Goal: Task Accomplishment & Management: Manage account settings

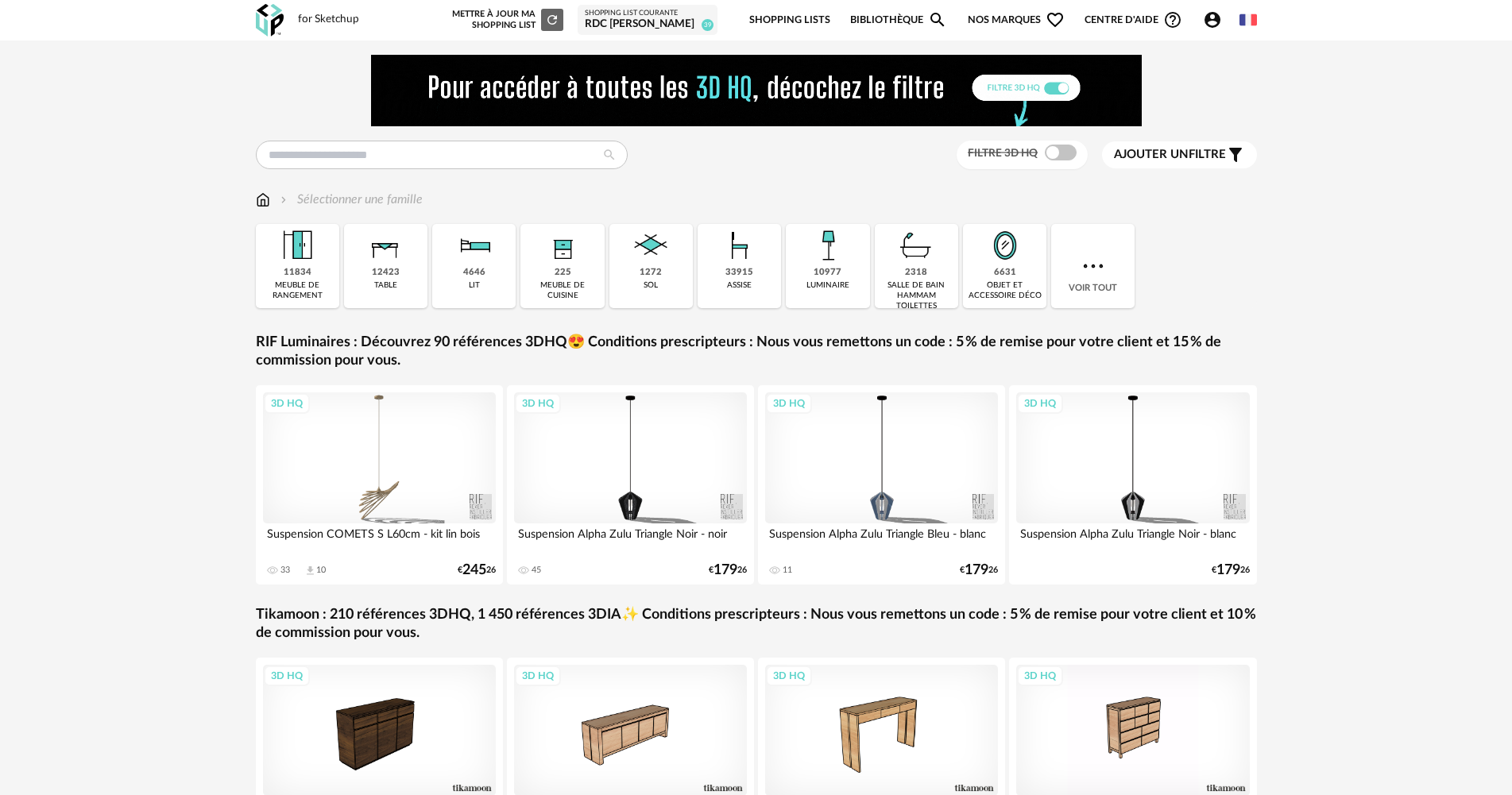
click at [1205, 20] on icon "Account Circle icon" at bounding box center [1212, 19] width 16 height 16
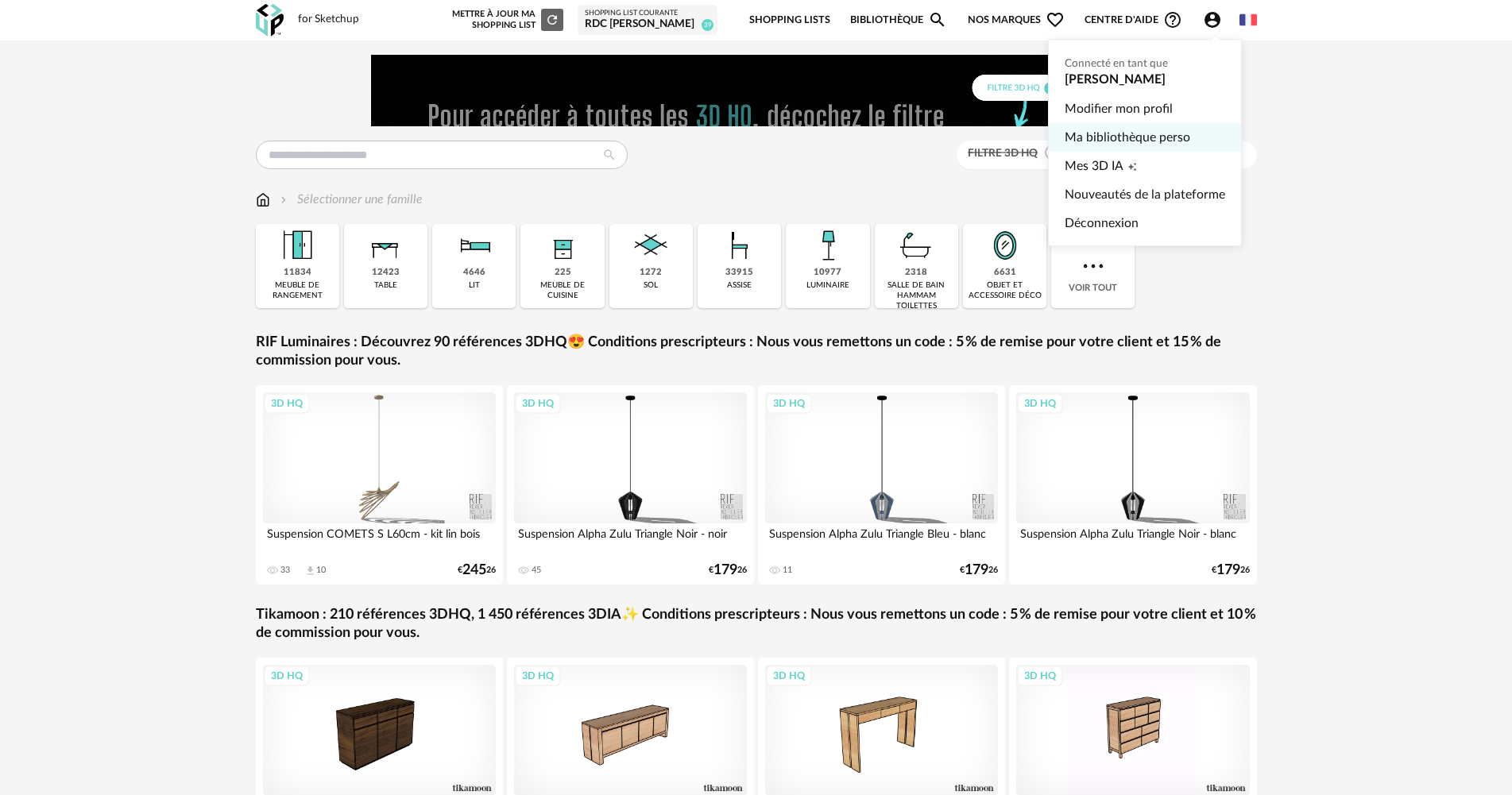
click at [1147, 134] on link "Ma bibliothèque perso" at bounding box center [1144, 137] width 160 height 28
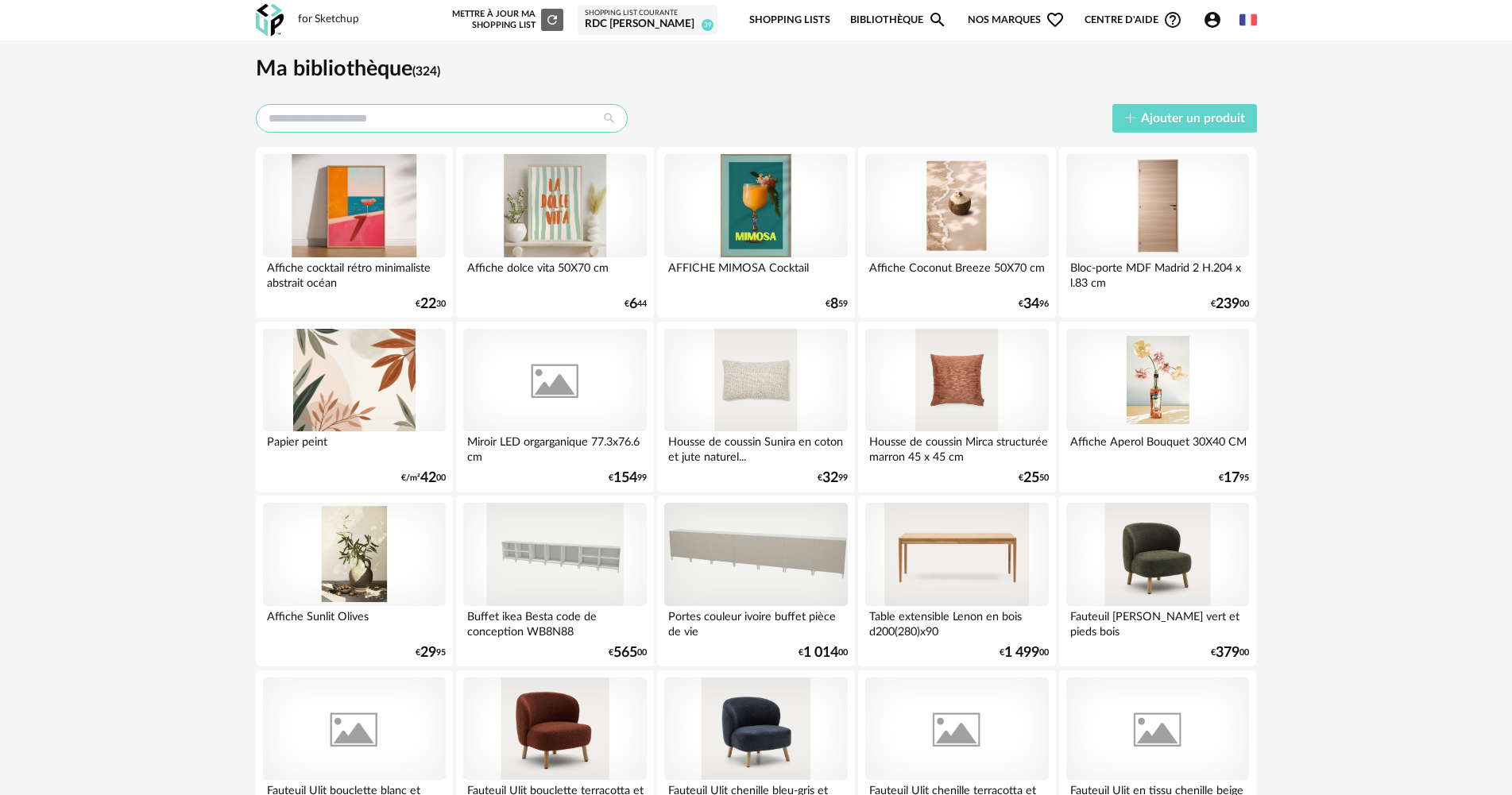
click at [407, 124] on input "text" at bounding box center [442, 117] width 372 height 28
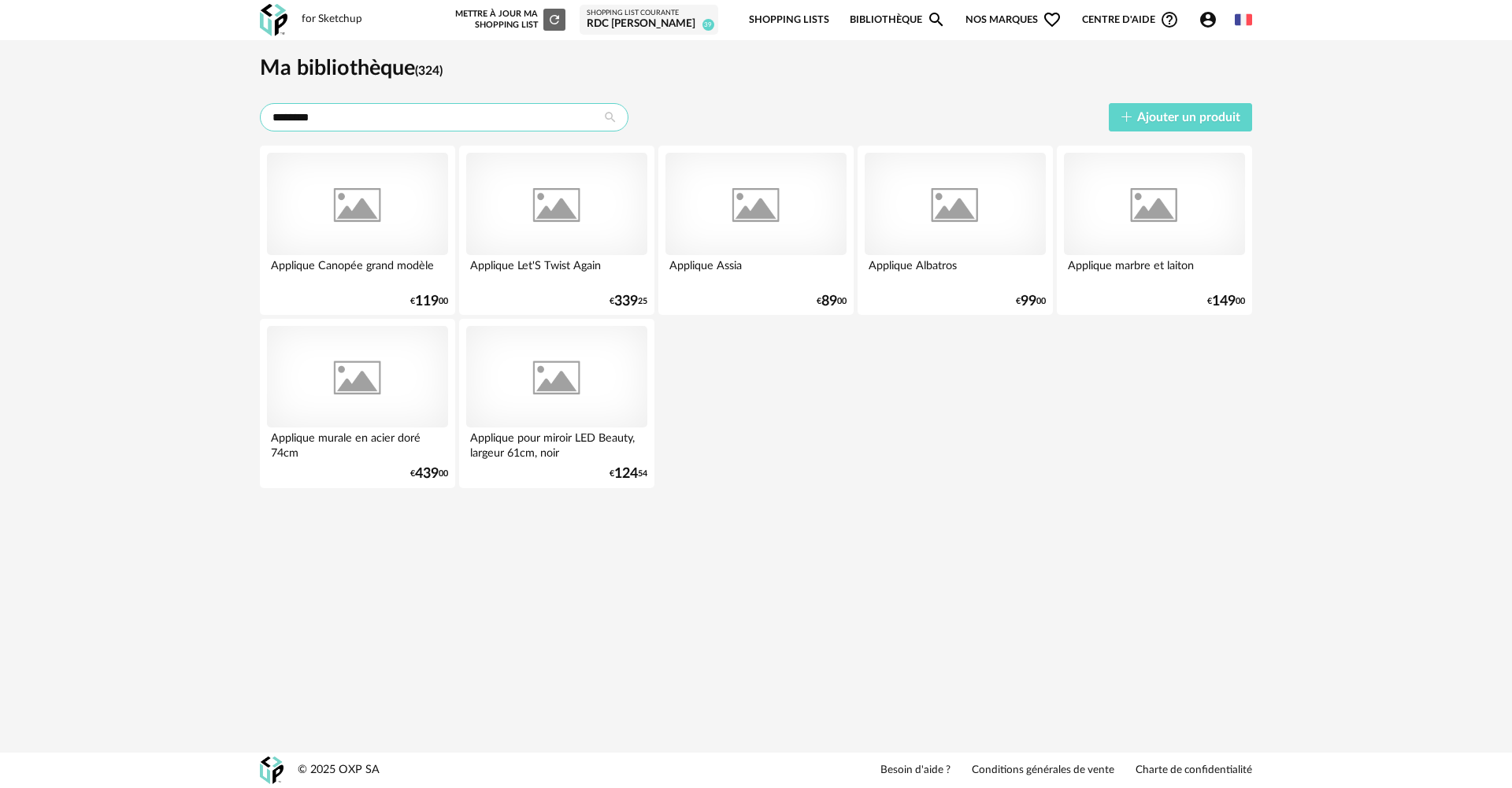
type input "********"
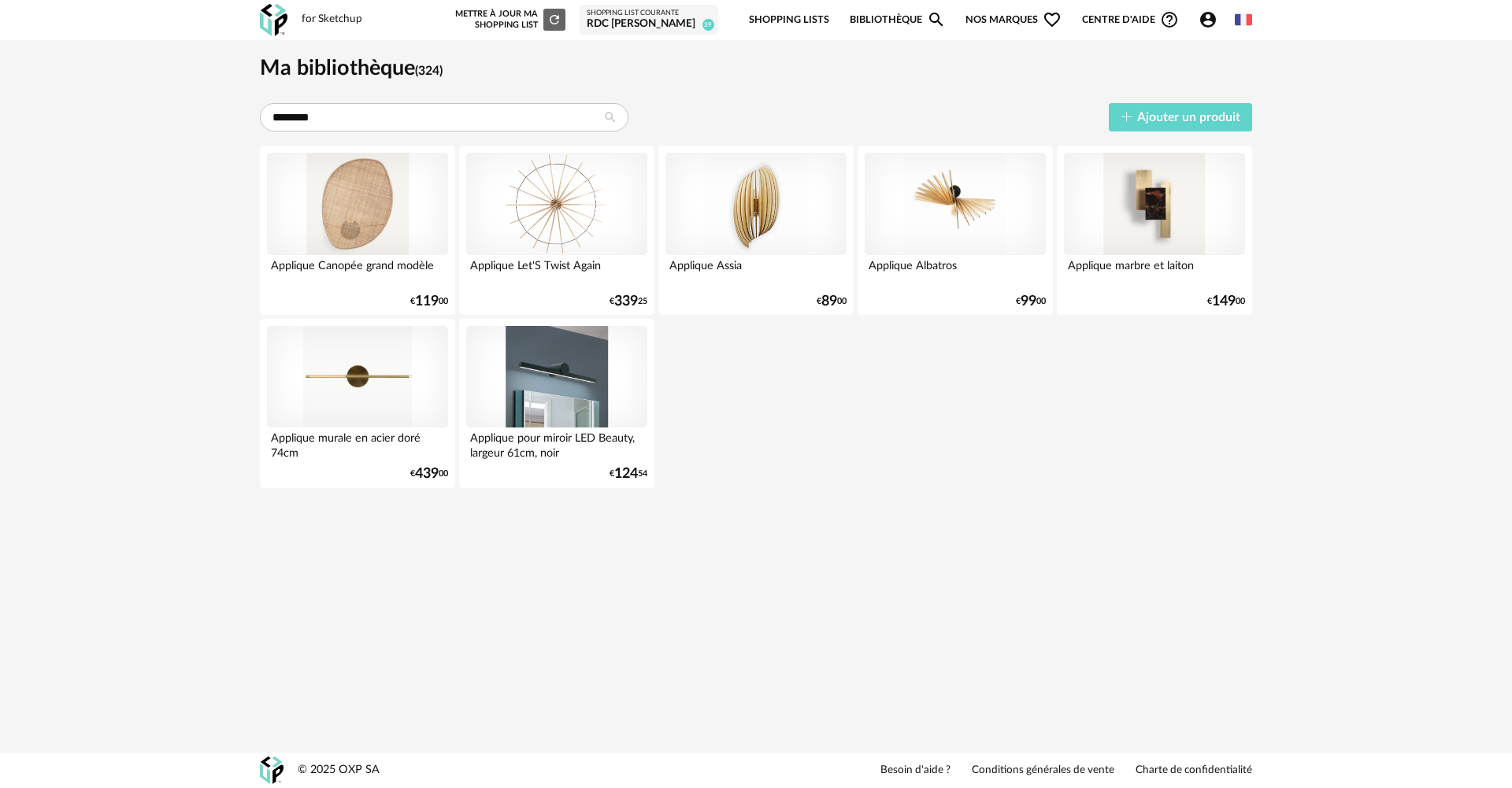
click at [871, 423] on div "Applique Canopée grand modèle € 119 00 Applique Let'S Twist Again € 339 25 Appl…" at bounding box center [755, 317] width 992 height 343
click at [786, 18] on link "Shopping Lists" at bounding box center [788, 20] width 80 height 37
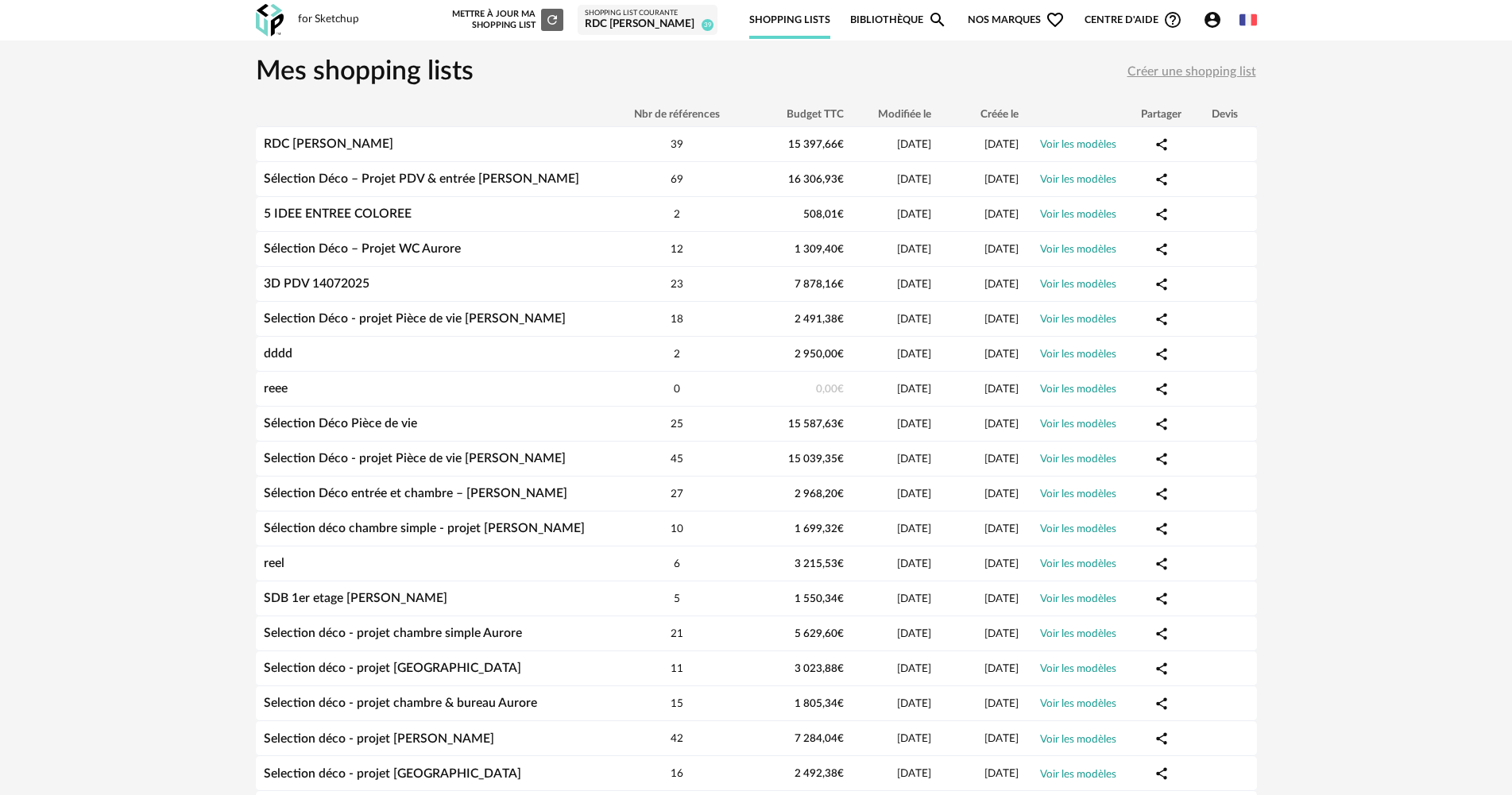
click at [905, 20] on link "Bibliothèque Magnify icon" at bounding box center [899, 20] width 97 height 37
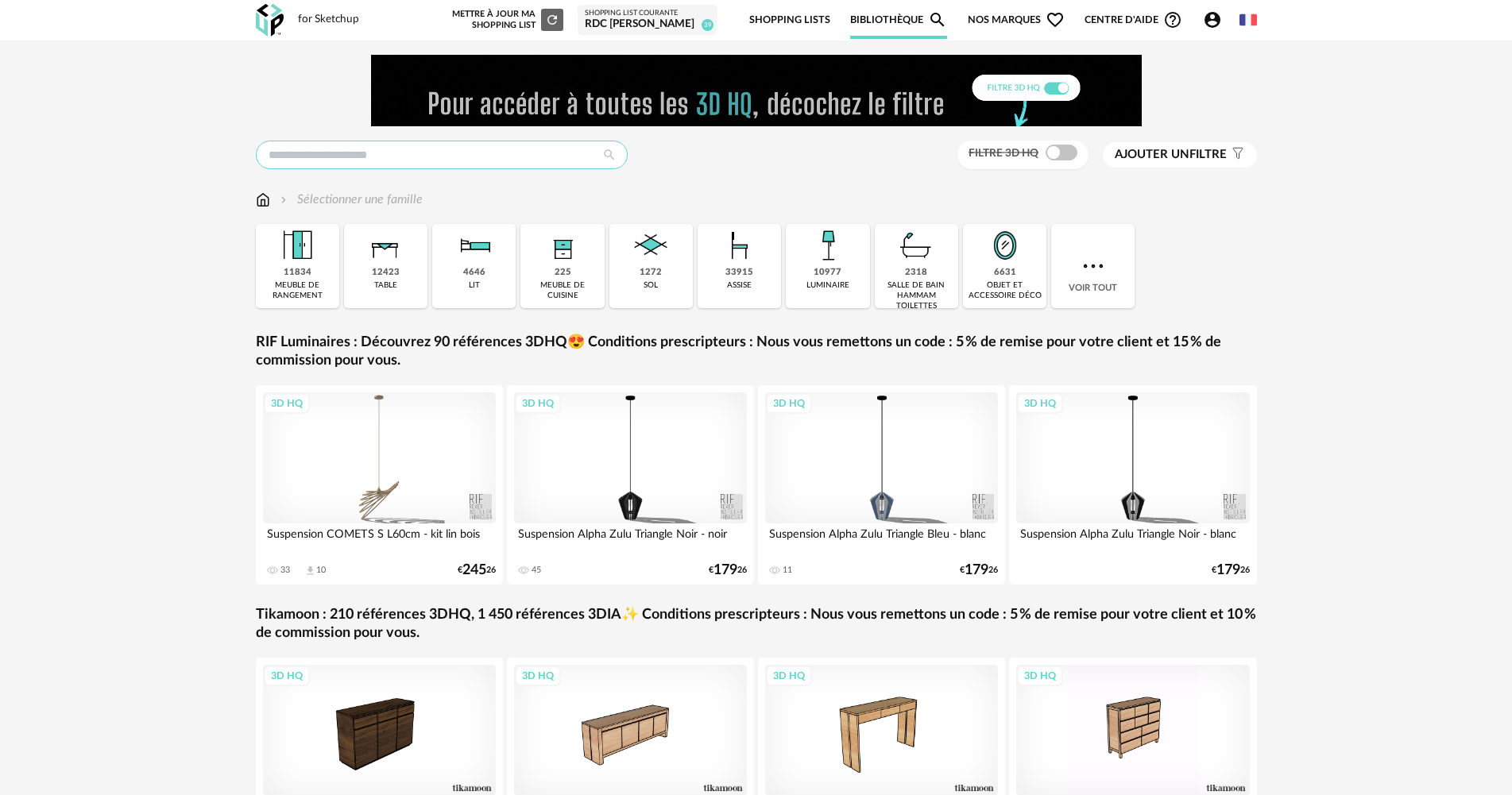
click at [310, 151] on input "text" at bounding box center [442, 154] width 372 height 28
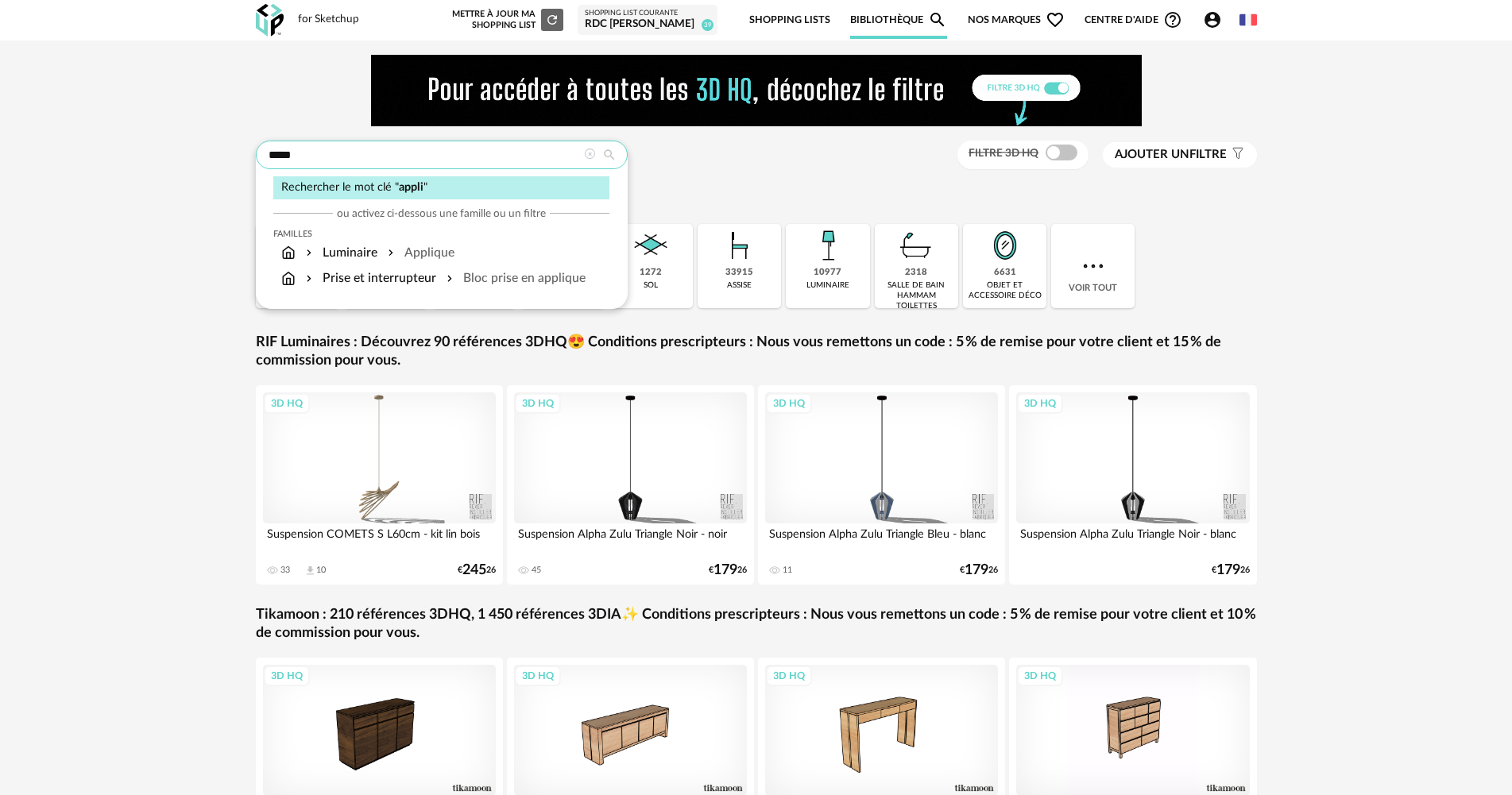
type input "*****"
click at [721, 172] on div "***** Rechercher le mot clé " appli " ou activez ci-dessous une famille ou un f…" at bounding box center [756, 480] width 1030 height 852
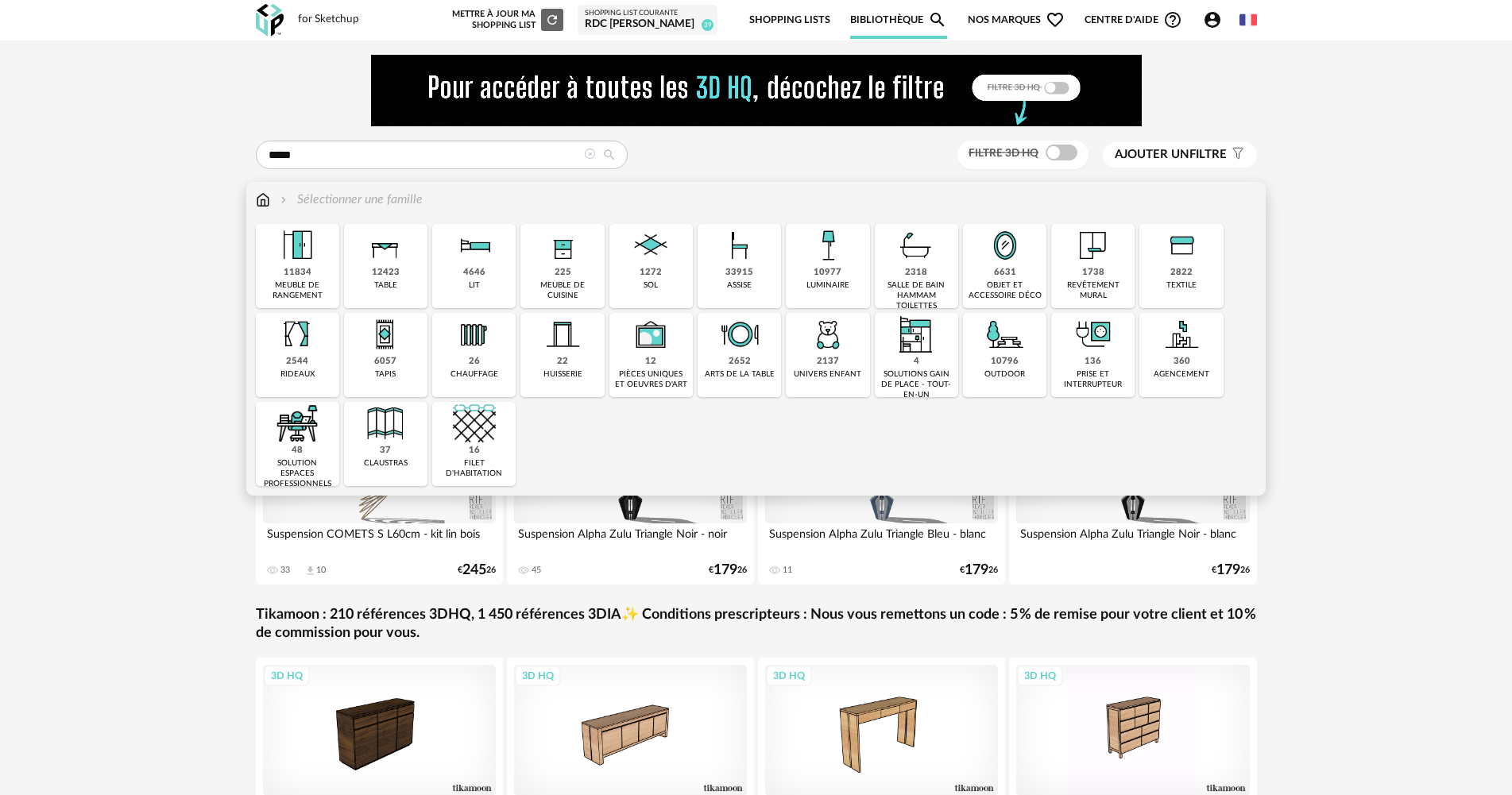
click at [839, 258] on img at bounding box center [828, 246] width 43 height 43
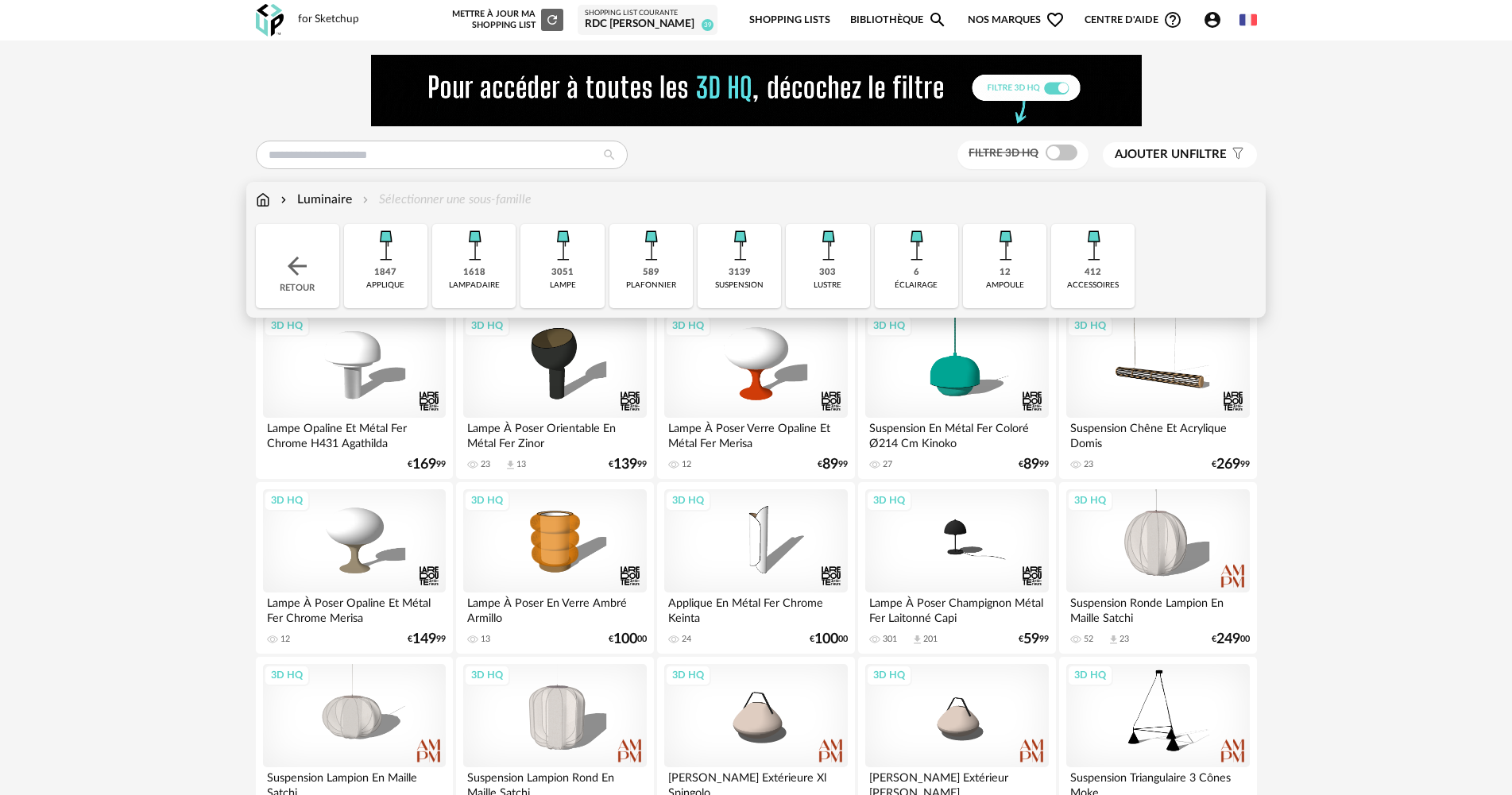
click at [393, 265] on img at bounding box center [385, 246] width 43 height 43
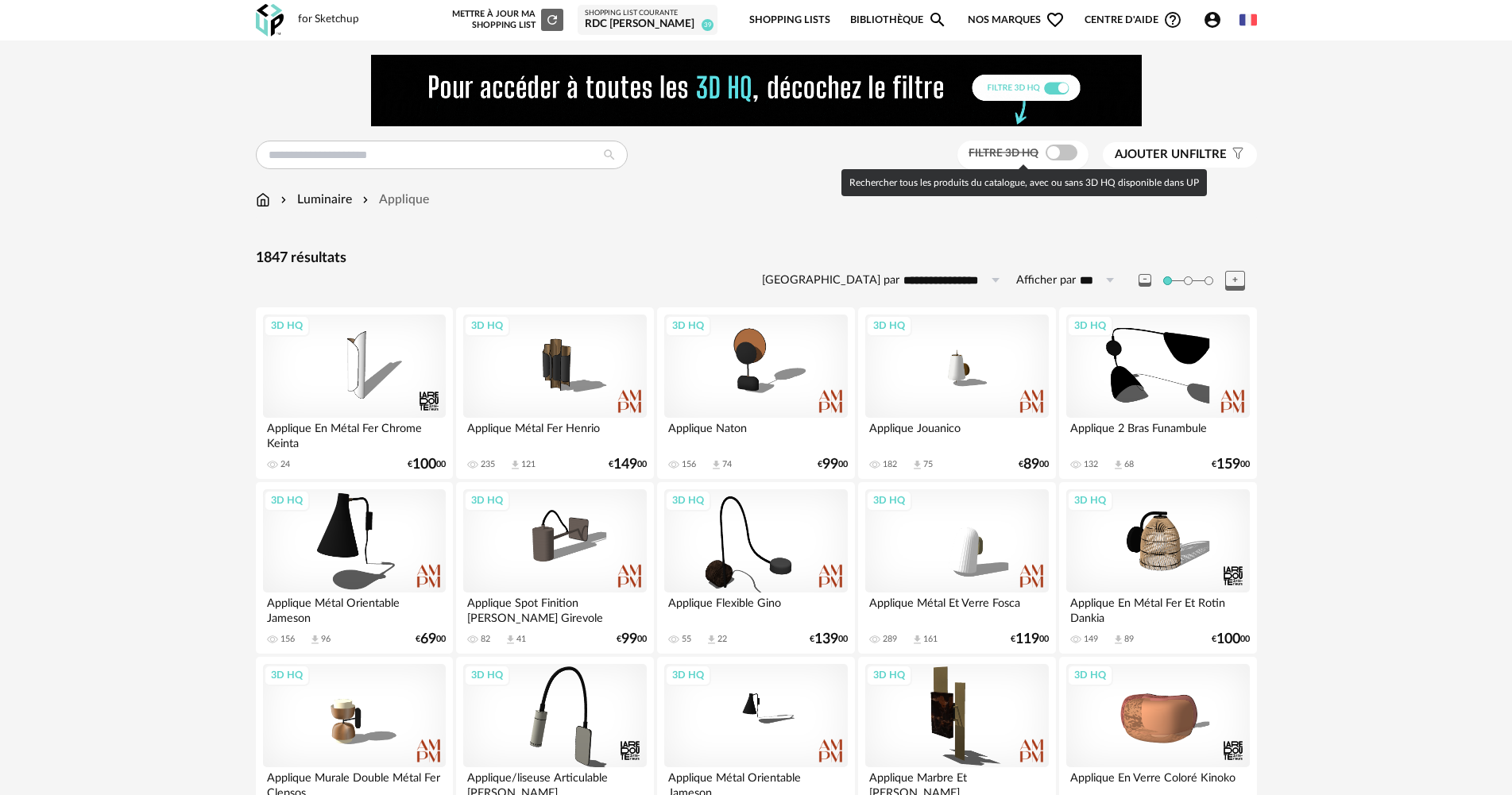
click at [1058, 153] on span at bounding box center [1061, 152] width 32 height 16
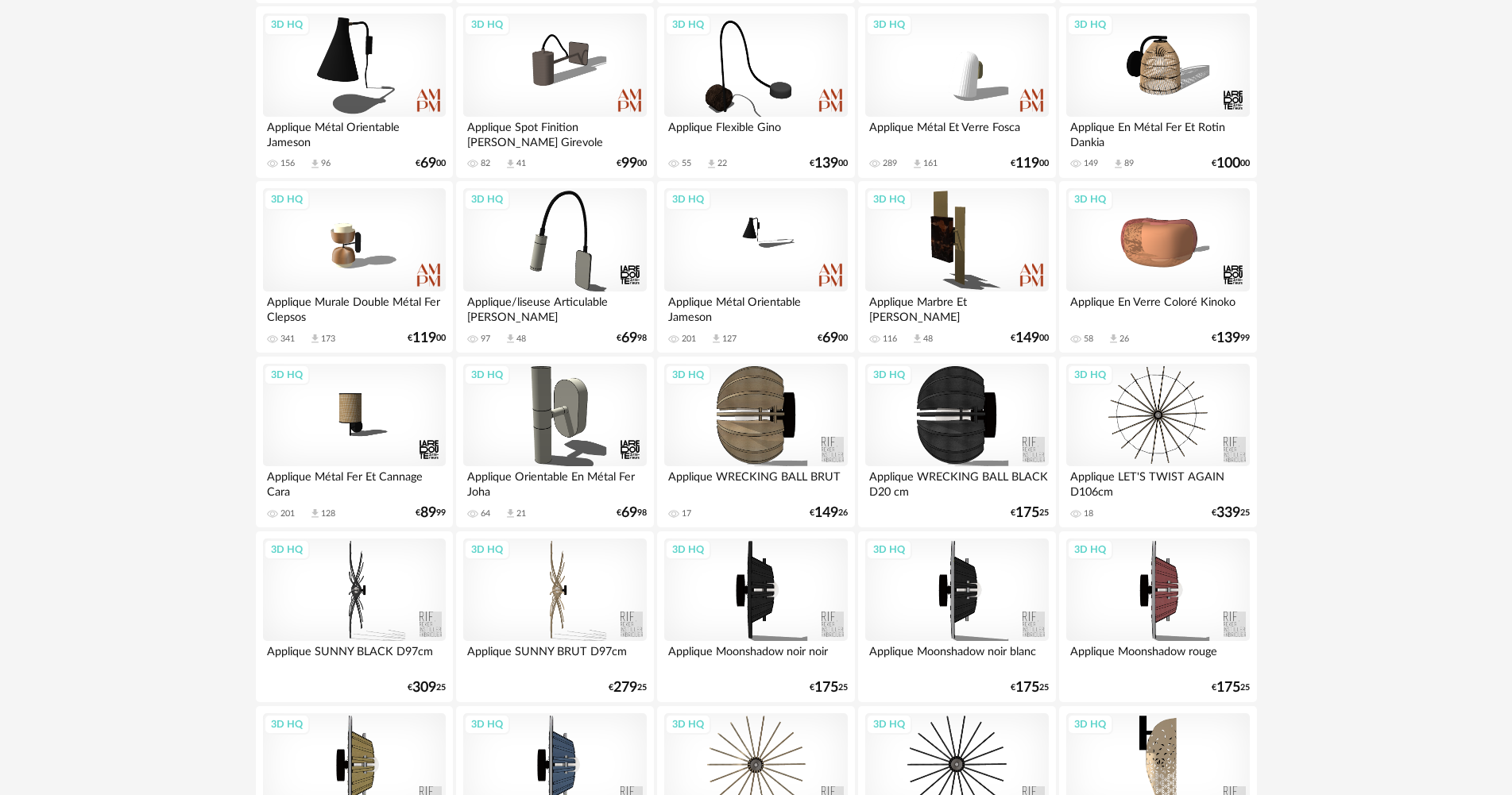
scroll to position [477, 0]
click at [352, 260] on div "3D HQ" at bounding box center [354, 239] width 182 height 103
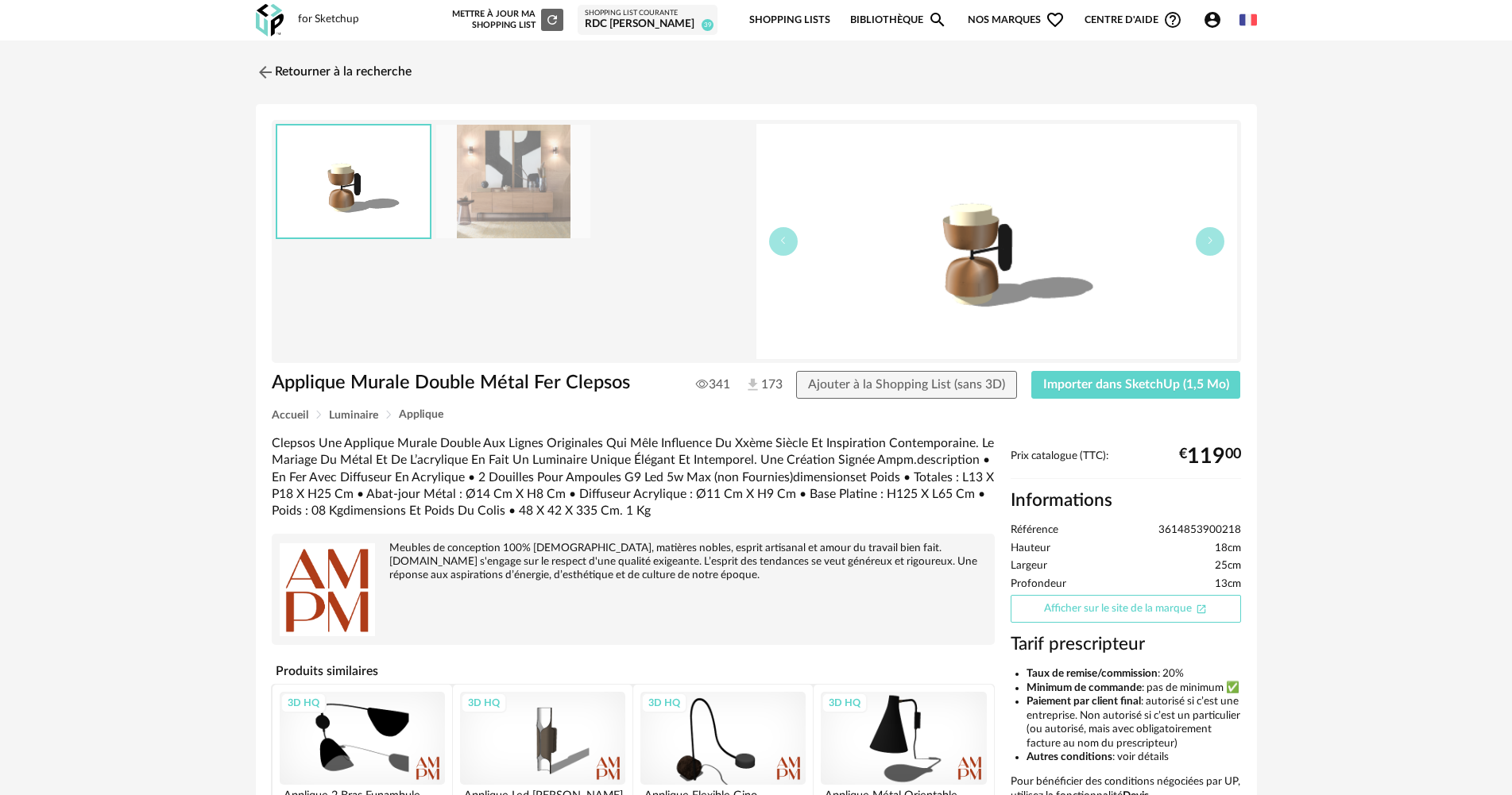
click at [1117, 611] on link "Afficher sur le site de la marque Open In New icon" at bounding box center [1125, 609] width 230 height 28
click at [1145, 601] on link "Afficher sur le site de la marque Open In New icon" at bounding box center [1125, 609] width 230 height 28
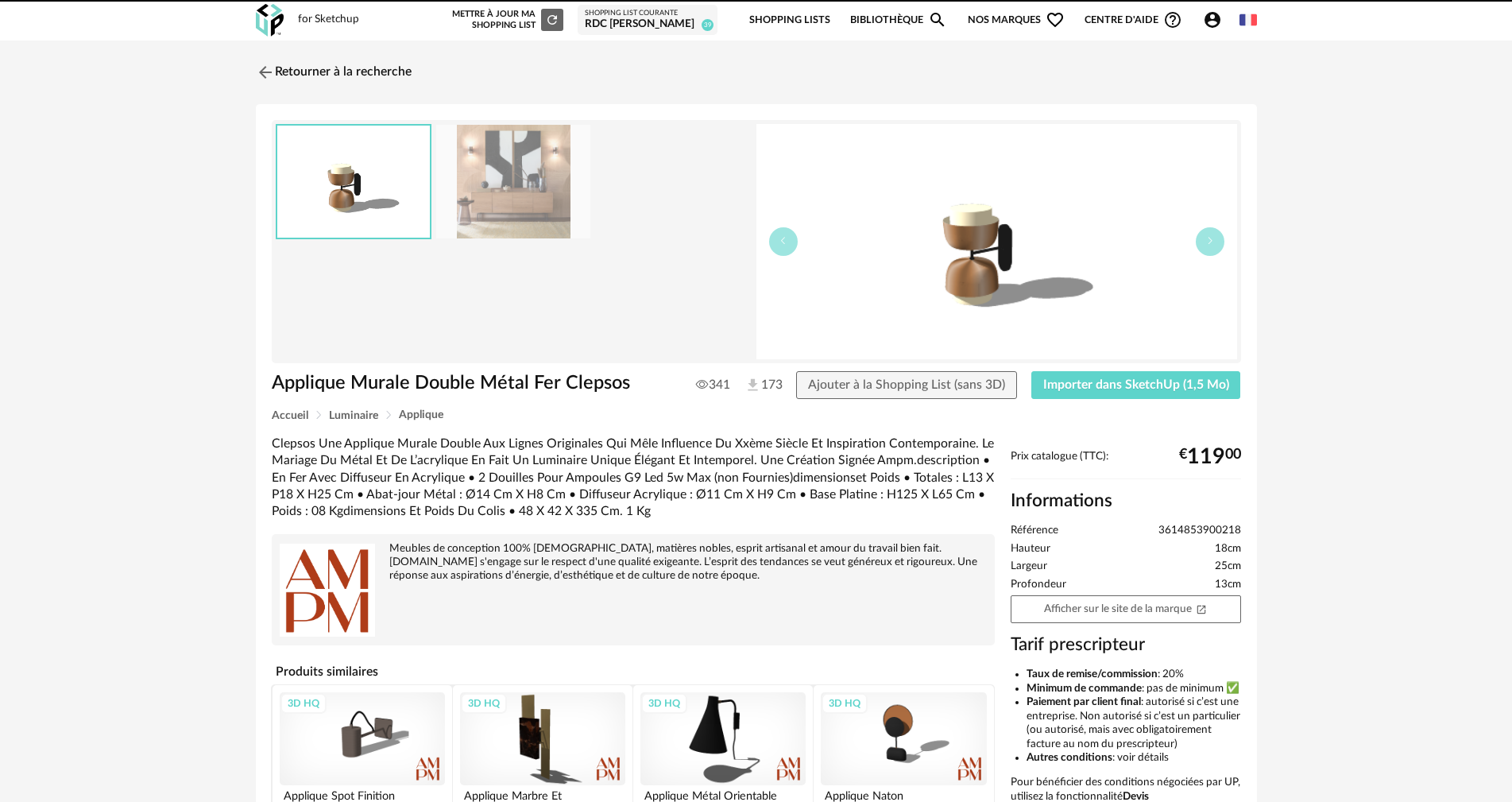
click at [1220, 19] on icon "Account Circle icon" at bounding box center [1212, 19] width 16 height 16
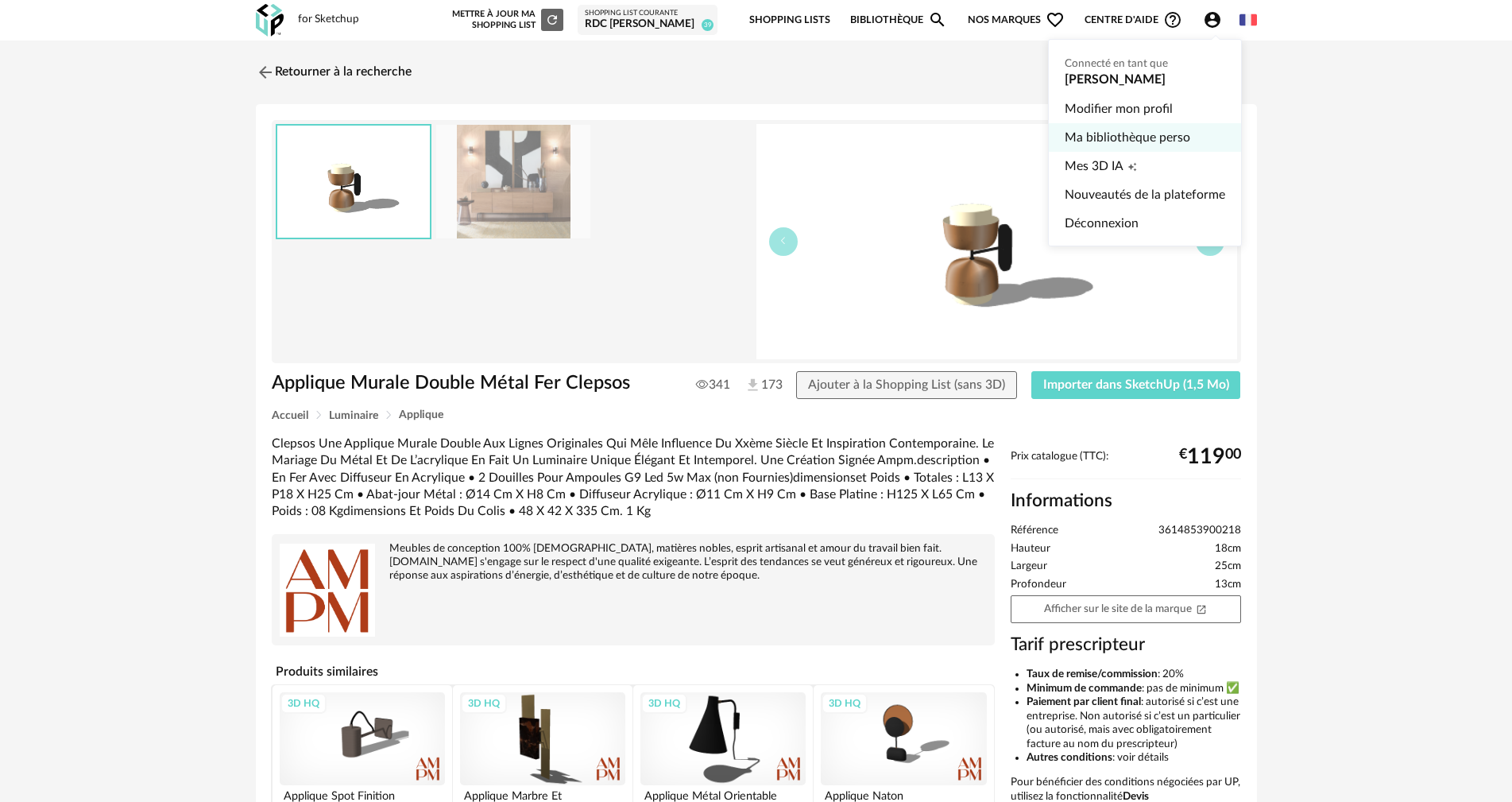
click at [1141, 133] on link "Ma bibliothèque perso" at bounding box center [1144, 137] width 160 height 28
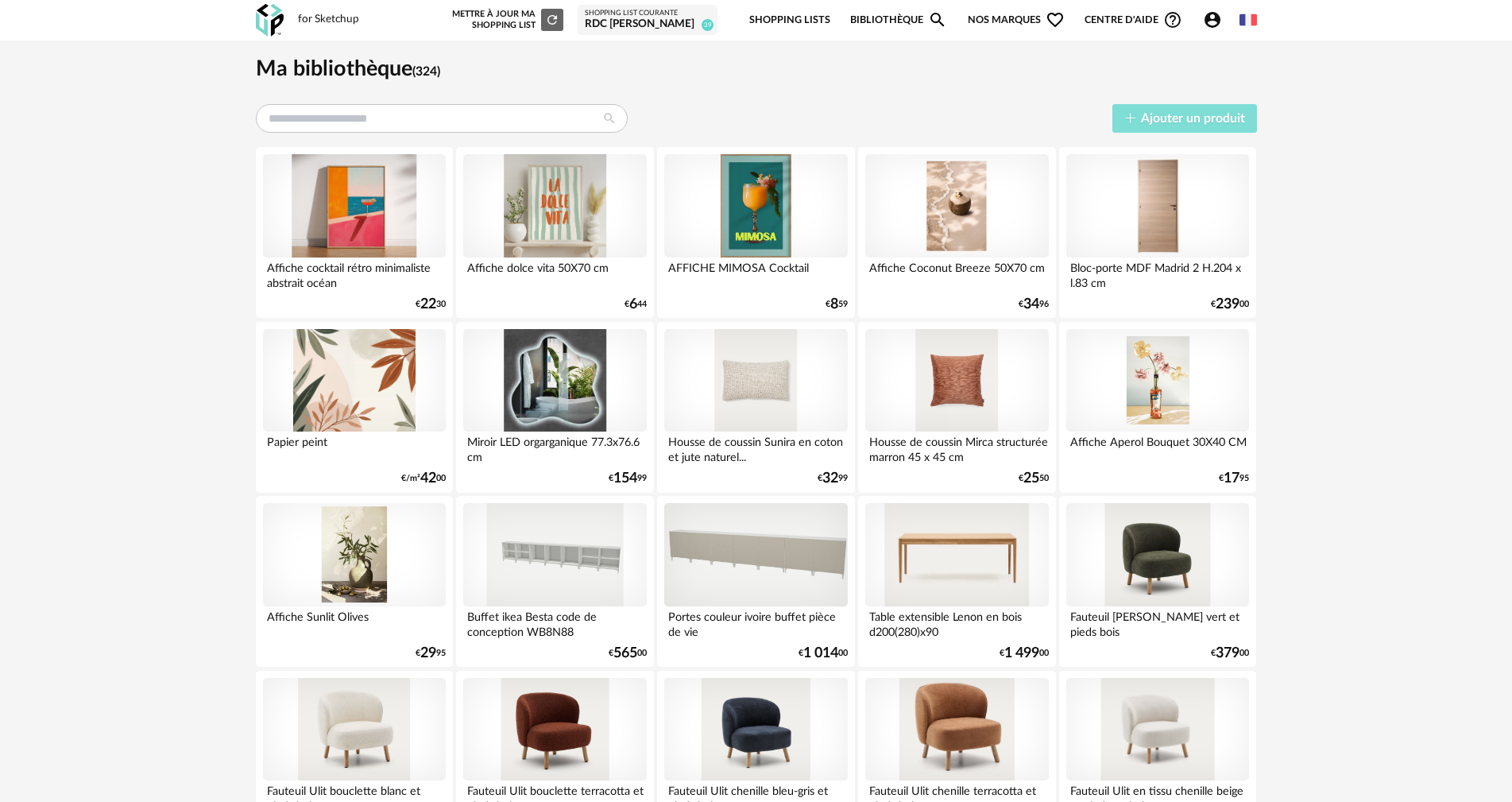
click at [1199, 129] on button "Ajouter un produit" at bounding box center [1184, 118] width 145 height 29
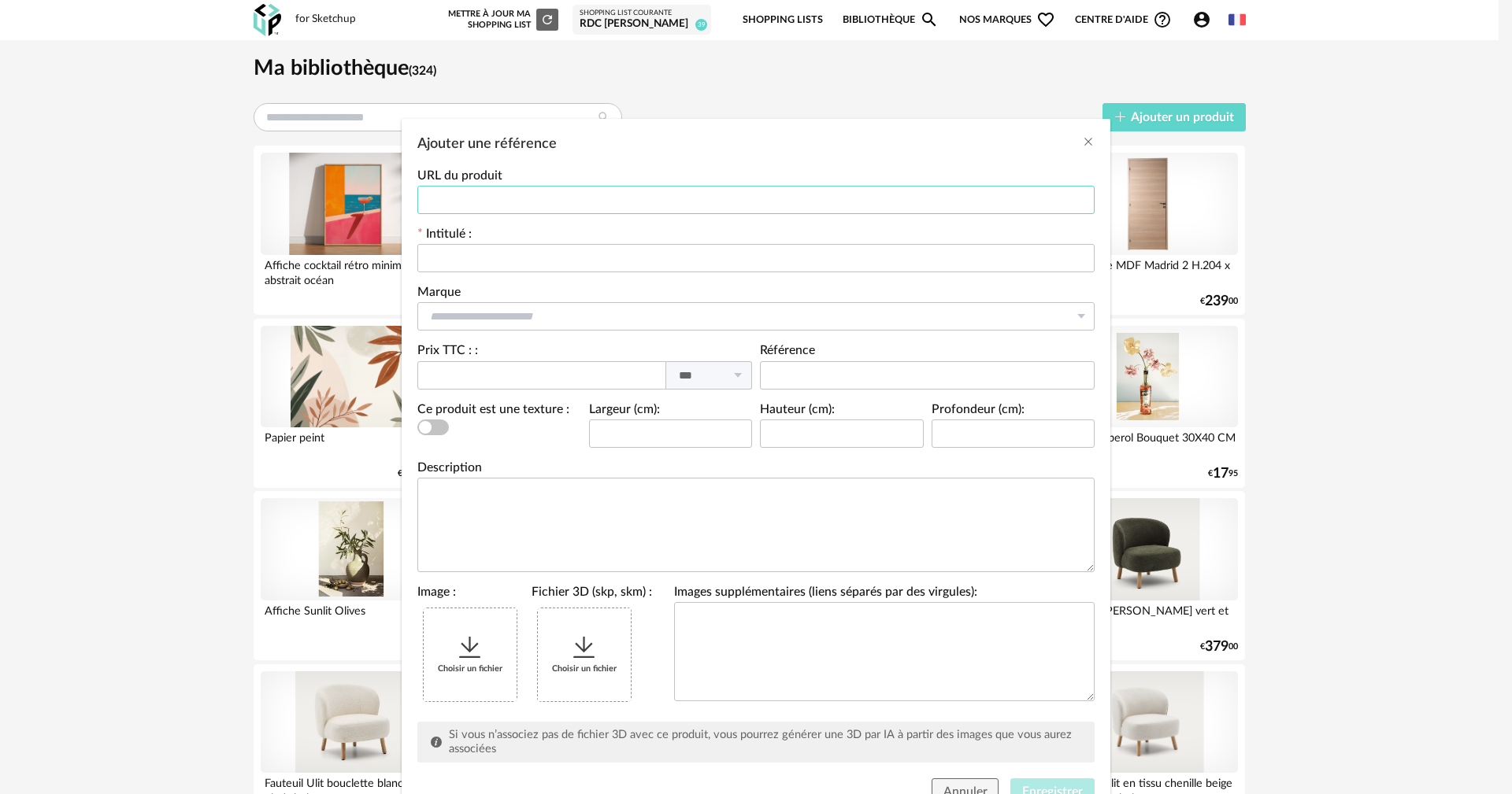
click at [601, 199] on input "Ajouter une référence" at bounding box center [756, 199] width 677 height 28
click at [549, 200] on input "Ajouter une référence" at bounding box center [756, 199] width 677 height 28
paste input "**********"
type input "**********"
click at [567, 240] on div "Intitulé :" at bounding box center [756, 250] width 677 height 44
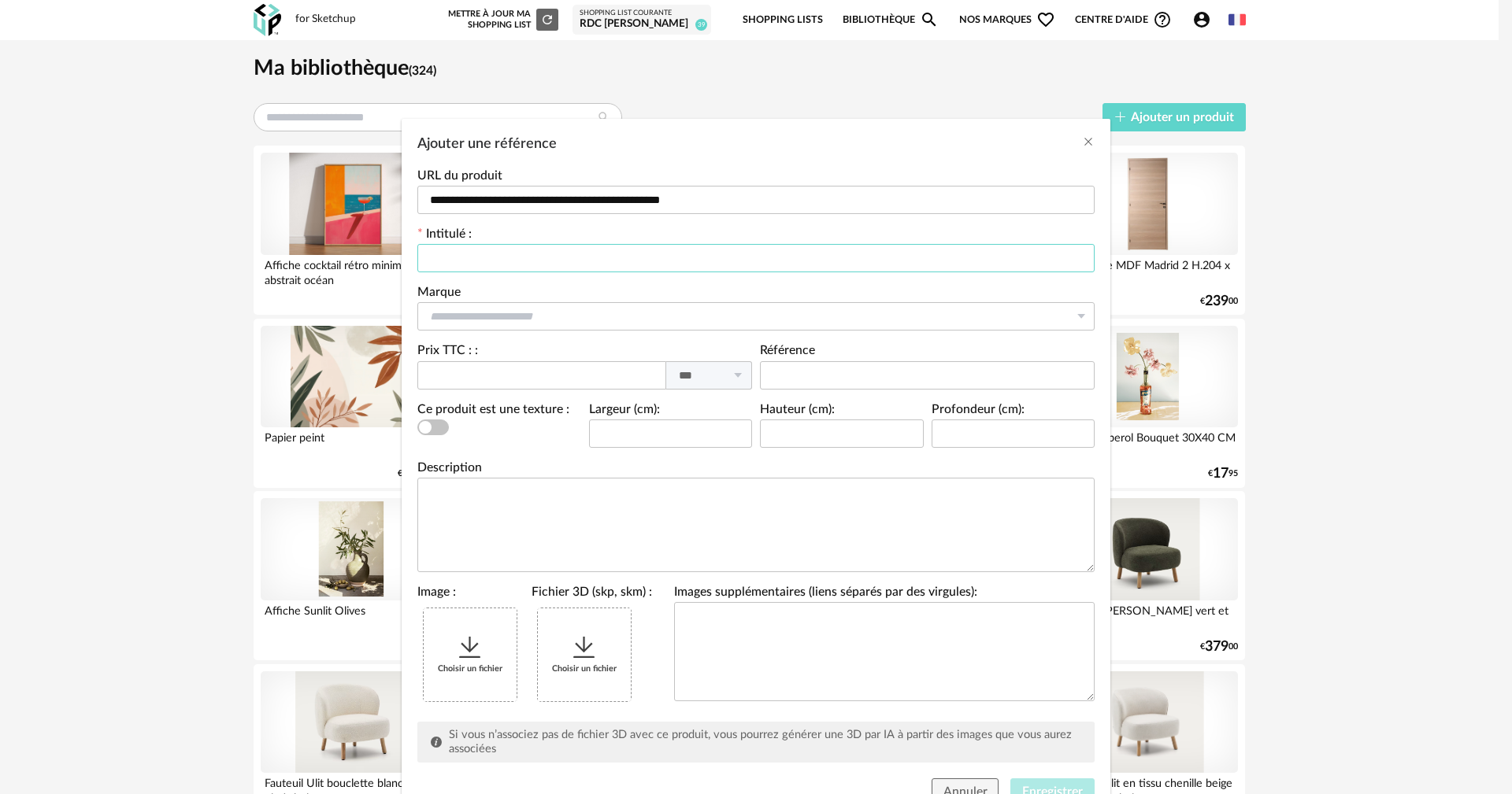
click at [554, 257] on input "Ajouter une référence" at bounding box center [756, 258] width 677 height 28
paste input "**********"
type input "**********"
click at [562, 305] on input "Ajouter une référence" at bounding box center [756, 315] width 677 height 28
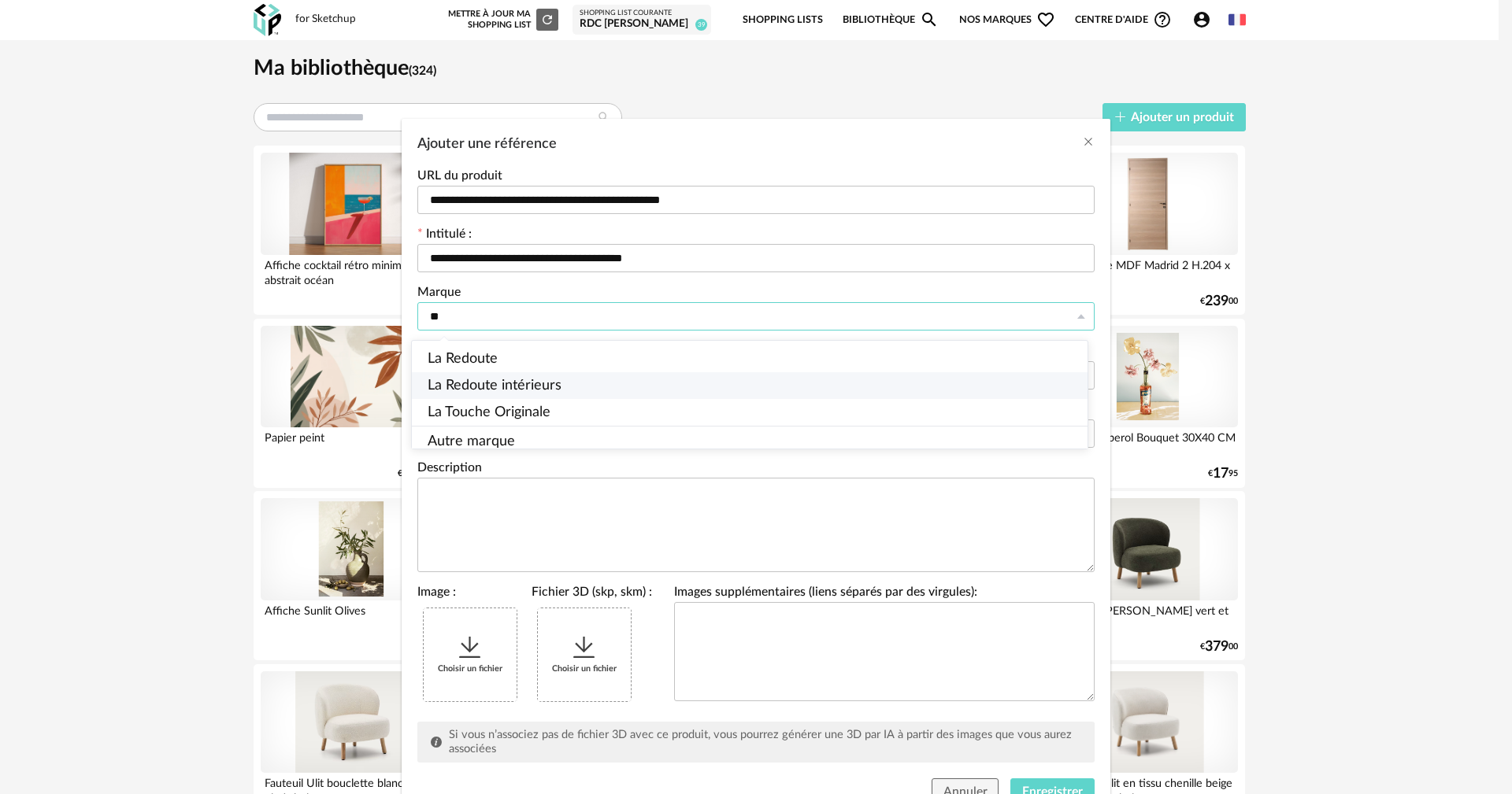
click at [523, 379] on span "La Redoute intérieurs" at bounding box center [493, 385] width 134 height 14
type input "**********"
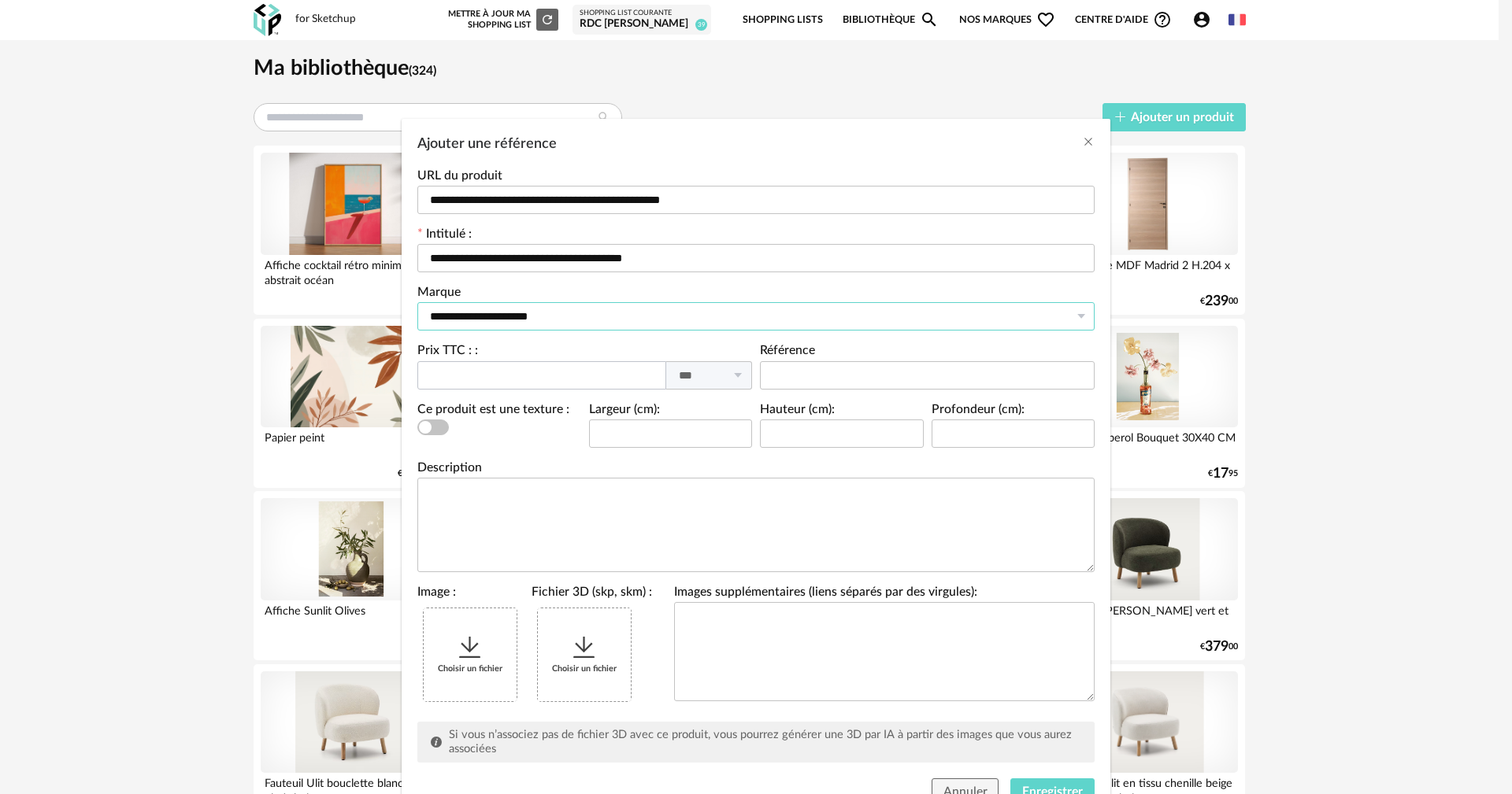
scroll to position [2397, 0]
click at [530, 378] on input "Ajouter une référence" at bounding box center [542, 375] width 249 height 28
type input "***"
click at [698, 440] on input "Ajouter une référence" at bounding box center [670, 433] width 164 height 28
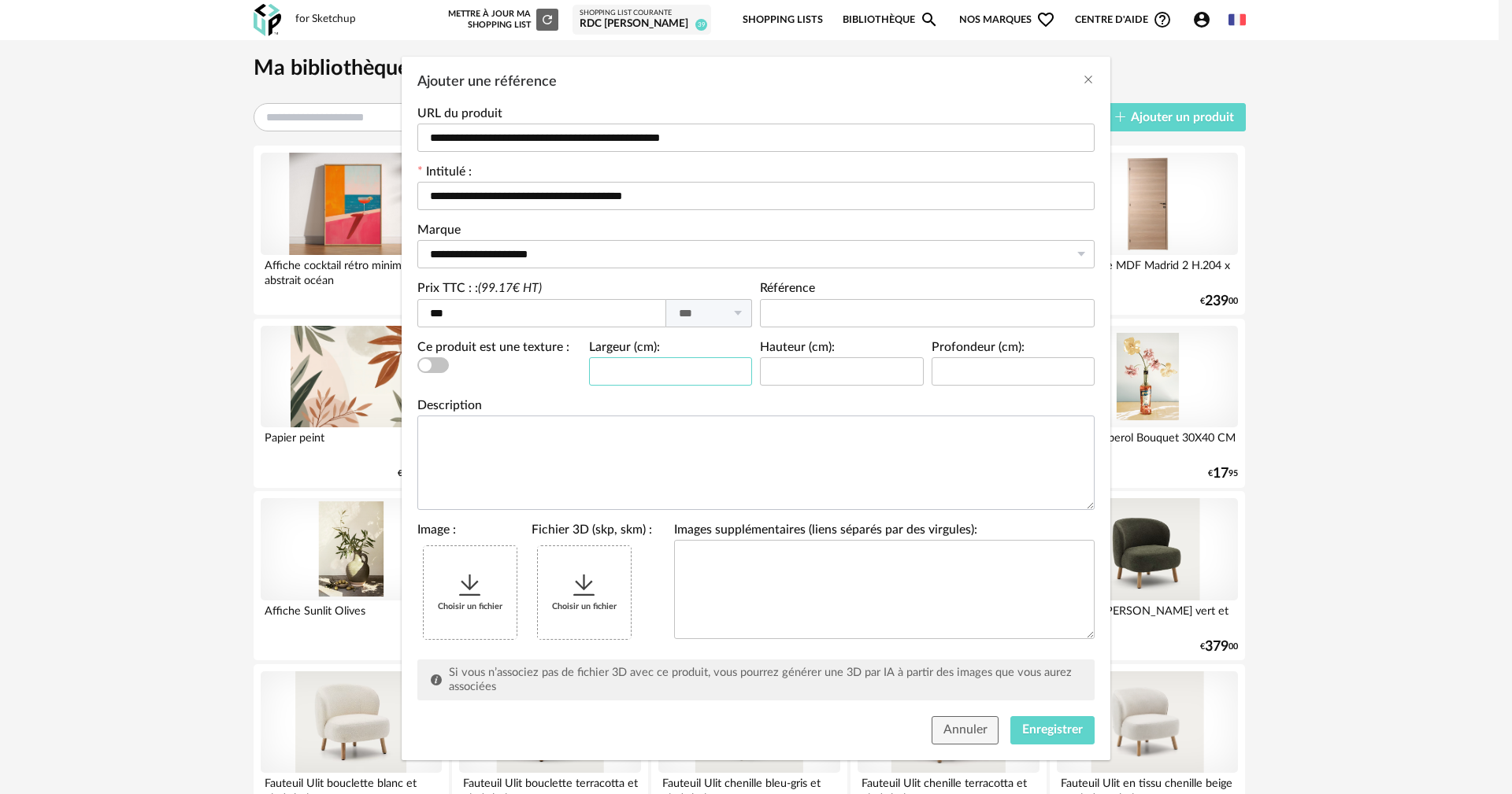
scroll to position [67, 0]
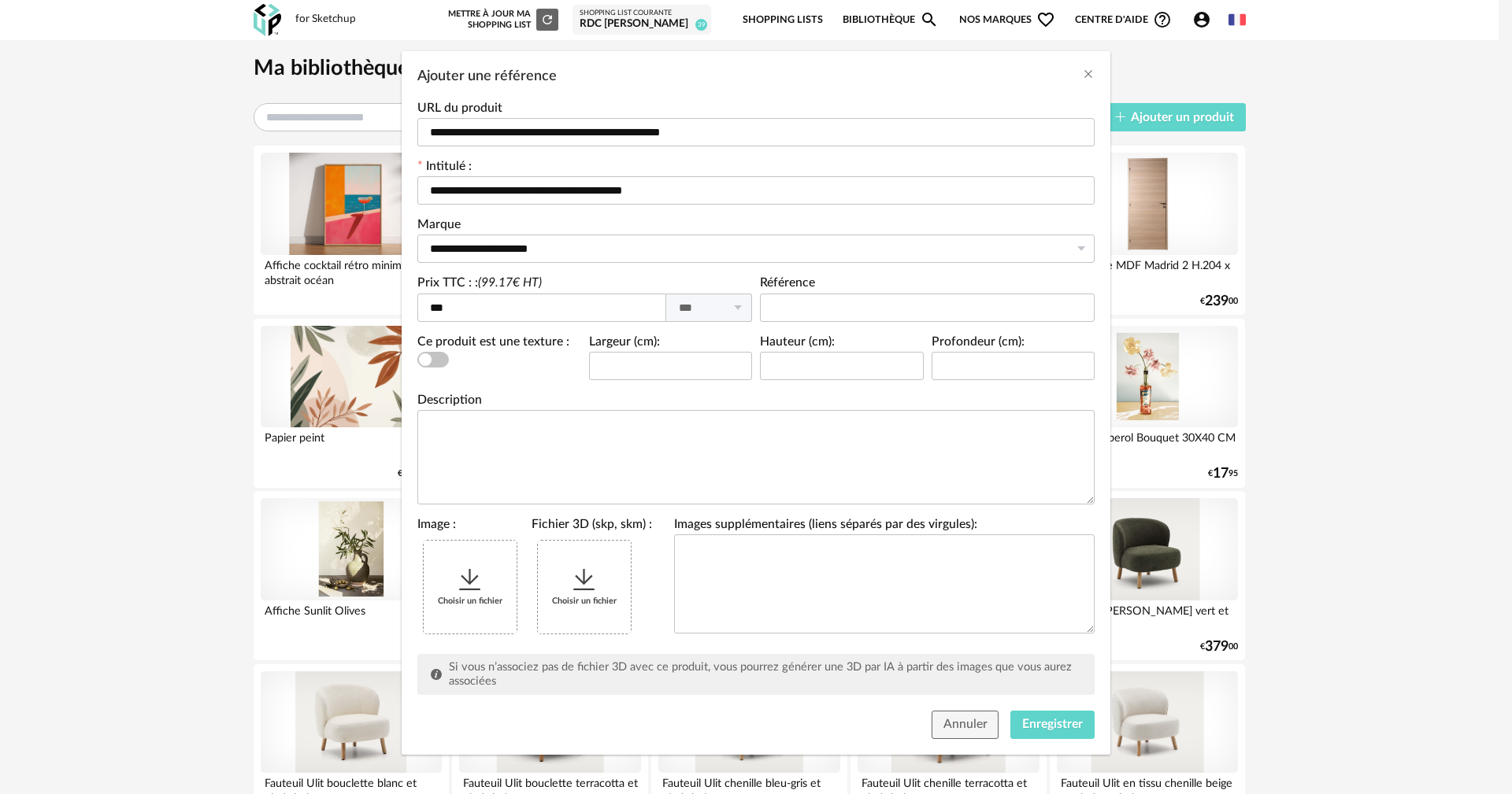
click at [459, 574] on icon "Ajouter une référence" at bounding box center [469, 580] width 28 height 28
click at [582, 582] on icon "Ajouter une référence" at bounding box center [584, 580] width 28 height 28
click at [1022, 720] on span "Enregistrer" at bounding box center [1052, 724] width 61 height 12
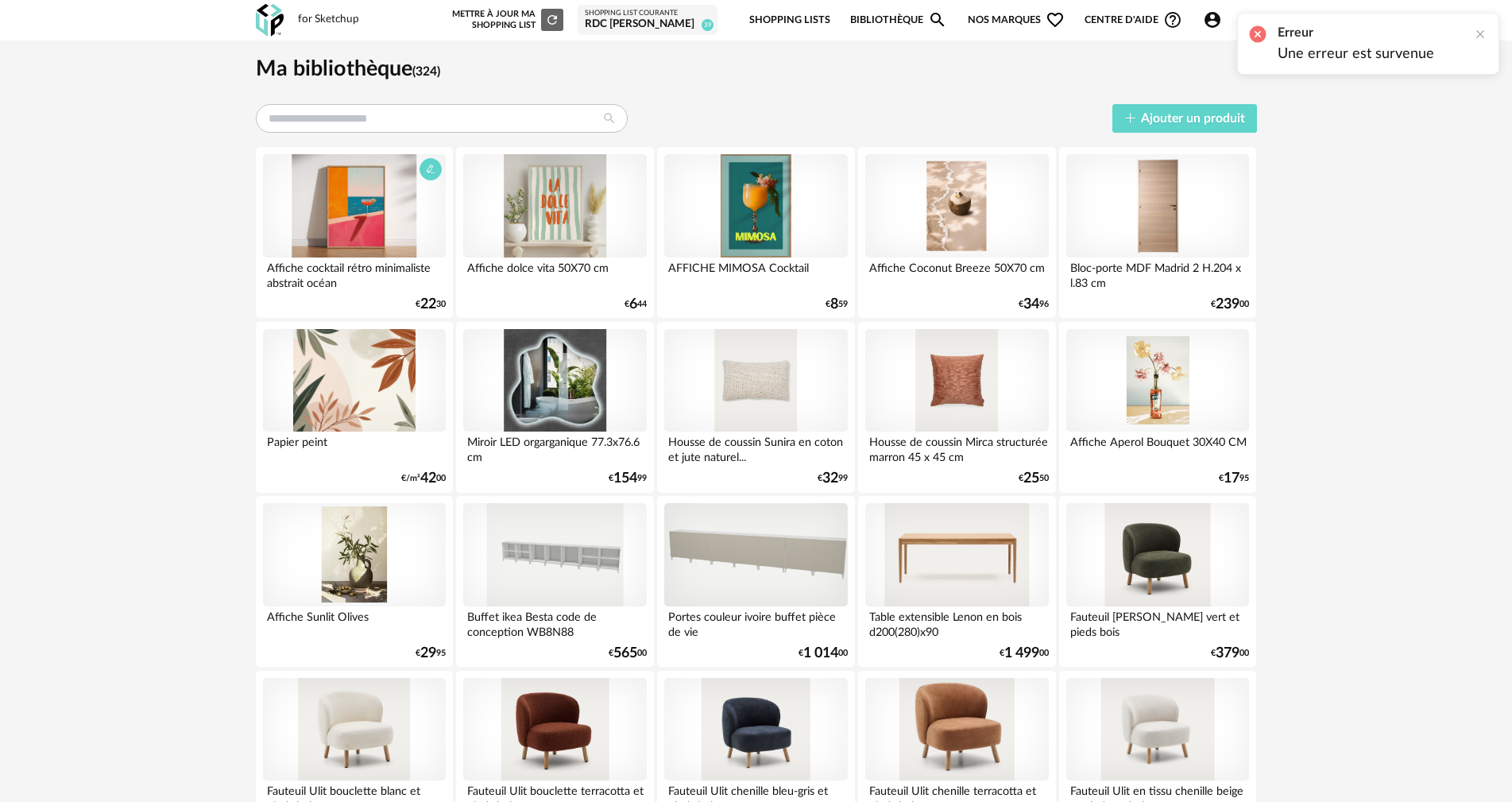
click at [389, 199] on div at bounding box center [354, 206] width 182 height 103
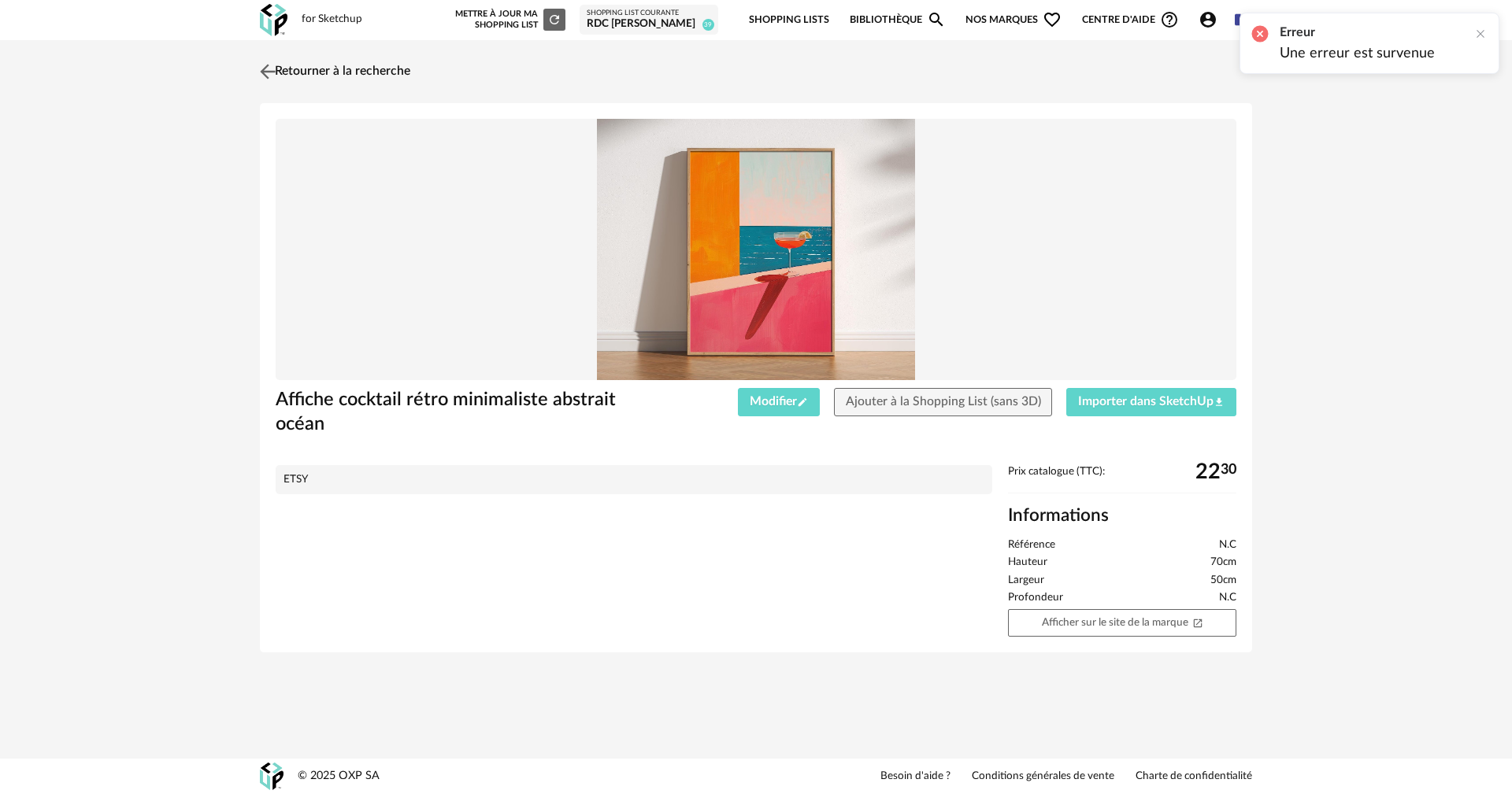
click at [336, 68] on link "Retourner à la recherche" at bounding box center [333, 71] width 154 height 35
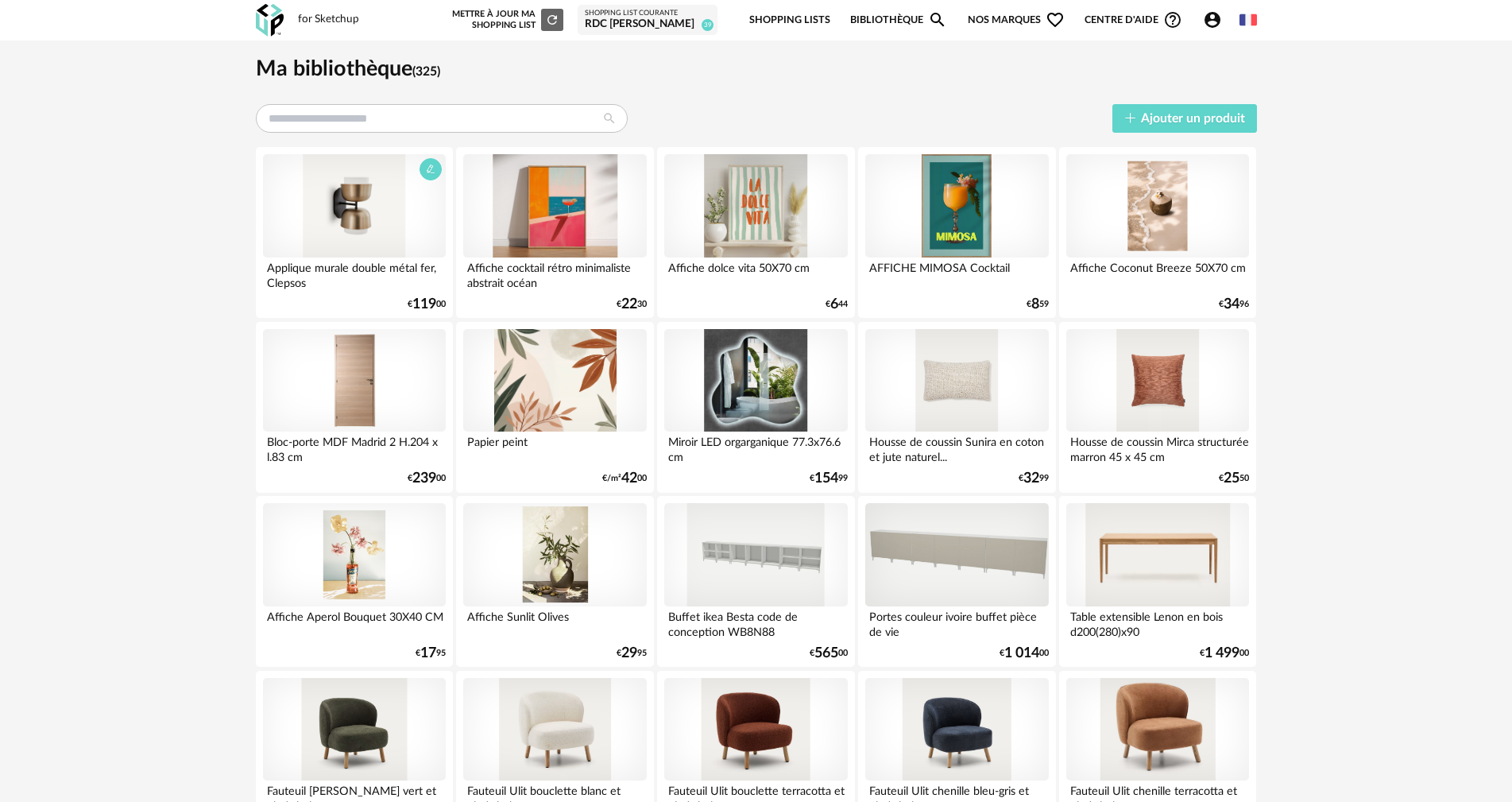
click at [373, 194] on div at bounding box center [354, 206] width 182 height 103
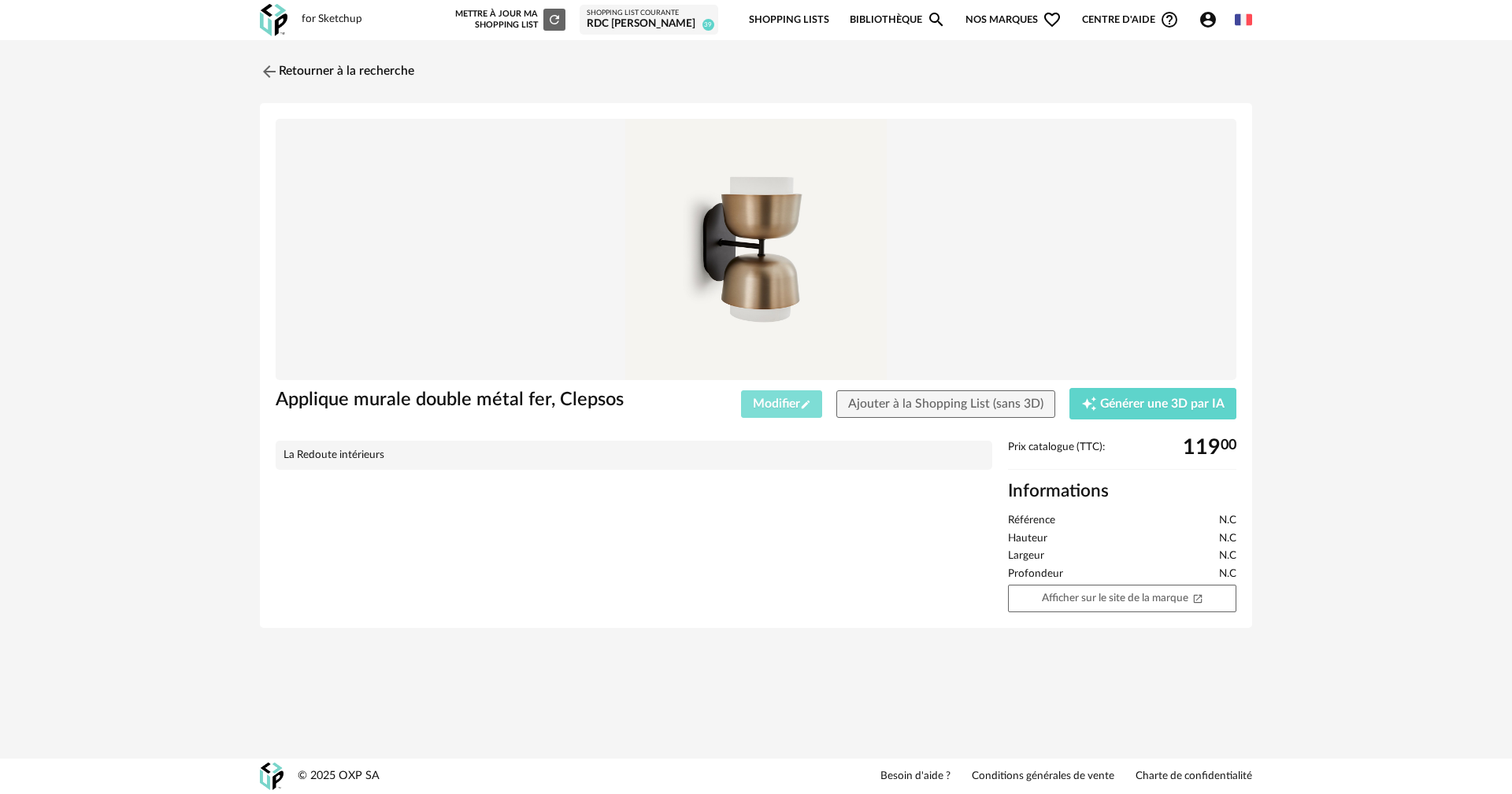
click at [782, 401] on span "Modifier Pencil icon" at bounding box center [782, 403] width 59 height 12
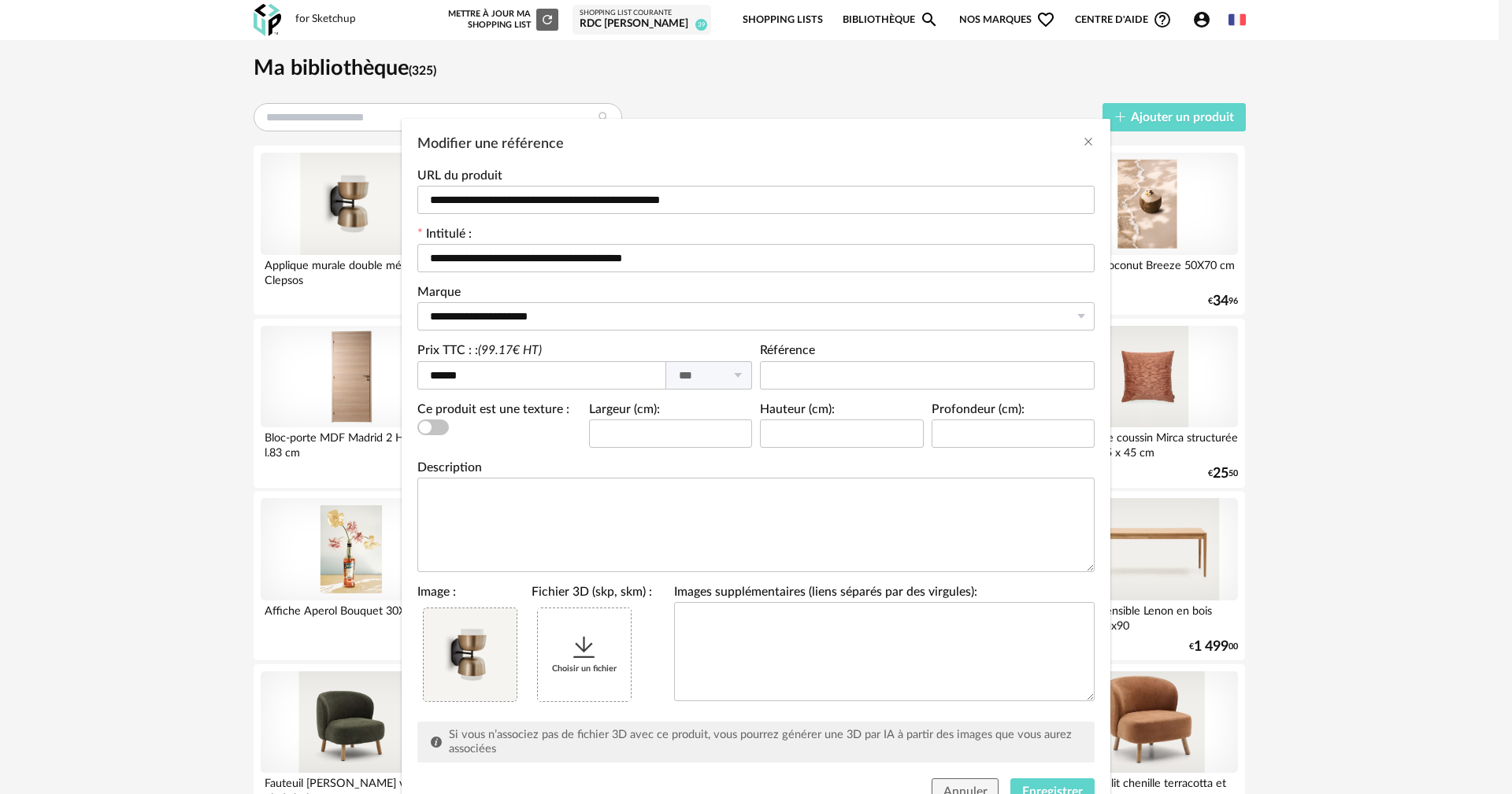
click at [571, 657] on icon "Modifier une référence" at bounding box center [584, 647] width 28 height 28
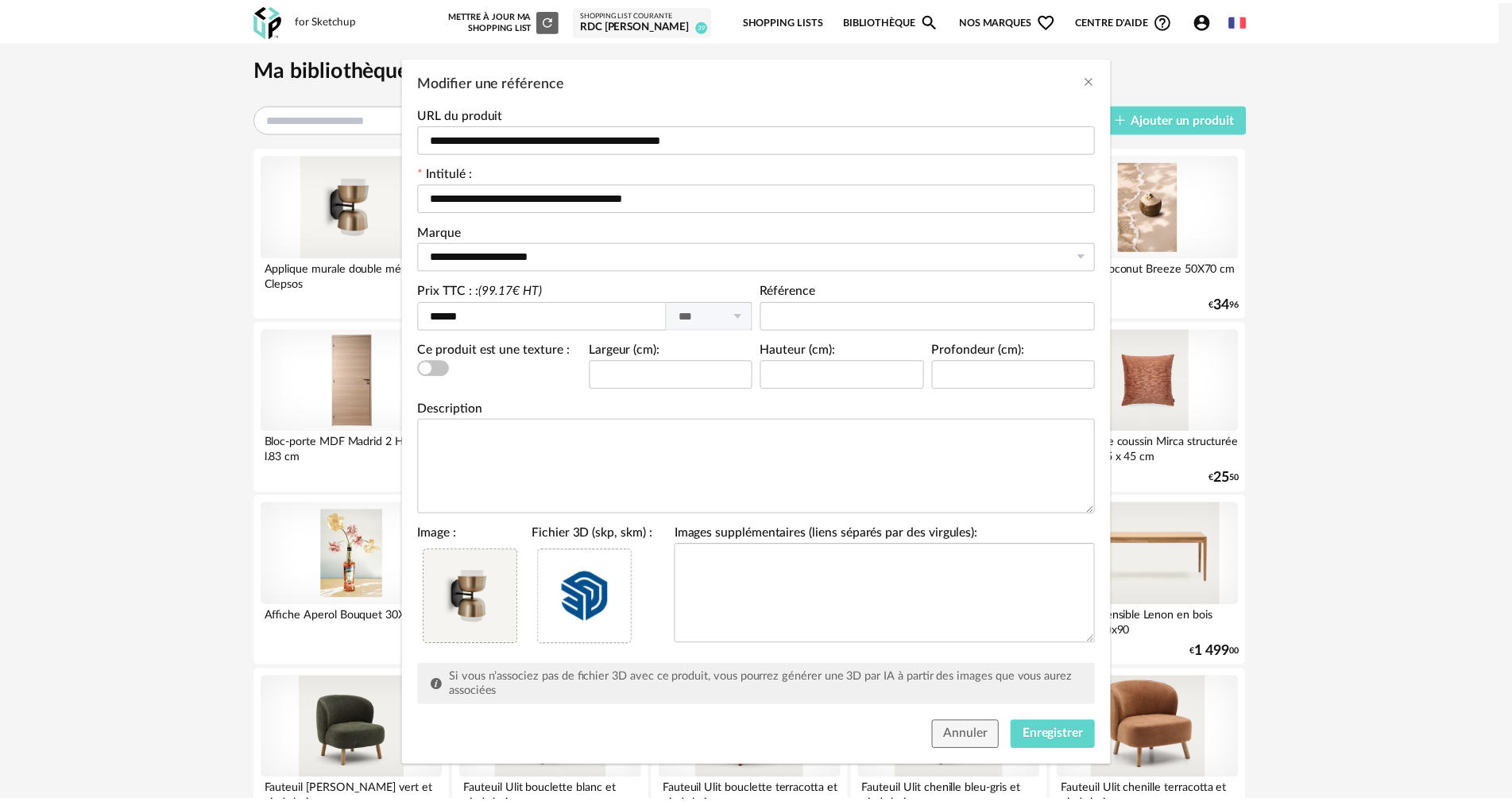
scroll to position [68, 0]
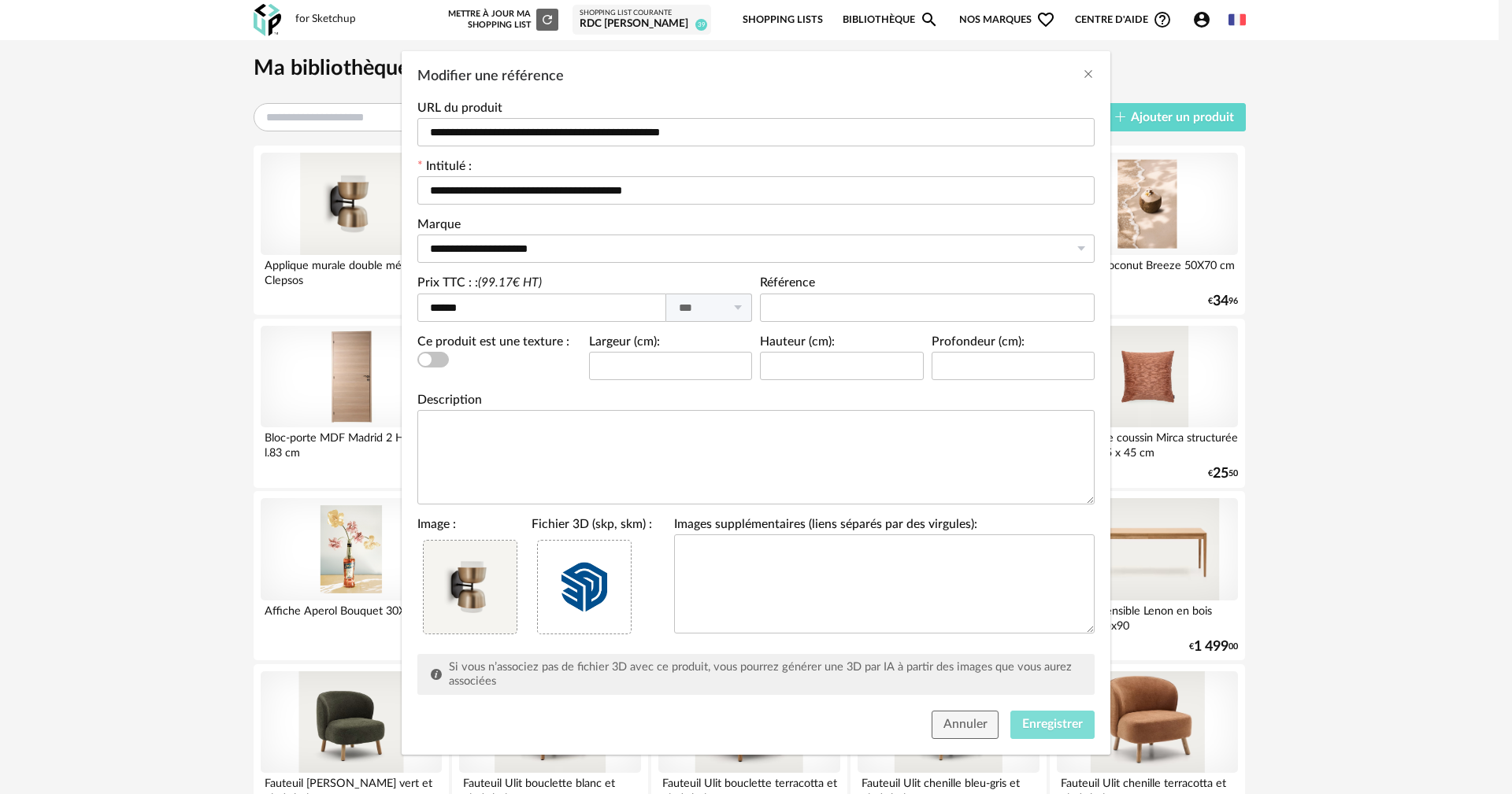
click at [1038, 725] on span "Enregistrer" at bounding box center [1052, 724] width 61 height 12
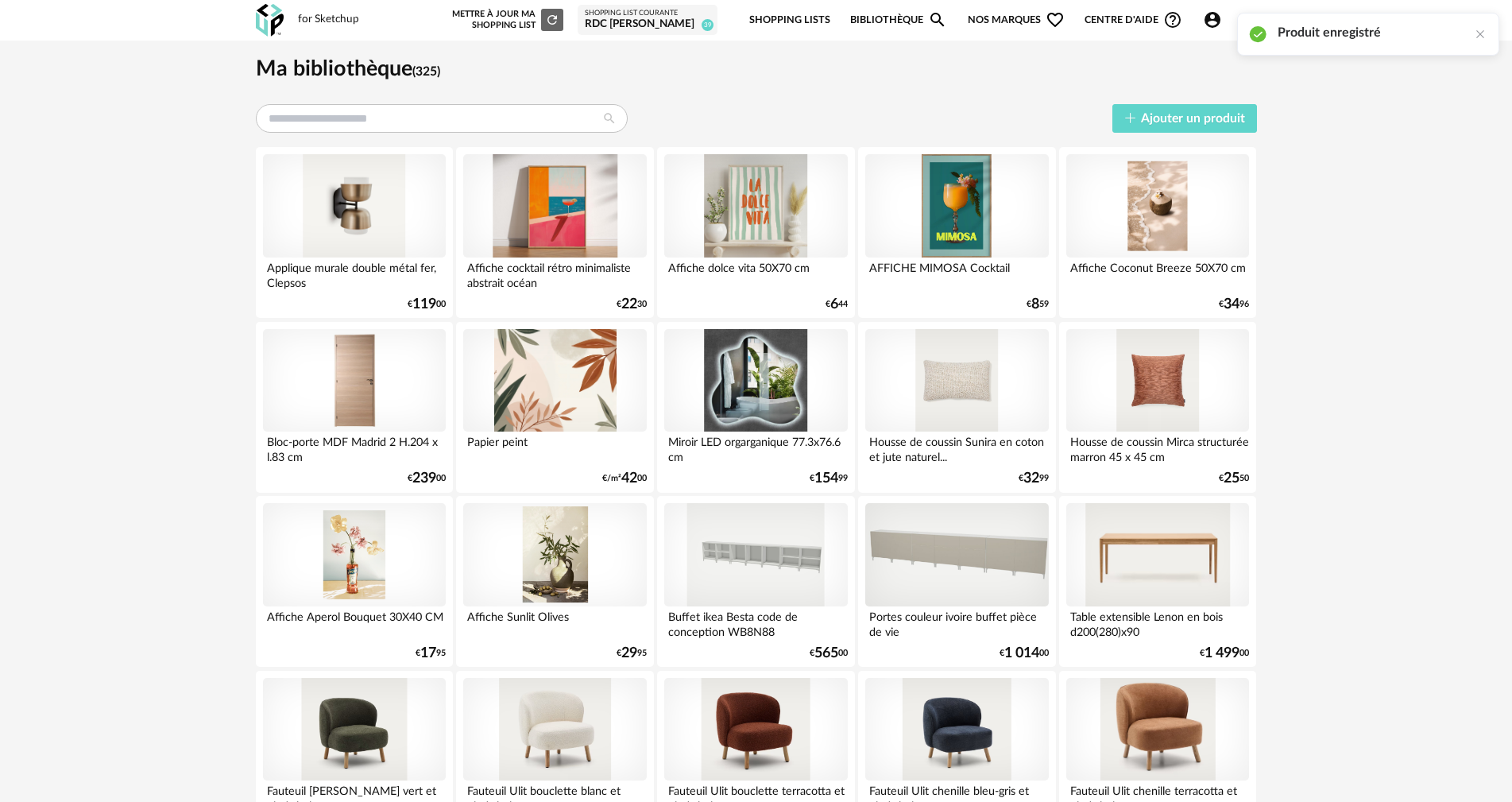
click at [356, 188] on div at bounding box center [354, 206] width 182 height 103
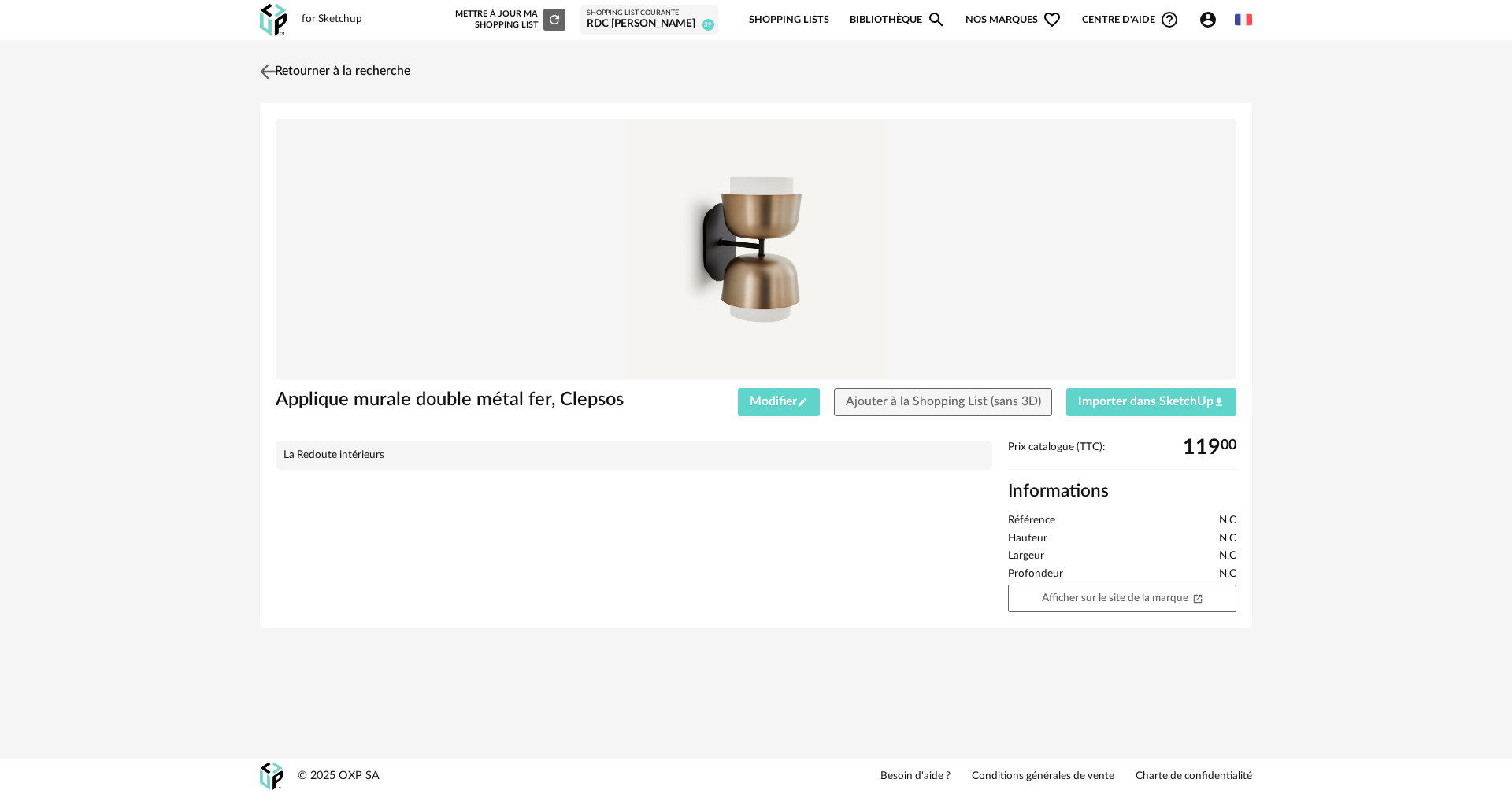
click at [271, 70] on img at bounding box center [268, 71] width 23 height 23
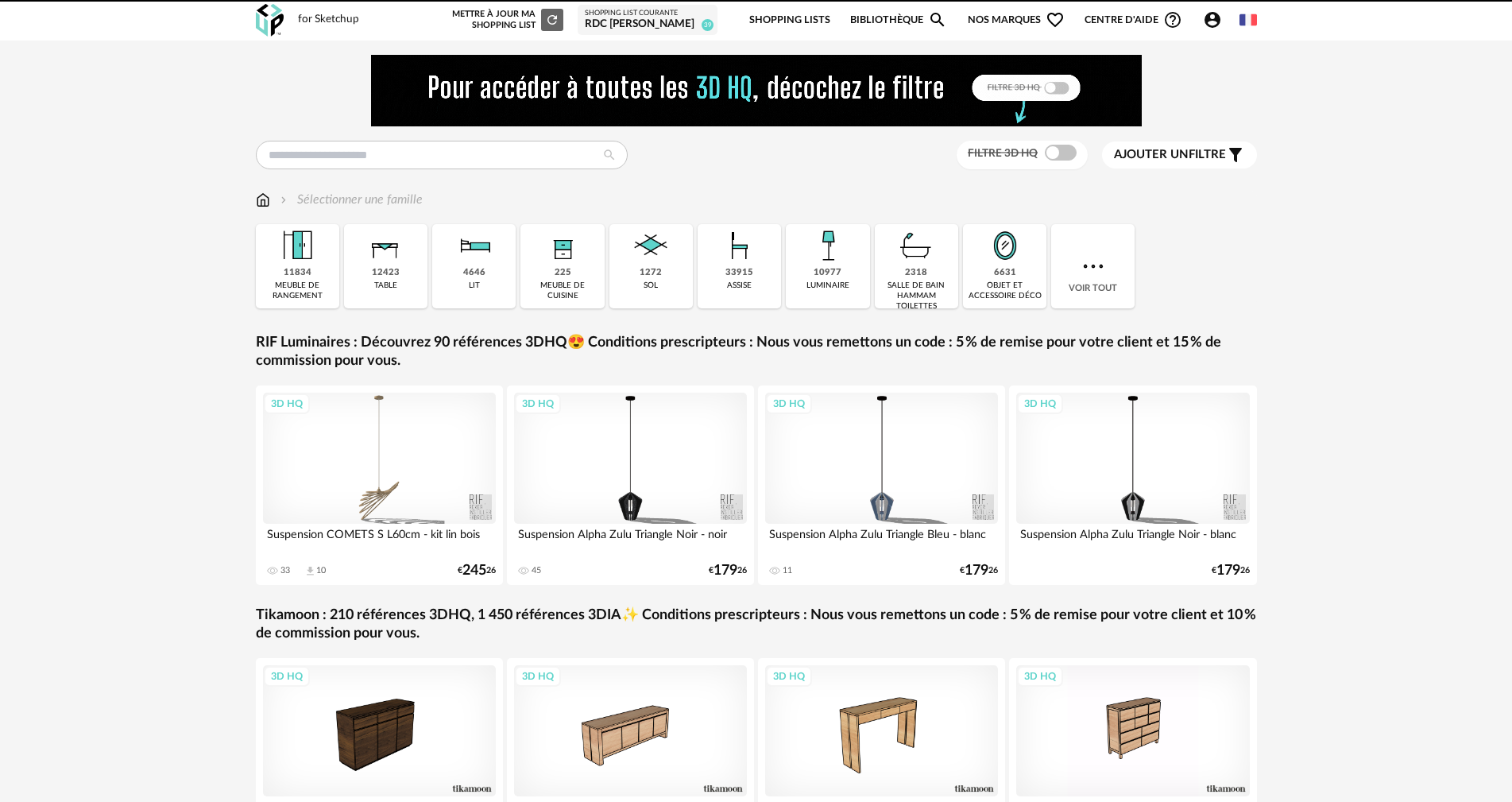
click at [1220, 26] on icon "Account Circle icon" at bounding box center [1212, 20] width 19 height 19
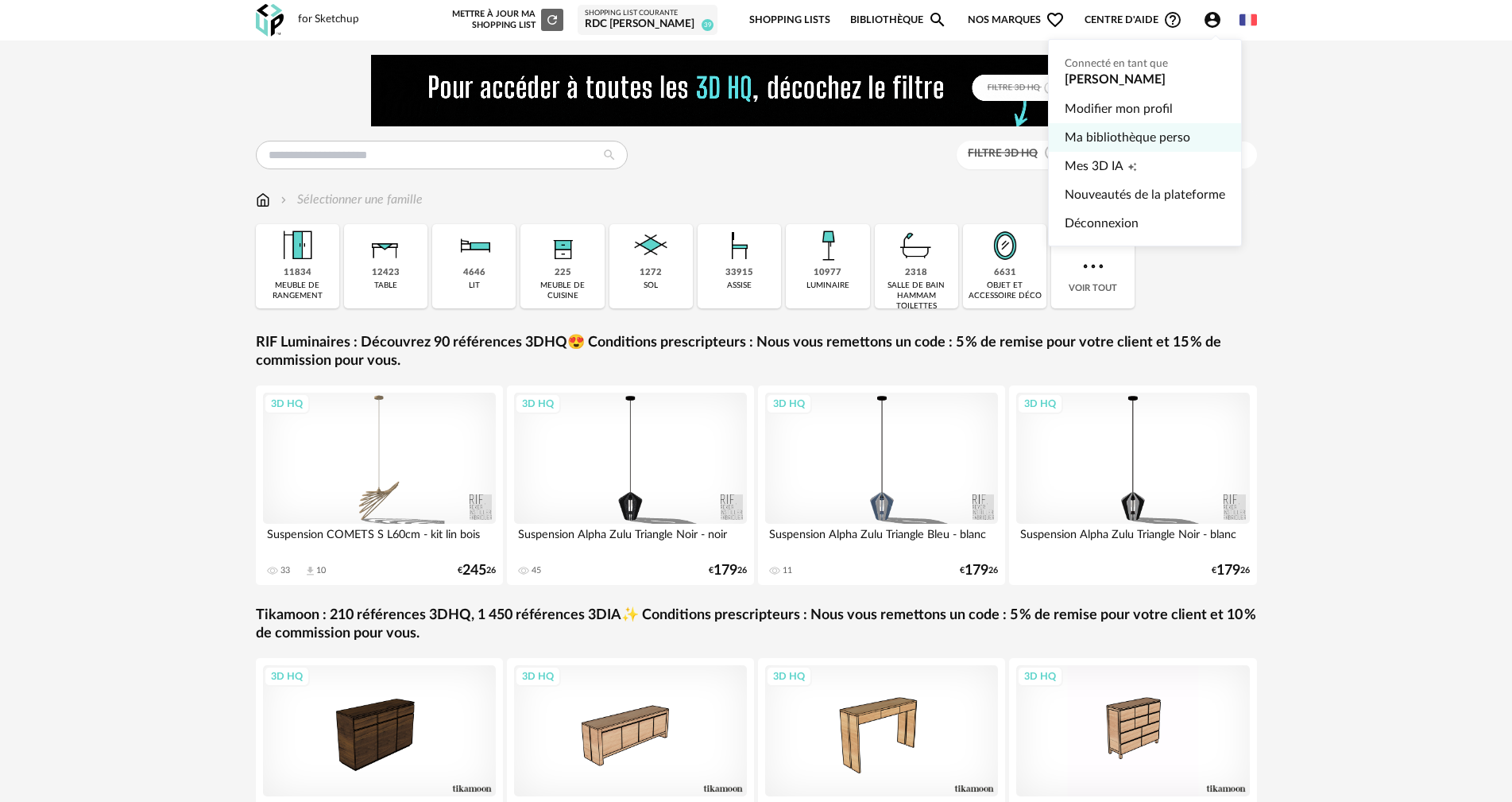
click at [1143, 129] on link "Ma bibliothèque perso" at bounding box center [1144, 137] width 160 height 28
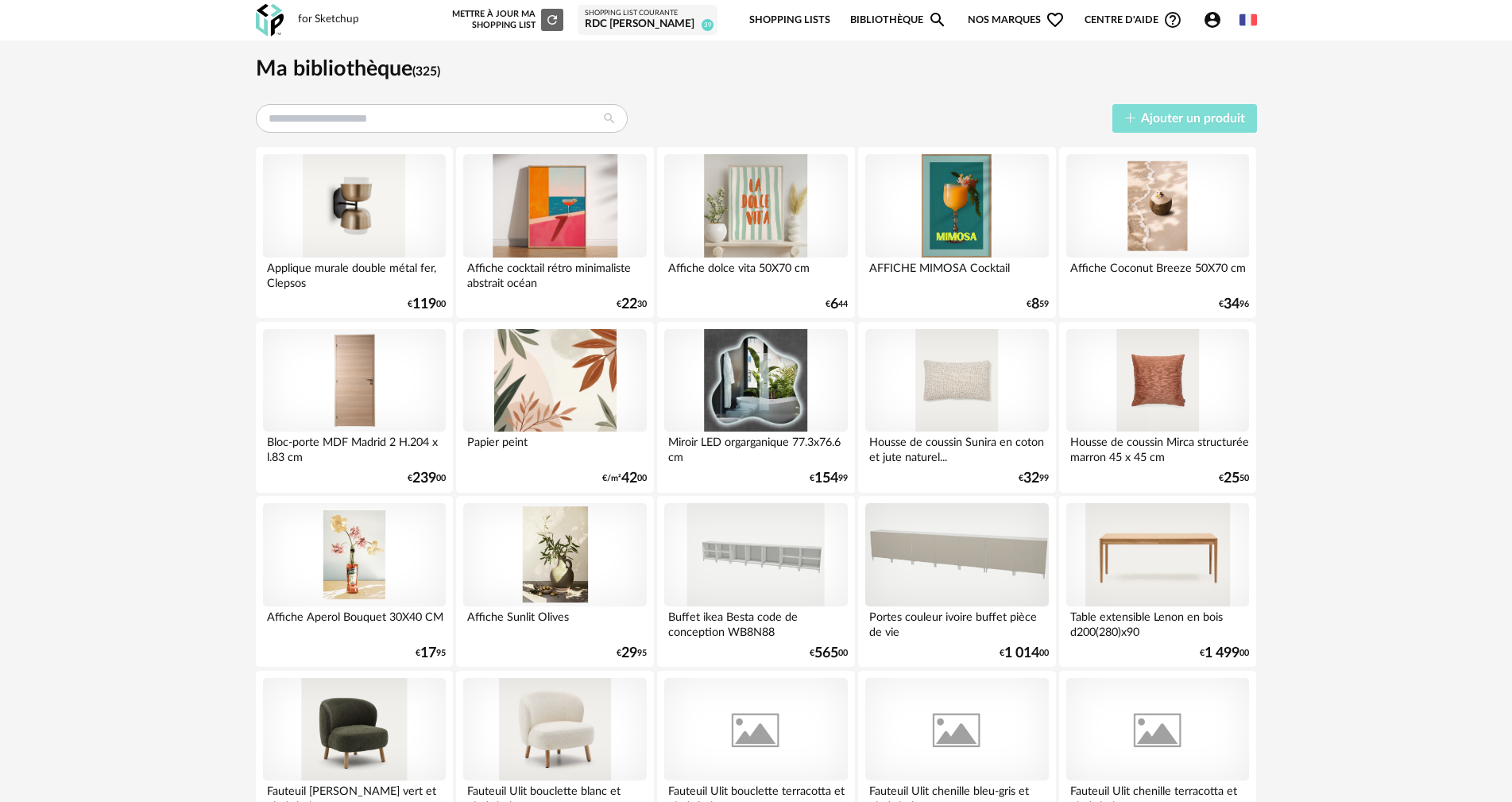
click at [1195, 119] on span "Ajouter un produit" at bounding box center [1193, 117] width 104 height 13
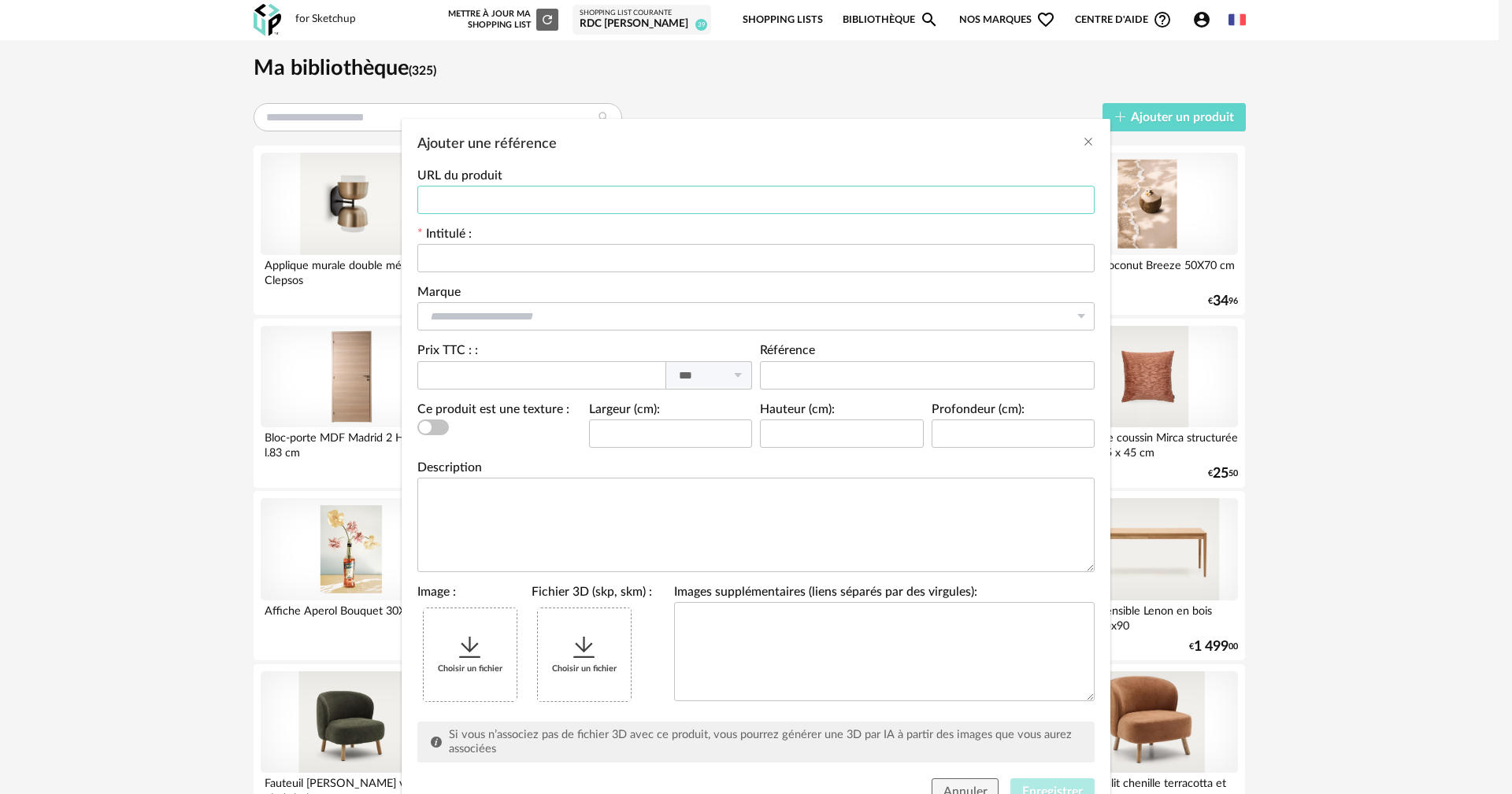
click at [474, 209] on input "Ajouter une référence" at bounding box center [756, 199] width 677 height 28
paste input "**********"
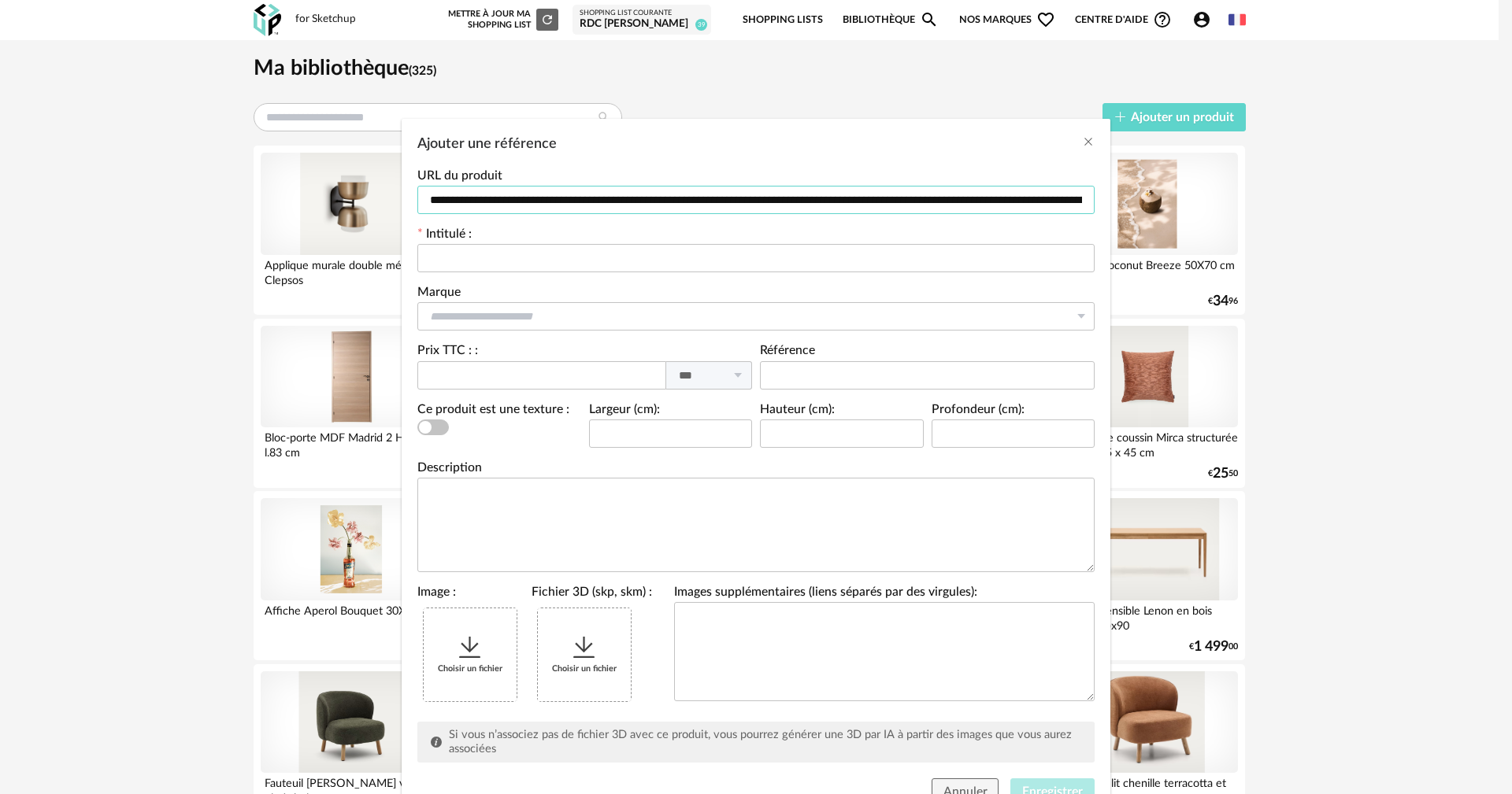
scroll to position [0, 227]
type input "**********"
click at [480, 261] on input "Ajouter une référence" at bounding box center [756, 258] width 677 height 28
click at [533, 258] on input "Ajouter une référence" at bounding box center [756, 258] width 677 height 28
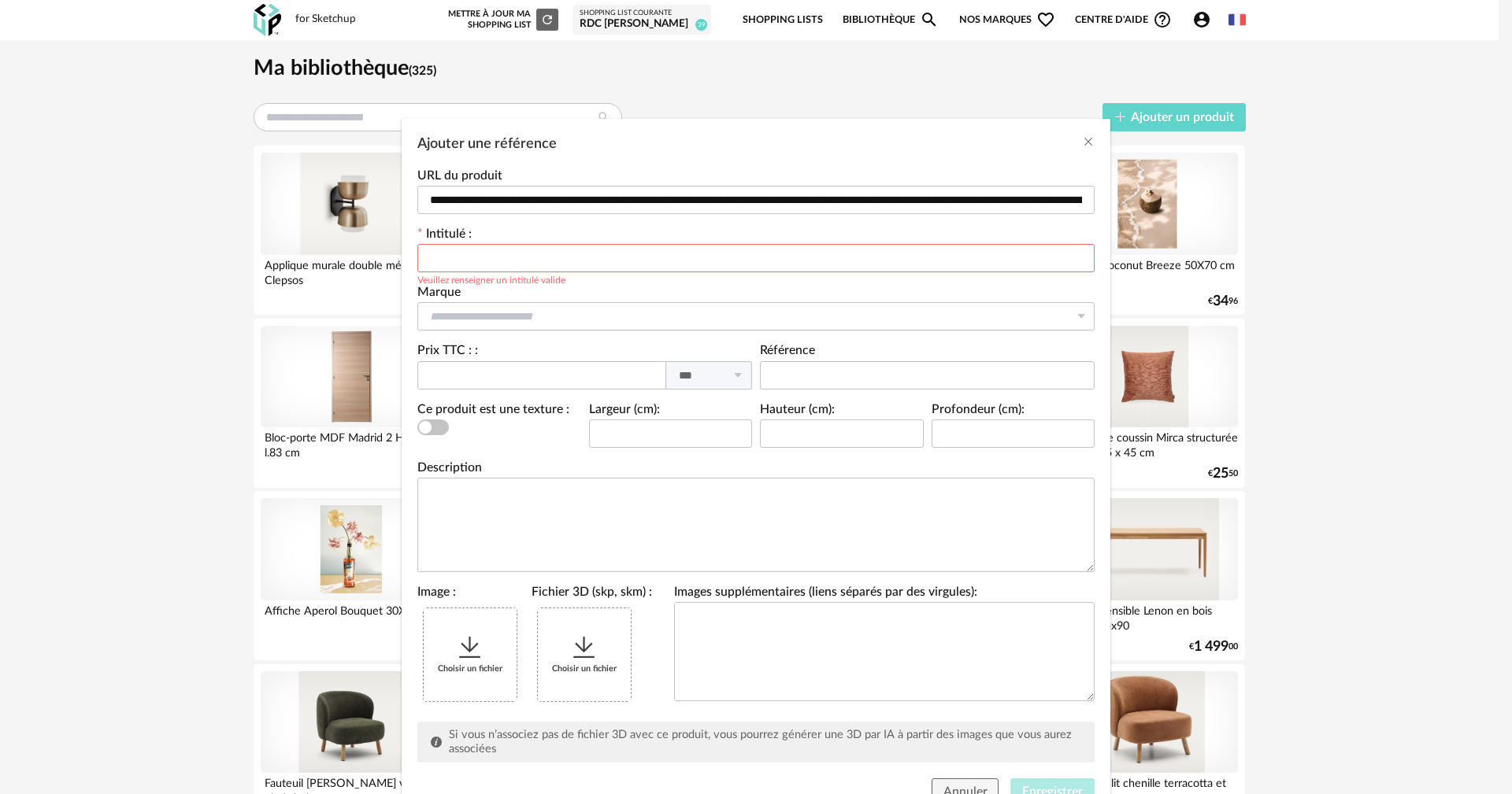
paste input "**********"
drag, startPoint x: 636, startPoint y: 259, endPoint x: 919, endPoint y: 244, distance: 283.4
click at [913, 253] on input "**********" at bounding box center [756, 258] width 677 height 28
type input "**********"
click at [512, 312] on input "Ajouter une référence" at bounding box center [756, 315] width 677 height 28
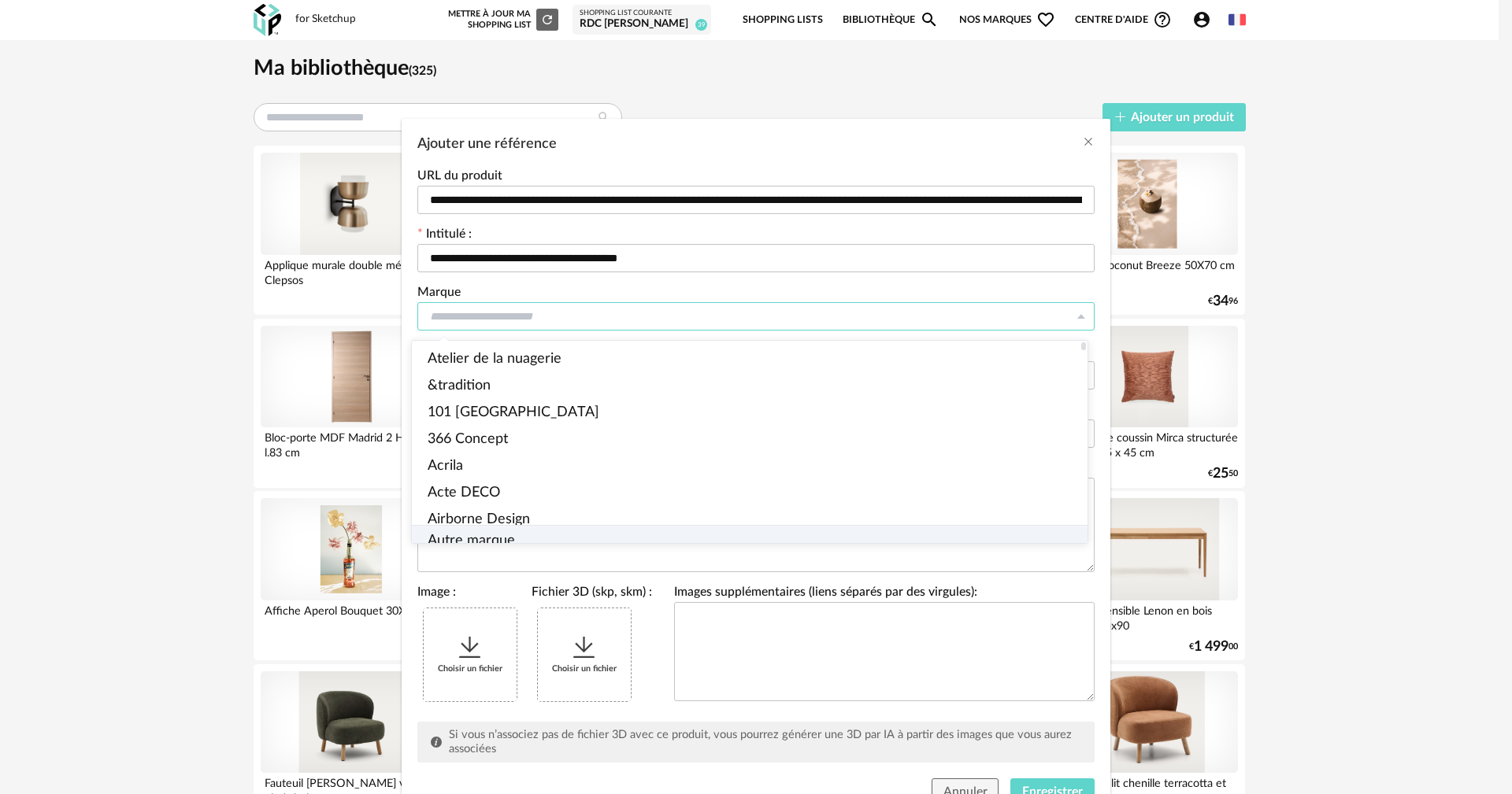
click at [491, 534] on span "Autre marque" at bounding box center [470, 541] width 88 height 14
type input "**********"
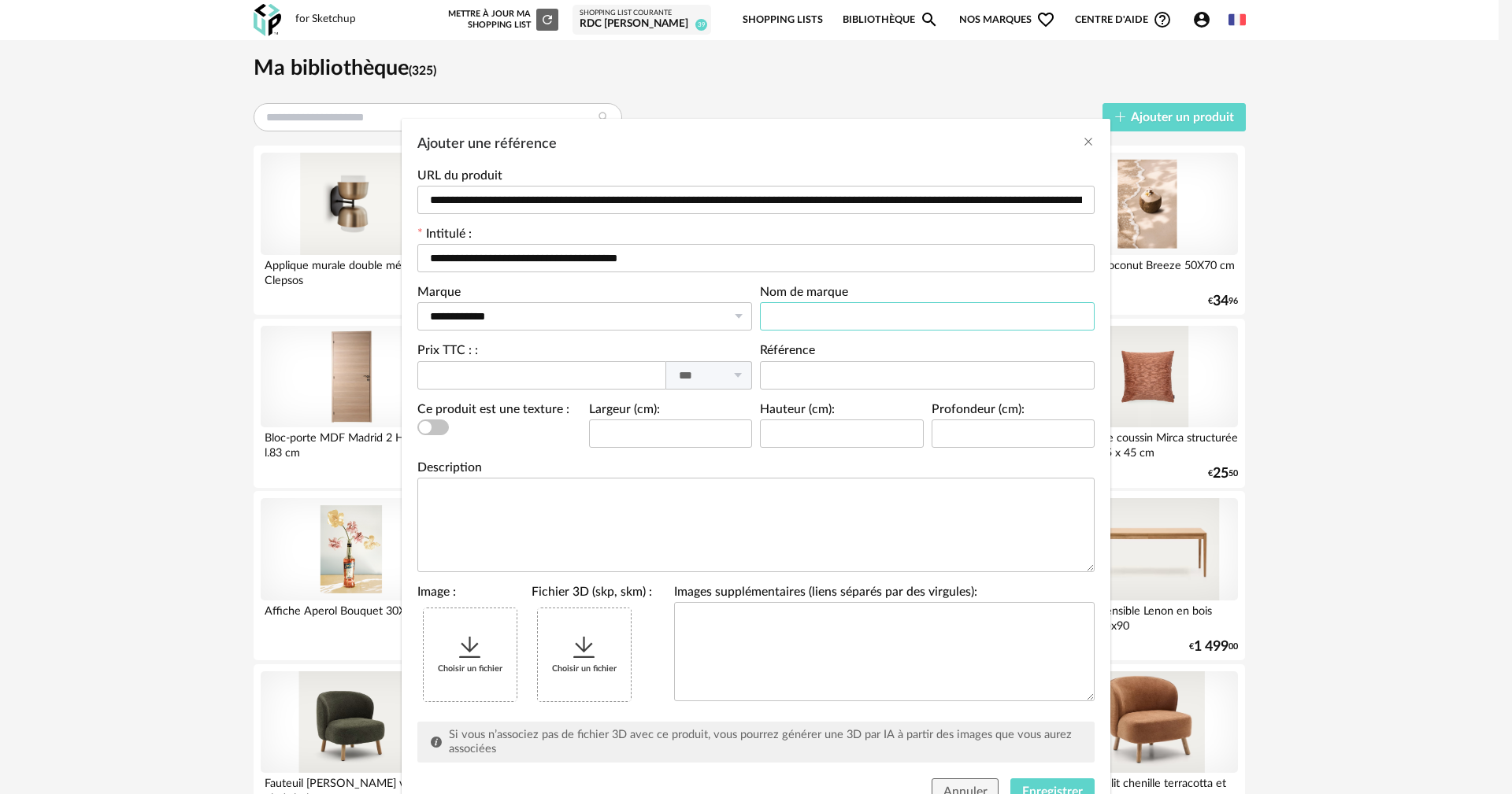
click at [822, 310] on input "Ajouter une référence" at bounding box center [927, 315] width 335 height 28
type input "**********"
click at [527, 378] on input "Ajouter une référence" at bounding box center [542, 375] width 249 height 28
type input "******"
drag, startPoint x: 784, startPoint y: 368, endPoint x: 763, endPoint y: 379, distance: 23.7
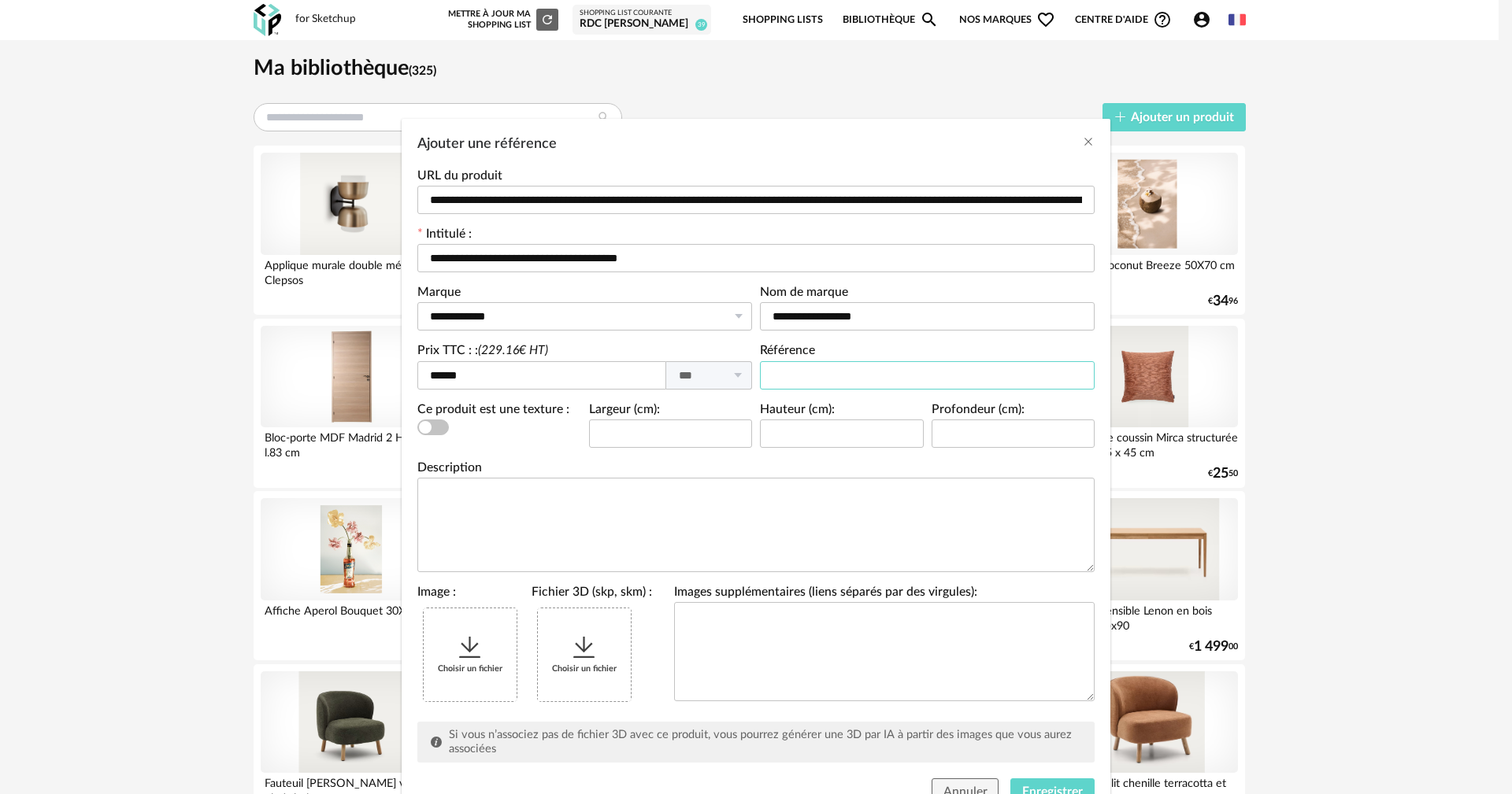
click at [785, 368] on input "Ajouter une référence" at bounding box center [927, 375] width 335 height 28
click at [618, 441] on input "Ajouter une référence" at bounding box center [670, 433] width 164 height 28
type input "**"
click at [805, 432] on input "Ajouter une référence" at bounding box center [842, 433] width 164 height 28
type input "**"
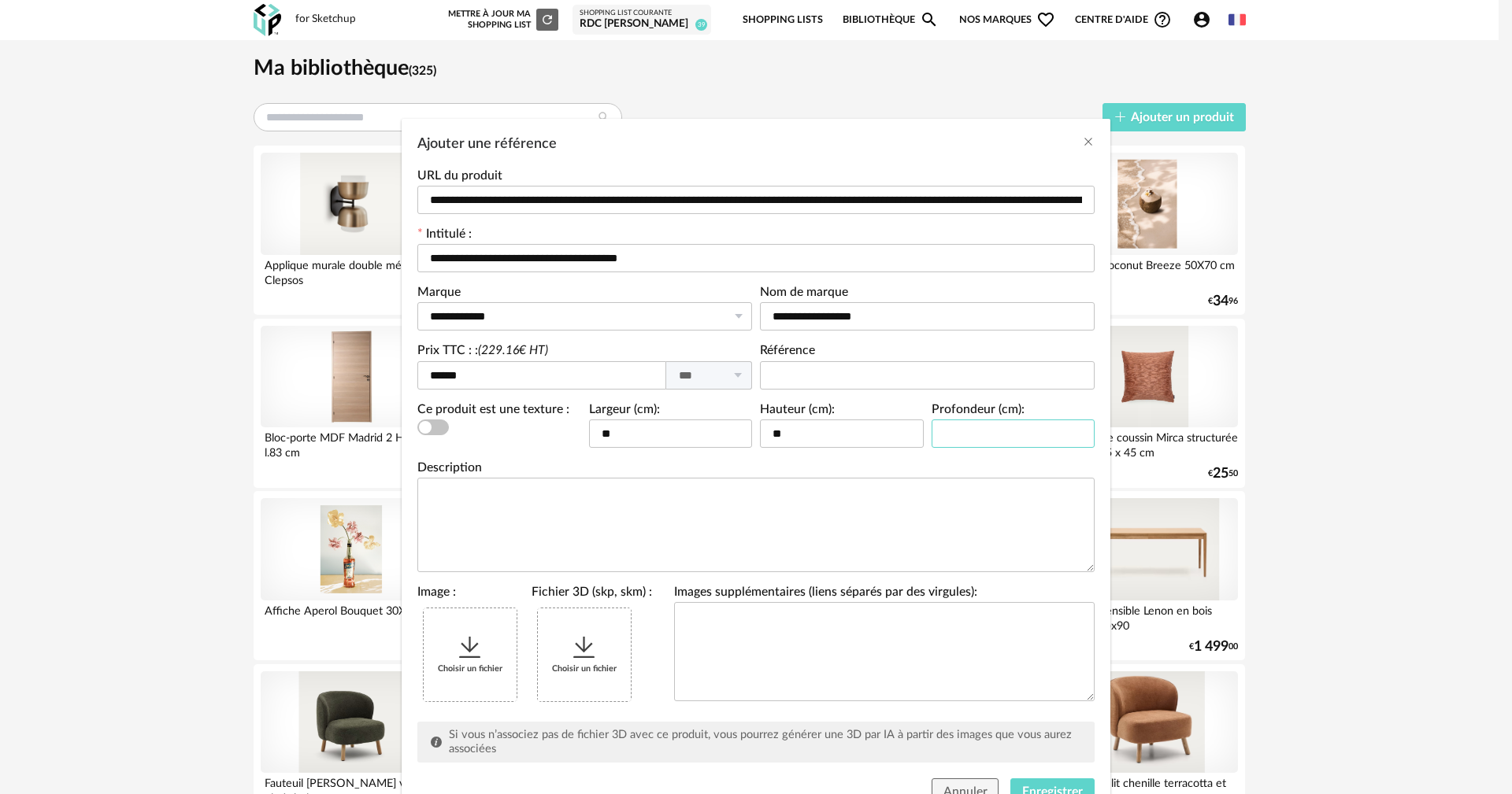
click at [957, 437] on input "Ajouter une référence" at bounding box center [1013, 433] width 164 height 28
type input "**"
click at [480, 644] on div "Choisir un fichier" at bounding box center [469, 655] width 93 height 93
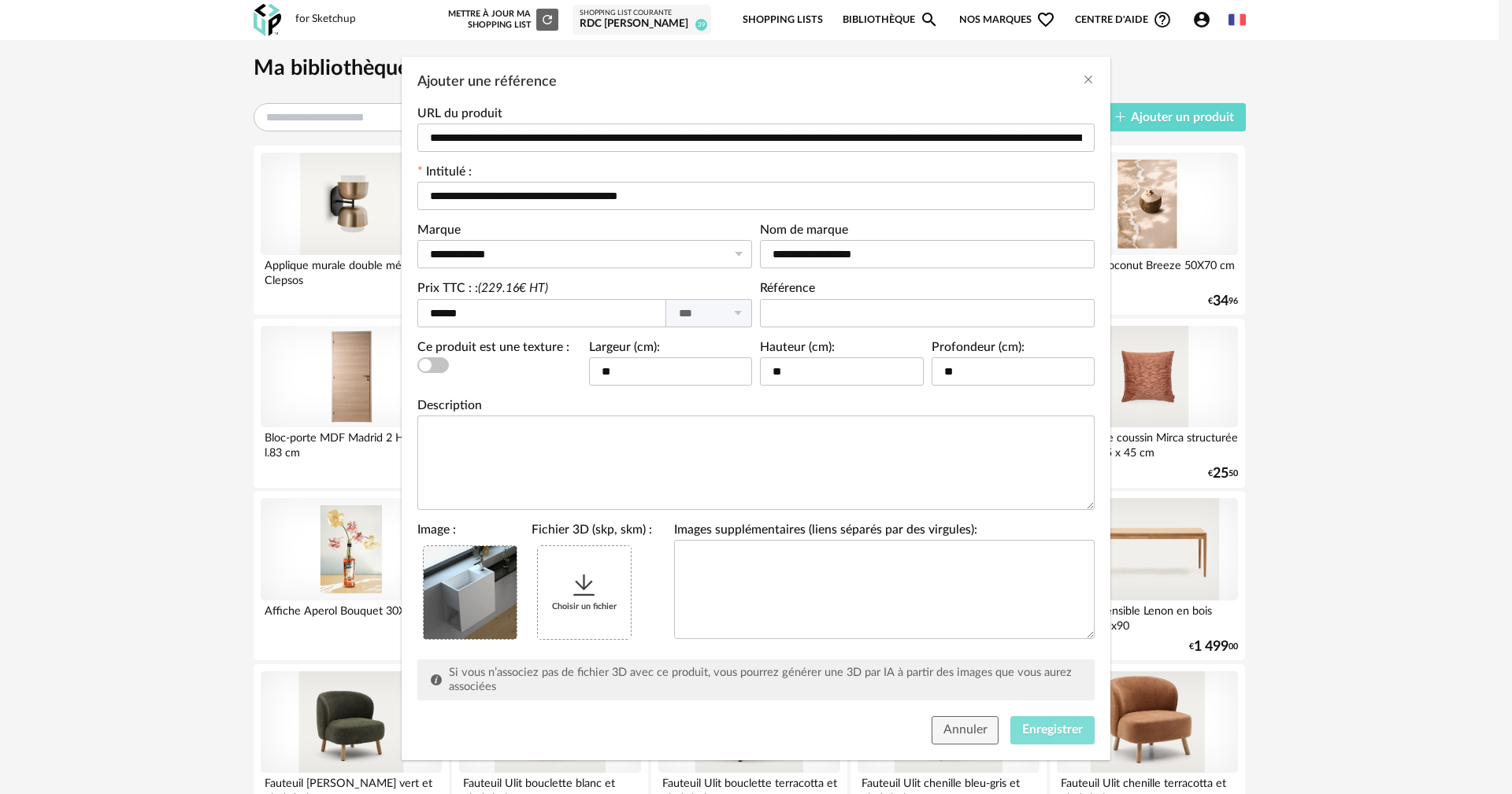
scroll to position [67, 0]
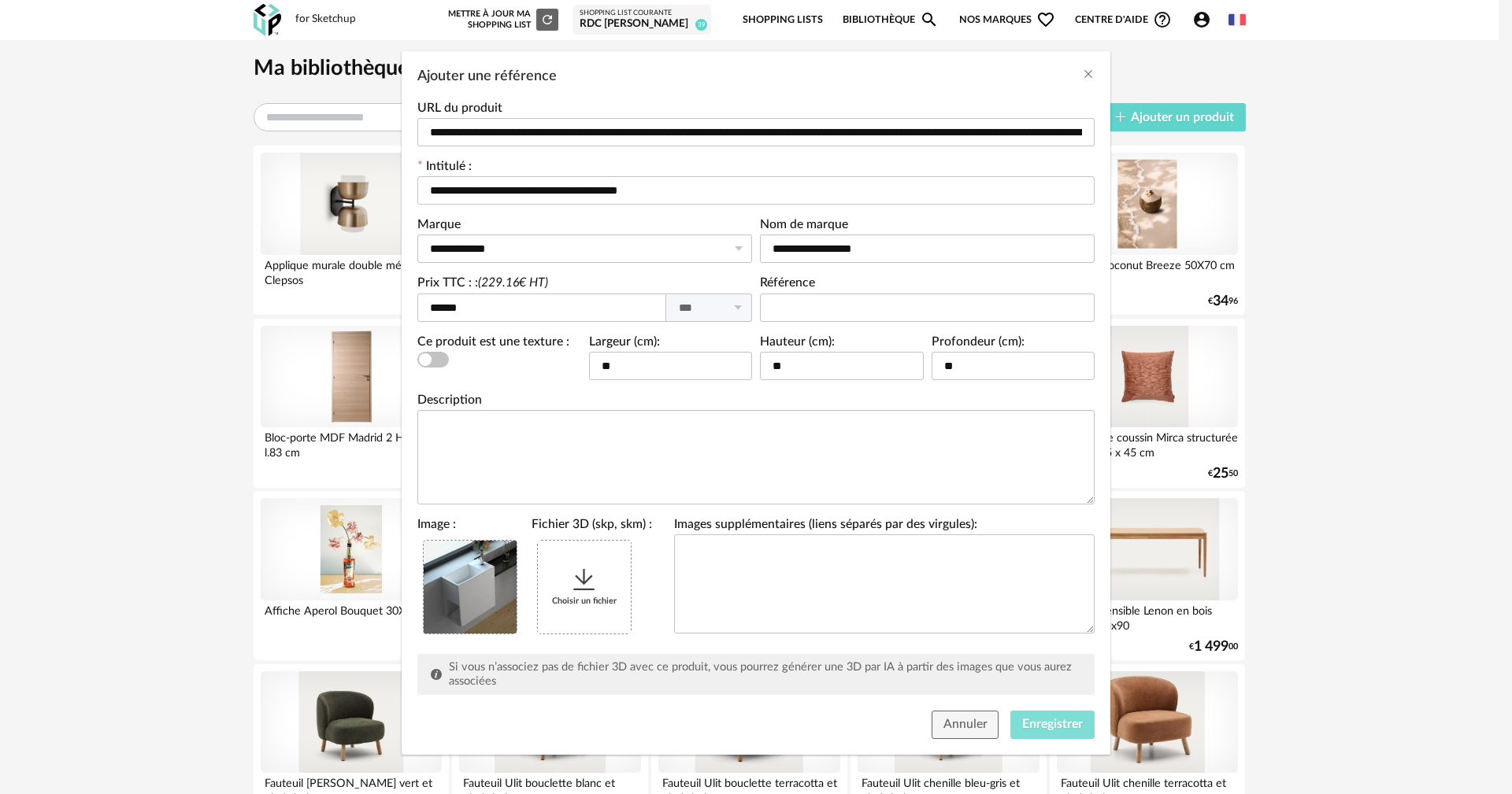
click at [1071, 727] on span "Enregistrer" at bounding box center [1052, 724] width 61 height 12
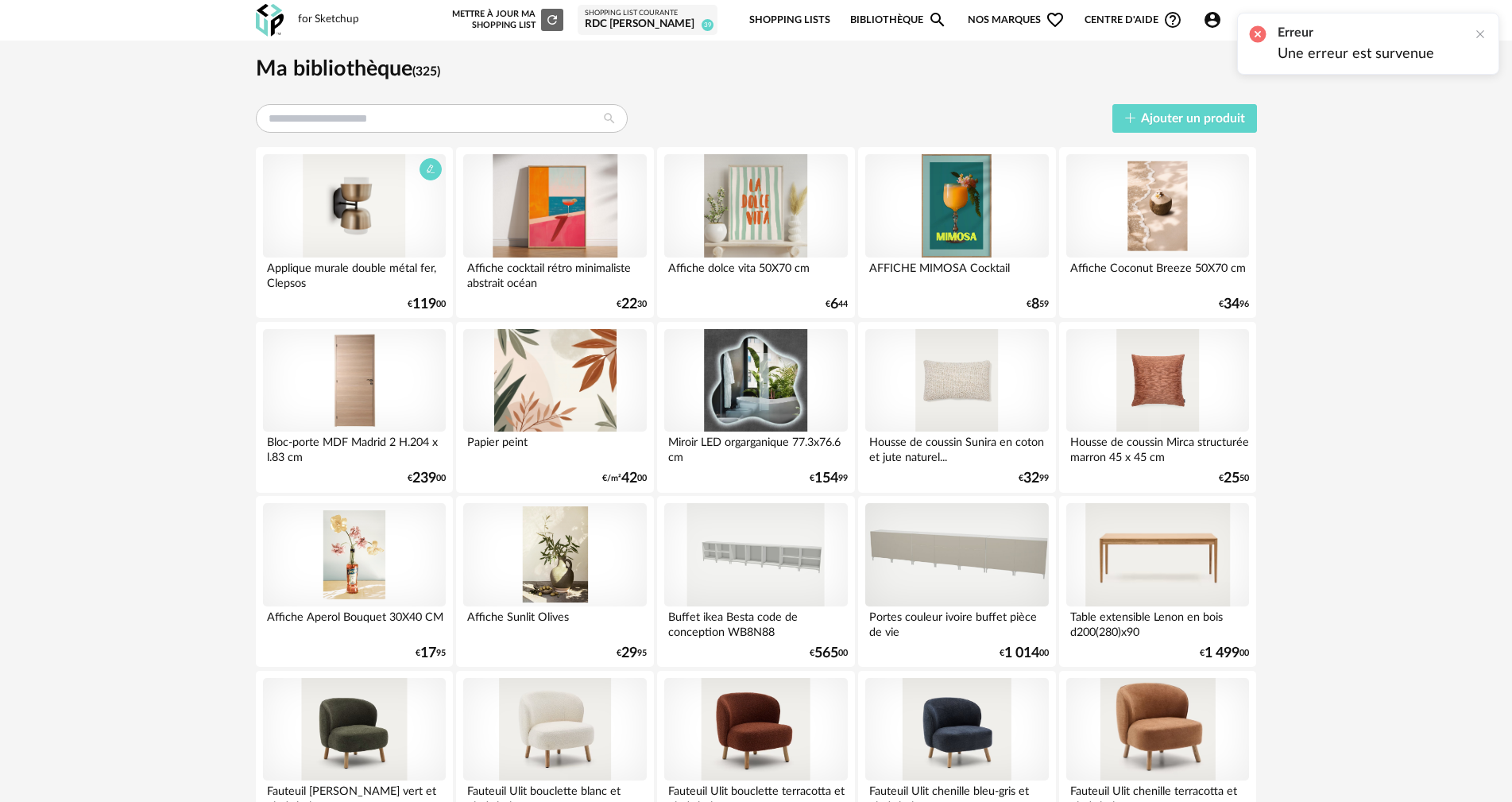
click at [379, 196] on div at bounding box center [354, 206] width 182 height 103
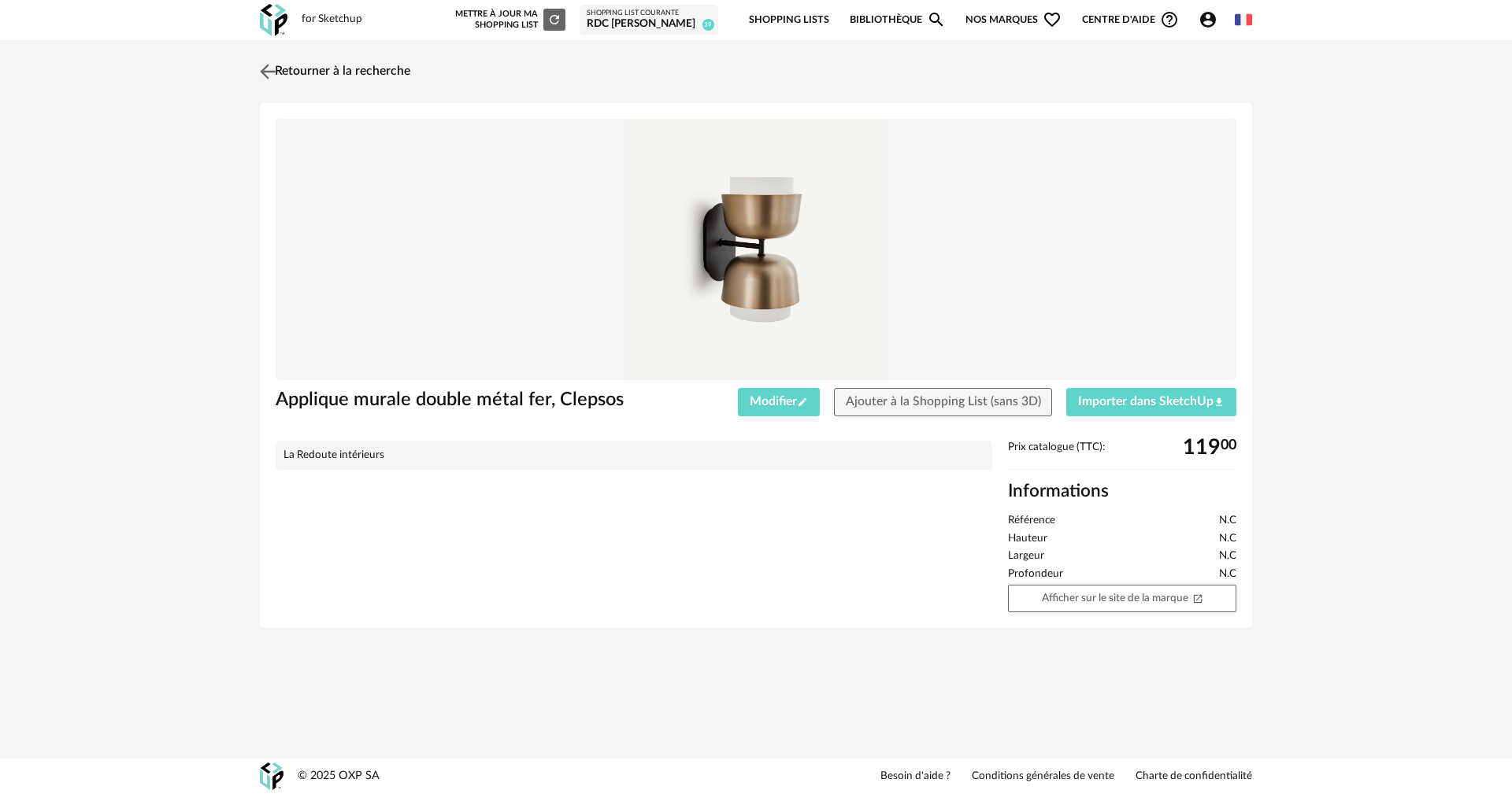
click at [302, 71] on link "Retourner à la recherche" at bounding box center [333, 71] width 154 height 35
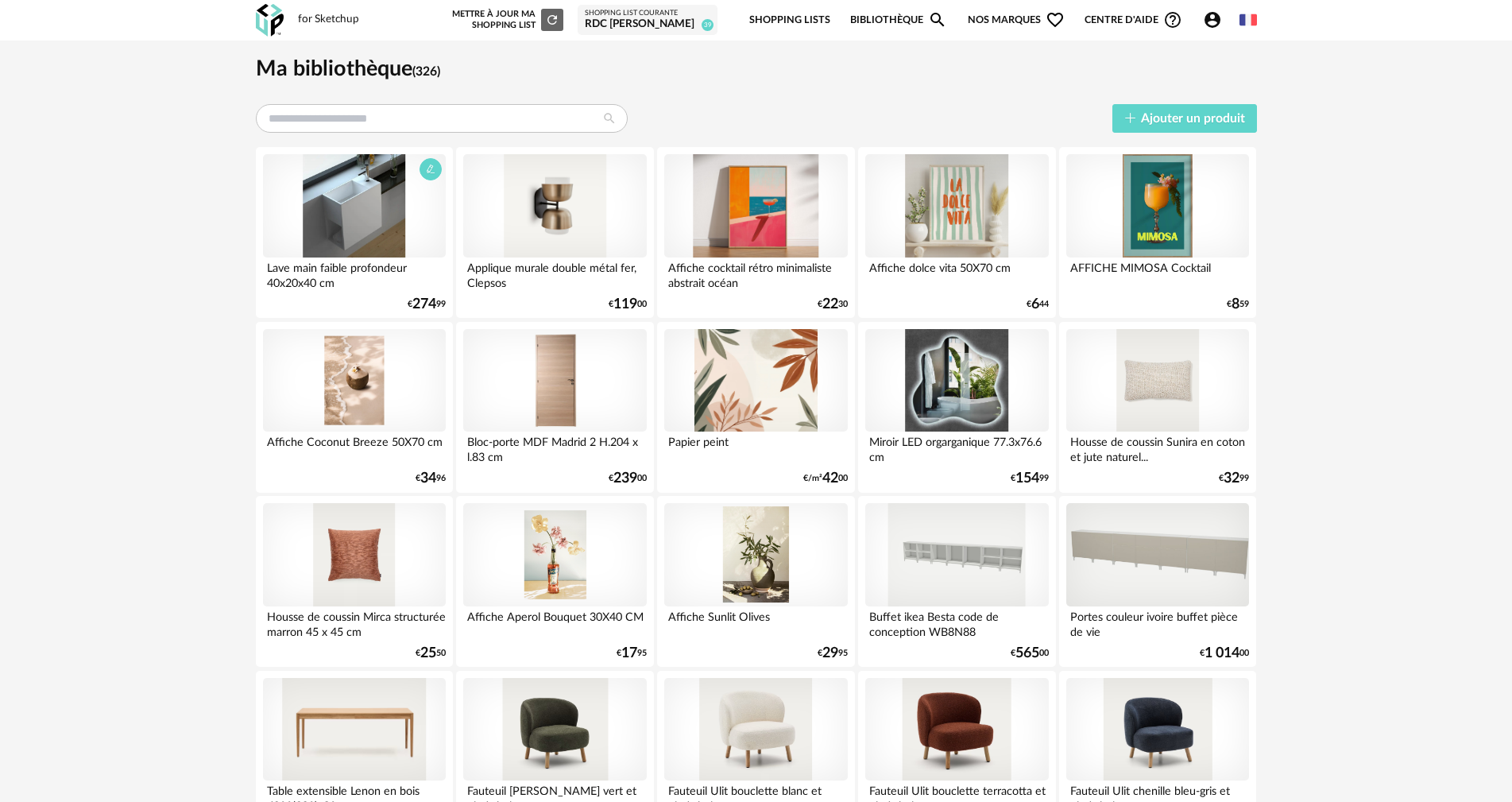
click at [413, 210] on div at bounding box center [354, 206] width 182 height 103
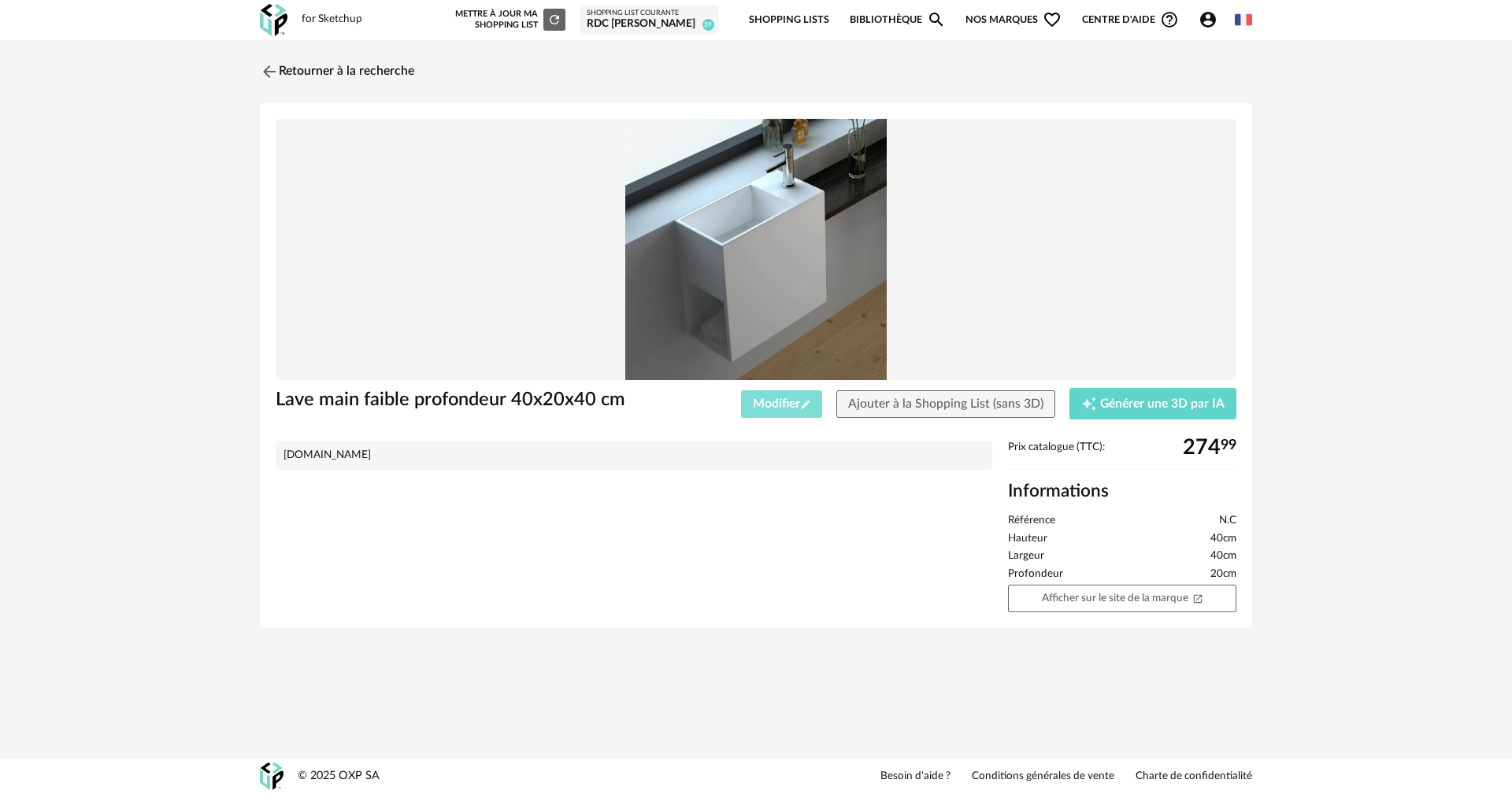
click at [775, 400] on span "Modifier Pencil icon" at bounding box center [782, 403] width 59 height 12
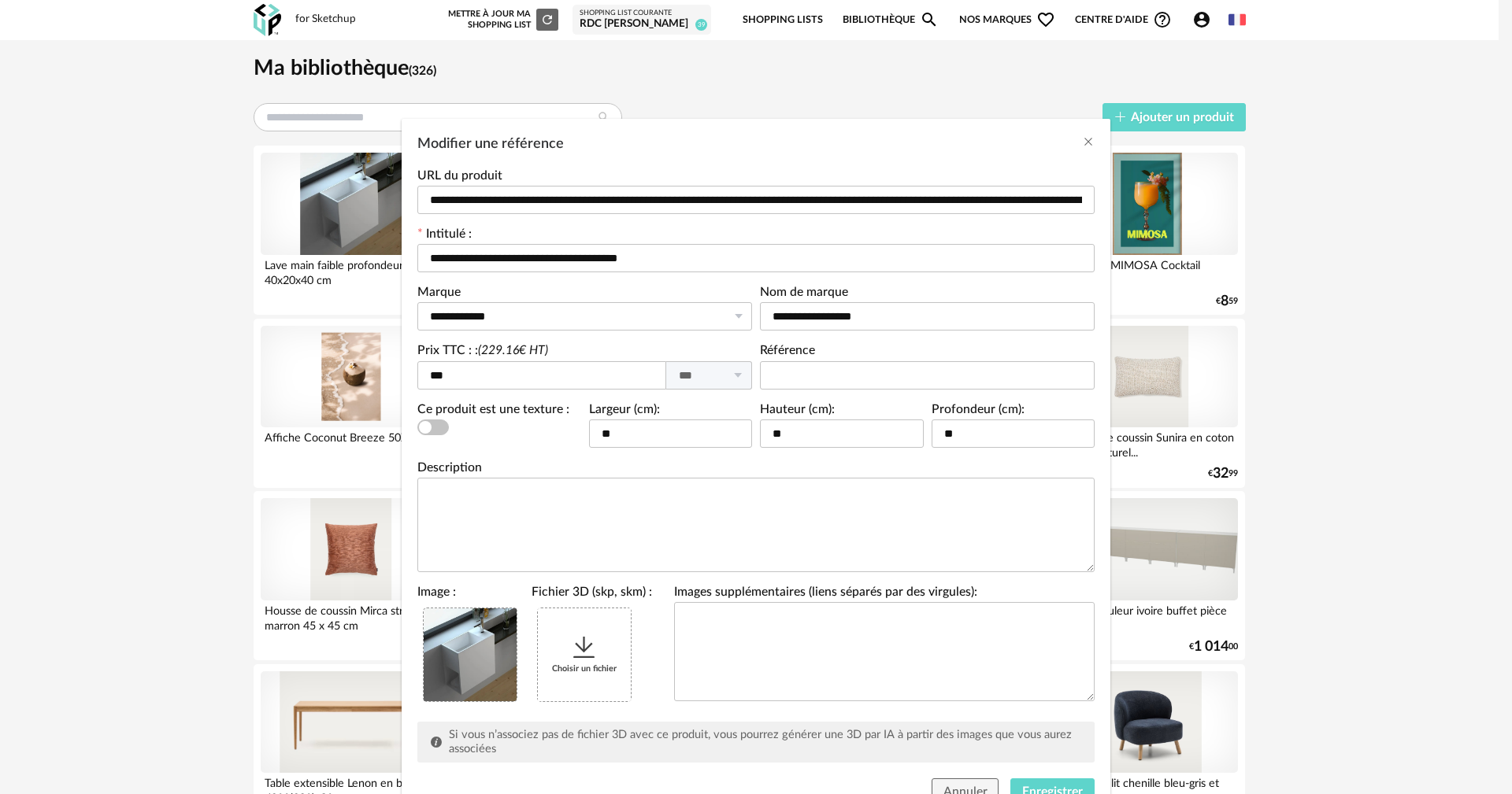
click at [567, 683] on div "Choisir un fichier" at bounding box center [584, 655] width 93 height 93
drag, startPoint x: 957, startPoint y: 784, endPoint x: 1089, endPoint y: 503, distance: 310.5
click at [957, 783] on button "Annuler" at bounding box center [965, 792] width 67 height 28
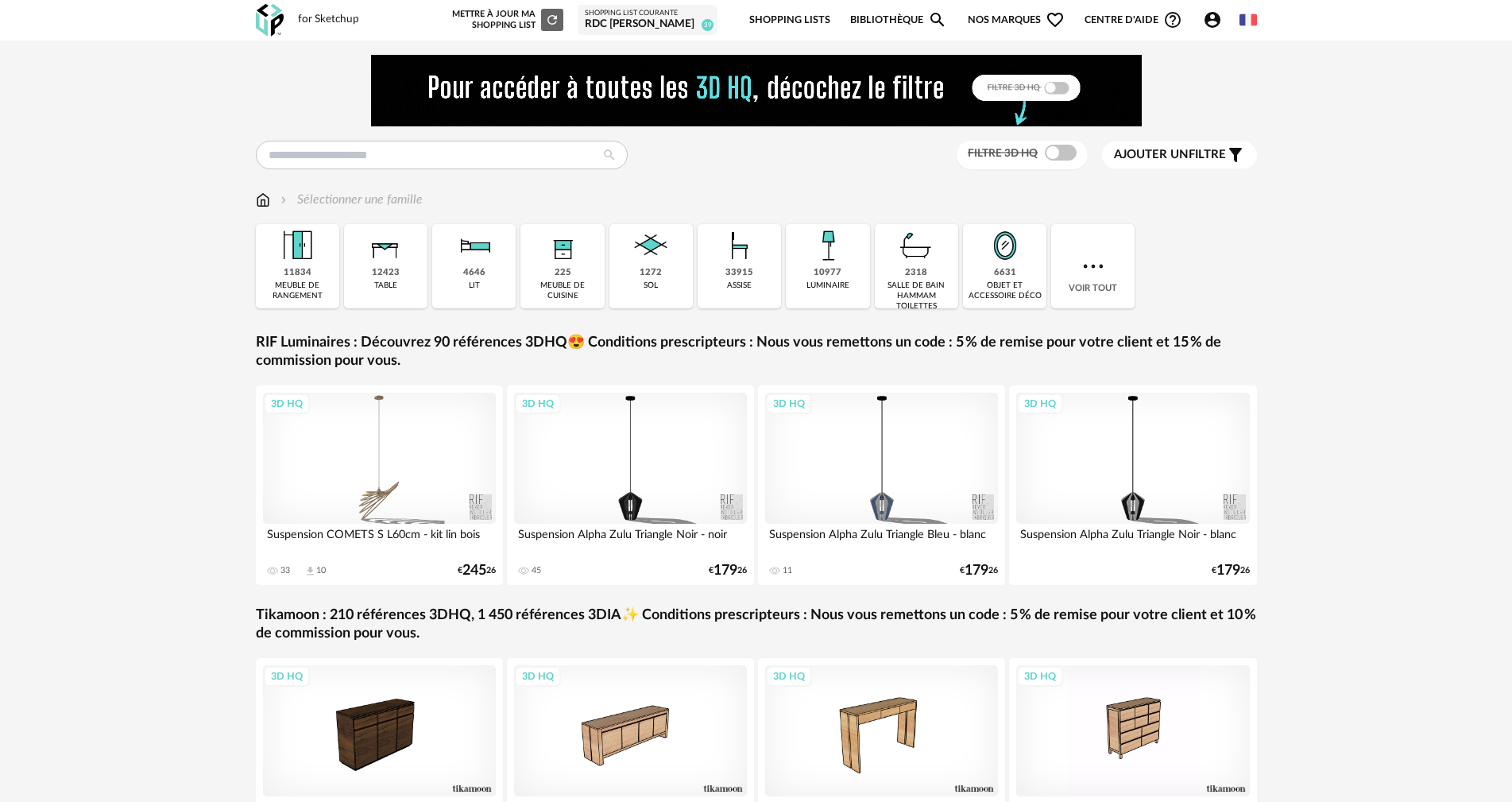
click at [1212, 23] on icon "Account Circle icon" at bounding box center [1212, 20] width 19 height 19
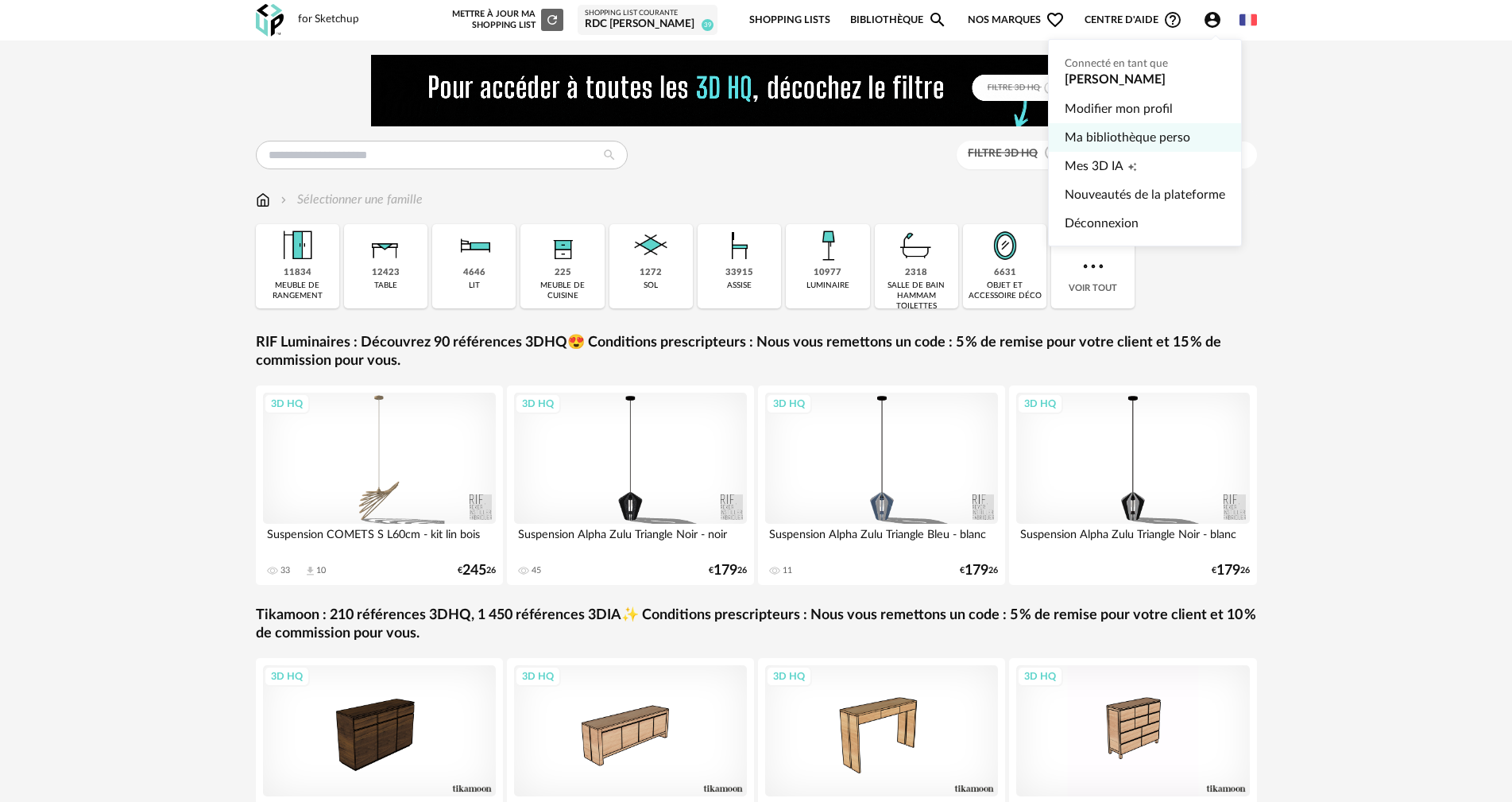
click at [1138, 137] on link "Ma bibliothèque perso" at bounding box center [1144, 137] width 160 height 28
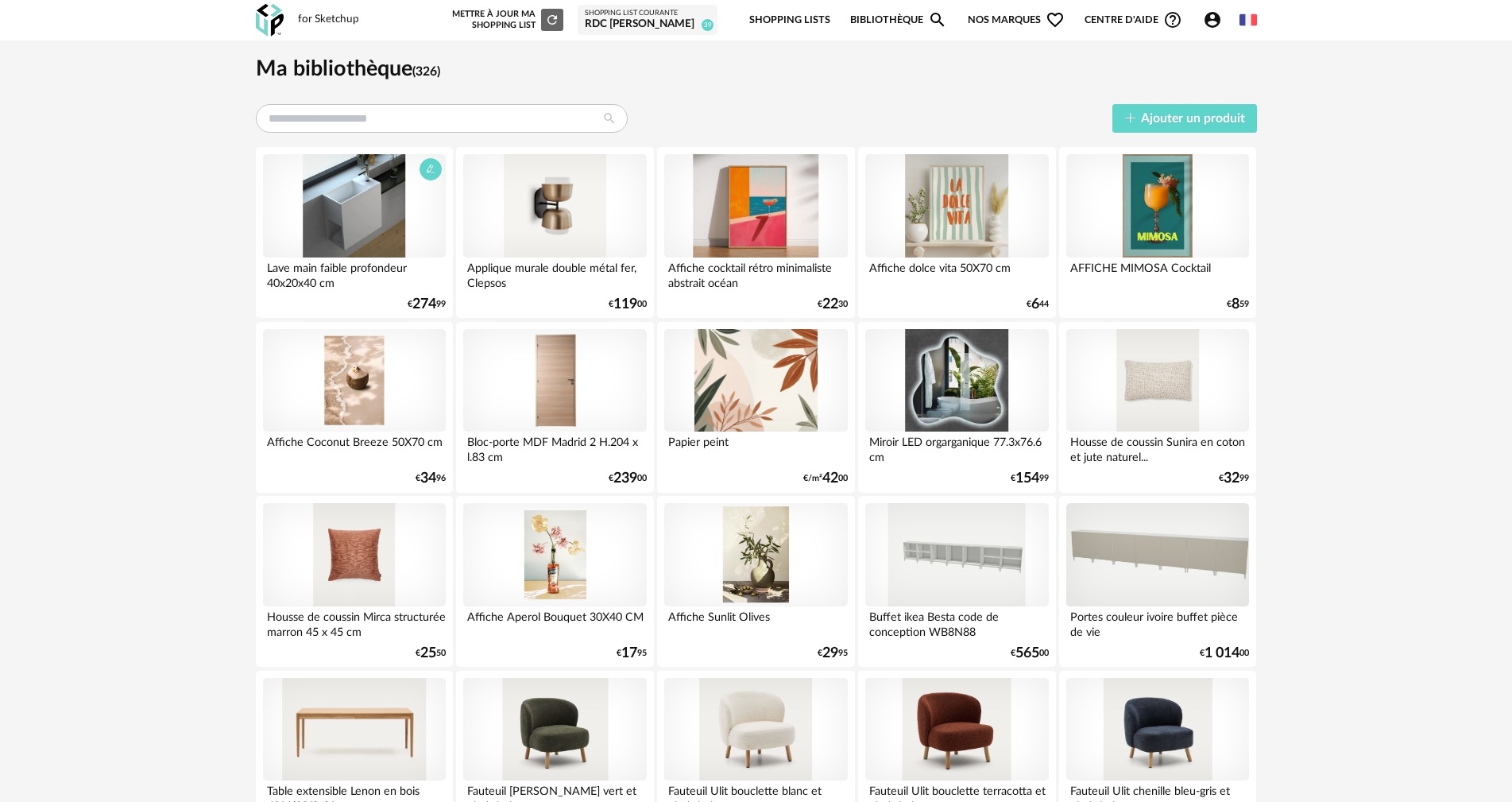
click at [368, 221] on div at bounding box center [354, 206] width 182 height 103
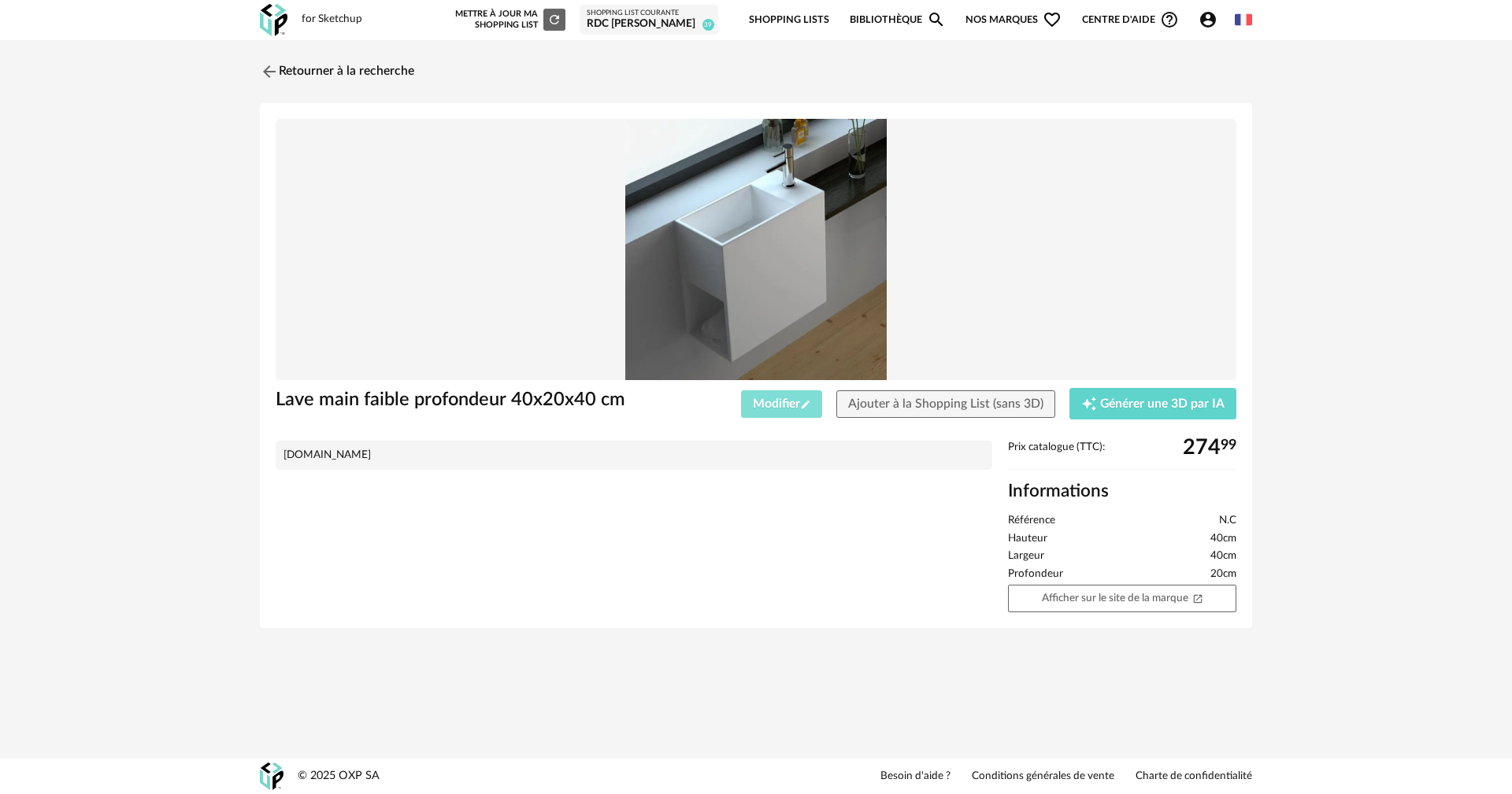
click at [770, 413] on button "Modifier Pencil icon" at bounding box center [781, 404] width 82 height 28
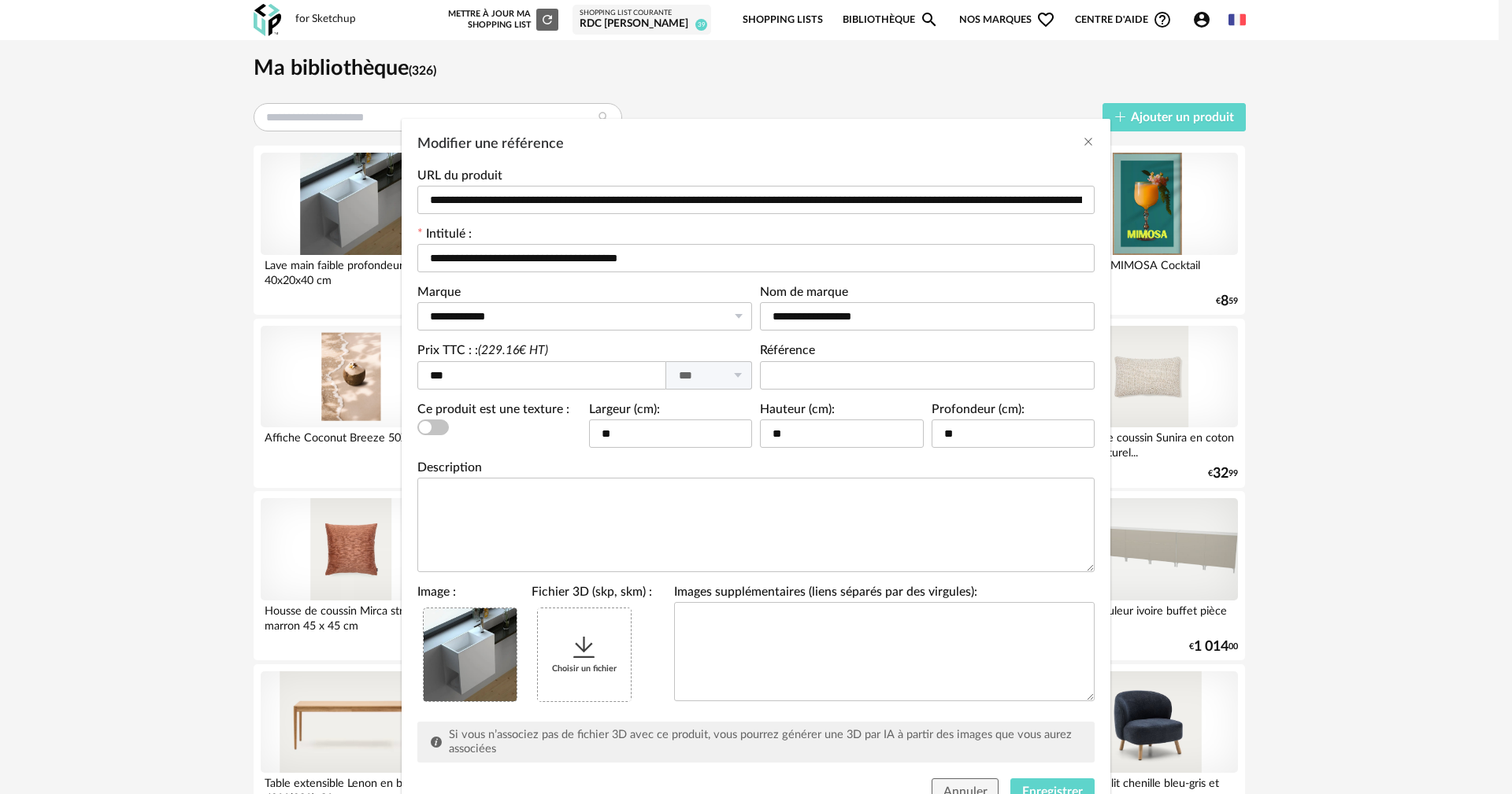
click at [596, 679] on div "Choisir un fichier" at bounding box center [584, 655] width 93 height 93
click at [563, 647] on div "Choisir un fichier" at bounding box center [584, 655] width 93 height 93
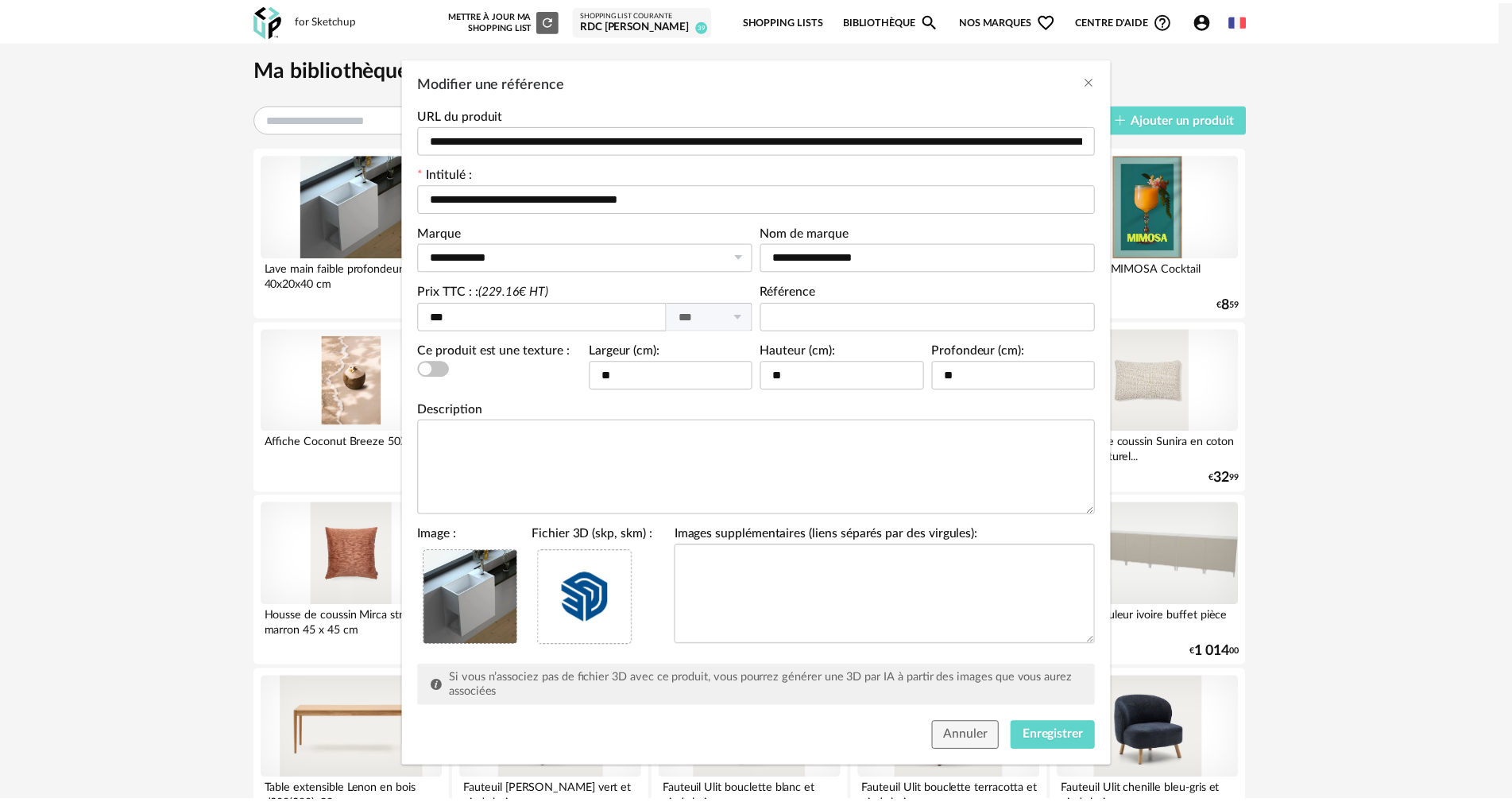
scroll to position [68, 0]
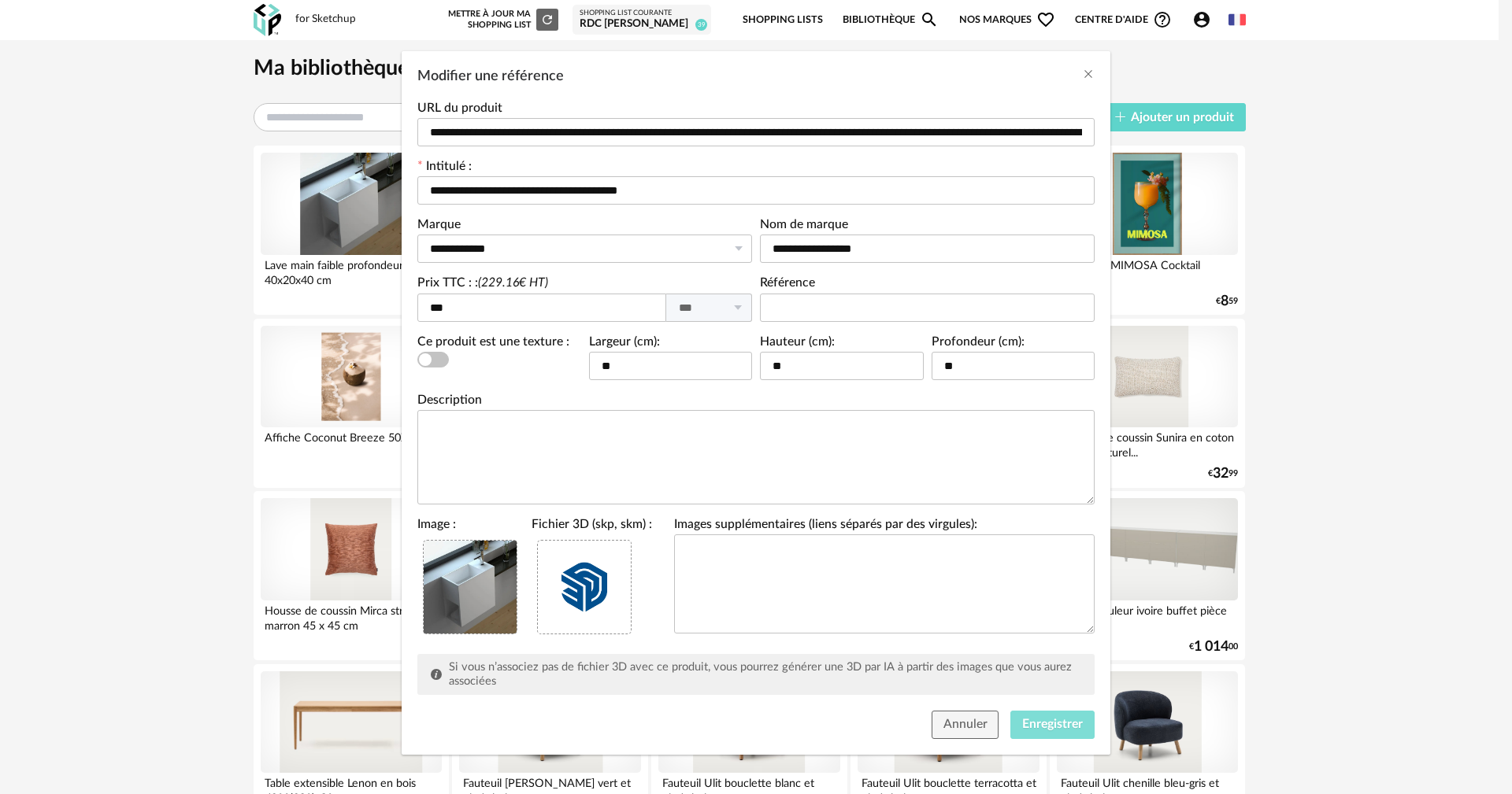
click at [1052, 726] on span "Enregistrer" at bounding box center [1052, 724] width 61 height 12
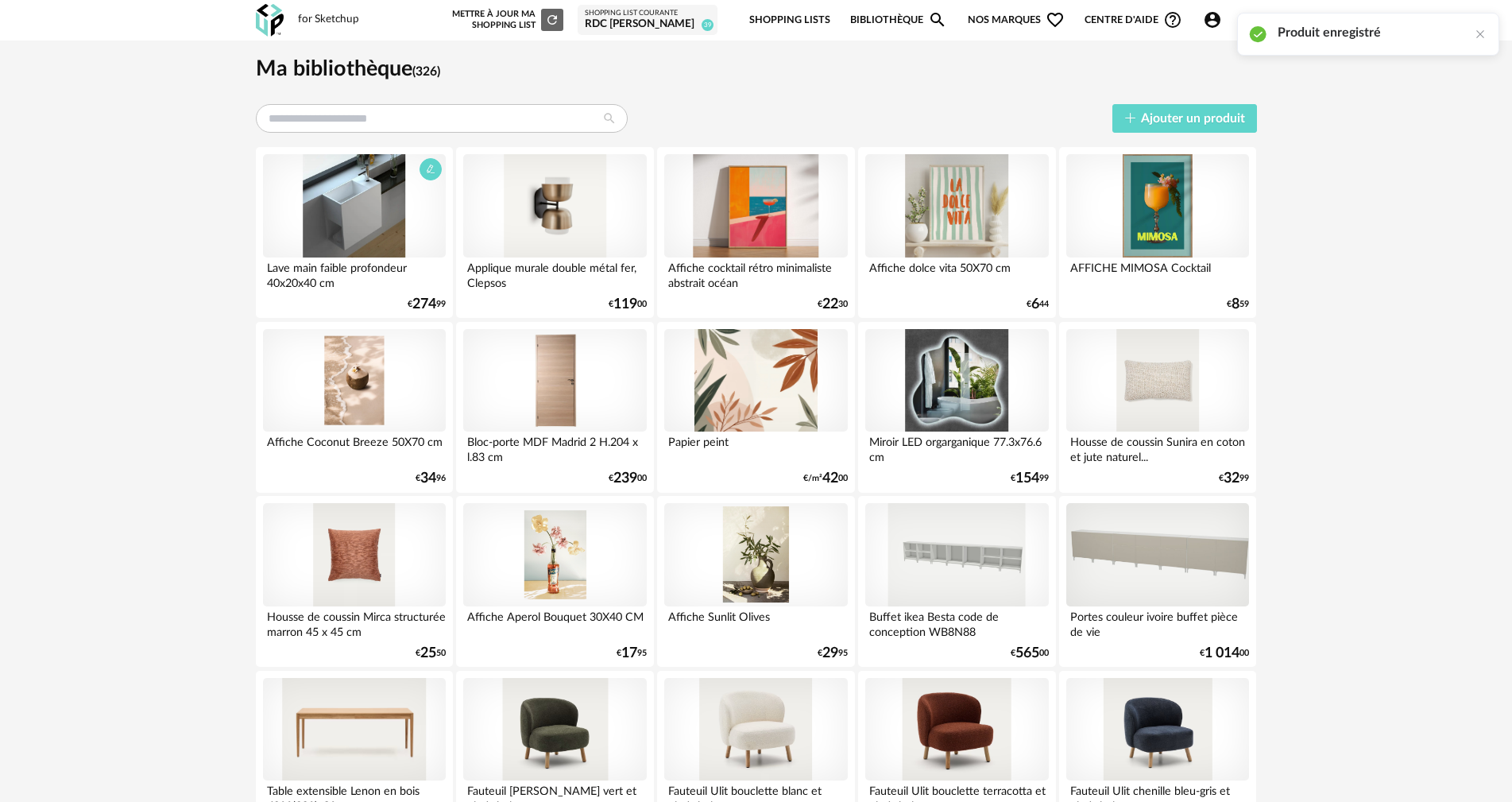
click at [375, 187] on div at bounding box center [354, 206] width 182 height 103
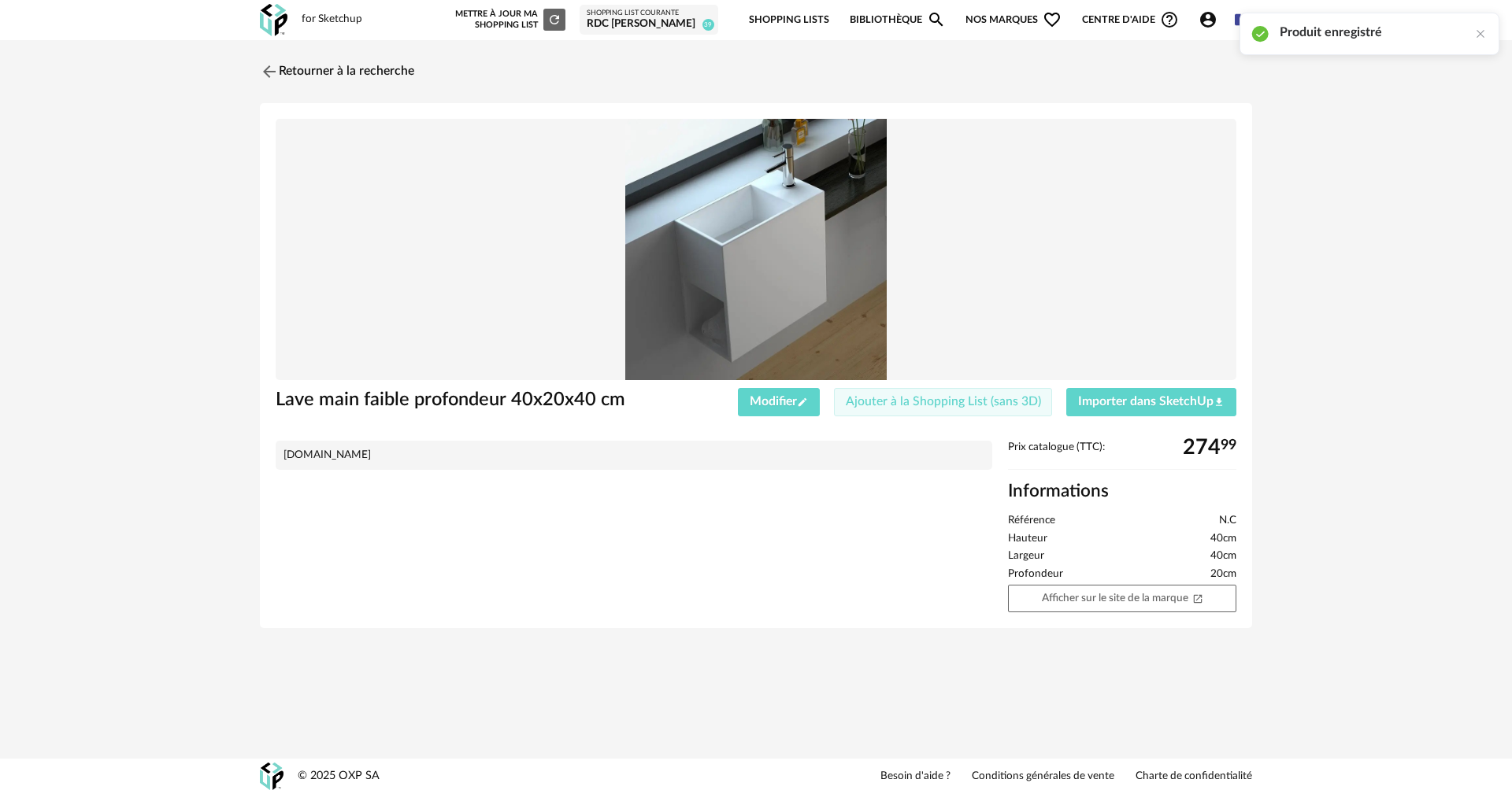
click at [924, 394] on button "Ajouter à la Shopping List (sans 3D)" at bounding box center [944, 402] width 219 height 28
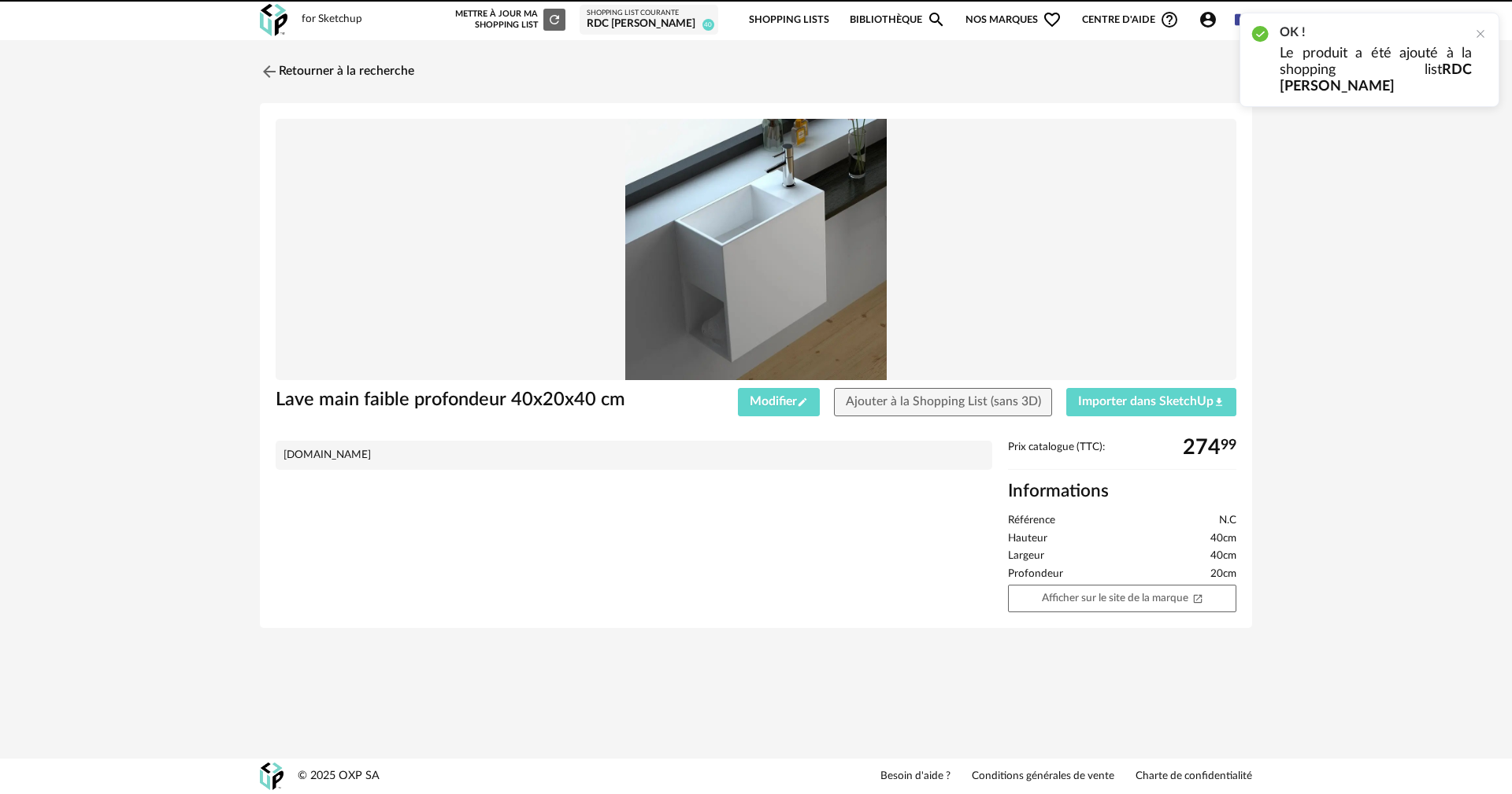
click at [654, 18] on div "RDC [PERSON_NAME]" at bounding box center [648, 24] width 124 height 14
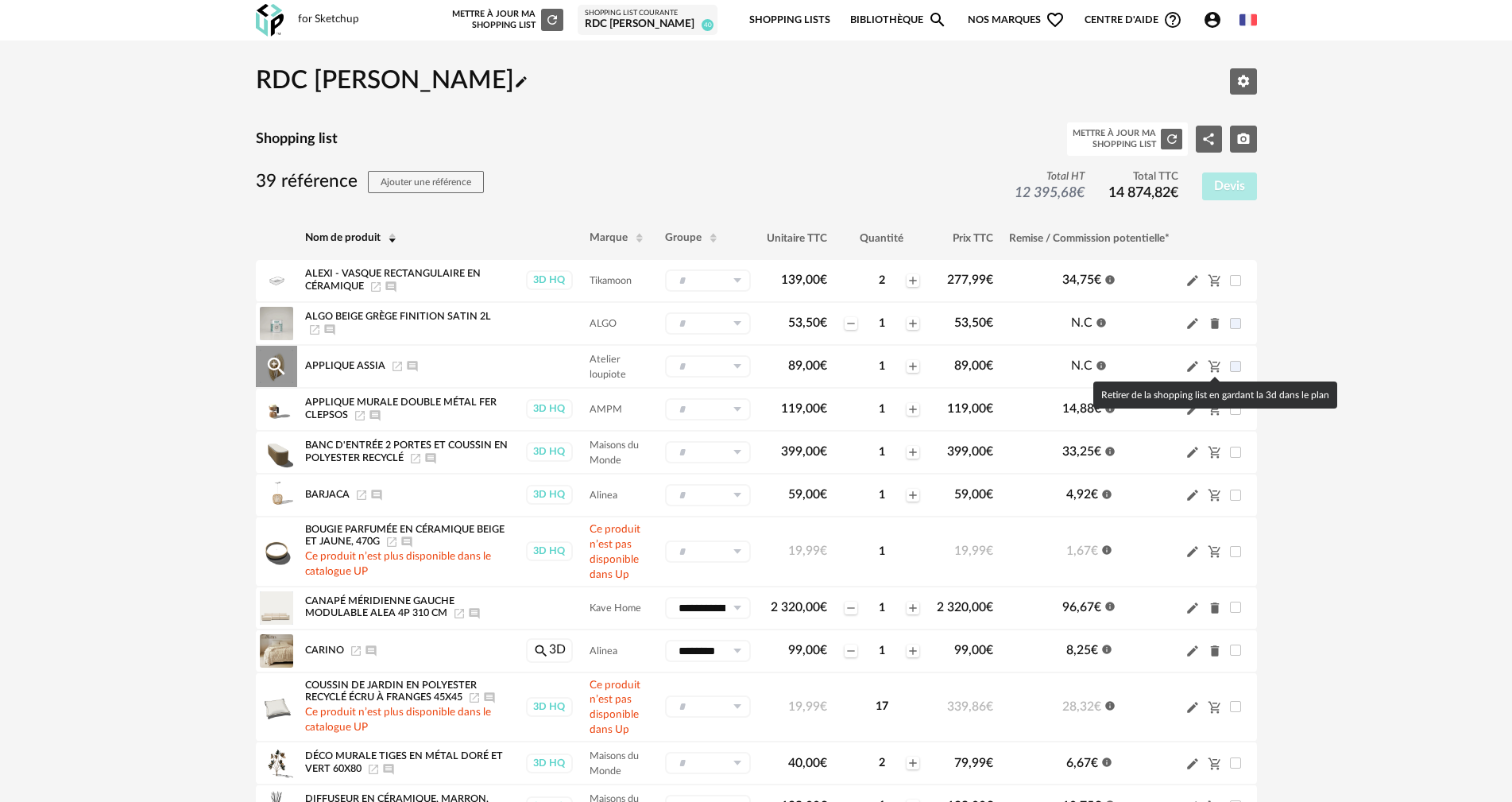
click at [1214, 369] on icon "Cart Minus icon" at bounding box center [1213, 367] width 12 height 12
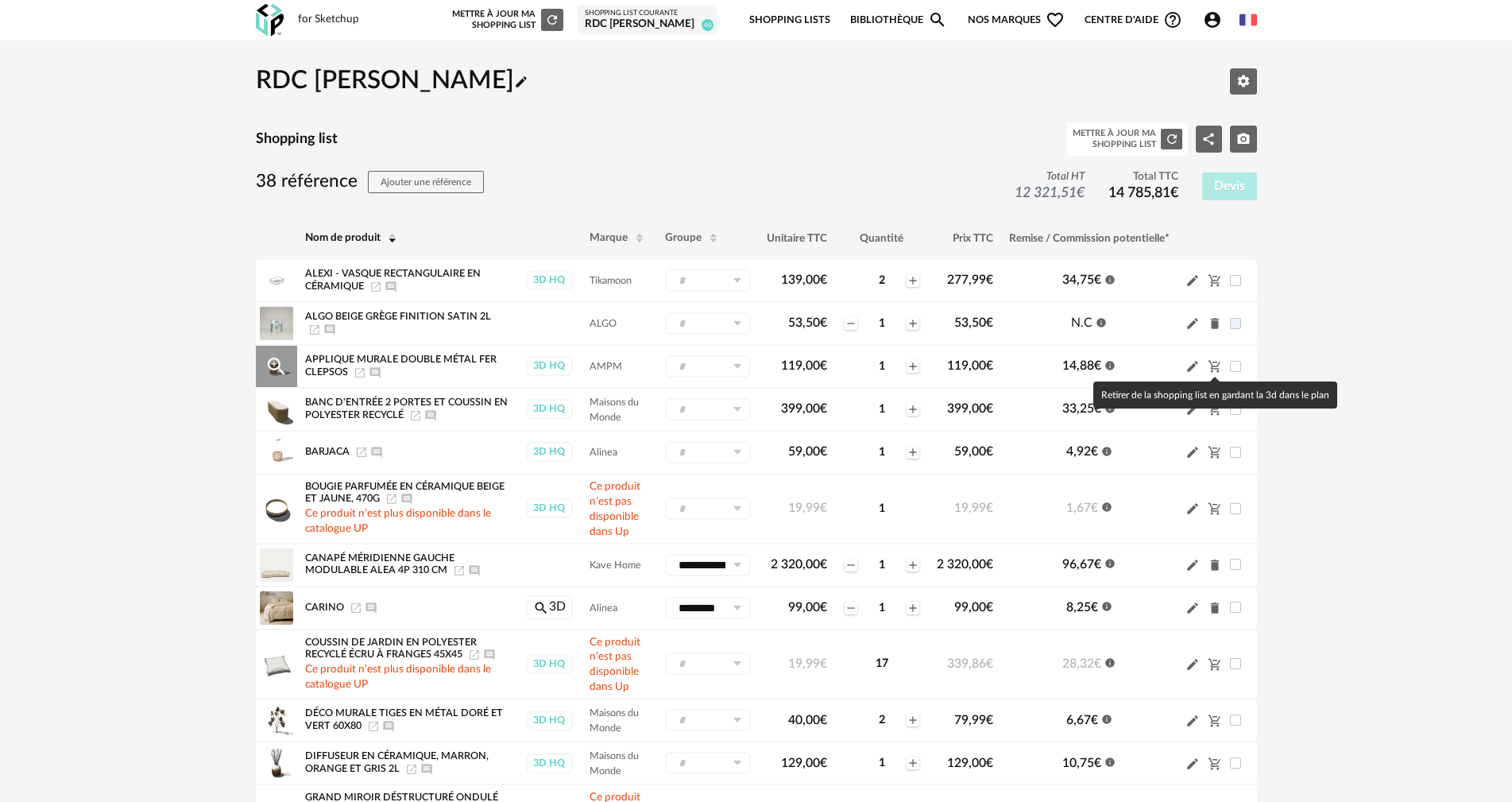
click at [1217, 369] on icon "Cart Minus icon" at bounding box center [1213, 367] width 12 height 12
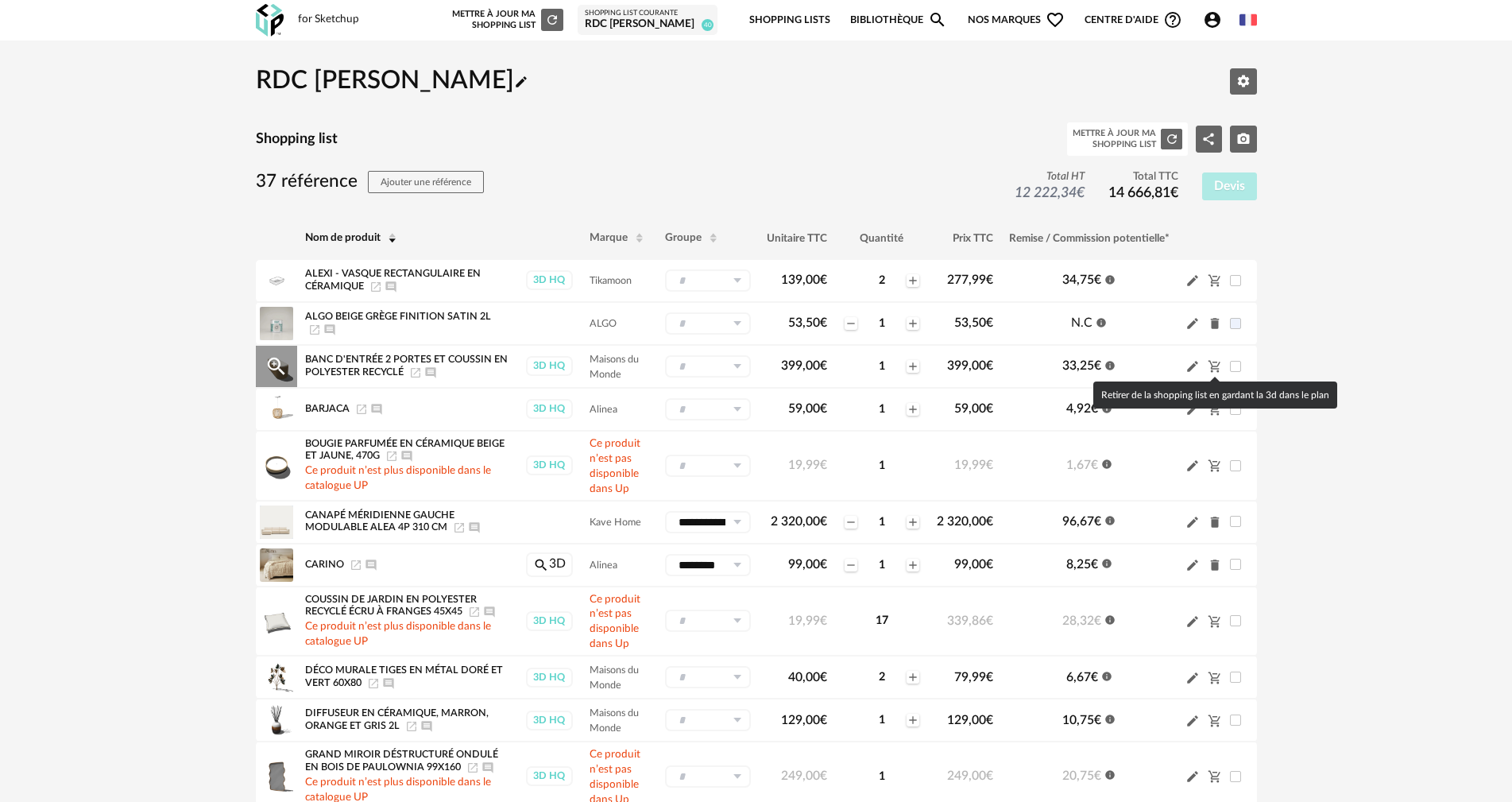
click at [1214, 366] on icon "Cart Minus icon" at bounding box center [1213, 367] width 12 height 12
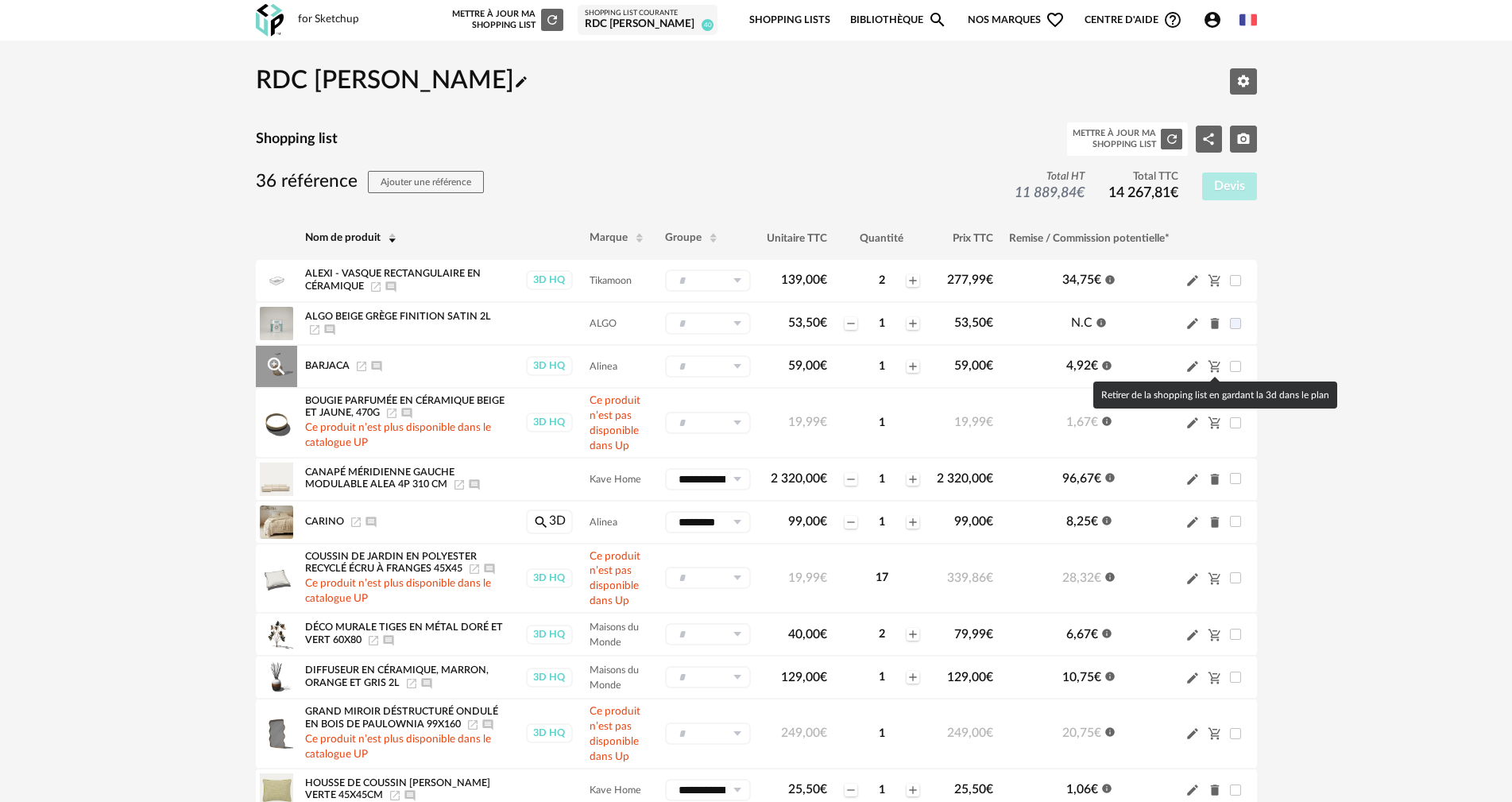
click at [1211, 367] on icon "Cart Minus icon" at bounding box center [1213, 367] width 12 height 12
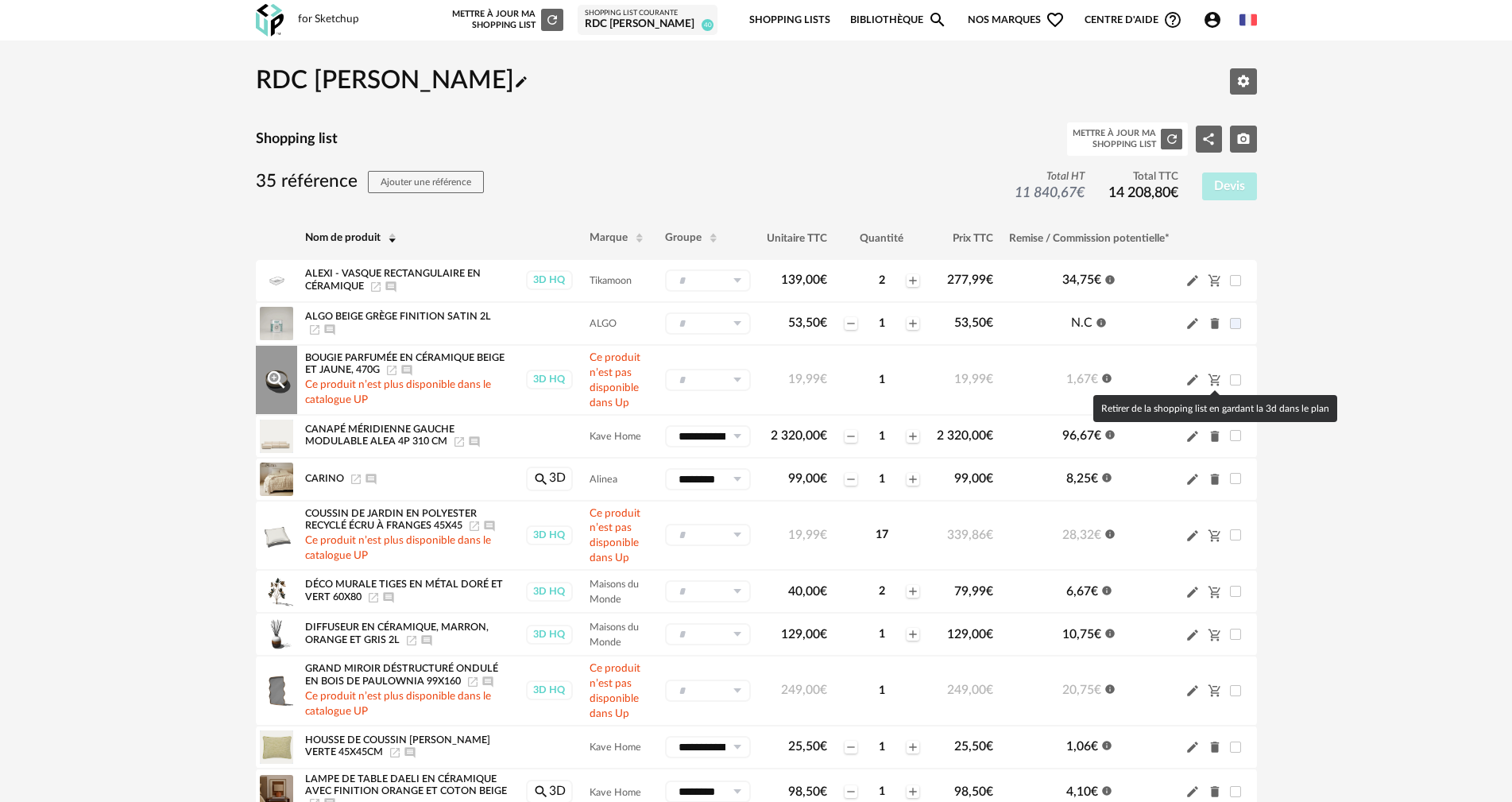
click at [1215, 378] on icon "Cart Minus icon" at bounding box center [1214, 380] width 15 height 15
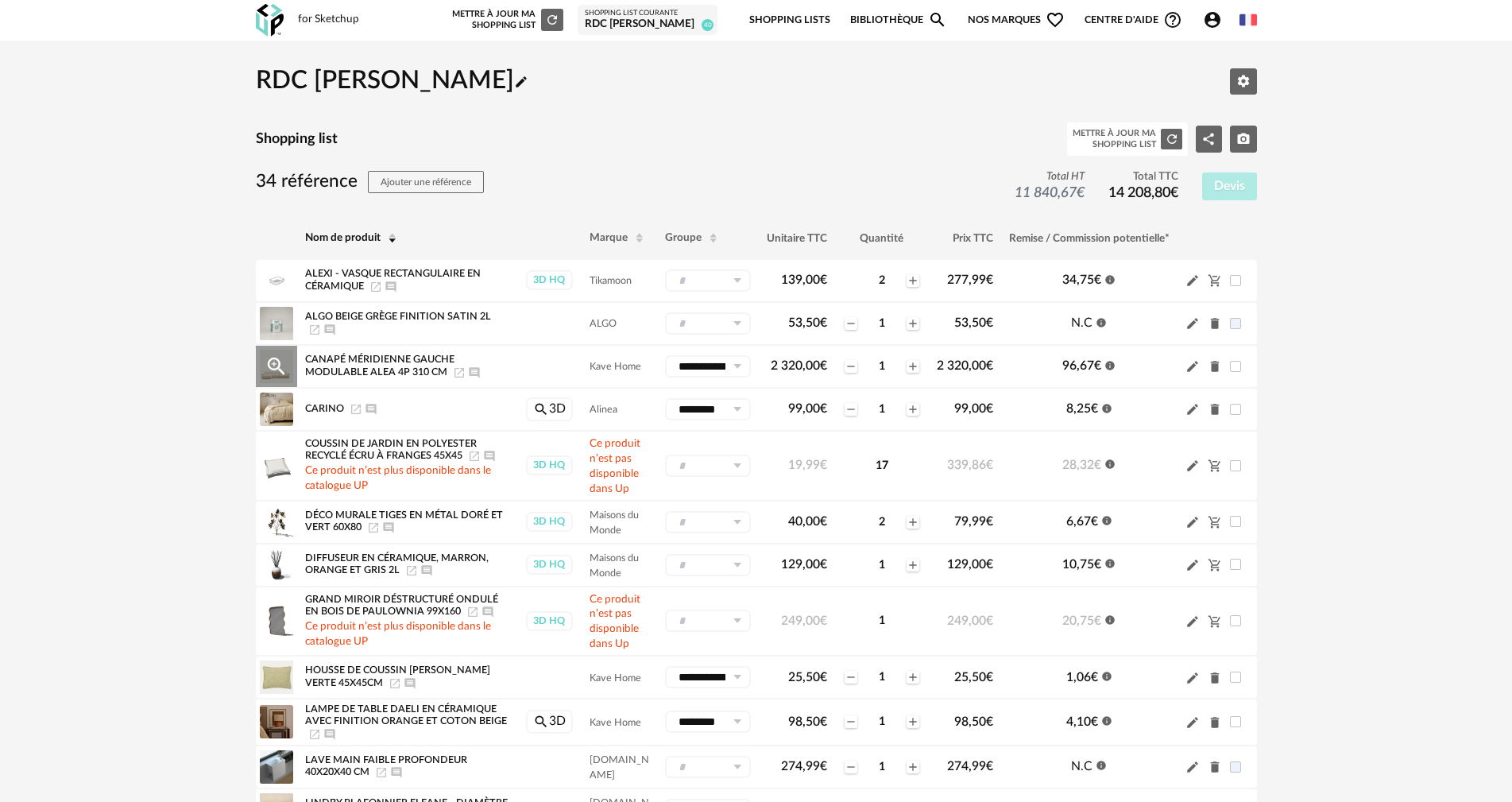
click at [1216, 366] on icon "Delete icon" at bounding box center [1214, 366] width 9 height 11
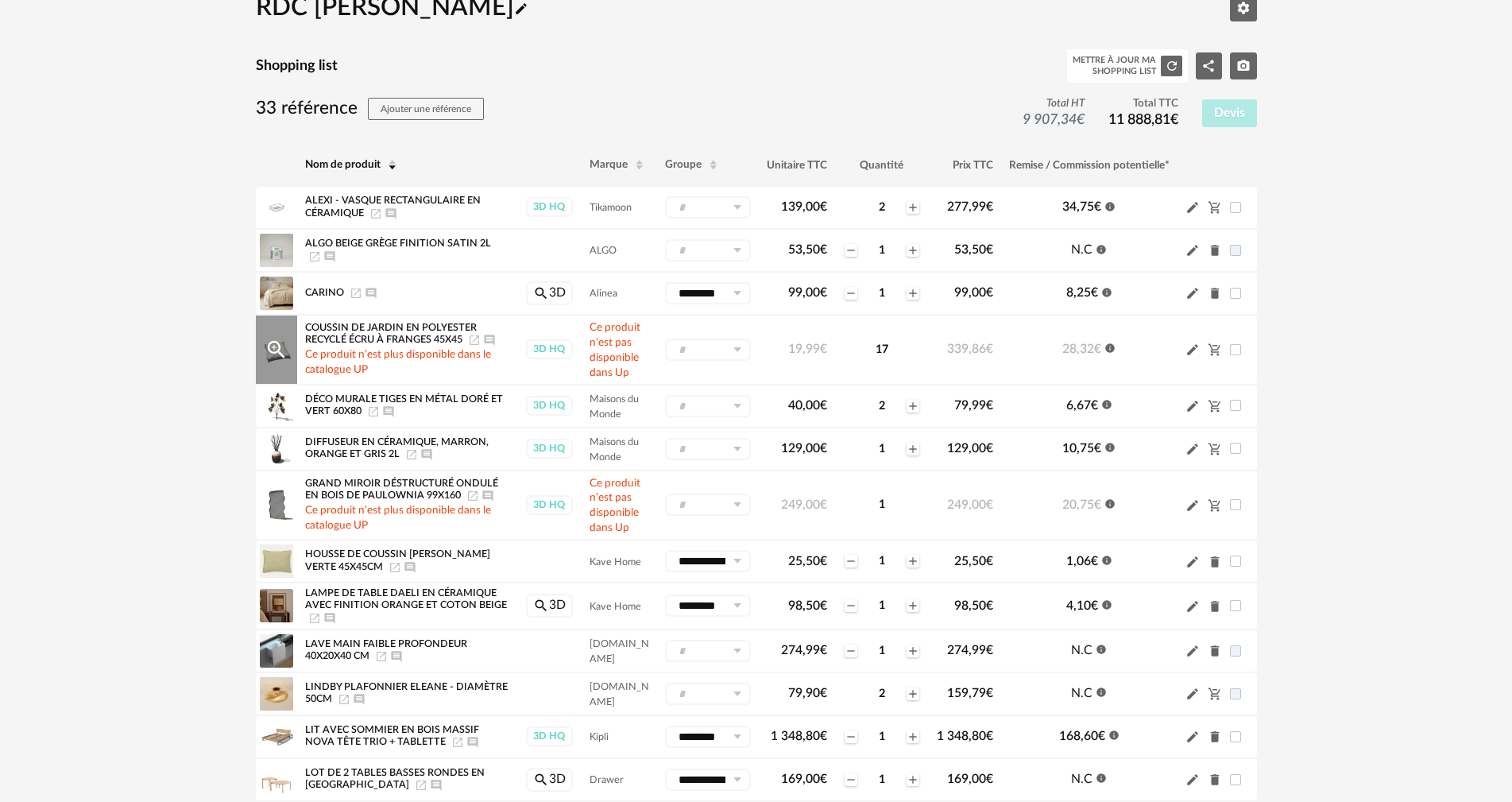
scroll to position [80, 0]
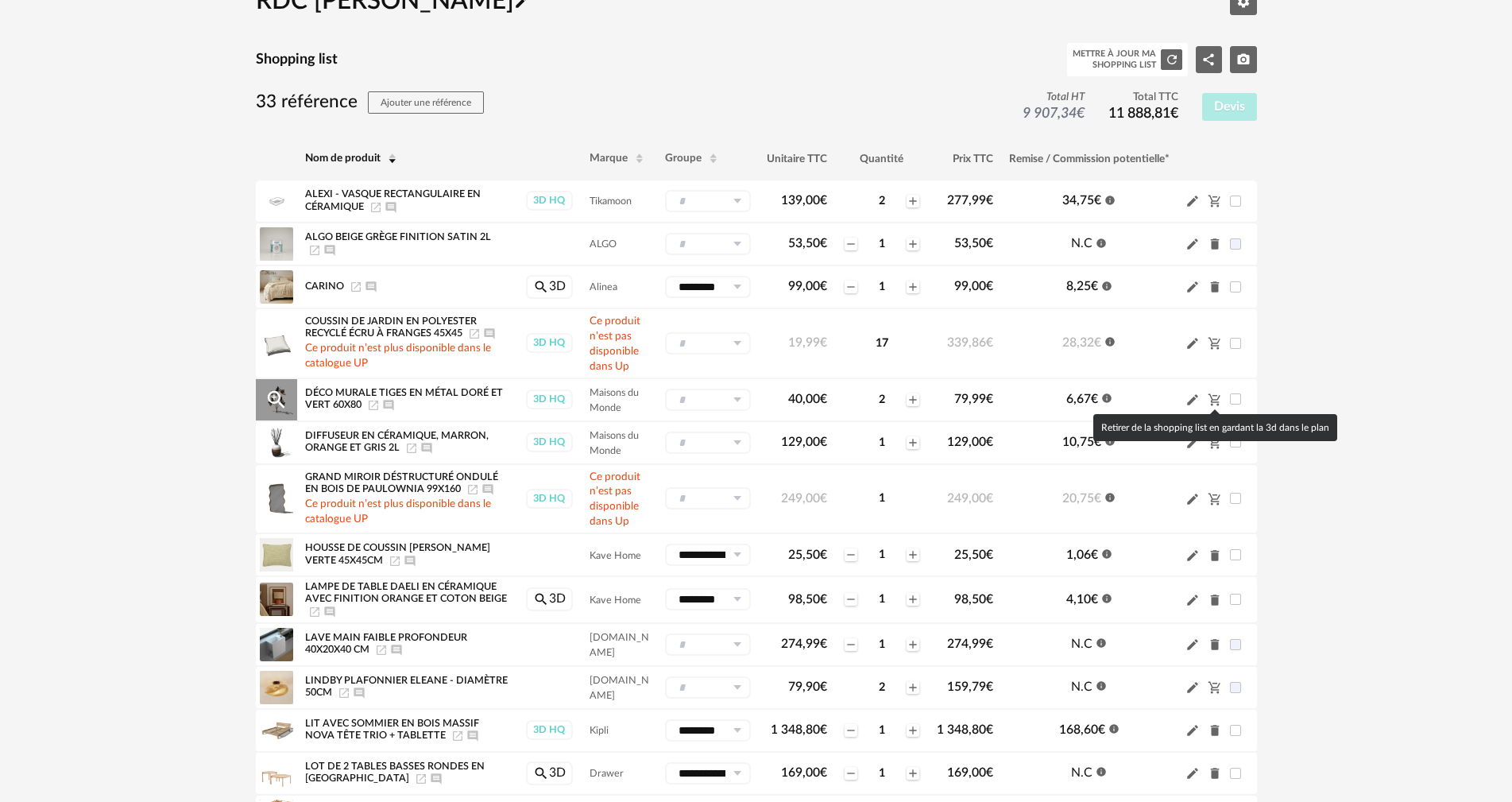
click at [1212, 401] on icon "Cart Minus icon" at bounding box center [1214, 399] width 15 height 15
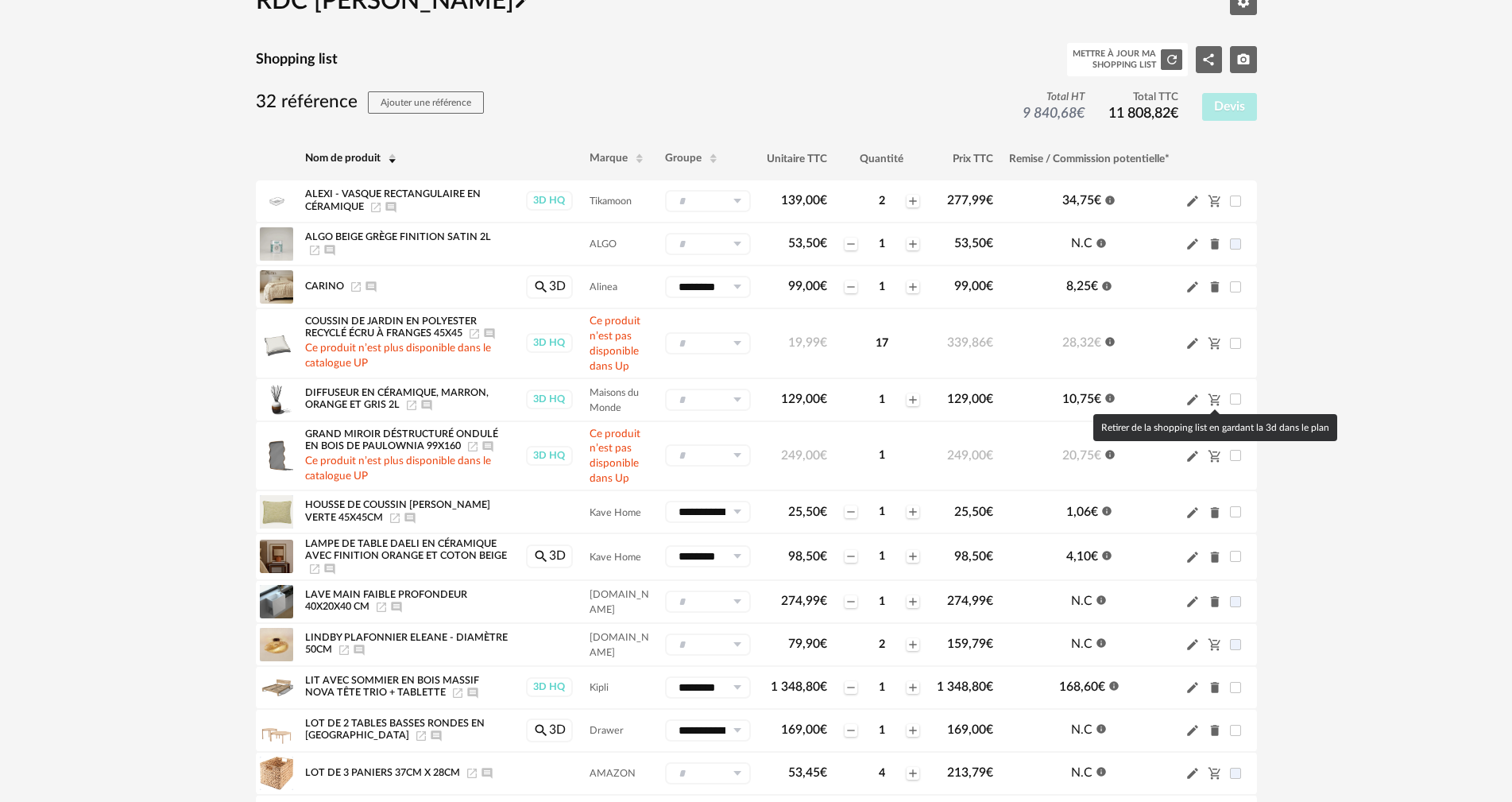
click at [1212, 401] on icon "Cart Minus icon" at bounding box center [1214, 399] width 15 height 15
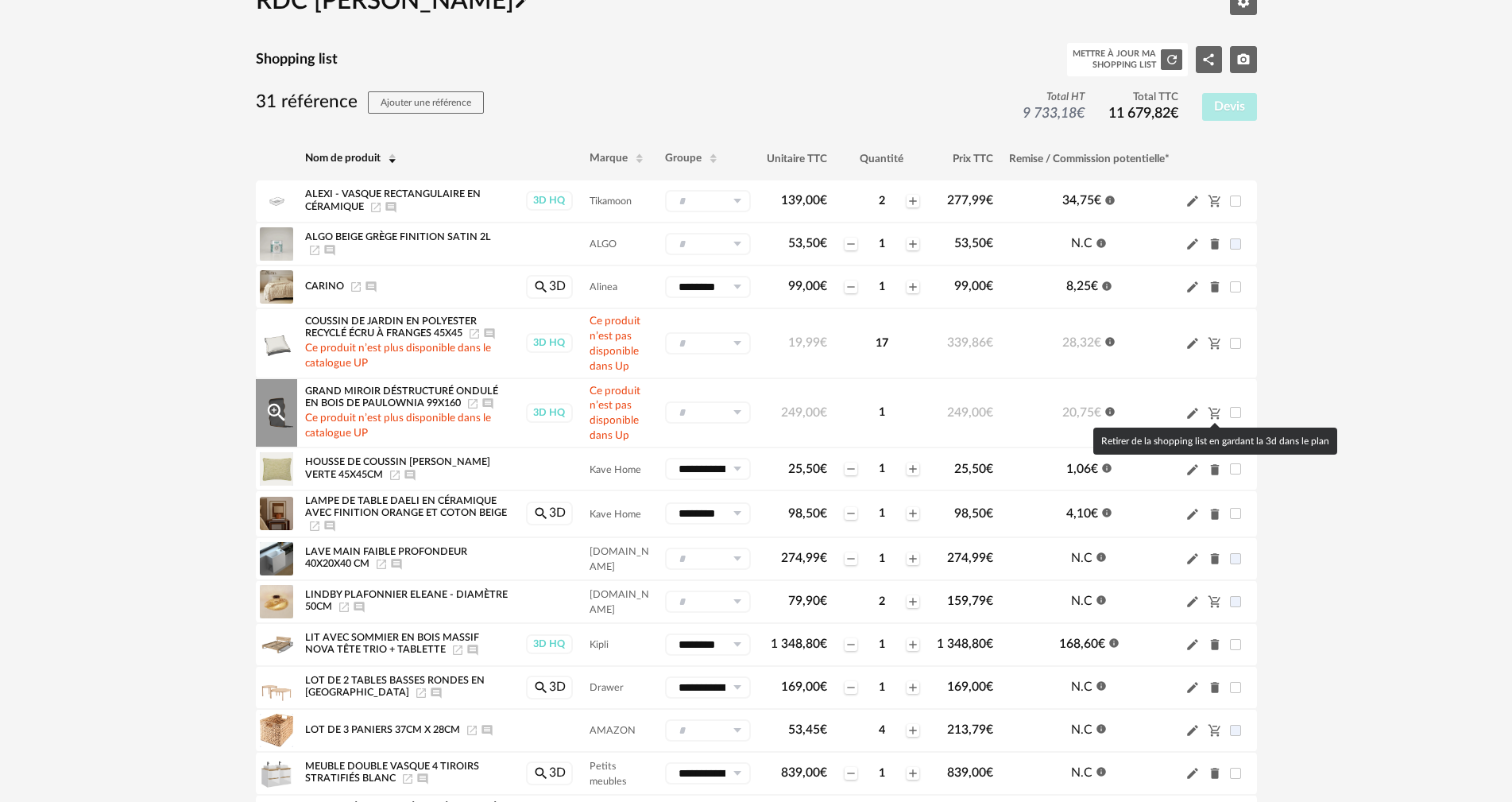
click at [1211, 416] on icon "Cart Minus icon" at bounding box center [1213, 413] width 12 height 12
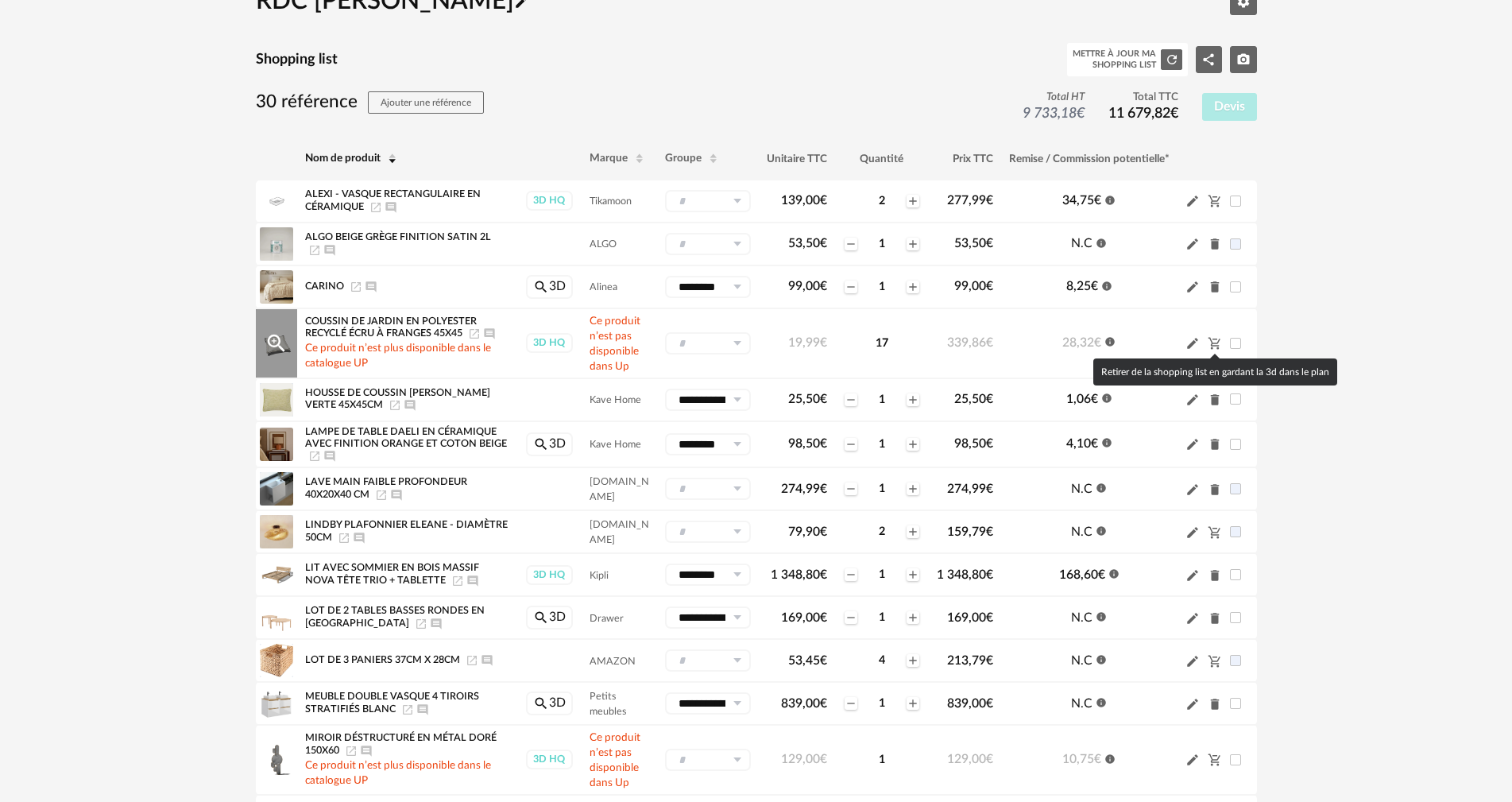
click at [1216, 345] on icon "Cart Minus icon" at bounding box center [1214, 343] width 15 height 15
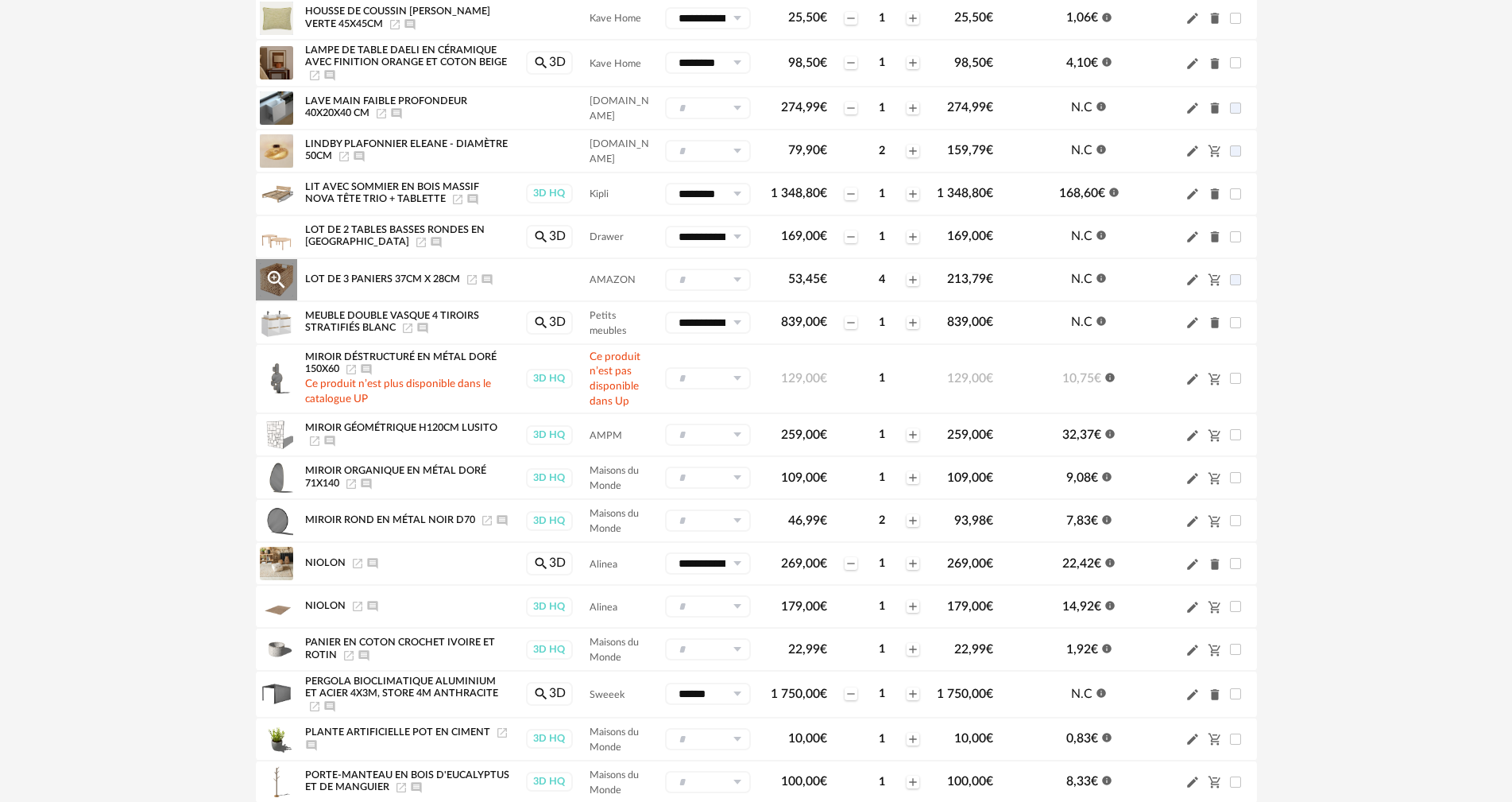
scroll to position [397, 0]
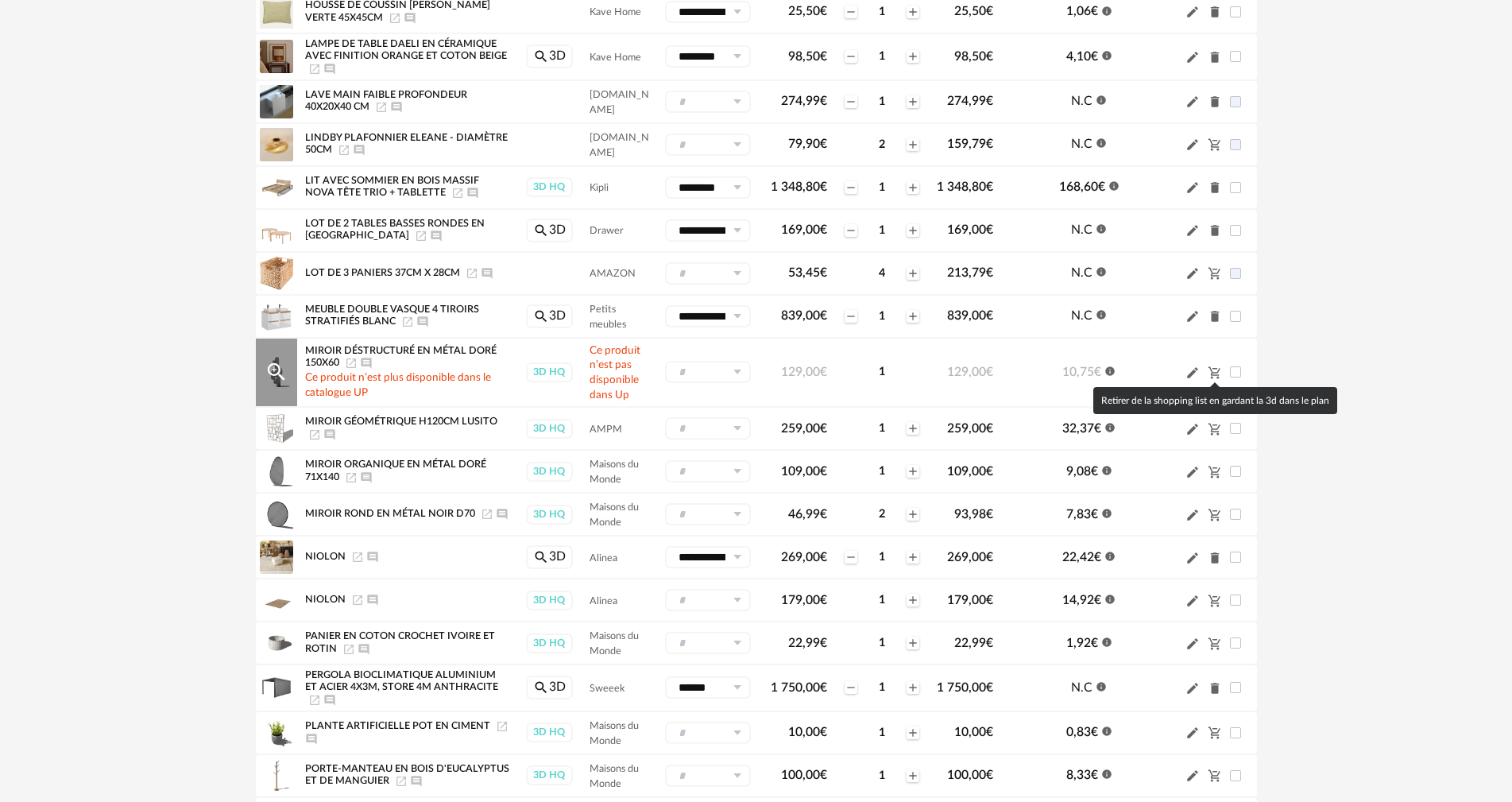
click at [1217, 374] on icon "Cart Minus icon" at bounding box center [1214, 373] width 15 height 15
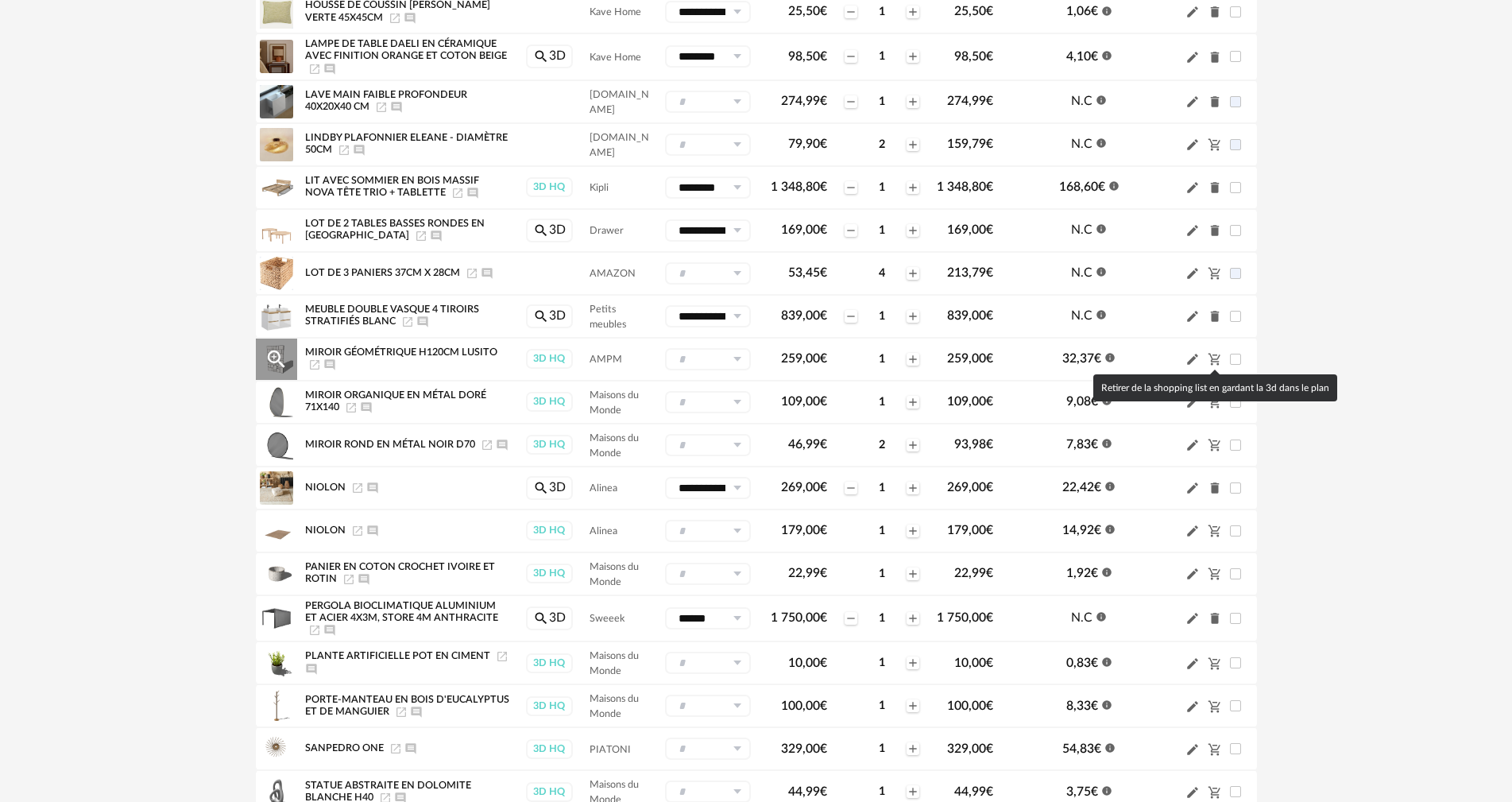
click at [1217, 360] on icon "Cart Minus icon" at bounding box center [1214, 359] width 15 height 15
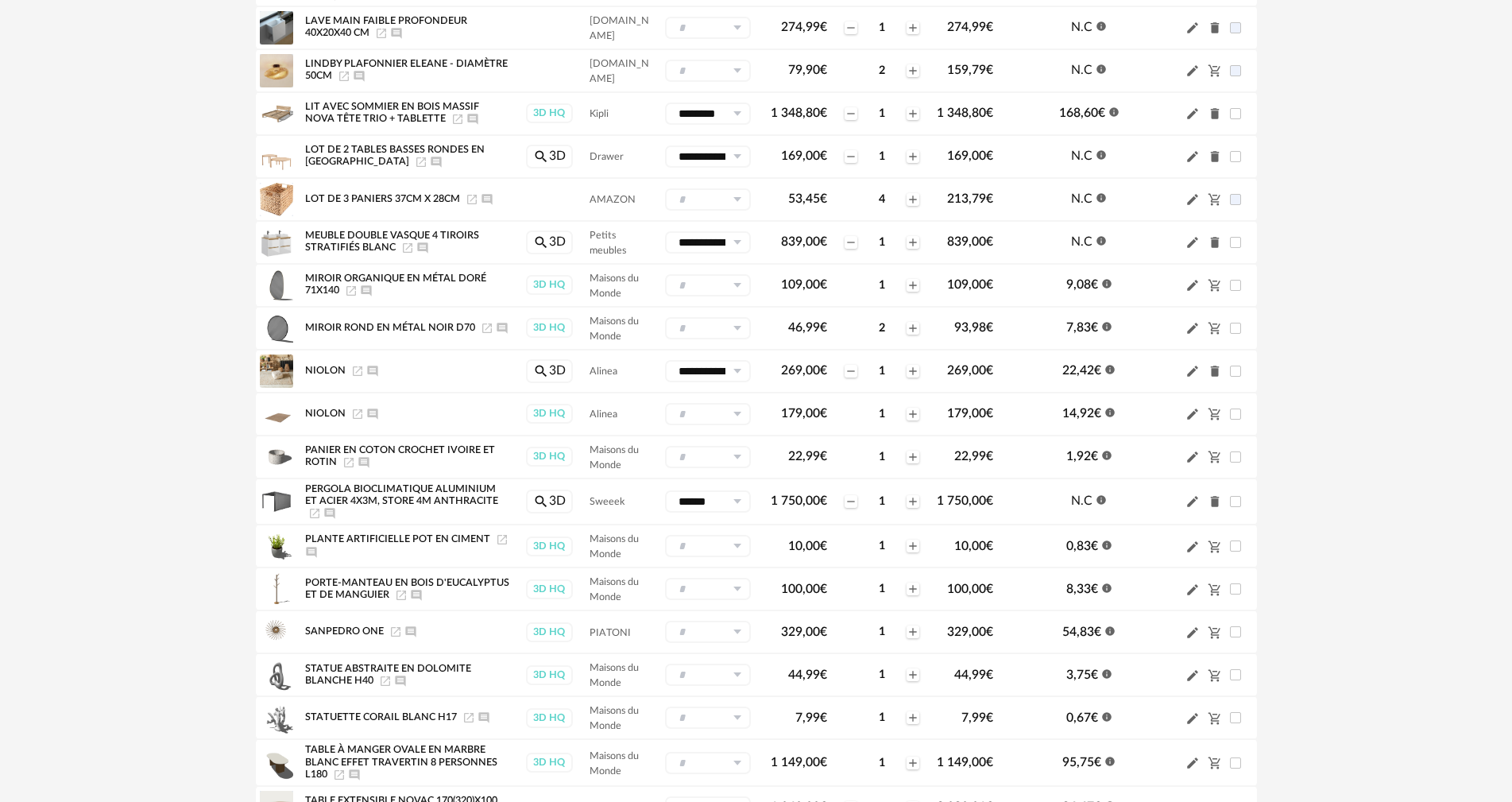
scroll to position [477, 0]
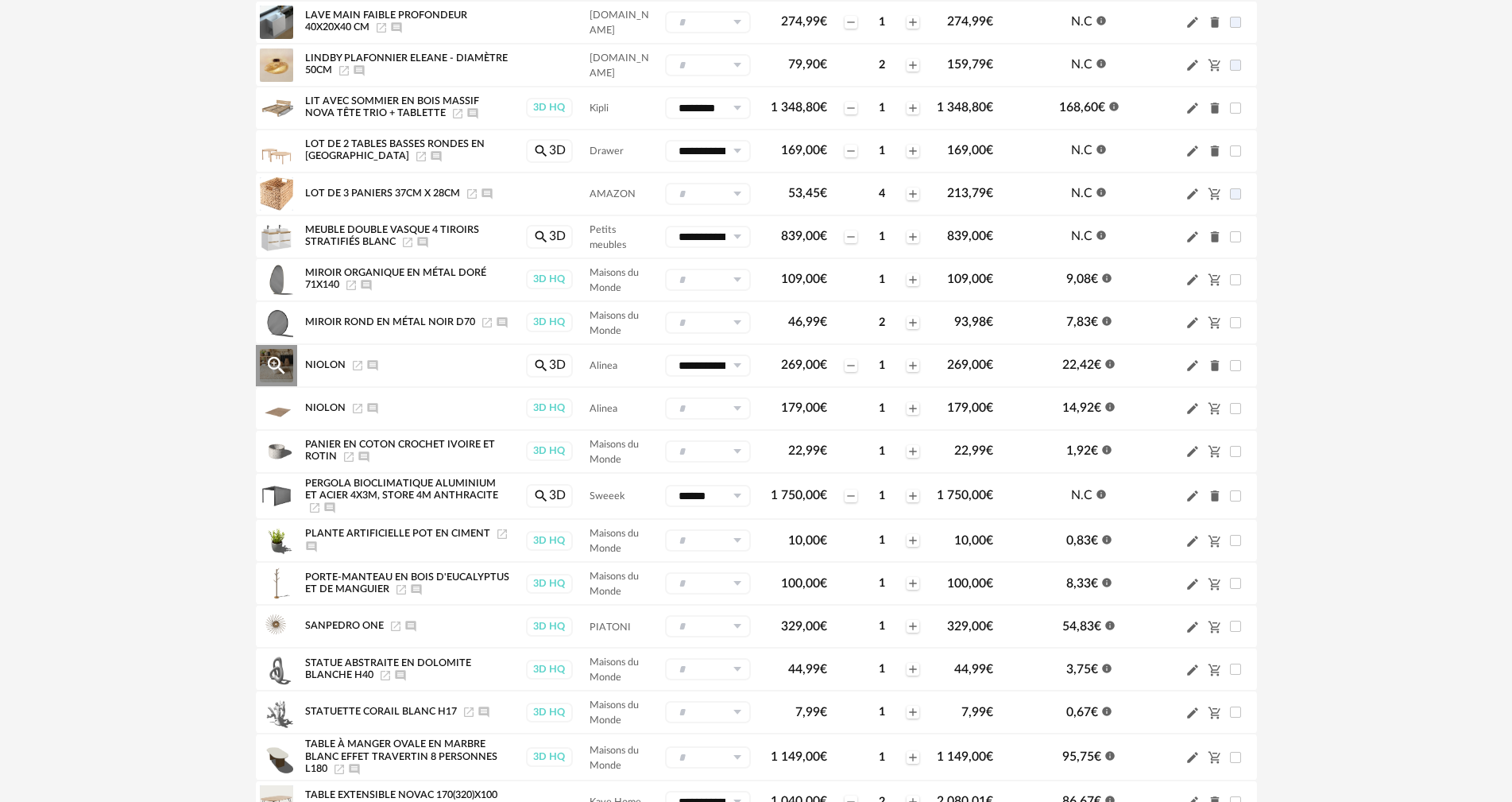
click at [1216, 366] on icon "Delete icon" at bounding box center [1214, 365] width 9 height 11
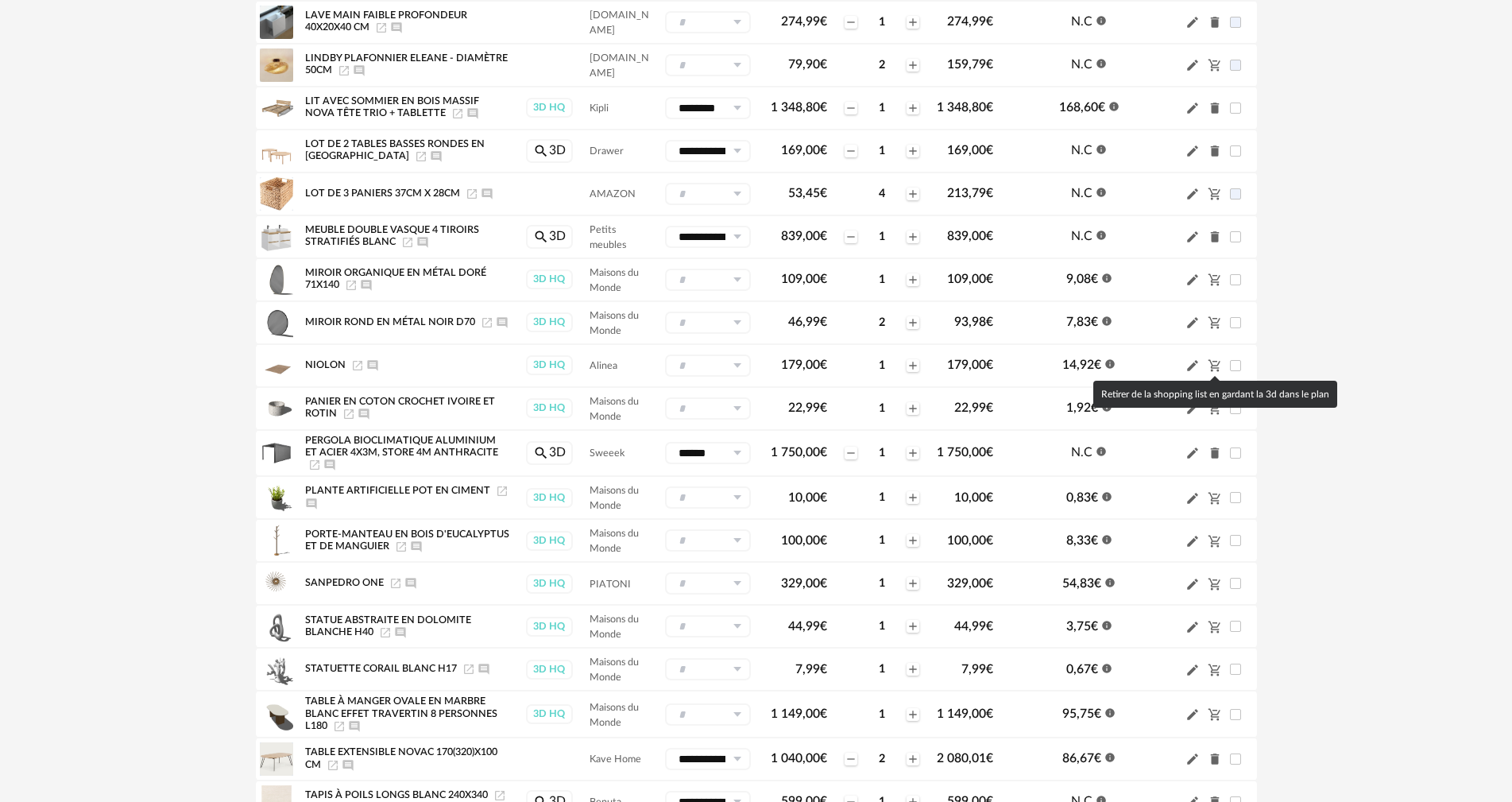
click at [1216, 366] on icon "Cart Minus icon" at bounding box center [1214, 365] width 15 height 15
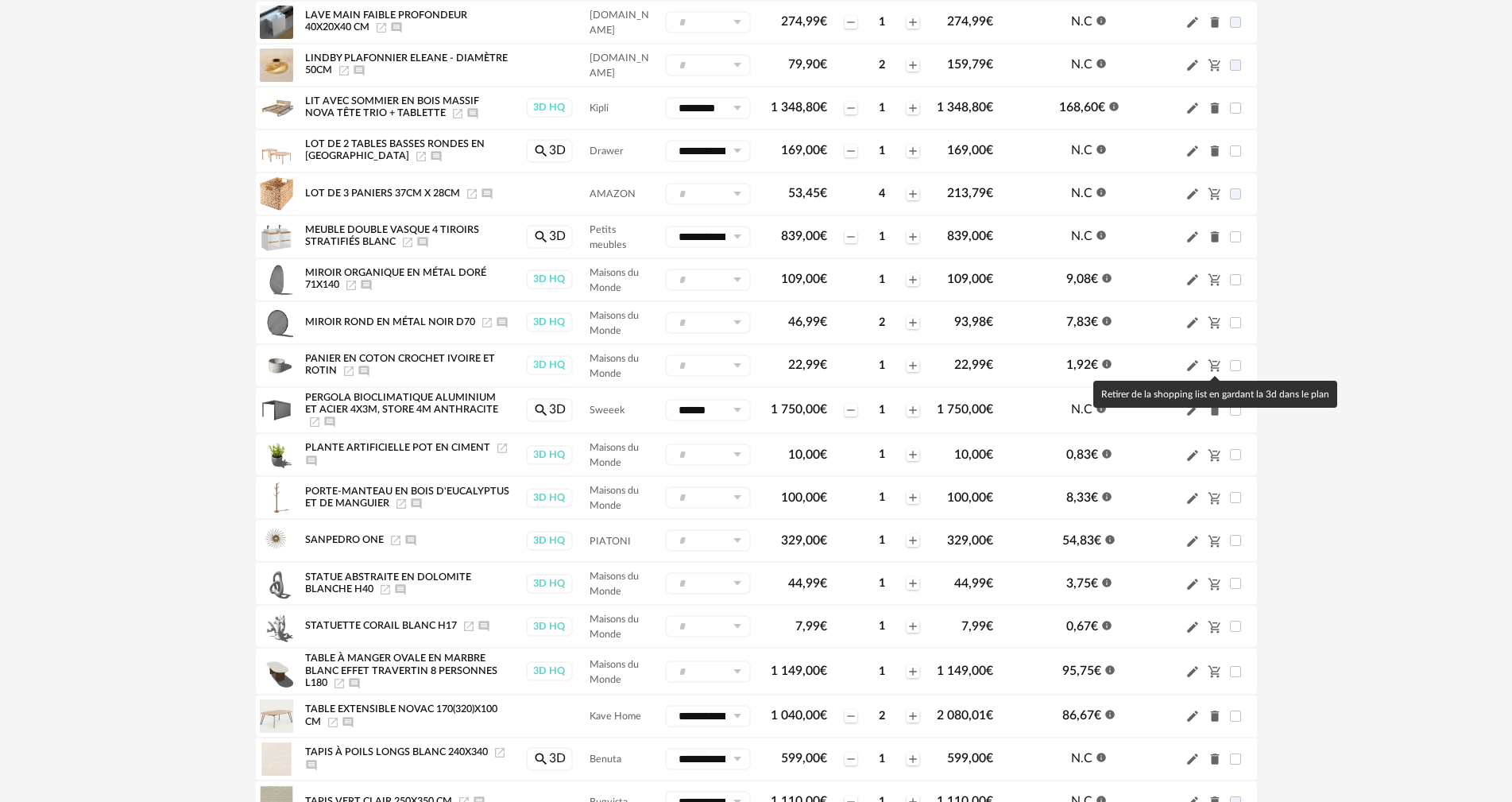
click at [1216, 366] on icon "Cart Minus icon" at bounding box center [1214, 365] width 15 height 15
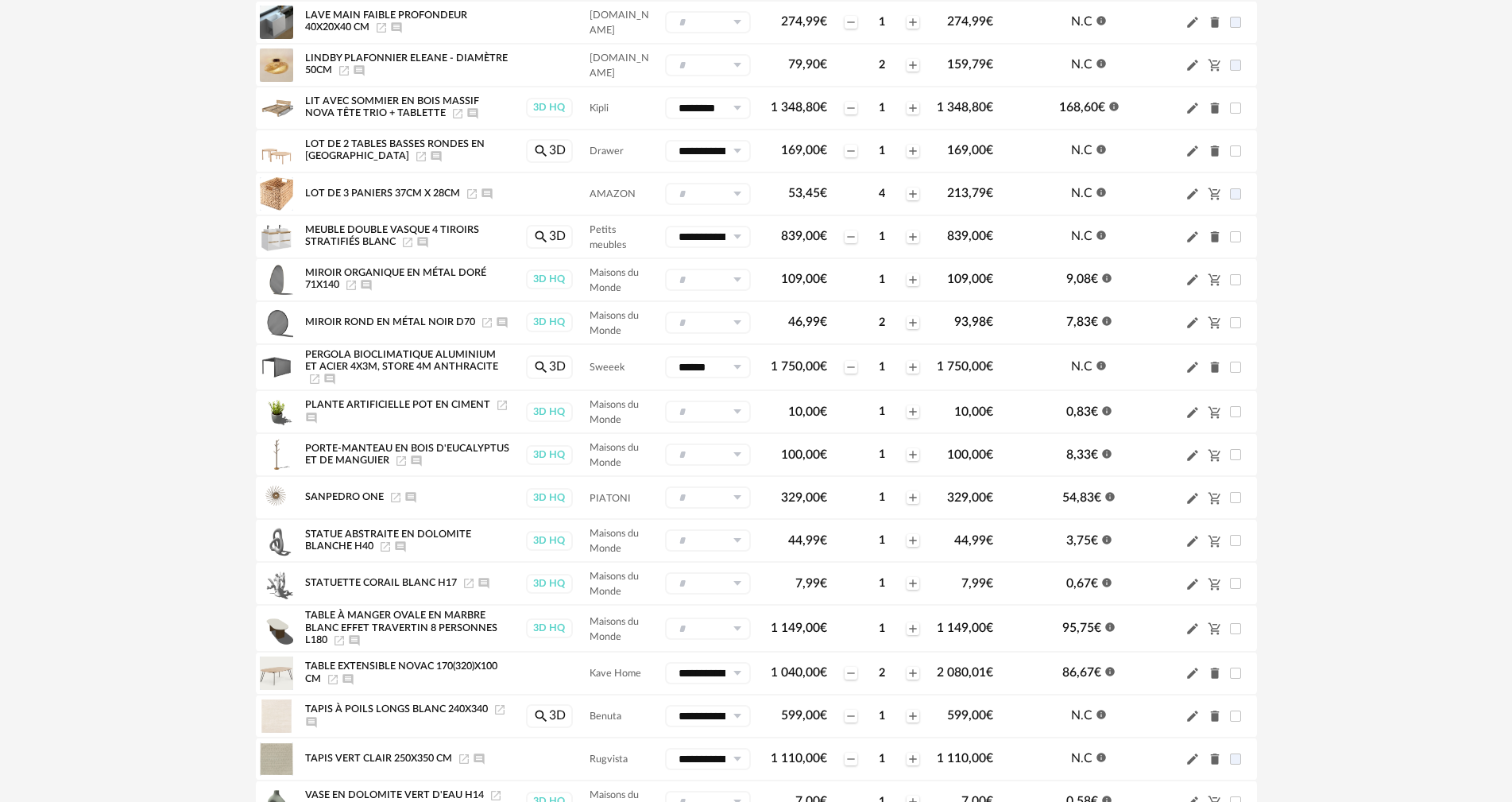
click at [1216, 366] on icon "Delete icon" at bounding box center [1214, 367] width 9 height 11
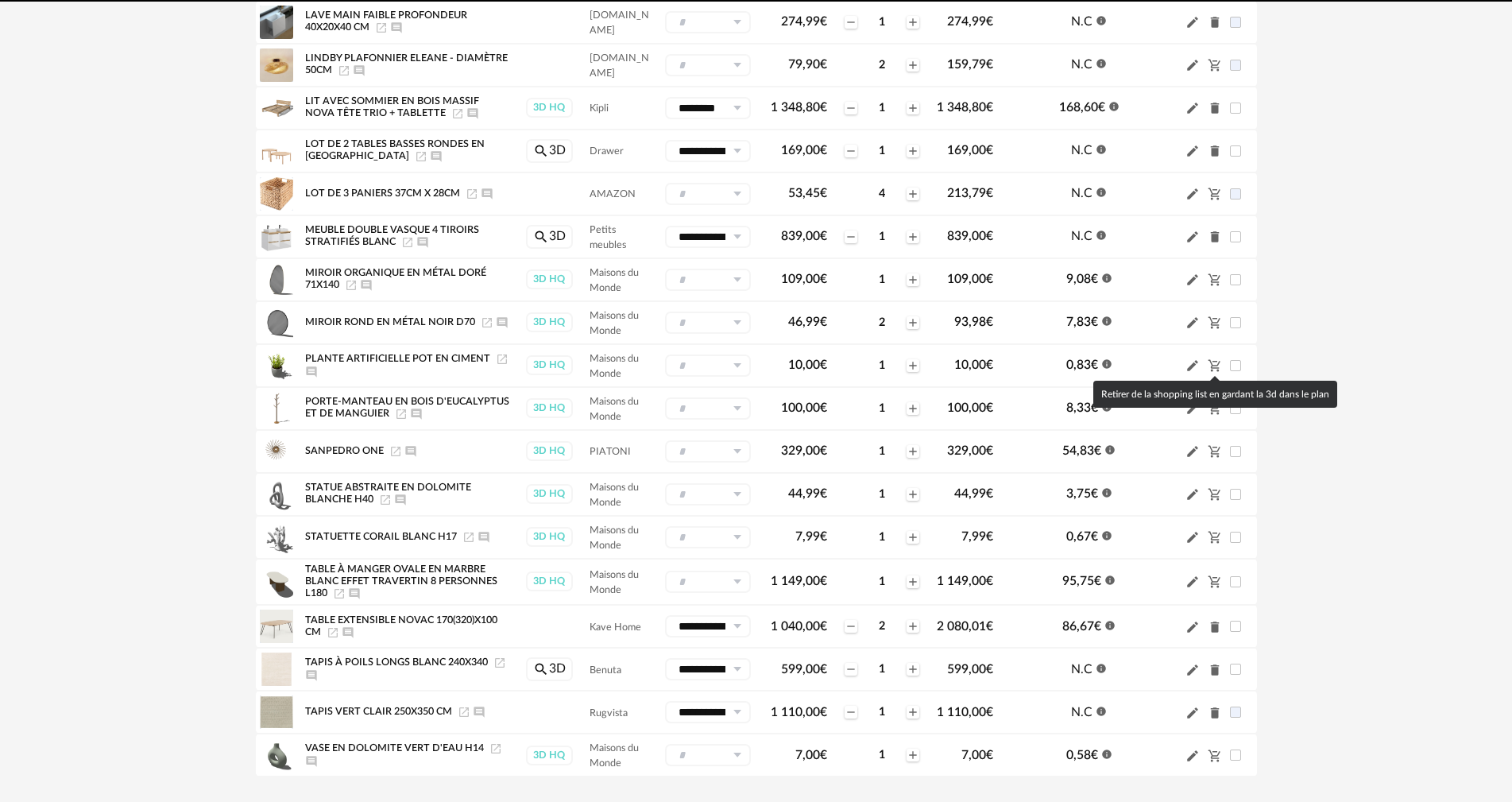
click at [1216, 366] on icon "Cart Minus icon" at bounding box center [1214, 365] width 15 height 15
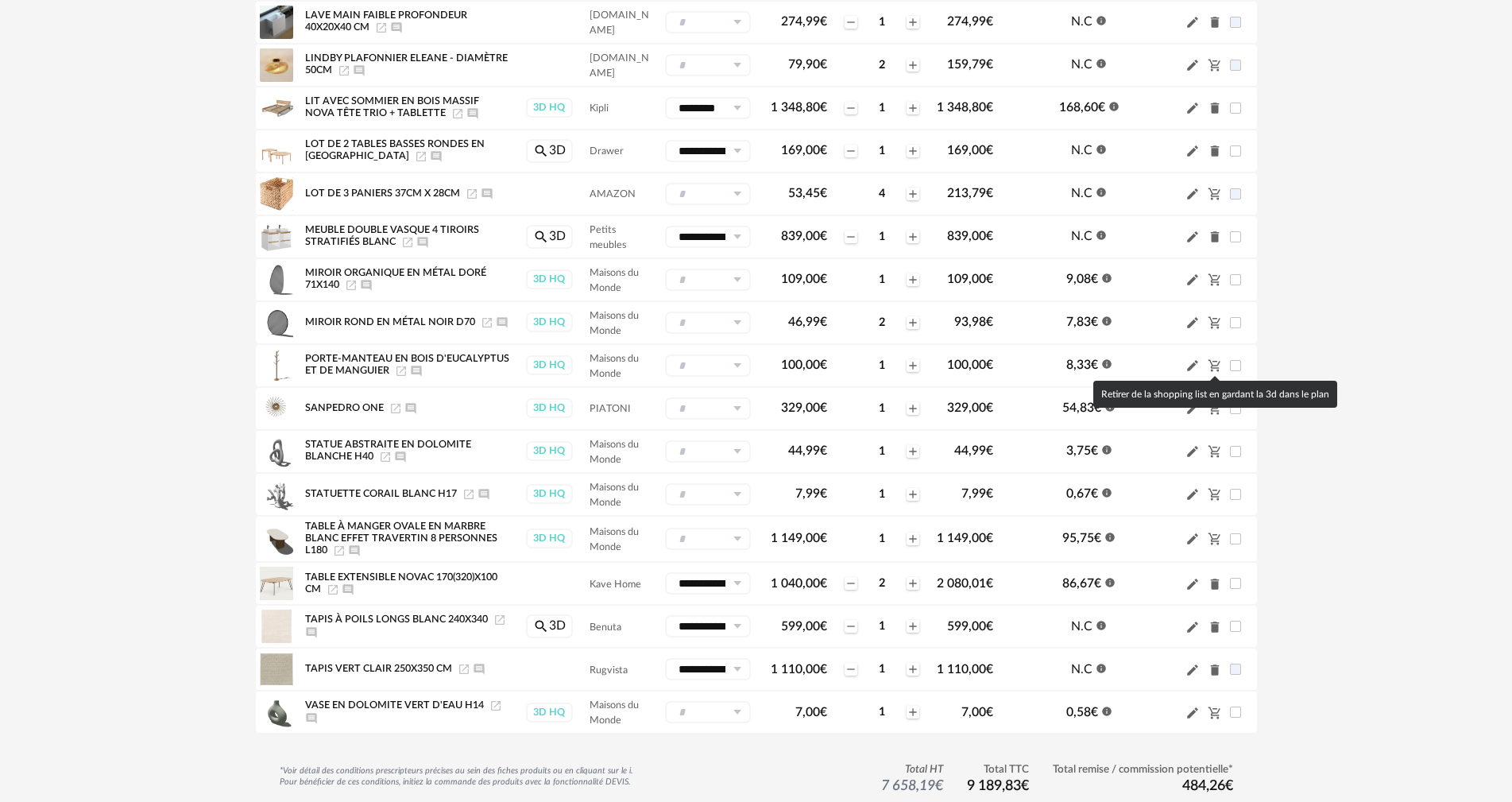
click at [1216, 366] on icon "Cart Minus icon" at bounding box center [1214, 365] width 15 height 15
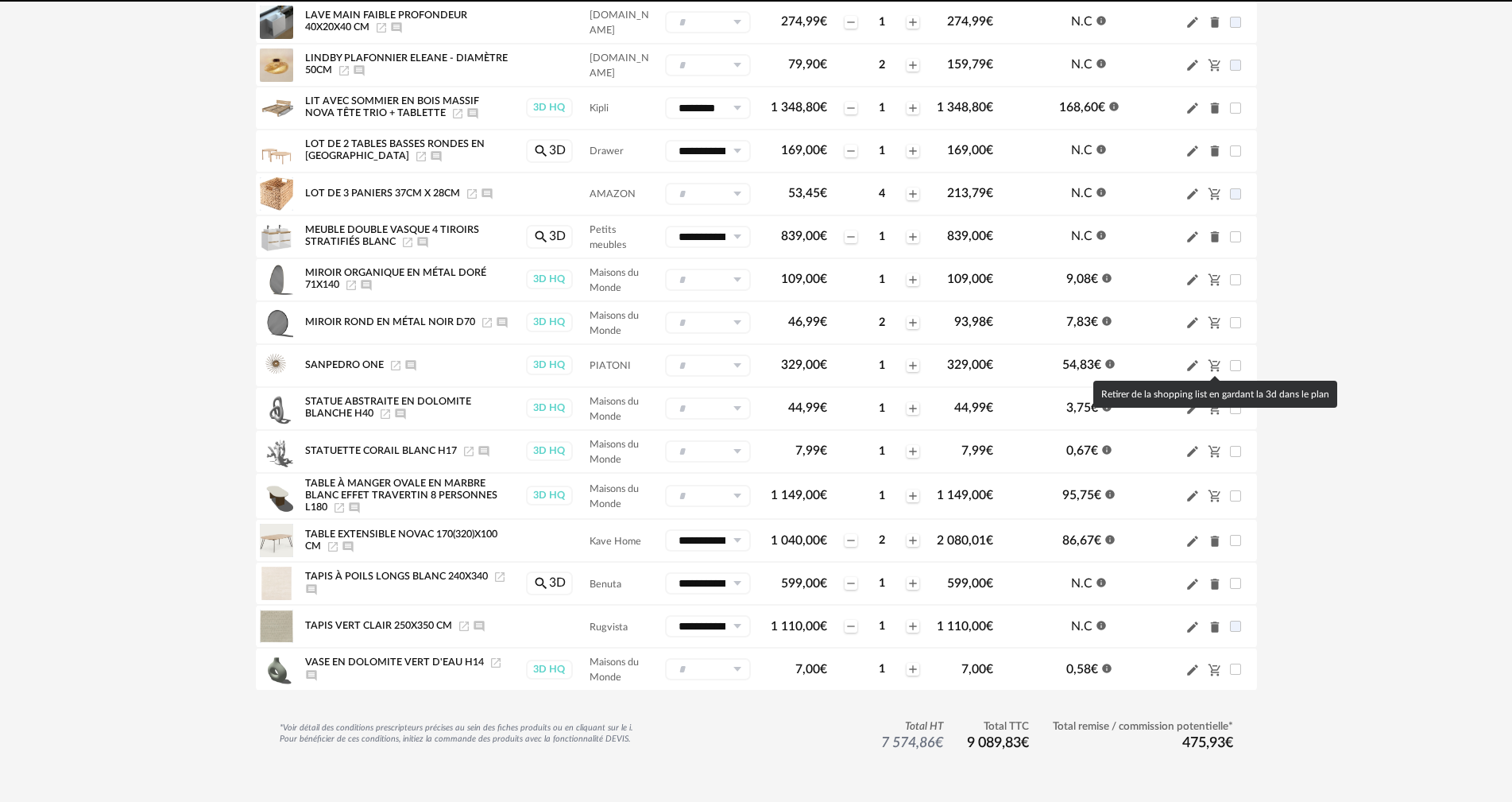
click at [1216, 366] on icon "Cart Minus icon" at bounding box center [1214, 365] width 15 height 15
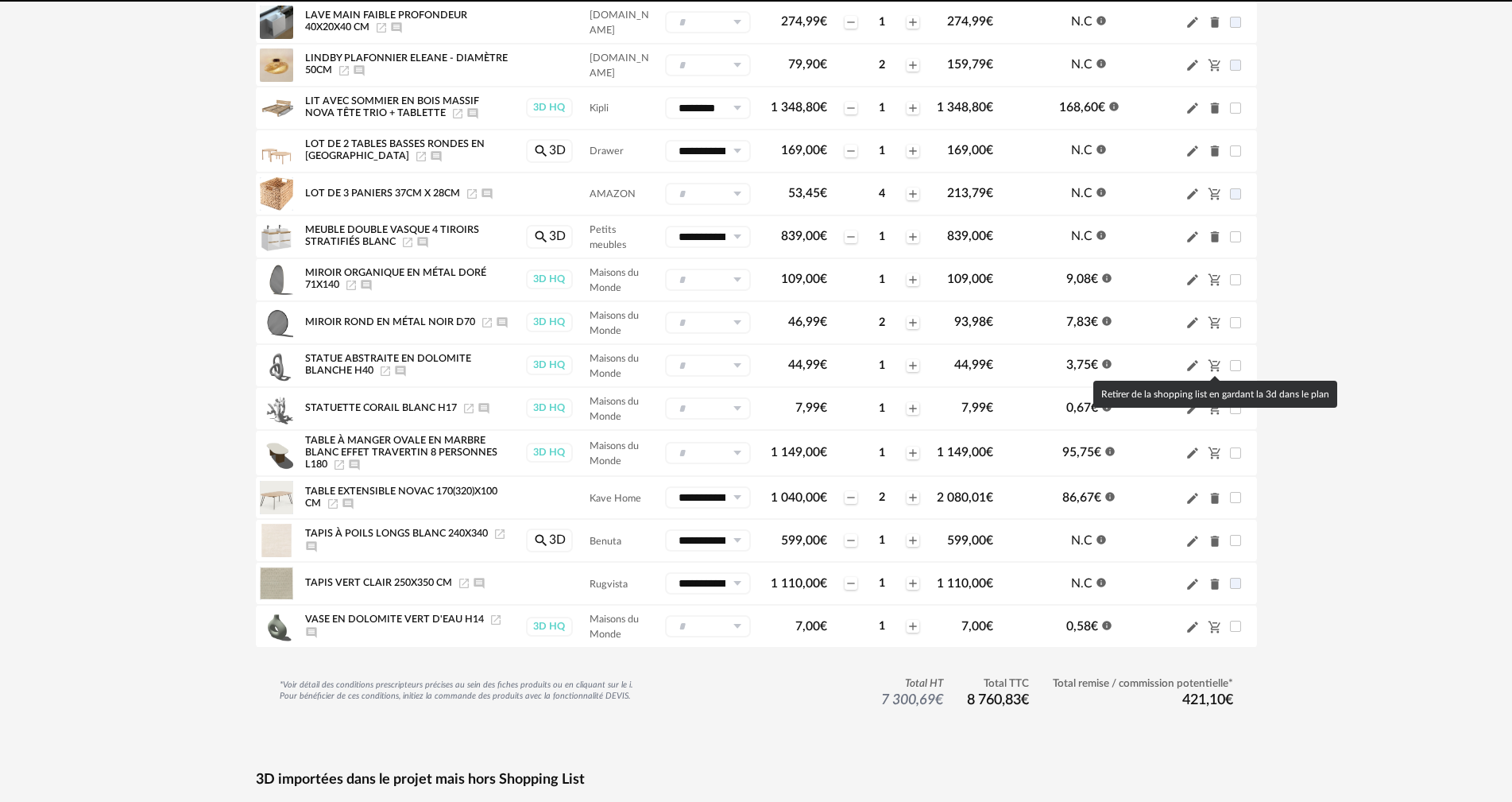
click at [1216, 366] on icon "Cart Minus icon" at bounding box center [1214, 365] width 15 height 15
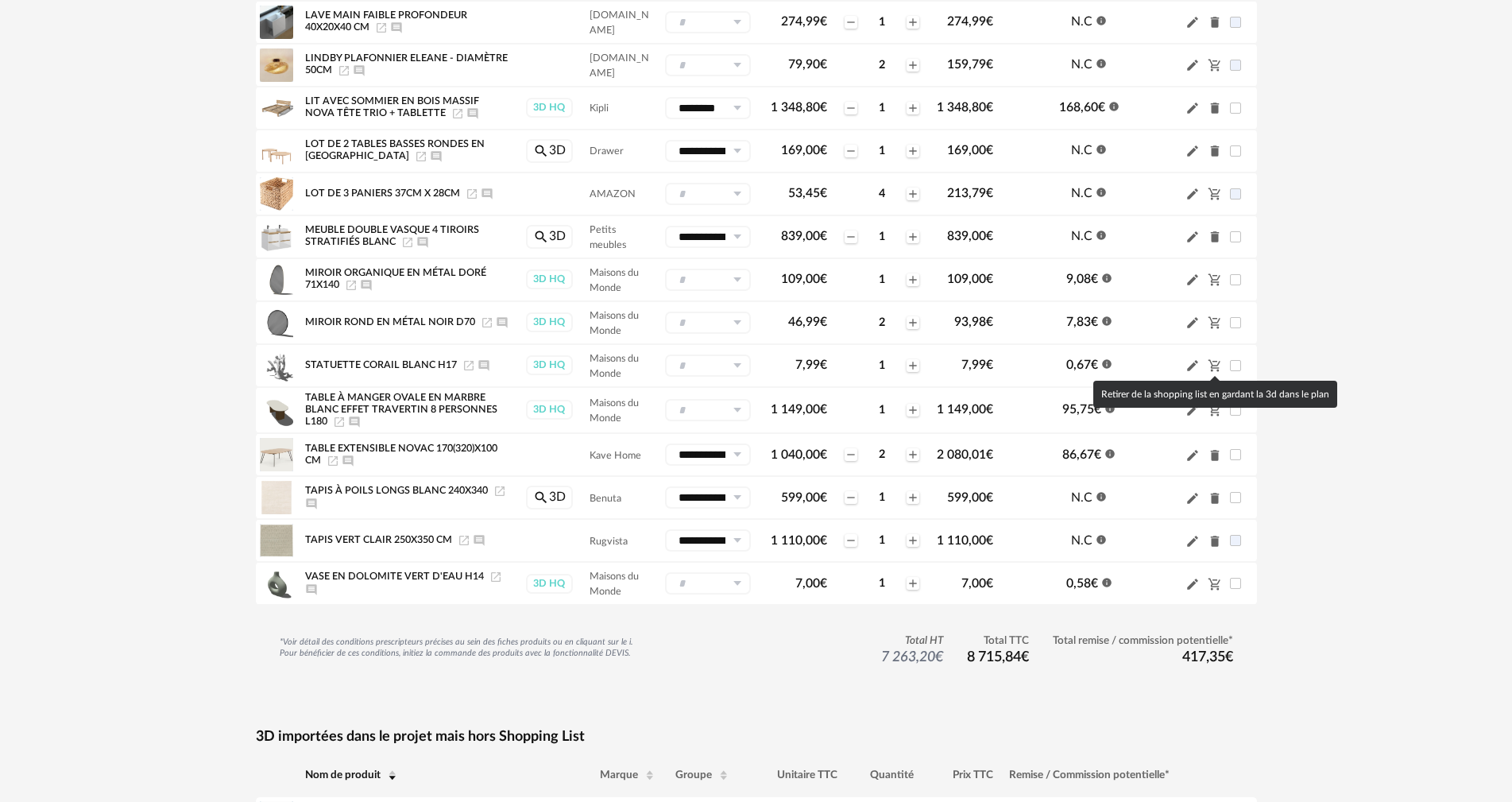
click at [1216, 366] on icon "Cart Minus icon" at bounding box center [1214, 365] width 15 height 15
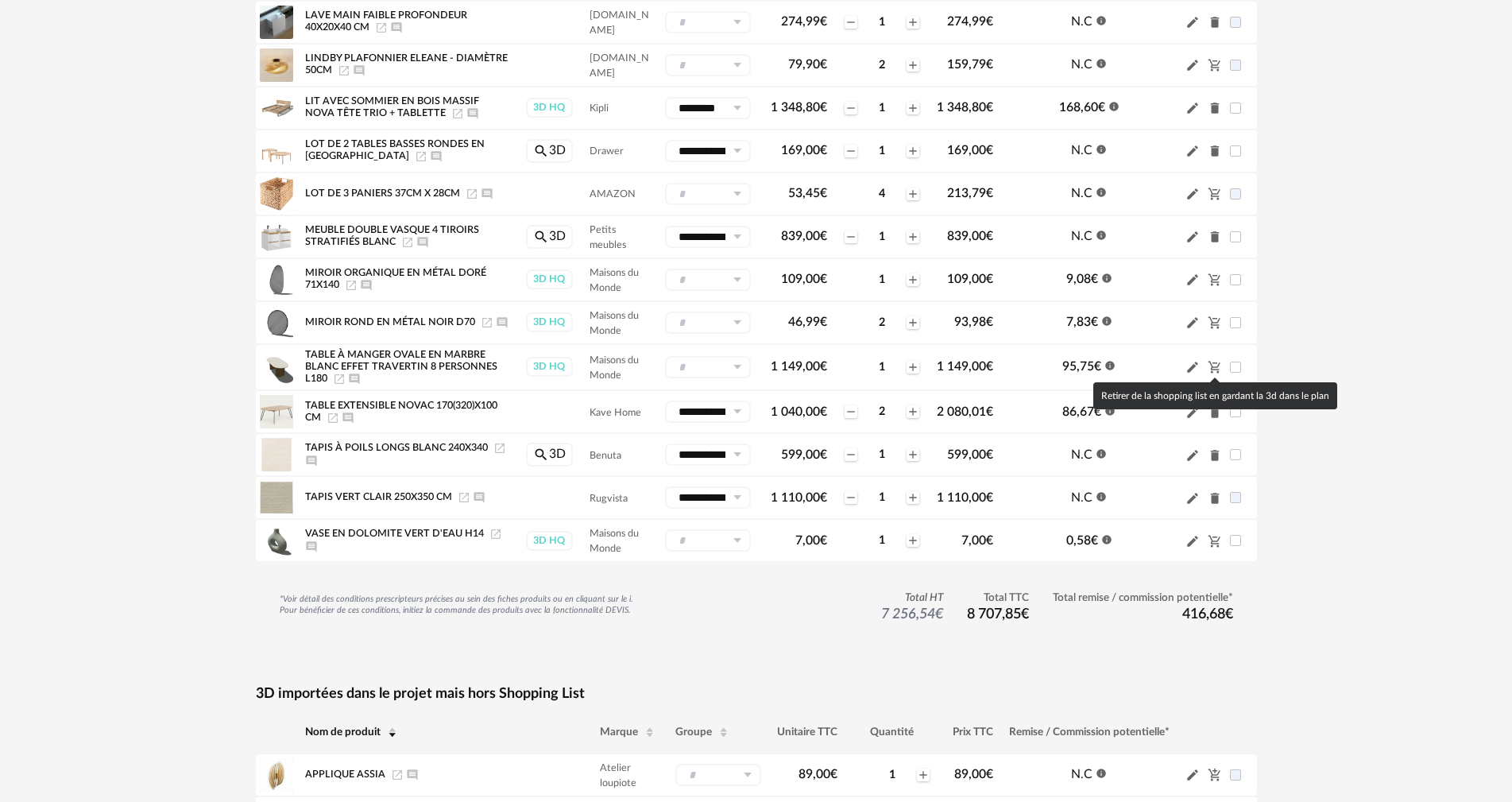
click at [1216, 366] on icon "Cart Minus icon" at bounding box center [1214, 367] width 15 height 15
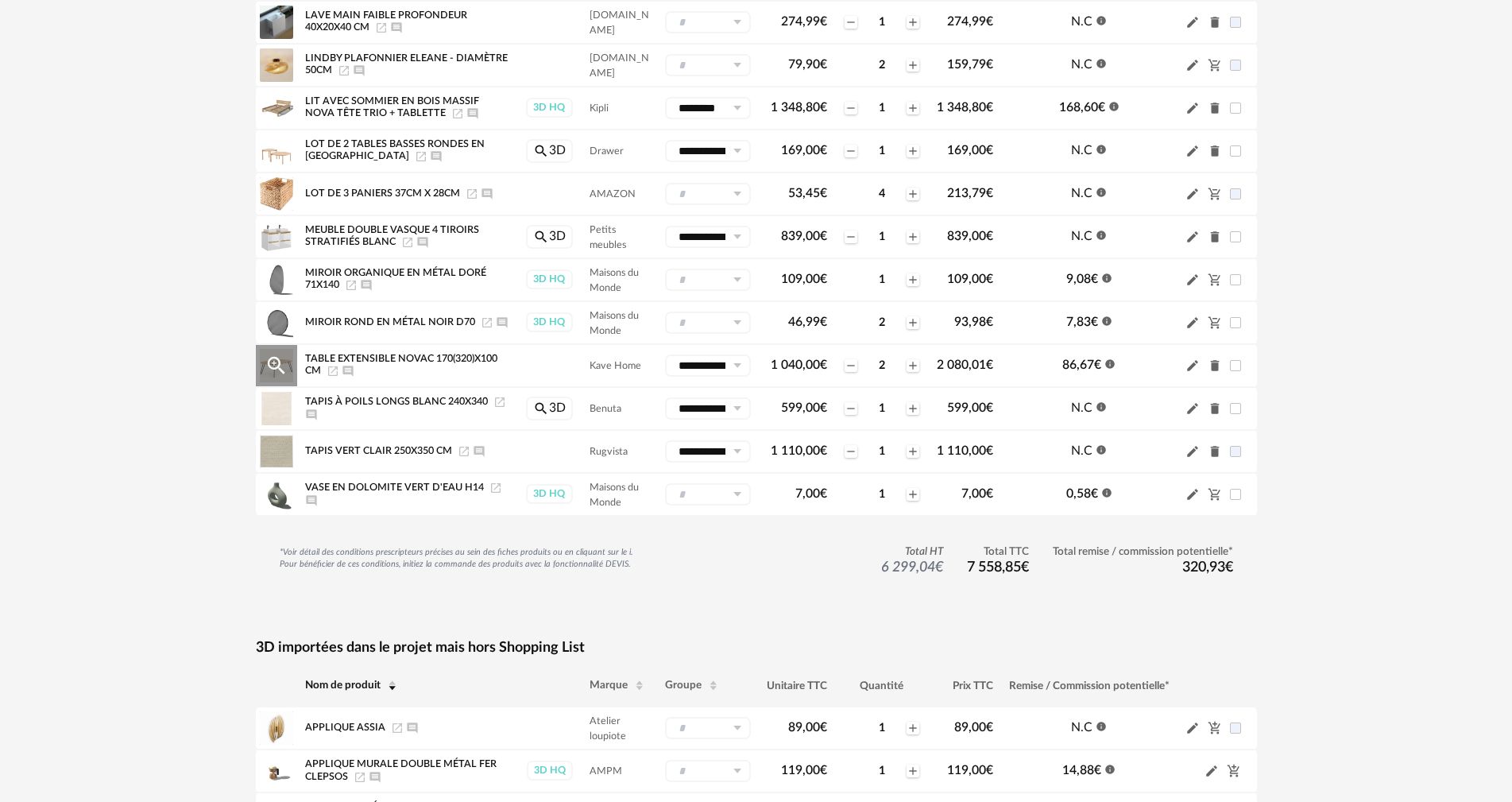
click at [1216, 366] on icon "Delete icon" at bounding box center [1214, 365] width 9 height 11
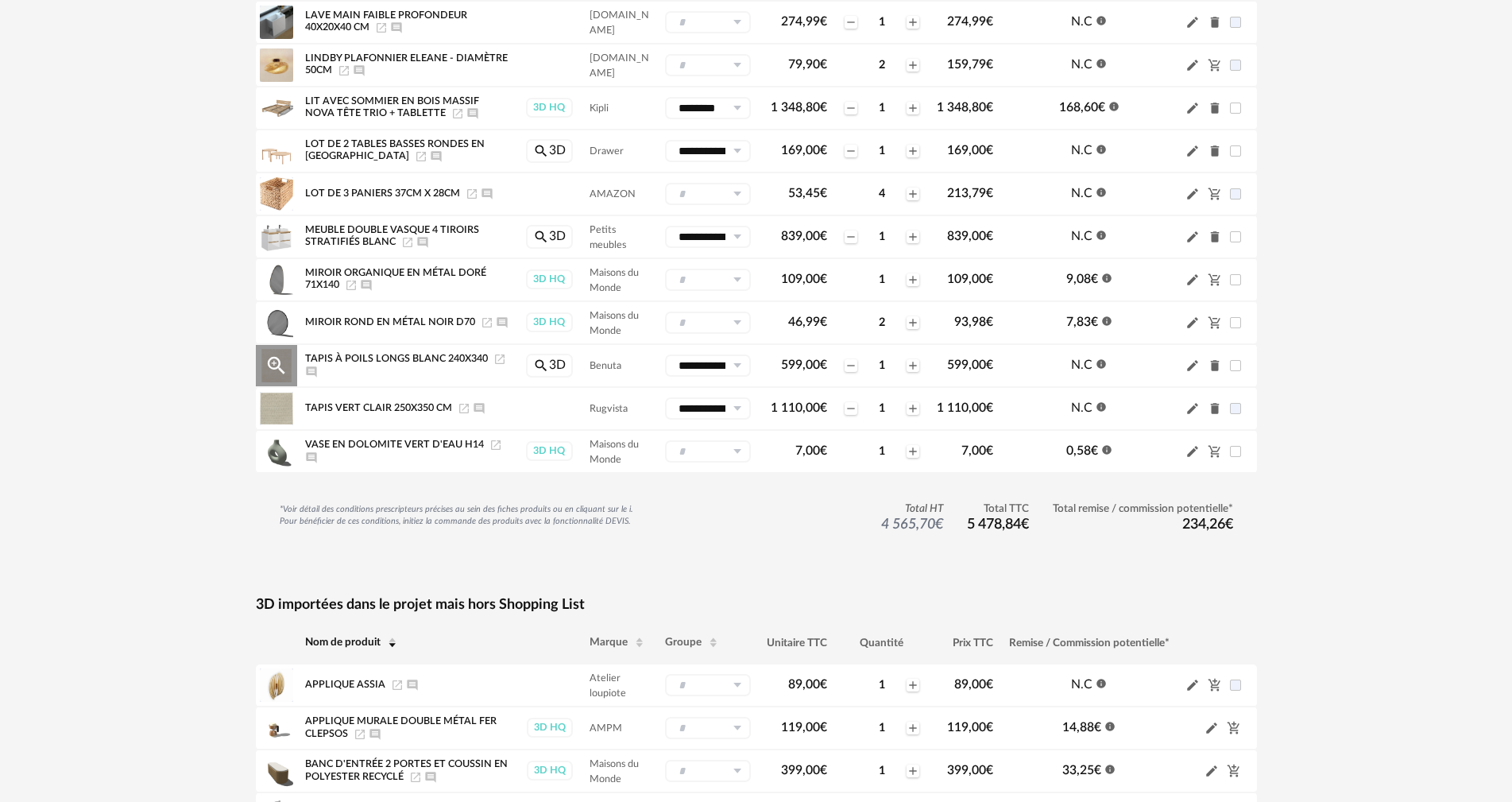
click at [1216, 366] on icon "Delete icon" at bounding box center [1214, 365] width 9 height 11
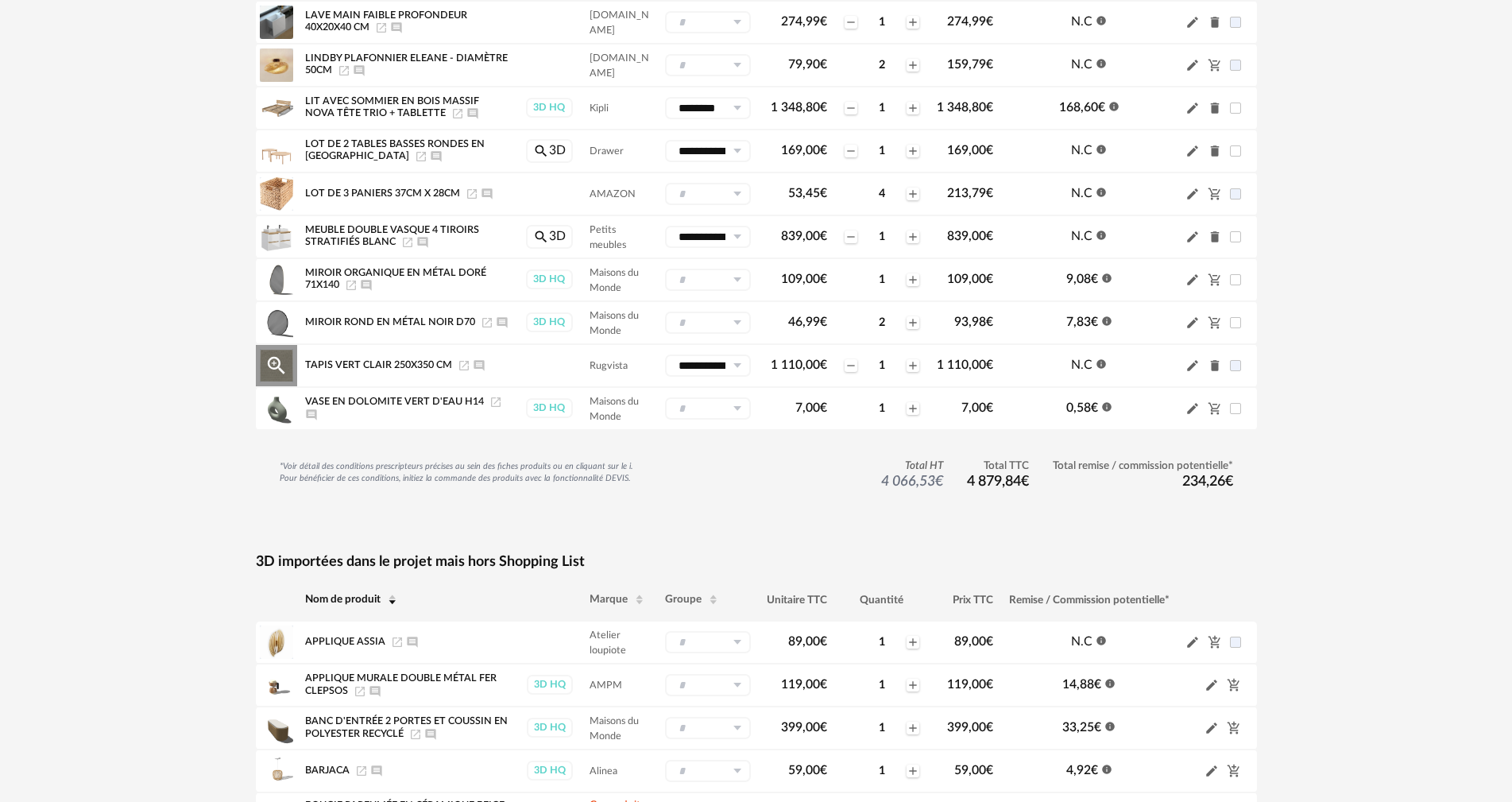
click at [1216, 366] on icon "Delete icon" at bounding box center [1214, 365] width 9 height 11
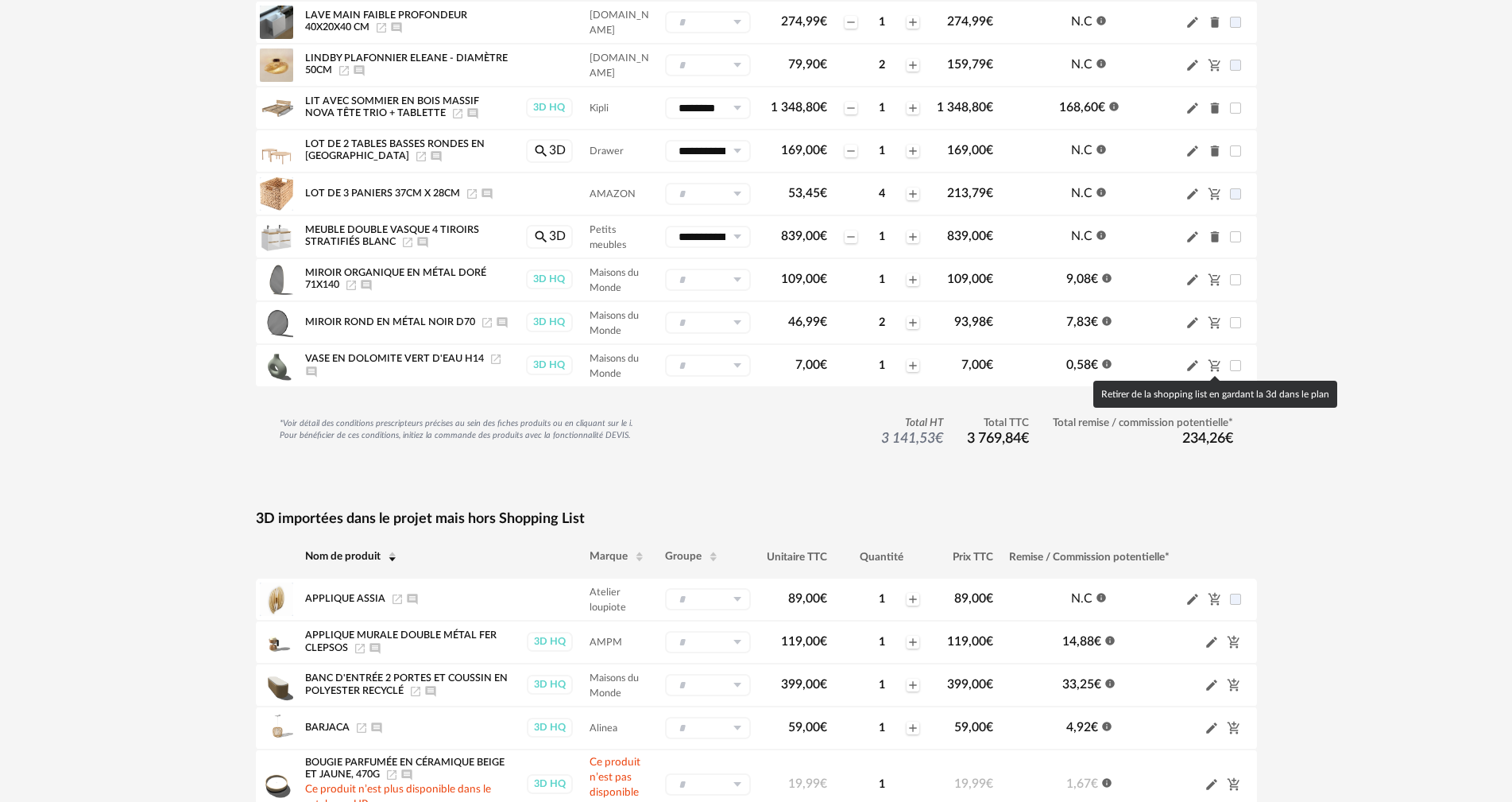
click at [1216, 366] on icon "Cart Minus icon" at bounding box center [1214, 365] width 15 height 15
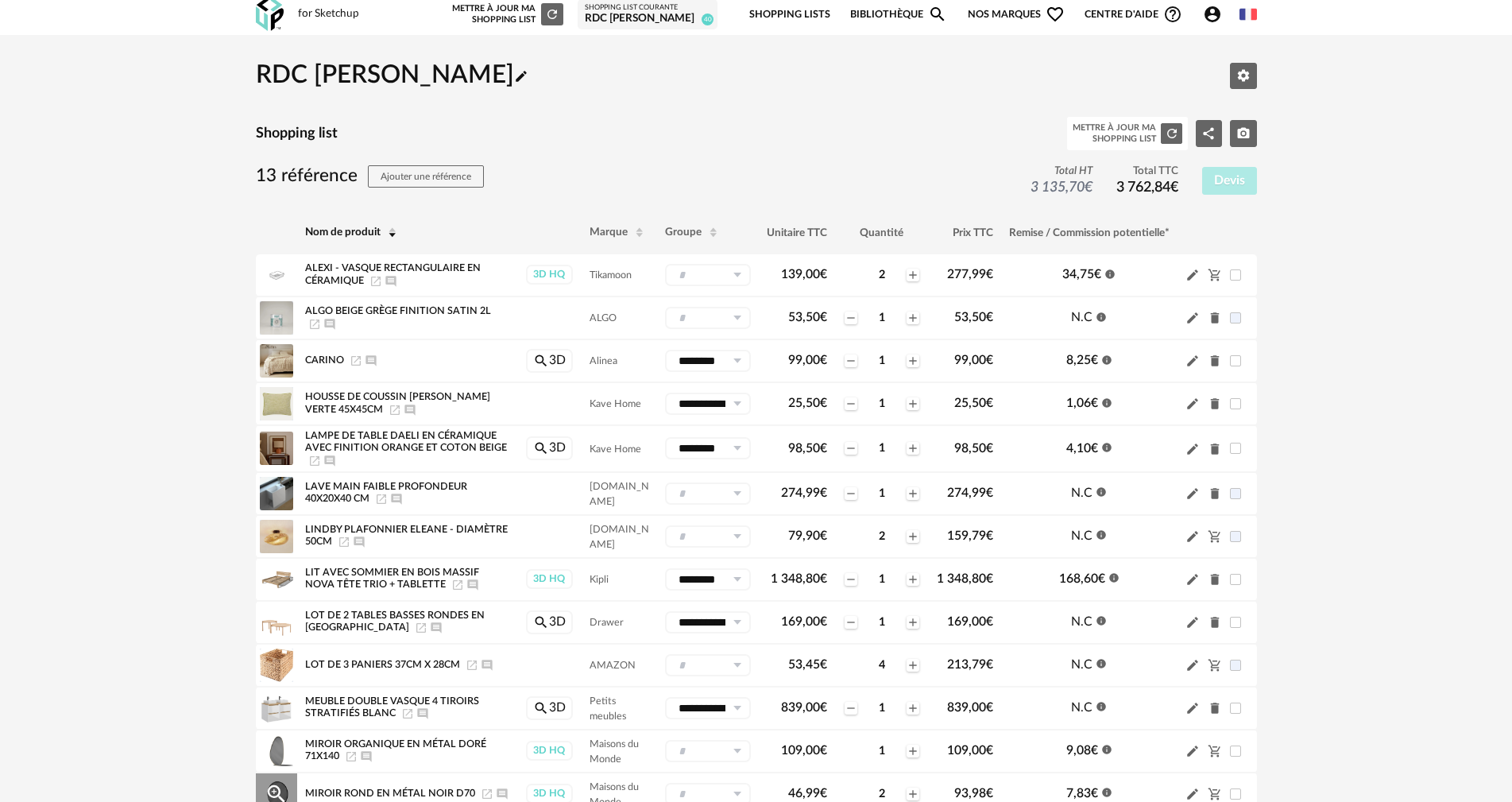
scroll to position [0, 0]
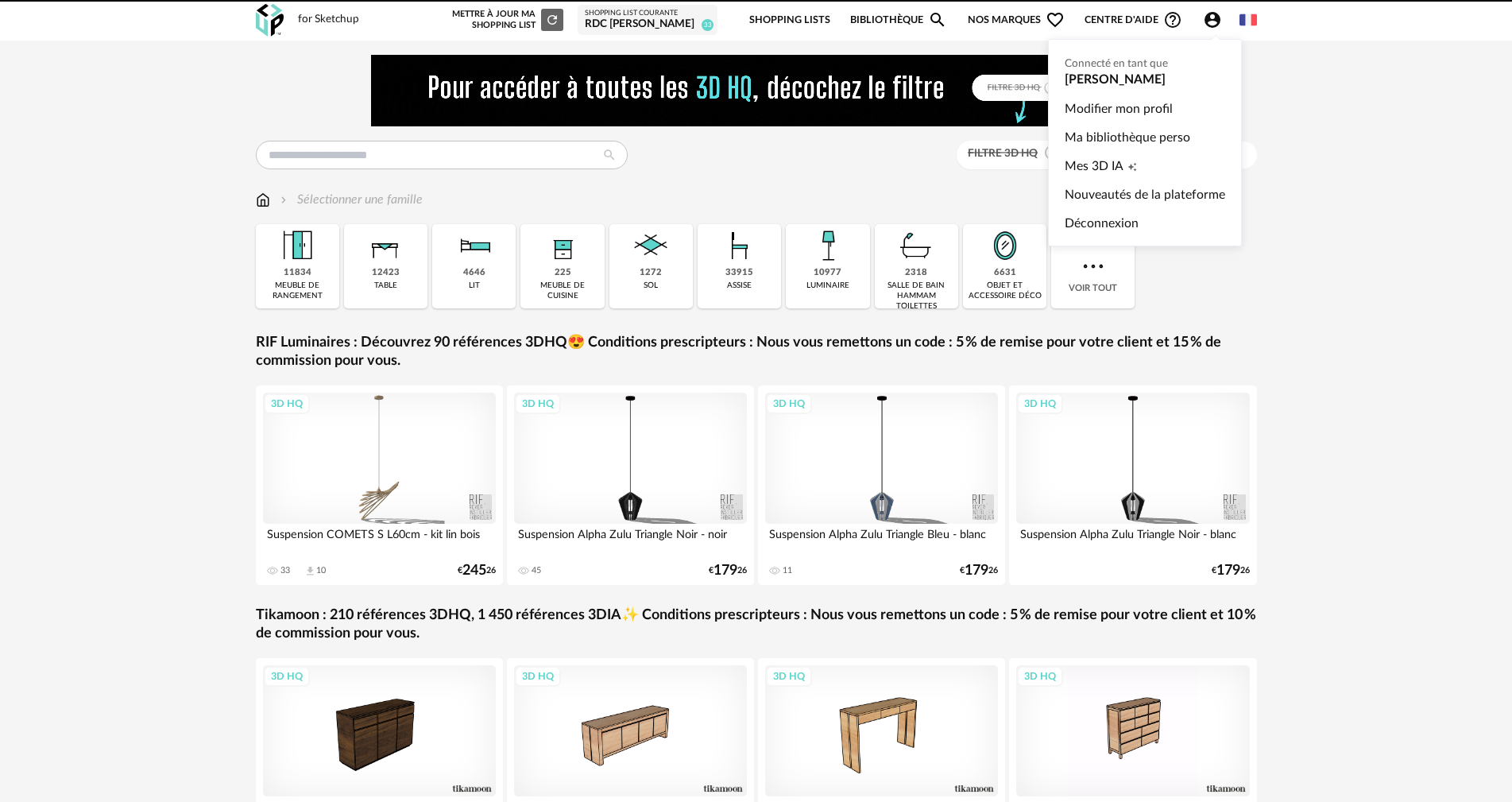
click at [1216, 19] on icon "Account Circle icon" at bounding box center [1212, 19] width 16 height 16
click at [1137, 136] on link "Ma bibliothèque perso" at bounding box center [1144, 137] width 160 height 28
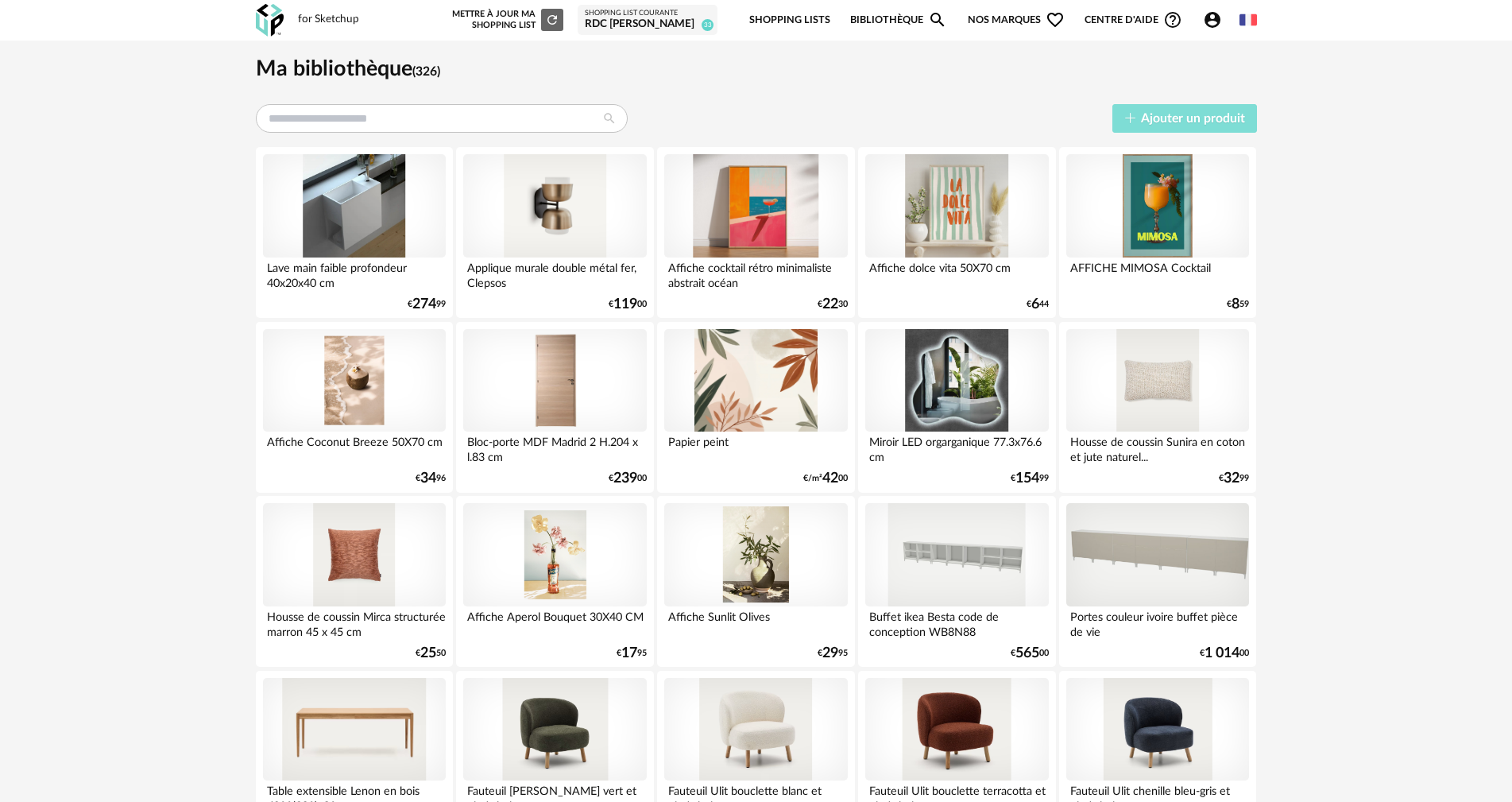
click at [1167, 122] on span "Ajouter un produit" at bounding box center [1193, 117] width 104 height 13
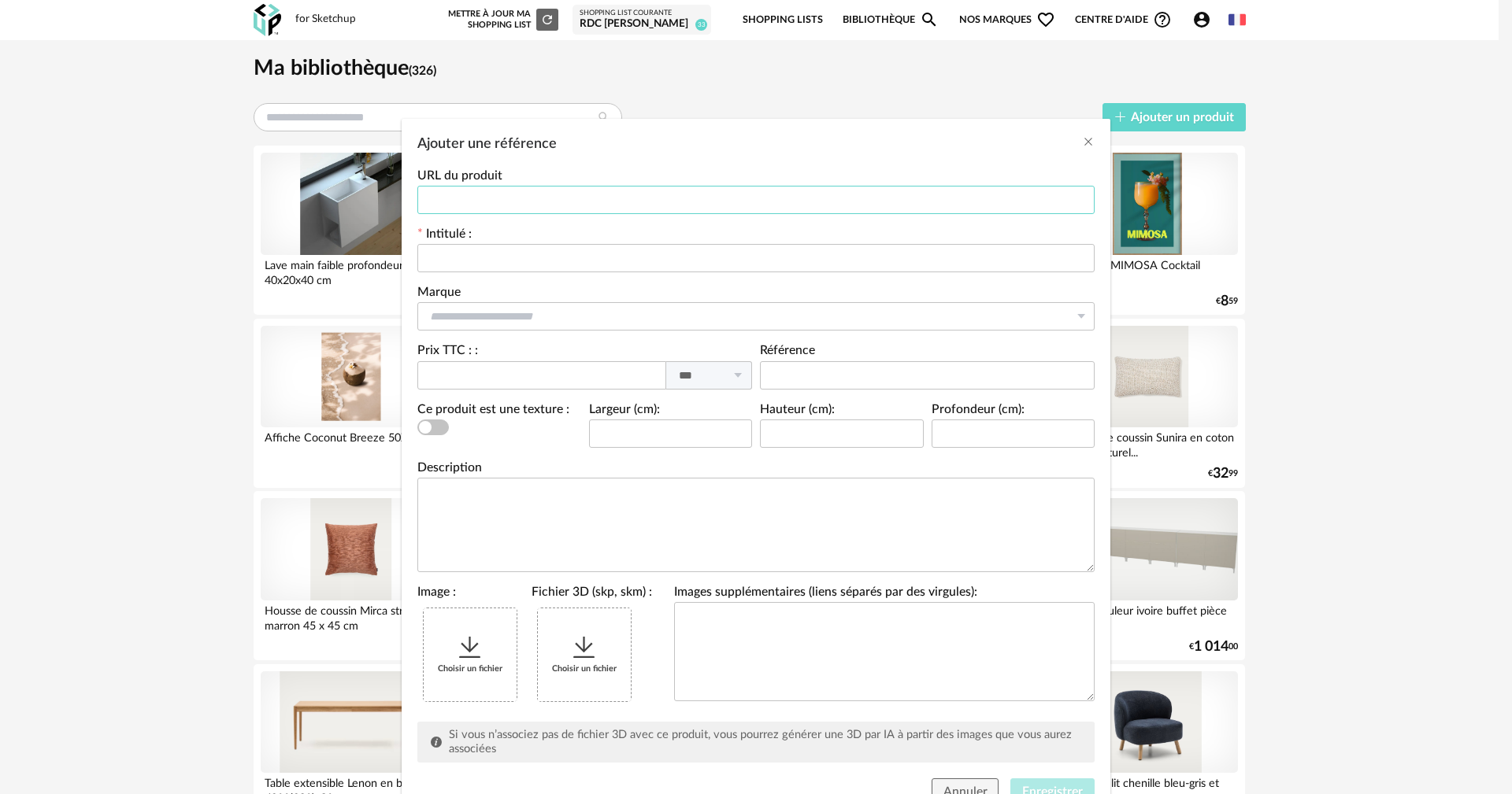
click at [628, 199] on input "Ajouter une référence" at bounding box center [756, 199] width 677 height 28
paste input "**********"
type input "**********"
click at [489, 261] on input "Ajouter une référence" at bounding box center [756, 258] width 677 height 28
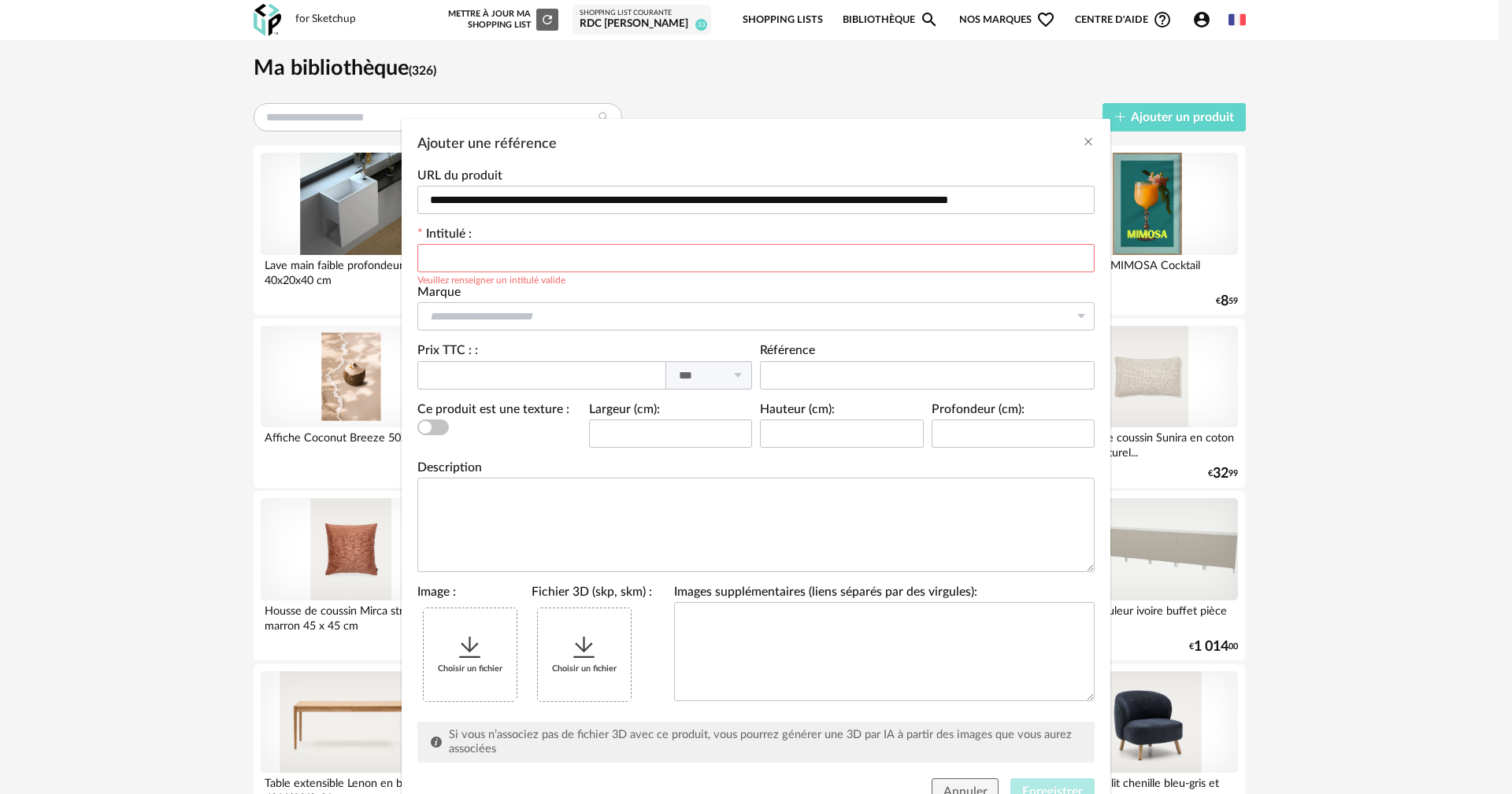
click at [532, 262] on input "Ajouter une référence" at bounding box center [756, 258] width 677 height 28
paste input "**********"
type input "**********"
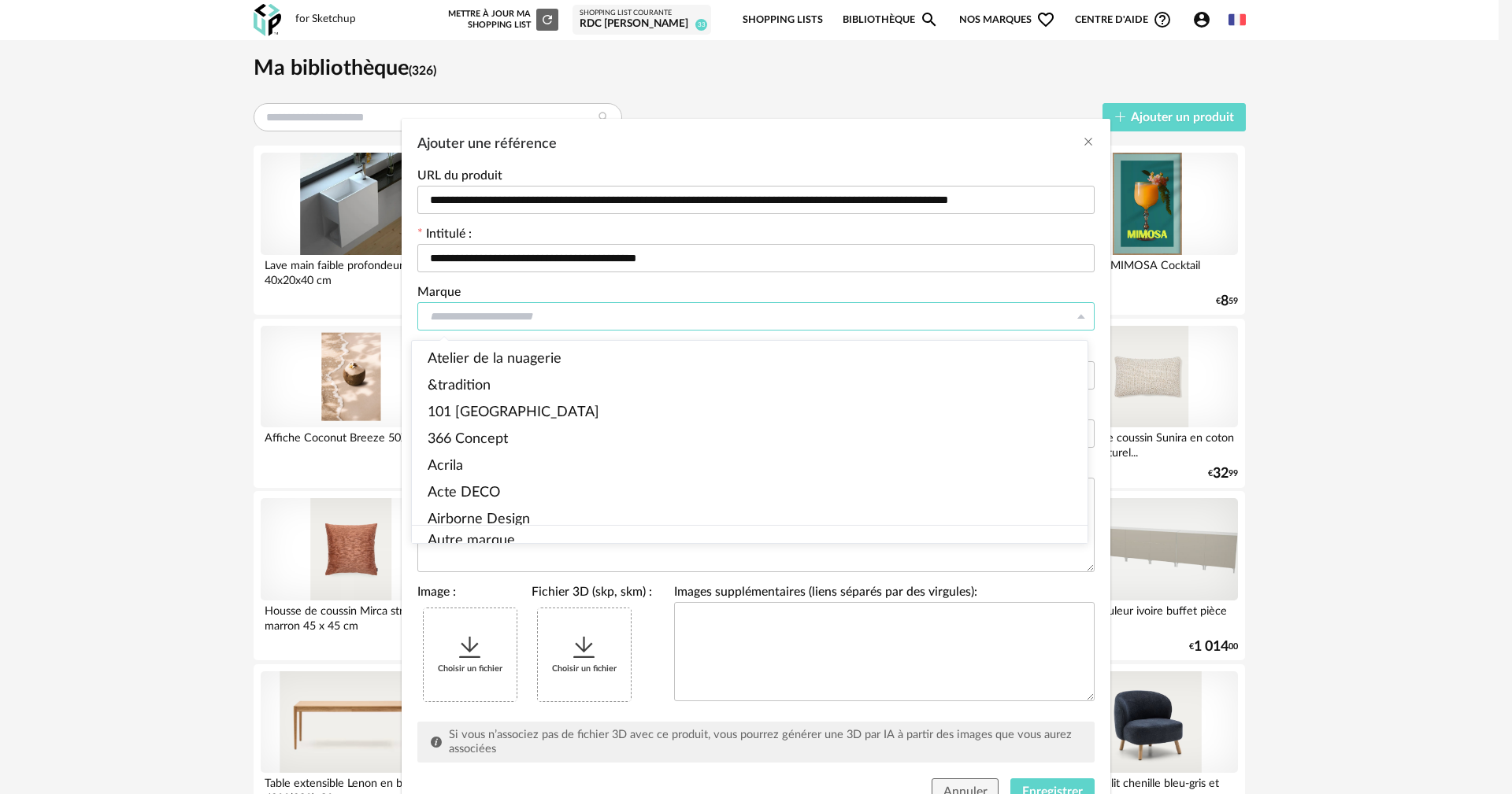
click at [501, 313] on input "Ajouter une référence" at bounding box center [756, 315] width 677 height 28
click at [492, 534] on span "Autre marque" at bounding box center [470, 541] width 88 height 14
type input "**********"
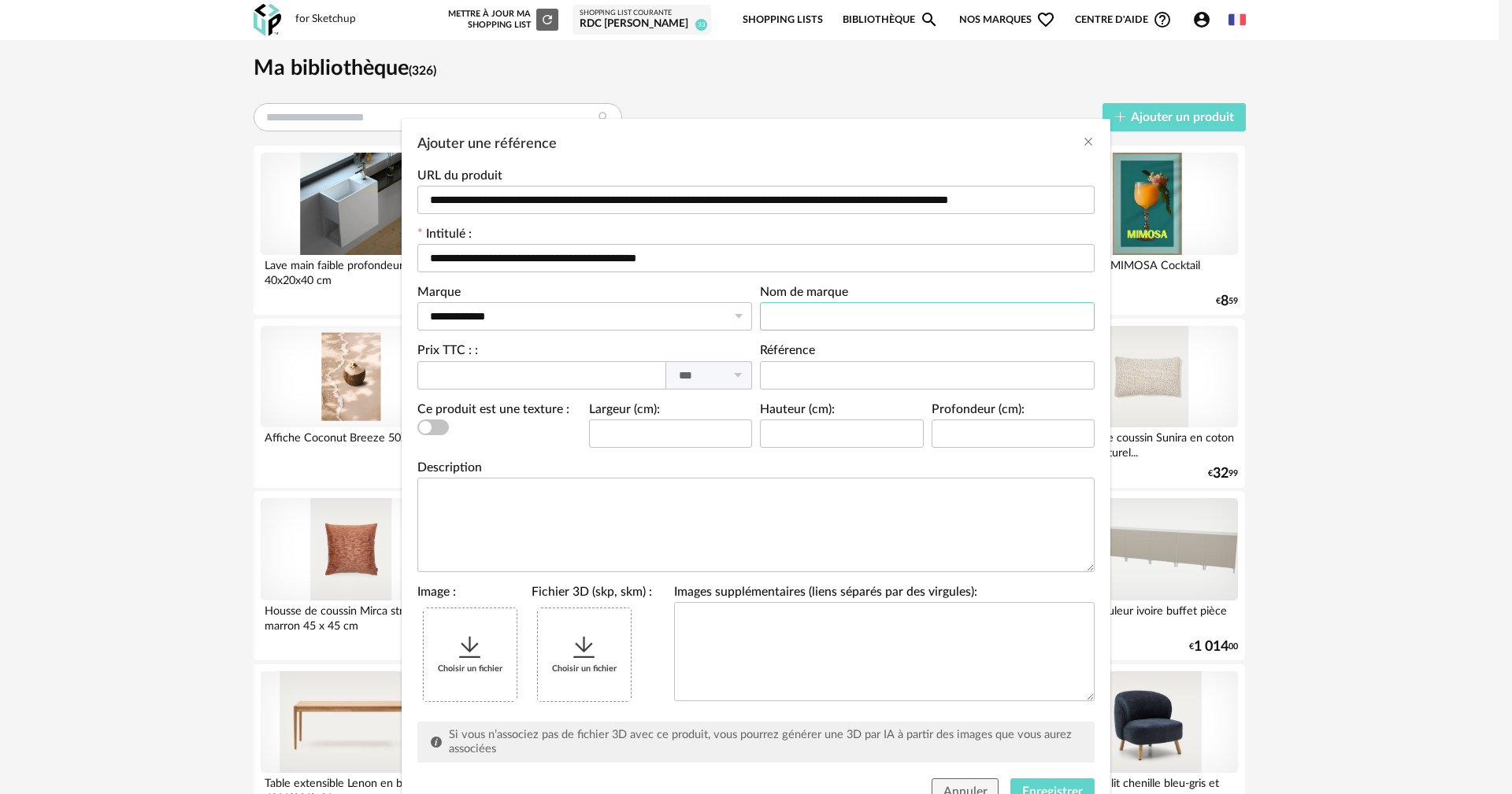
click at [854, 310] on input "Ajouter une référence" at bounding box center [927, 315] width 335 height 28
type input "**********"
click at [551, 368] on input "Ajouter une référence" at bounding box center [542, 375] width 249 height 28
type input "**"
click at [698, 445] on input "Ajouter une référence" at bounding box center [670, 433] width 164 height 28
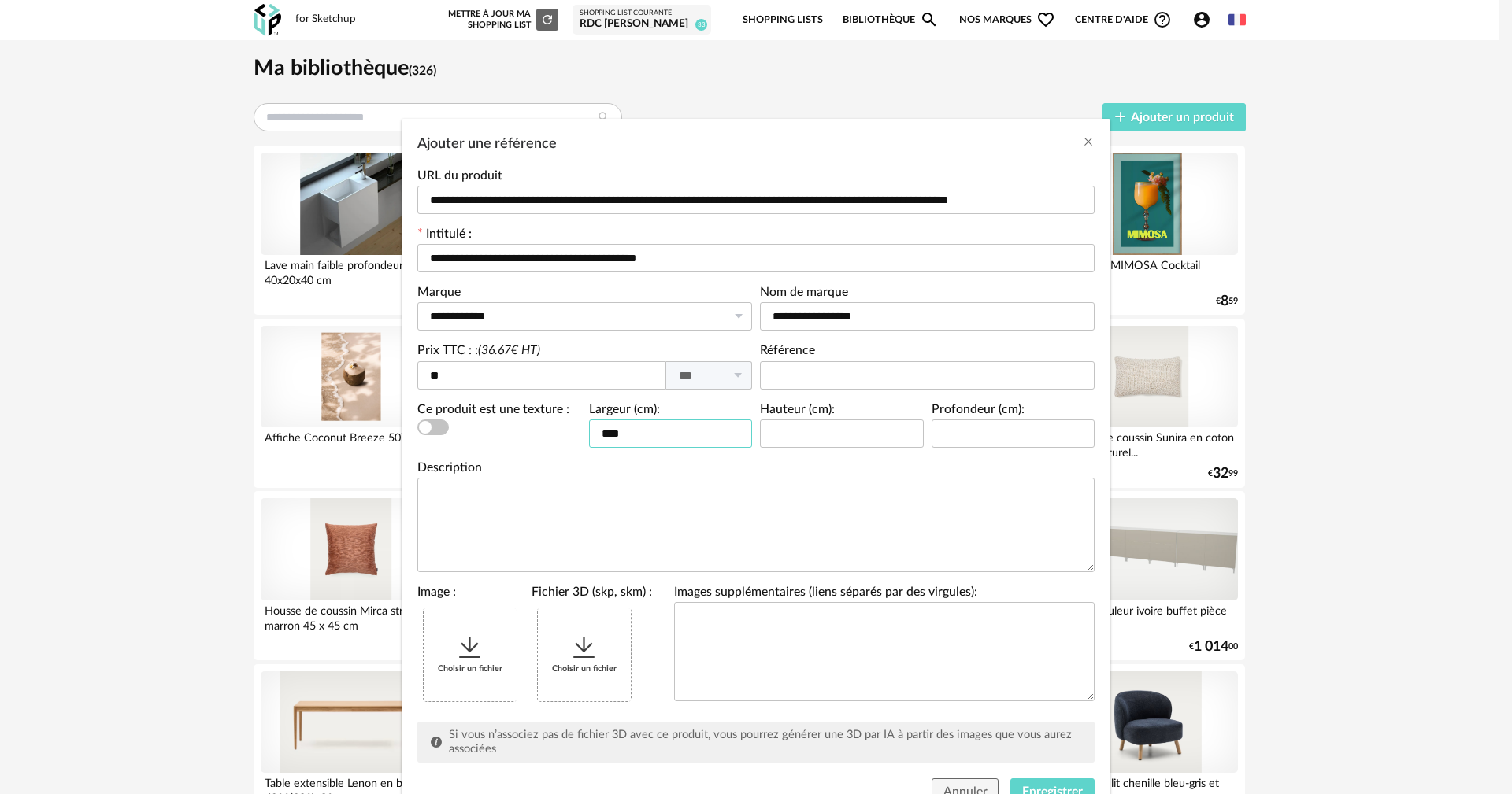
type input "****"
click at [460, 635] on icon "Ajouter une référence" at bounding box center [469, 647] width 28 height 28
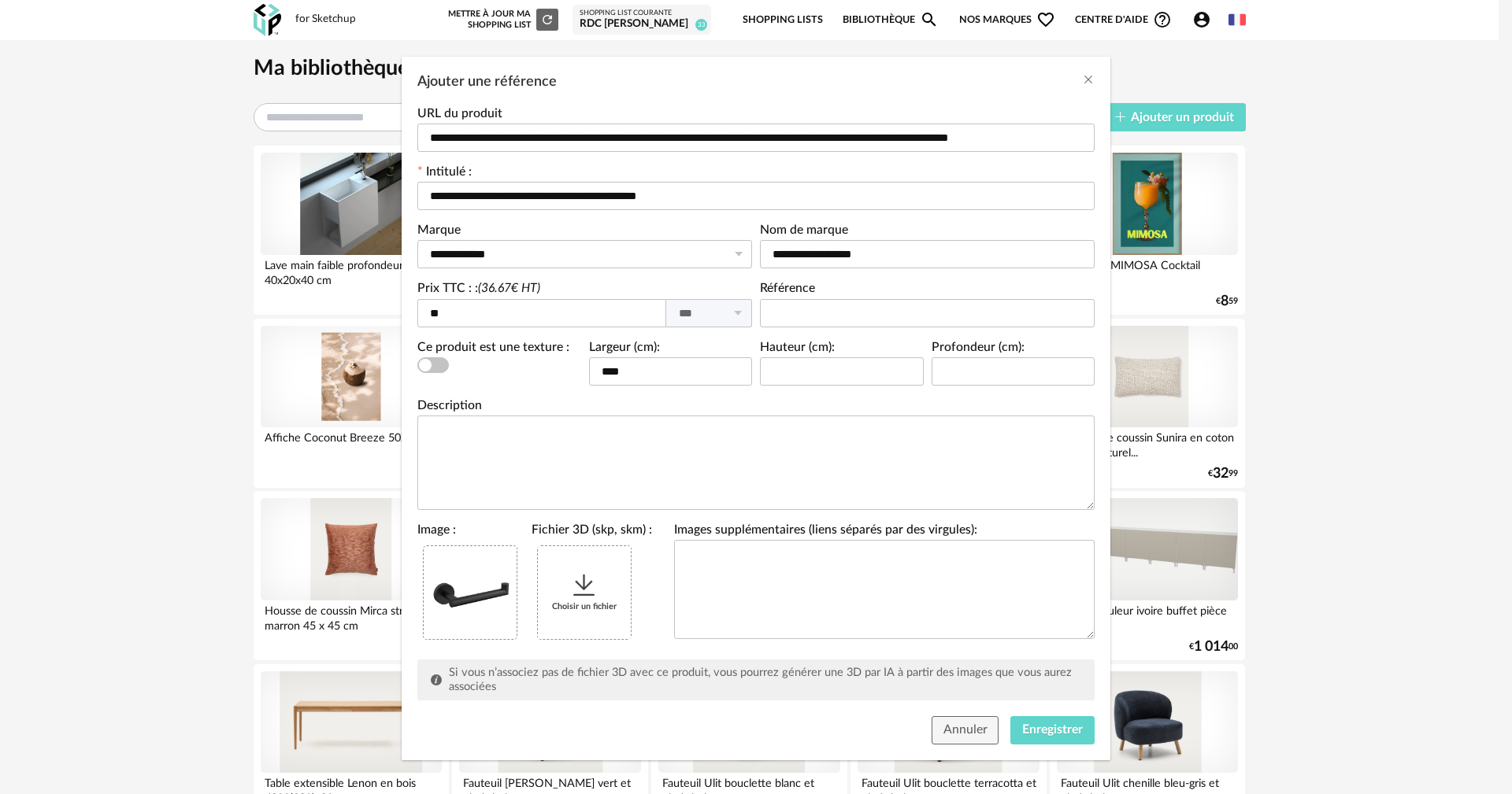
scroll to position [67, 0]
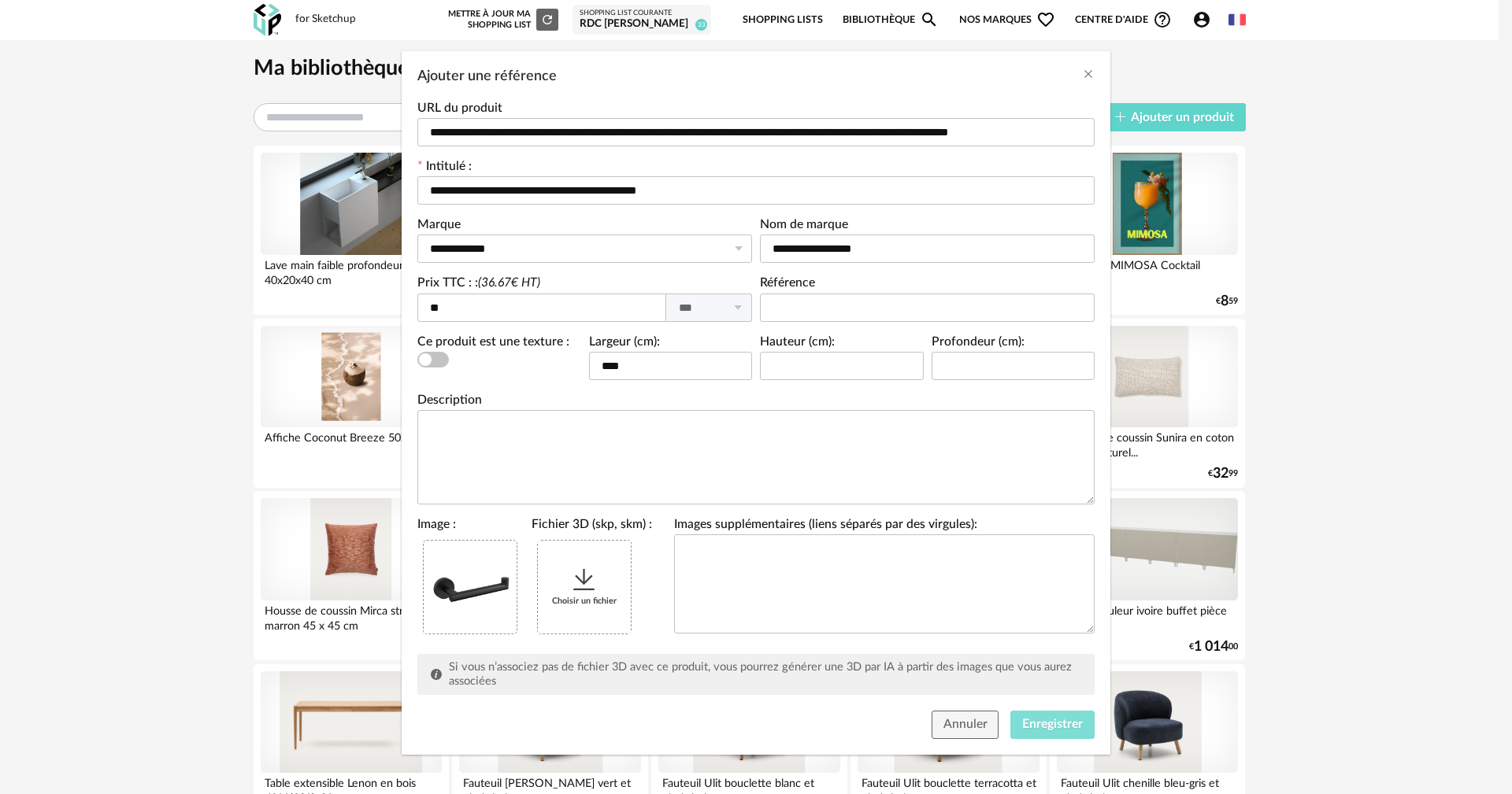
click at [1035, 725] on span "Enregistrer" at bounding box center [1052, 724] width 61 height 12
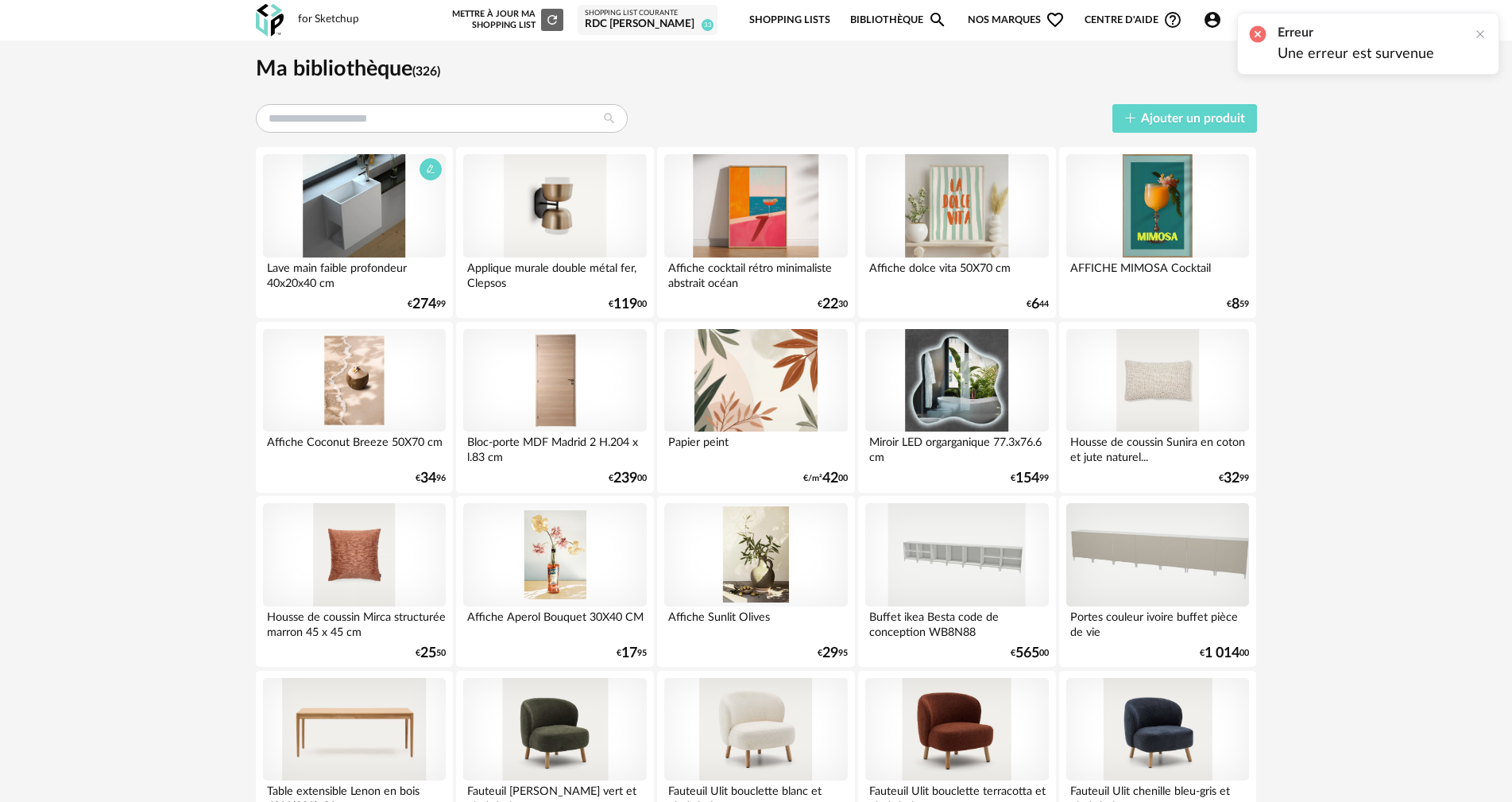
click at [393, 186] on div at bounding box center [354, 206] width 182 height 103
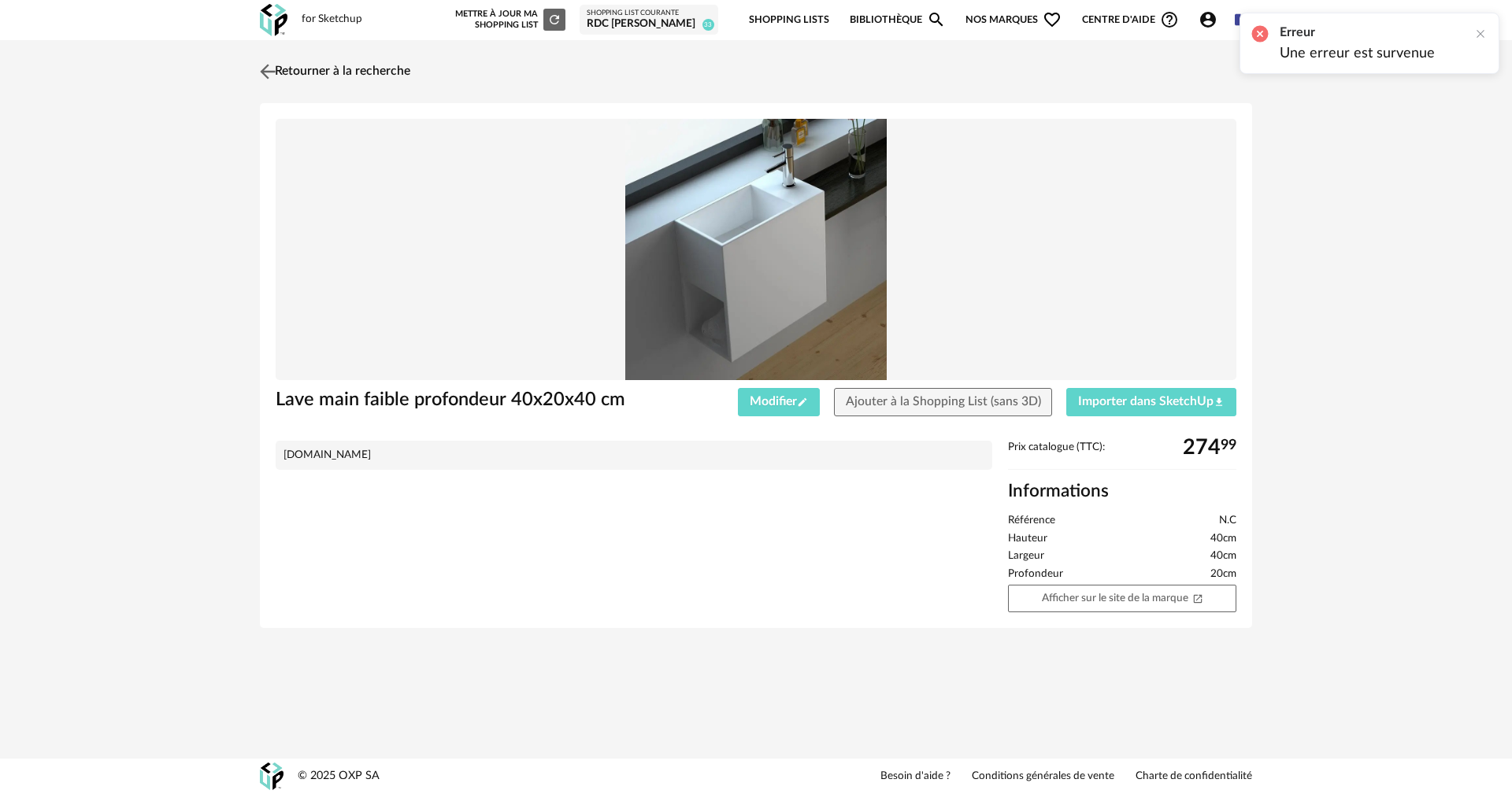
click at [302, 82] on link "Retourner à la recherche" at bounding box center [333, 71] width 154 height 35
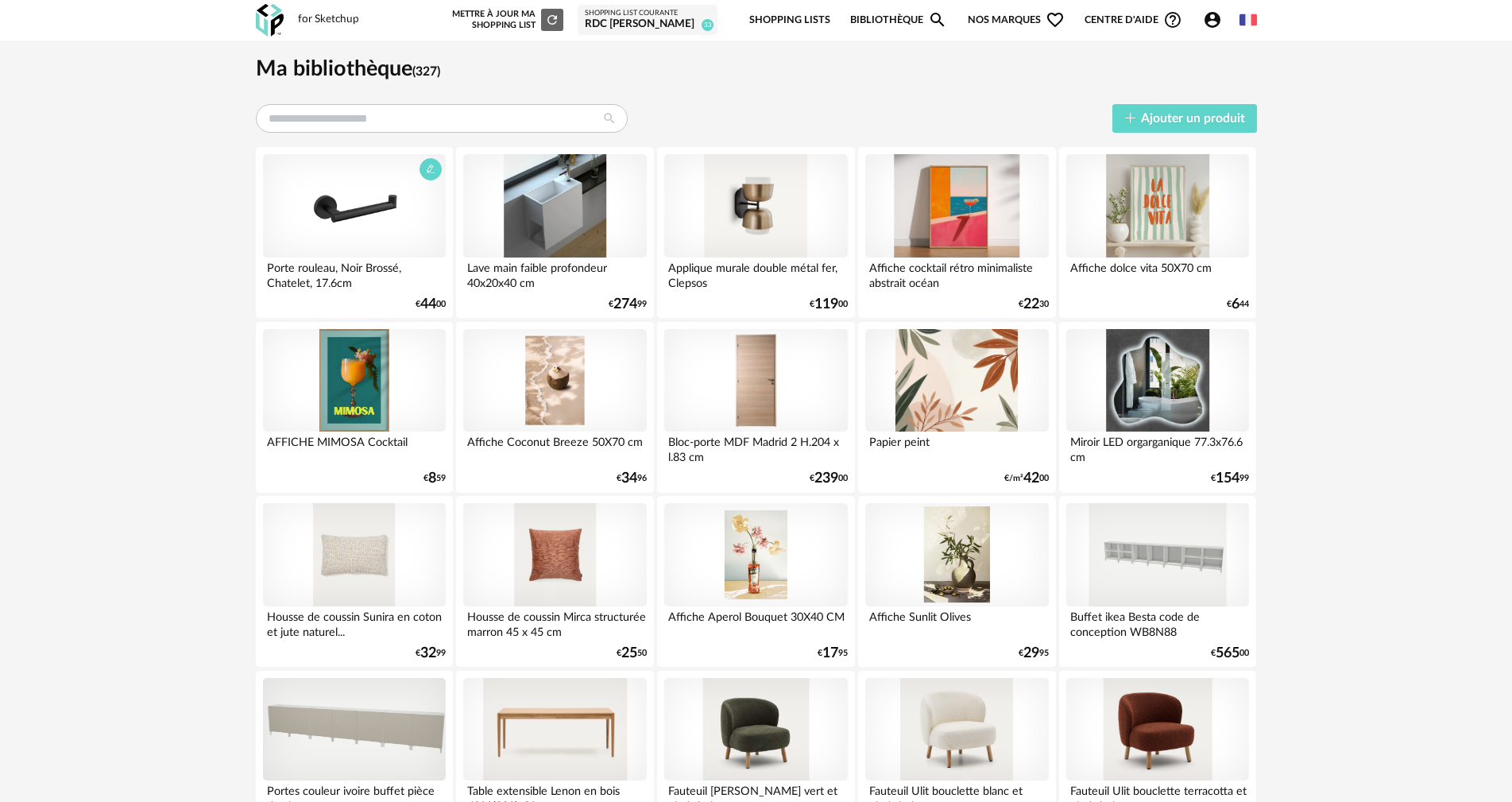
click at [356, 217] on div at bounding box center [354, 206] width 182 height 103
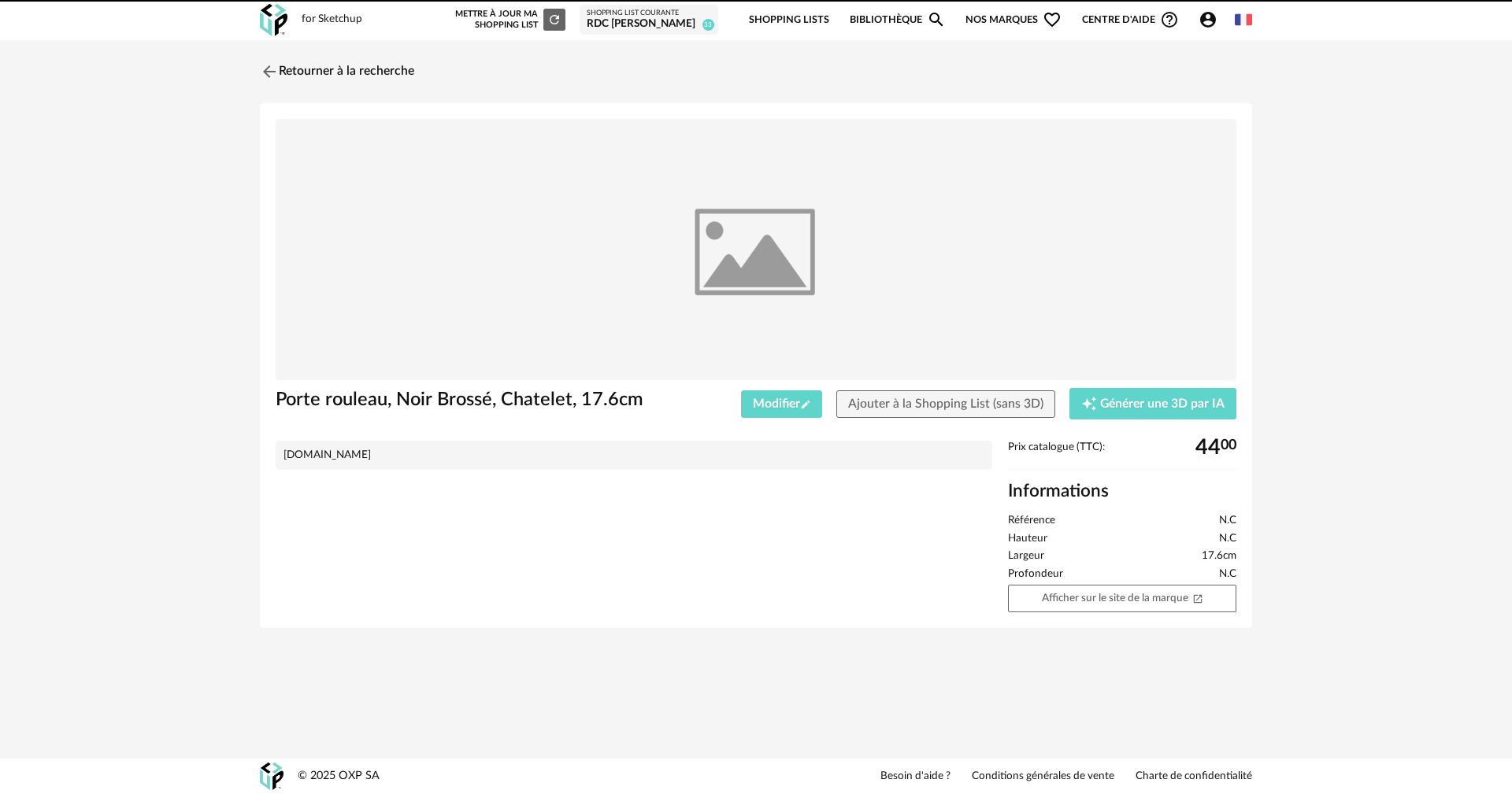
click at [363, 219] on img at bounding box center [756, 250] width 961 height 262
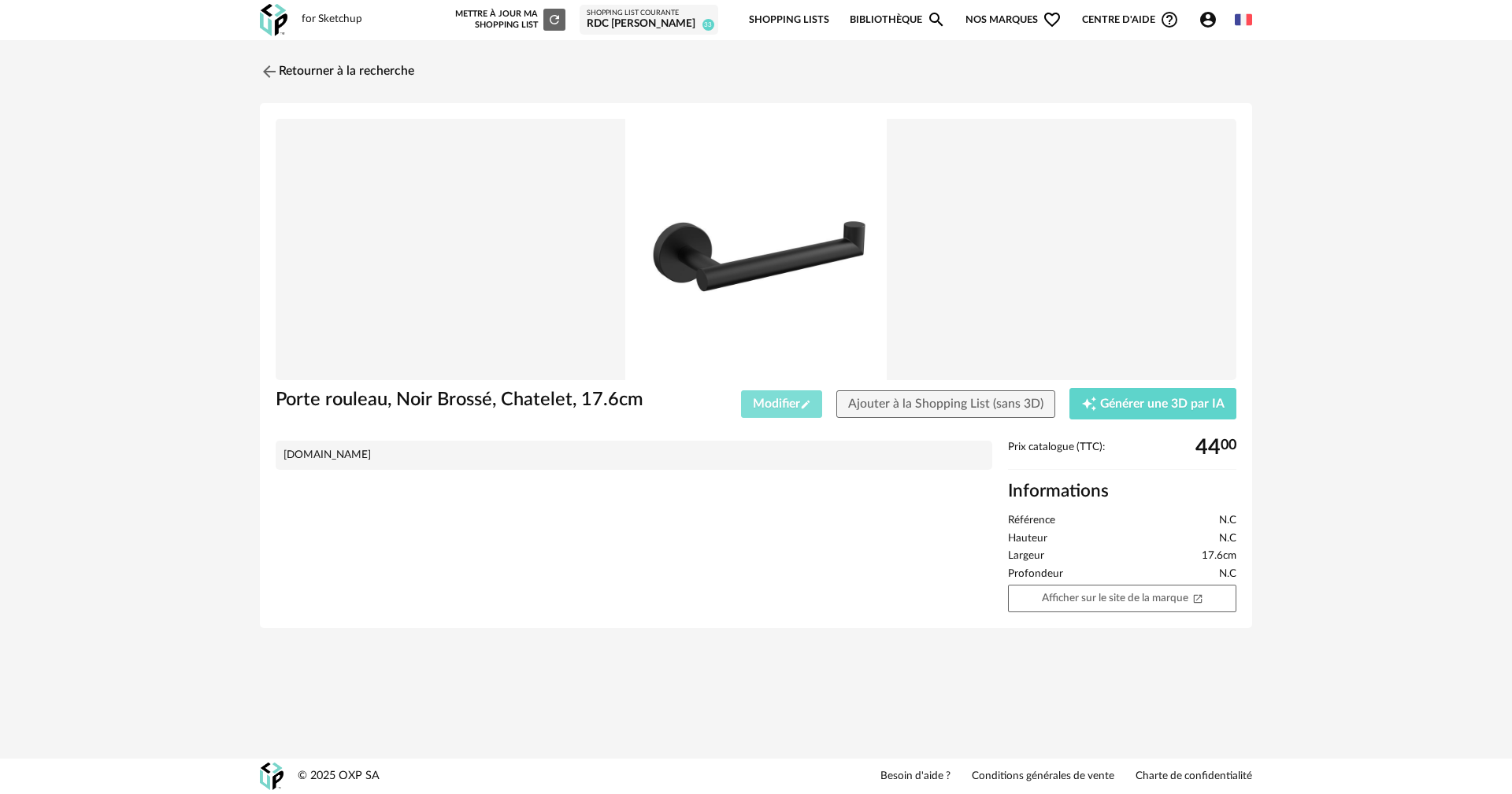
click at [790, 410] on button "Modifier Pencil icon" at bounding box center [781, 404] width 82 height 28
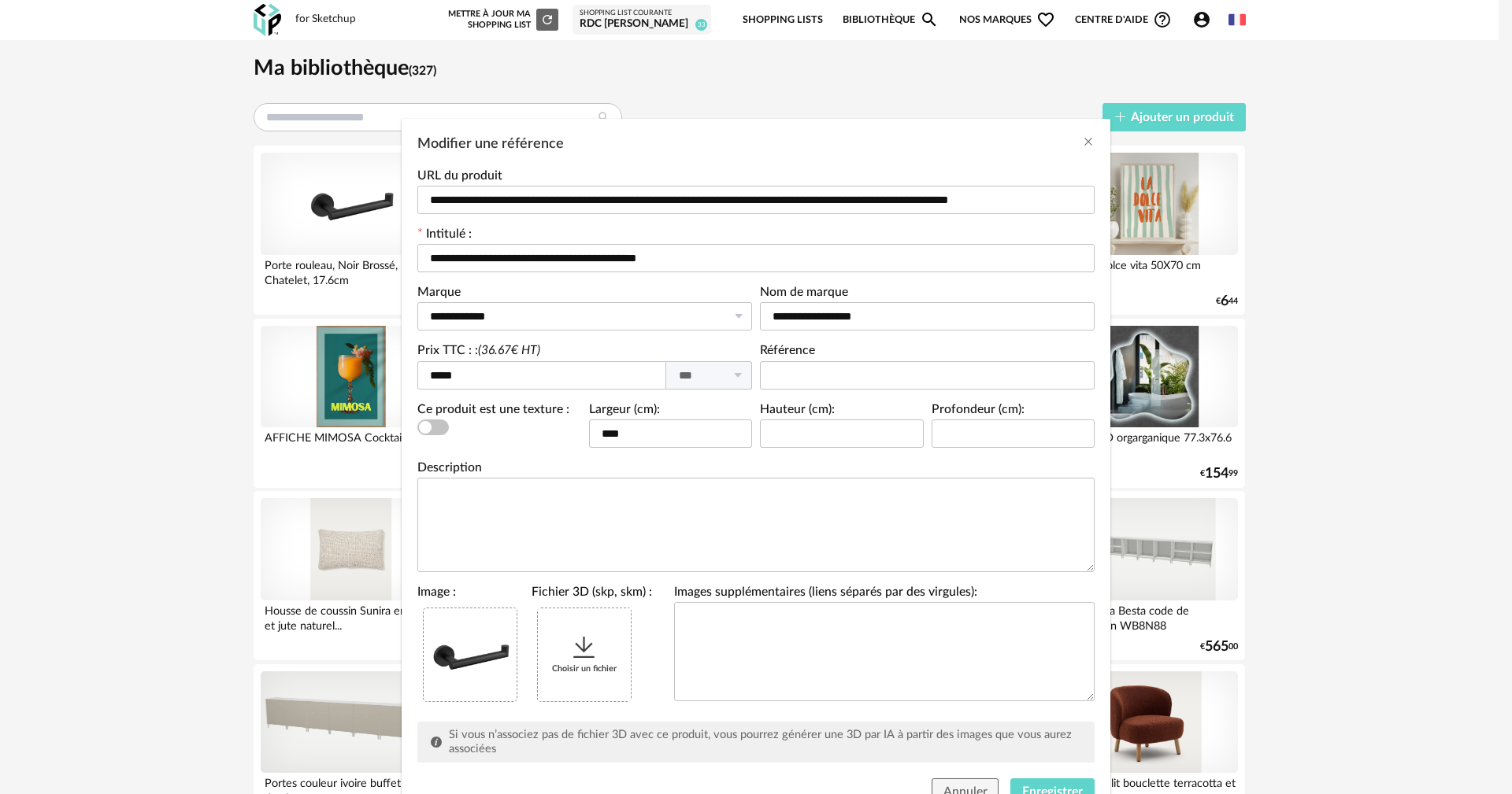
click at [575, 653] on icon "Modifier une référence" at bounding box center [584, 647] width 28 height 28
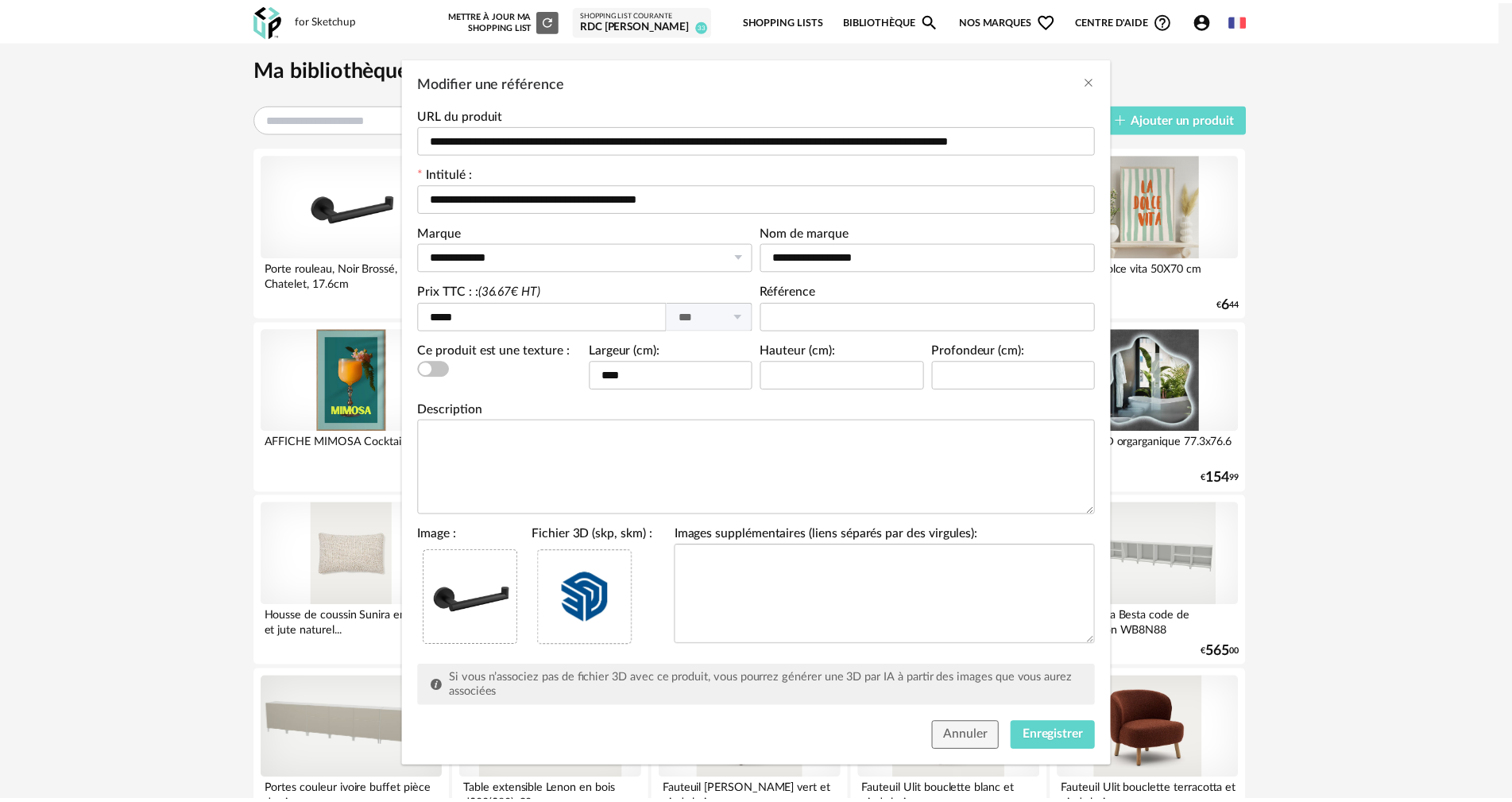
scroll to position [68, 0]
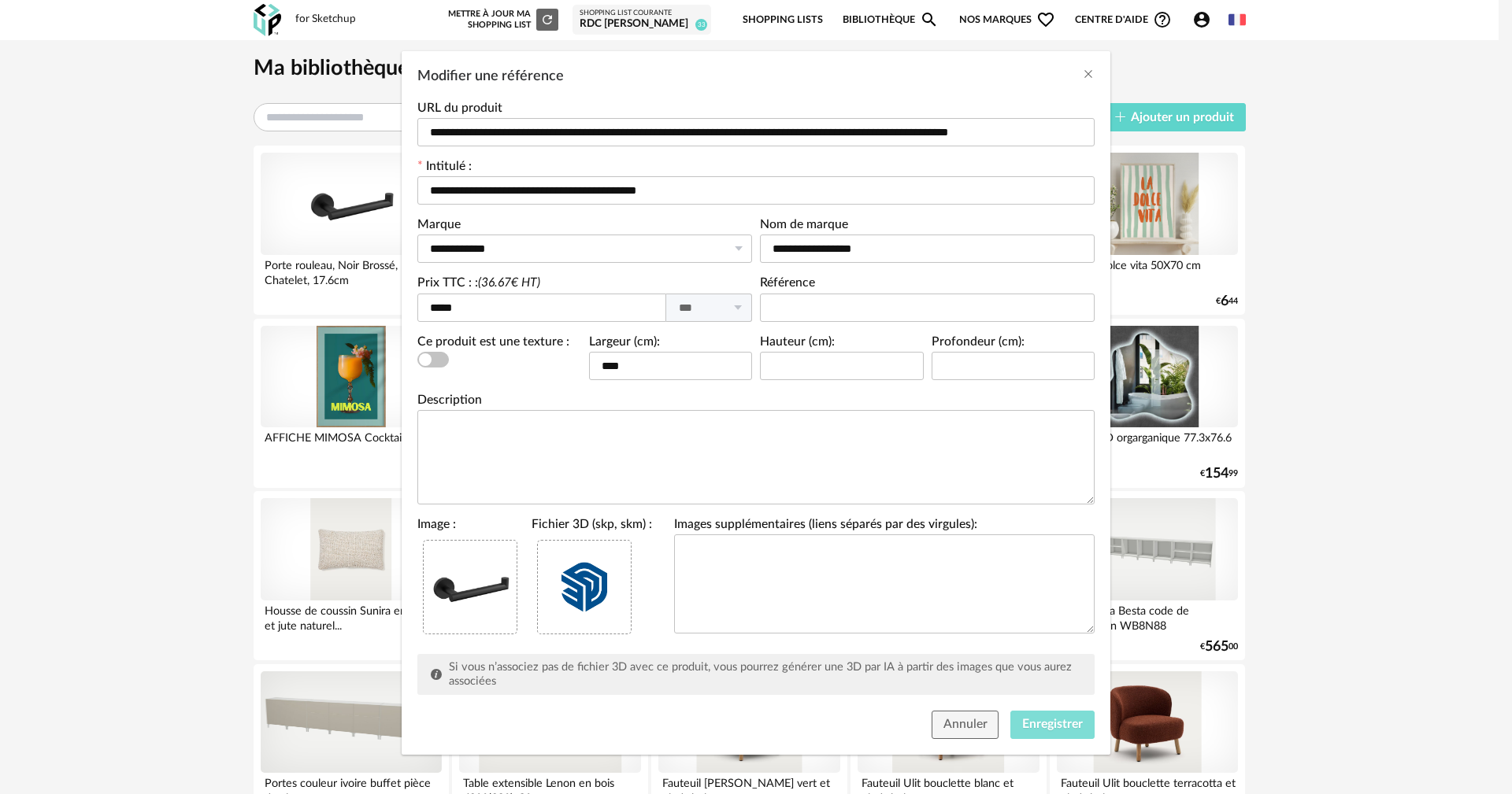
click at [1054, 727] on span "Enregistrer" at bounding box center [1052, 724] width 61 height 12
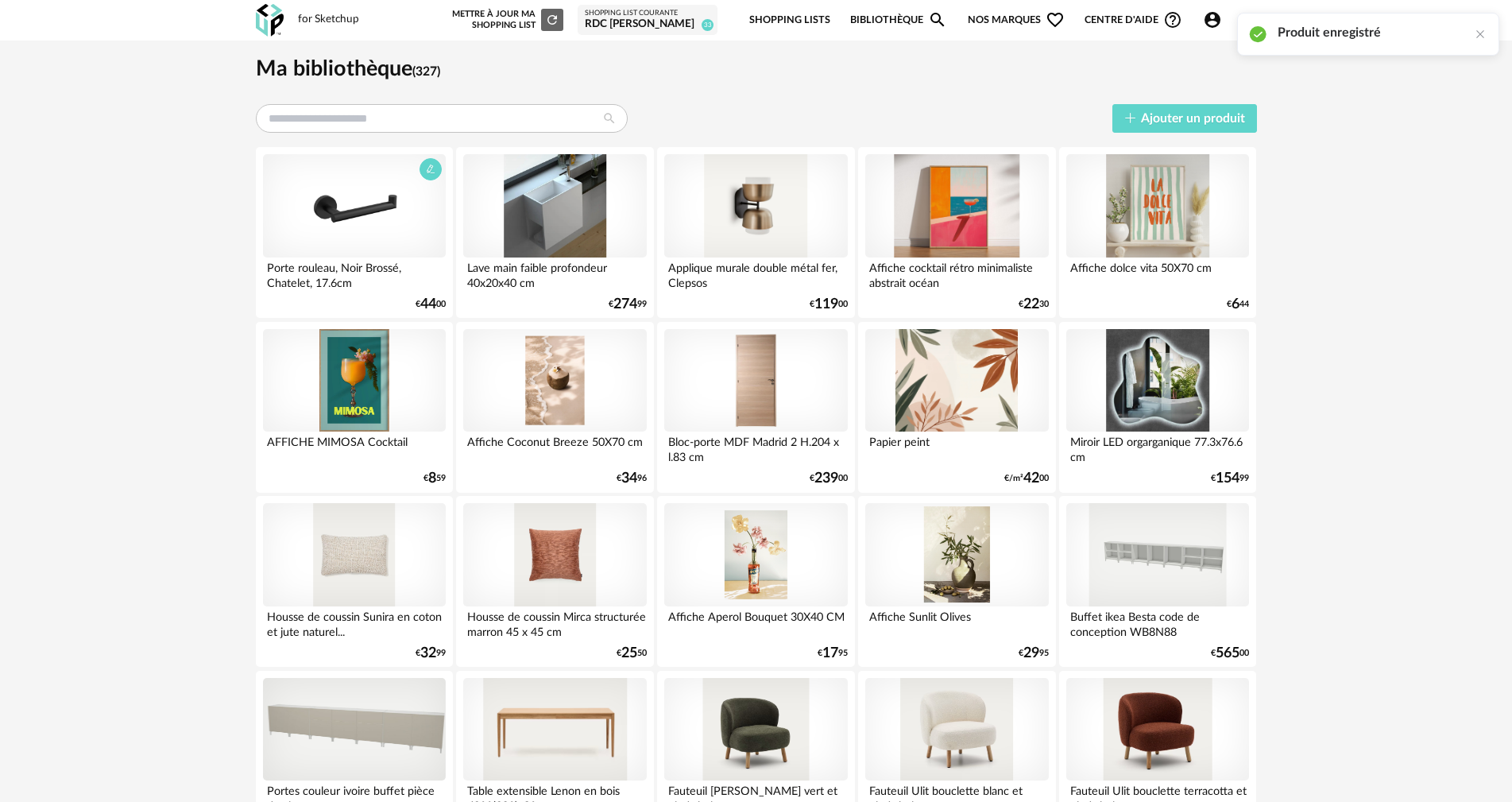
click at [326, 202] on div at bounding box center [354, 206] width 182 height 103
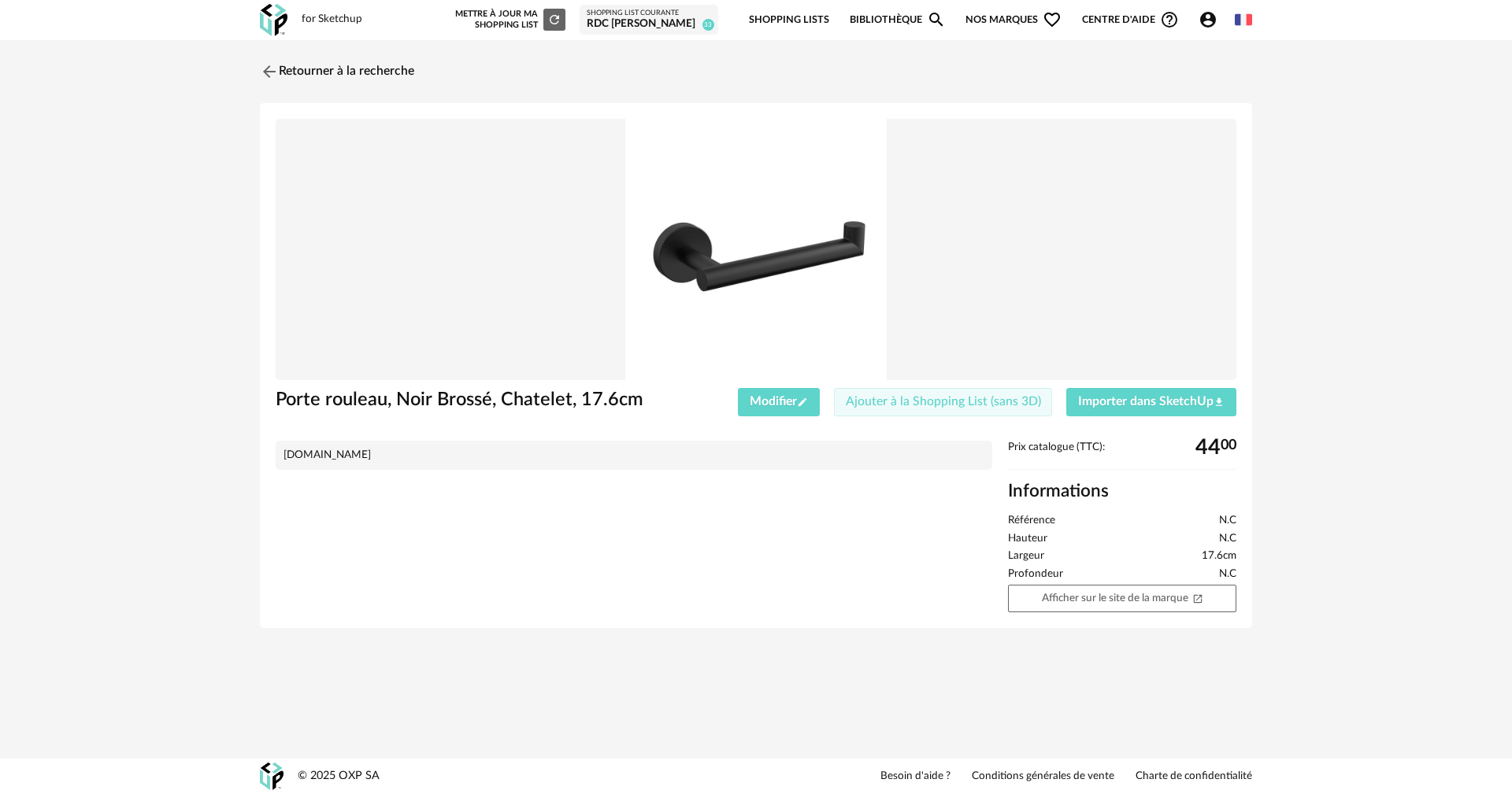
click at [968, 401] on span "Ajouter à la Shopping List (sans 3D)" at bounding box center [943, 401] width 195 height 12
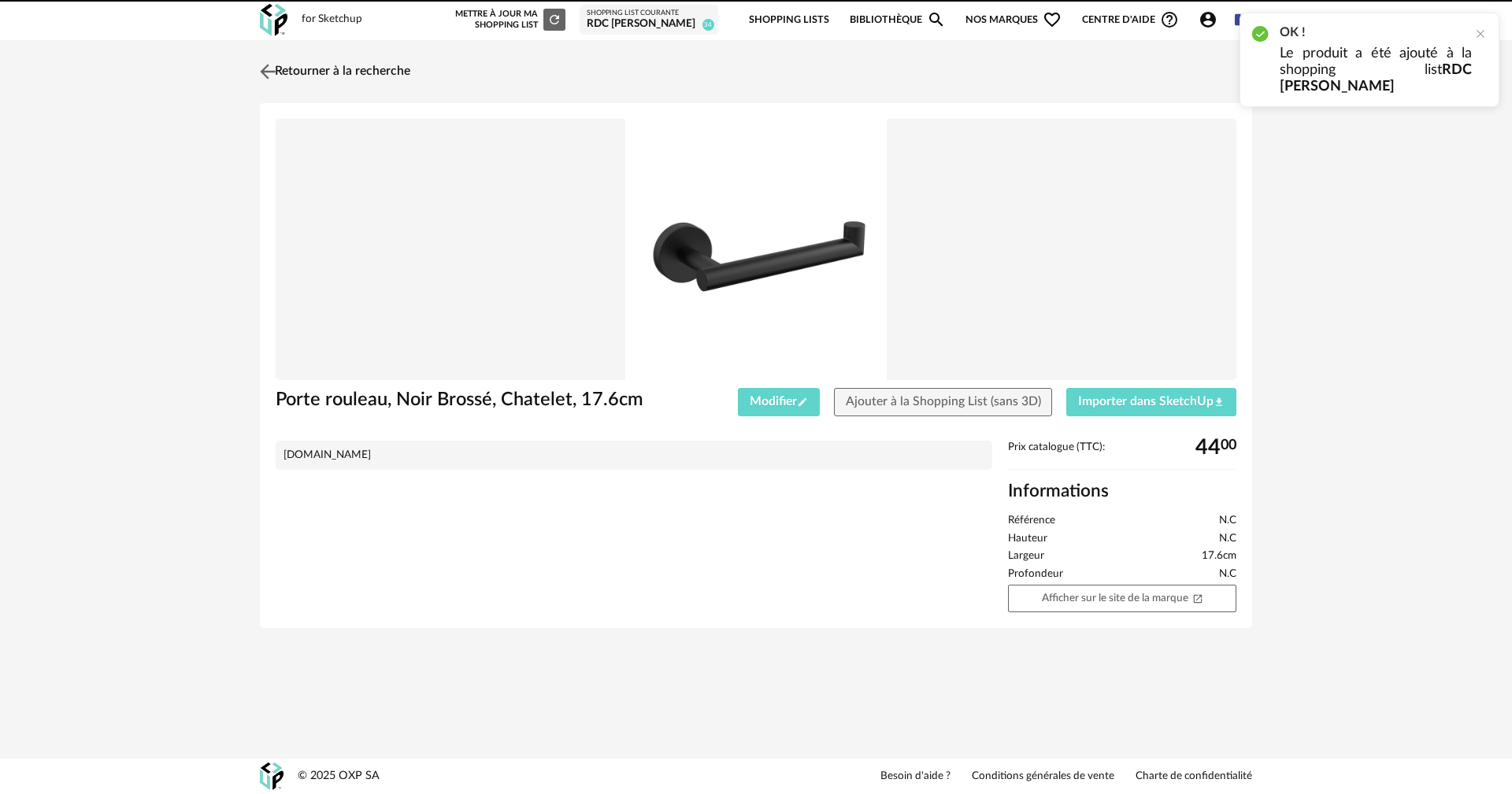
click at [306, 67] on link "Retourner à la recherche" at bounding box center [333, 71] width 154 height 35
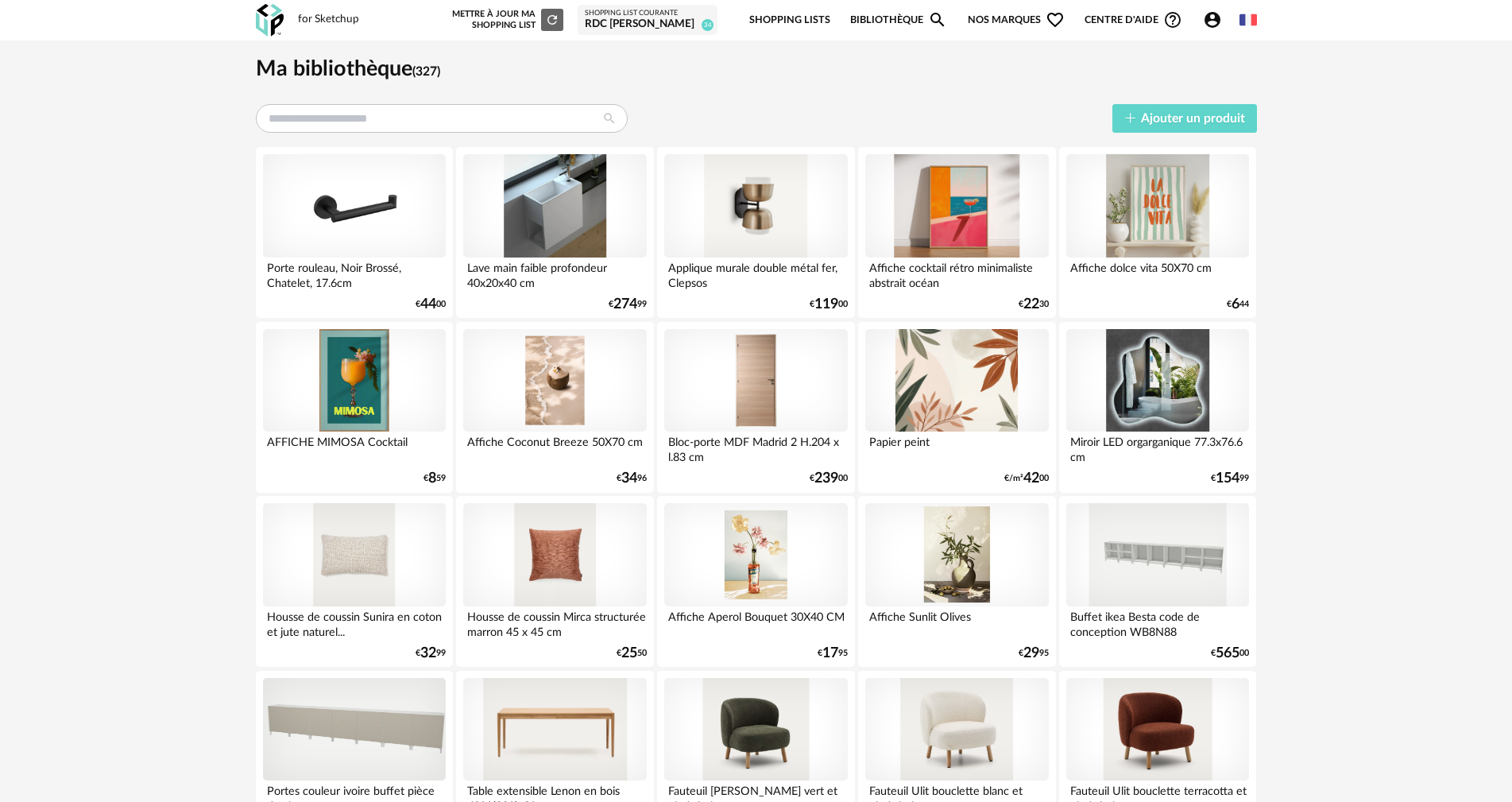
click at [653, 22] on div "RDC [PERSON_NAME]" at bounding box center [646, 24] width 125 height 15
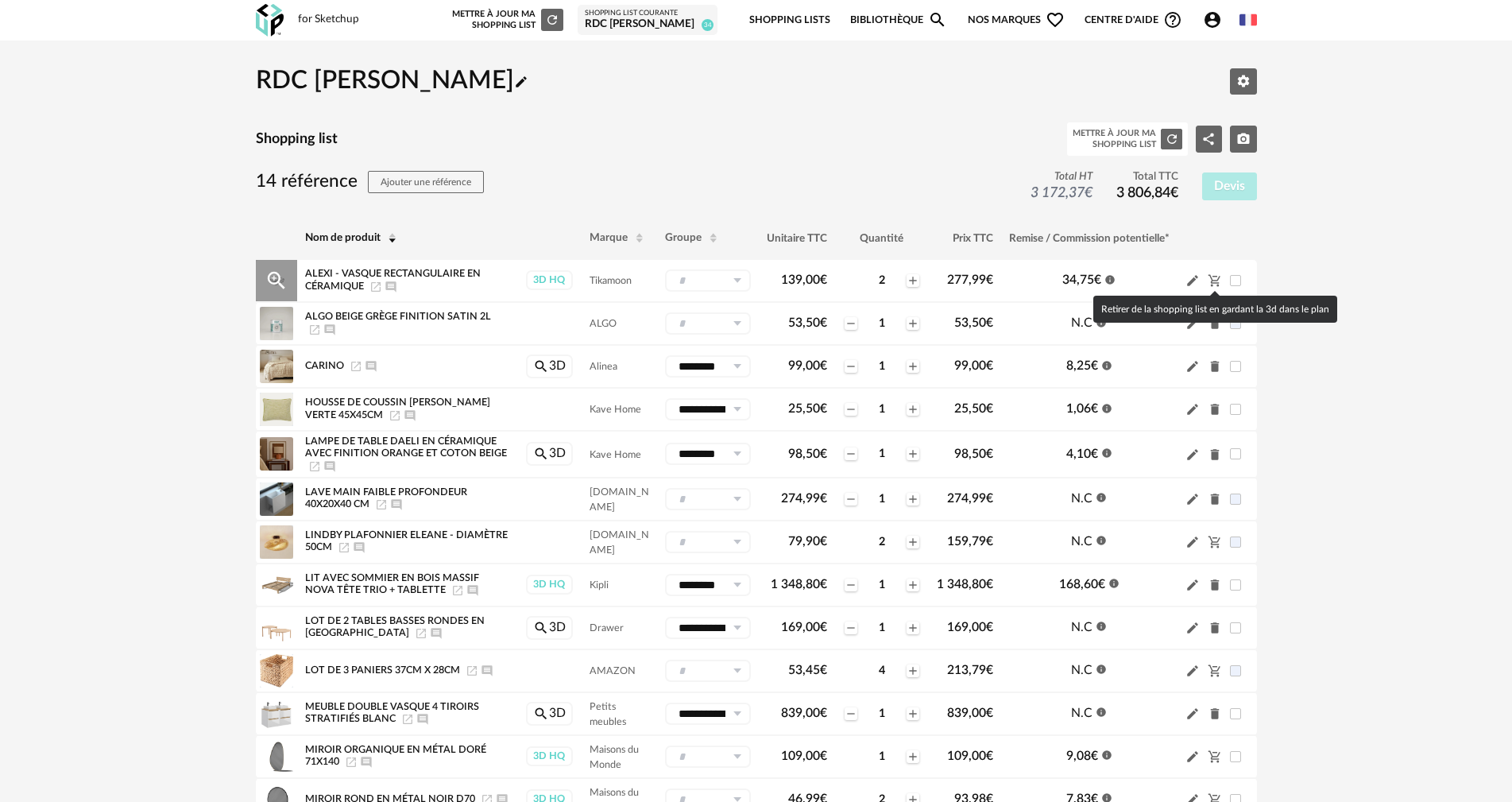
click at [1214, 279] on icon "Cart Minus icon" at bounding box center [1214, 281] width 15 height 15
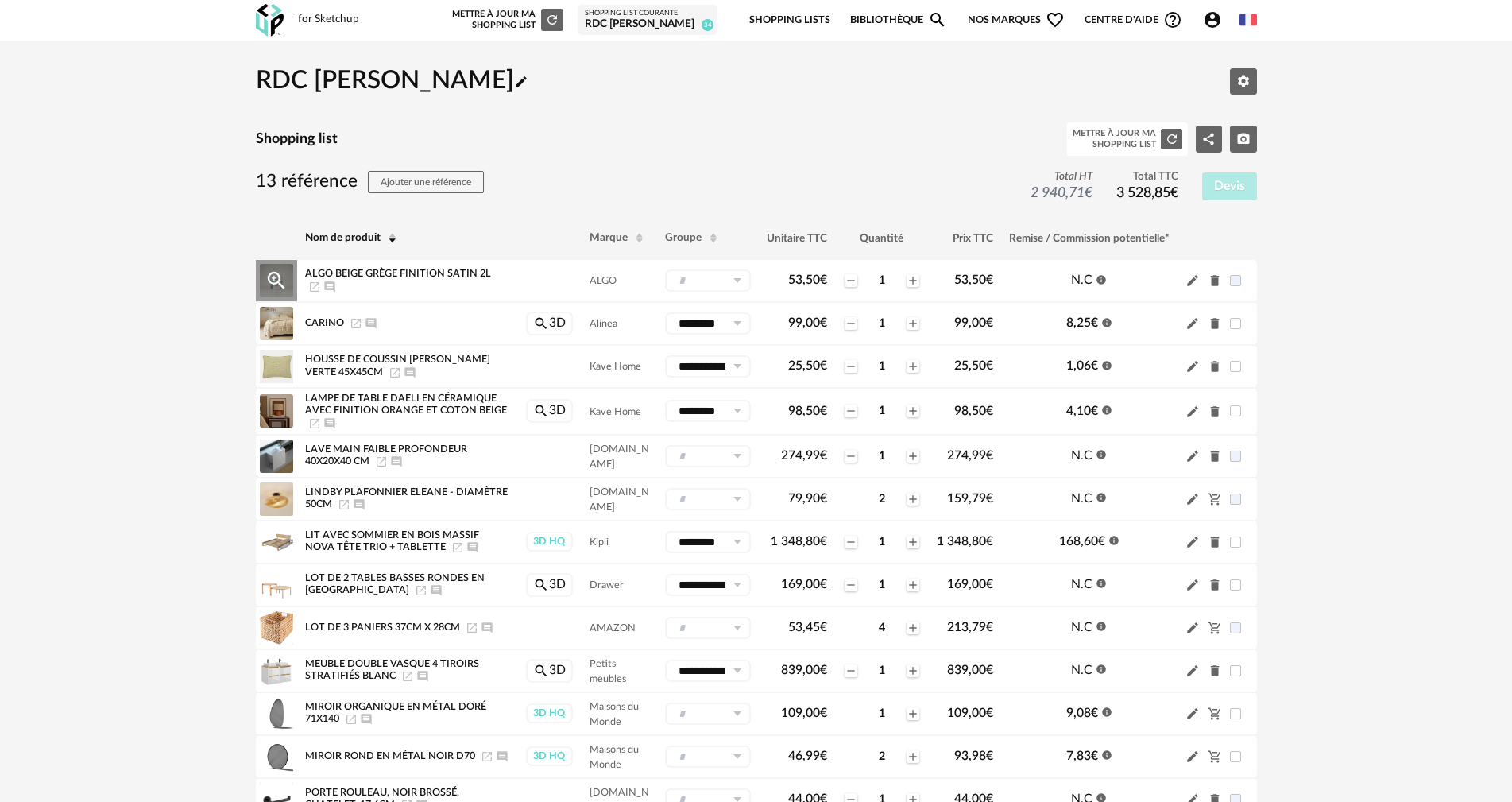
click at [1215, 281] on icon "Delete icon" at bounding box center [1214, 281] width 9 height 11
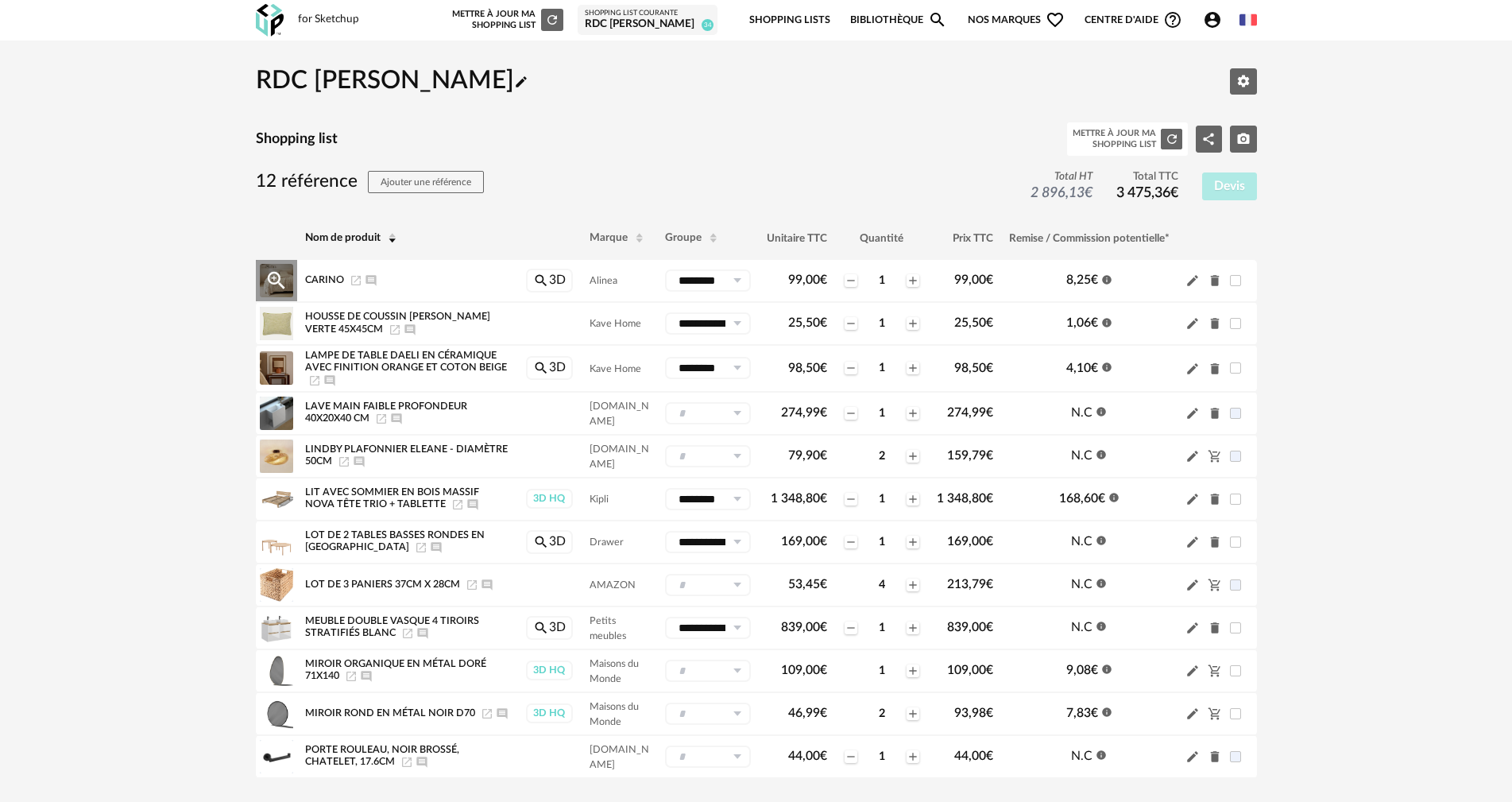
click at [1215, 281] on icon "Delete icon" at bounding box center [1214, 281] width 9 height 11
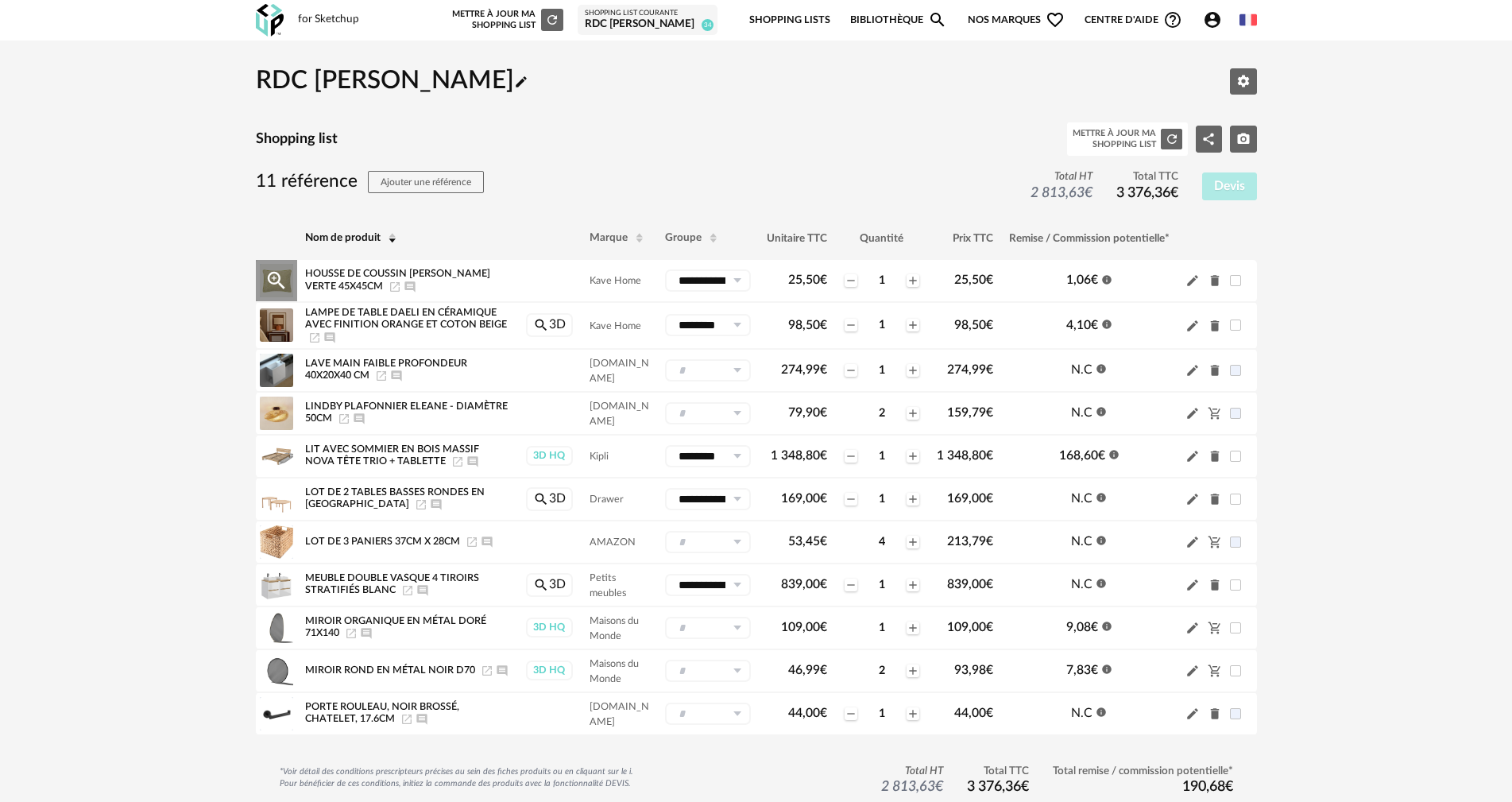
click at [1215, 281] on icon "Delete icon" at bounding box center [1214, 281] width 9 height 11
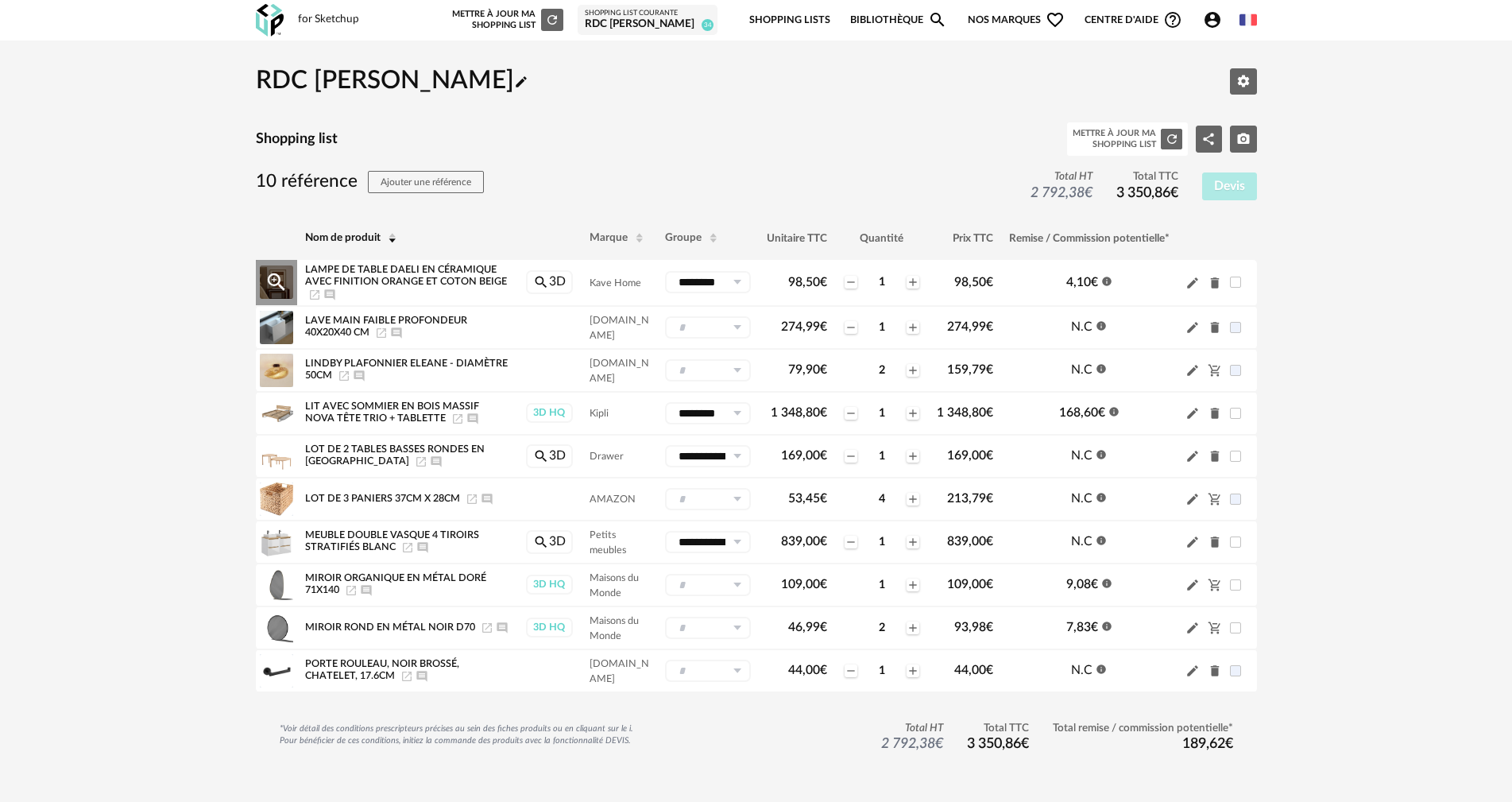
click at [1218, 284] on icon "Delete icon" at bounding box center [1214, 283] width 9 height 11
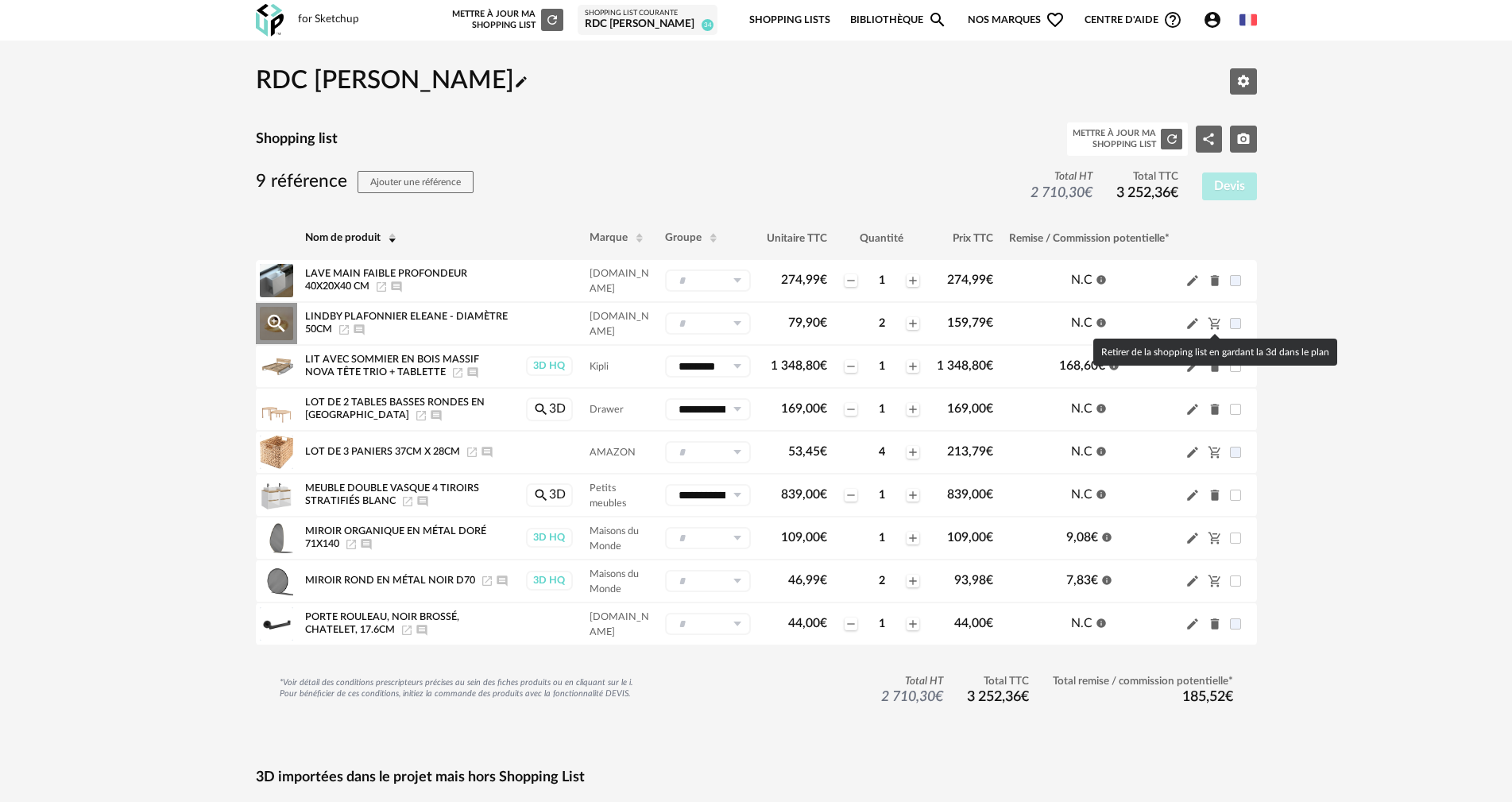
click at [1209, 326] on icon "Cart Minus icon" at bounding box center [1214, 323] width 15 height 15
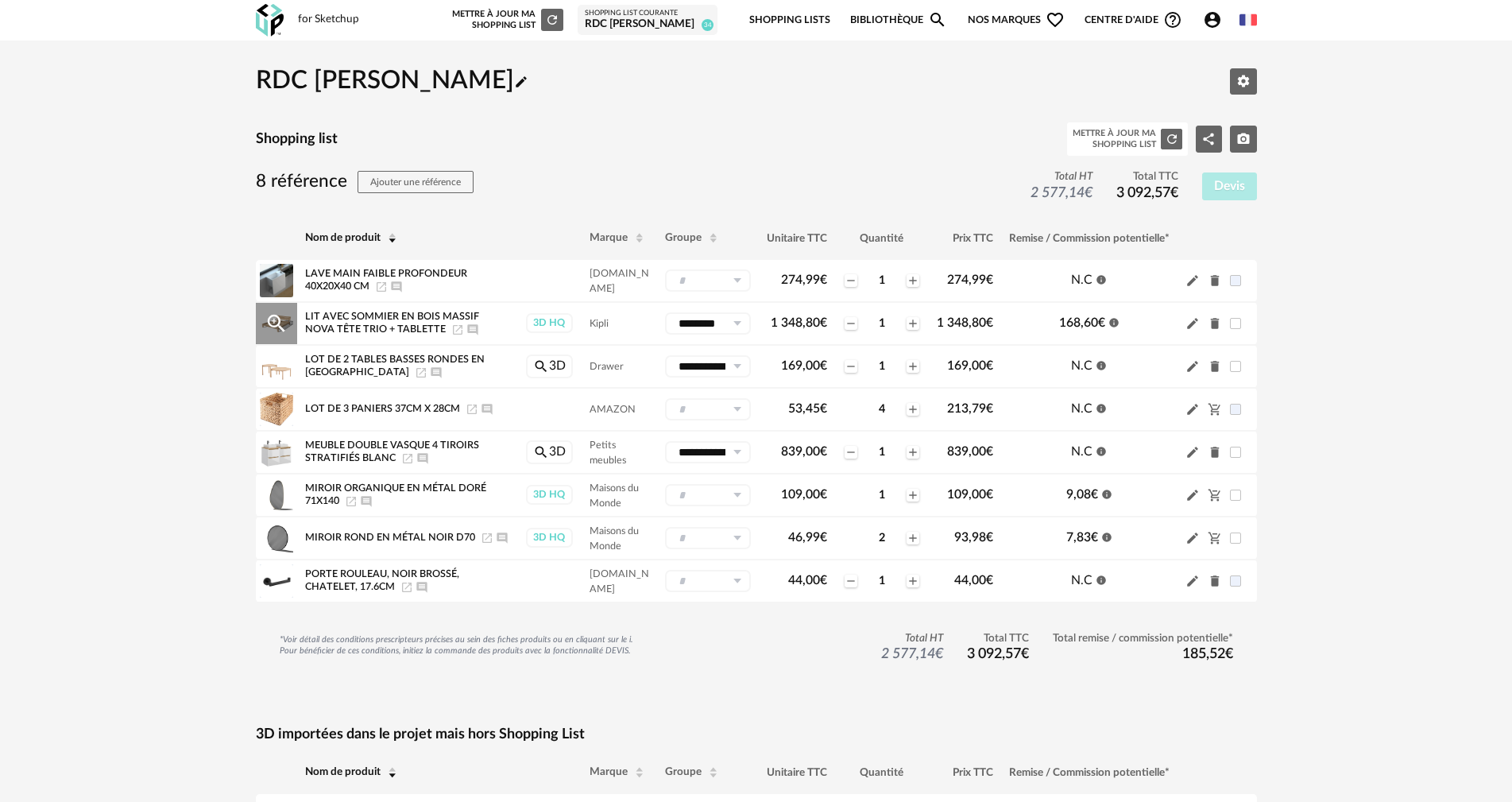
click at [1215, 322] on icon "Delete icon" at bounding box center [1214, 323] width 9 height 11
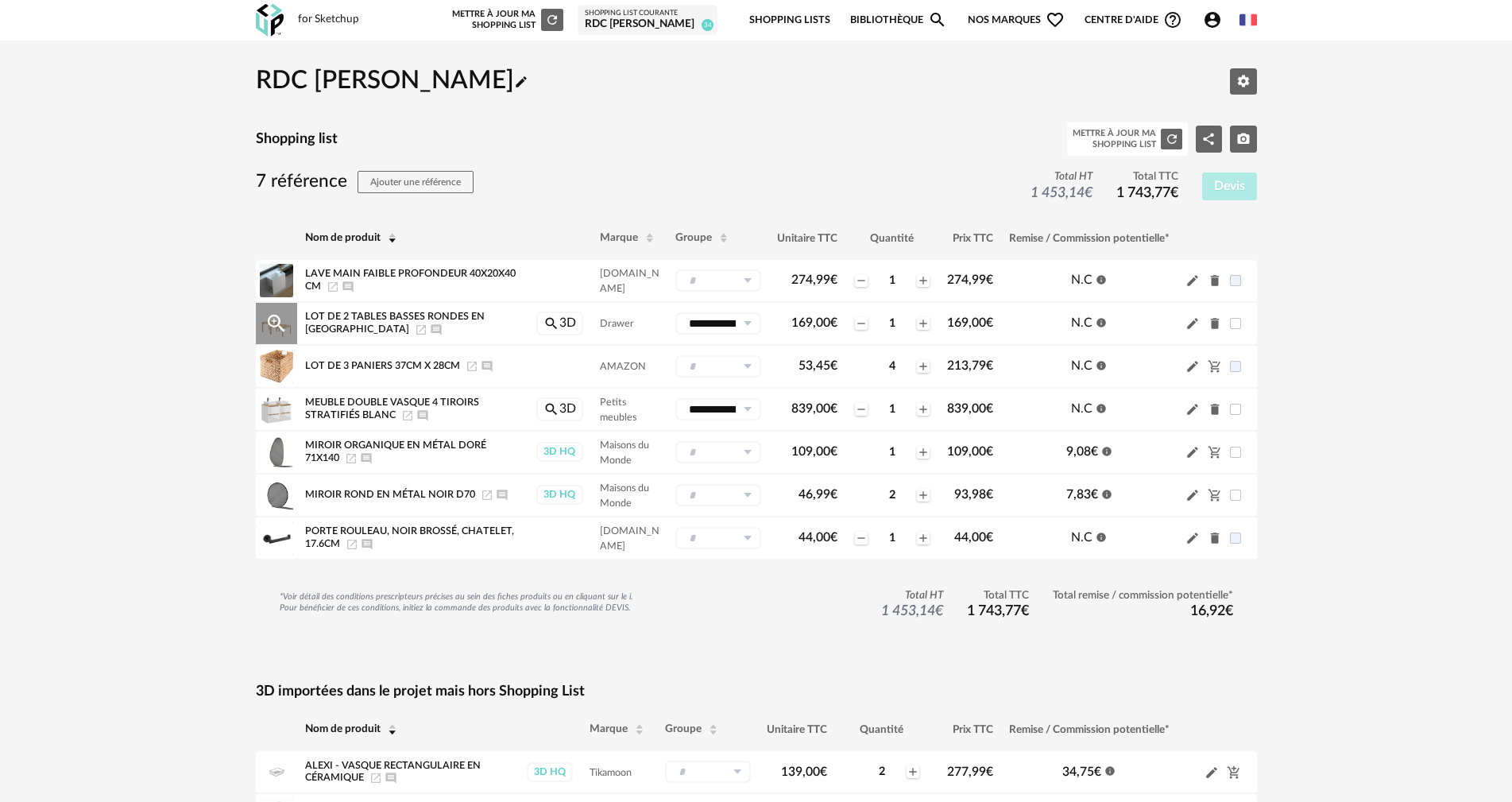
click at [1216, 325] on icon "Delete icon" at bounding box center [1214, 323] width 9 height 11
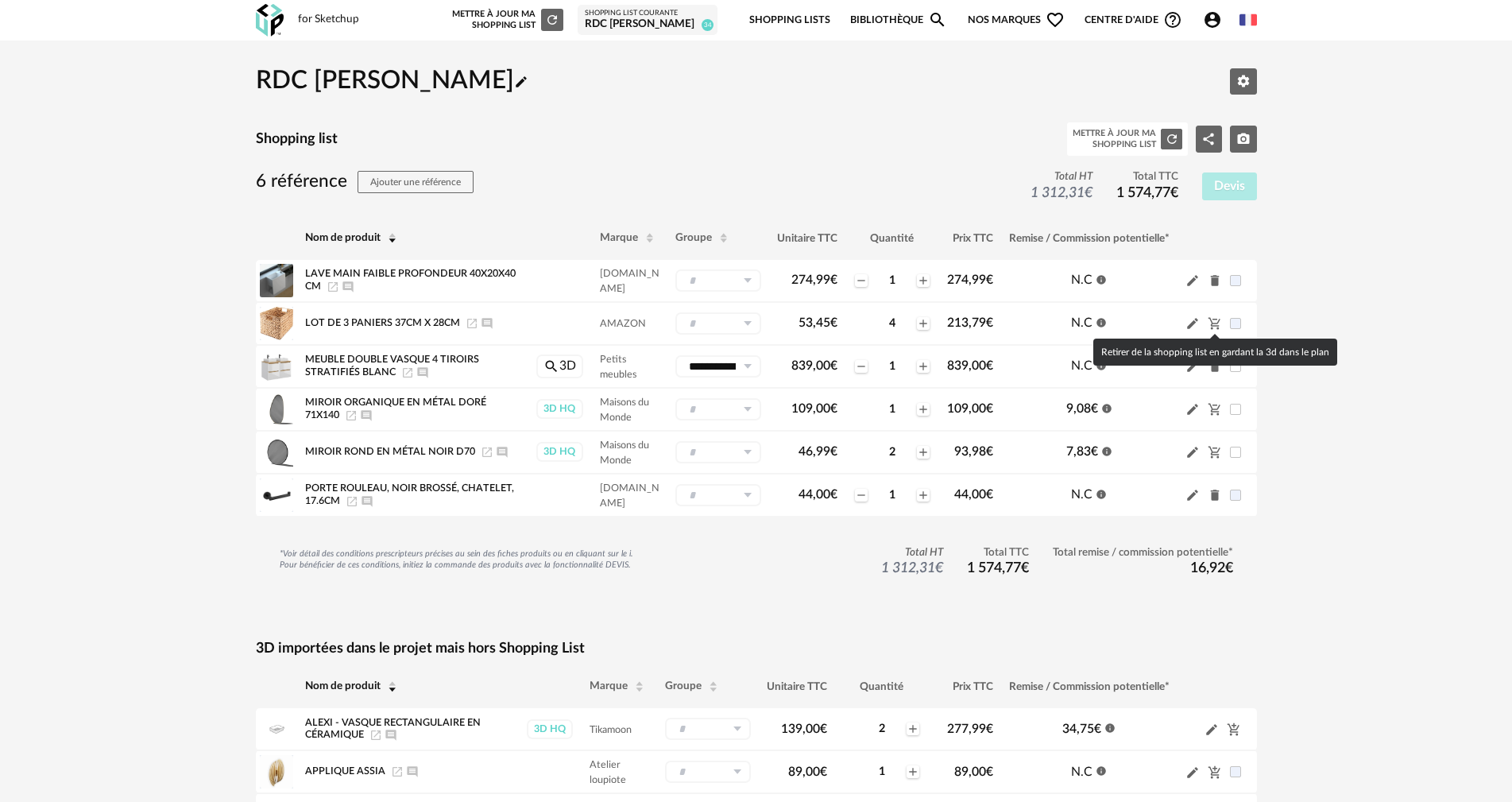
click at [1216, 325] on icon "Cart Minus icon" at bounding box center [1214, 323] width 15 height 15
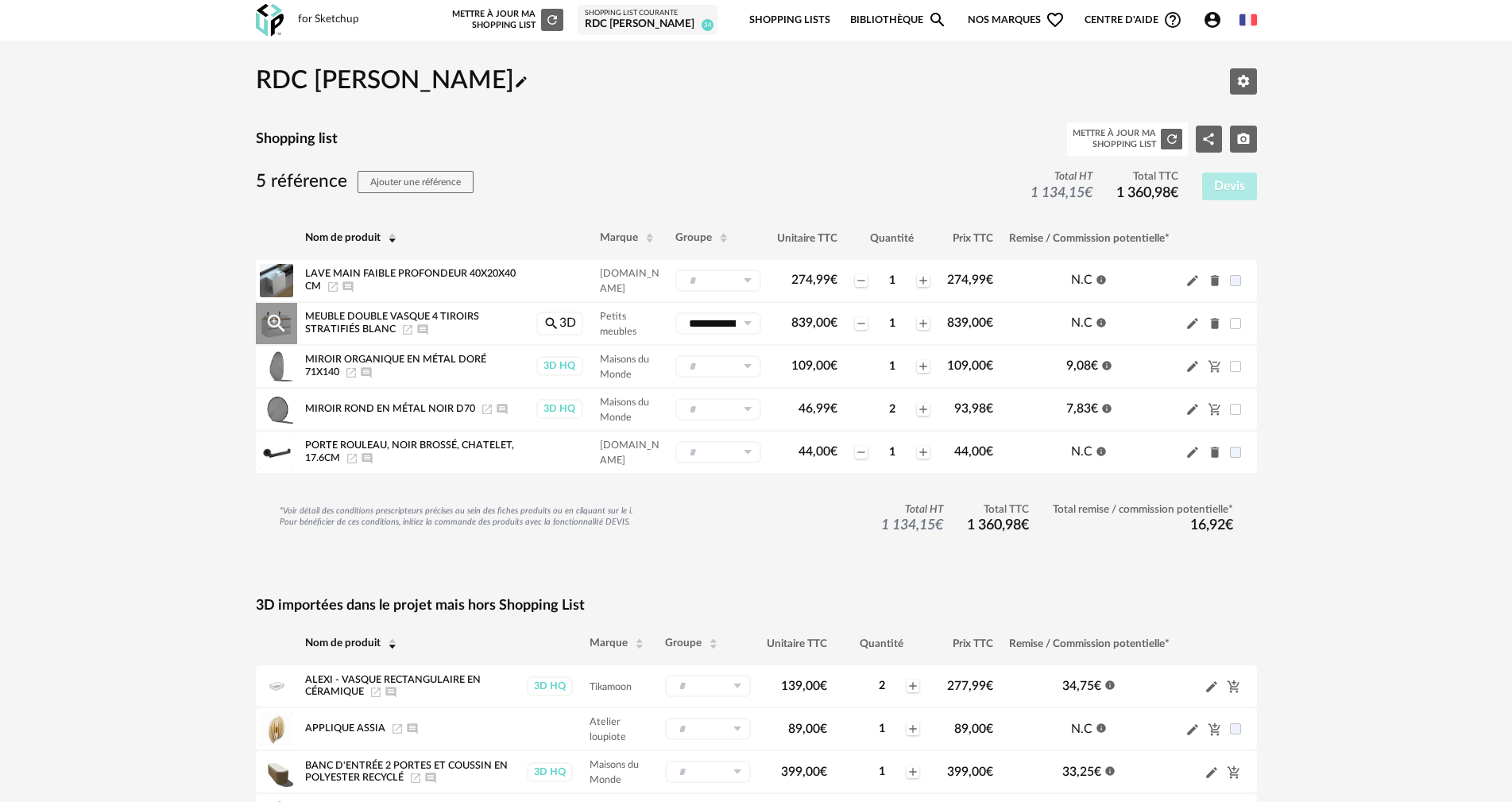
click at [743, 323] on icon at bounding box center [747, 323] width 19 height 22
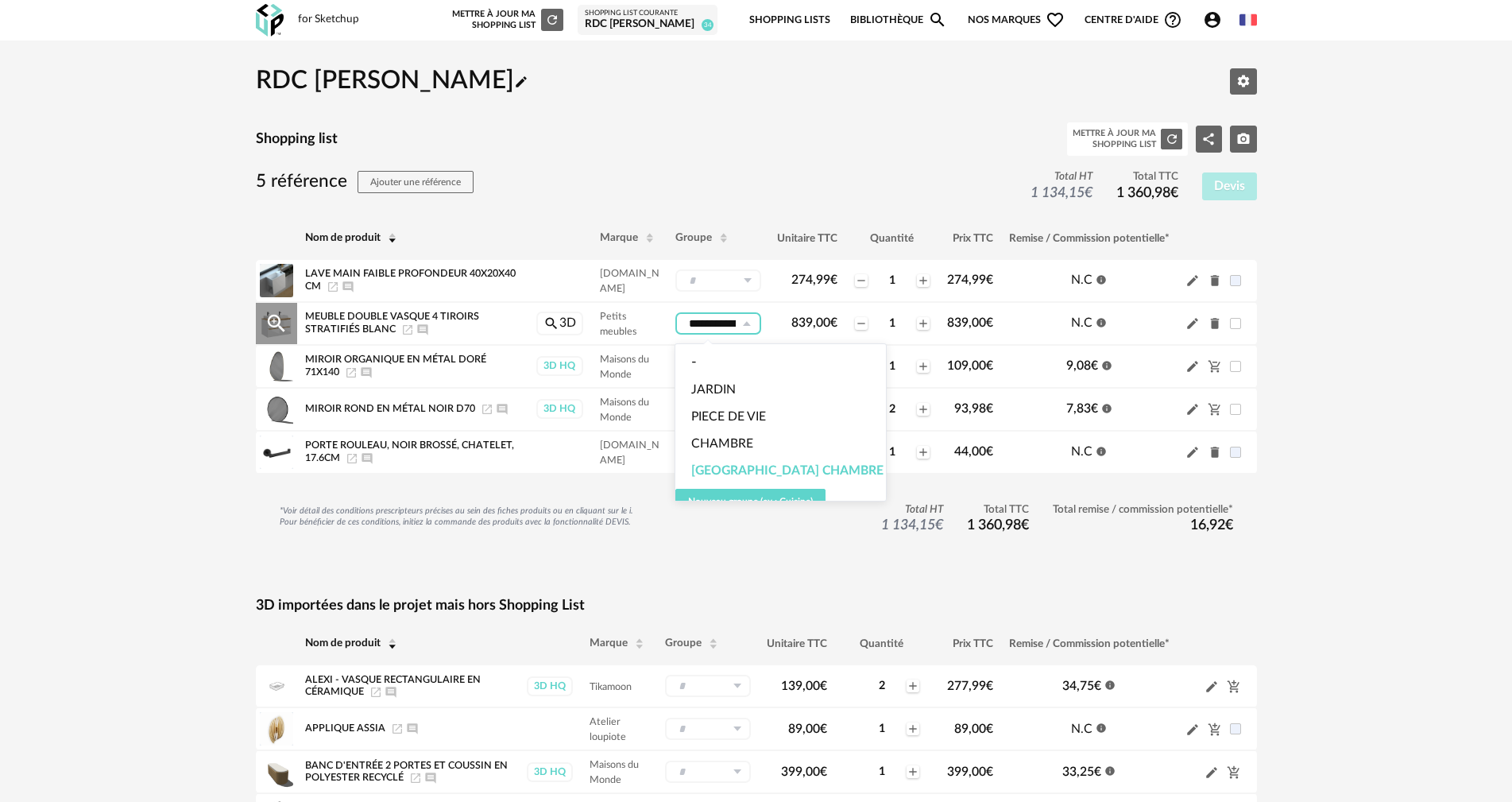
click at [743, 323] on icon at bounding box center [747, 323] width 19 height 22
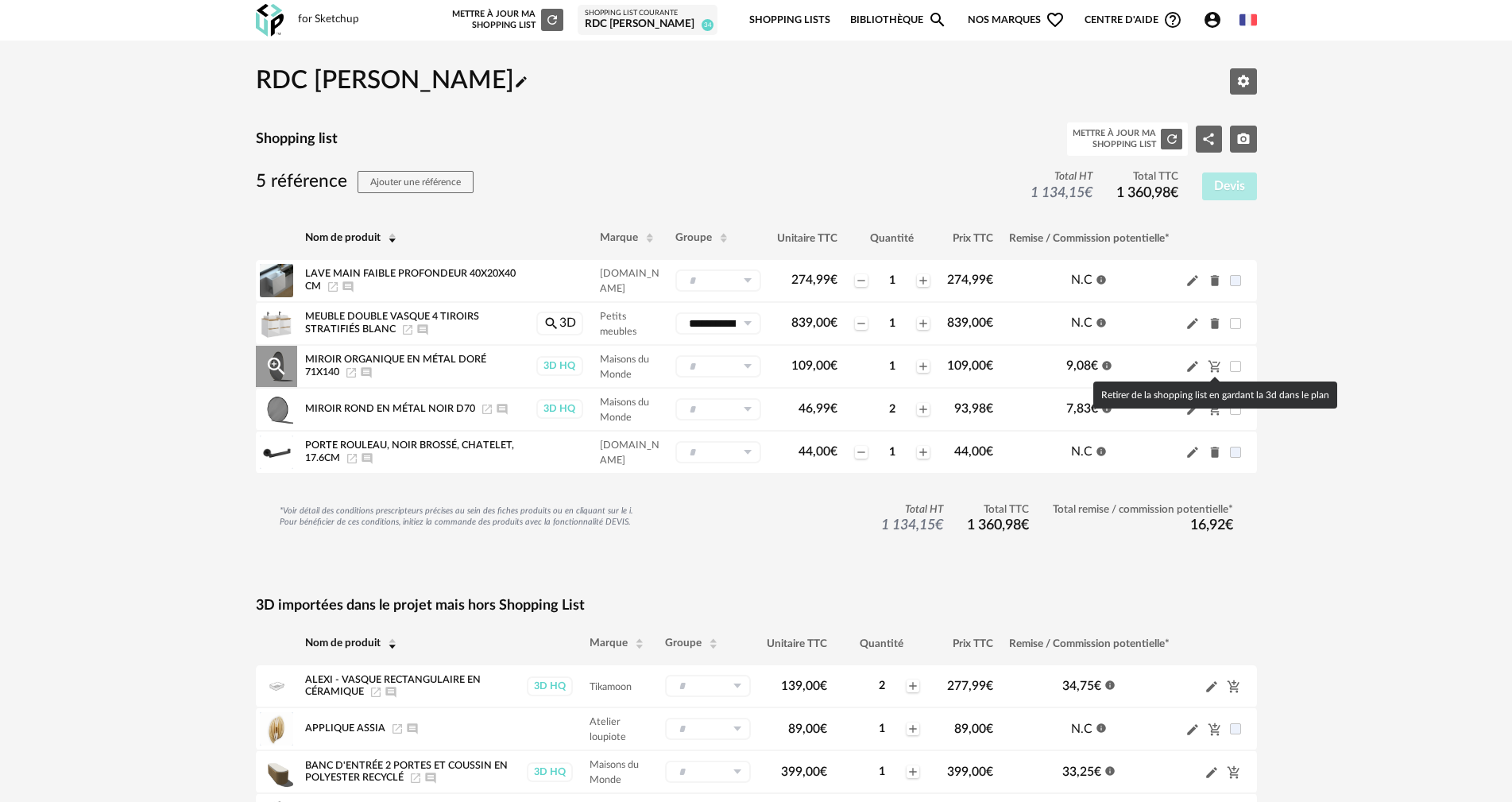
click at [1217, 366] on icon "Cart Minus icon" at bounding box center [1213, 367] width 12 height 12
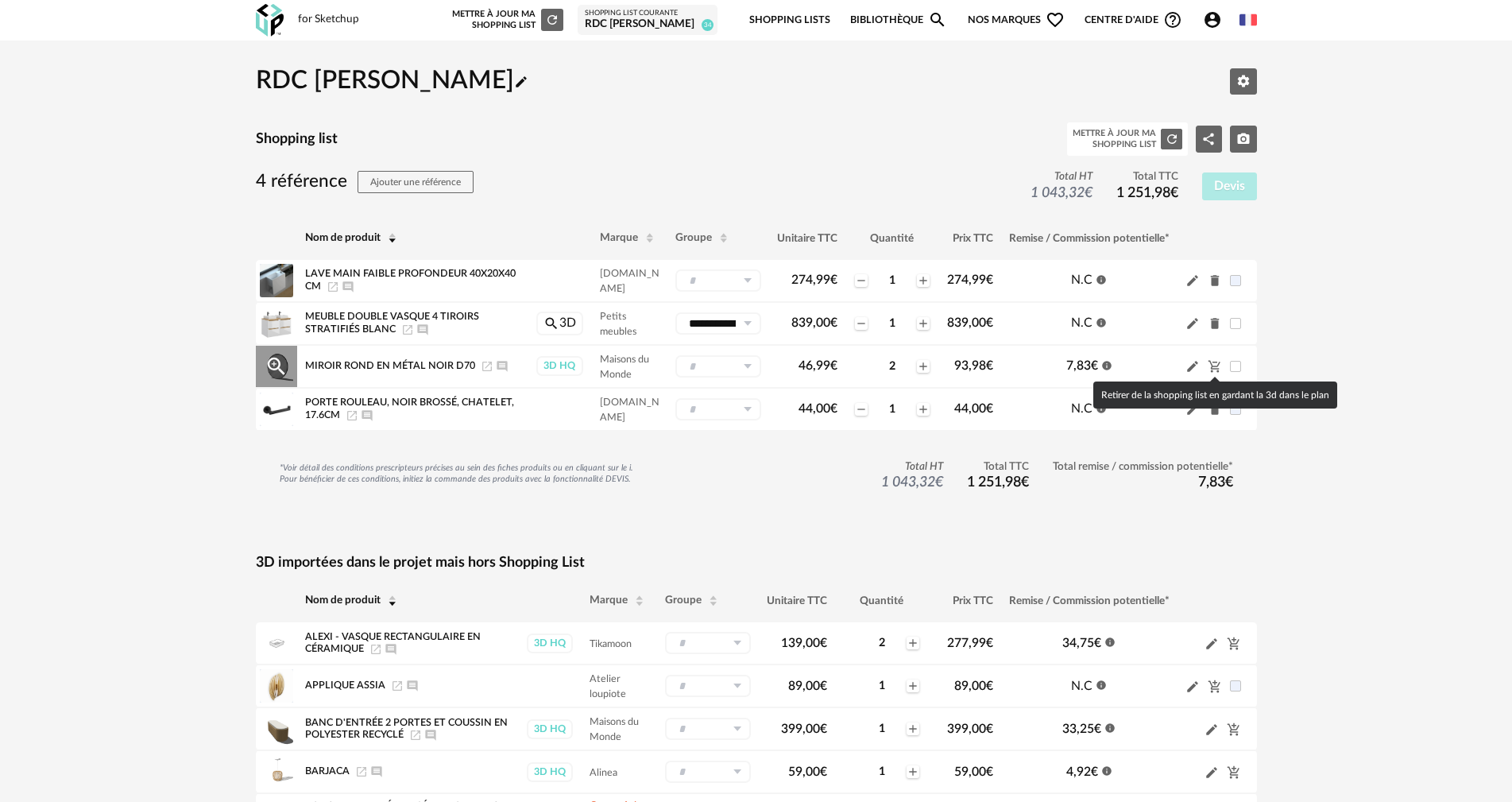
click at [1217, 365] on icon "Cart Minus icon" at bounding box center [1214, 366] width 15 height 15
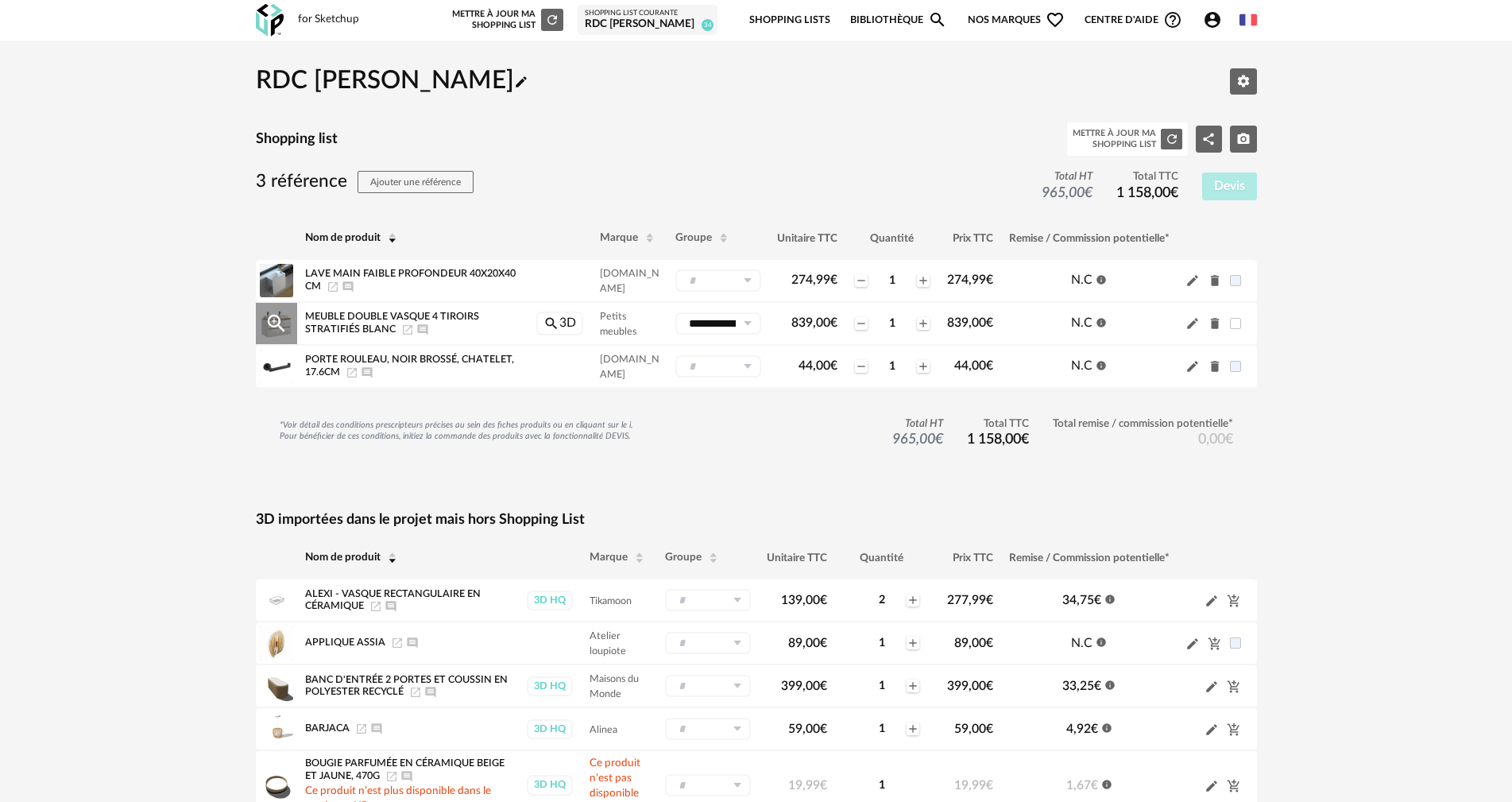
click at [1216, 325] on icon "Delete icon" at bounding box center [1214, 323] width 9 height 11
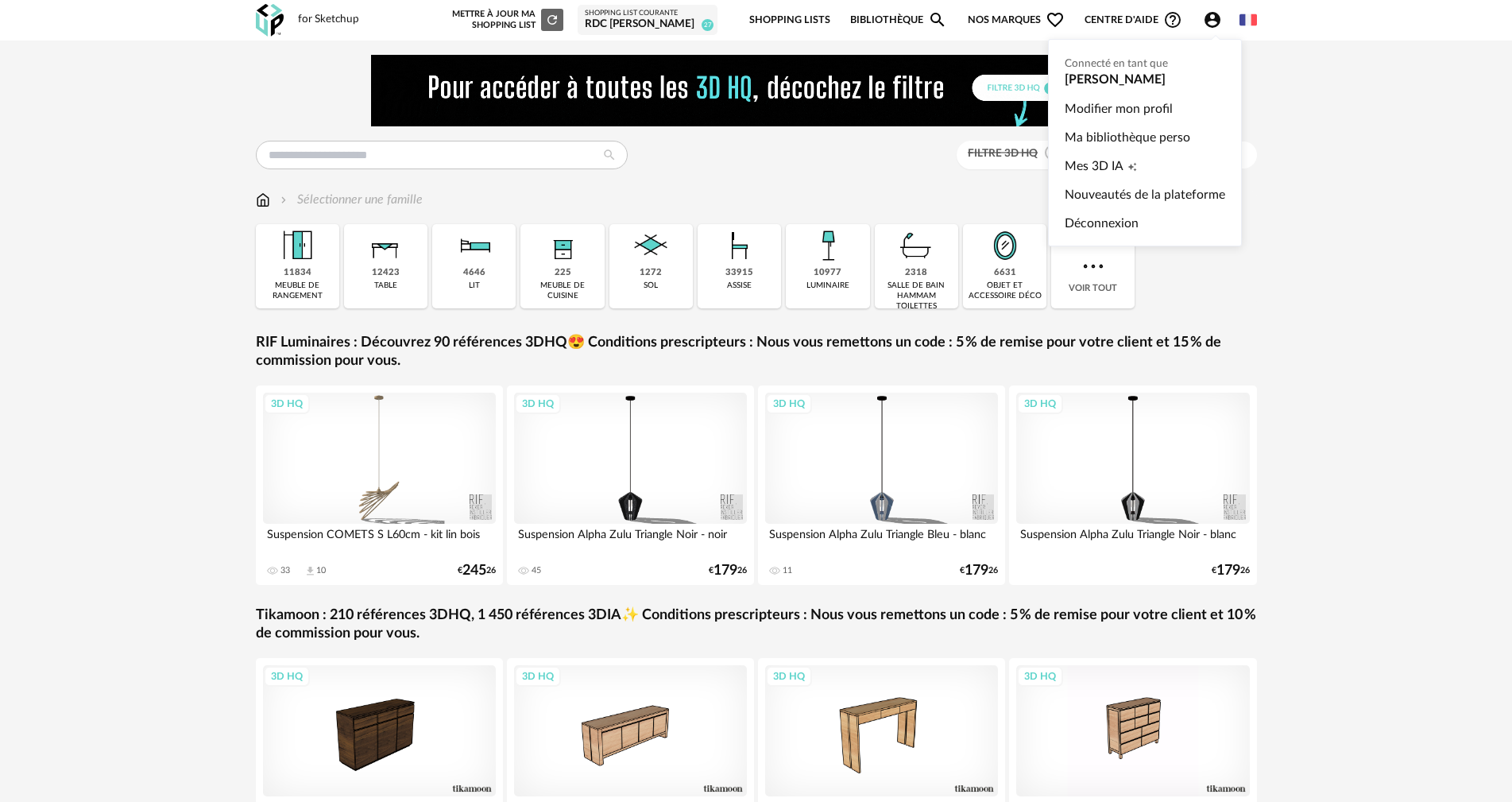
click at [1219, 20] on icon "Account Circle icon" at bounding box center [1212, 19] width 16 height 16
click at [1141, 134] on link "Ma bibliothèque perso" at bounding box center [1144, 137] width 160 height 28
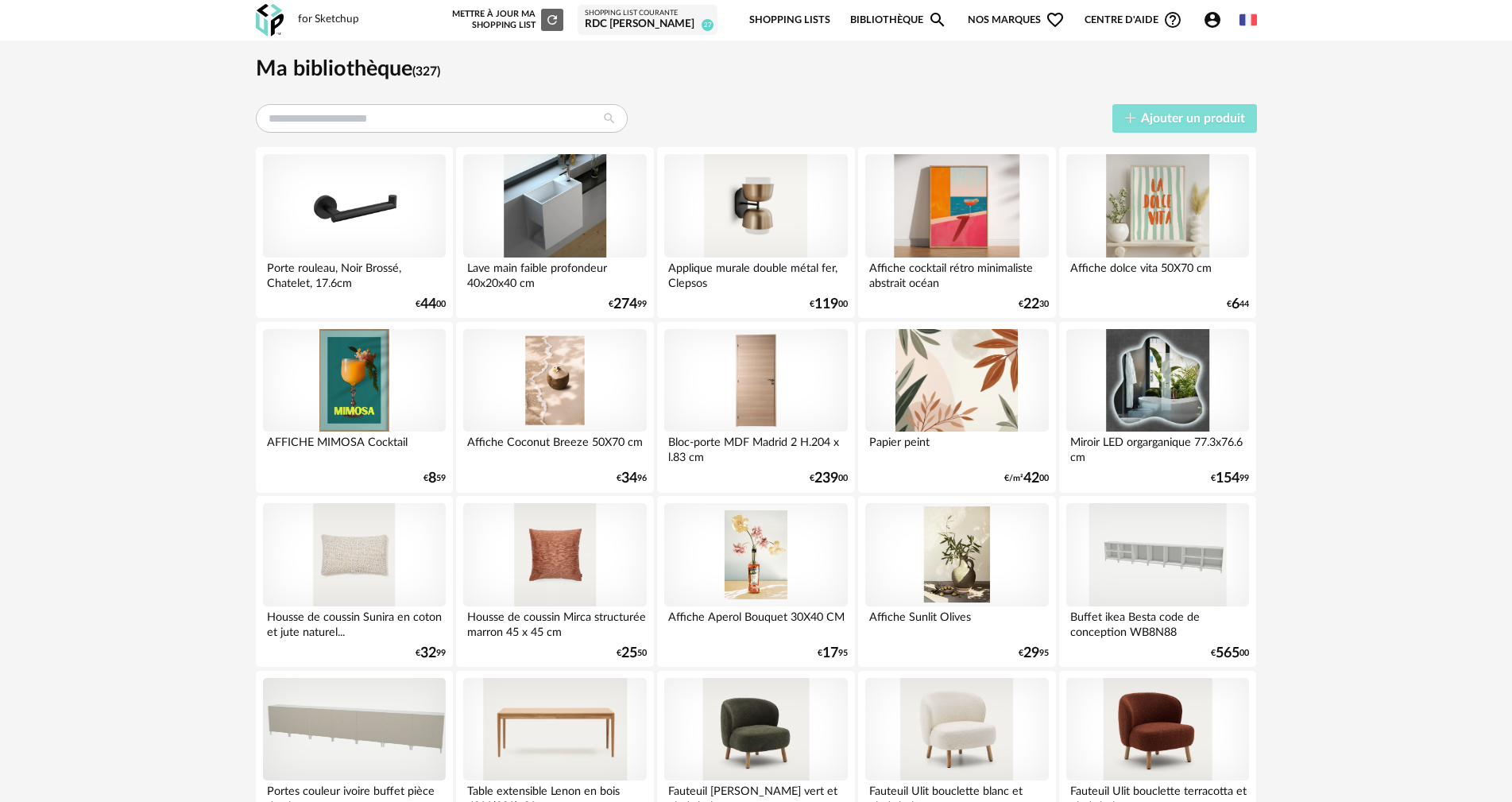
click at [1172, 111] on button "Ajouter un produit" at bounding box center [1184, 118] width 145 height 29
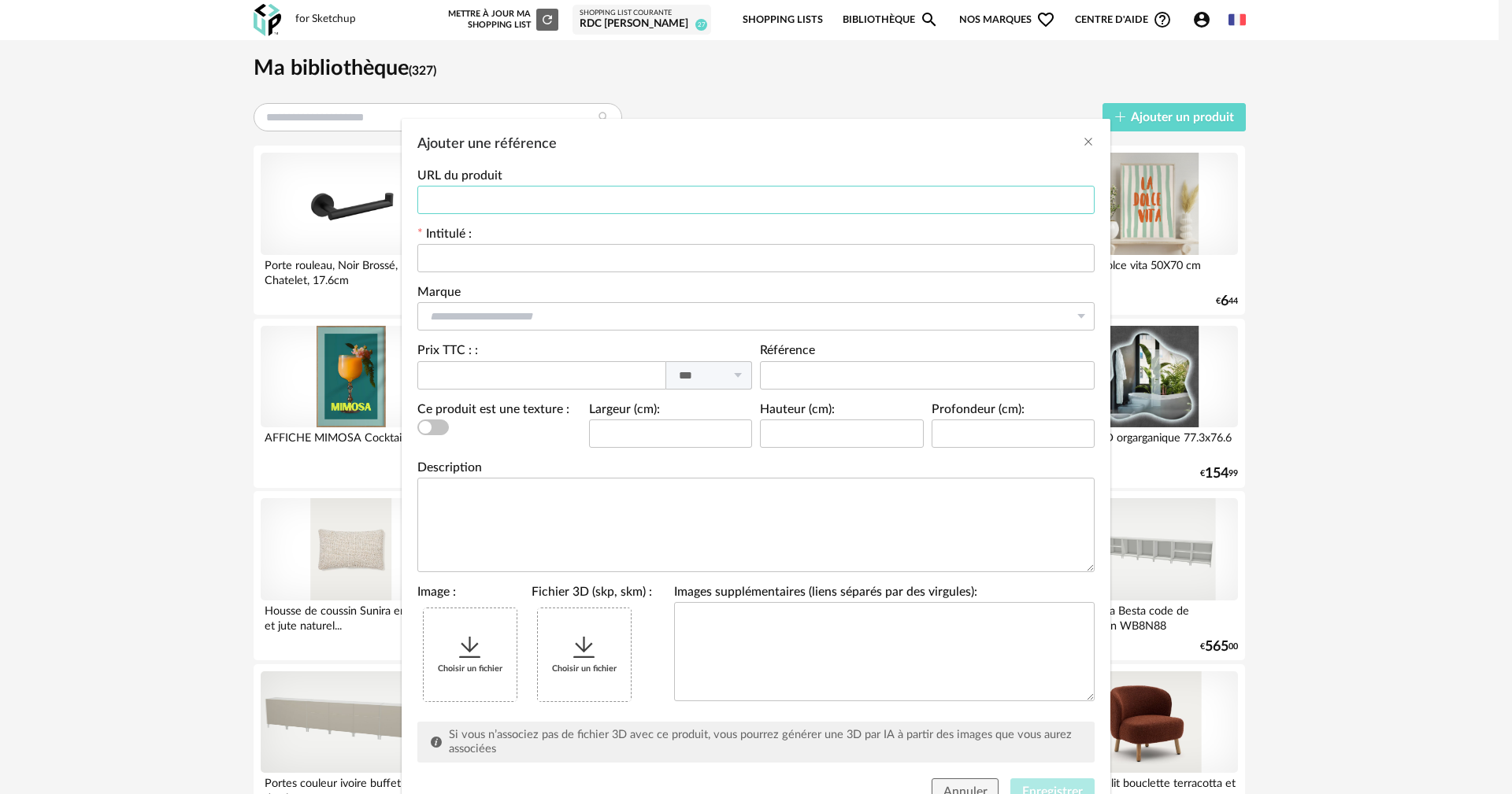
click at [541, 188] on input "Ajouter une référence" at bounding box center [756, 199] width 677 height 28
paste input "**********"
type input "**********"
click at [489, 251] on input "Ajouter une référence" at bounding box center [756, 258] width 677 height 28
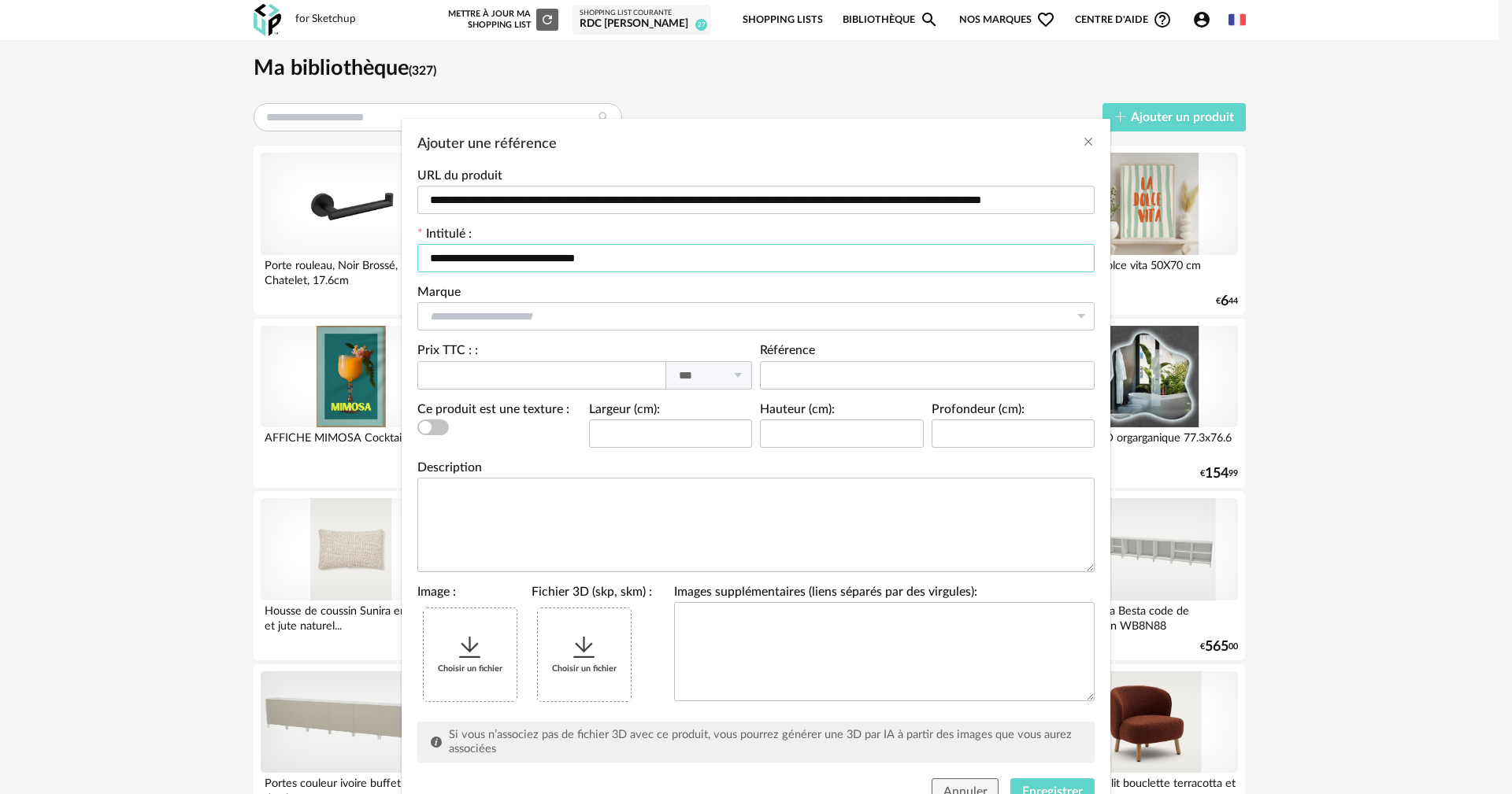
type input "**********"
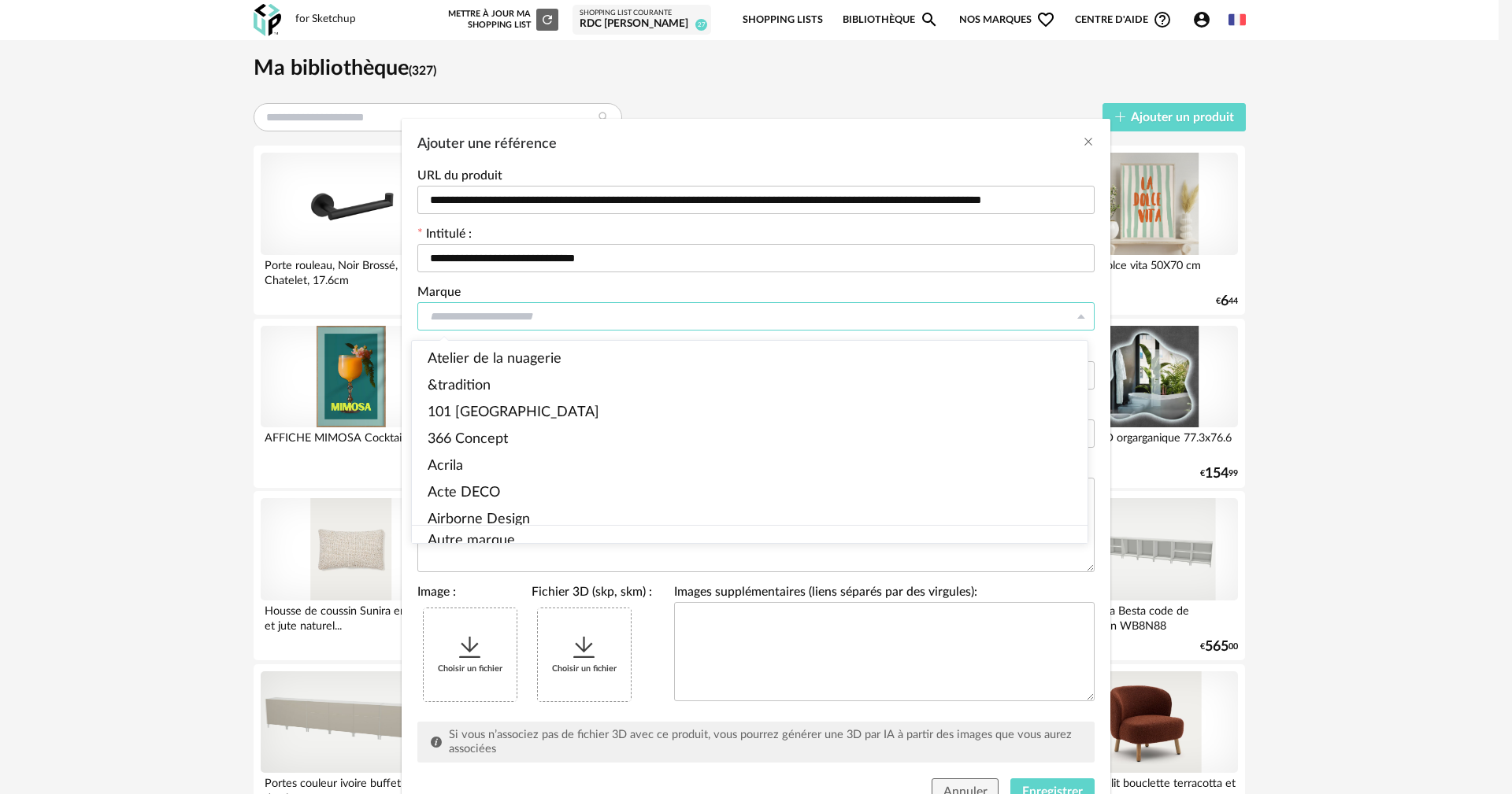
click at [488, 315] on input "Ajouter une référence" at bounding box center [756, 315] width 677 height 28
click at [457, 534] on span "Autre marque" at bounding box center [470, 541] width 88 height 14
type input "**********"
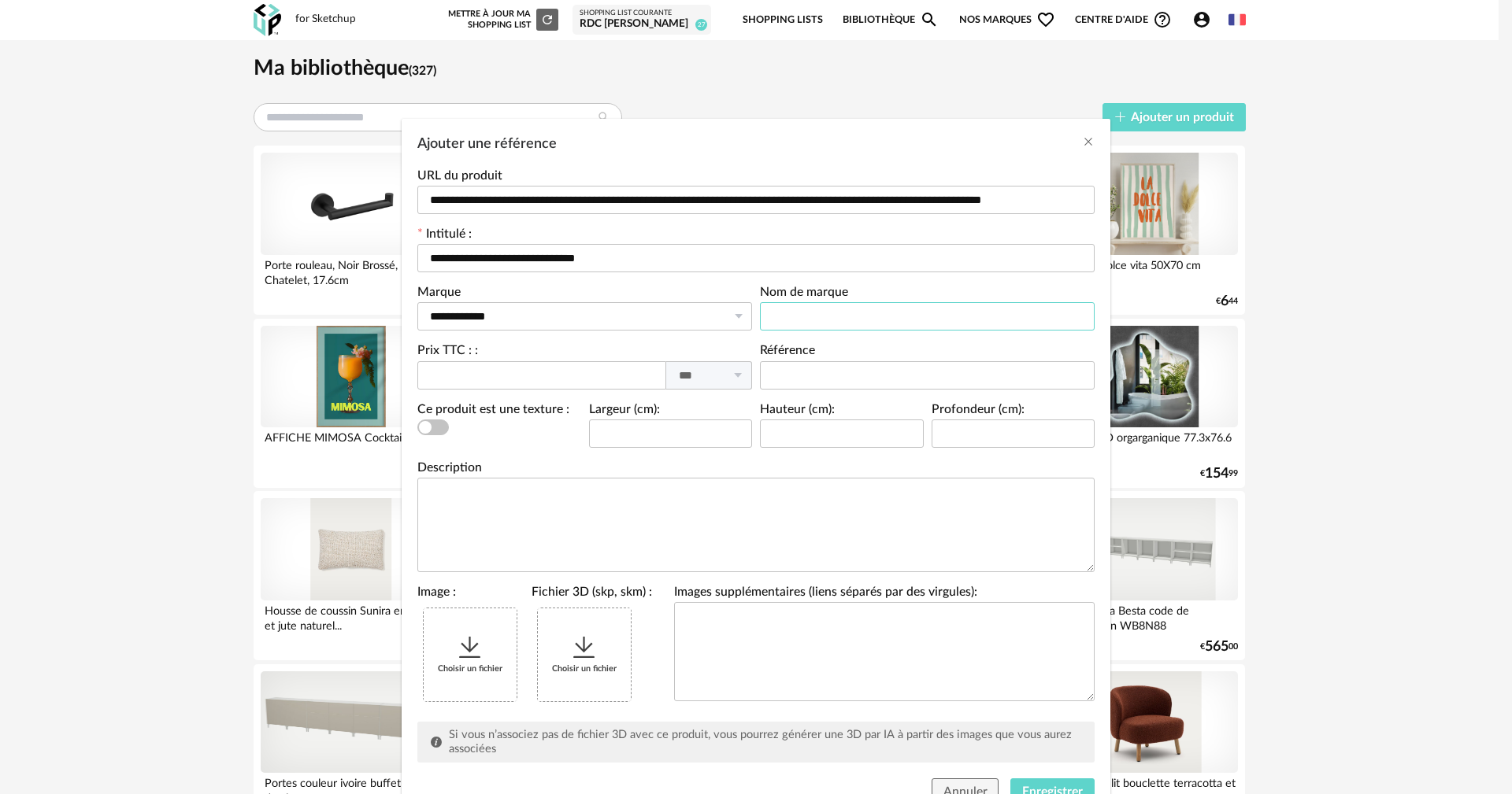
click at [829, 317] on input "Ajouter une référence" at bounding box center [927, 315] width 335 height 28
type input "**********"
click at [459, 381] on input "Ajouter une référence" at bounding box center [542, 375] width 249 height 28
type input "***"
click at [684, 436] on input "Ajouter une référence" at bounding box center [670, 433] width 164 height 28
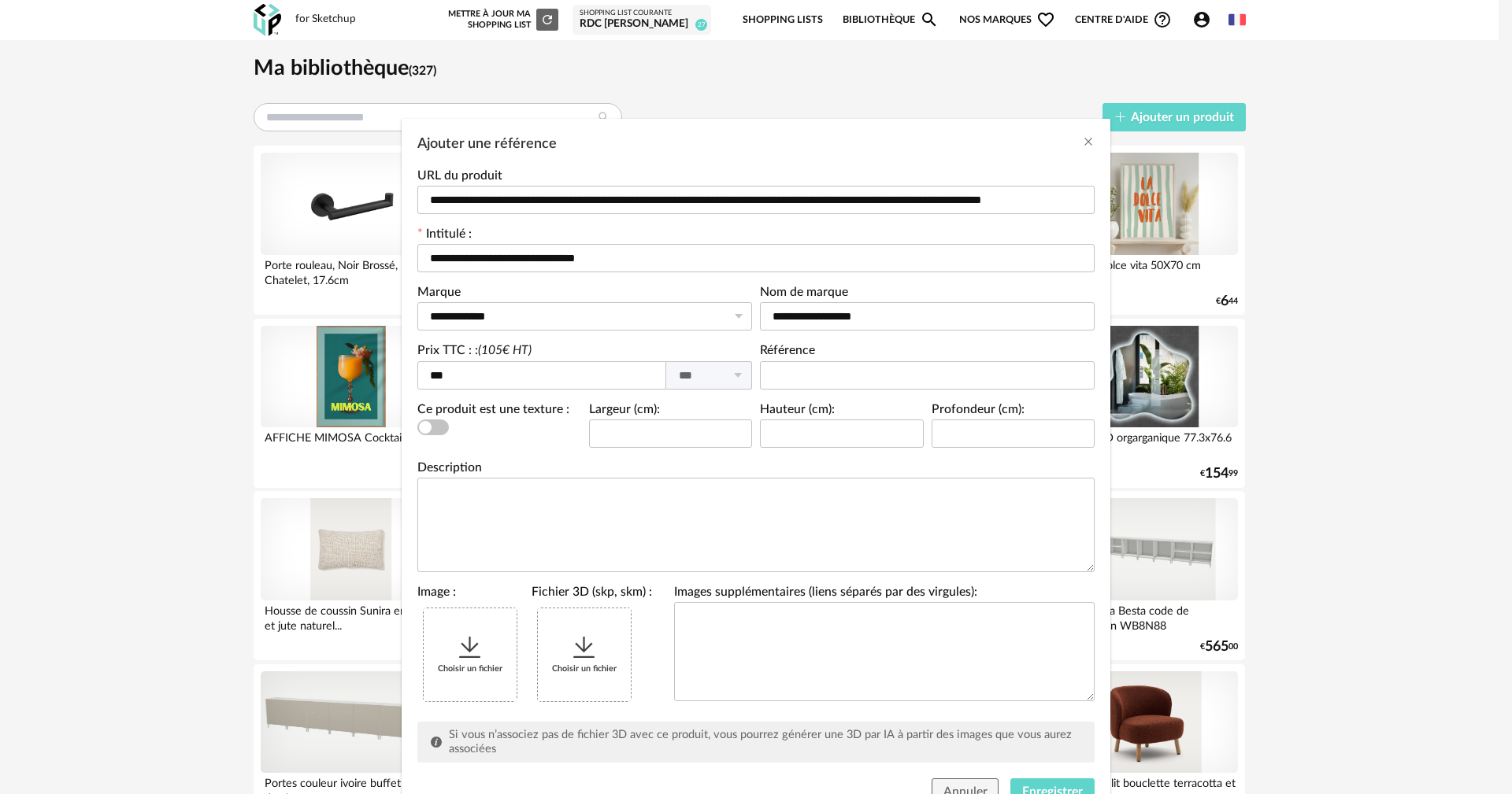
click at [467, 635] on icon "Ajouter une référence" at bounding box center [469, 647] width 28 height 28
click at [600, 652] on div "Choisir un fichier" at bounding box center [584, 655] width 93 height 93
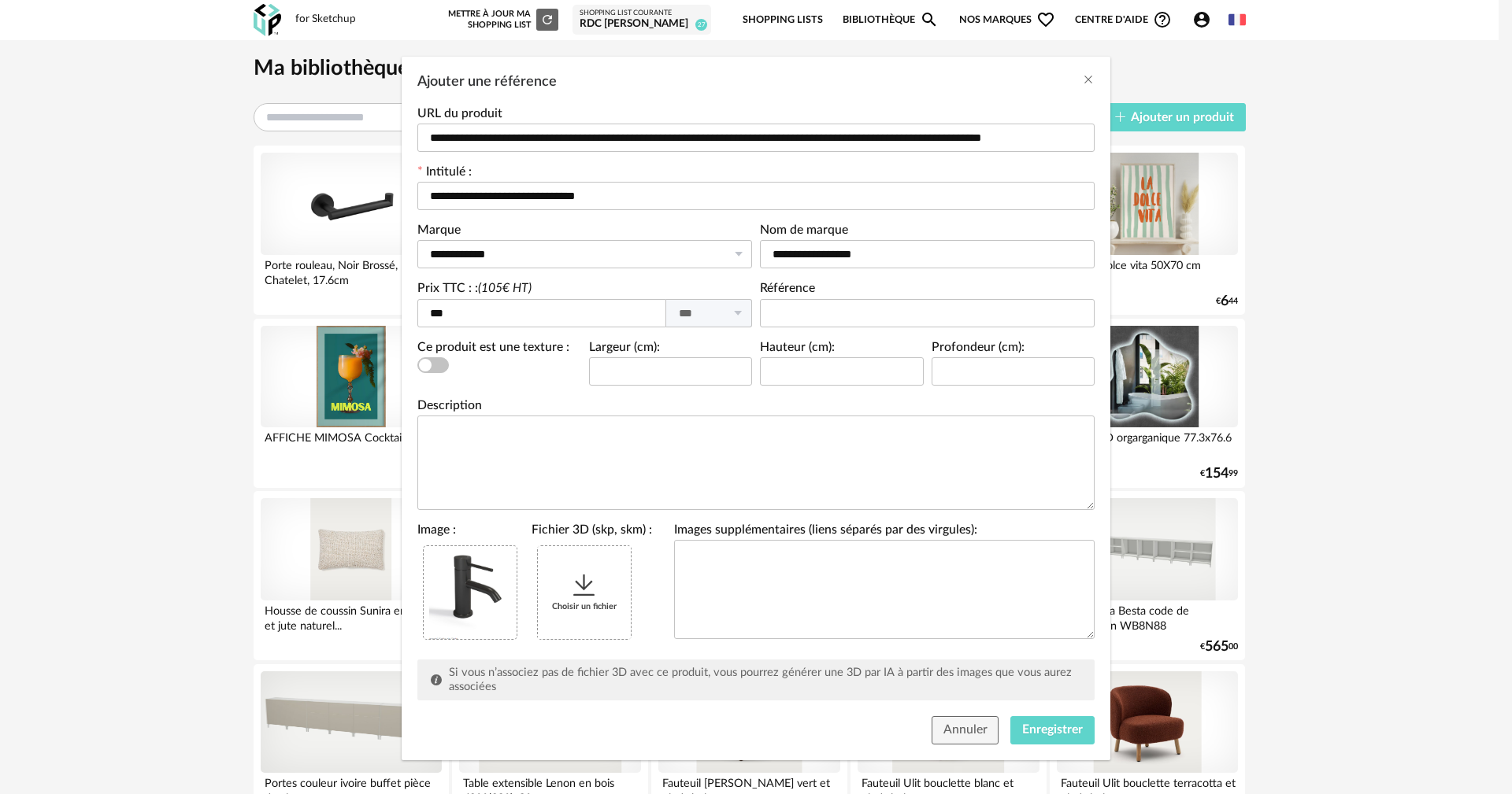
scroll to position [67, 0]
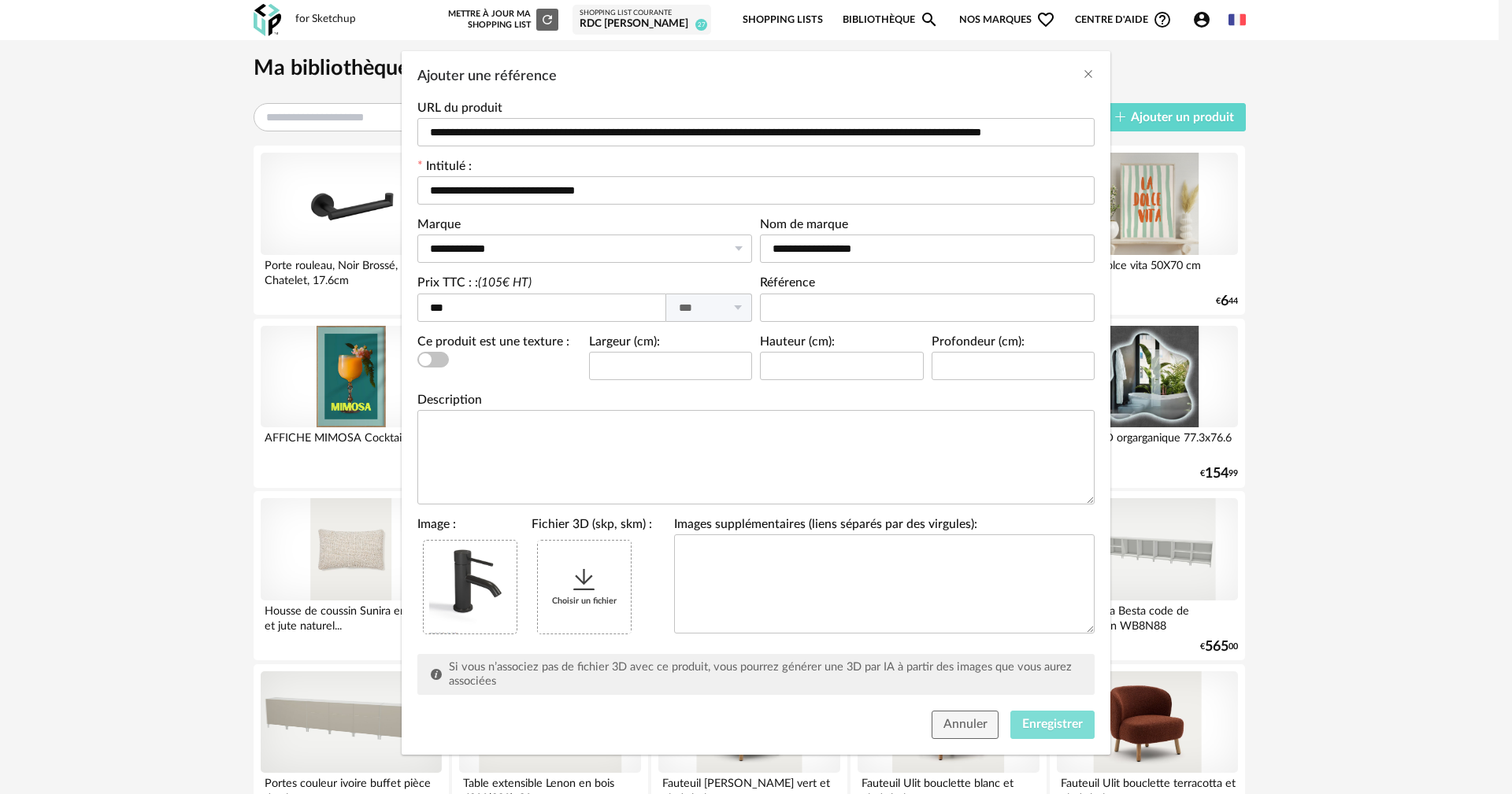
click at [1029, 728] on span "Enregistrer" at bounding box center [1052, 724] width 61 height 12
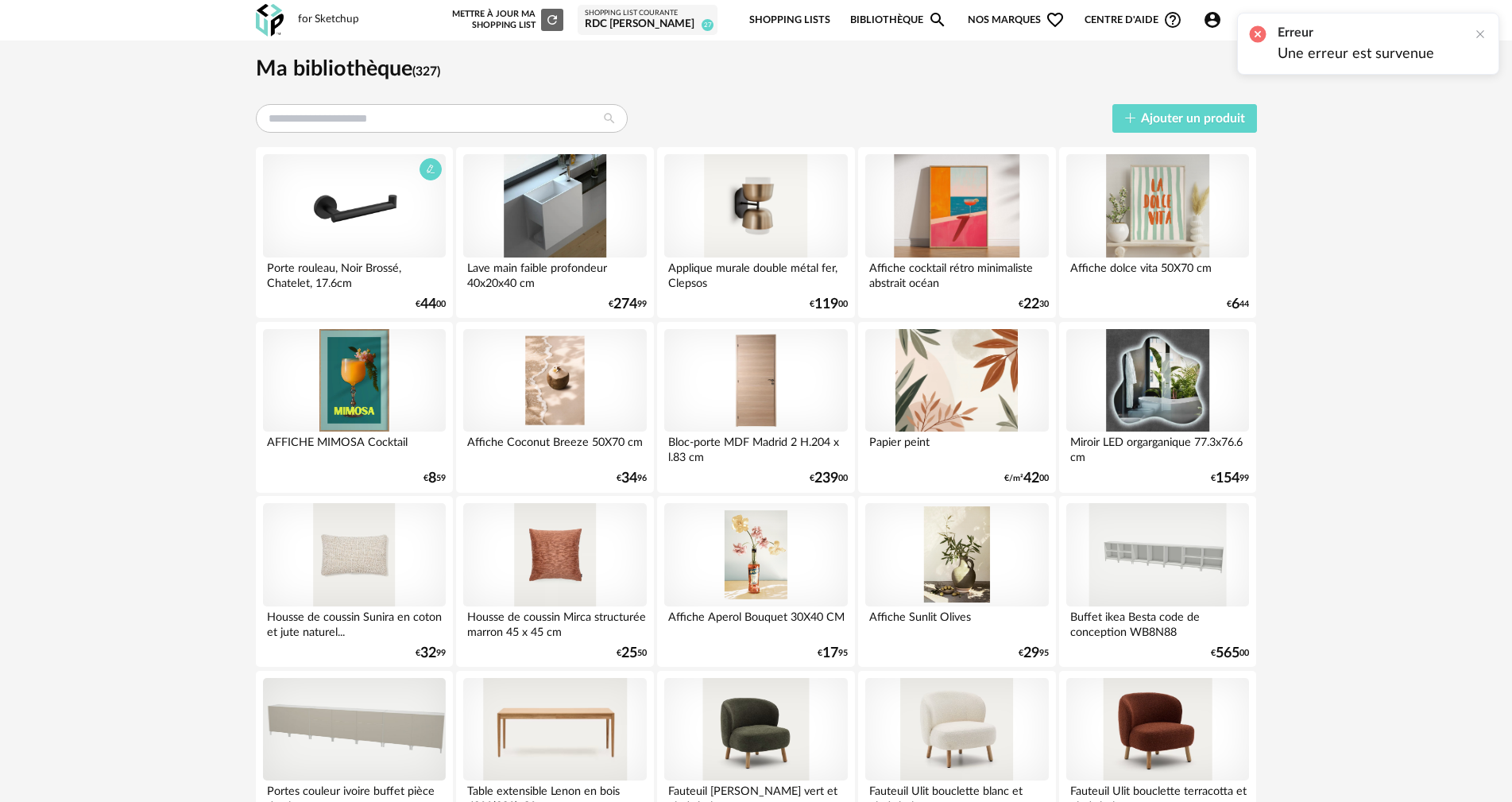
click at [392, 195] on div at bounding box center [354, 206] width 182 height 103
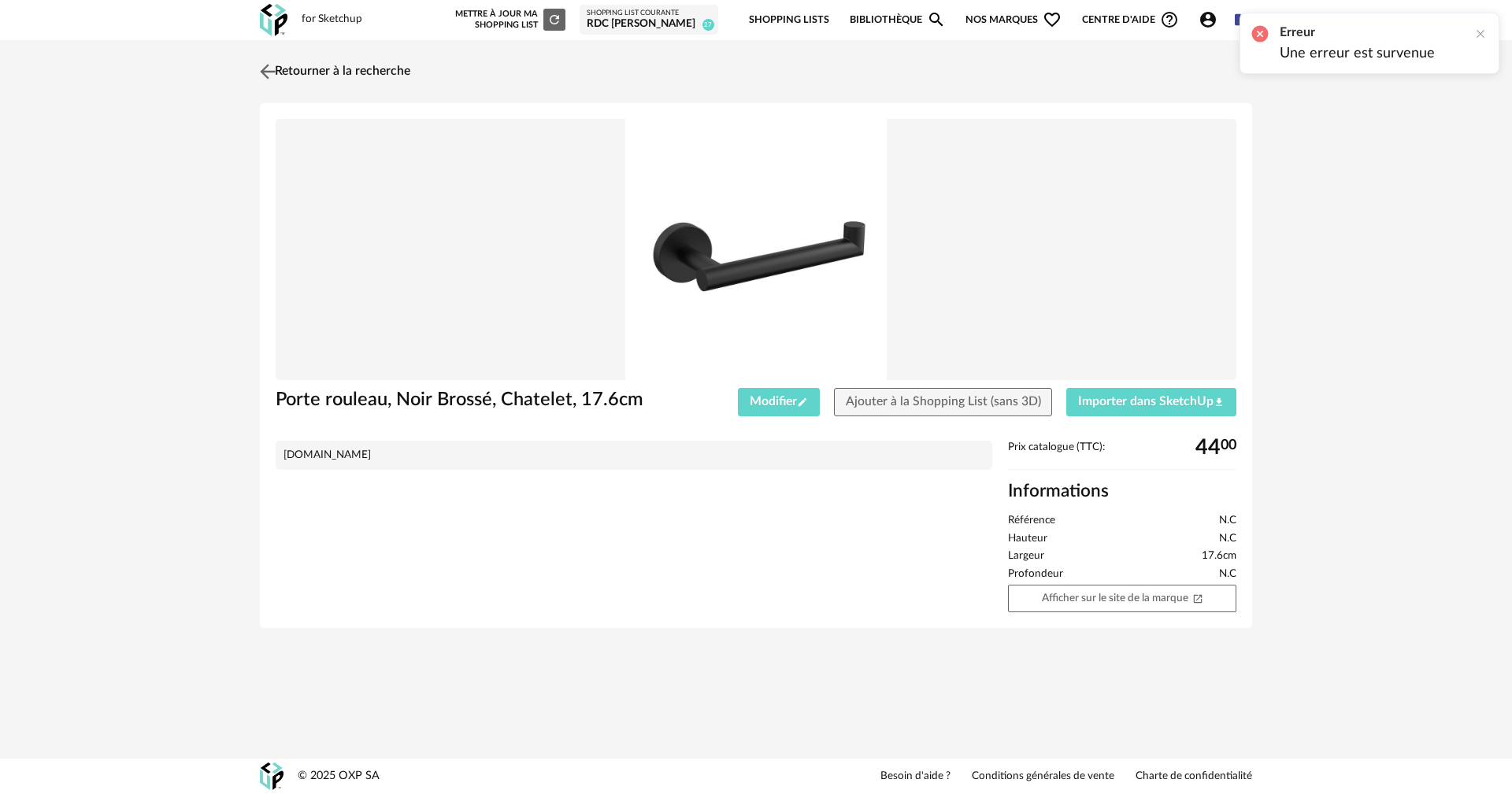
click at [258, 67] on div "Retourner à la recherche Porte rouleau, Noir Brossé, Chatelet, 17.6cm Modifier …" at bounding box center [755, 355] width 1021 height 602
click at [267, 69] on img at bounding box center [268, 71] width 23 height 23
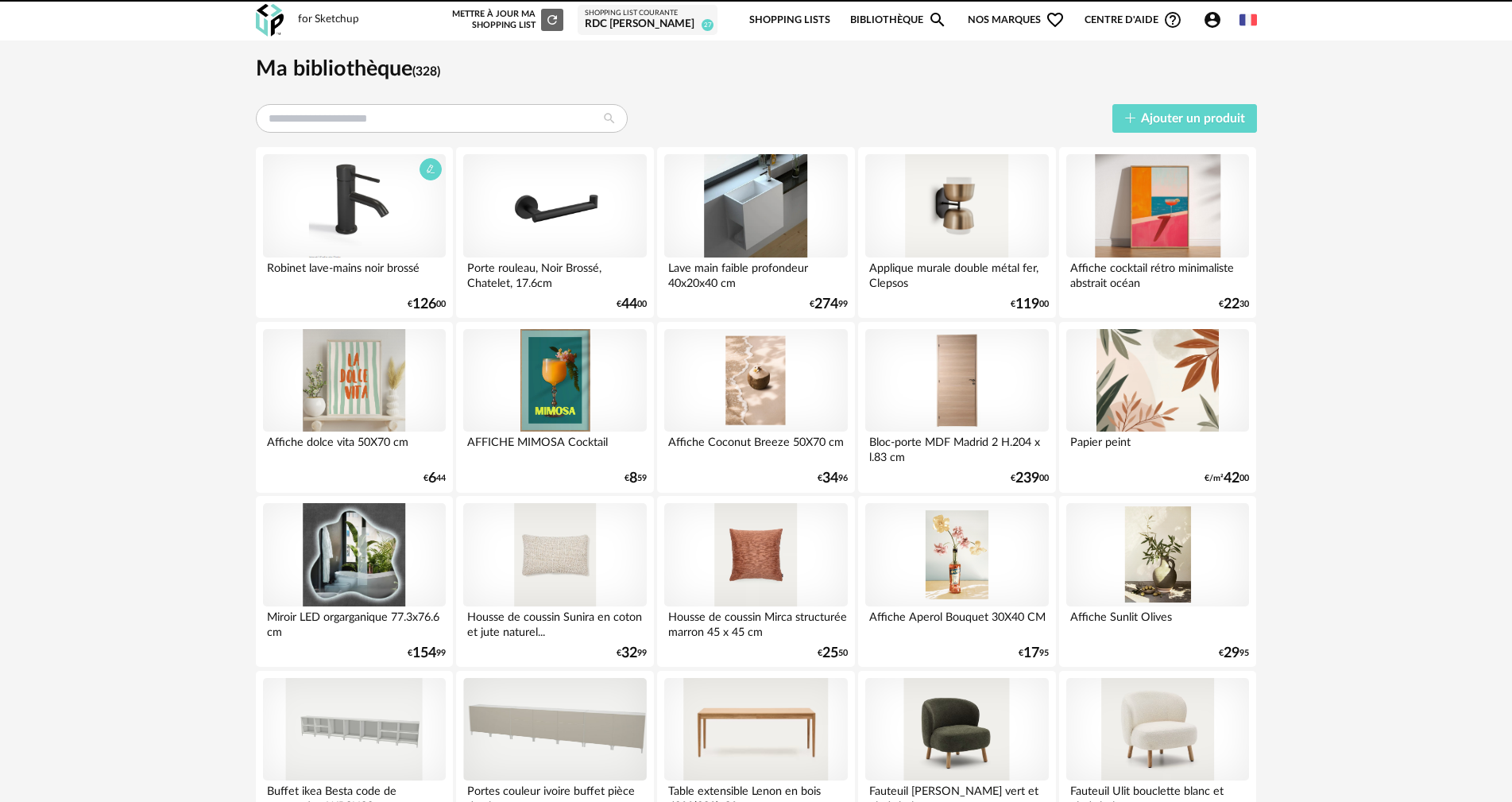
click at [370, 213] on div at bounding box center [354, 206] width 182 height 103
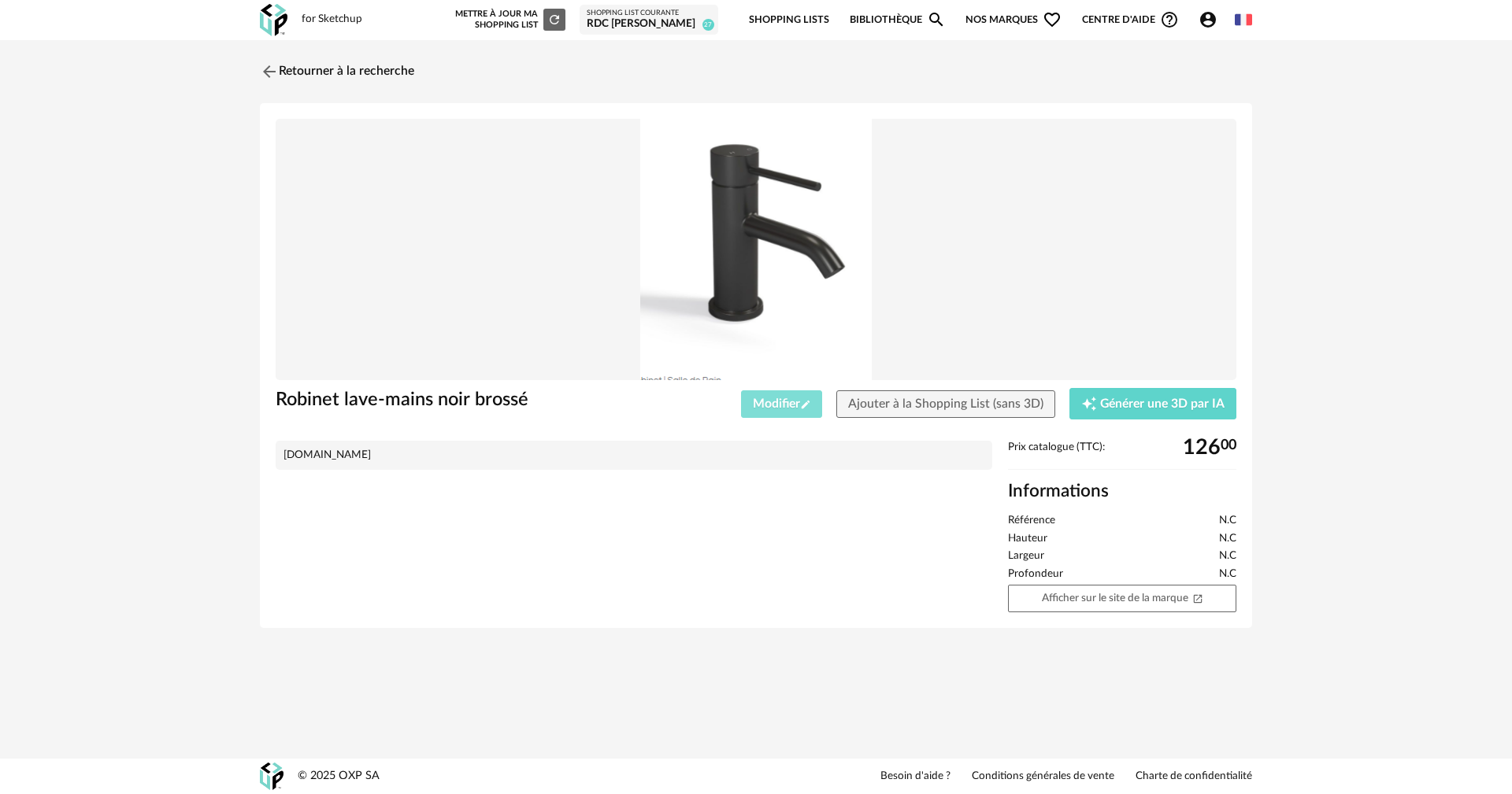
click at [784, 400] on span "Modifier Pencil icon" at bounding box center [782, 403] width 59 height 12
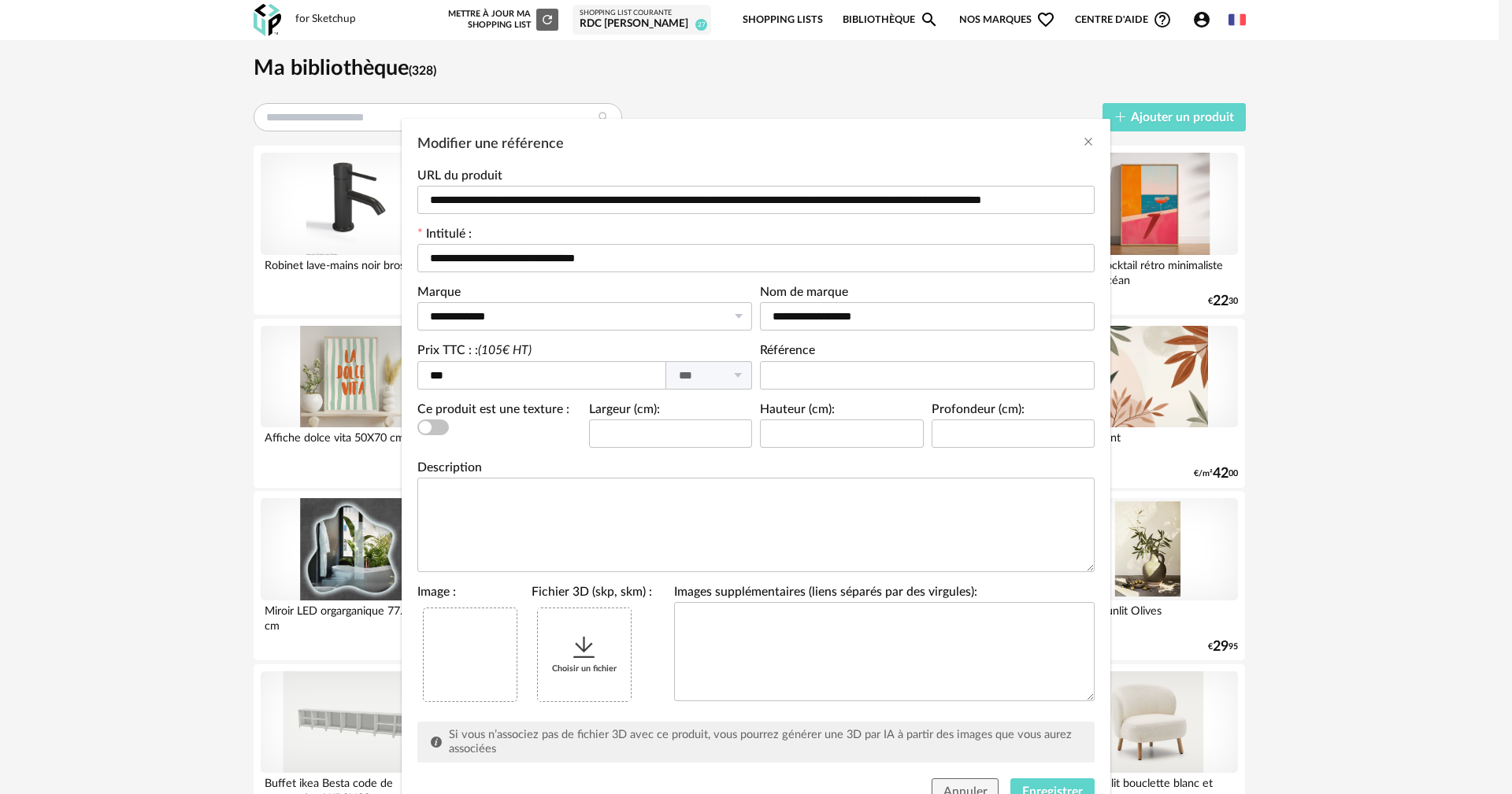
click at [619, 653] on div "Choisir un fichier" at bounding box center [584, 655] width 93 height 93
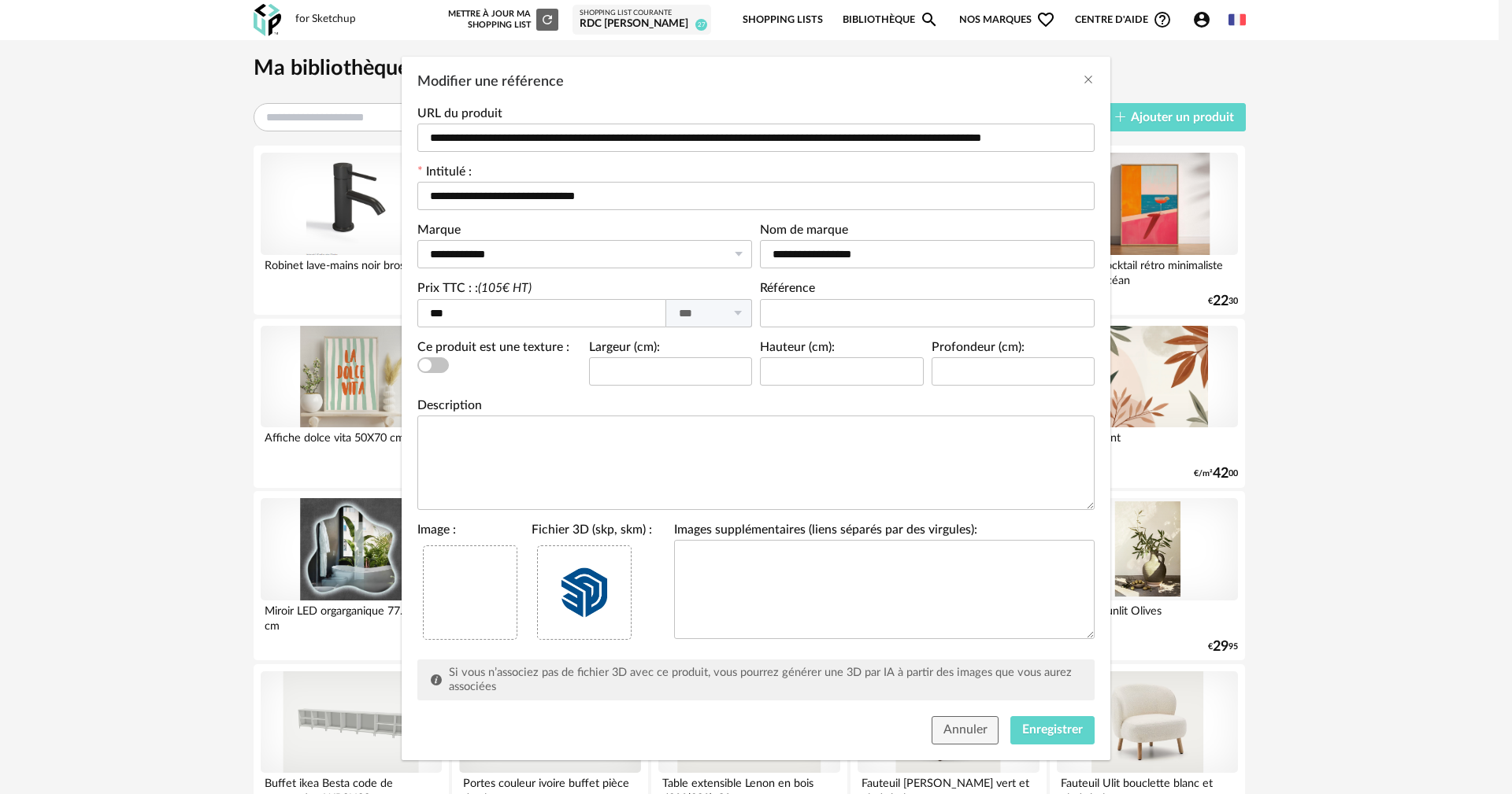
scroll to position [67, 0]
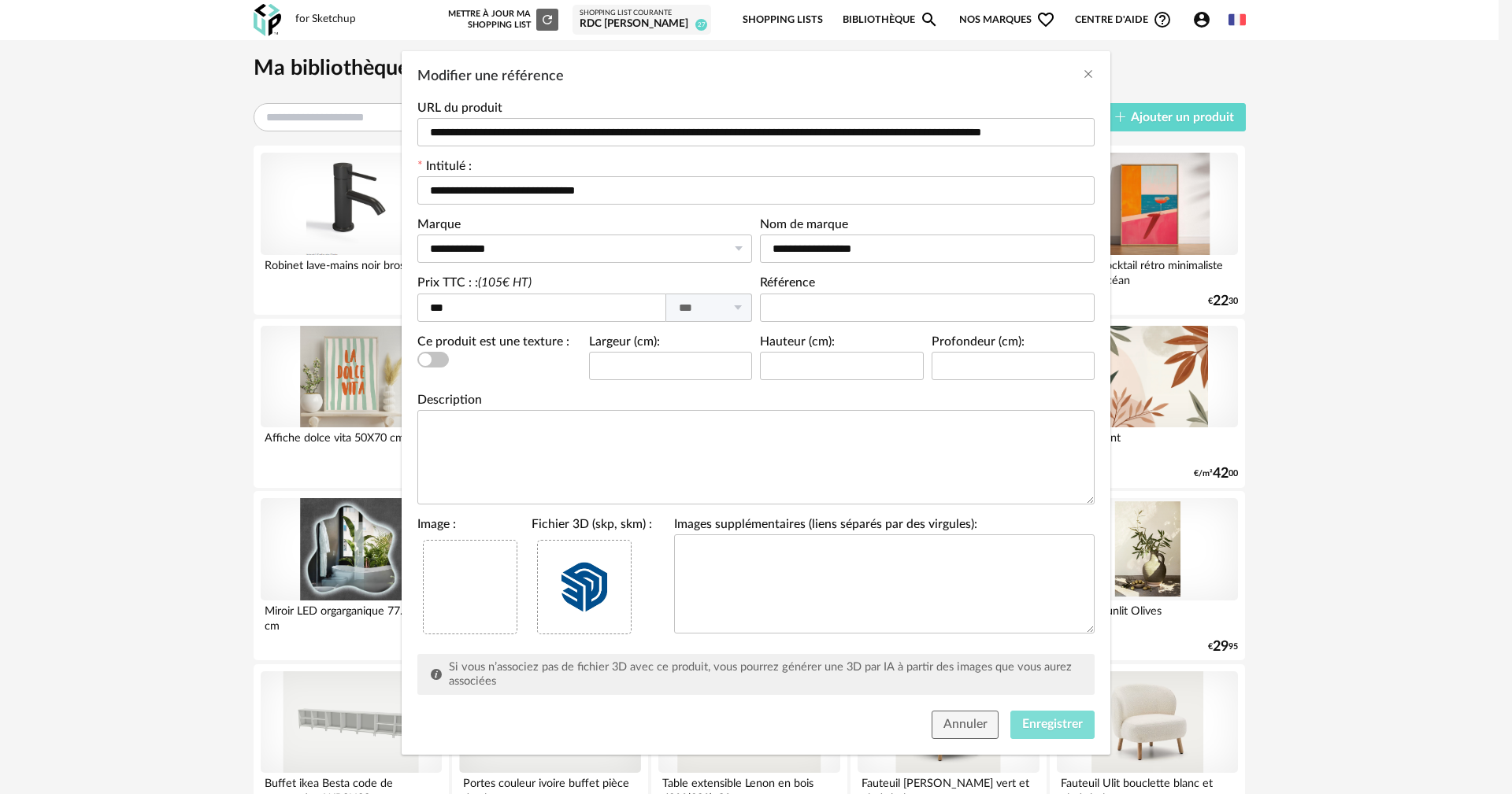
click at [1057, 713] on button "Enregistrer" at bounding box center [1052, 724] width 85 height 28
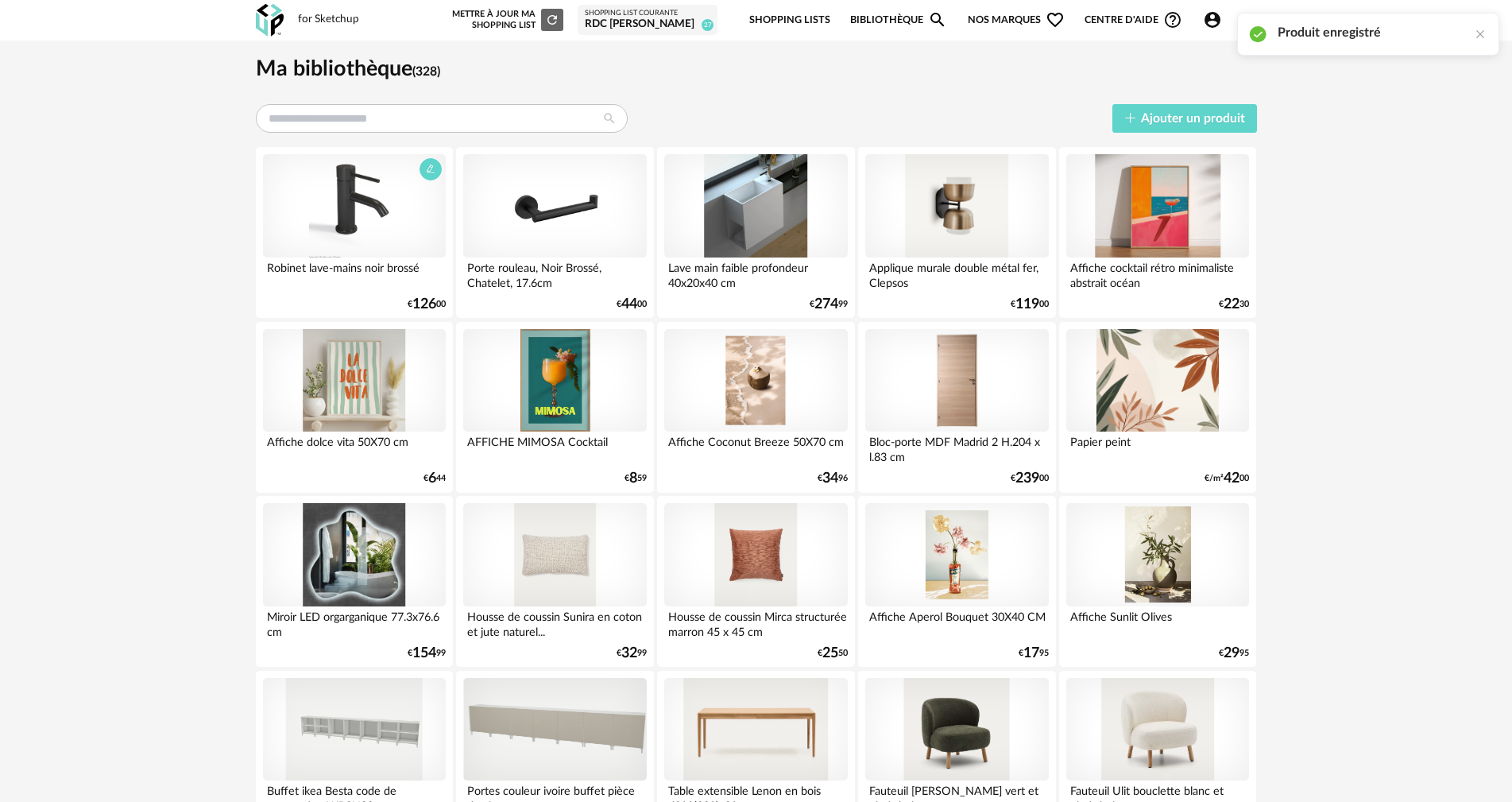
click at [372, 208] on div at bounding box center [354, 206] width 182 height 103
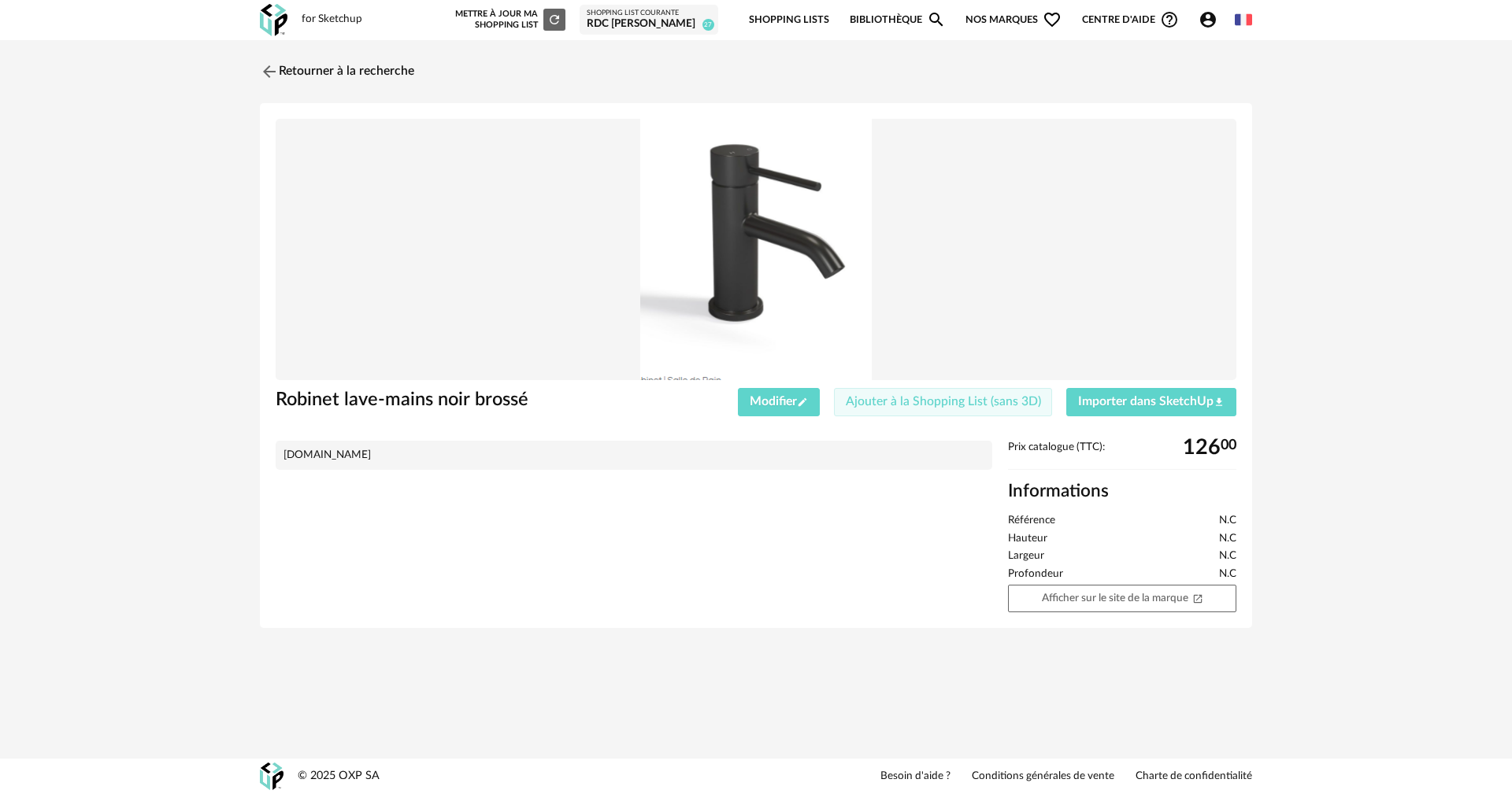
click at [912, 397] on span "Ajouter à la Shopping List (sans 3D)" at bounding box center [943, 401] width 195 height 12
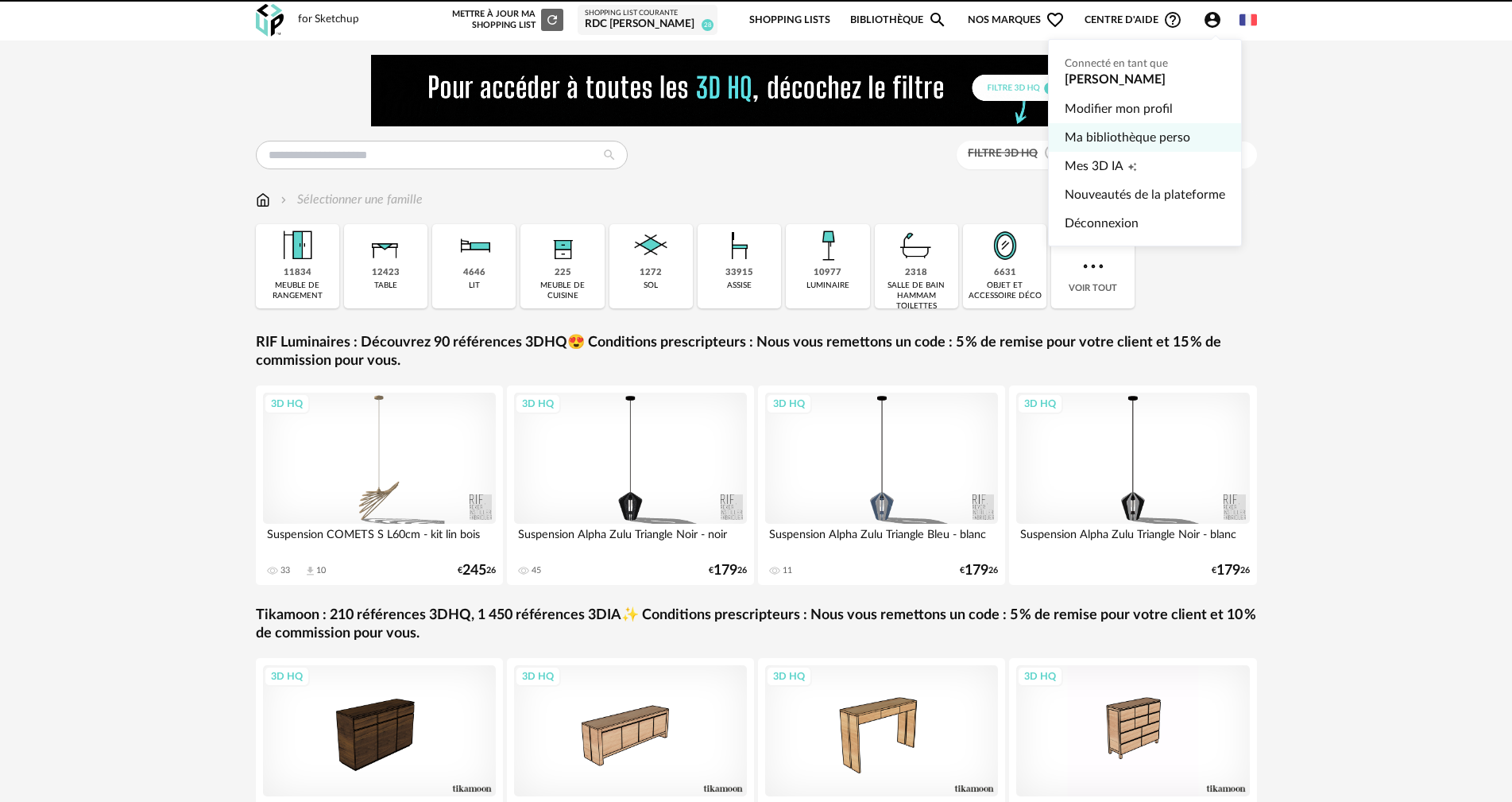
click at [1165, 138] on link "Ma bibliothèque perso" at bounding box center [1144, 137] width 160 height 28
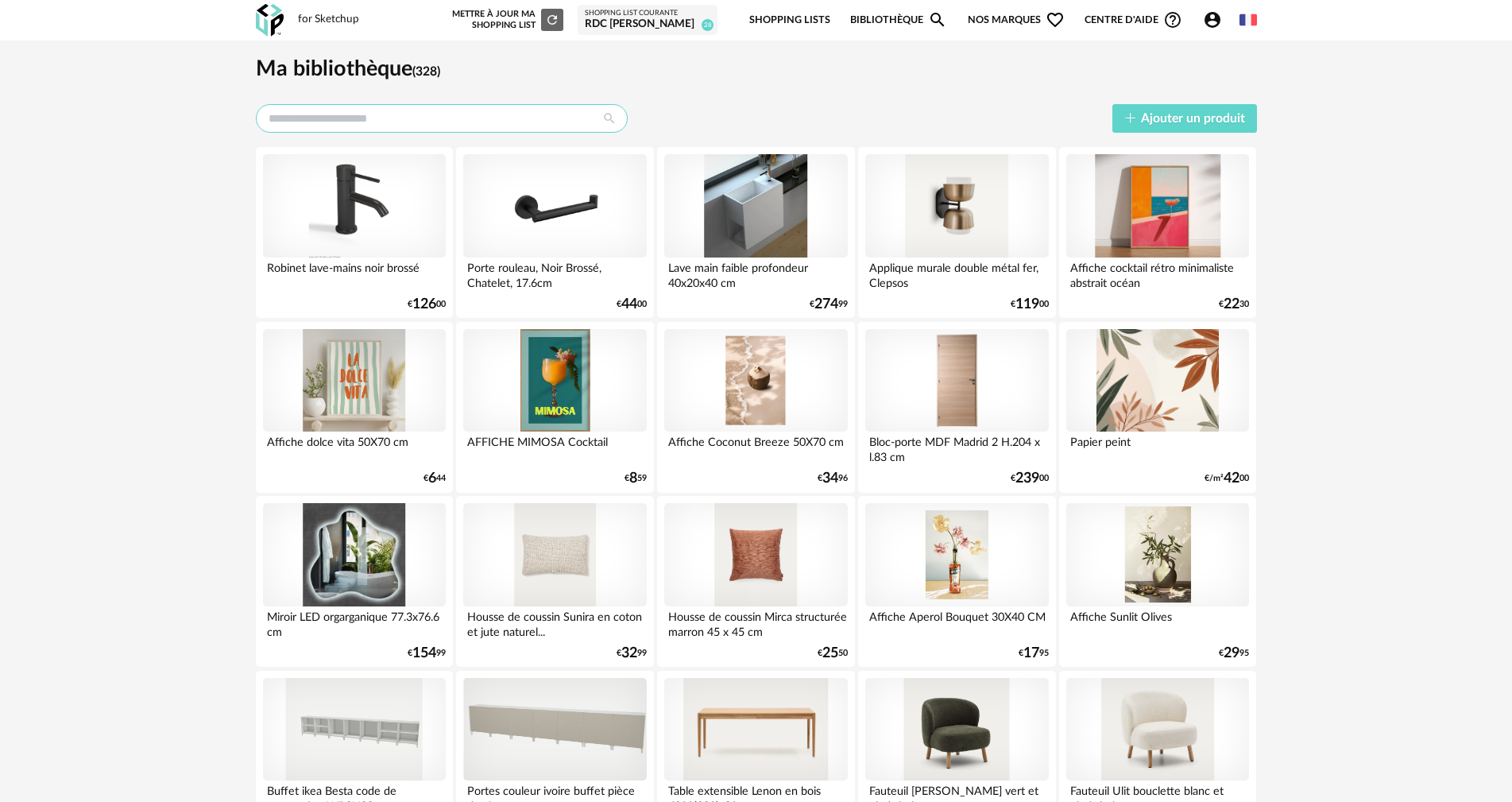
click at [411, 120] on input "text" at bounding box center [442, 117] width 372 height 28
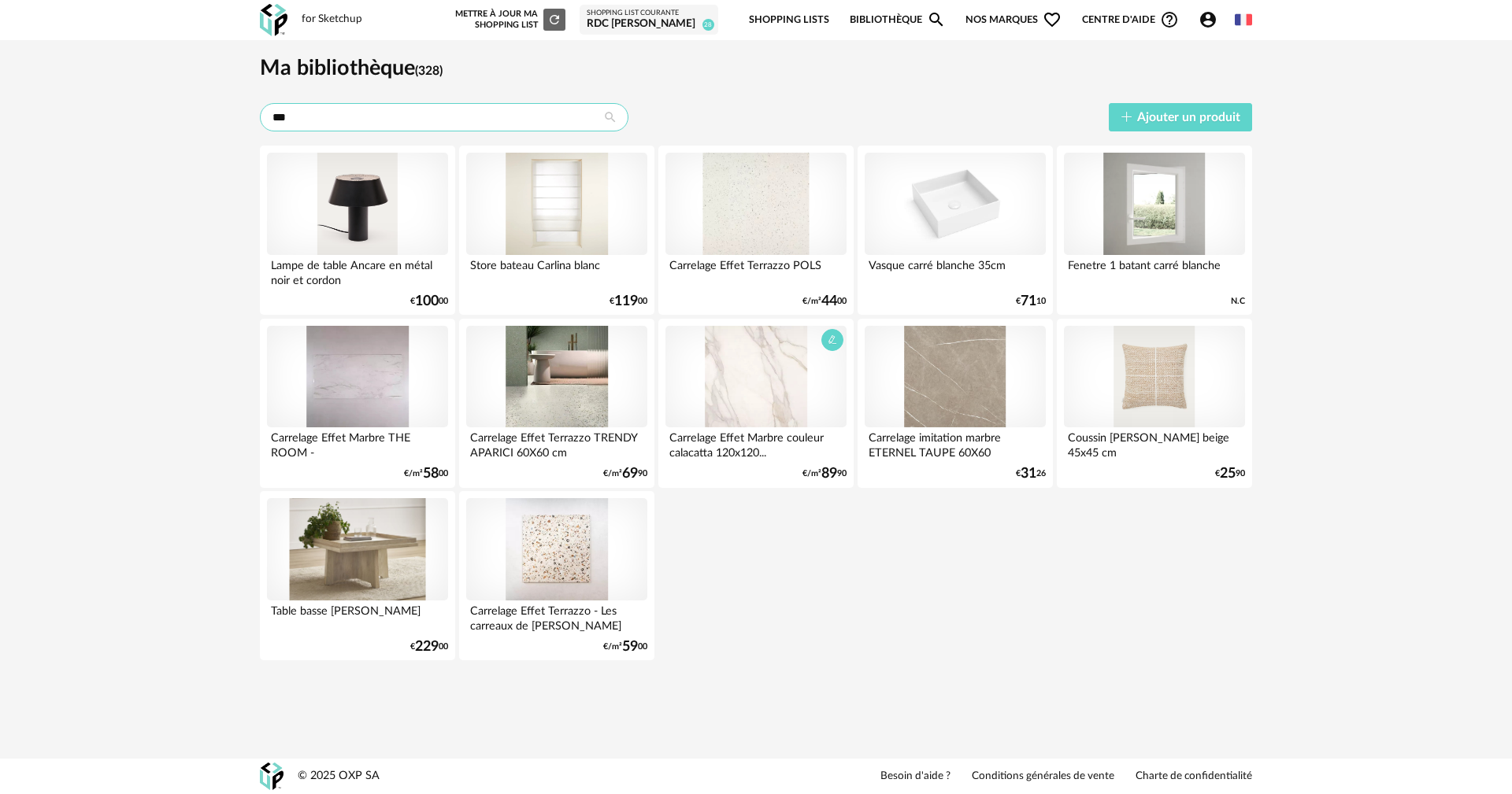
type input "***"
click at [781, 373] on div at bounding box center [756, 377] width 181 height 102
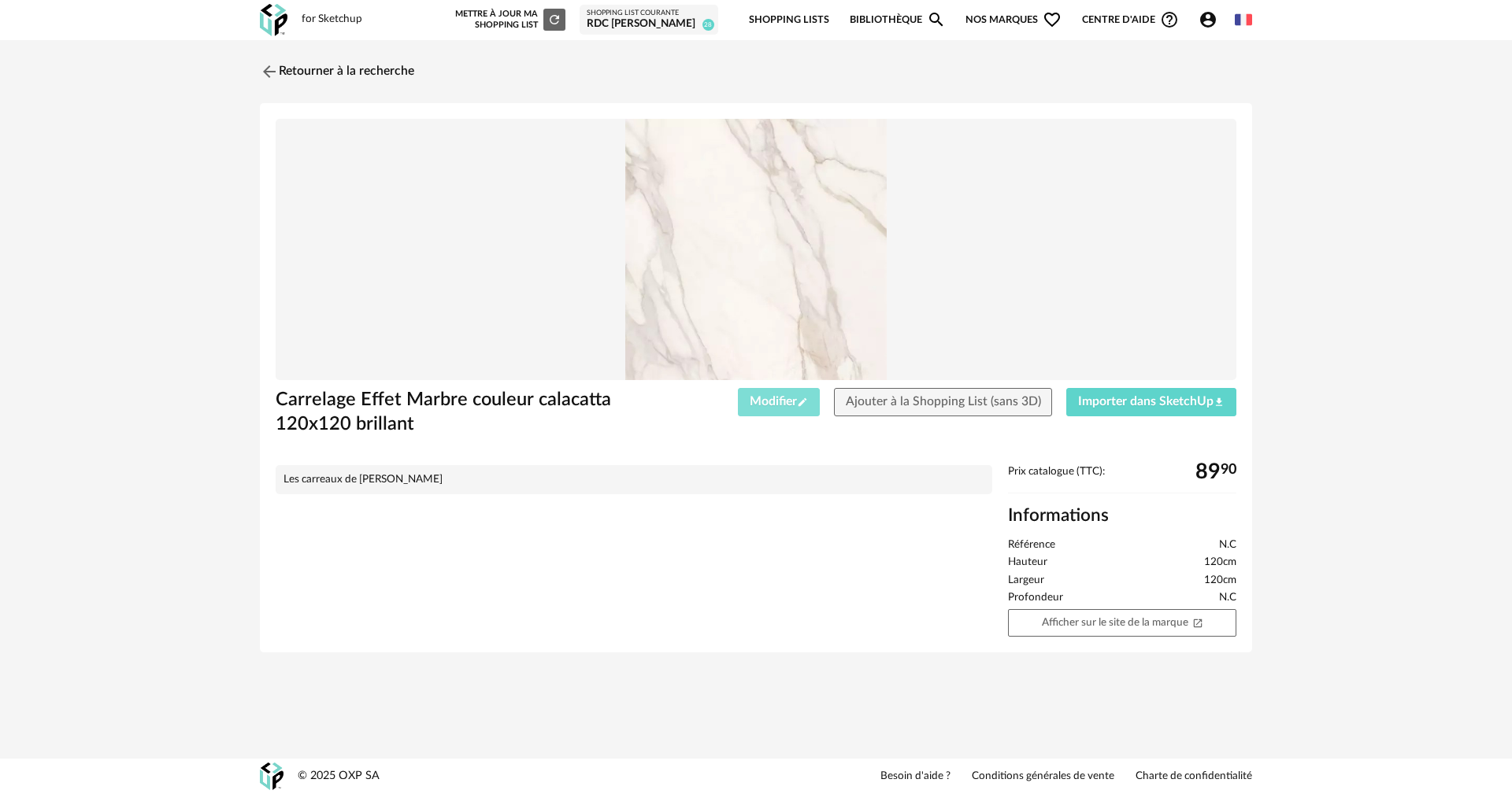
click at [784, 399] on span "Modifier Pencil icon" at bounding box center [778, 401] width 59 height 12
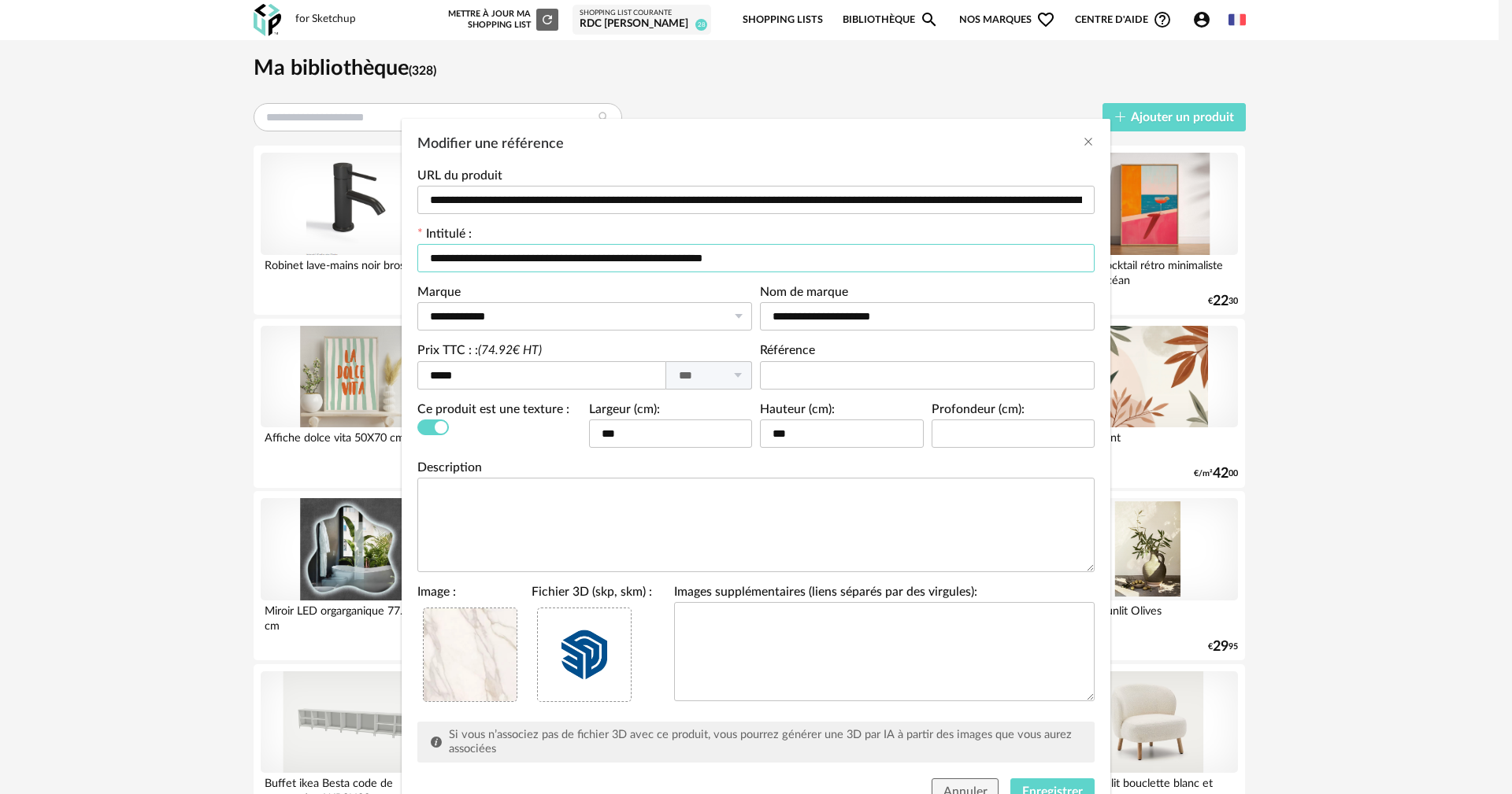
click at [625, 256] on input "**********" at bounding box center [756, 258] width 677 height 28
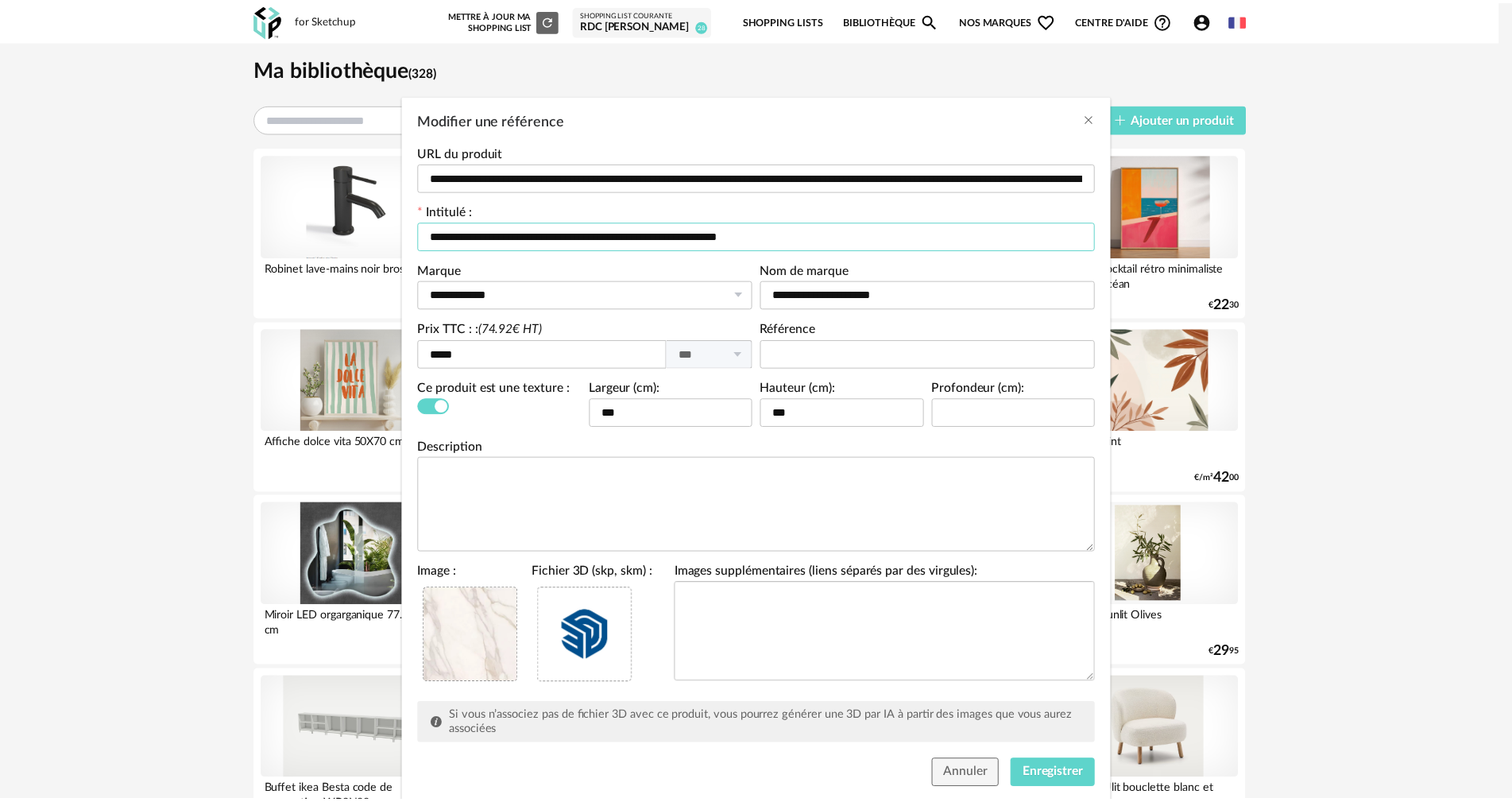
scroll to position [68, 0]
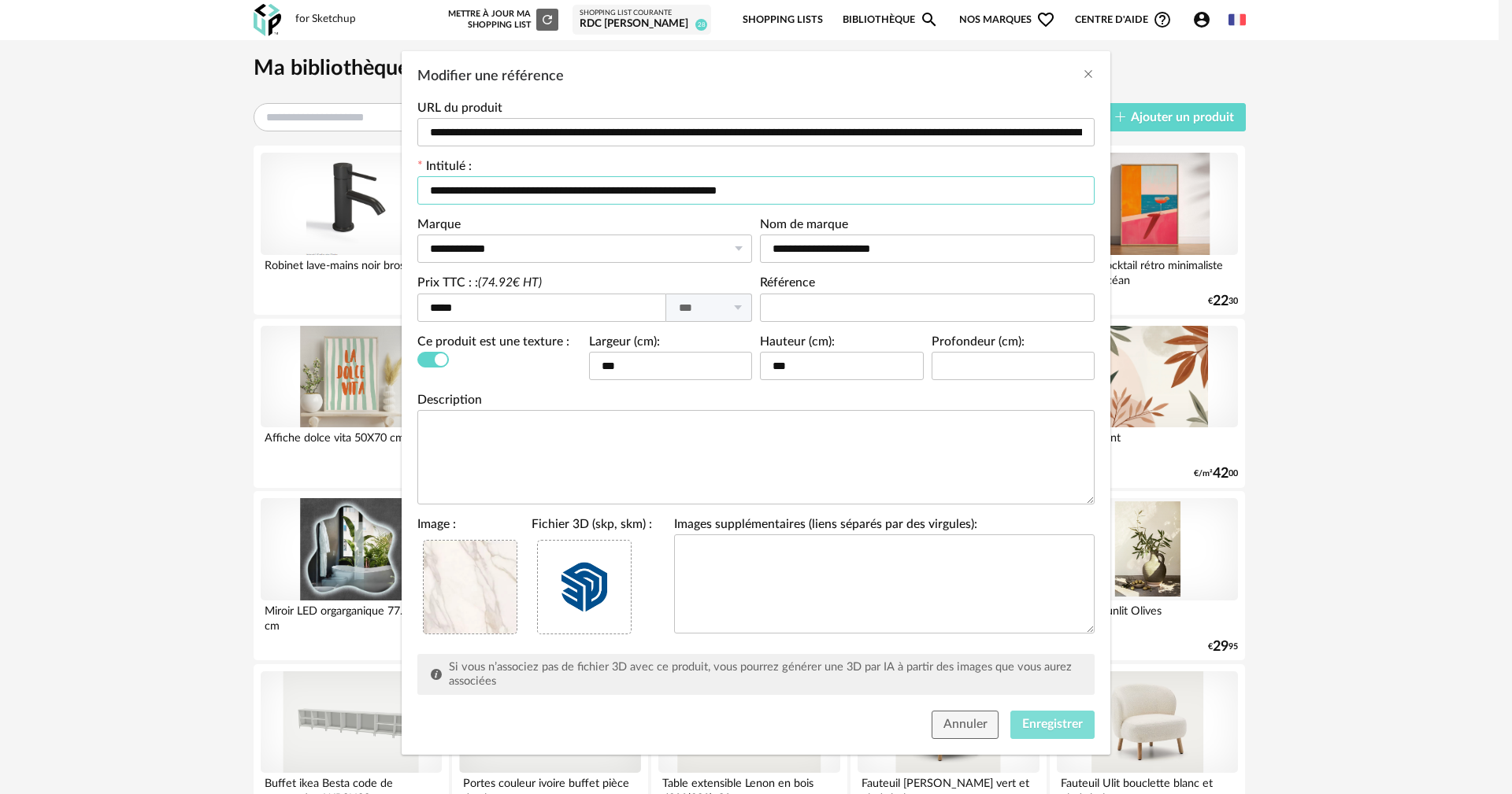
type input "**********"
click at [1044, 725] on span "Enregistrer" at bounding box center [1052, 724] width 61 height 12
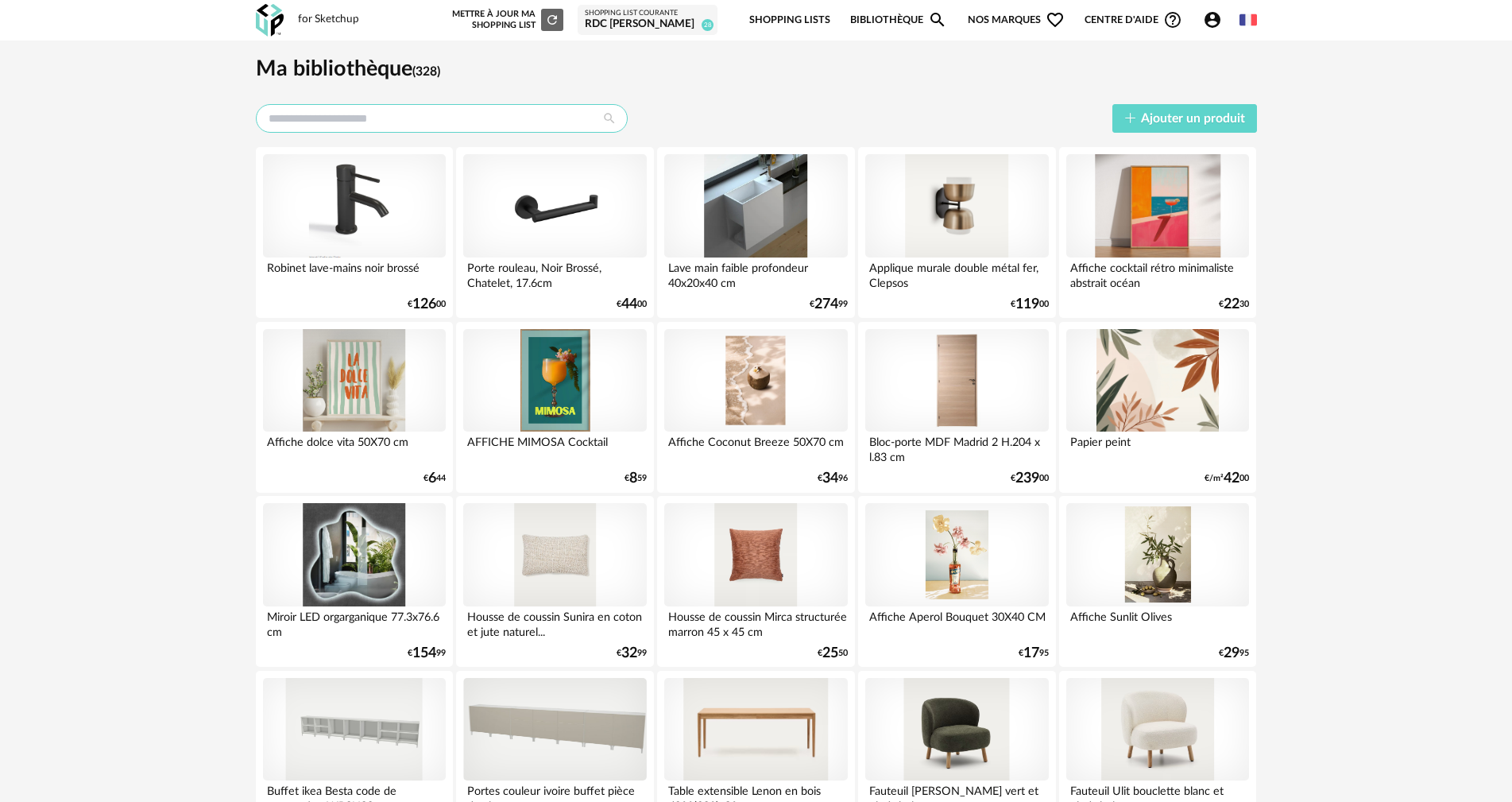
click at [487, 113] on input "text" at bounding box center [442, 117] width 372 height 28
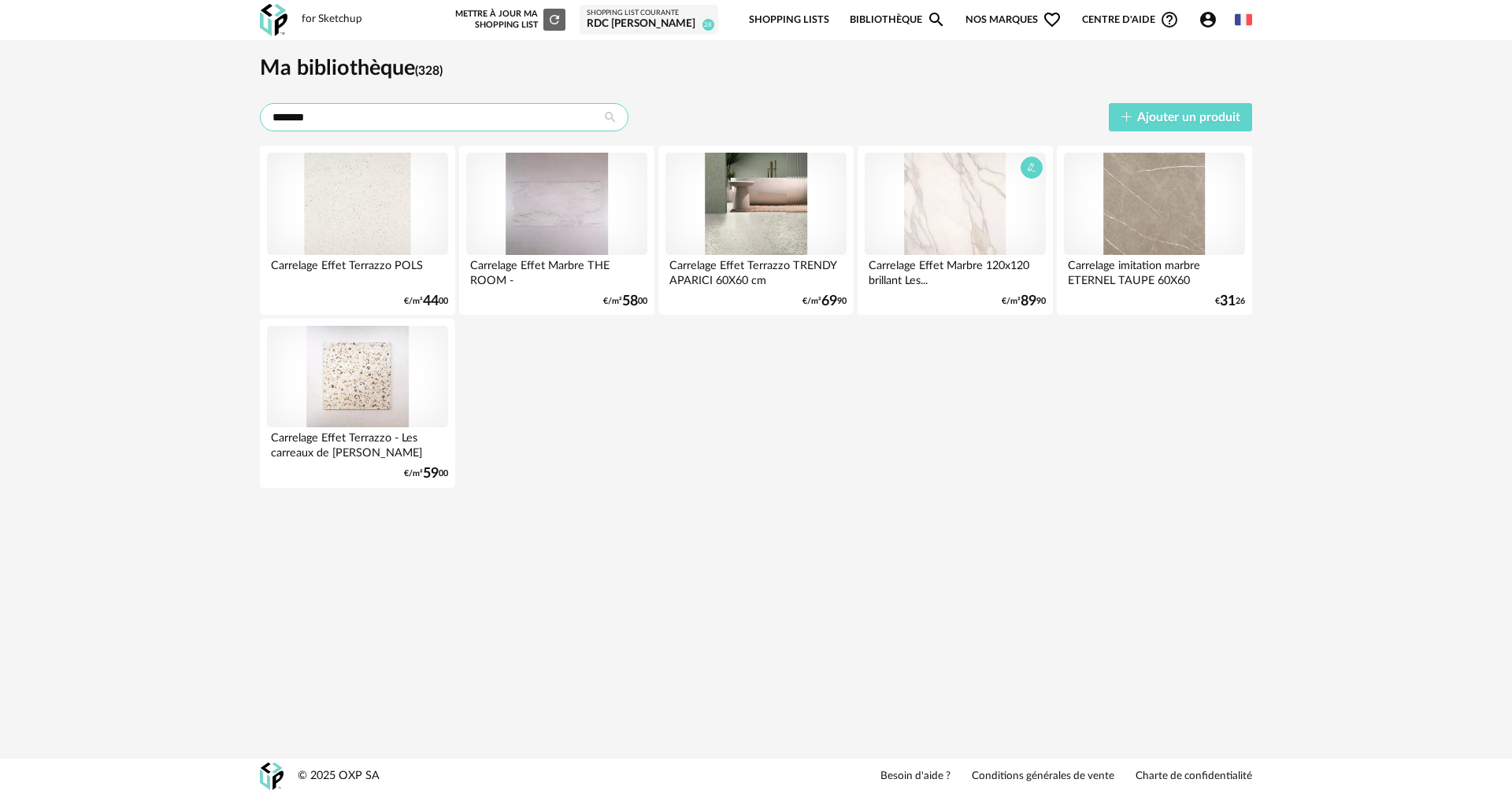
type input "*******"
click at [957, 198] on div at bounding box center [955, 204] width 181 height 102
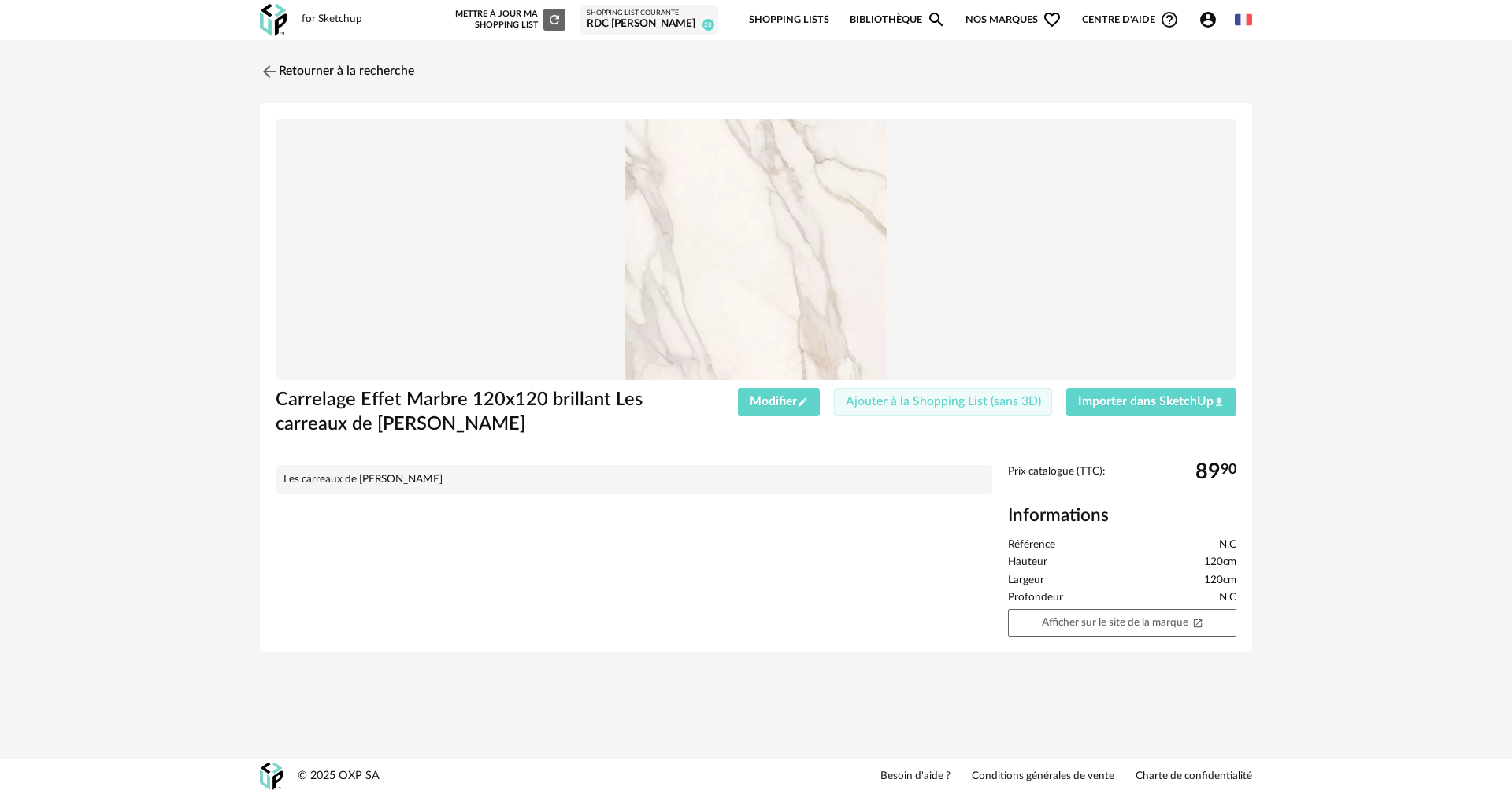
click at [894, 402] on span "Ajouter à la Shopping List (sans 3D)" at bounding box center [943, 401] width 195 height 12
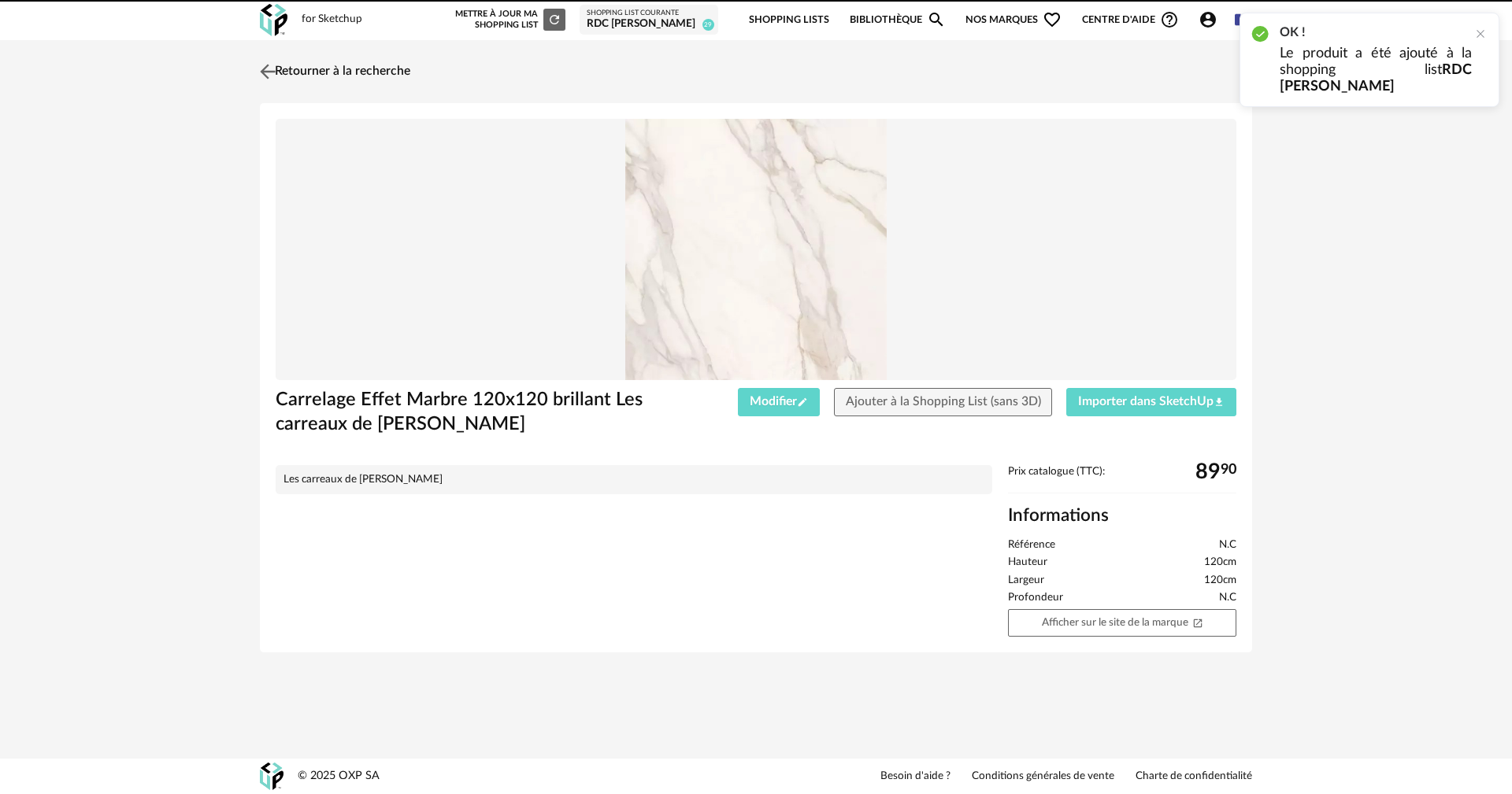
click at [378, 71] on link "Retourner à la recherche" at bounding box center [333, 71] width 154 height 35
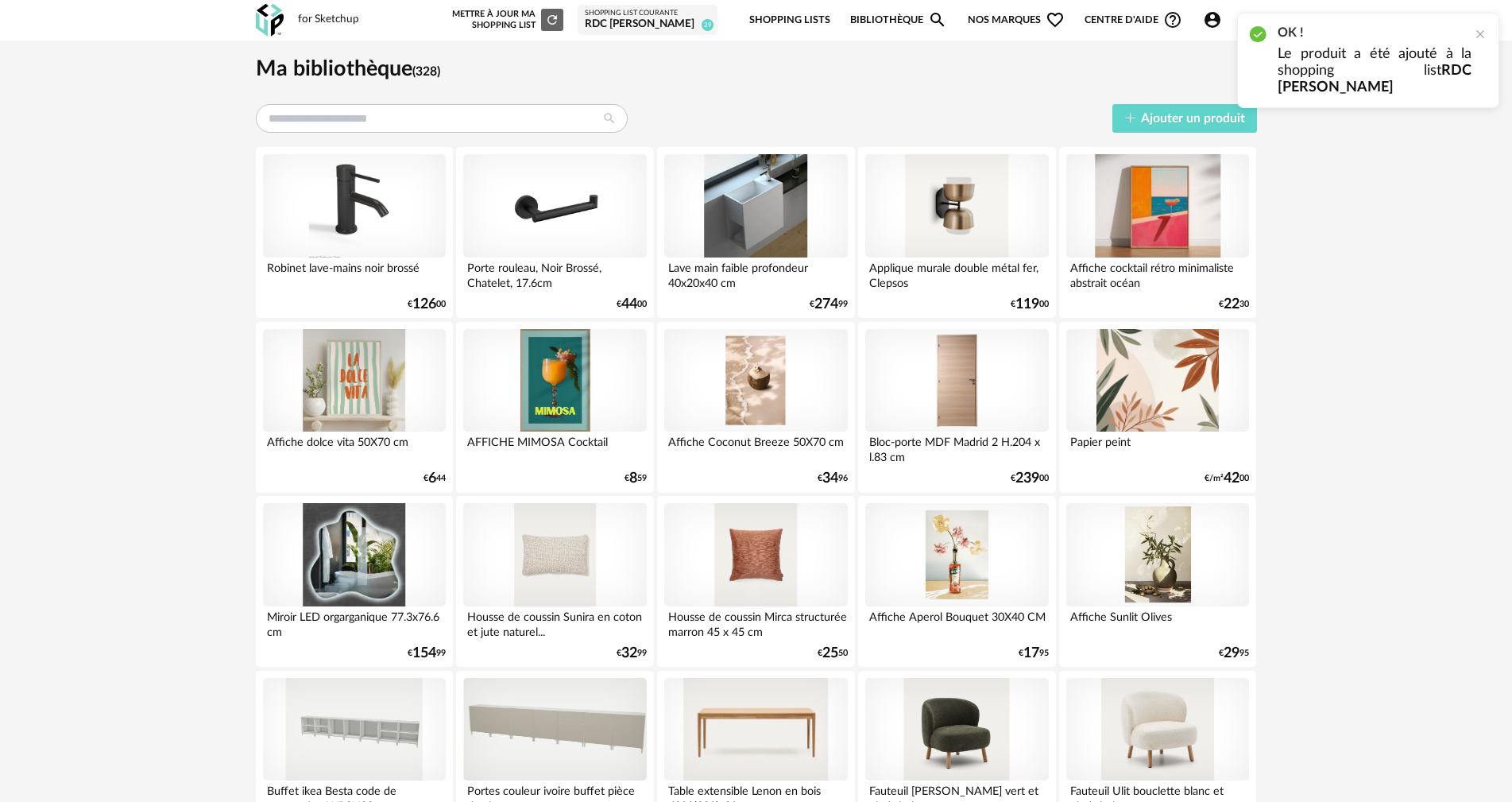
click at [668, 20] on div "RDC LAURENT FENIES" at bounding box center [646, 24] width 125 height 15
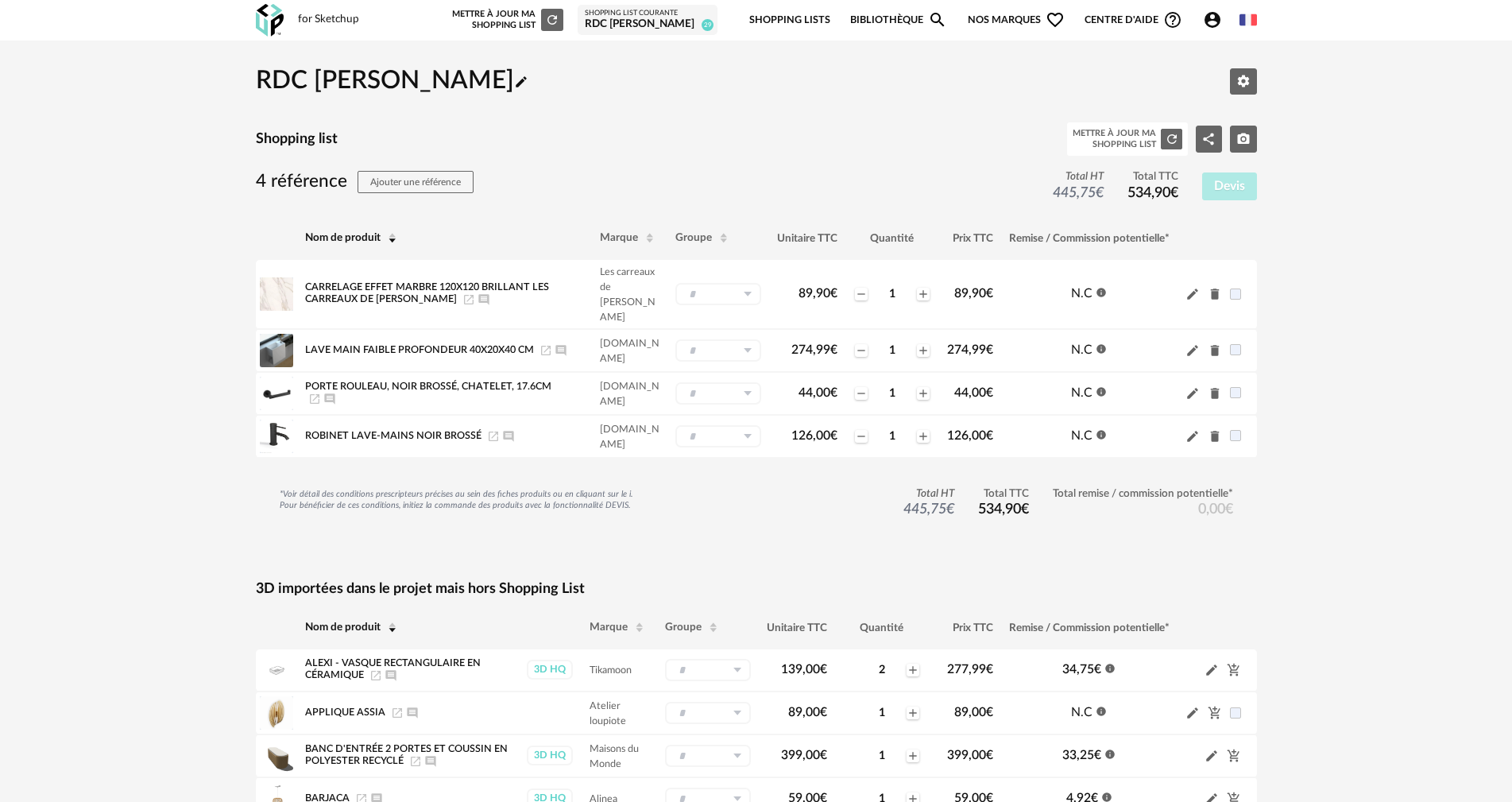
click at [495, 82] on h2 "RDC LAURENT FENIES Pencil icon" at bounding box center [392, 82] width 273 height 33
click at [518, 72] on h2 "RDC LAURENT FENIES Pencil icon" at bounding box center [392, 82] width 273 height 33
click at [527, 87] on icon "Pencil icon" at bounding box center [521, 82] width 15 height 15
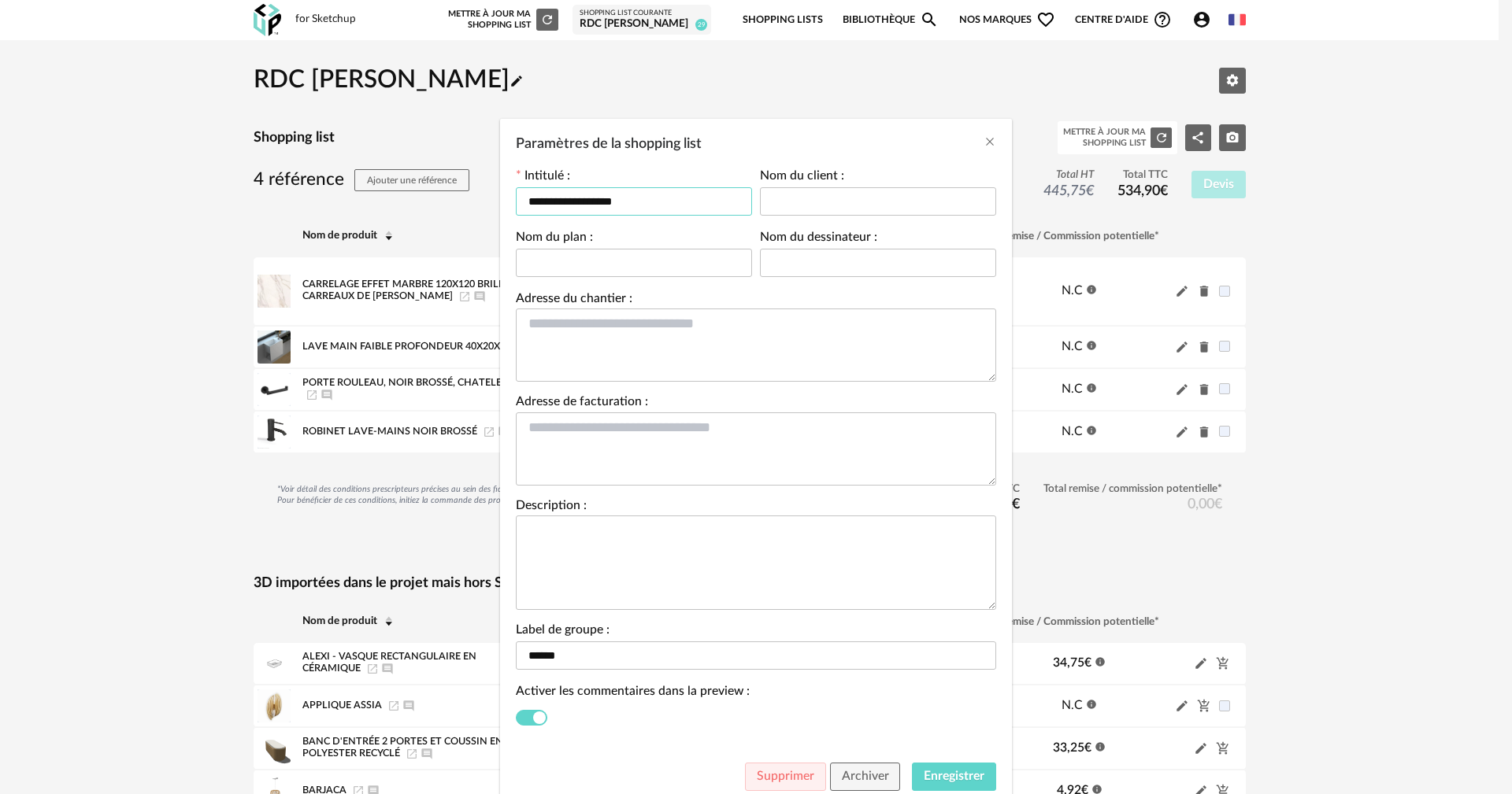
click at [693, 203] on input "**********" at bounding box center [634, 201] width 237 height 28
click at [729, 84] on div "**********" at bounding box center [756, 397] width 1512 height 794
click at [986, 142] on icon "Close" at bounding box center [989, 141] width 13 height 12
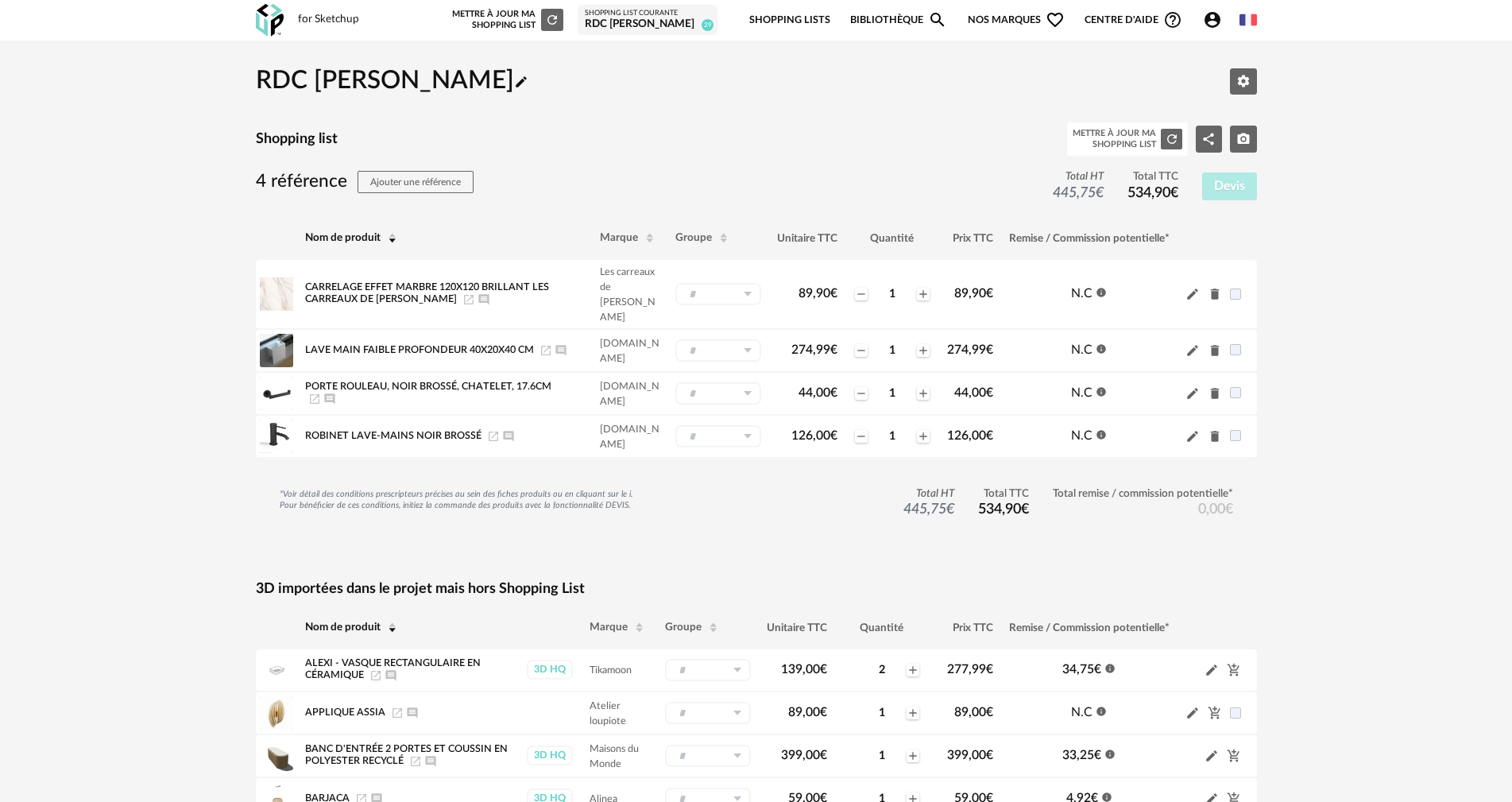
click at [788, 19] on link "Shopping Lists" at bounding box center [789, 20] width 81 height 37
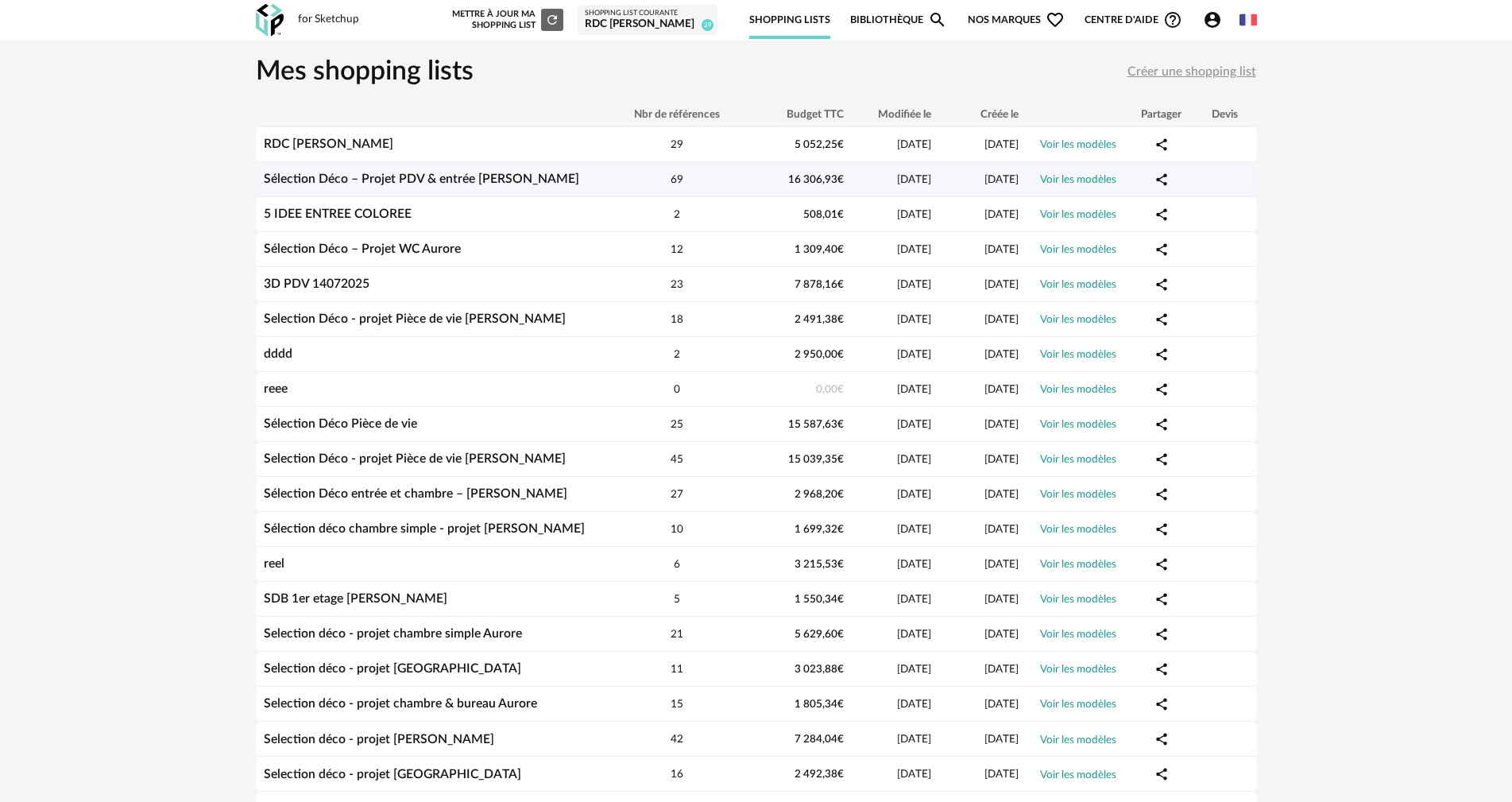
click at [435, 170] on td "Sélection Déco – Projet PDV & entrée Laurent" at bounding box center [431, 180] width 349 height 35
click at [447, 180] on link "Sélection Déco – Projet PDV & entrée Laurent" at bounding box center [421, 179] width 315 height 13
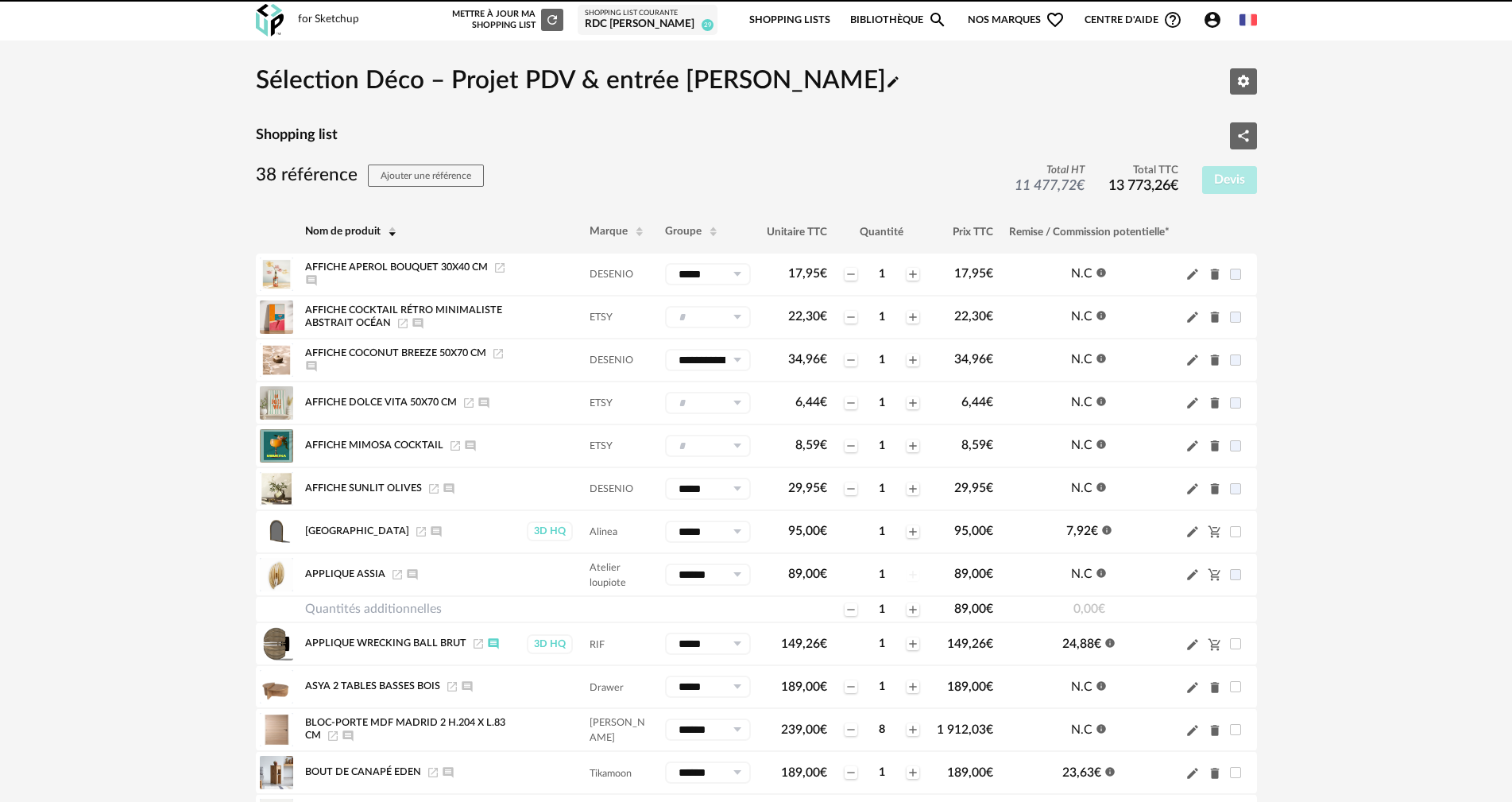
click at [702, 76] on h2 "Sélection Déco – Projet PDV & entrée Laurent Pencil icon" at bounding box center [578, 82] width 644 height 33
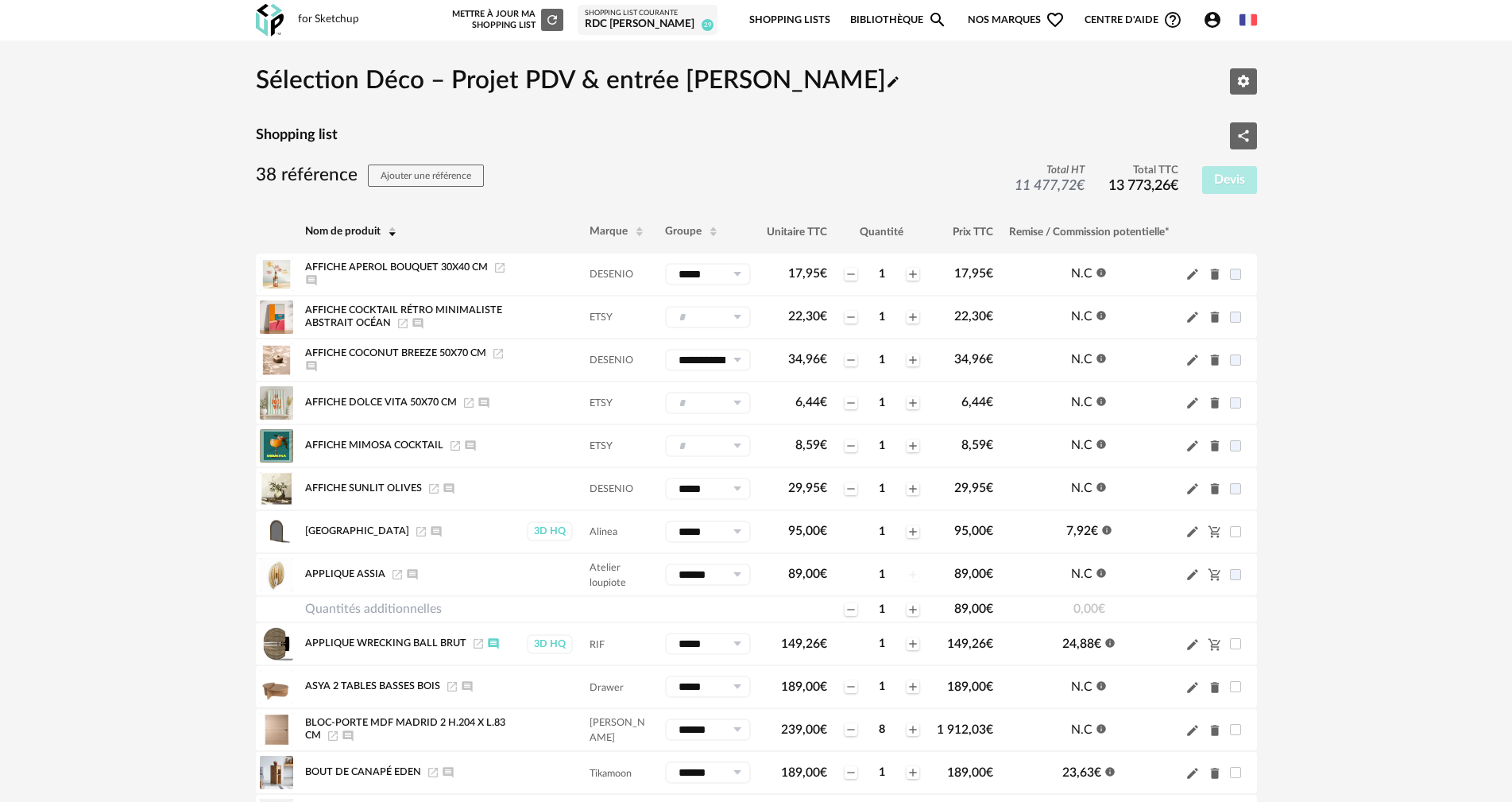
click at [887, 84] on icon "Pencil icon" at bounding box center [892, 82] width 11 height 11
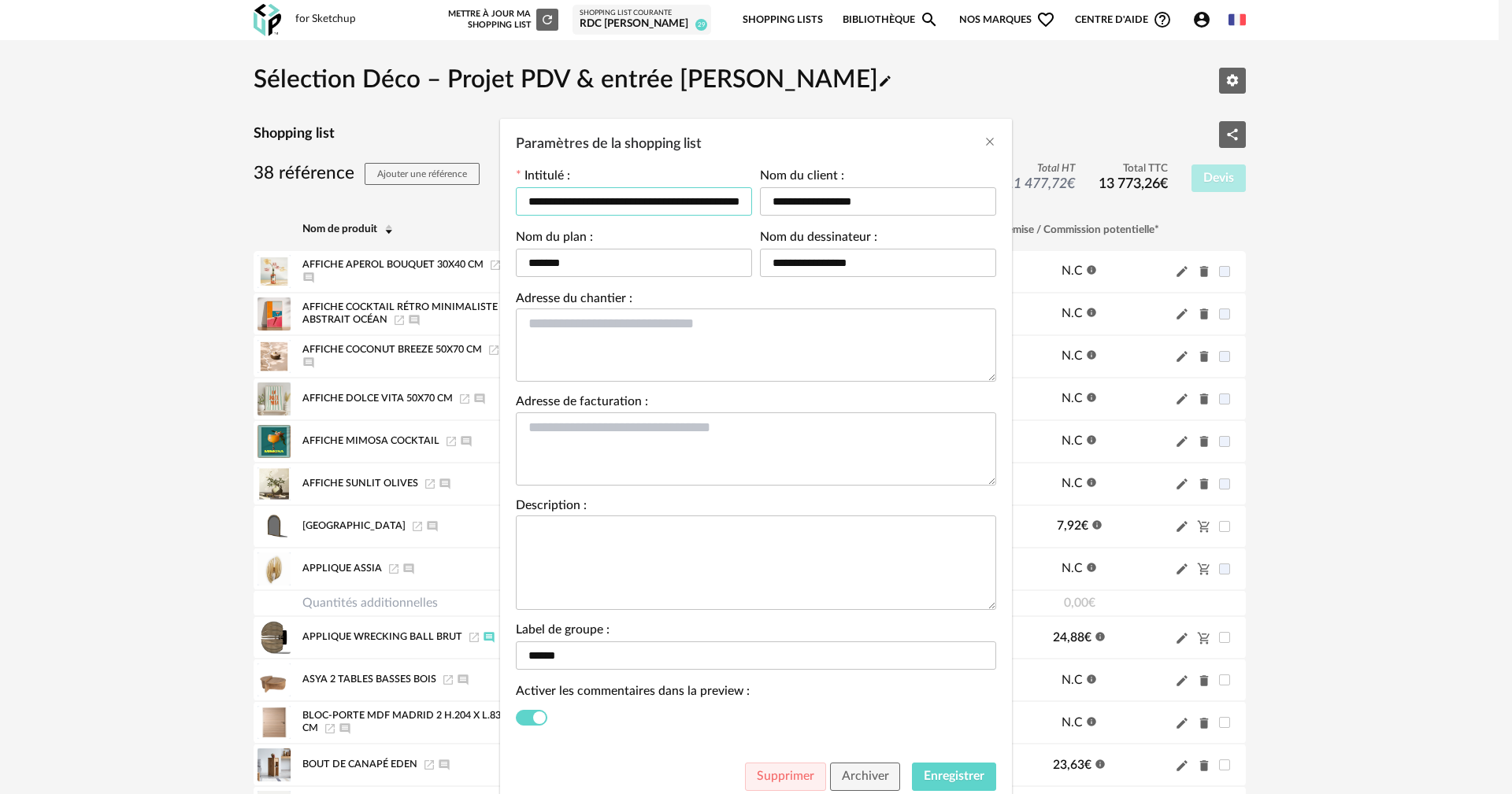
click at [583, 194] on input "**********" at bounding box center [634, 201] width 237 height 28
click at [881, 106] on div "**********" at bounding box center [756, 397] width 1512 height 794
click at [640, 16] on div "**********" at bounding box center [756, 397] width 1512 height 794
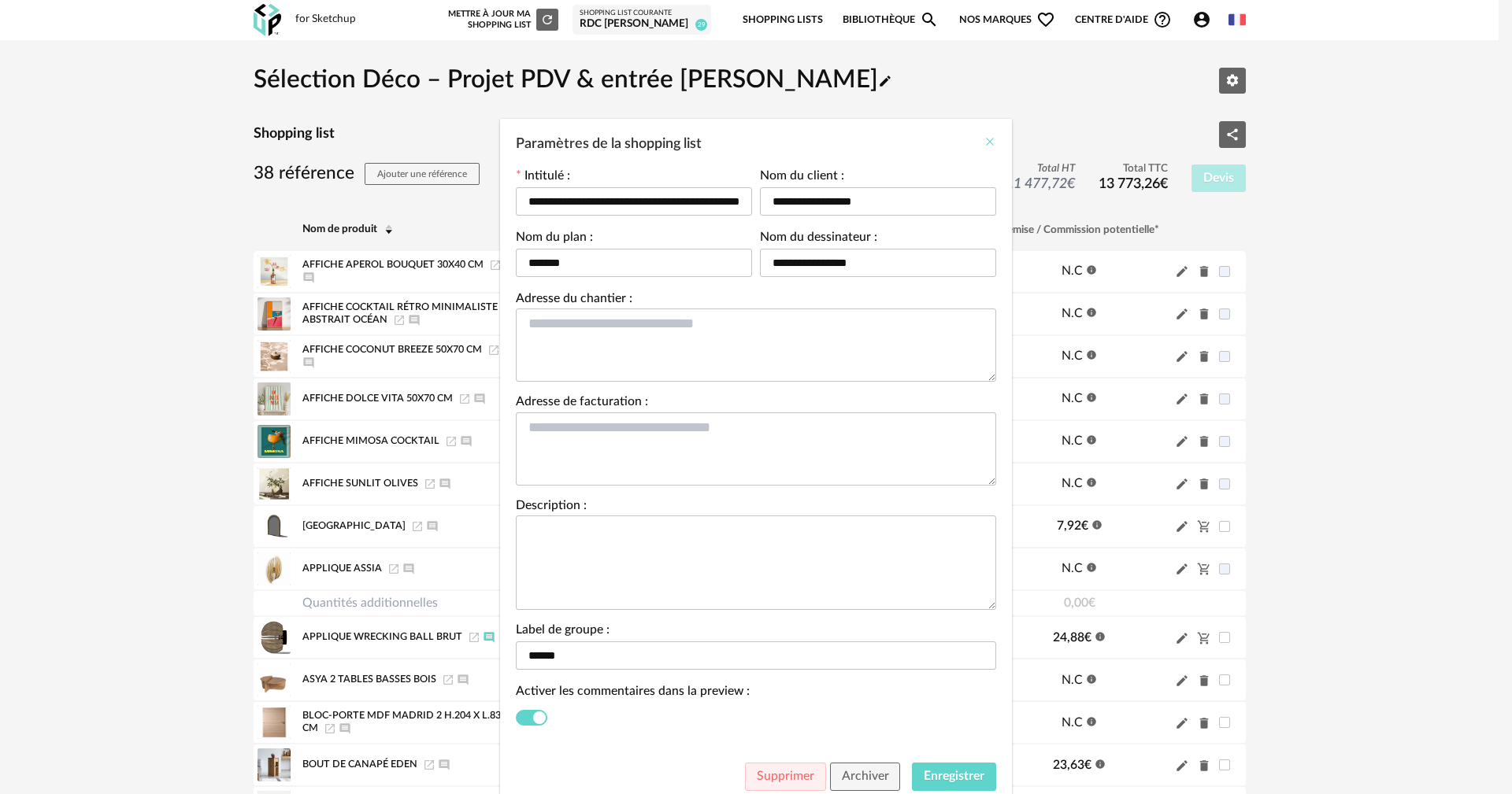
click at [986, 142] on icon "Close" at bounding box center [989, 141] width 13 height 12
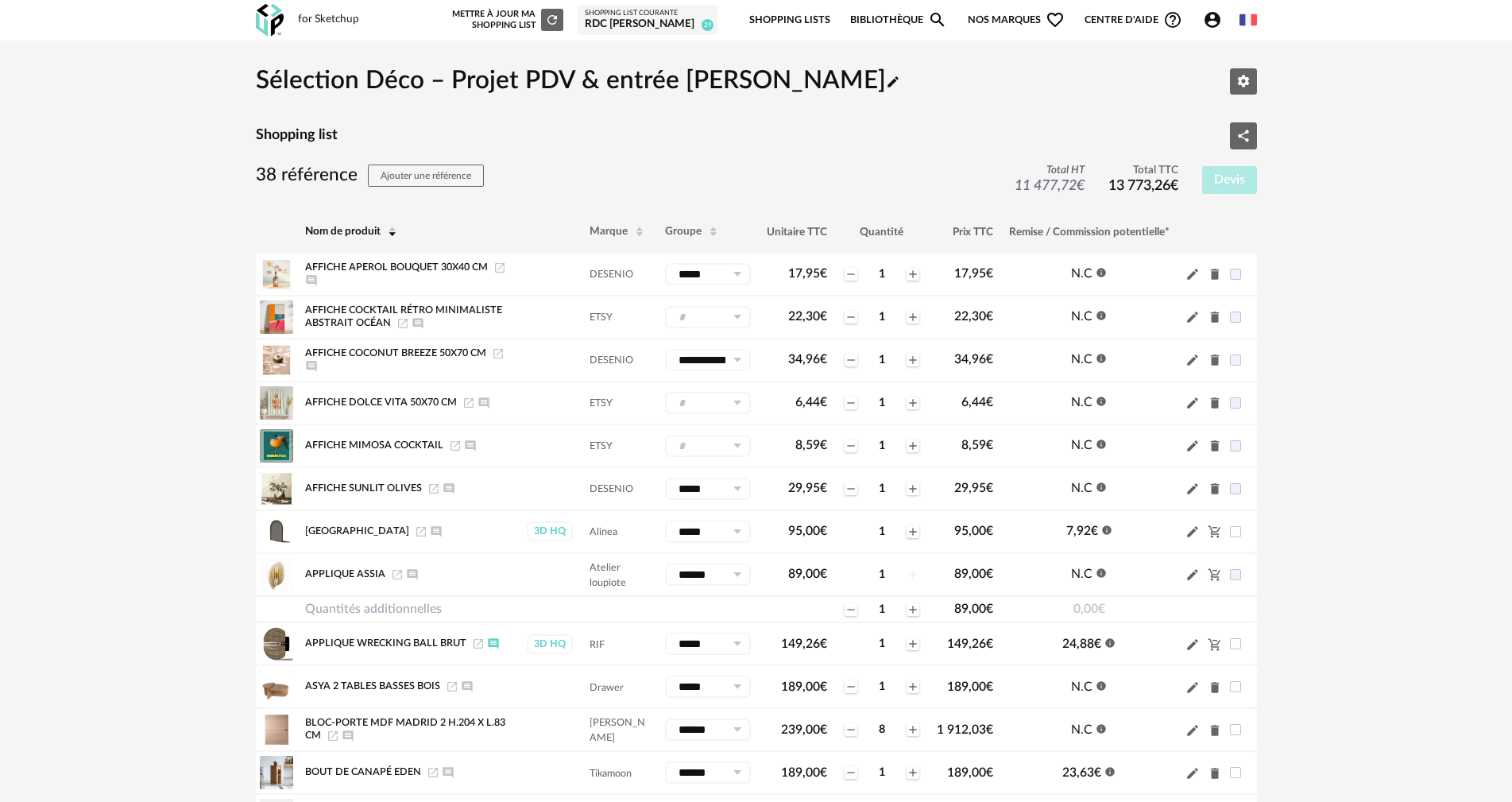
click at [630, 20] on div "RDC LAURENT FENIES" at bounding box center [646, 24] width 125 height 15
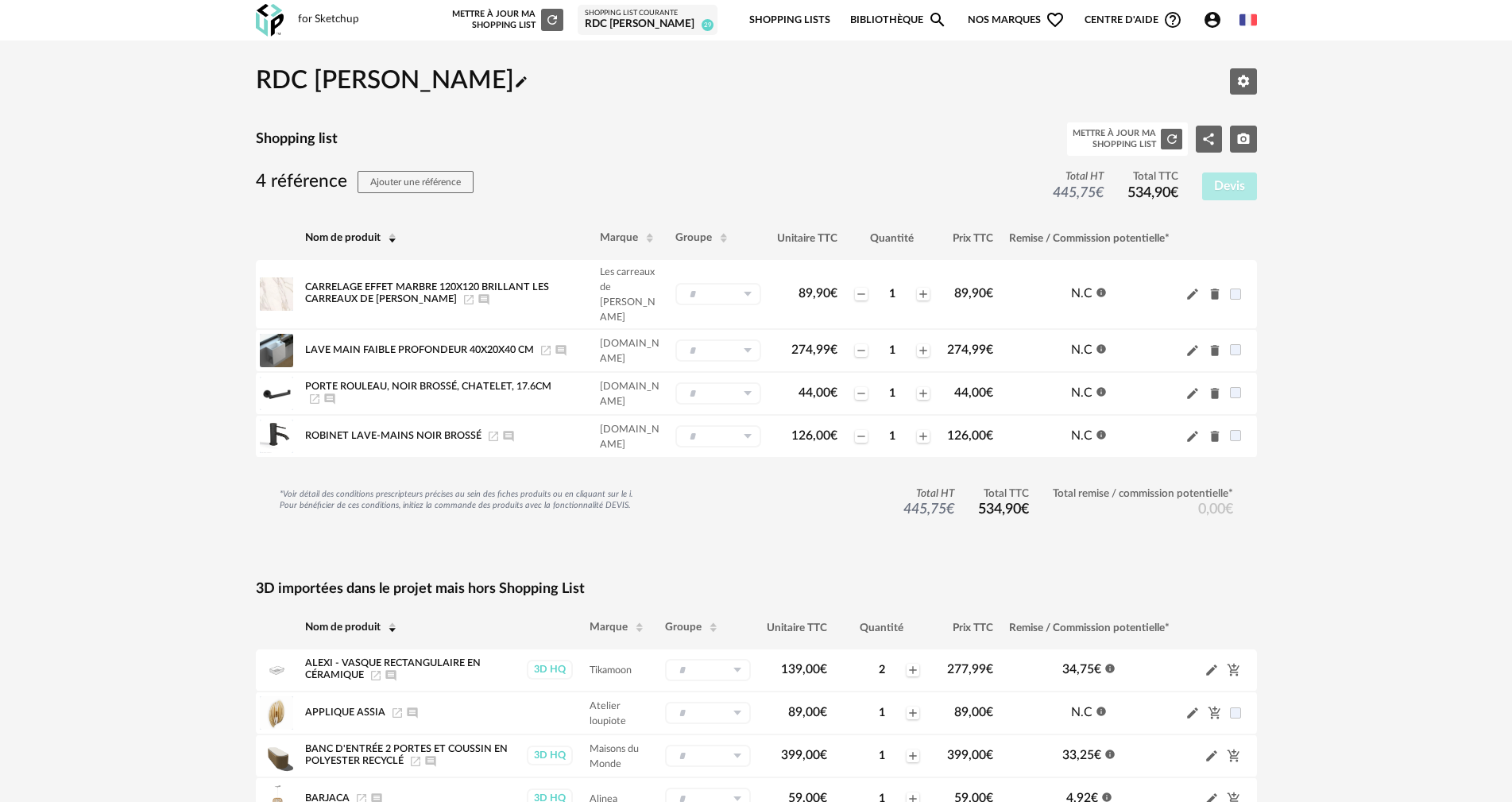
click at [528, 85] on icon "Pencil icon" at bounding box center [521, 82] width 15 height 15
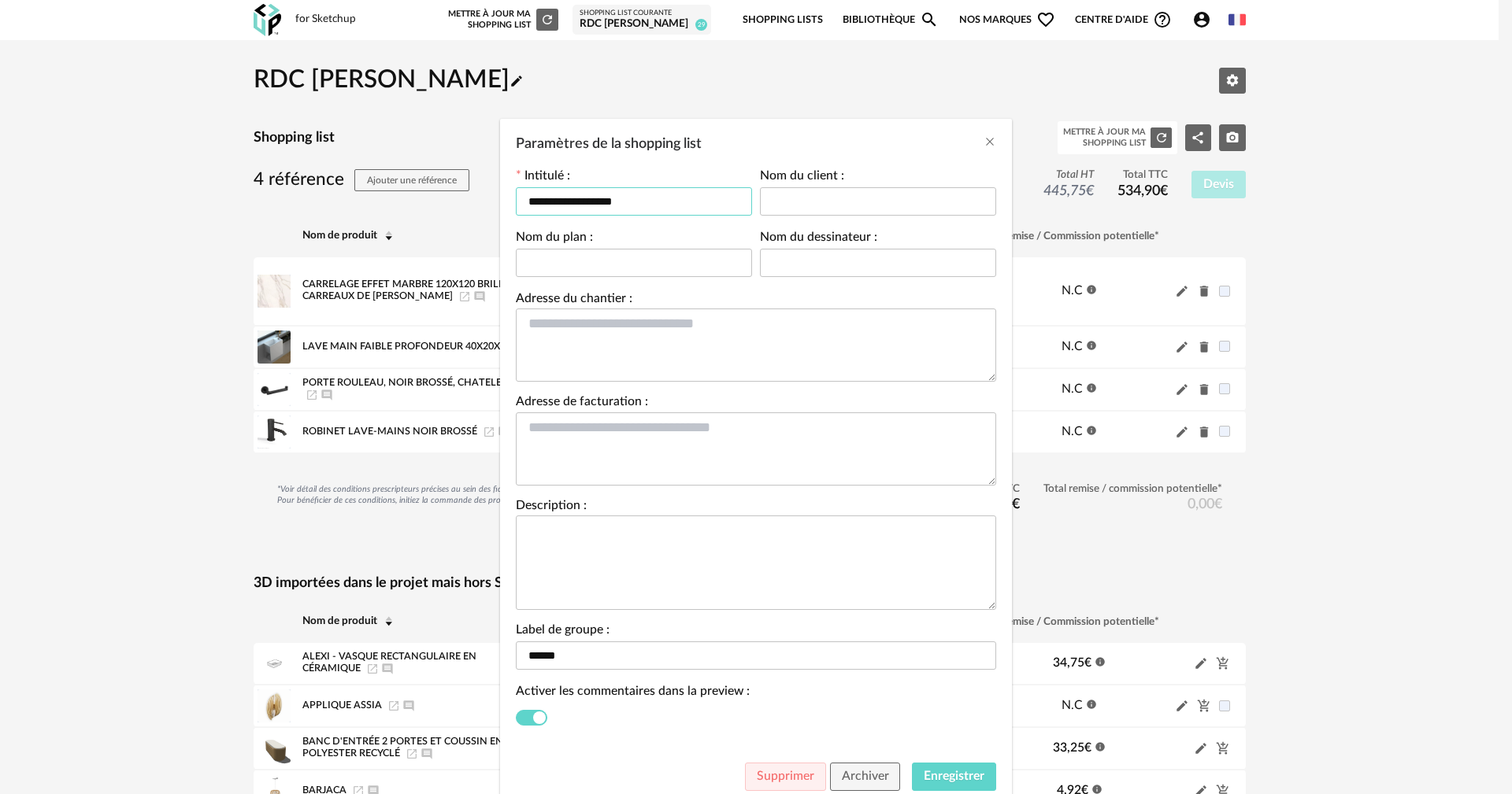
click at [605, 198] on input "**********" at bounding box center [634, 201] width 237 height 28
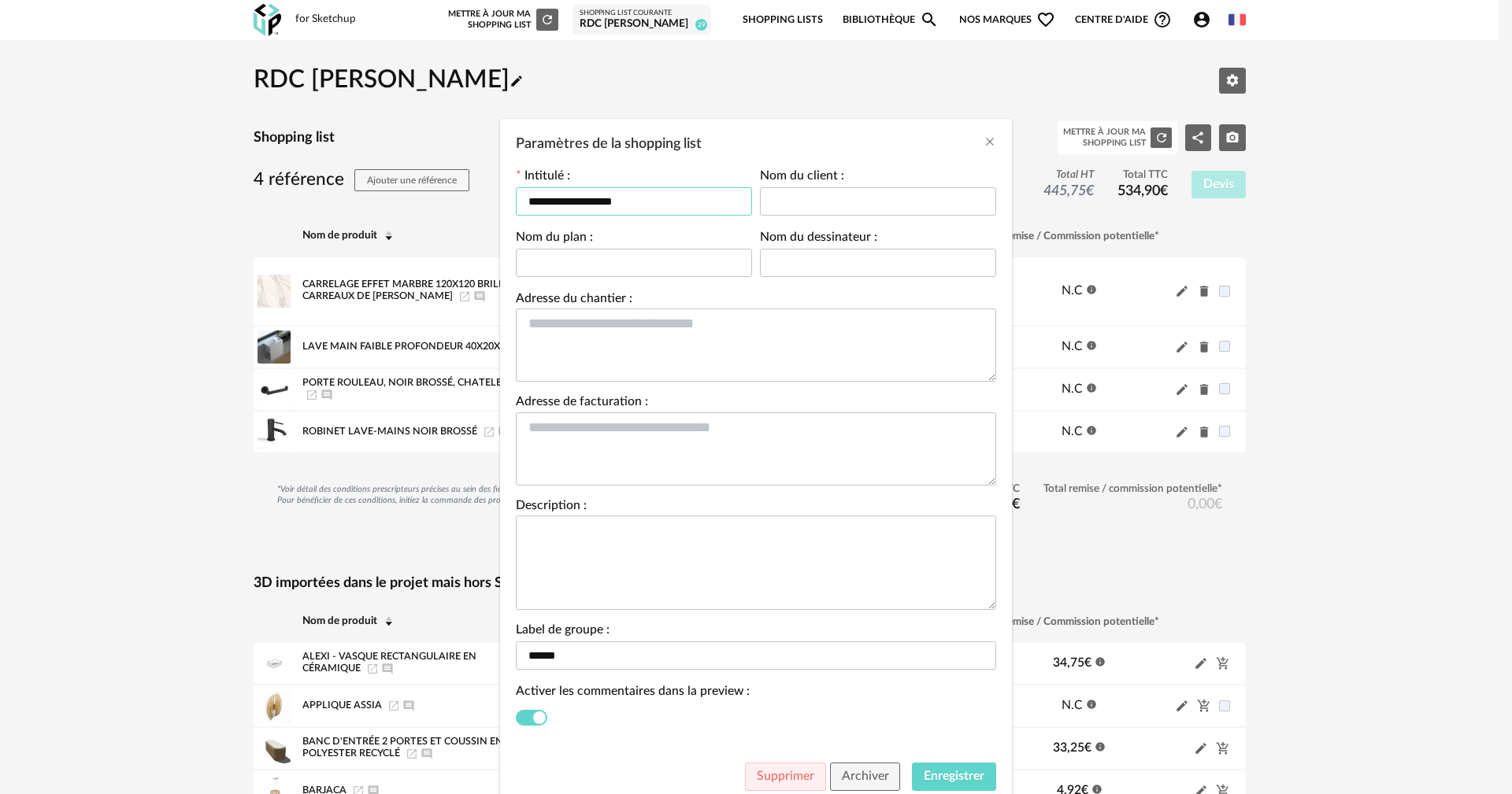
paste input "**********"
click at [739, 200] on input "**********" at bounding box center [634, 201] width 237 height 28
type input "**********"
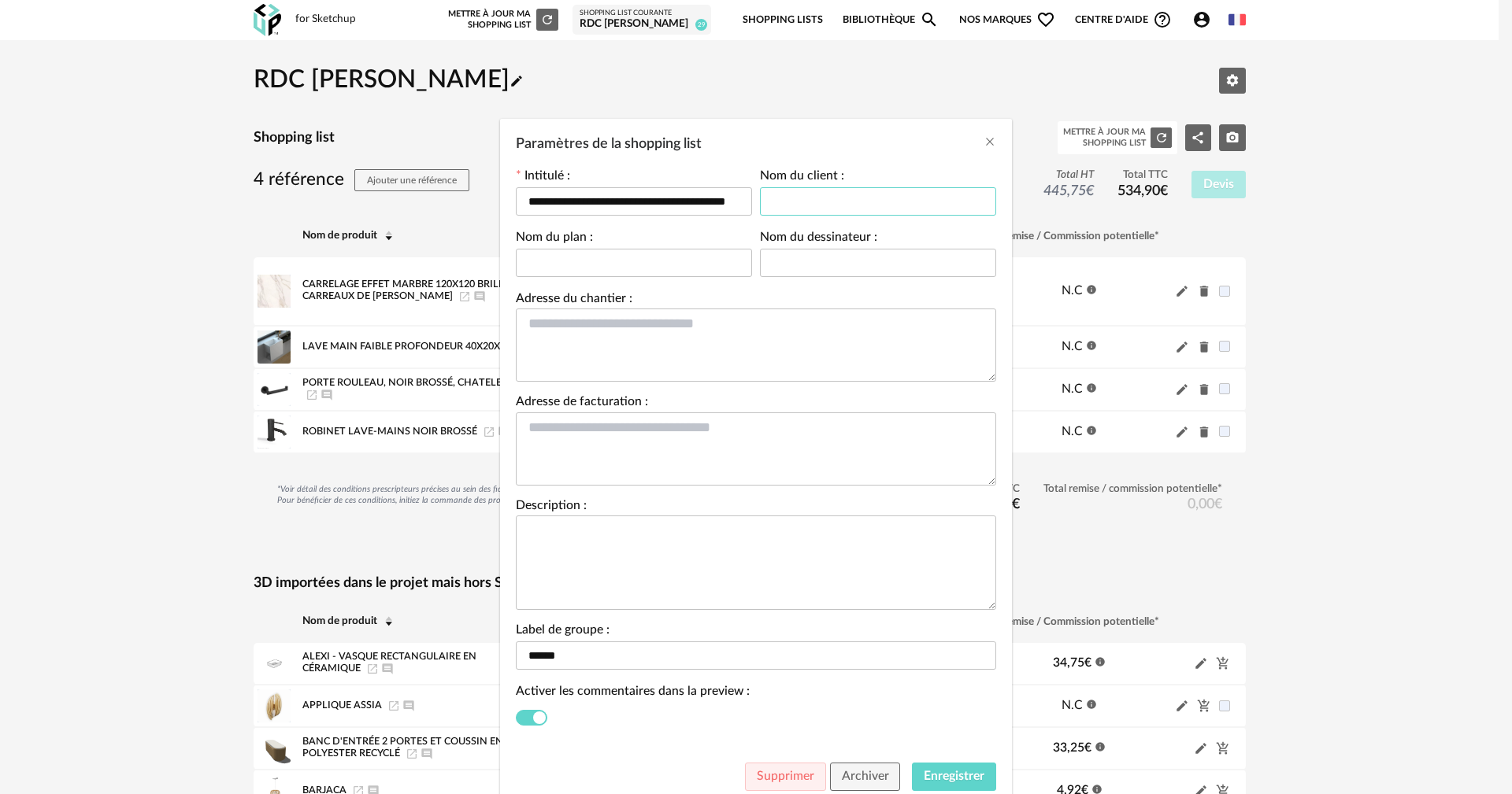
scroll to position [0, 0]
click at [817, 199] on input "Paramètres de la shopping list" at bounding box center [878, 201] width 237 height 28
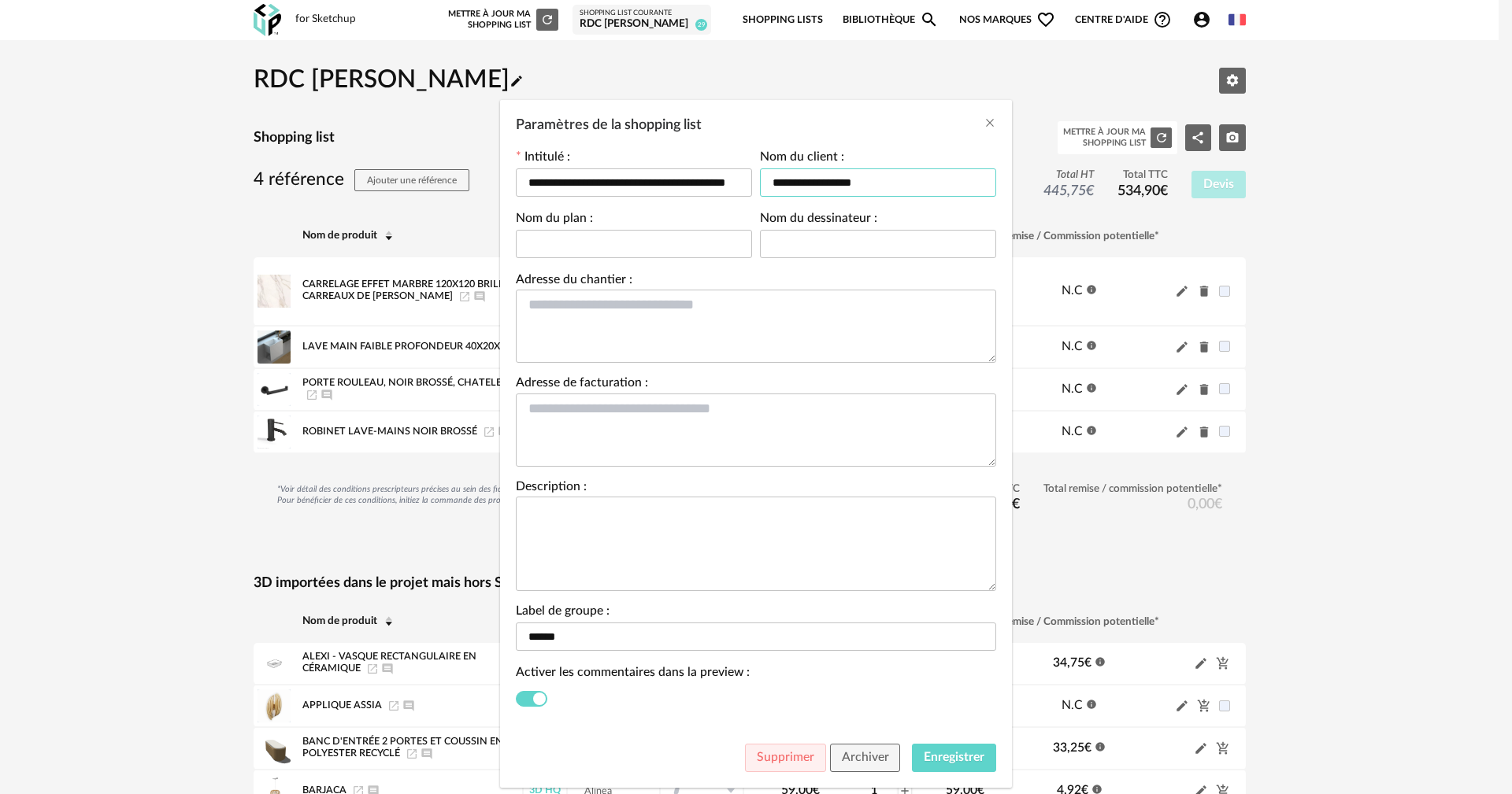
scroll to position [52, 0]
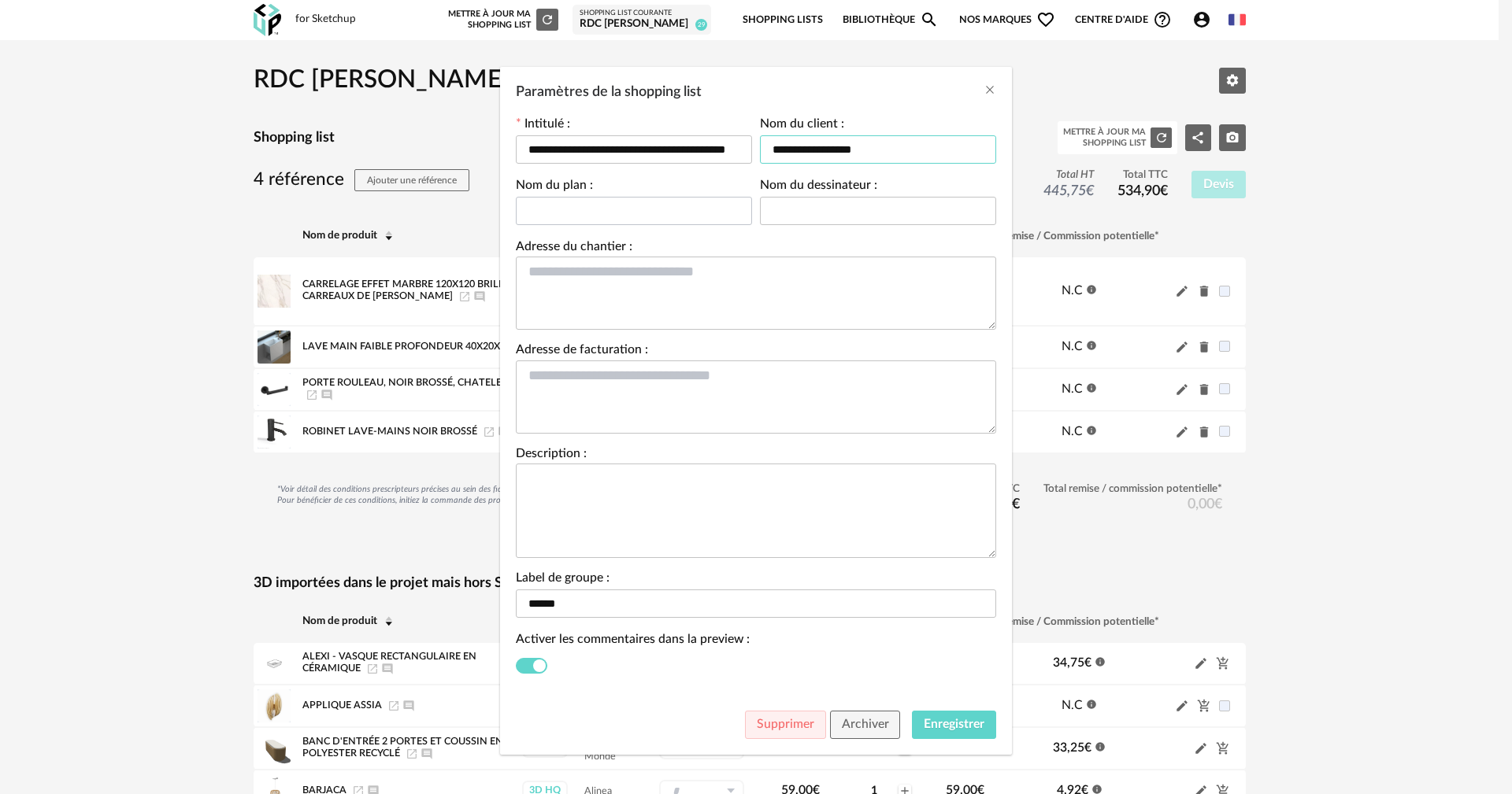
type input "**********"
click at [625, 207] on input "Paramètres de la shopping list" at bounding box center [634, 211] width 237 height 28
type input "*******"
click at [848, 206] on input "Paramètres de la shopping list" at bounding box center [878, 211] width 237 height 28
type input "**********"
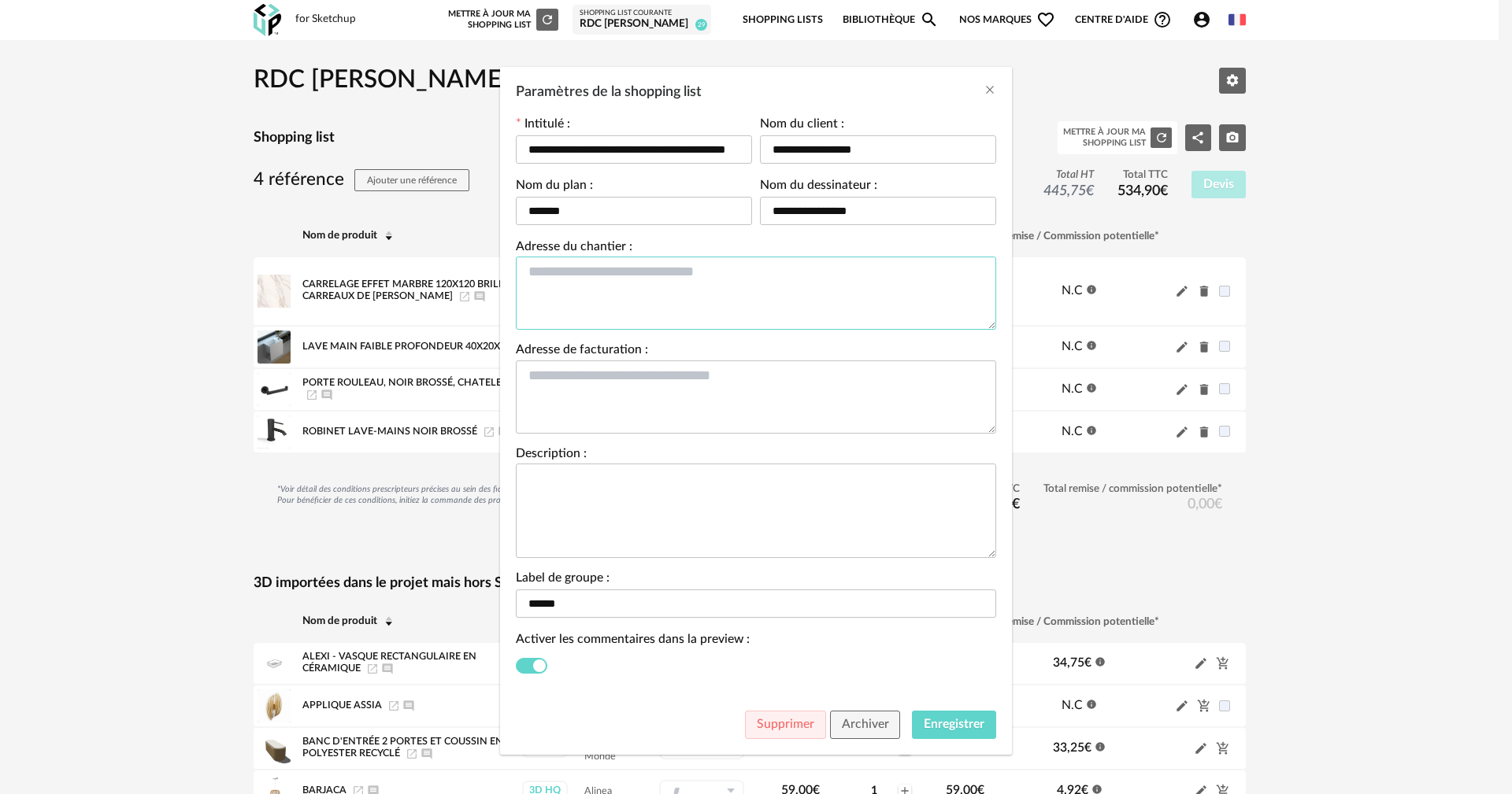
click at [641, 285] on textarea "Paramètres de la shopping list" at bounding box center [755, 293] width 480 height 73
click at [957, 731] on button "Enregistrer" at bounding box center [954, 724] width 85 height 28
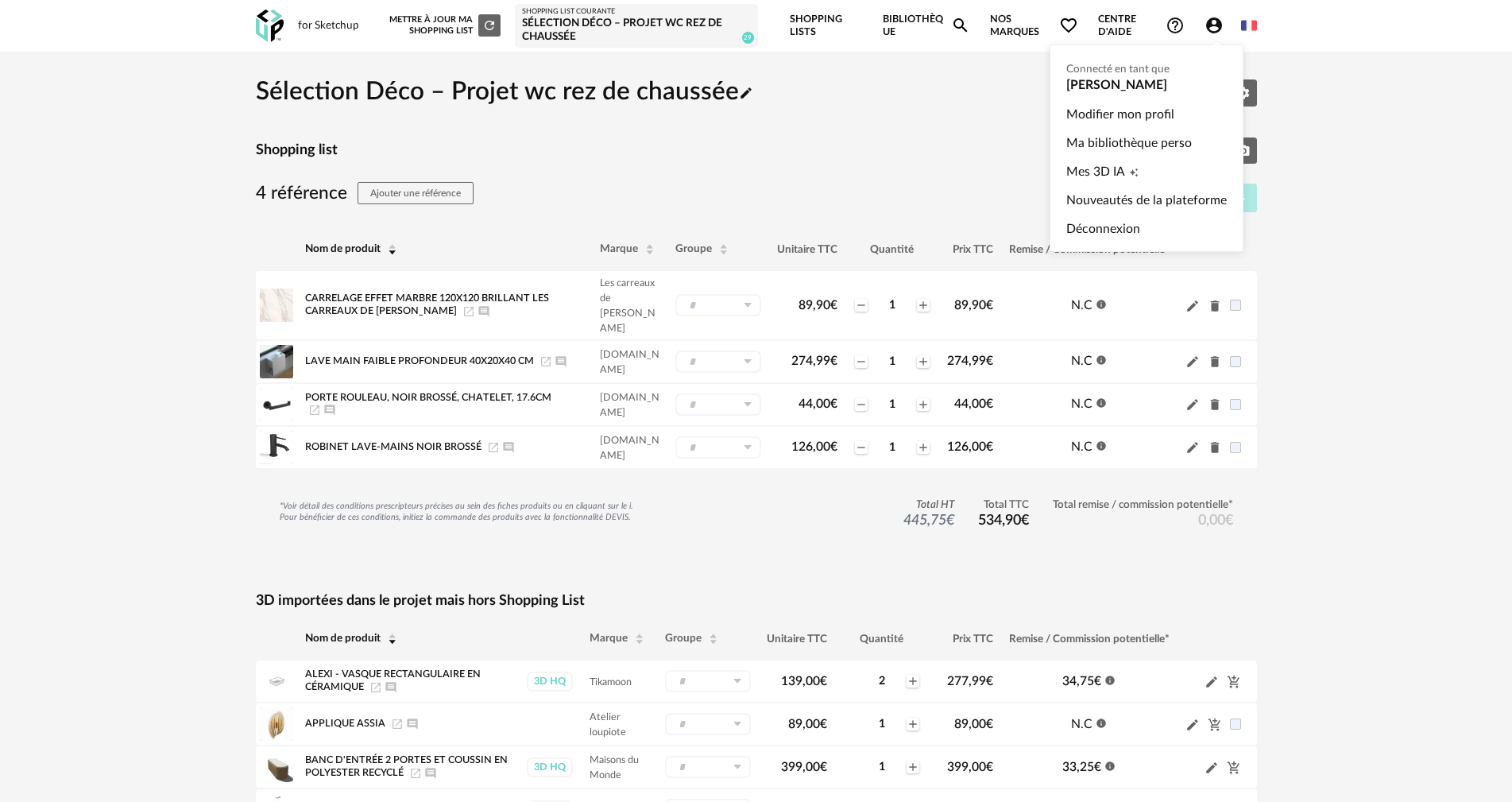
click at [1216, 28] on icon "Account Circle icon" at bounding box center [1214, 25] width 19 height 19
click at [1130, 139] on link "Ma bibliothèque perso" at bounding box center [1146, 143] width 160 height 28
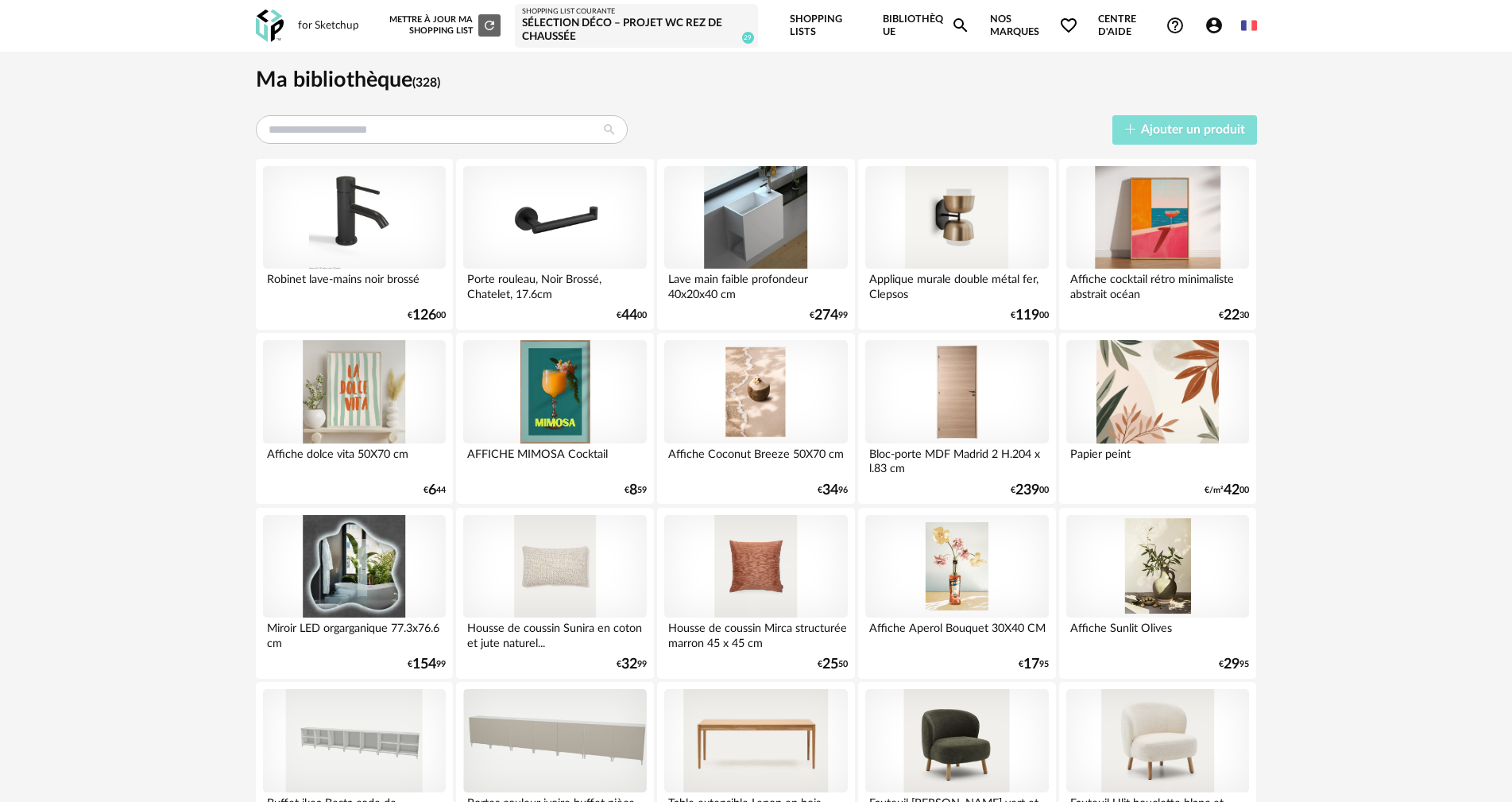
click at [1204, 128] on span "Ajouter un produit" at bounding box center [1193, 129] width 104 height 13
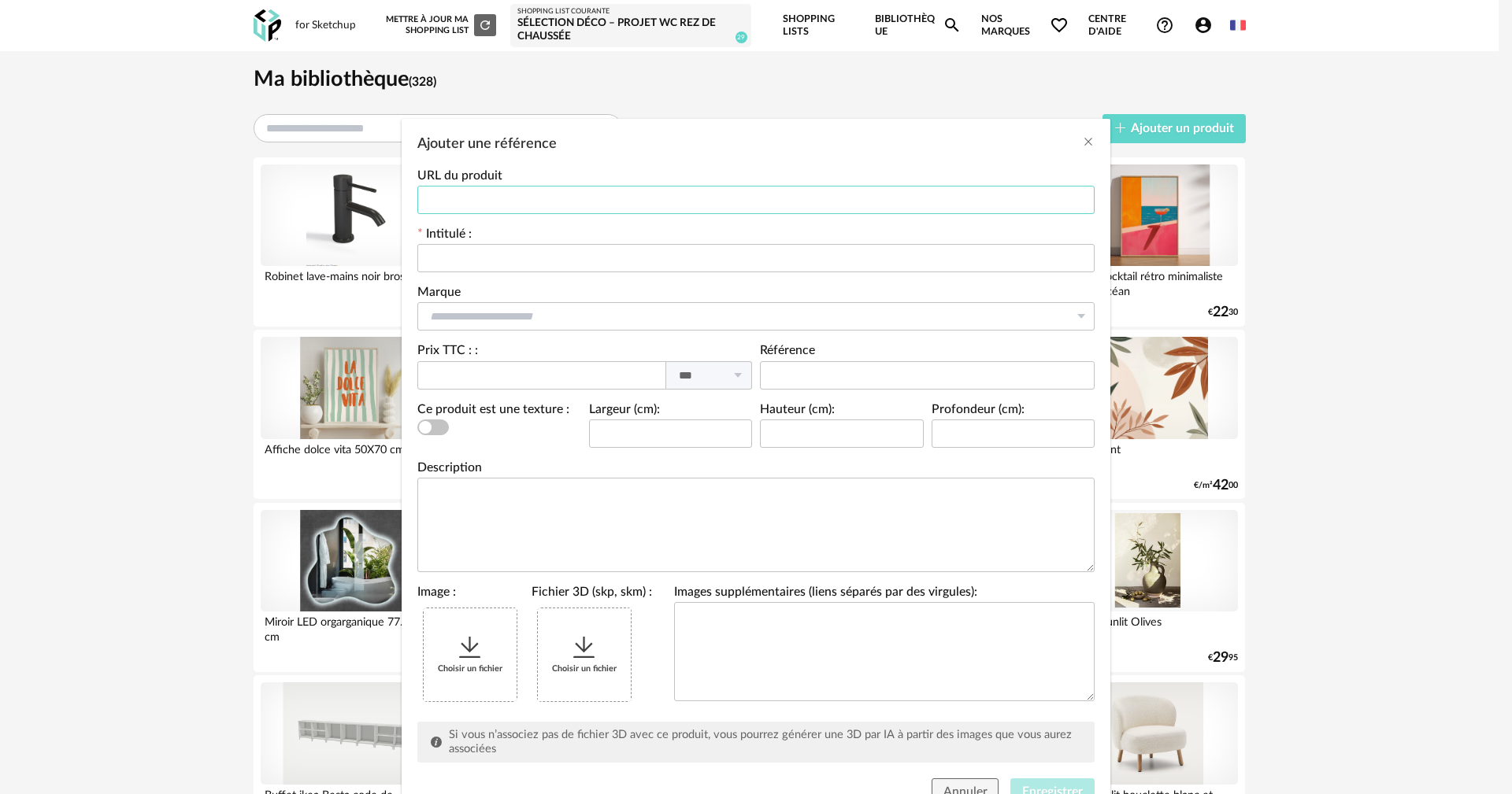
click at [566, 188] on input "Ajouter une référence" at bounding box center [756, 199] width 677 height 28
paste input "**********"
type input "**********"
click at [479, 258] on input "Ajouter une référence" at bounding box center [756, 258] width 677 height 28
click at [561, 261] on input "Ajouter une référence" at bounding box center [756, 258] width 677 height 28
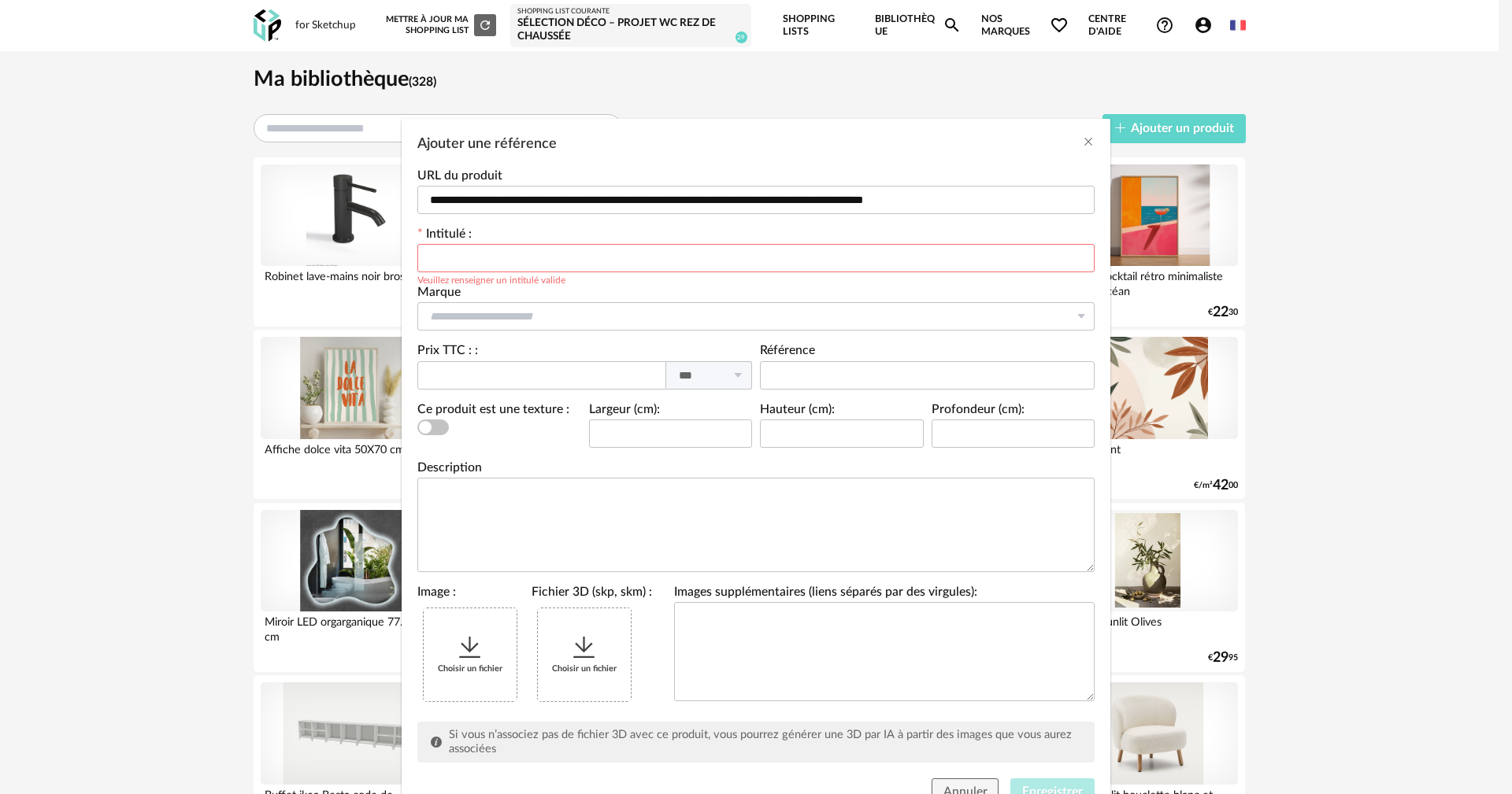
paste input "**********"
type input "**********"
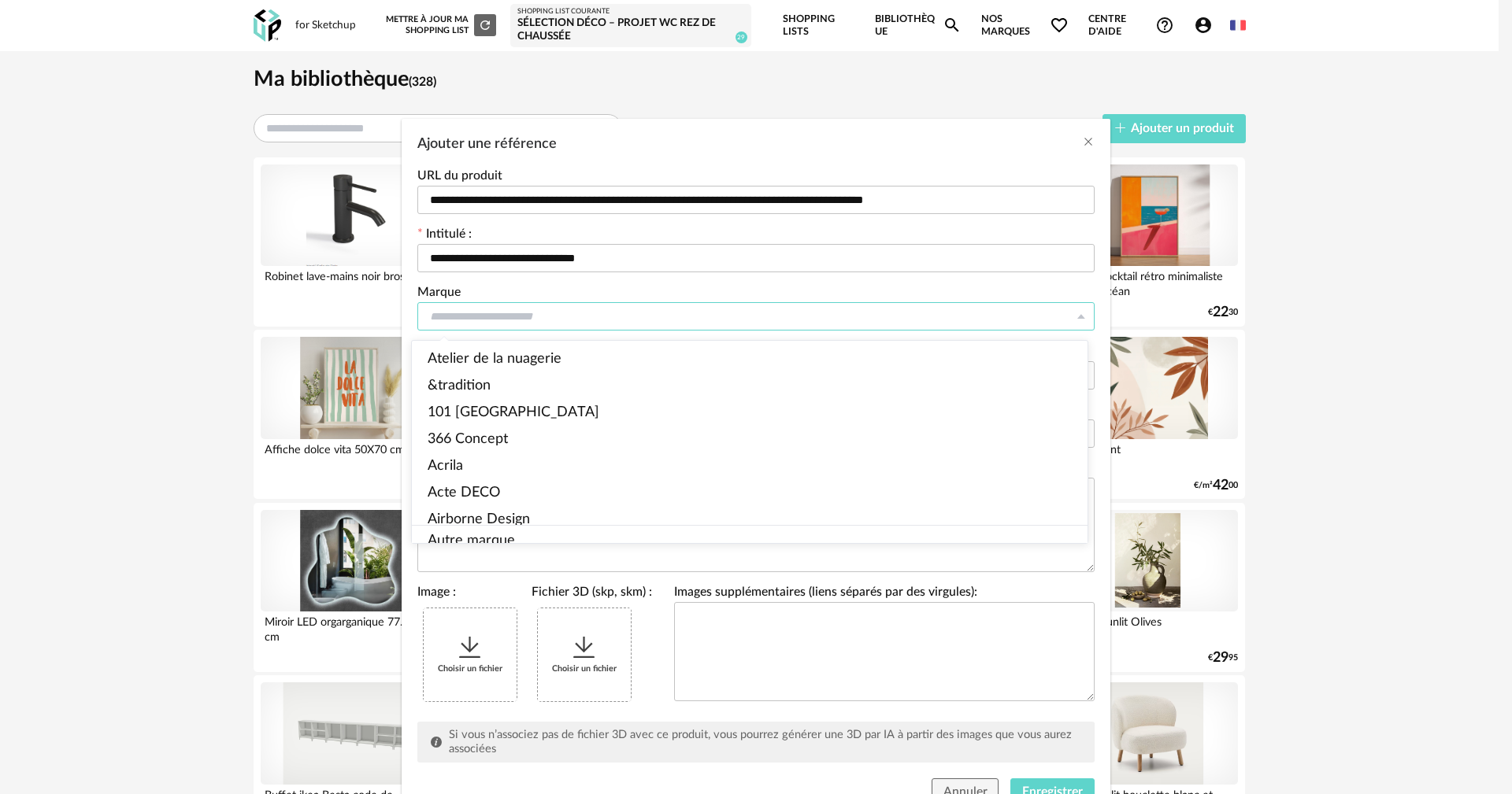
click at [522, 310] on input "Ajouter une référence" at bounding box center [756, 315] width 677 height 28
click at [479, 534] on span "Autre marque" at bounding box center [470, 541] width 88 height 14
type input "**********"
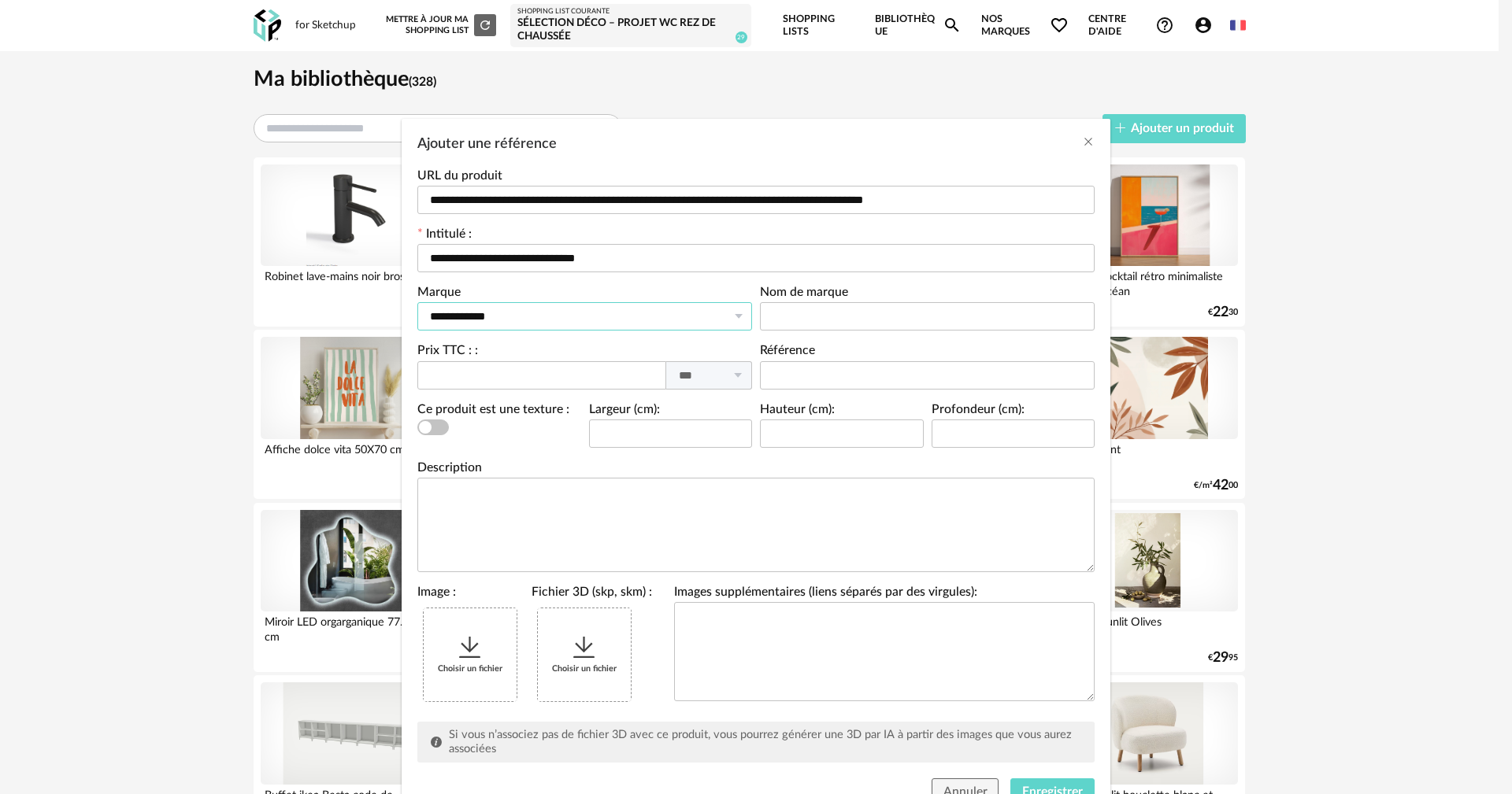
scroll to position [1, 0]
click at [881, 318] on input "Ajouter une référence" at bounding box center [927, 315] width 335 height 28
type input "**********"
click at [512, 369] on input "Ajouter une référence" at bounding box center [542, 375] width 249 height 28
type input "**"
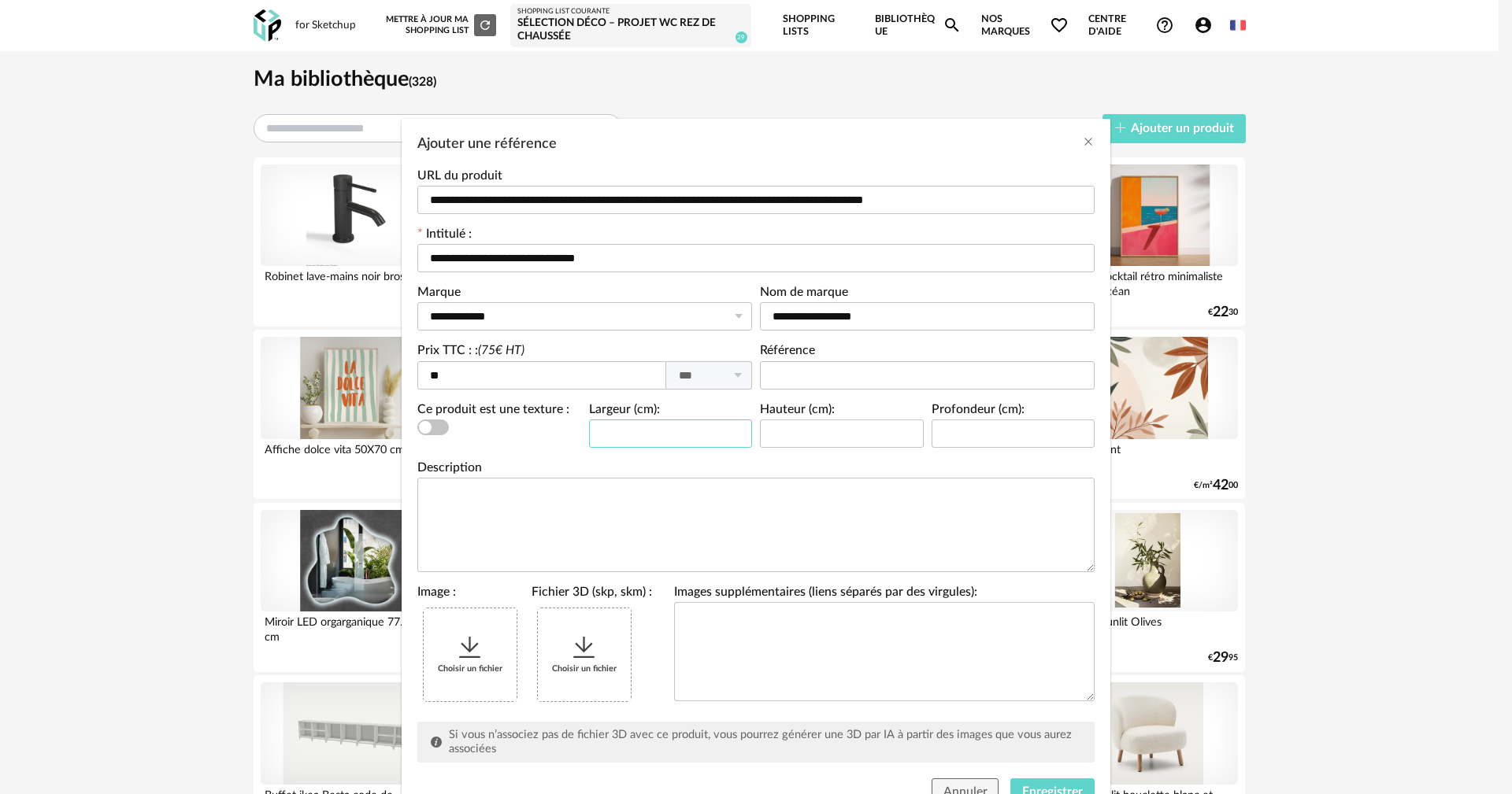
click at [665, 438] on input "Ajouter une référence" at bounding box center [670, 433] width 164 height 28
click at [471, 655] on icon "Ajouter une référence" at bounding box center [469, 647] width 28 height 28
click at [571, 652] on icon "Ajouter une référence" at bounding box center [584, 647] width 28 height 28
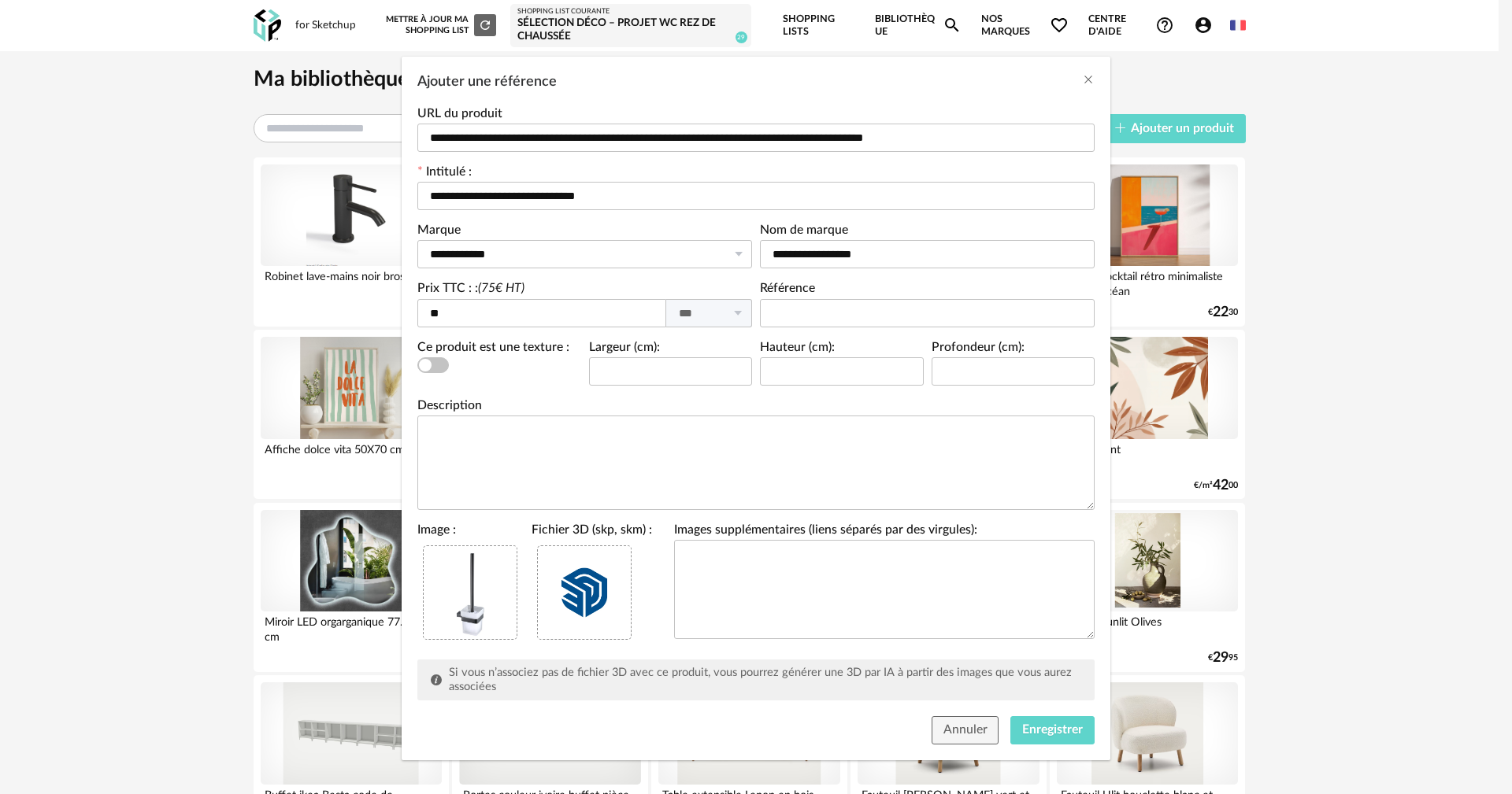
scroll to position [67, 0]
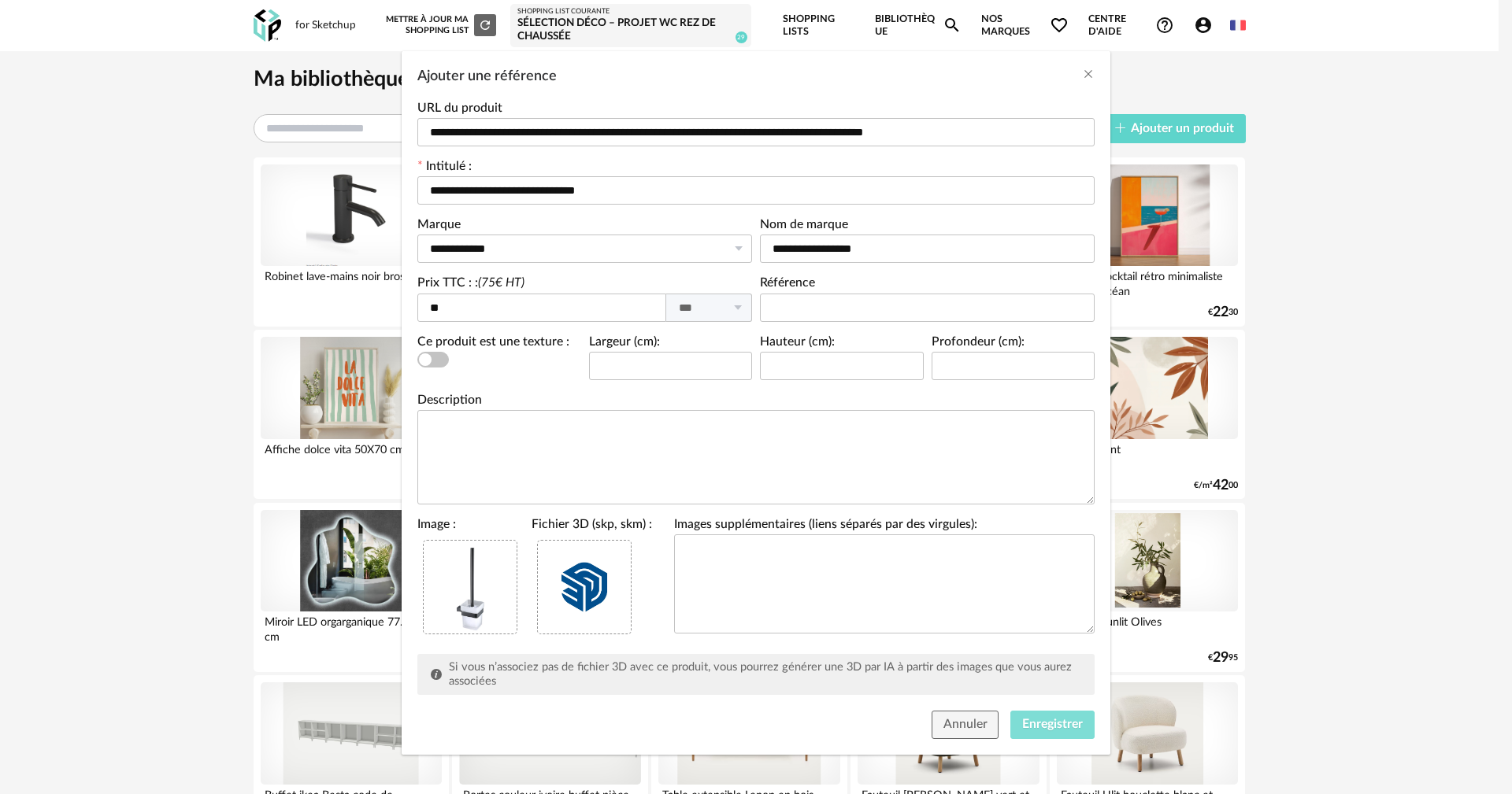
click at [1052, 727] on span "Enregistrer" at bounding box center [1052, 724] width 61 height 12
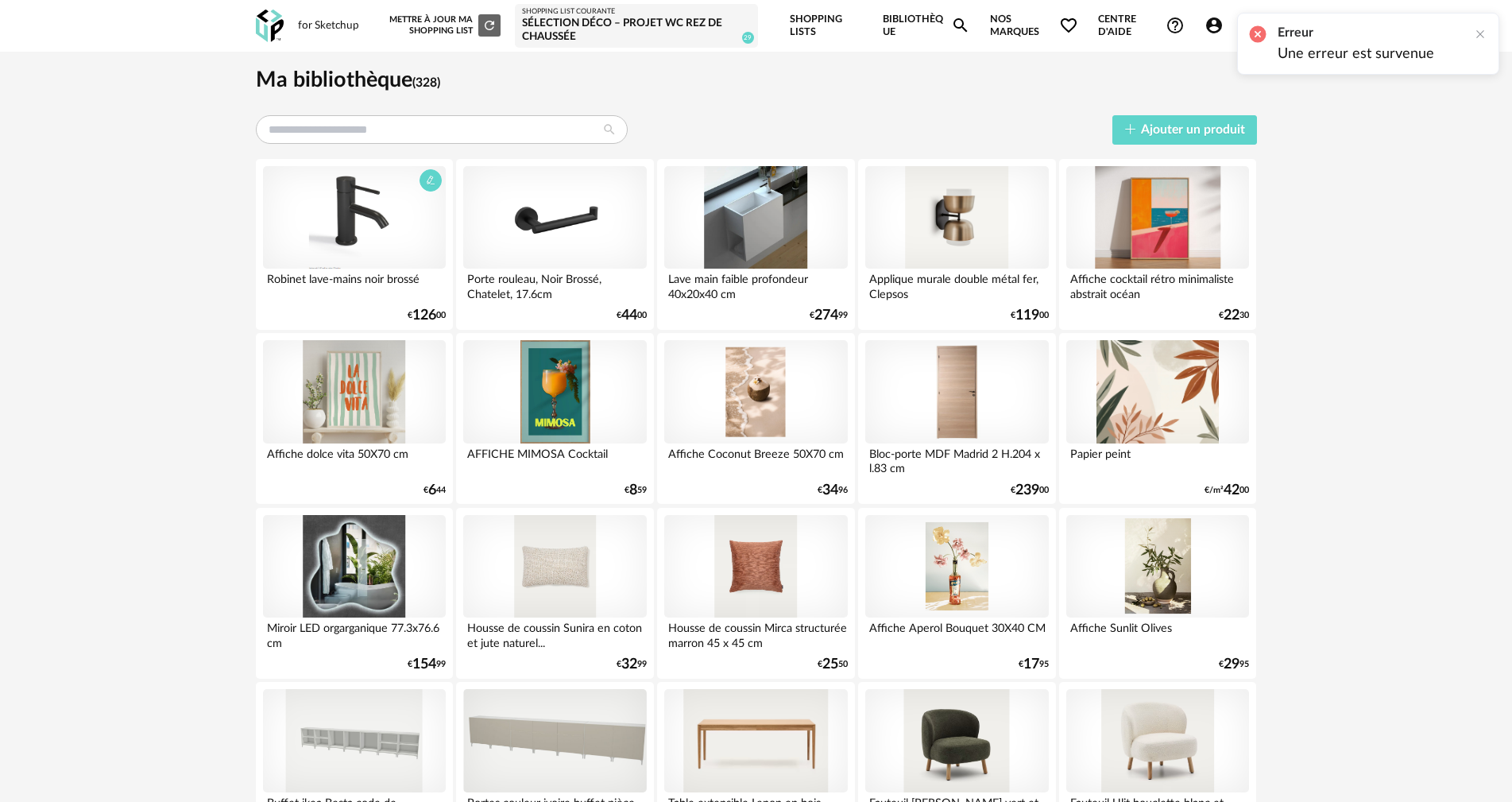
click at [389, 240] on div at bounding box center [354, 217] width 182 height 103
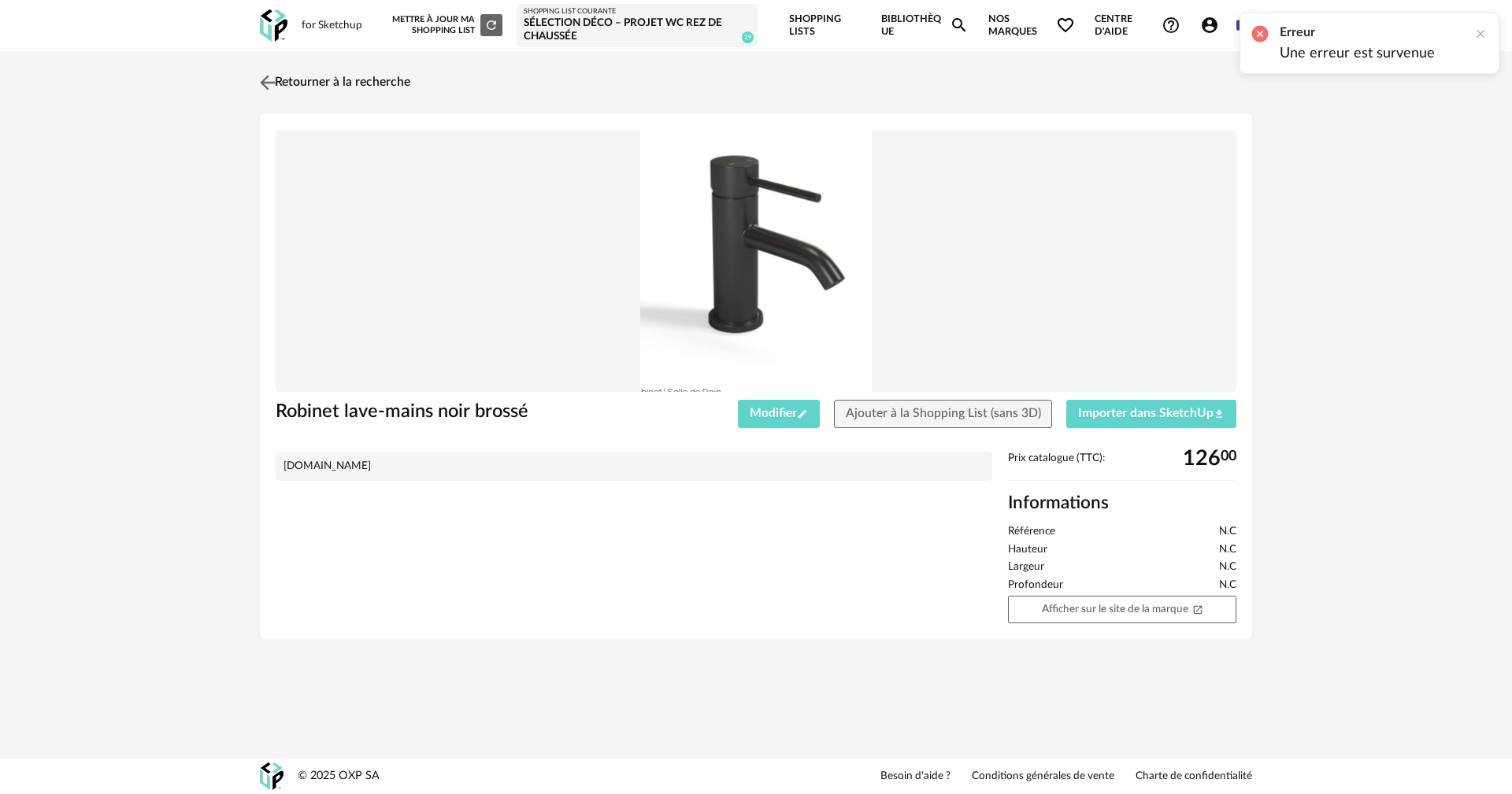
click at [286, 88] on link "Retourner à la recherche" at bounding box center [333, 83] width 154 height 35
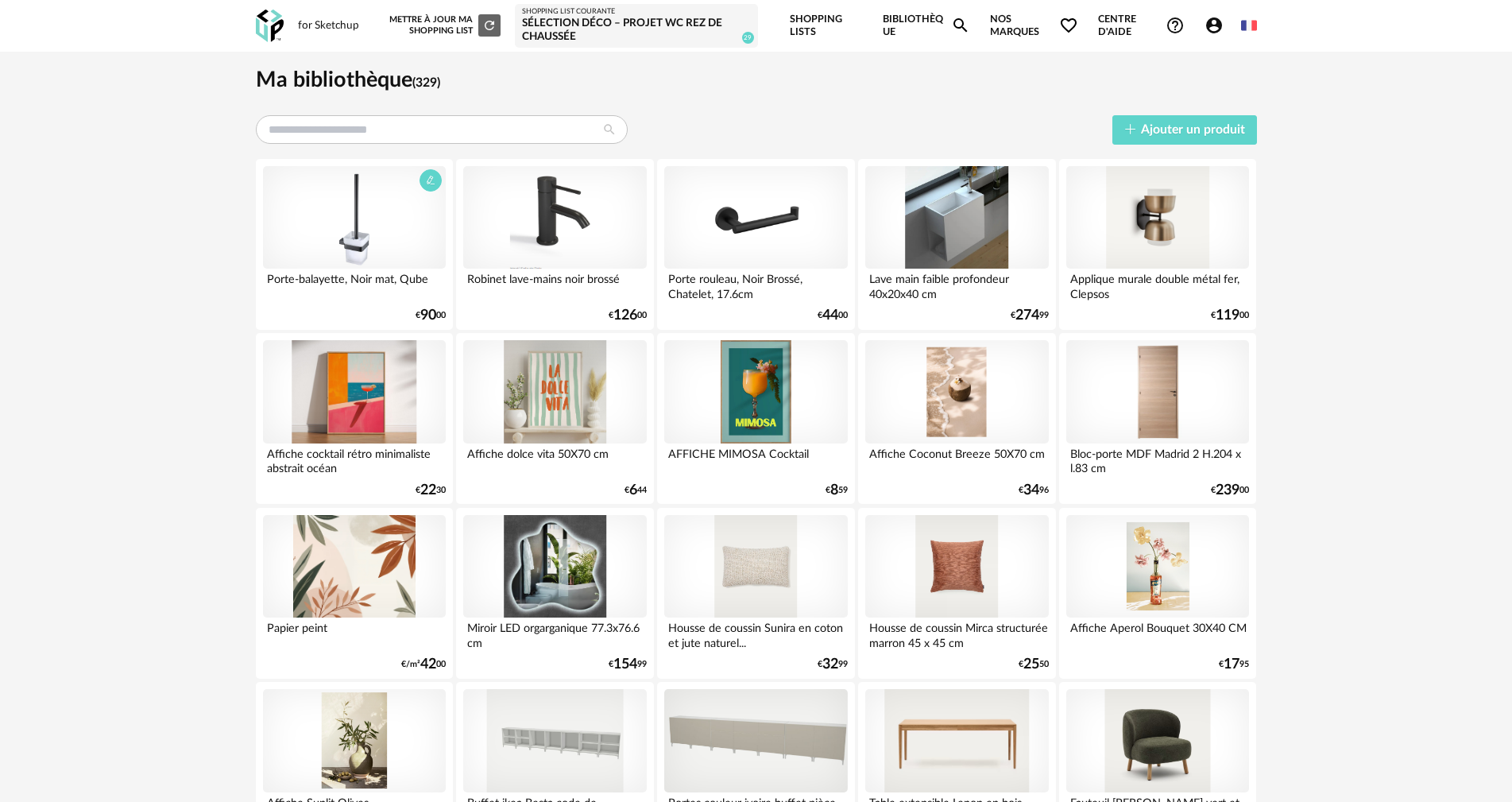
click at [401, 219] on div at bounding box center [354, 217] width 182 height 103
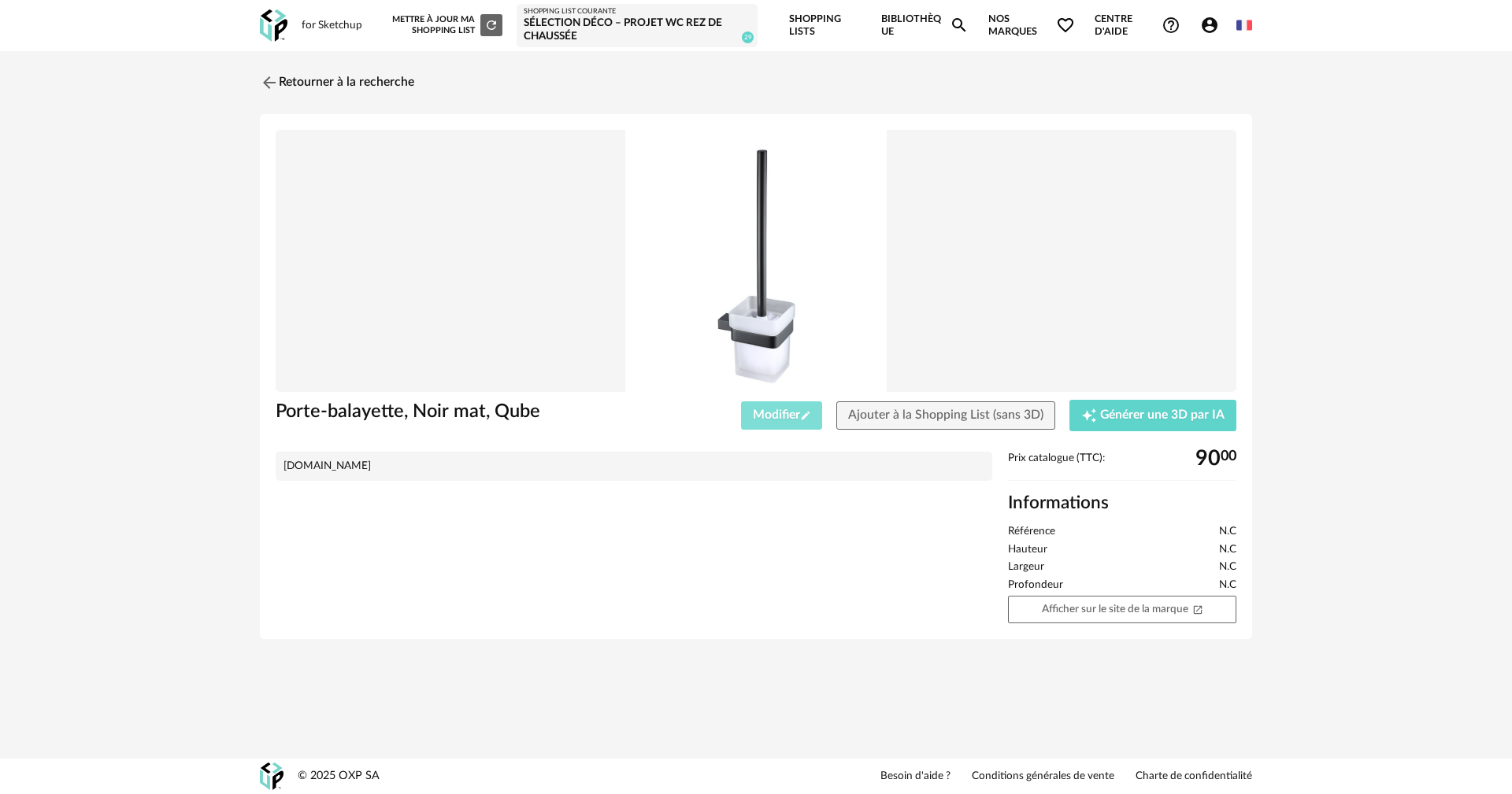
click at [795, 409] on span "Modifier Pencil icon" at bounding box center [782, 414] width 59 height 12
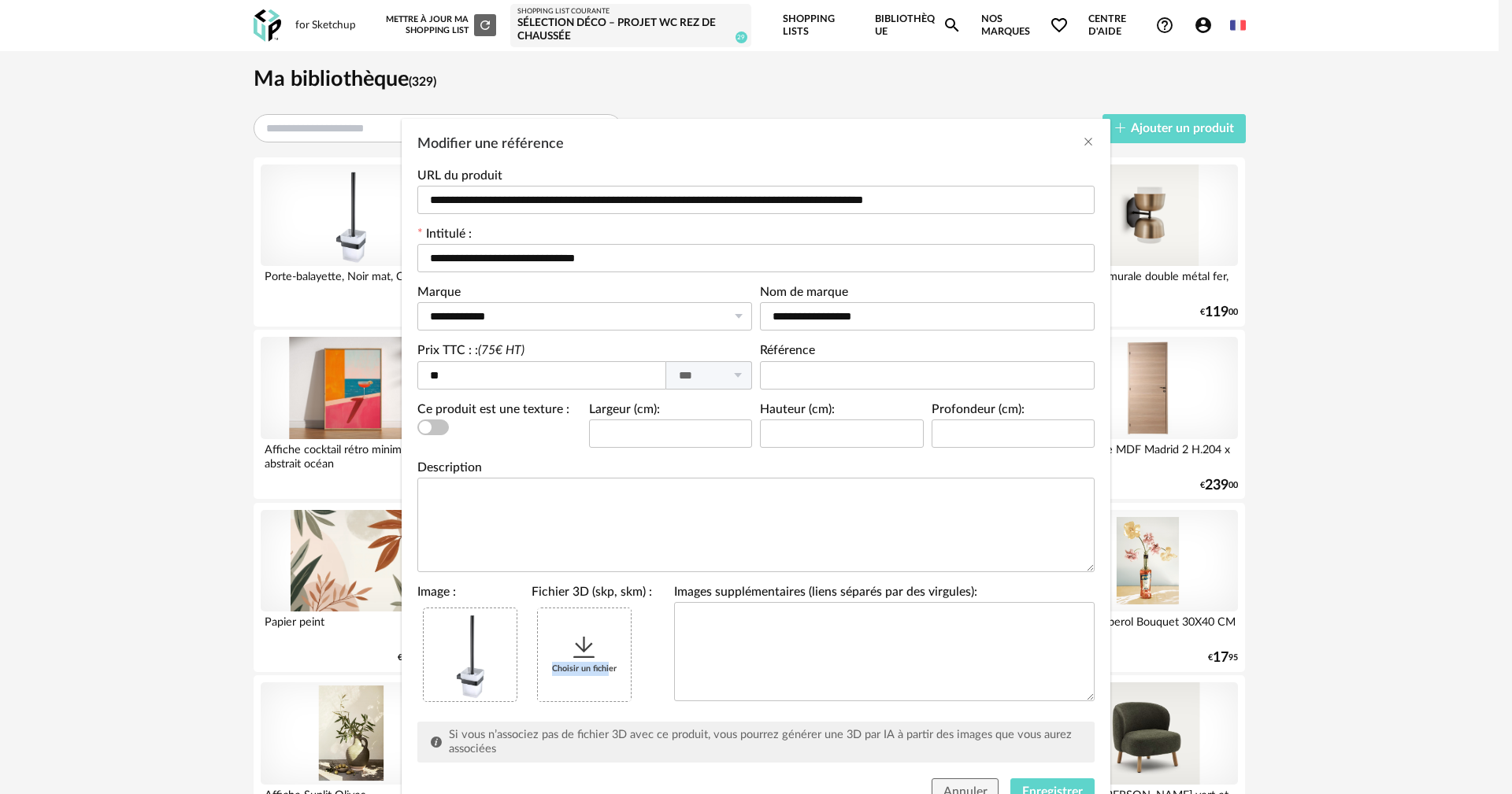
click at [578, 661] on div "Choisir un fichier" at bounding box center [584, 655] width 93 height 93
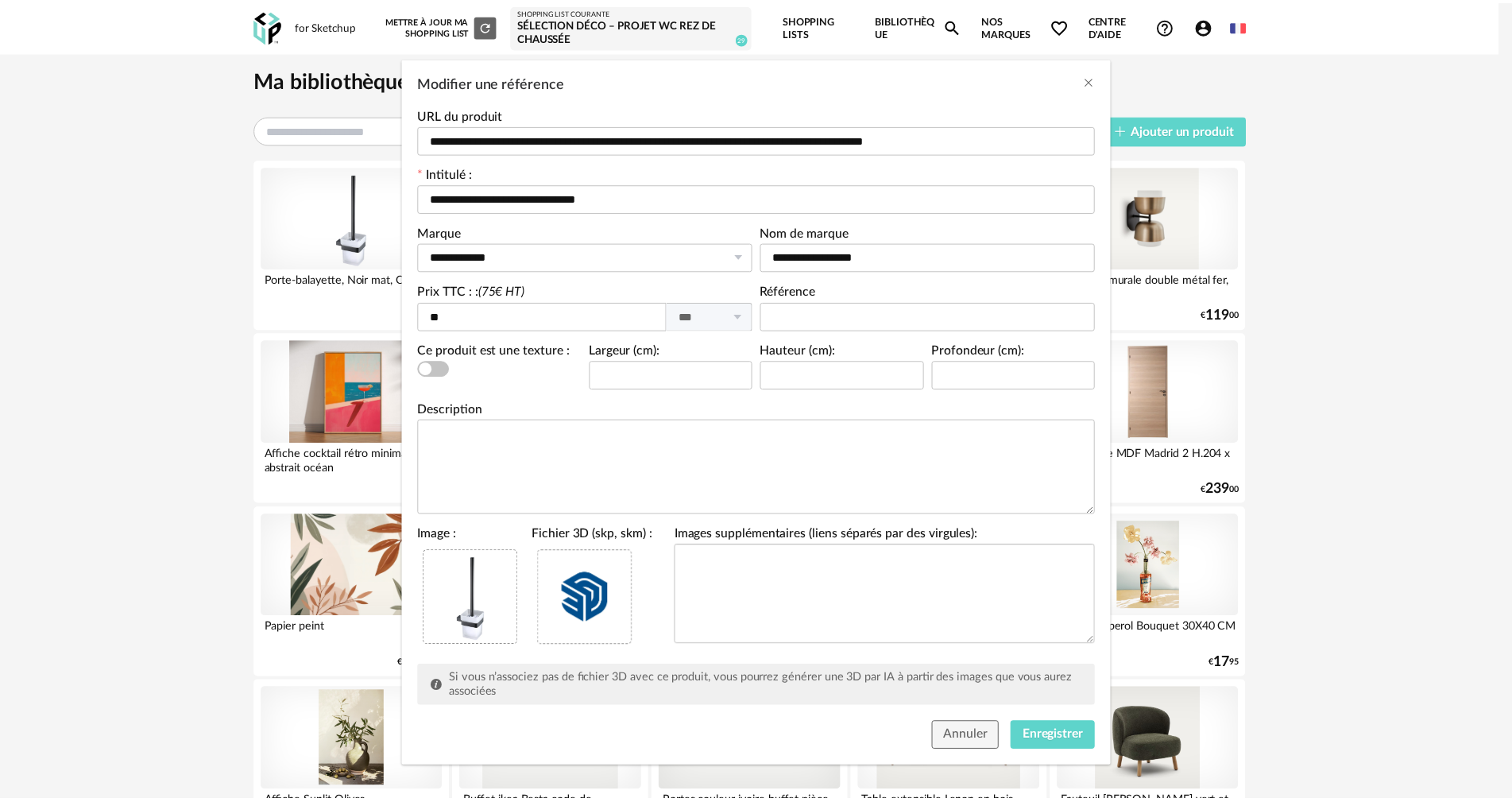
scroll to position [68, 0]
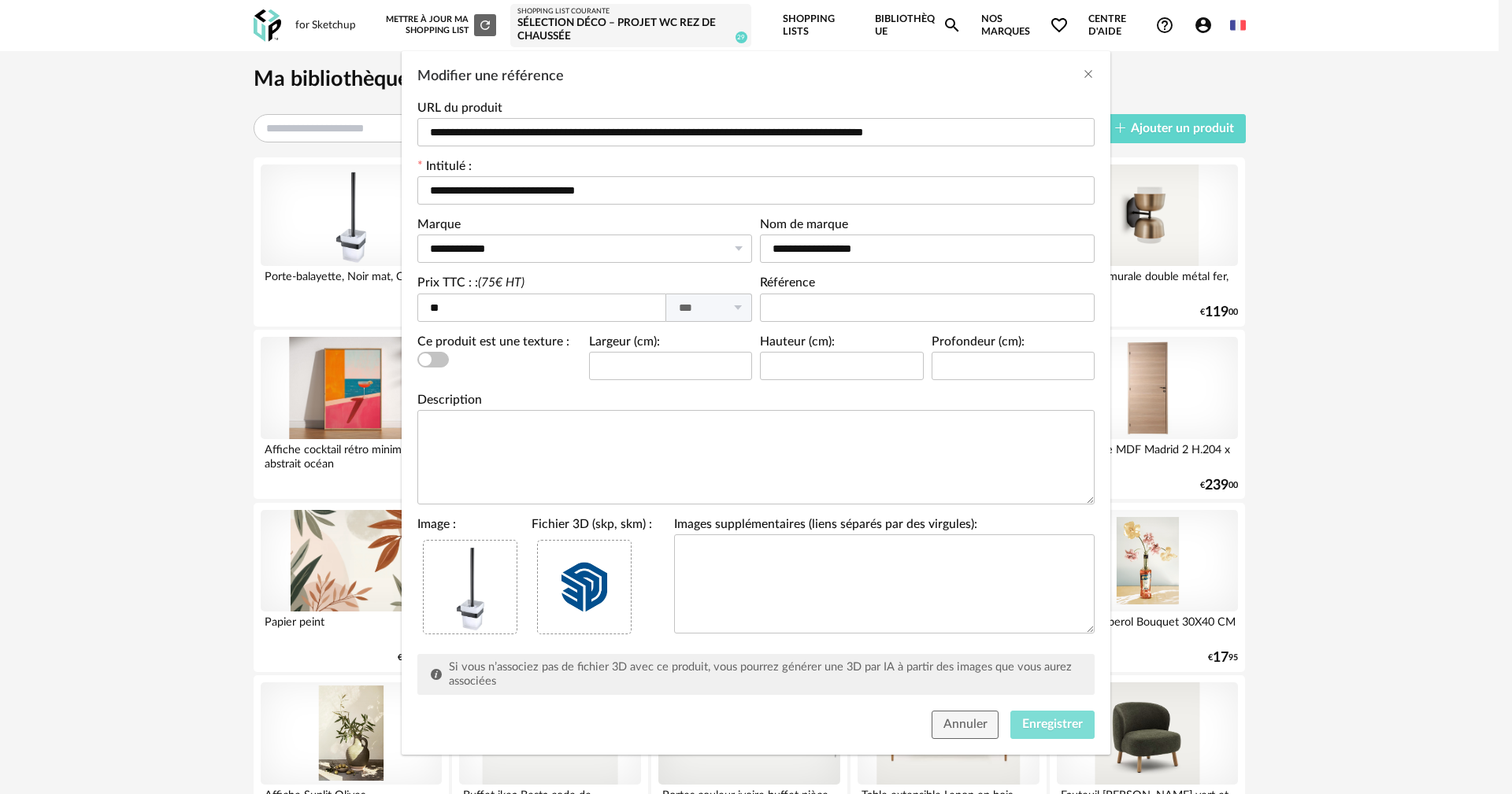
click at [1040, 720] on span "Enregistrer" at bounding box center [1052, 724] width 61 height 12
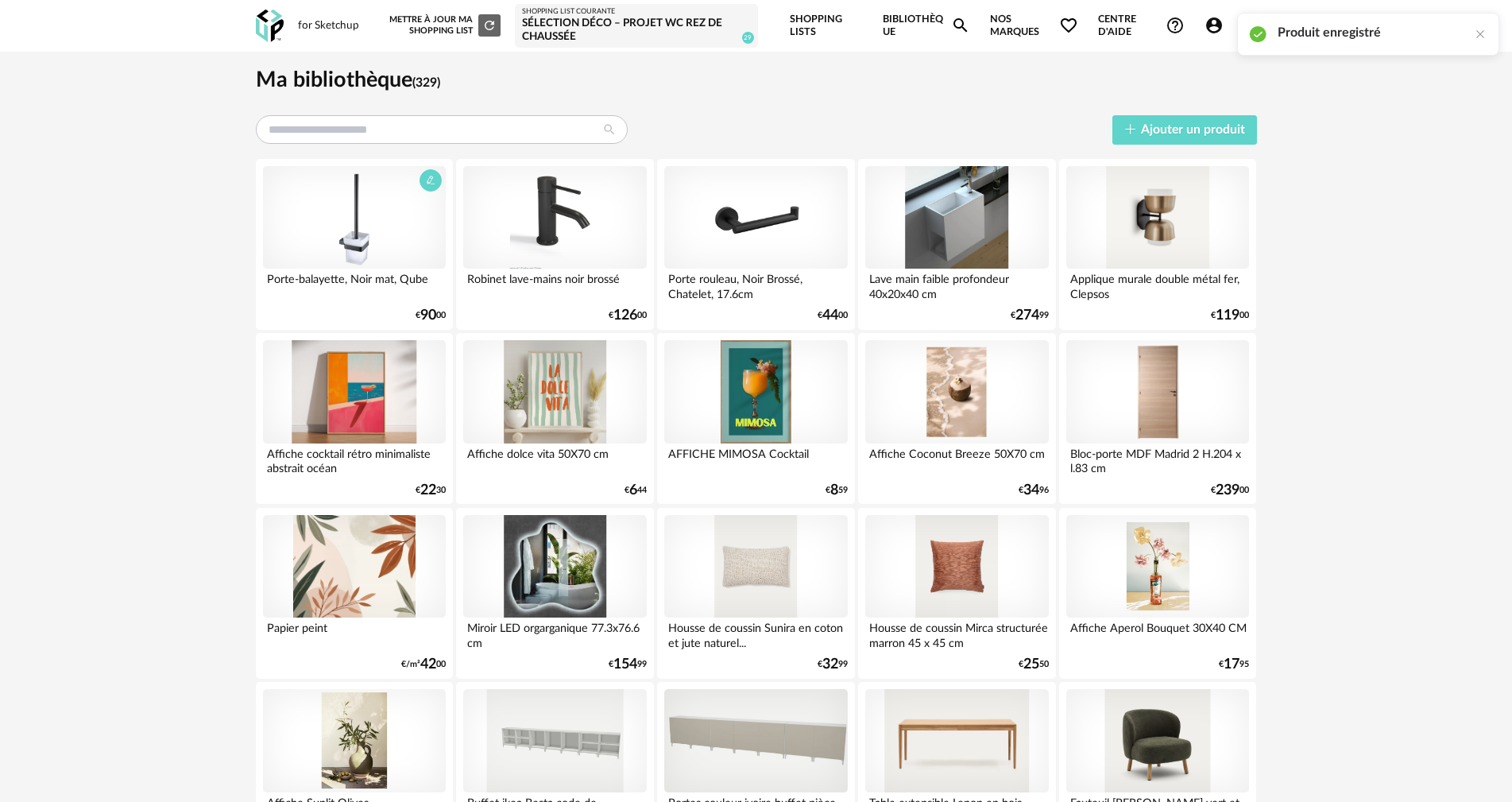
click at [414, 232] on div at bounding box center [354, 217] width 182 height 103
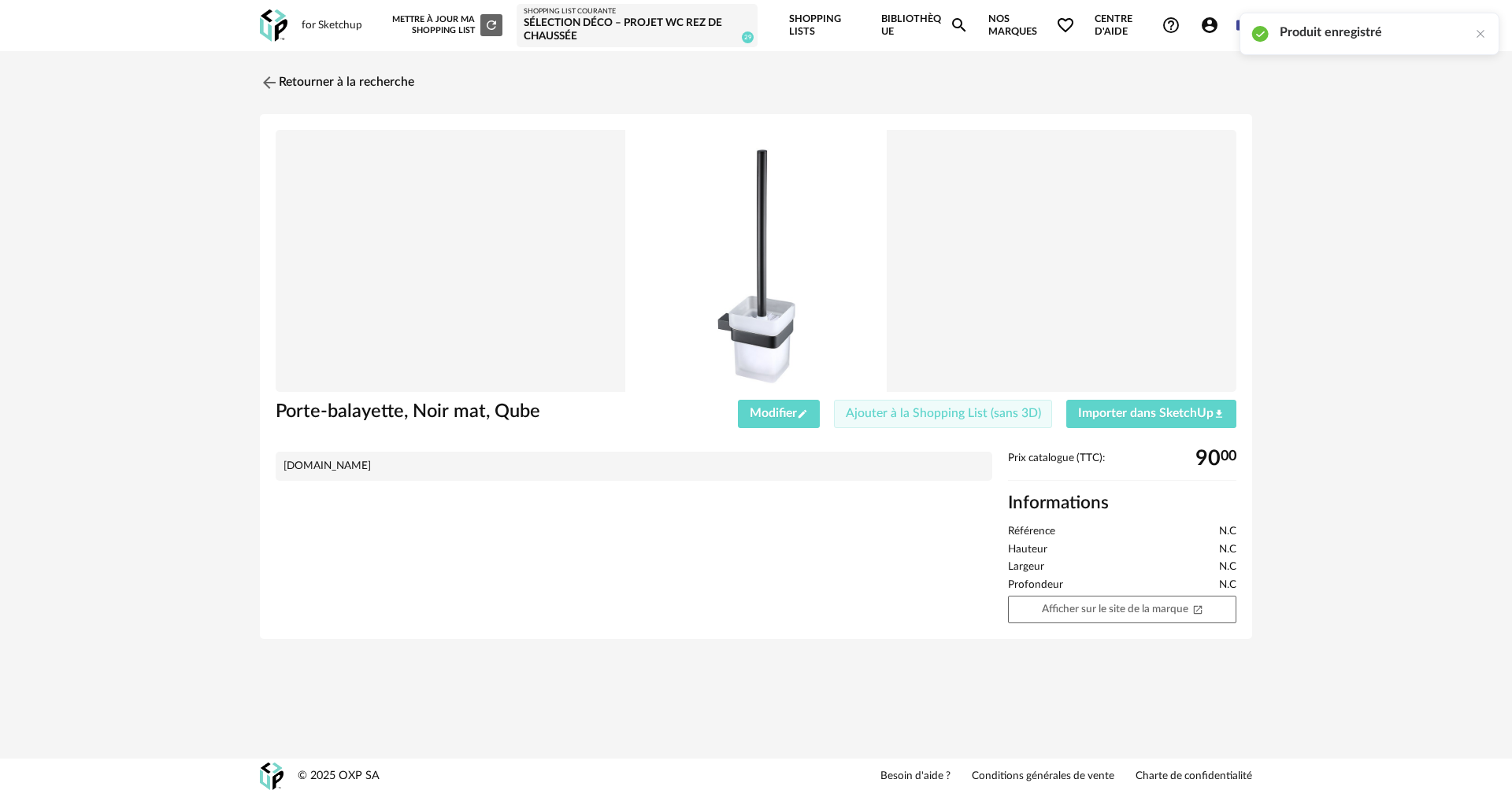
click at [923, 409] on span "Ajouter à la Shopping List (sans 3D)" at bounding box center [943, 412] width 195 height 12
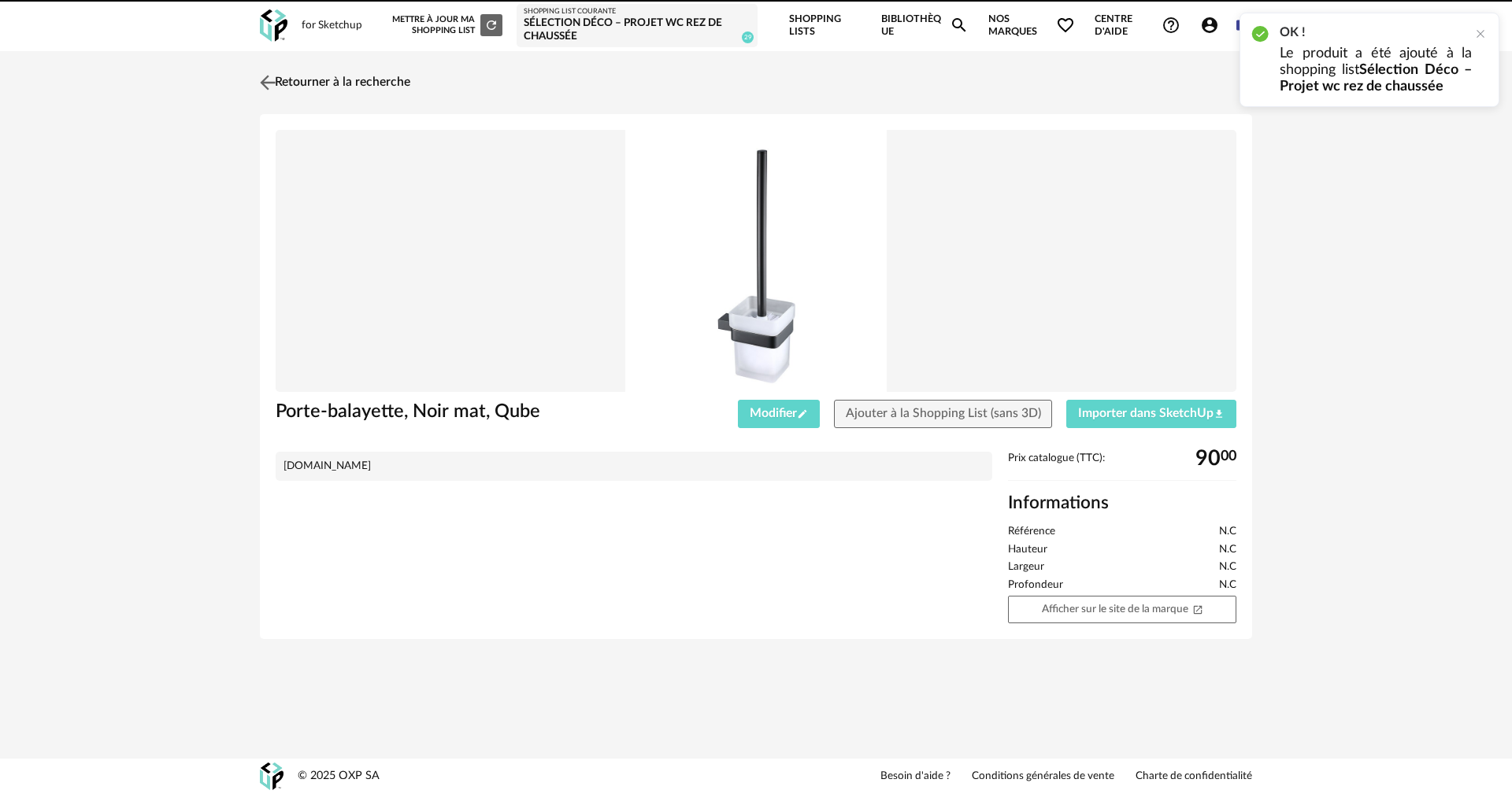
click at [340, 80] on link "Retourner à la recherche" at bounding box center [333, 83] width 154 height 35
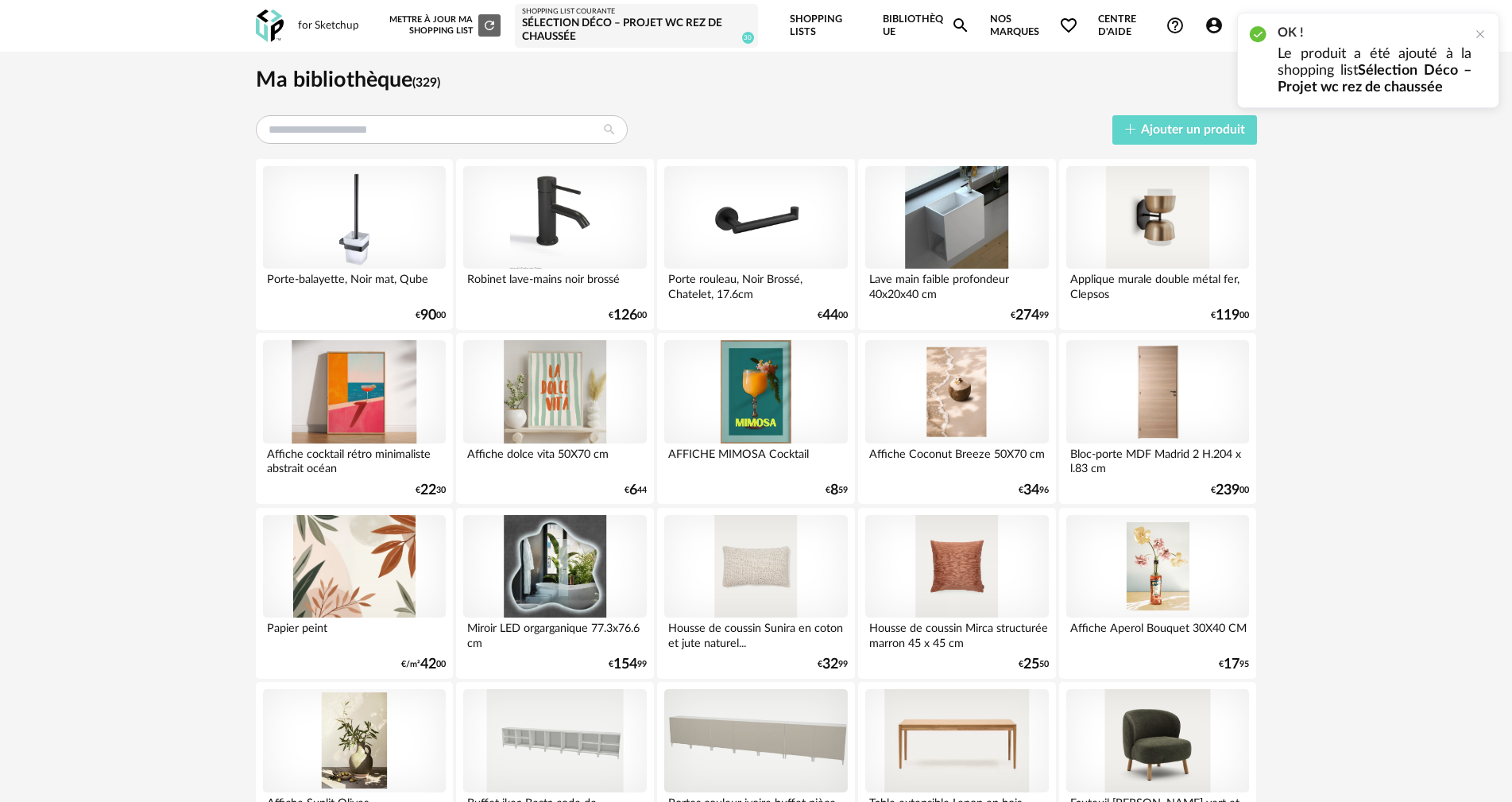
click at [622, 25] on div "Sélection Déco – Projet wc rez de chaussée" at bounding box center [637, 30] width 229 height 28
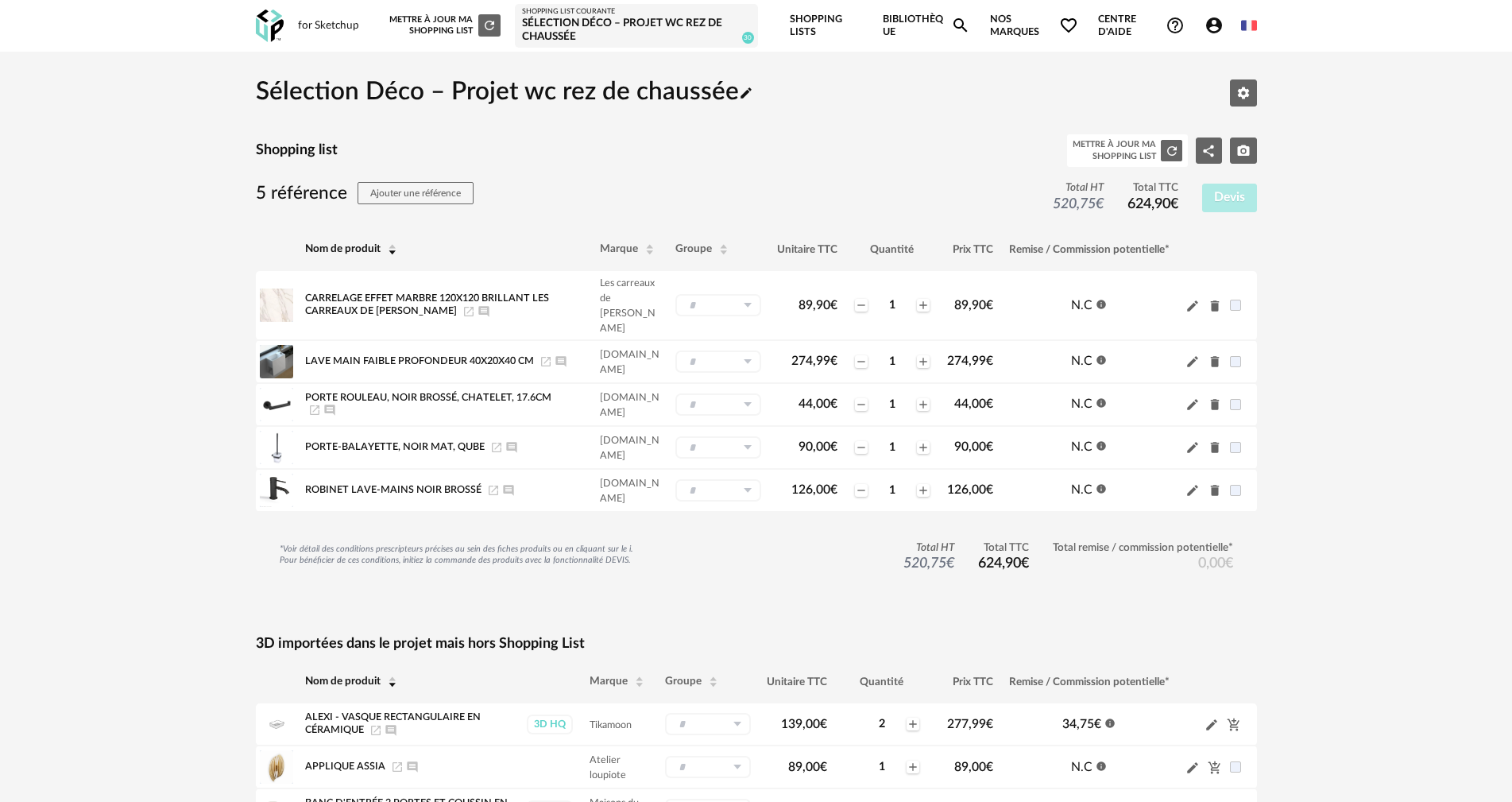
click at [600, 88] on h2 "Sélection Déco – Projet wc rez de chaussée Pencil icon" at bounding box center [505, 93] width 497 height 33
click at [746, 90] on icon "Pencil icon" at bounding box center [745, 92] width 15 height 15
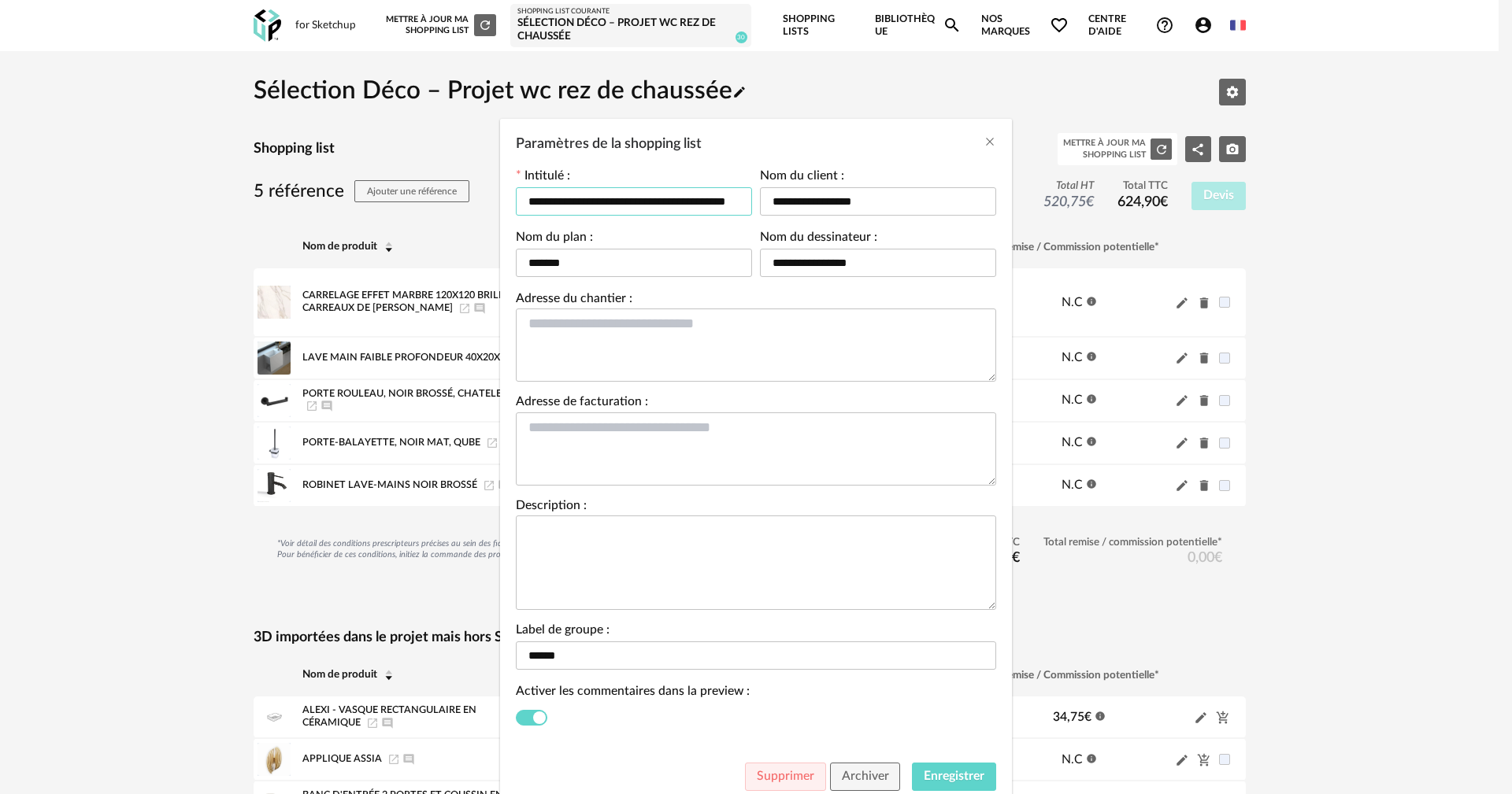
click at [718, 200] on input "**********" at bounding box center [634, 201] width 237 height 28
click at [983, 139] on icon "Close" at bounding box center [989, 141] width 13 height 12
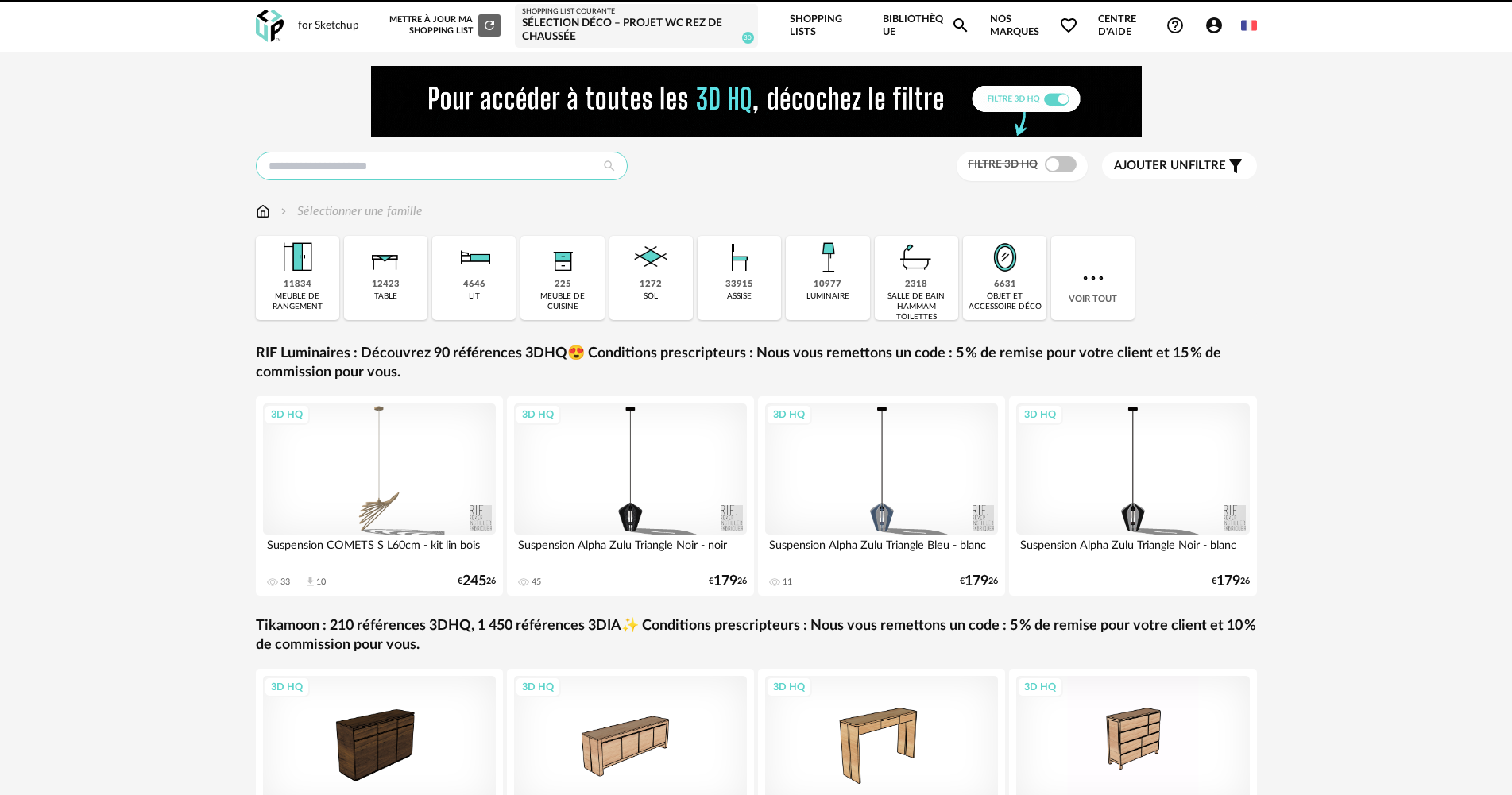
click at [343, 162] on input "text" at bounding box center [442, 165] width 372 height 28
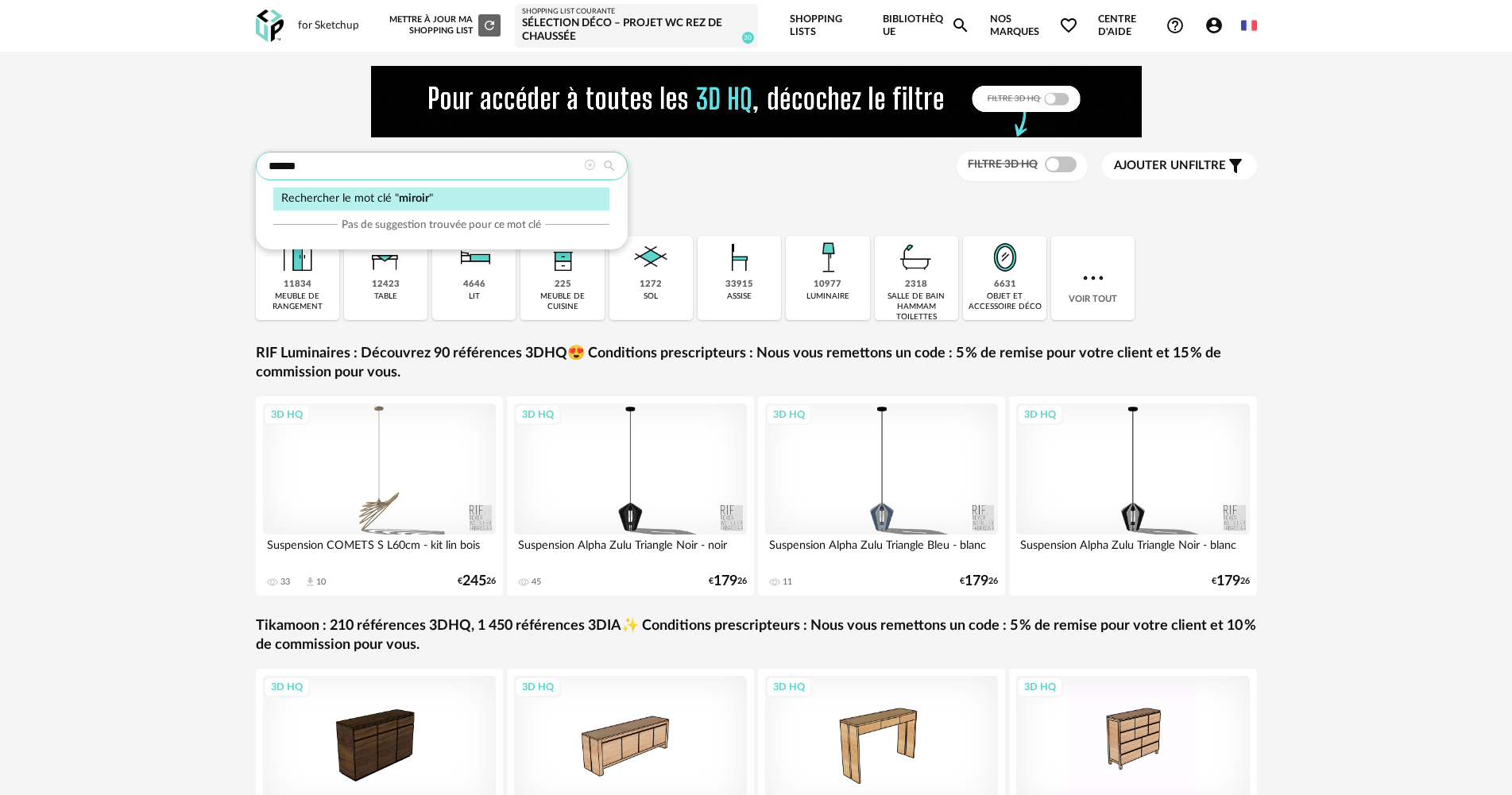
type input "******"
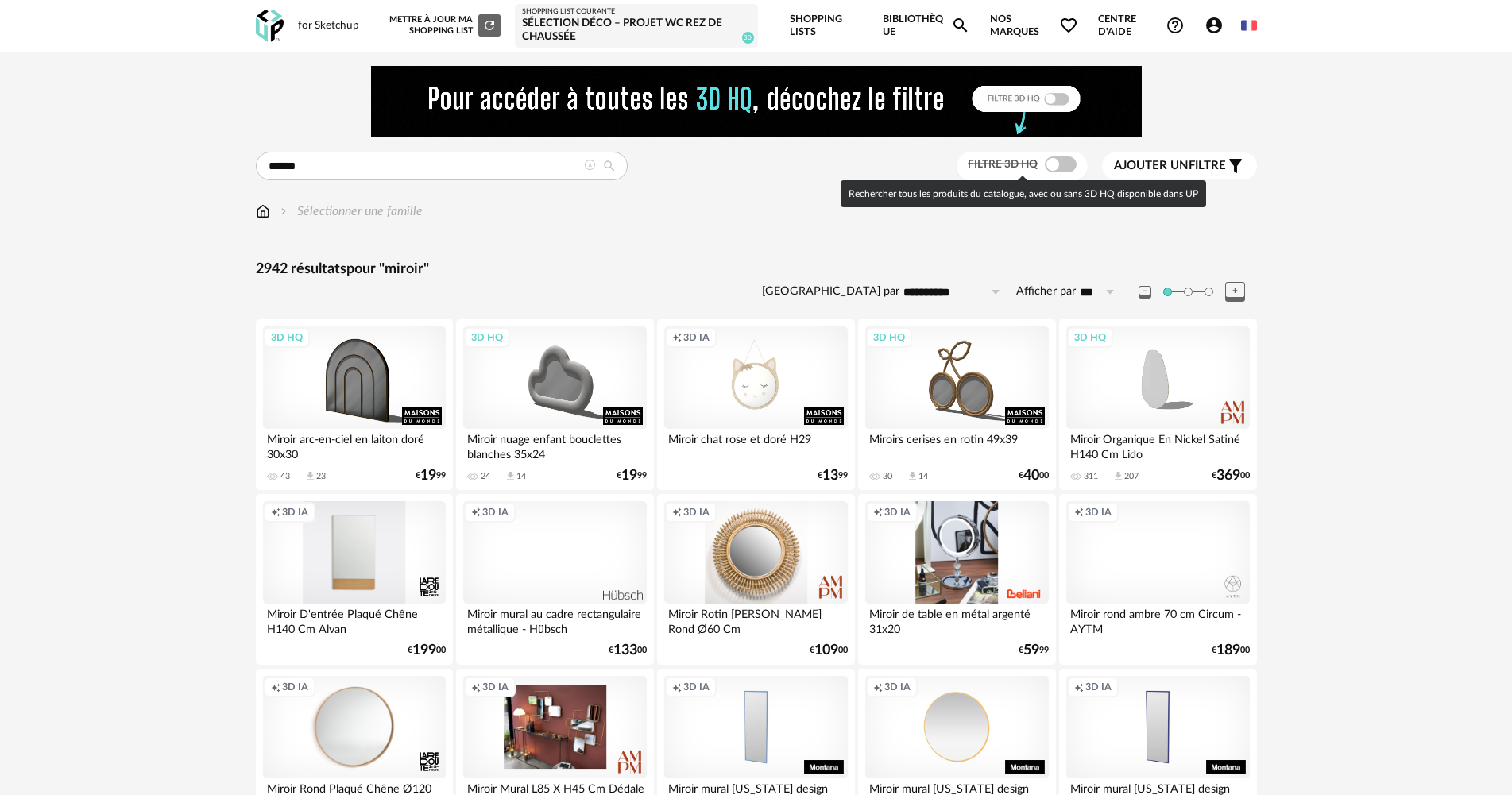
click at [1056, 163] on span at bounding box center [1060, 164] width 32 height 16
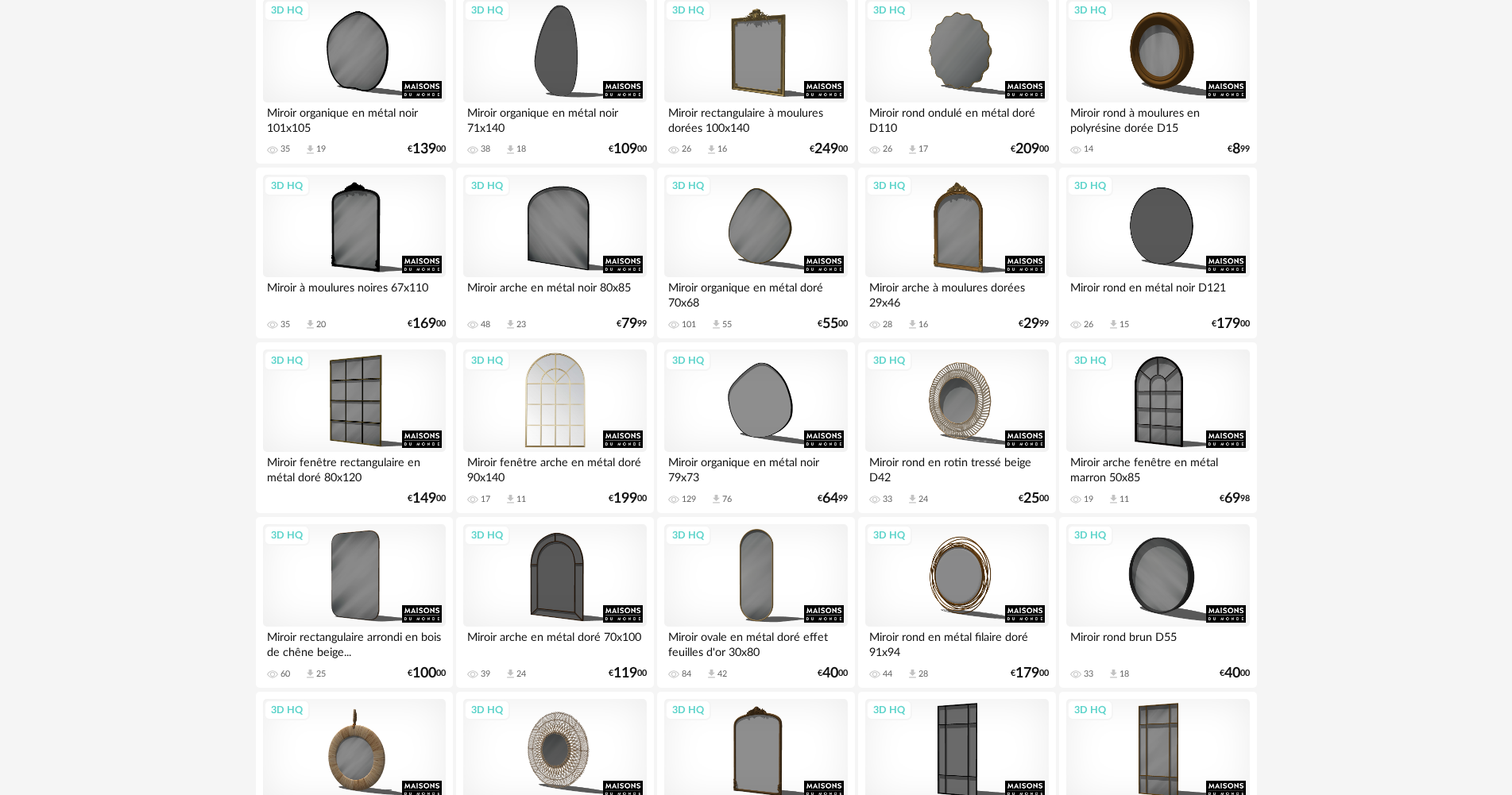
scroll to position [1907, 0]
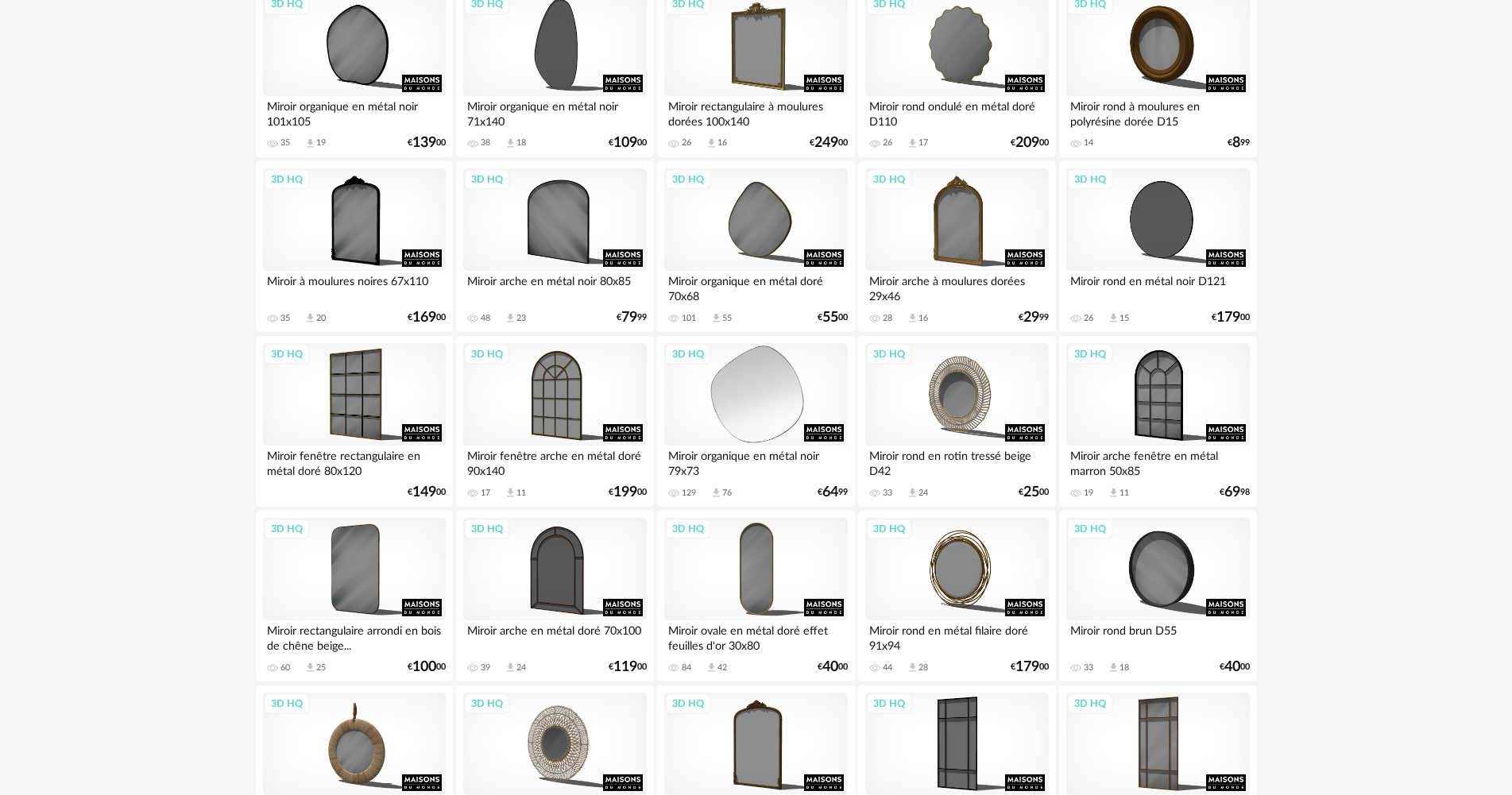
click at [757, 388] on div "3D HQ" at bounding box center [755, 395] width 182 height 103
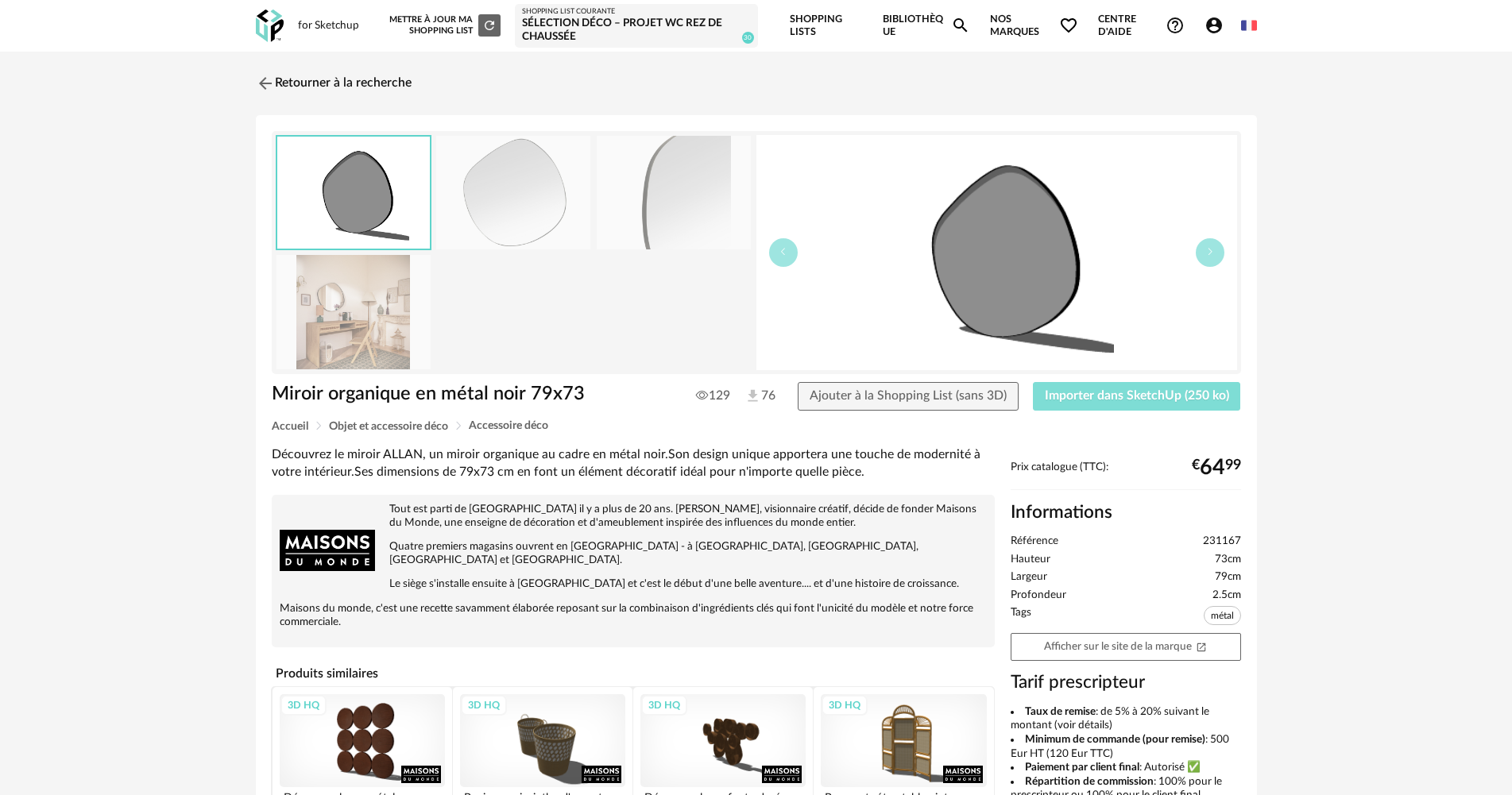
click at [1093, 401] on span "Importer dans SketchUp (250 ko)" at bounding box center [1136, 395] width 184 height 13
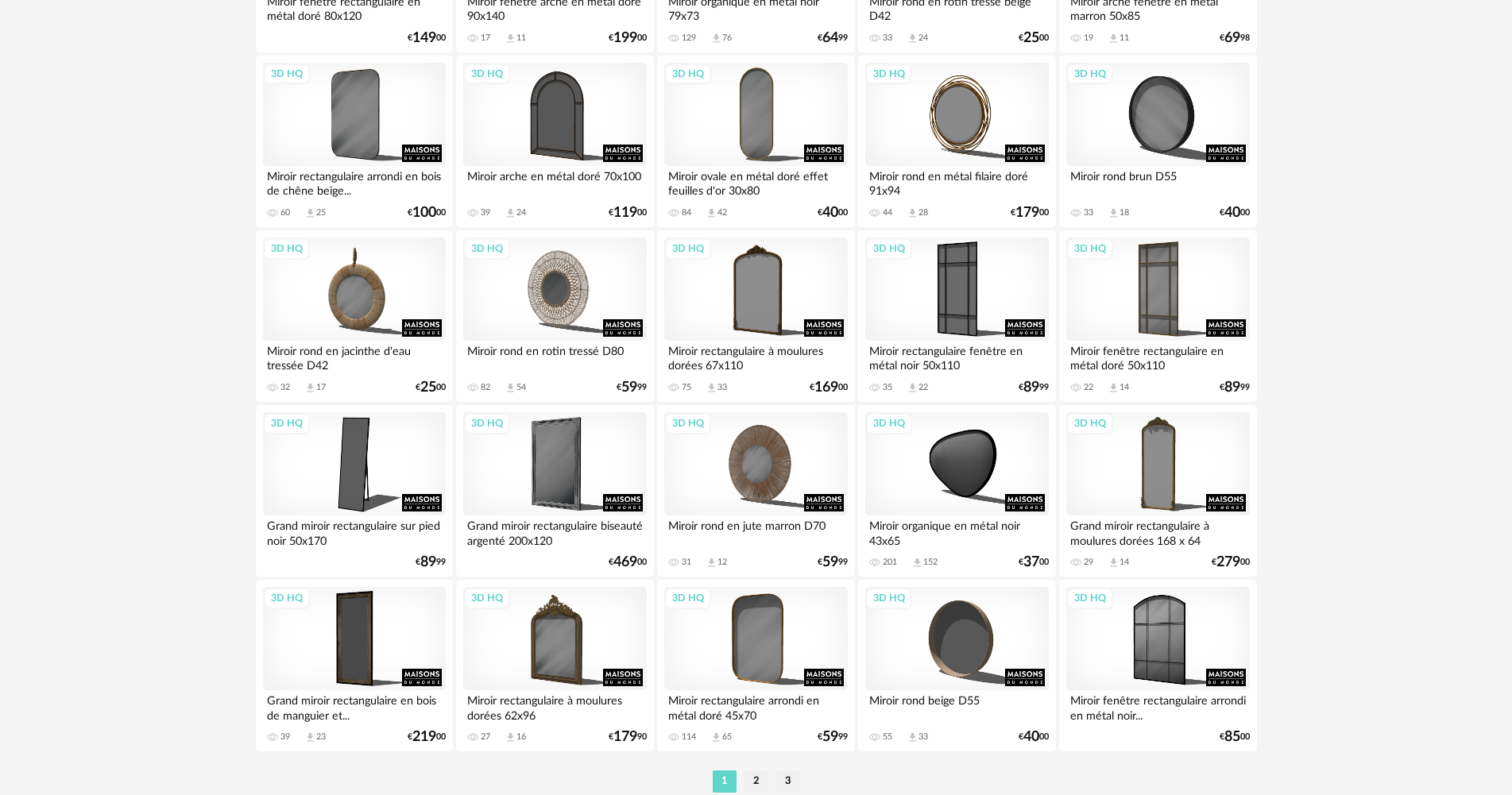
scroll to position [3126, 0]
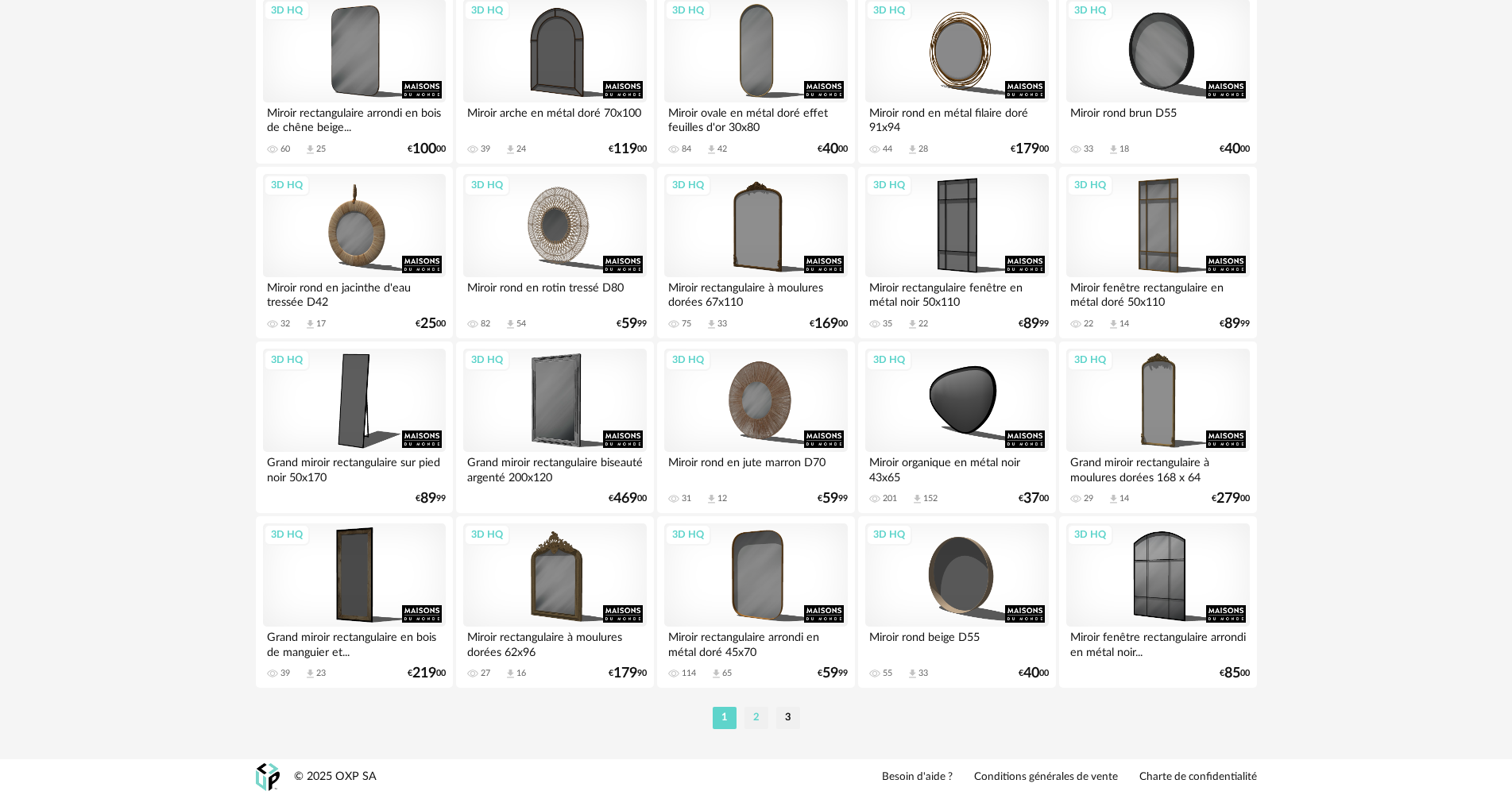
click at [754, 727] on li "2" at bounding box center [756, 718] width 24 height 22
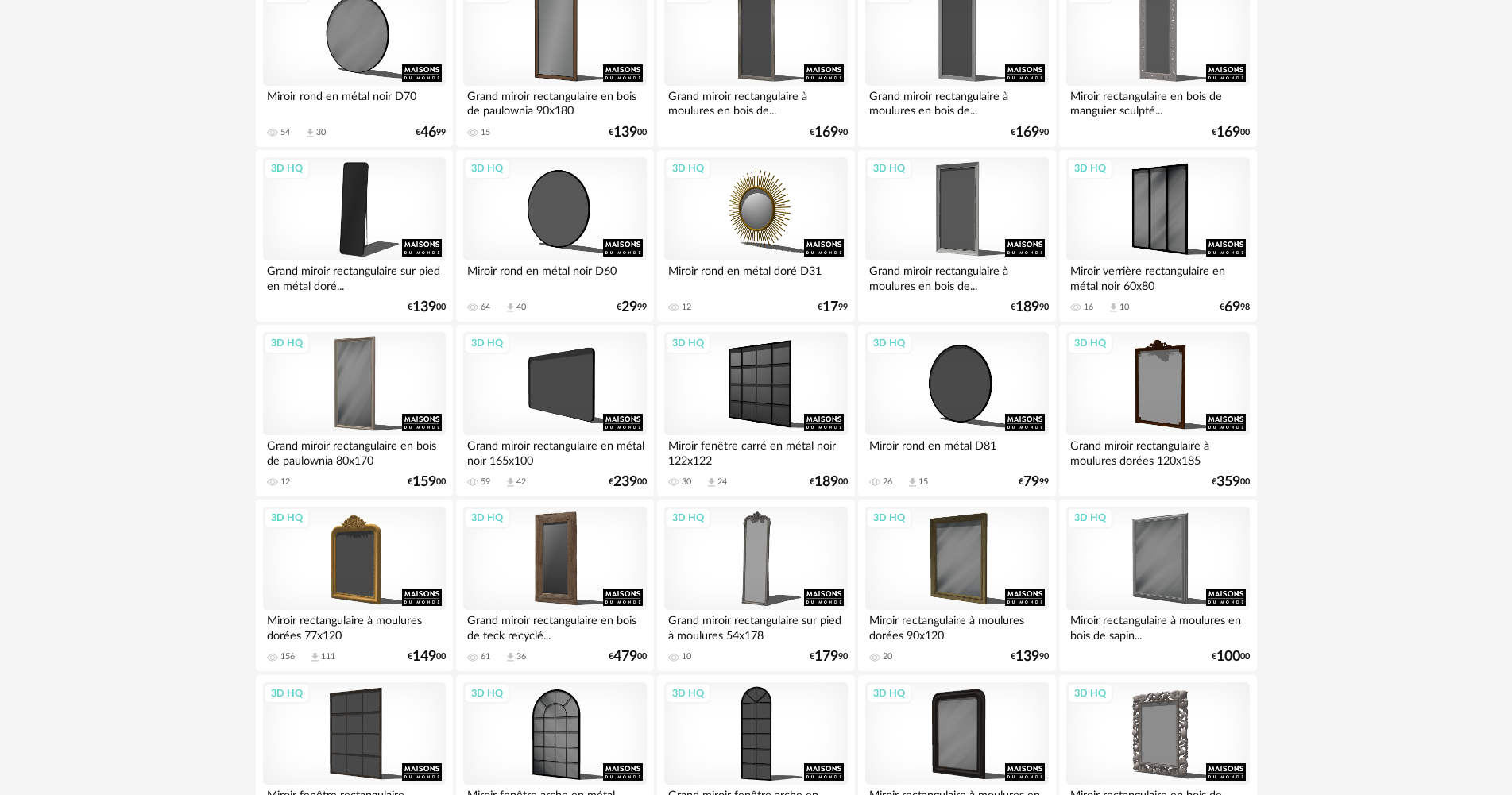
scroll to position [1430, 0]
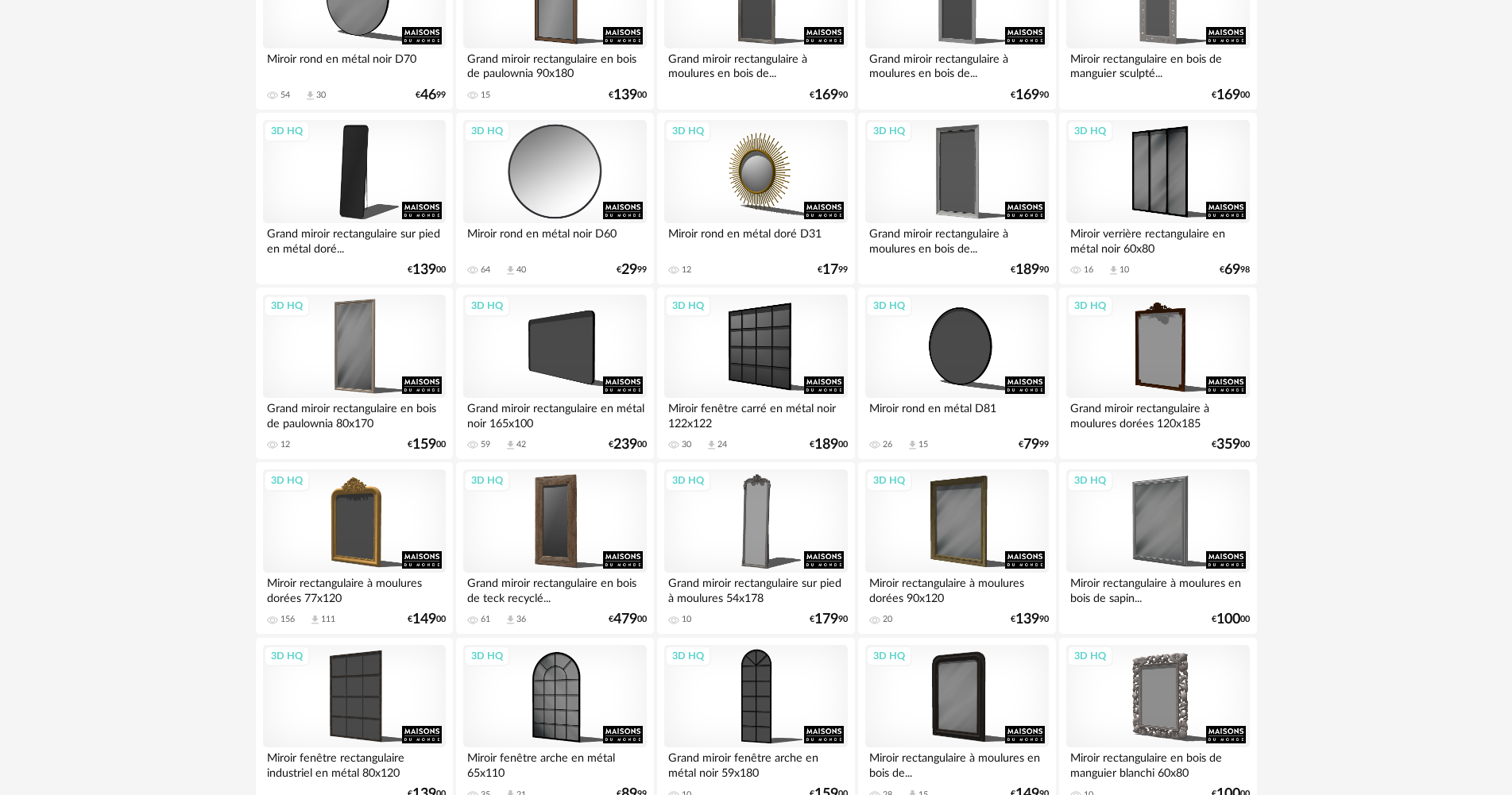
click at [563, 185] on div "3D HQ" at bounding box center [554, 172] width 182 height 103
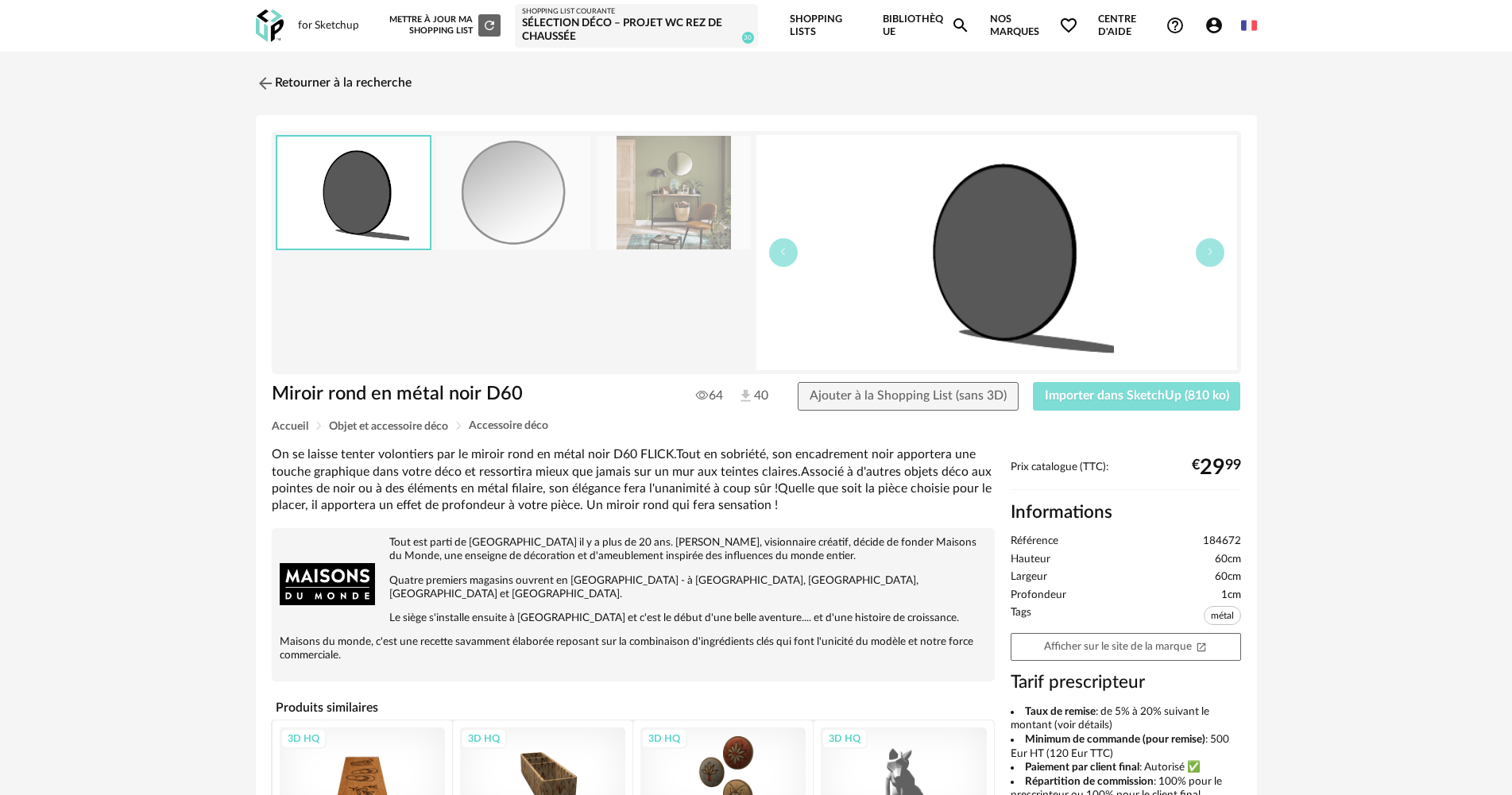
click at [1128, 394] on span "Importer dans SketchUp (810 ko)" at bounding box center [1136, 395] width 184 height 13
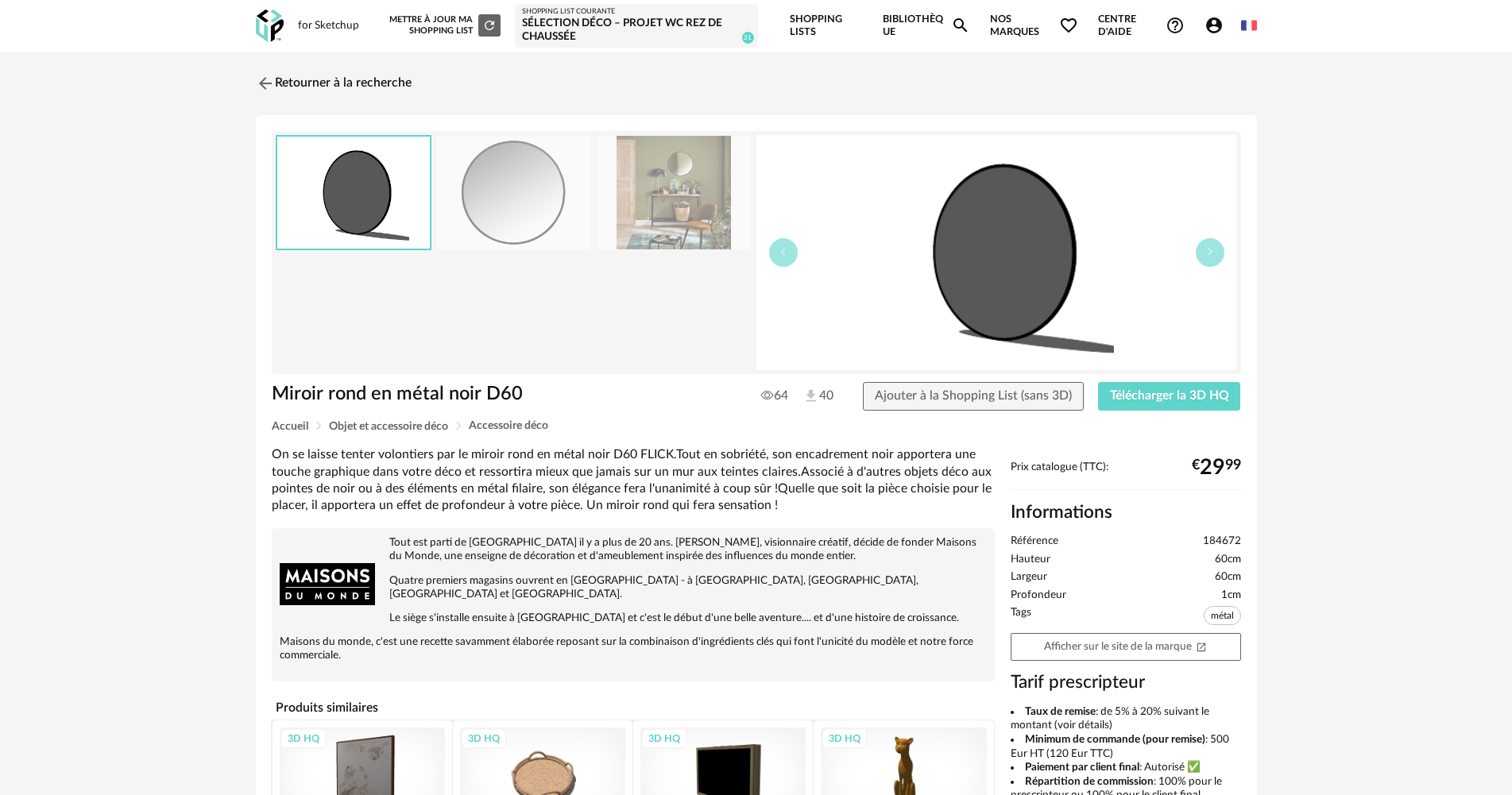
click at [1215, 24] on icon "Account Circle icon" at bounding box center [1214, 25] width 19 height 19
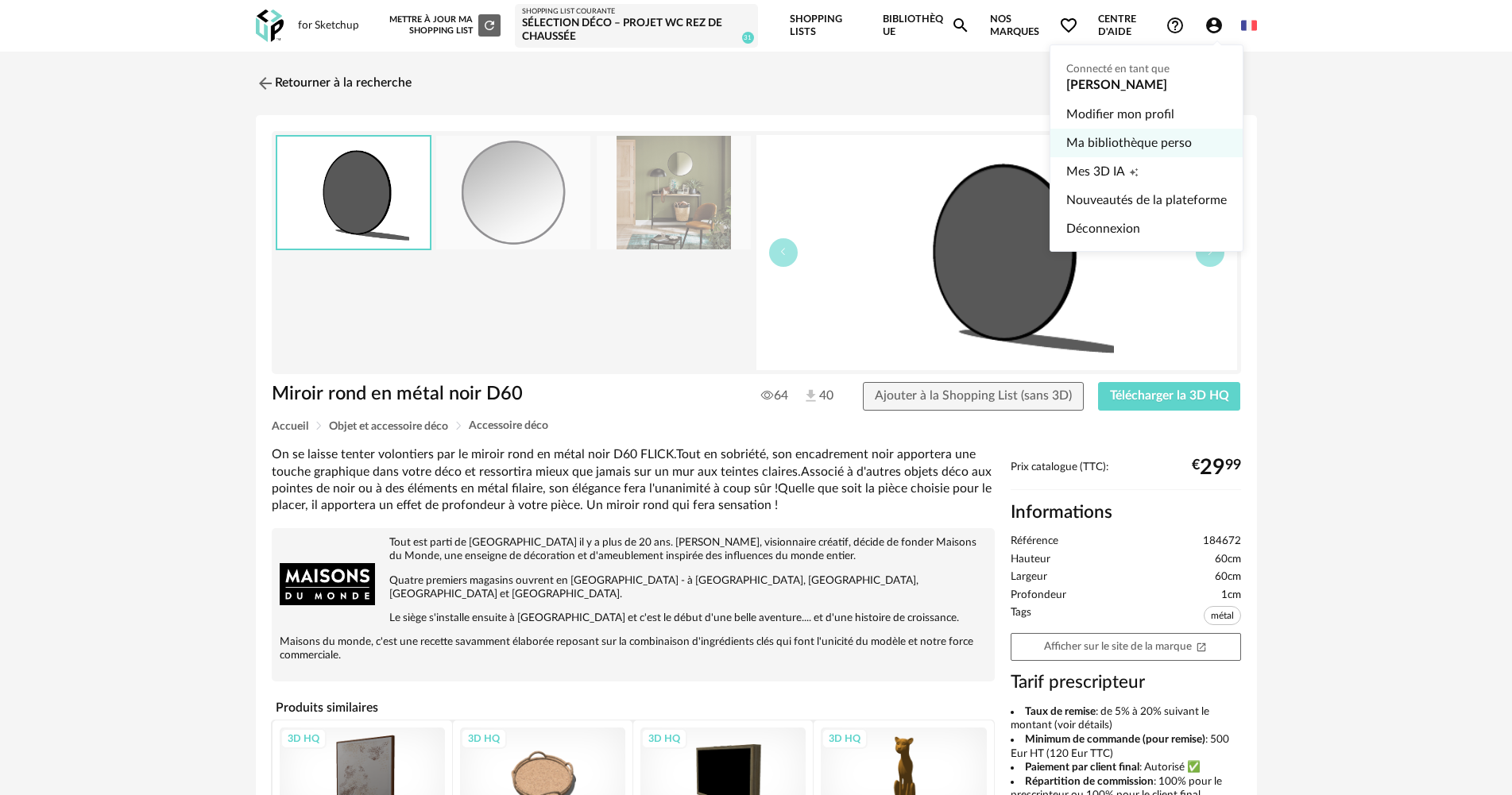
click at [1094, 147] on link "Ma bibliothèque perso" at bounding box center [1146, 143] width 160 height 28
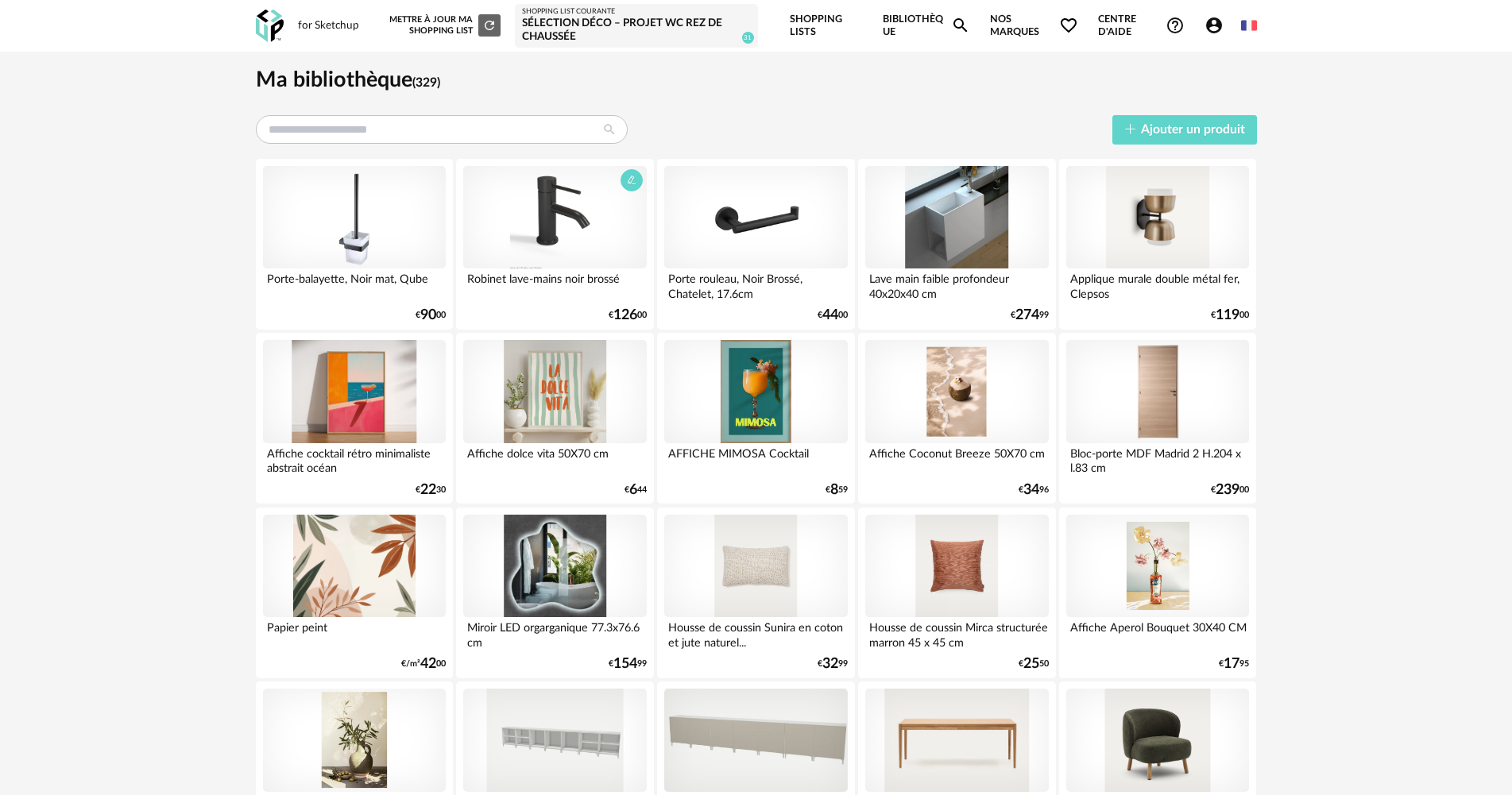
click at [573, 234] on div at bounding box center [554, 217] width 182 height 103
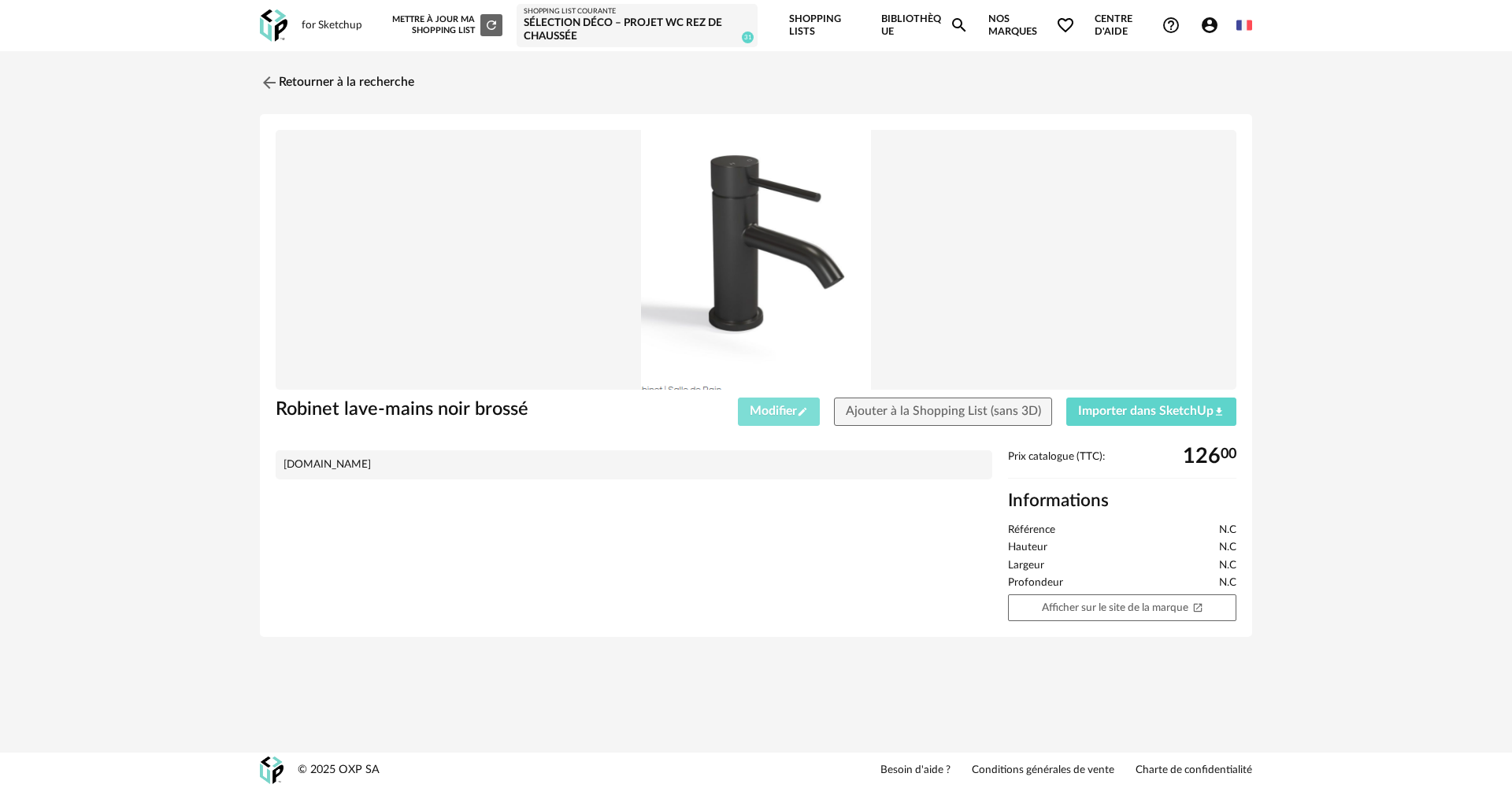
click at [768, 412] on span "Modifier Pencil icon" at bounding box center [778, 411] width 59 height 13
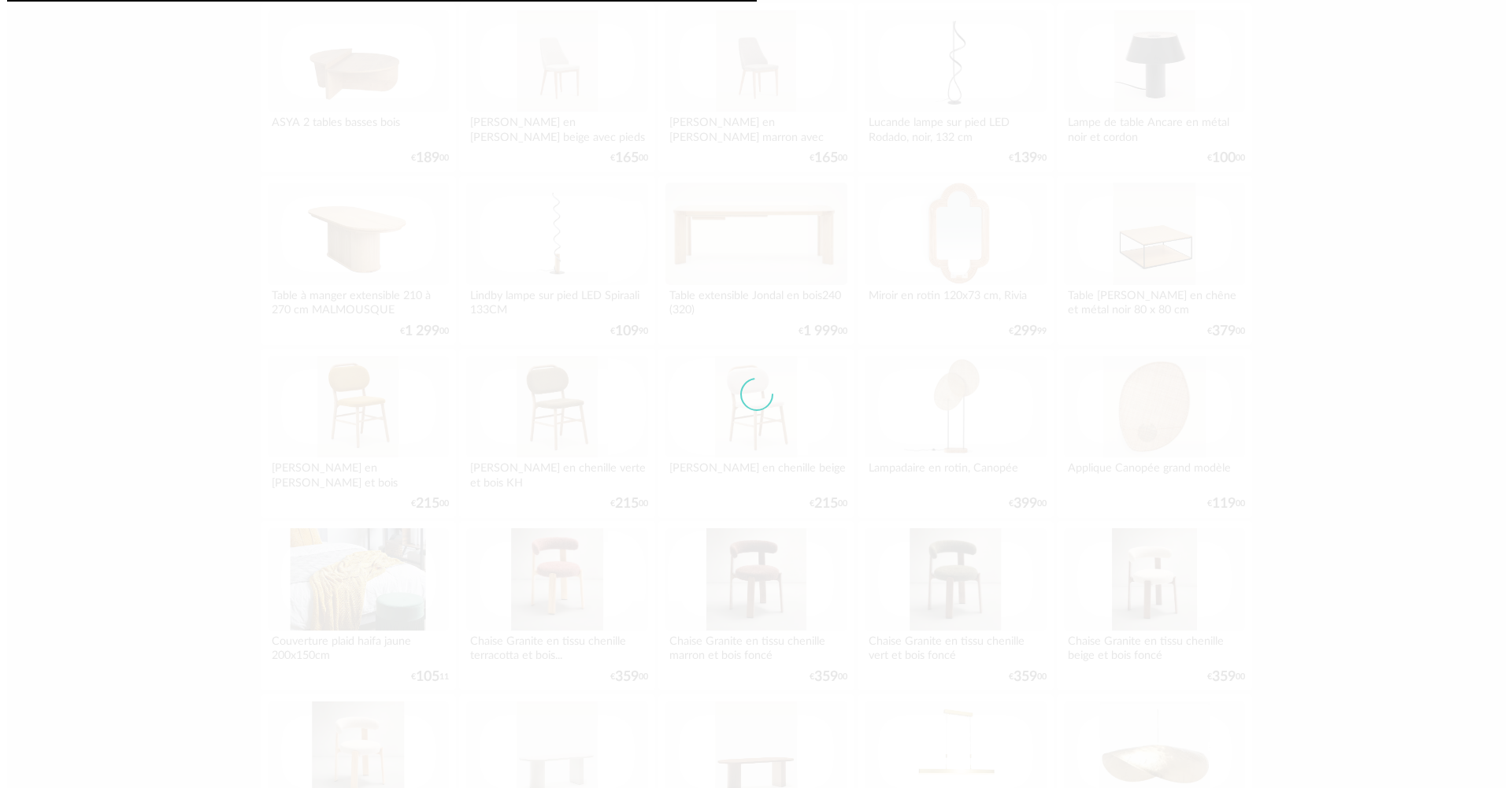
scroll to position [866, 0]
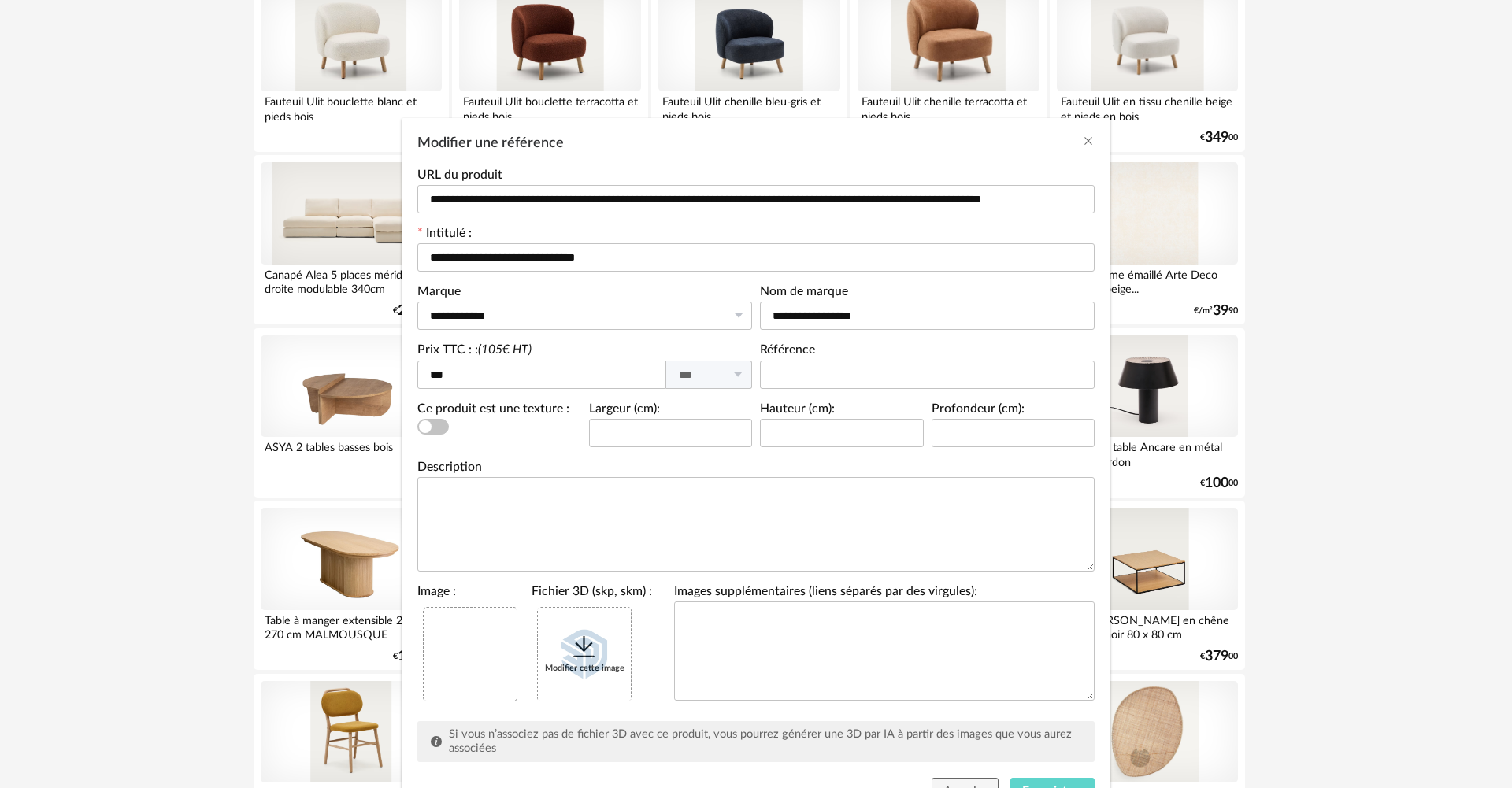
click at [577, 634] on icon "Modifier une référence" at bounding box center [584, 647] width 28 height 28
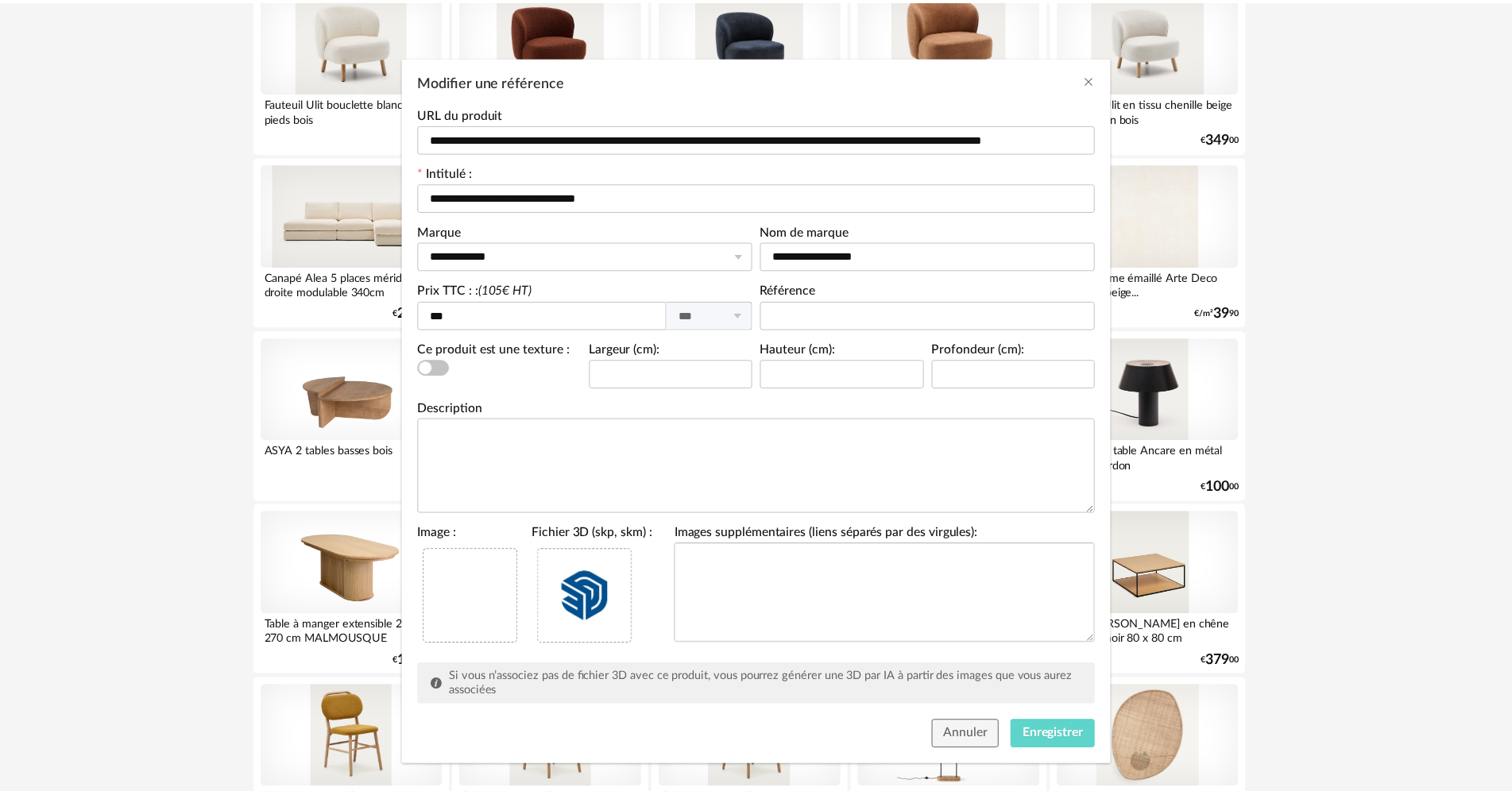
scroll to position [74, 0]
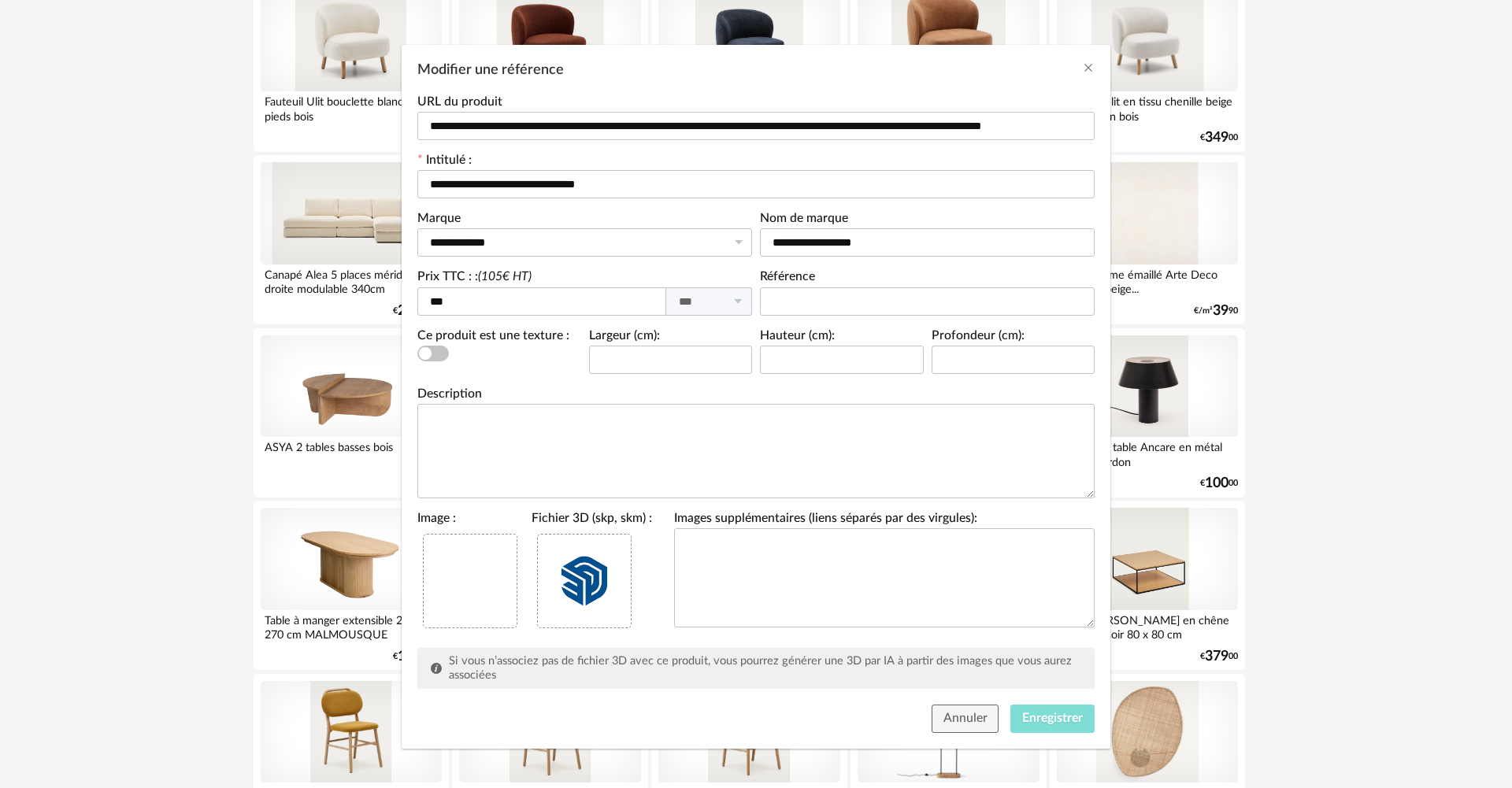
click at [1035, 719] on span "Enregistrer" at bounding box center [1052, 718] width 61 height 13
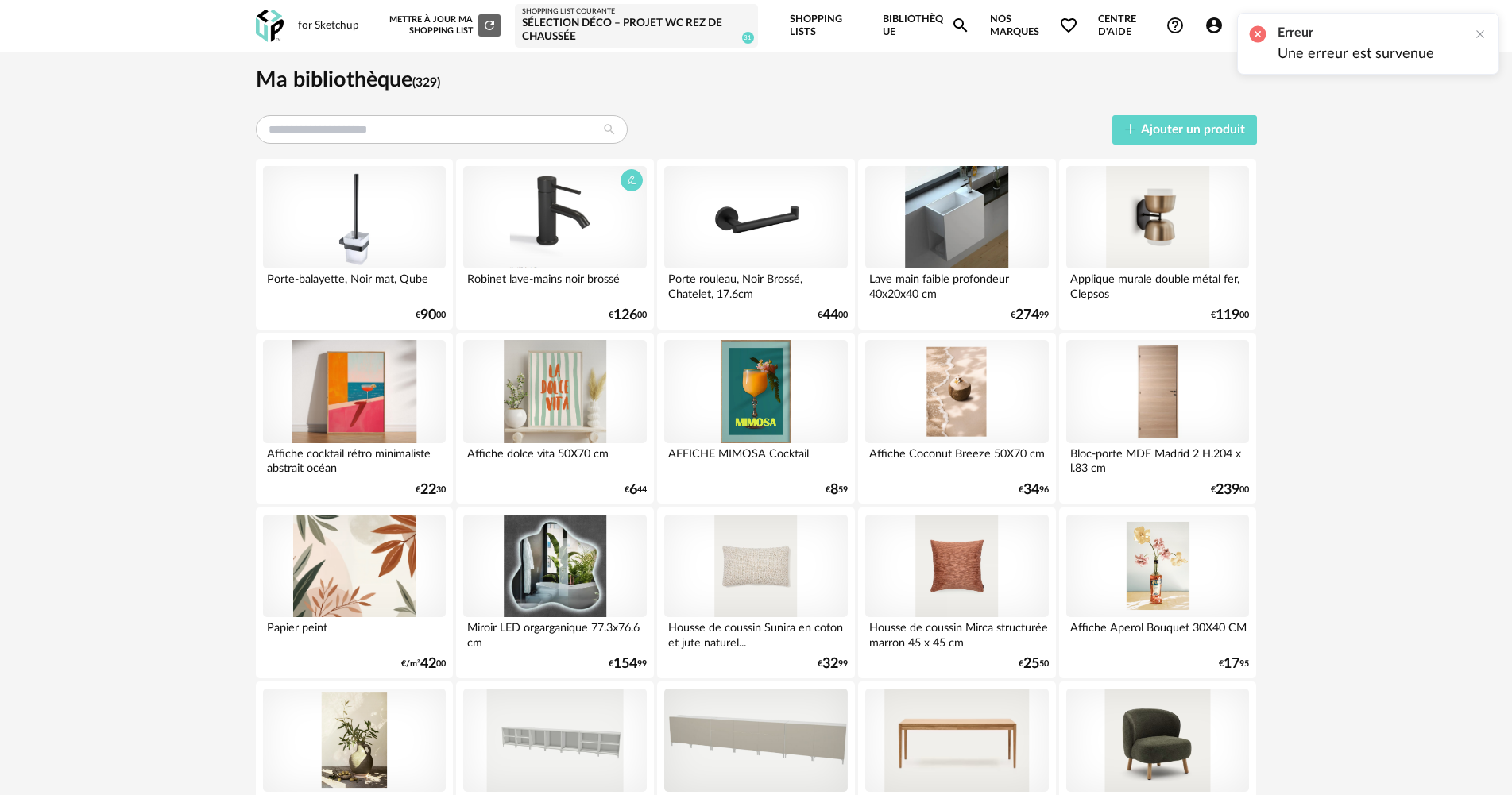
click at [517, 227] on div at bounding box center [554, 217] width 182 height 103
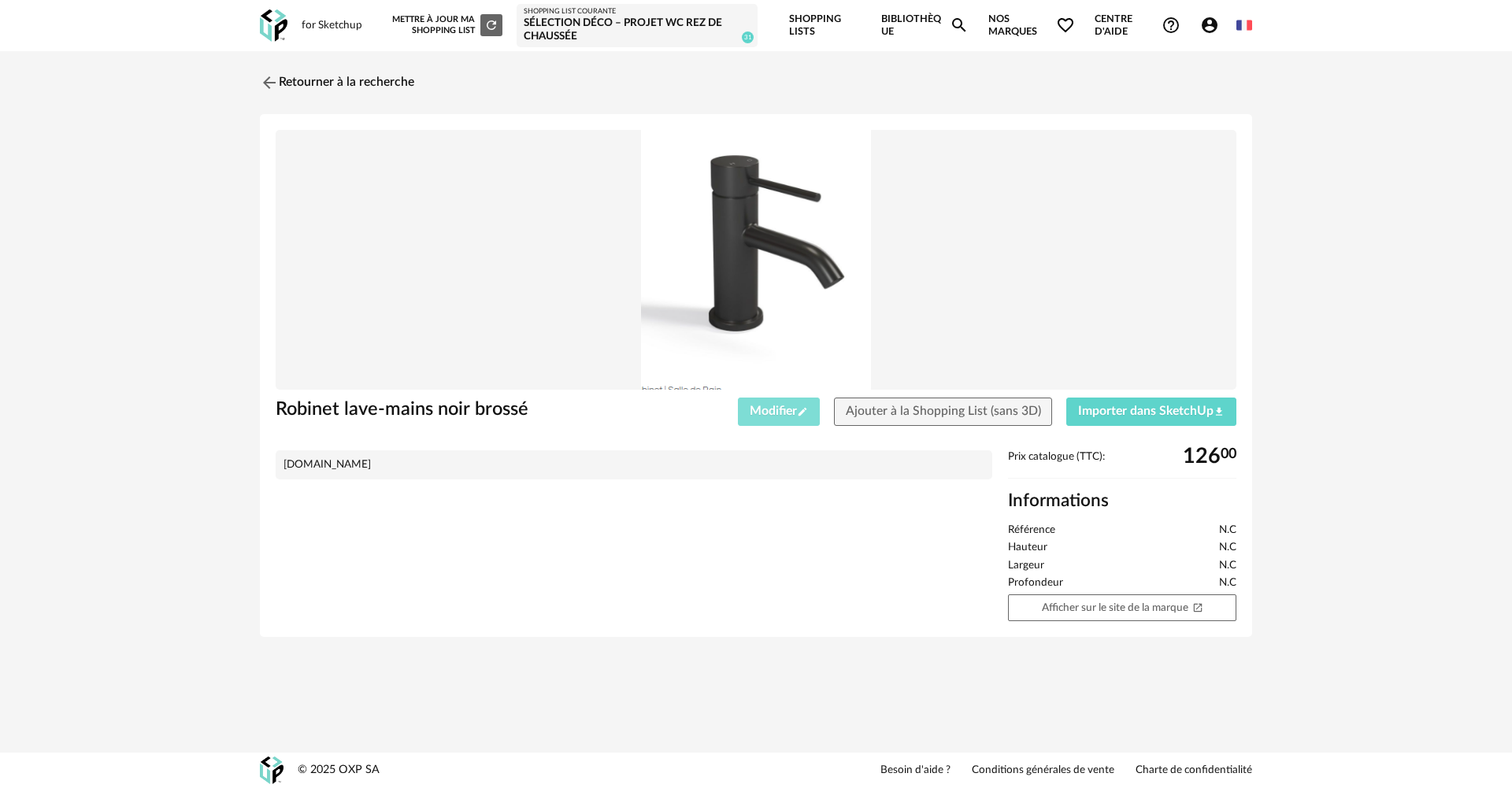
click at [778, 419] on button "Modifier Pencil icon" at bounding box center [778, 411] width 82 height 28
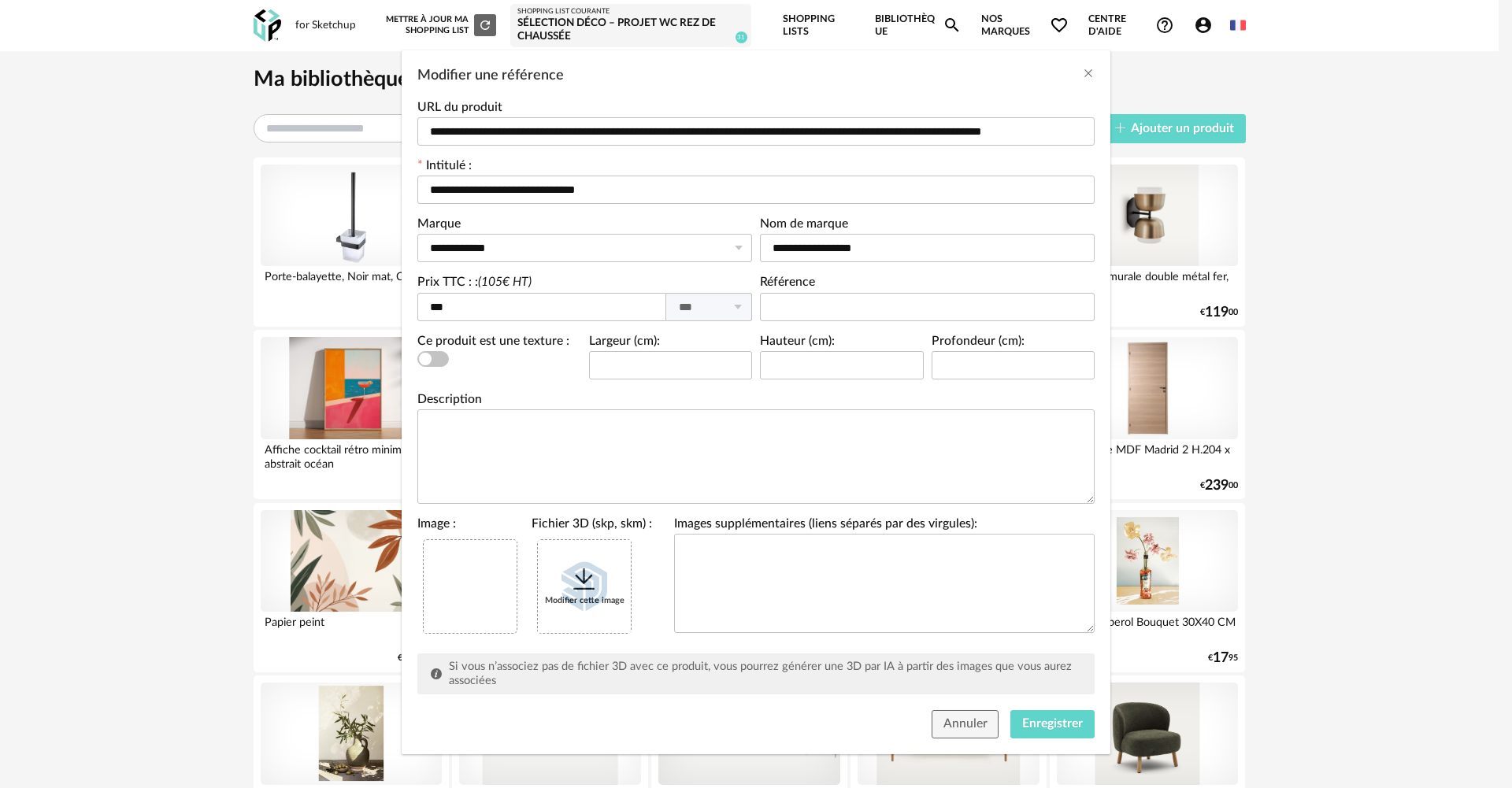
scroll to position [73, 0]
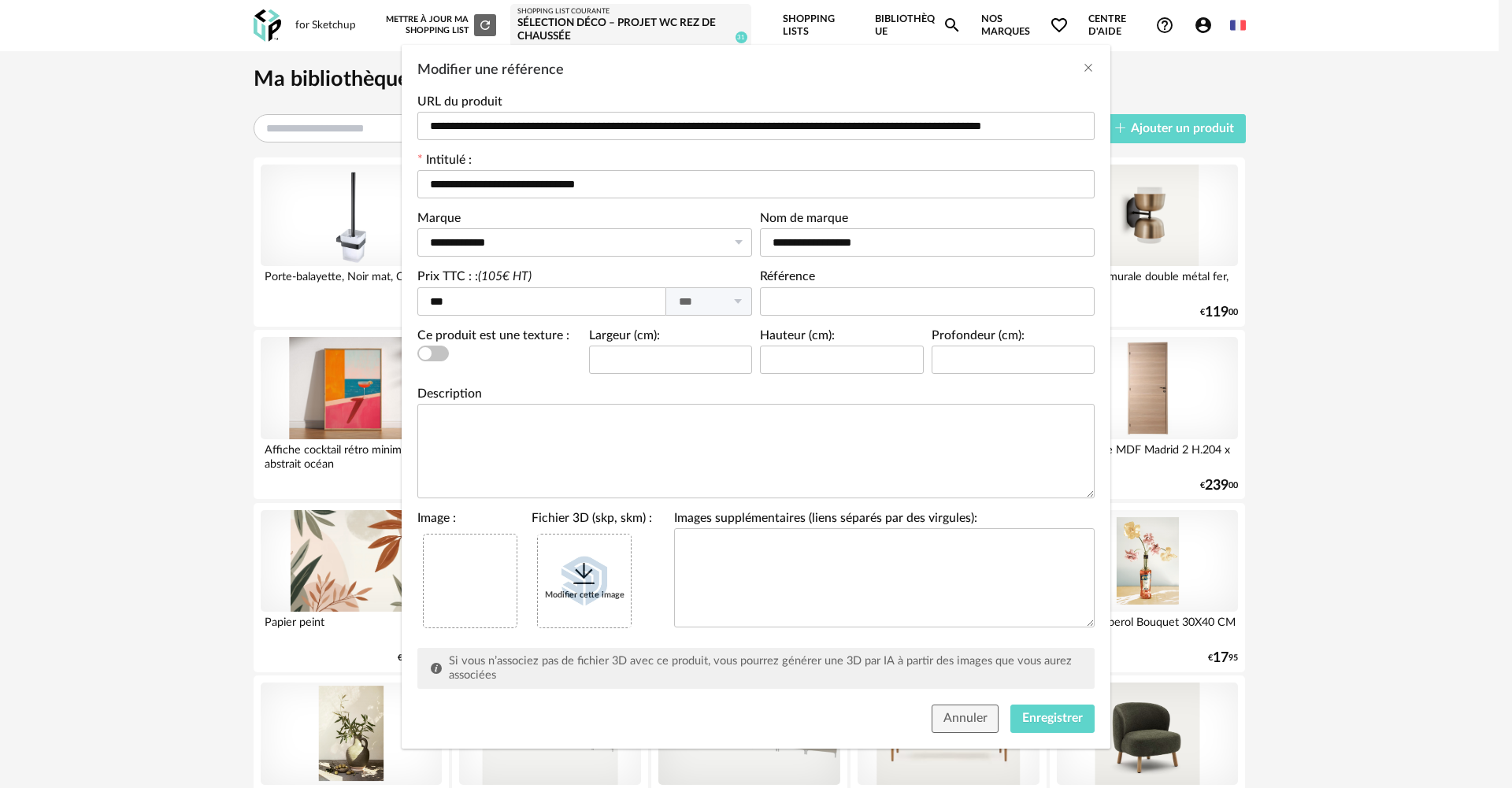
click at [570, 572] on icon "Modifier une référence" at bounding box center [584, 573] width 28 height 28
click at [1056, 717] on span "Enregistrer" at bounding box center [1052, 718] width 61 height 13
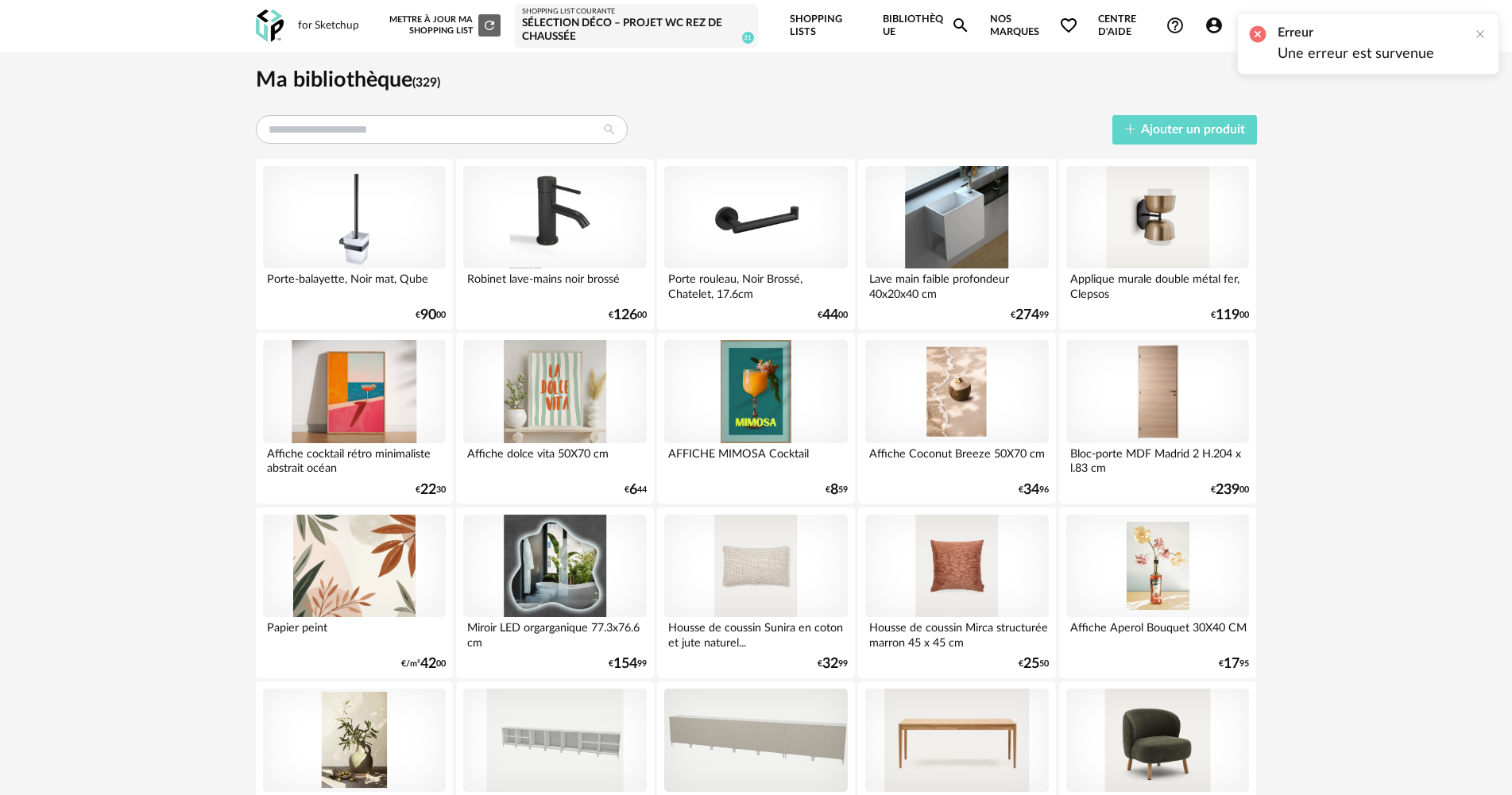
click at [1492, 33] on div "Erreur Une erreur est survenue" at bounding box center [1368, 44] width 262 height 62
drag, startPoint x: 1476, startPoint y: 35, endPoint x: 1496, endPoint y: 35, distance: 20.0
click at [1479, 35] on div at bounding box center [1479, 34] width 13 height 13
click at [309, 208] on div at bounding box center [354, 217] width 182 height 103
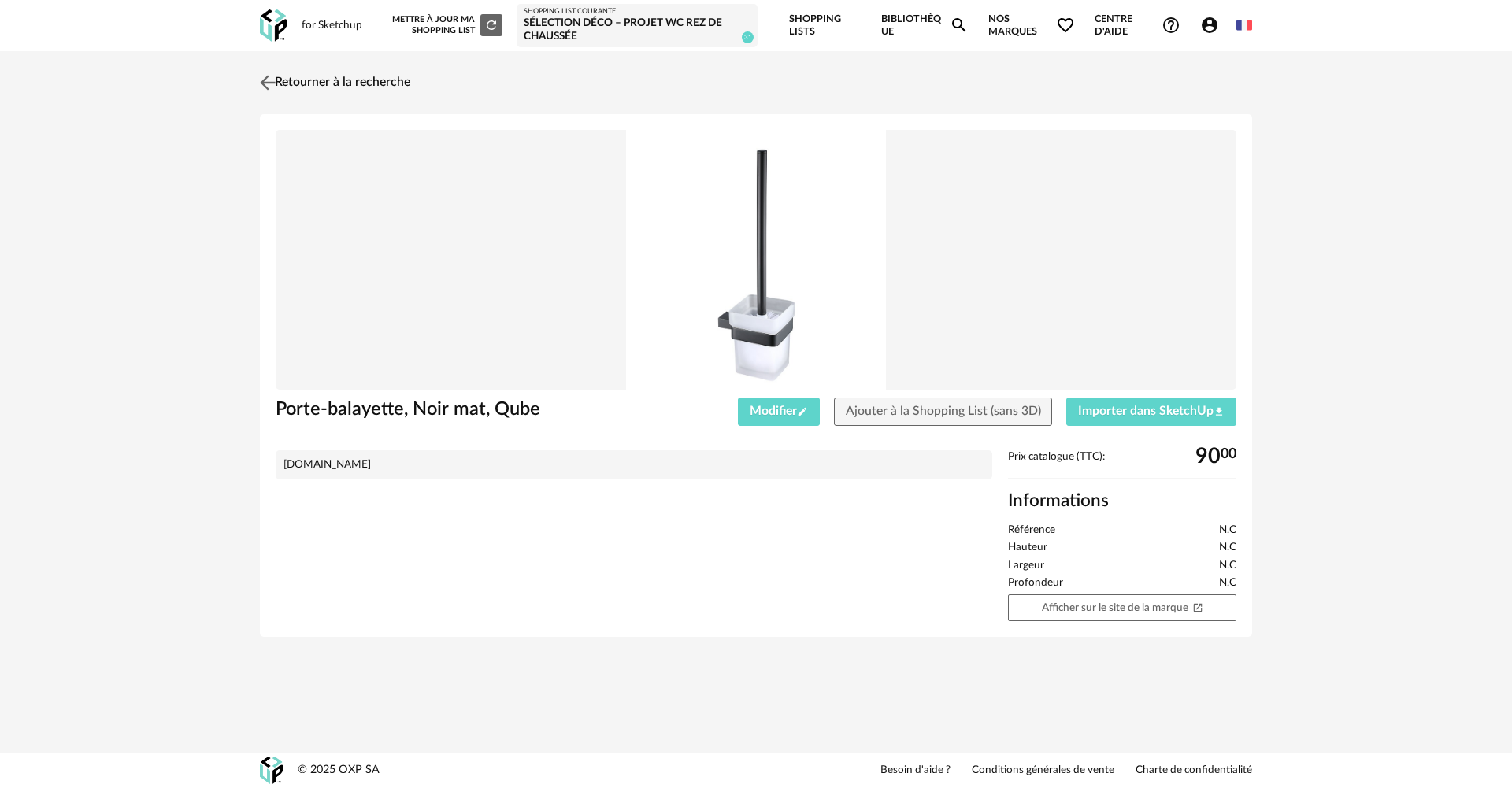
click at [268, 89] on img at bounding box center [268, 83] width 23 height 23
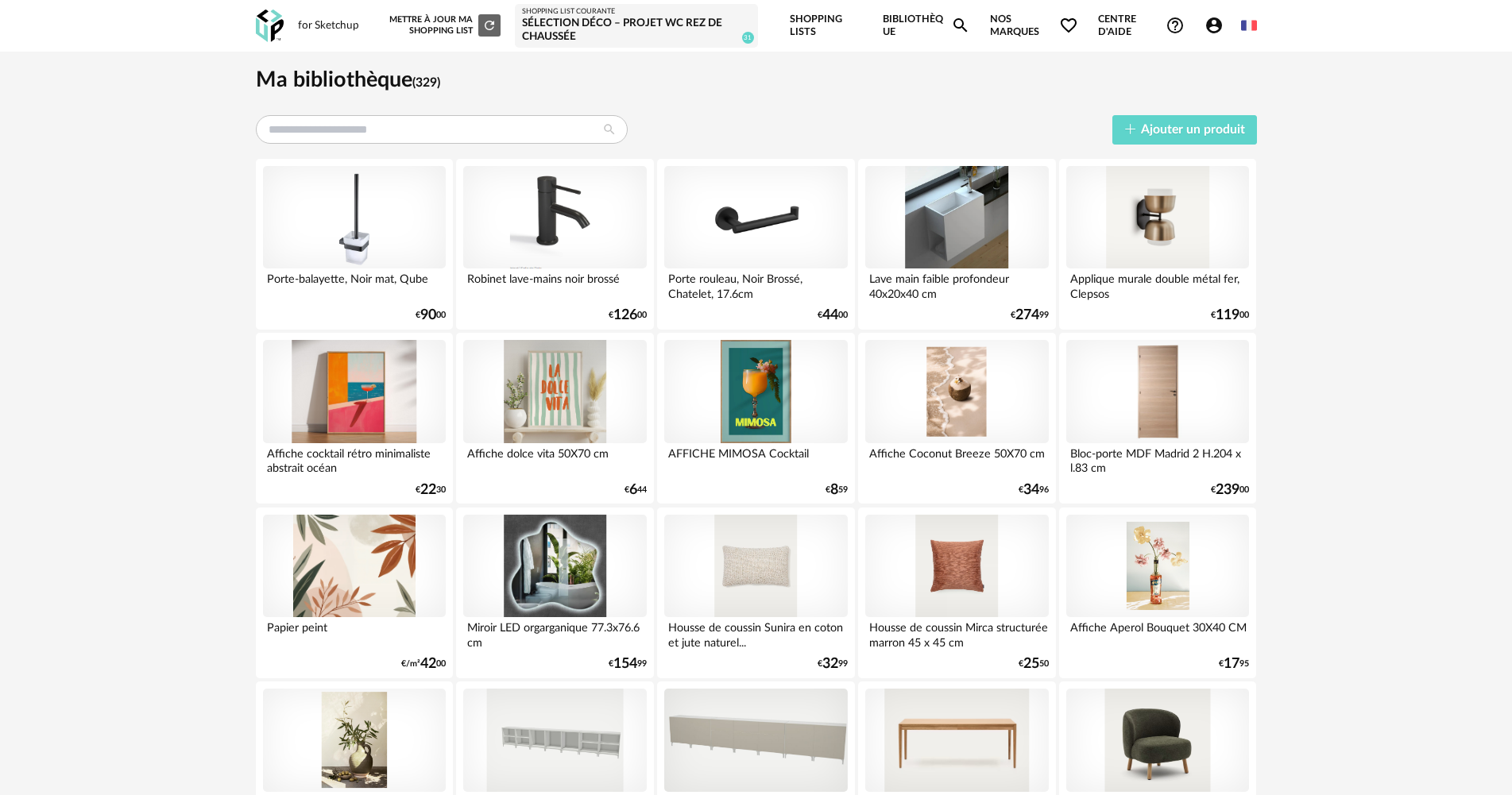
click at [543, 208] on div at bounding box center [554, 217] width 182 height 103
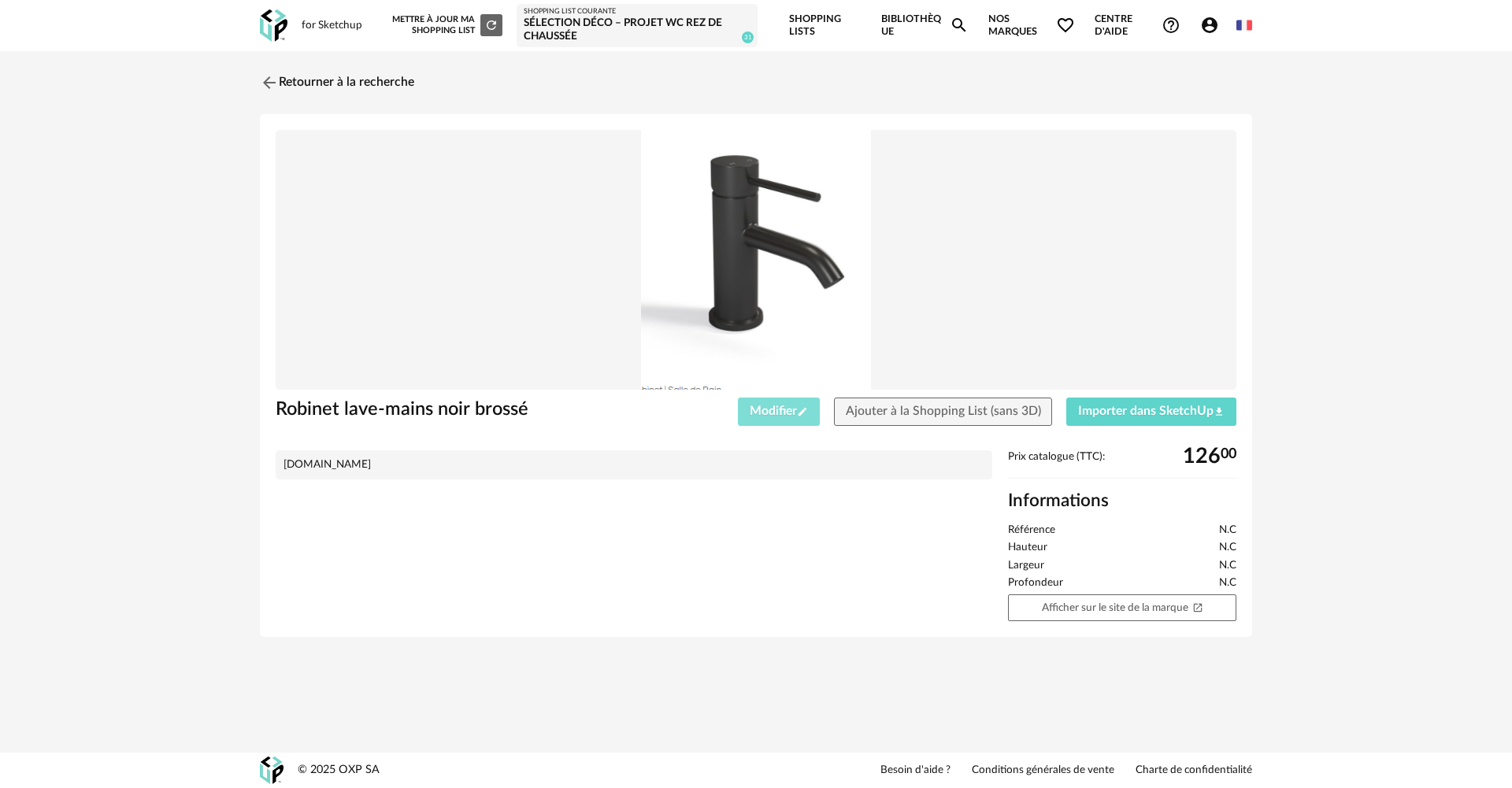
click at [769, 413] on span "Modifier Pencil icon" at bounding box center [778, 411] width 59 height 13
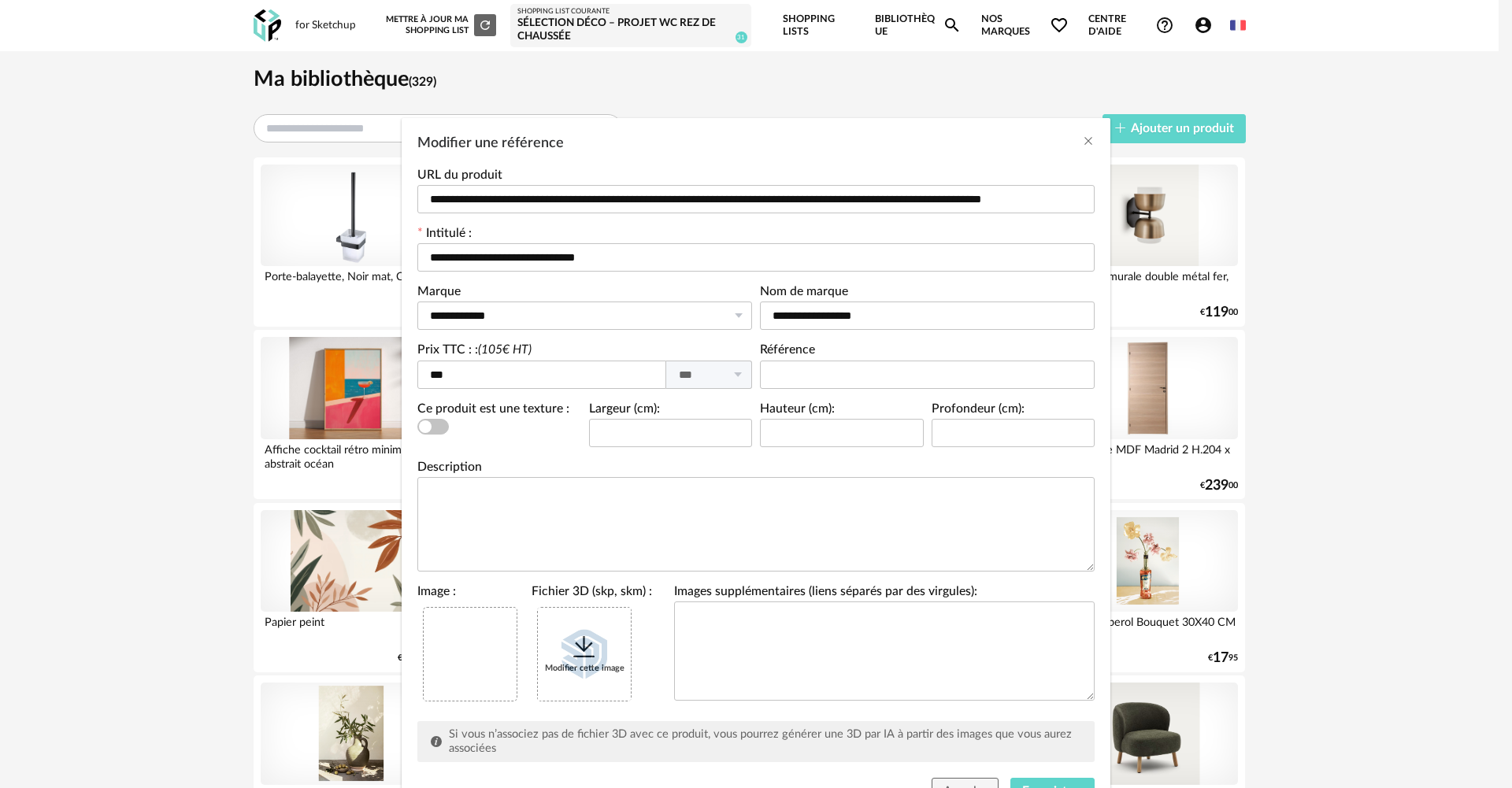
click at [582, 647] on icon "Modifier une référence" at bounding box center [584, 647] width 28 height 28
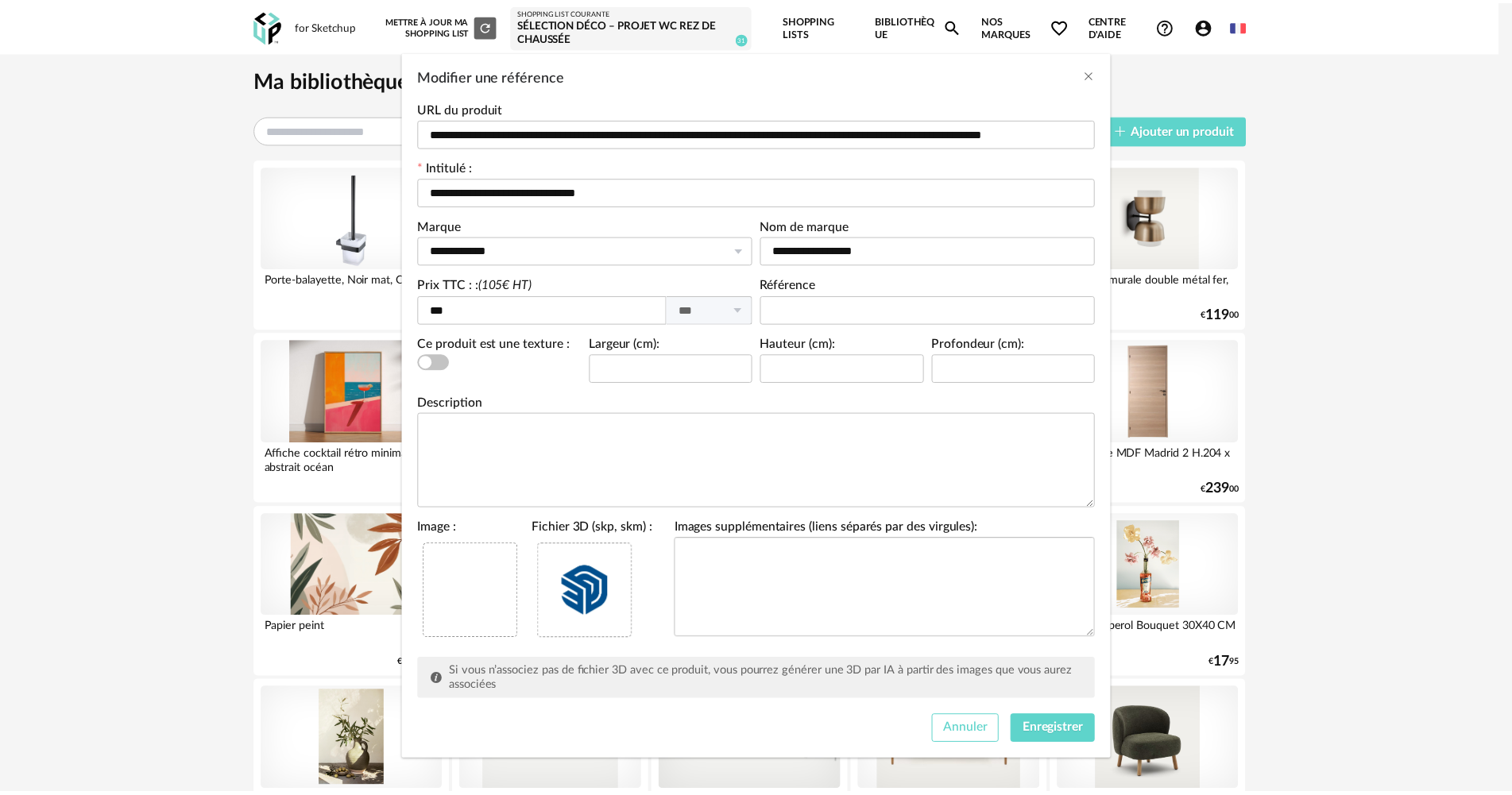
scroll to position [74, 0]
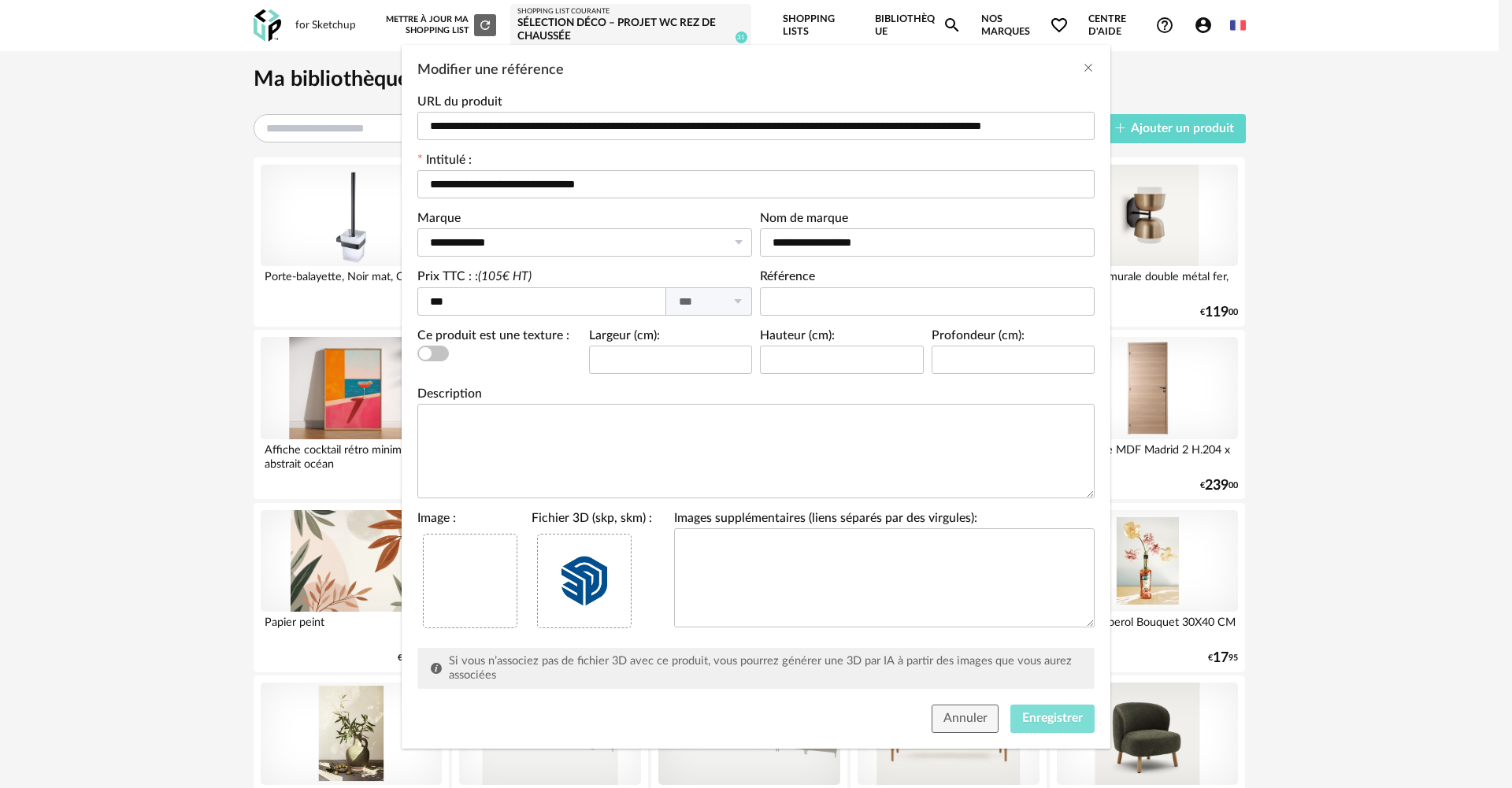
drag, startPoint x: 1023, startPoint y: 720, endPoint x: 1012, endPoint y: 695, distance: 27.3
click at [1023, 719] on span "Enregistrer" at bounding box center [1052, 718] width 61 height 13
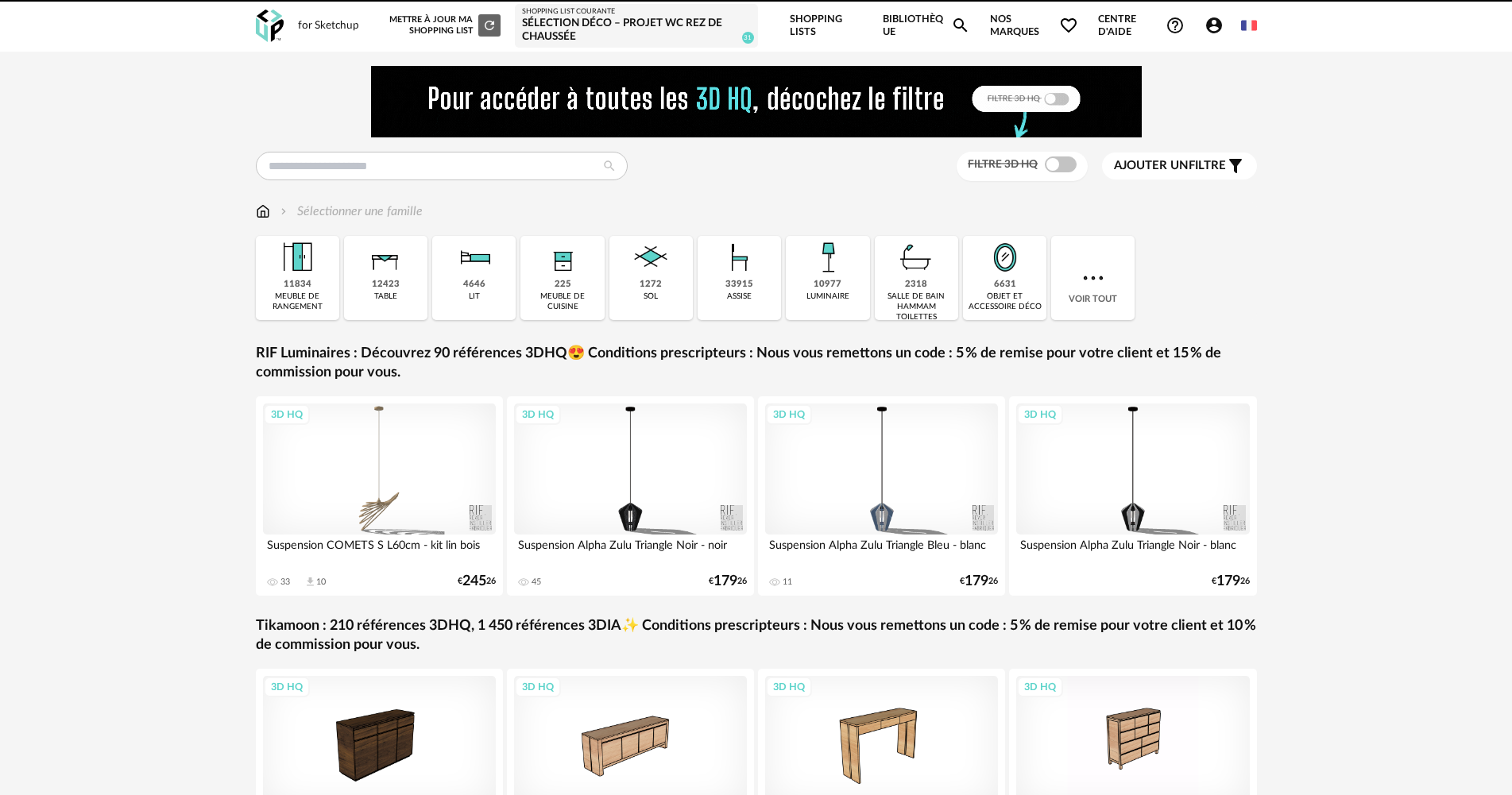
click at [436, 182] on div "Filtre 3D HQ Ajouter un filtre s Filter icon Filtrer par : Sélectionner une fam…" at bounding box center [756, 492] width 1030 height 852
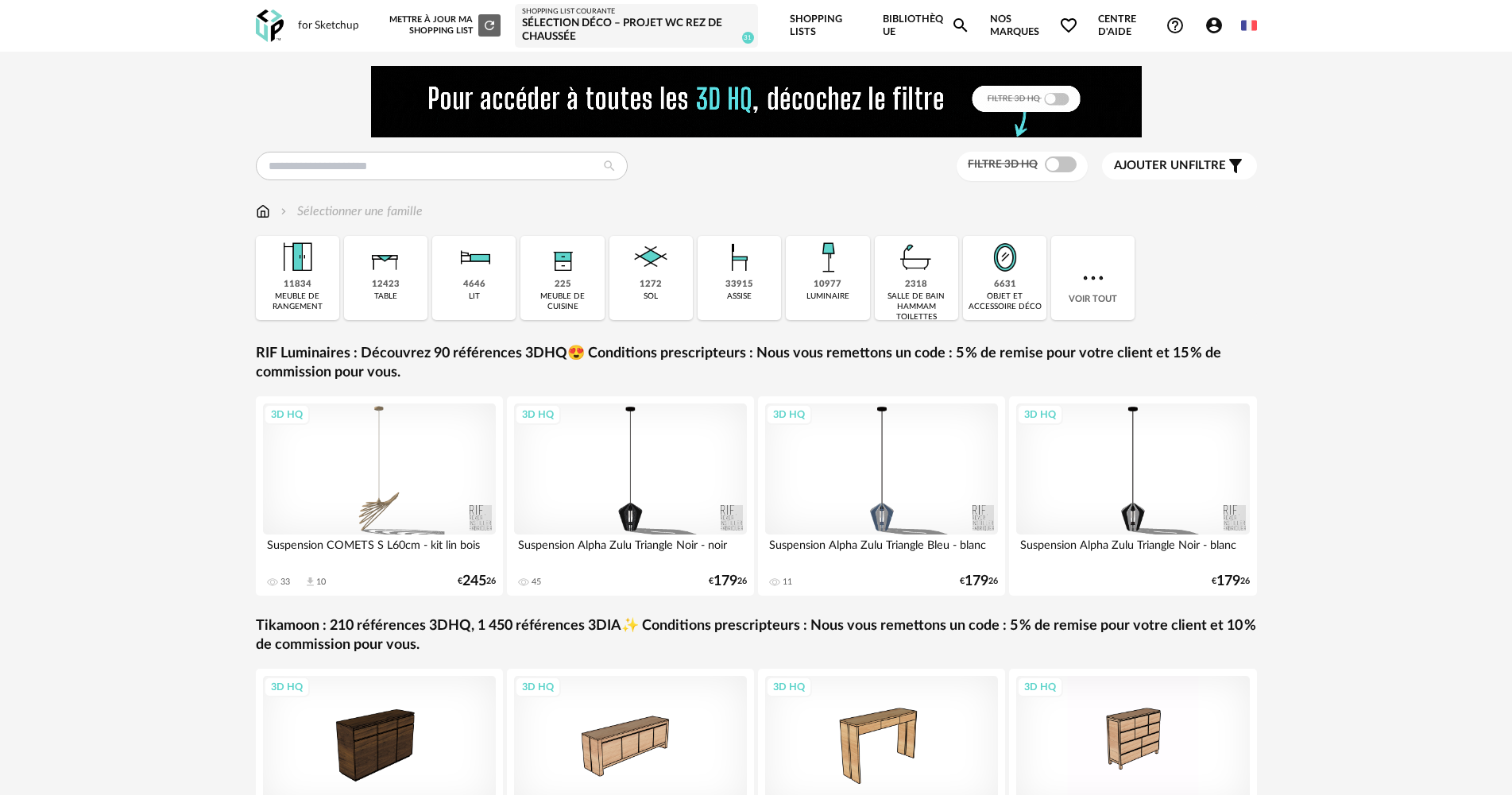
click at [1214, 30] on icon "Account Circle icon" at bounding box center [1214, 25] width 19 height 19
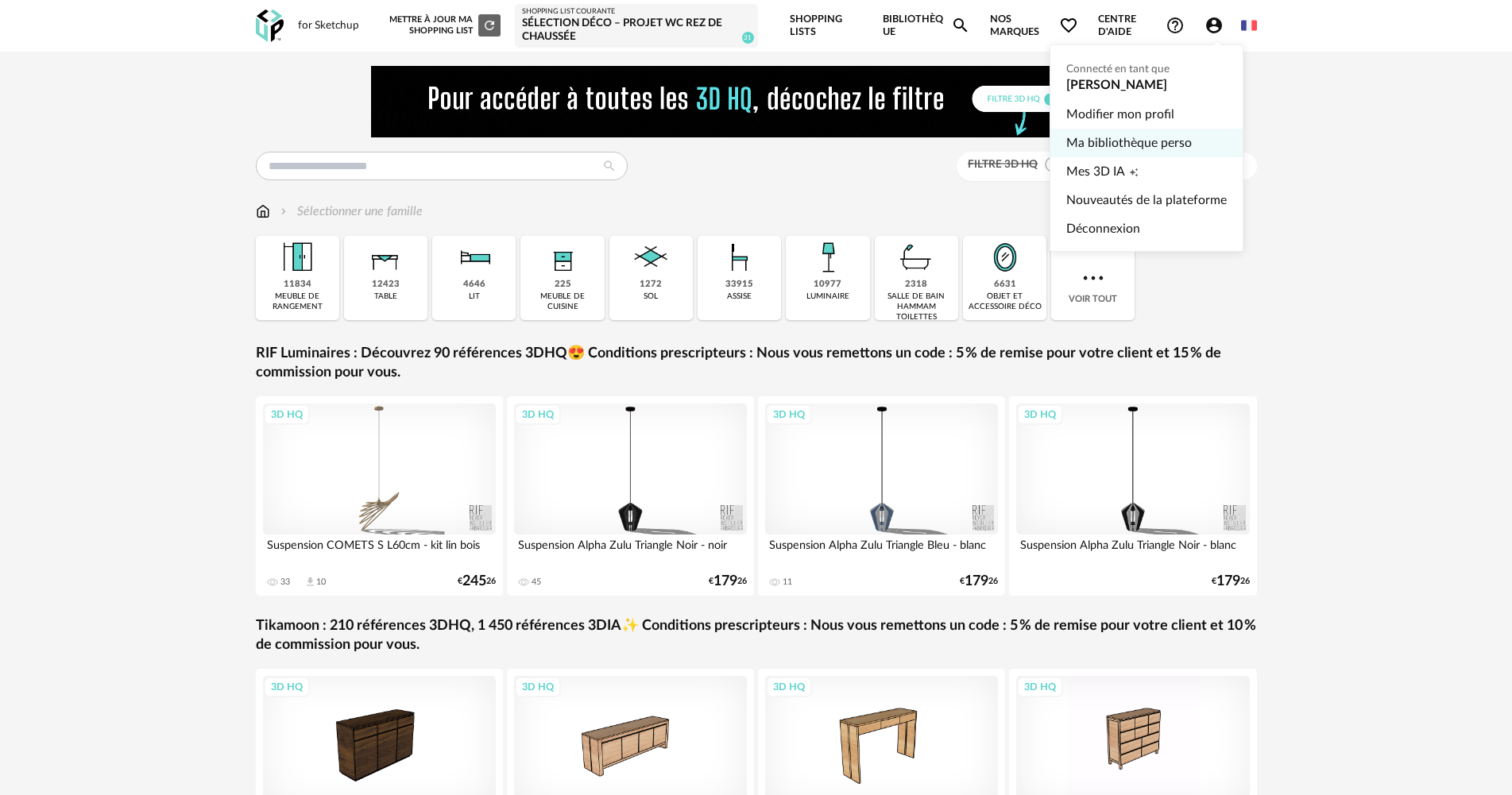
click at [1119, 147] on link "Ma bibliothèque perso" at bounding box center [1146, 143] width 160 height 28
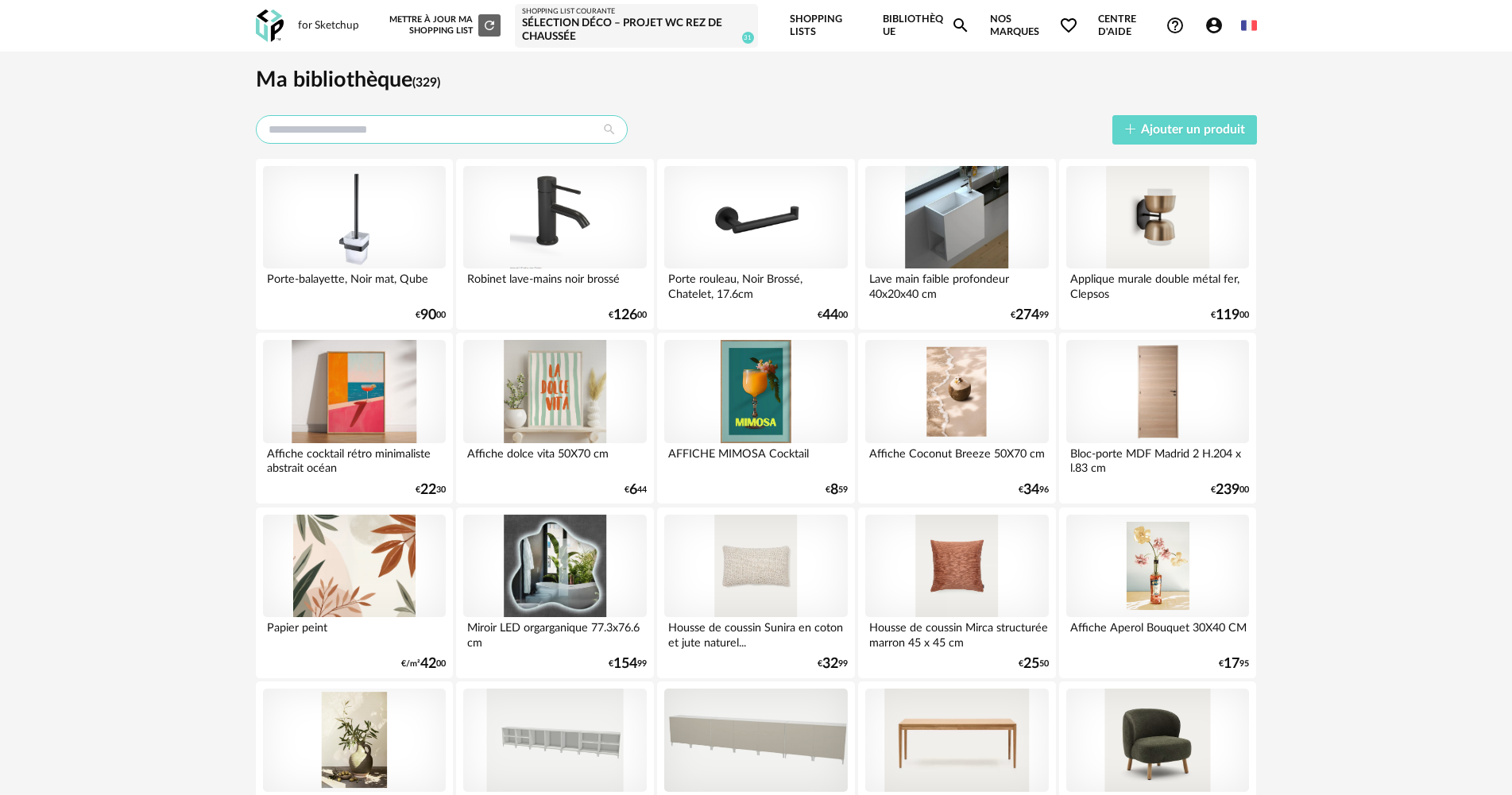
click at [466, 134] on input "text" at bounding box center [442, 129] width 372 height 28
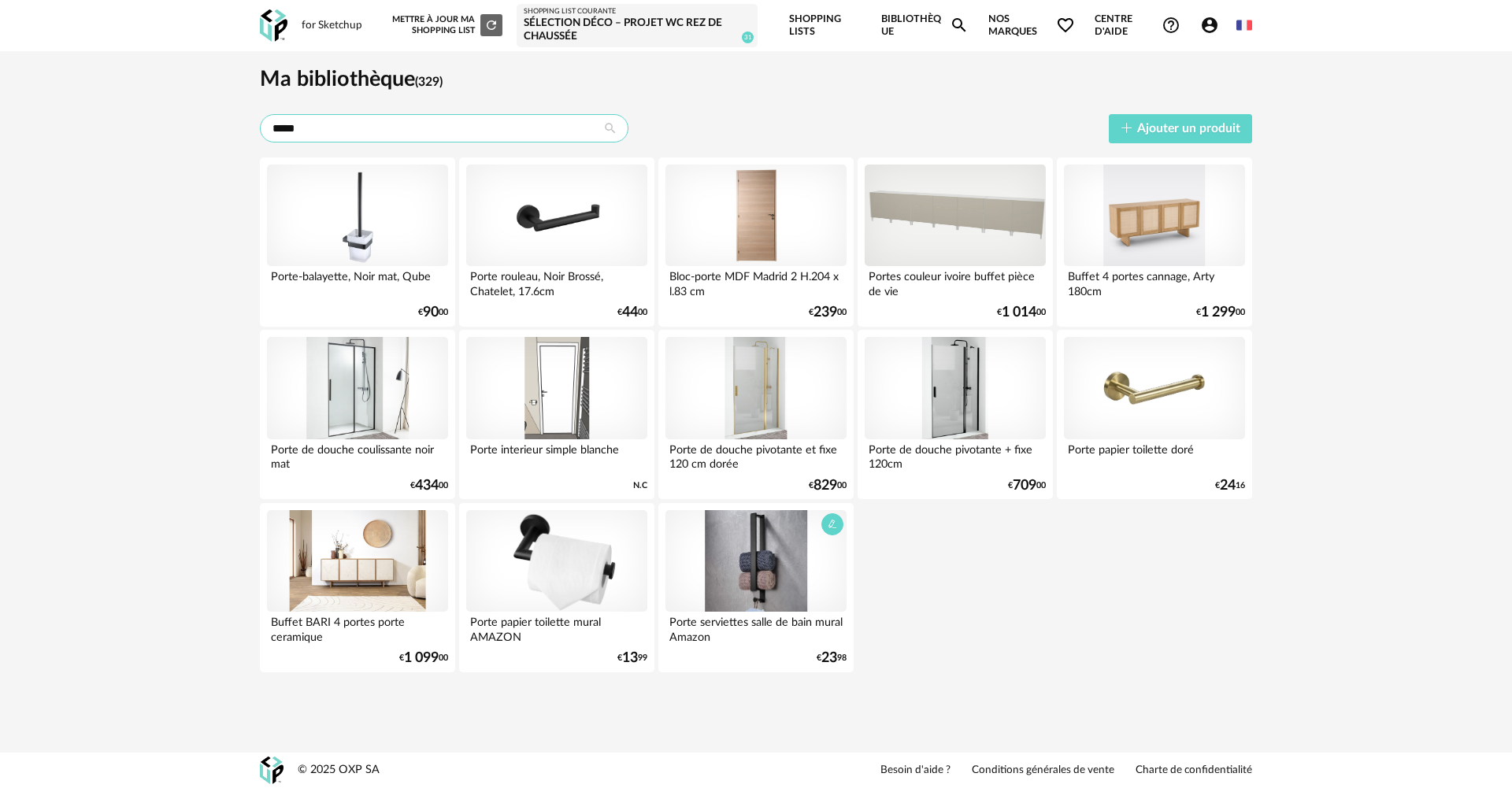
type input "*****"
click at [807, 567] on div at bounding box center [756, 561] width 181 height 102
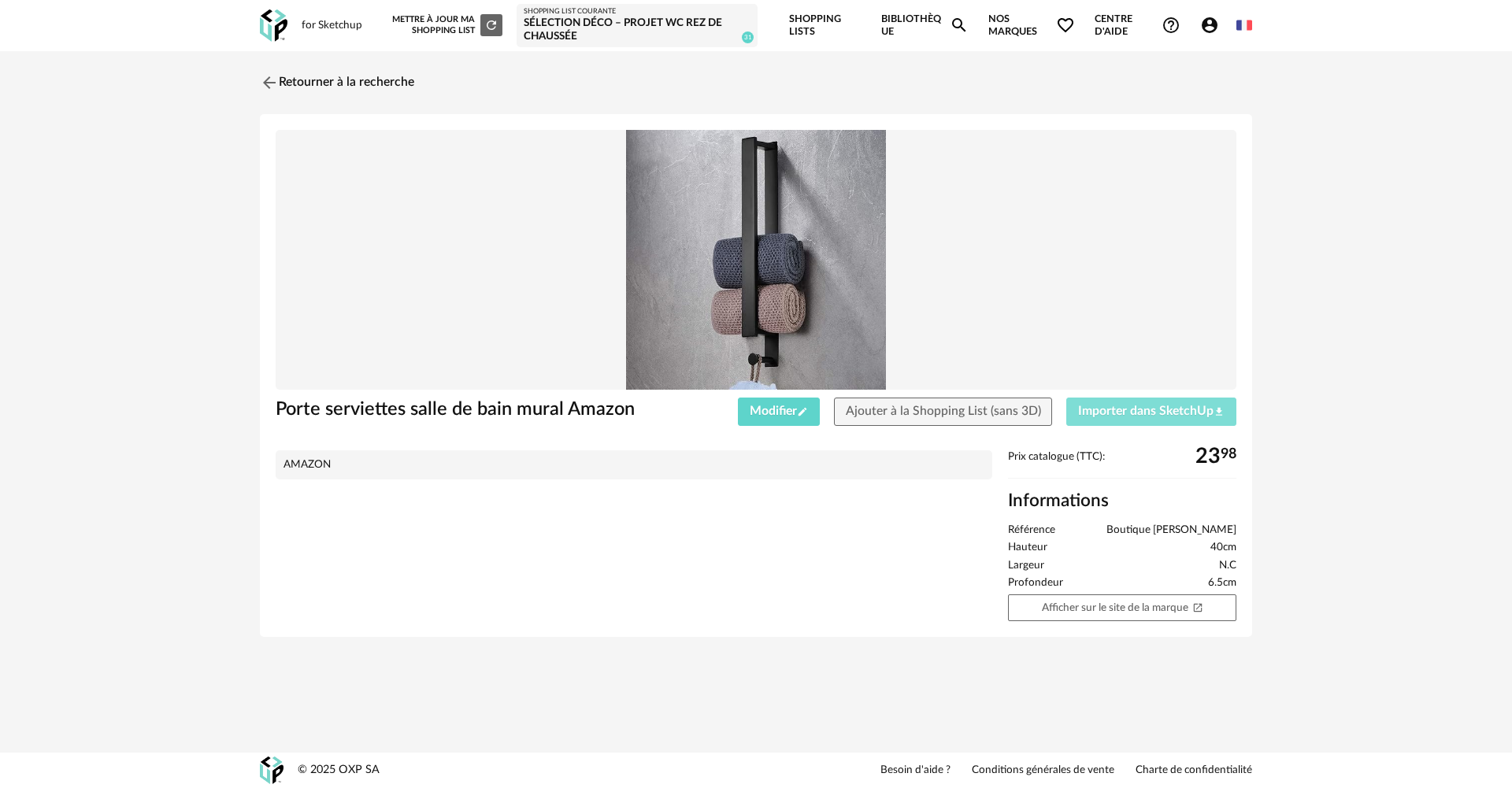
click at [1143, 412] on span "Importer dans SketchUp Download icon" at bounding box center [1151, 411] width 146 height 13
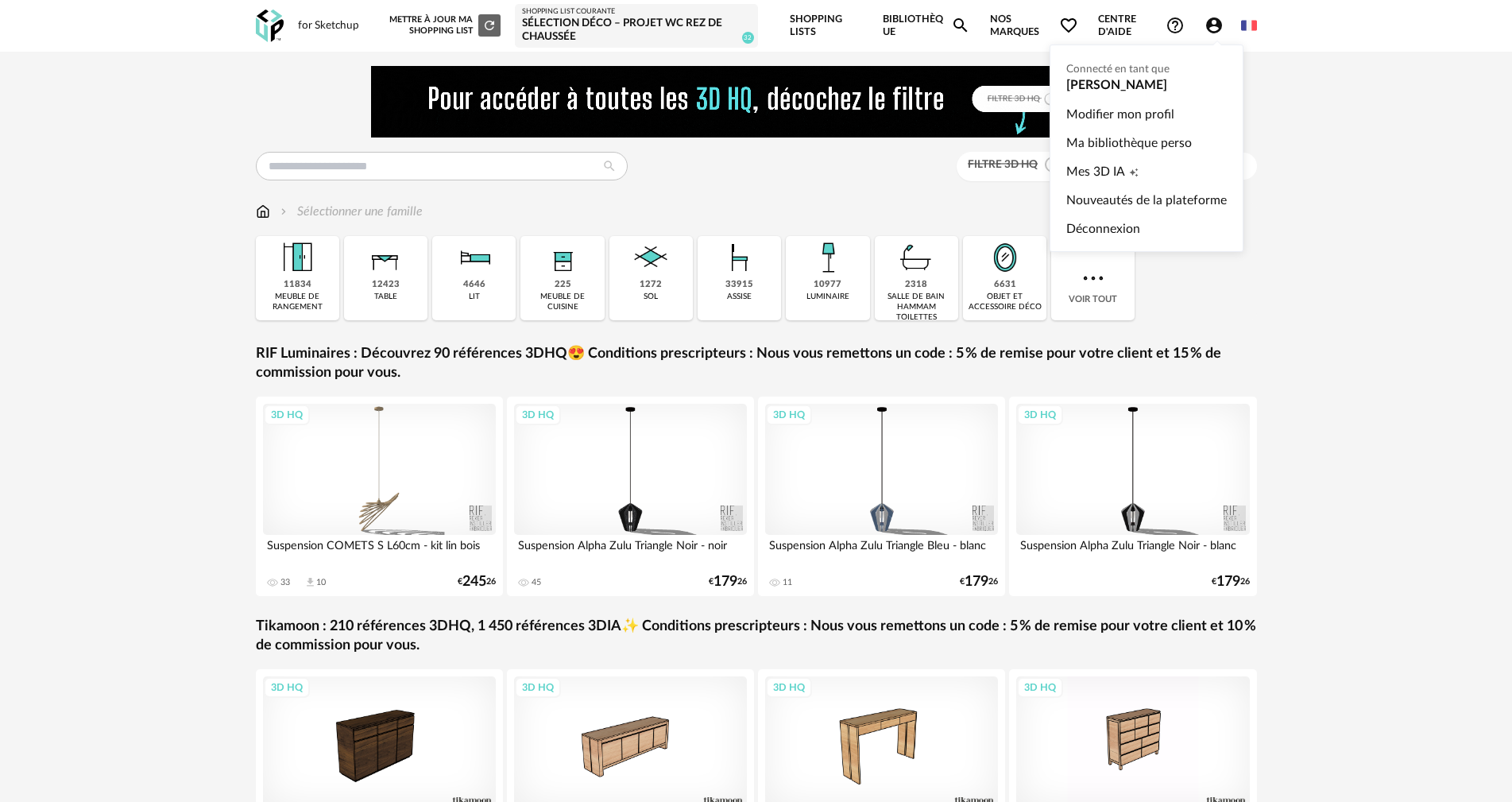
click at [1220, 19] on icon "Account Circle icon" at bounding box center [1214, 25] width 19 height 19
click at [1108, 143] on link "Ma bibliothèque perso" at bounding box center [1146, 143] width 160 height 28
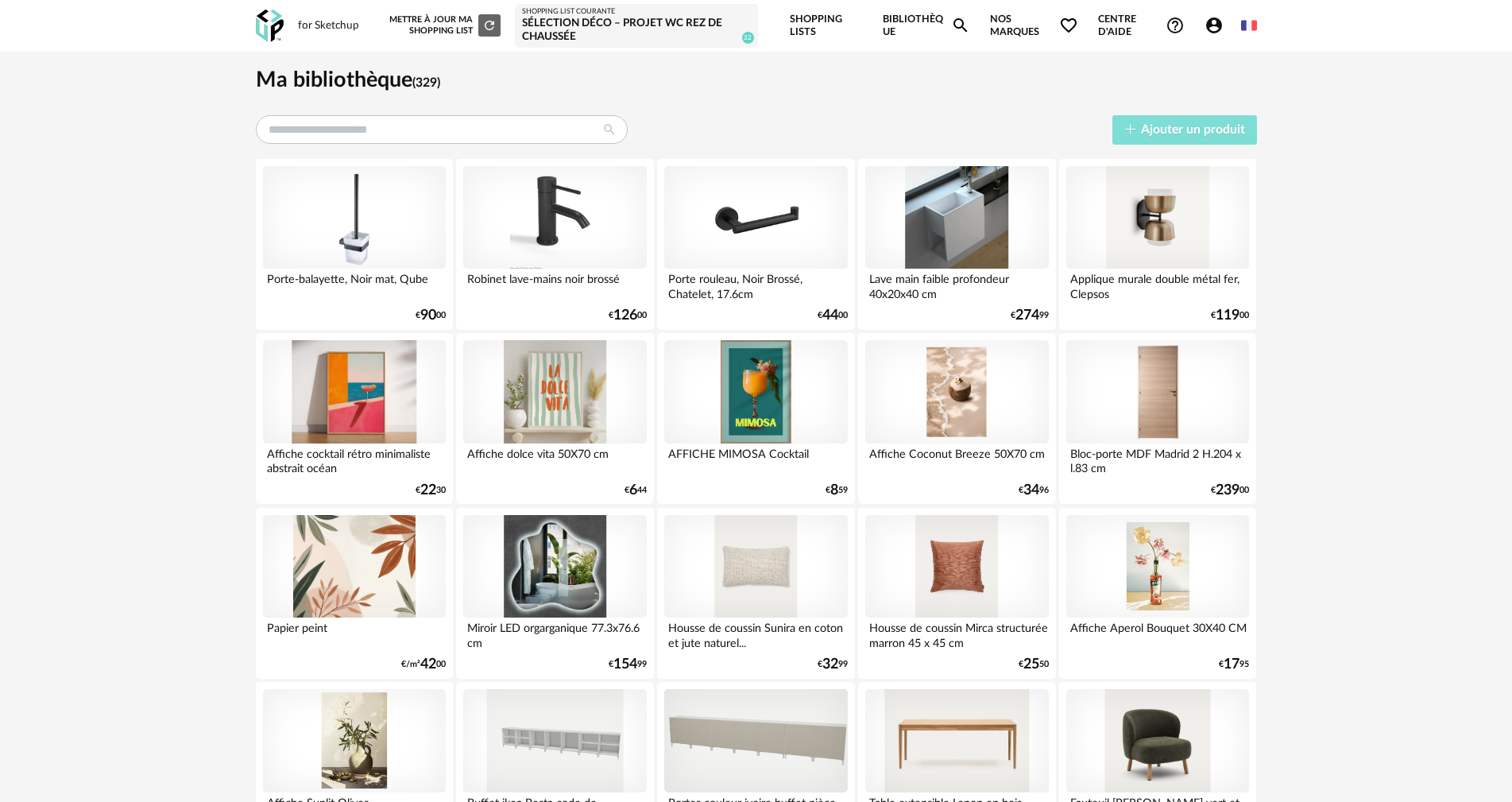
click at [1149, 129] on span "Ajouter un produit" at bounding box center [1193, 129] width 104 height 13
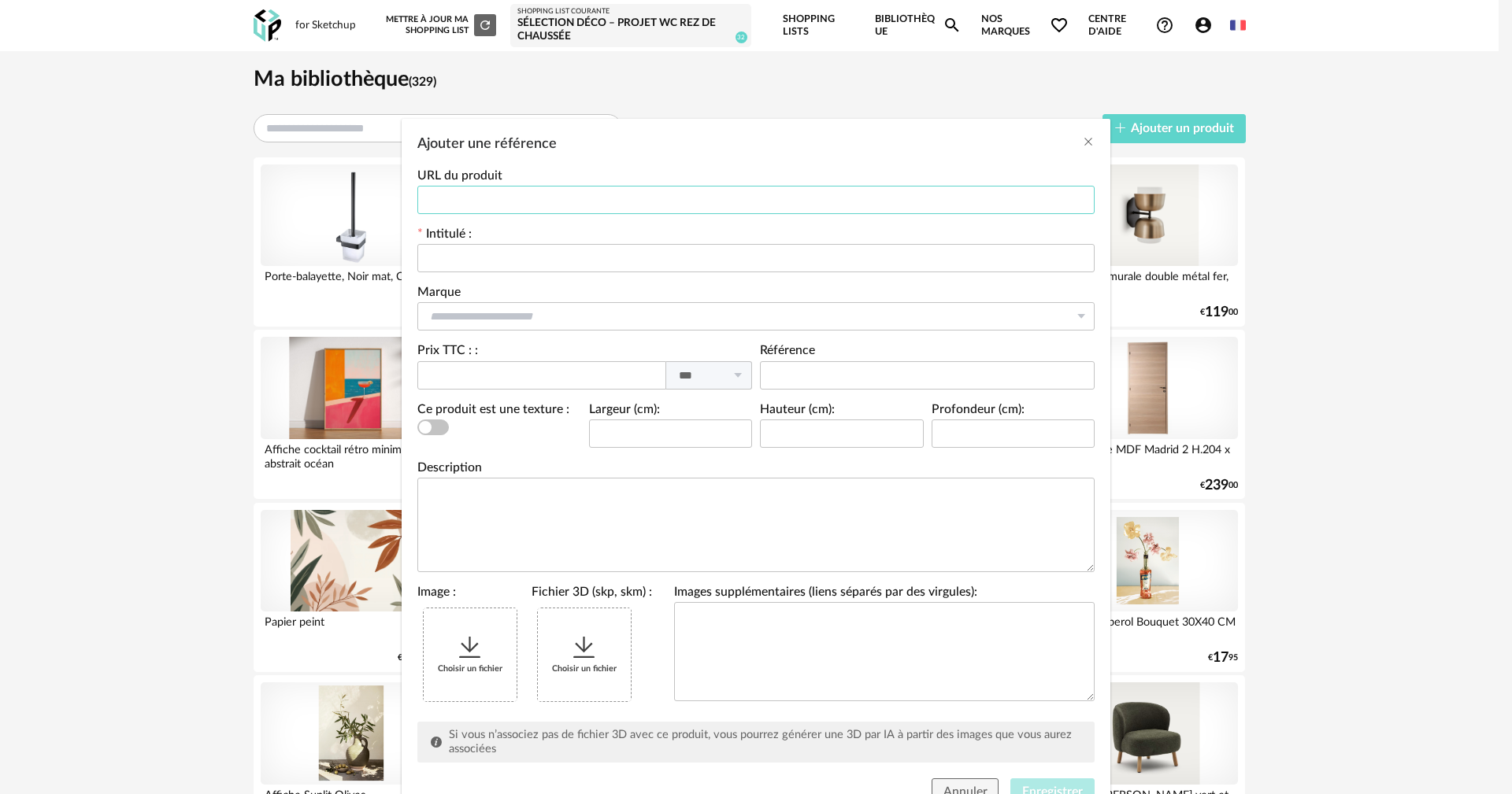
click at [523, 191] on input "Ajouter une référence" at bounding box center [756, 199] width 677 height 28
paste input "**********"
type input "**********"
click at [536, 254] on input "Ajouter une référence" at bounding box center [756, 258] width 677 height 28
drag, startPoint x: 484, startPoint y: 254, endPoint x: 500, endPoint y: 266, distance: 20.0
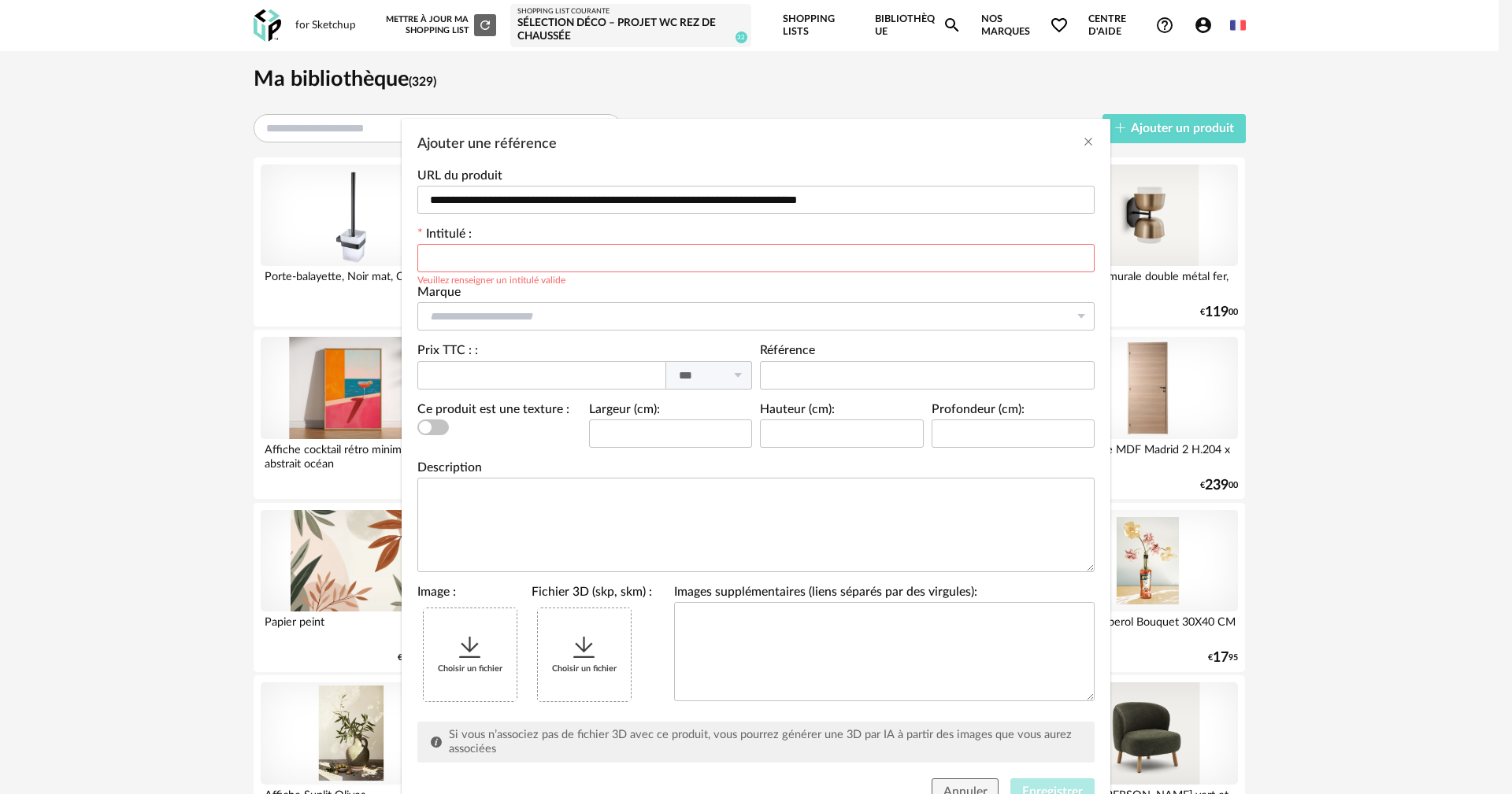
click at [484, 254] on input "Ajouter une référence" at bounding box center [756, 258] width 677 height 28
paste input "**********"
type input "**********"
click at [782, 372] on input "Ajouter une référence" at bounding box center [927, 375] width 335 height 28
paste input "**********"
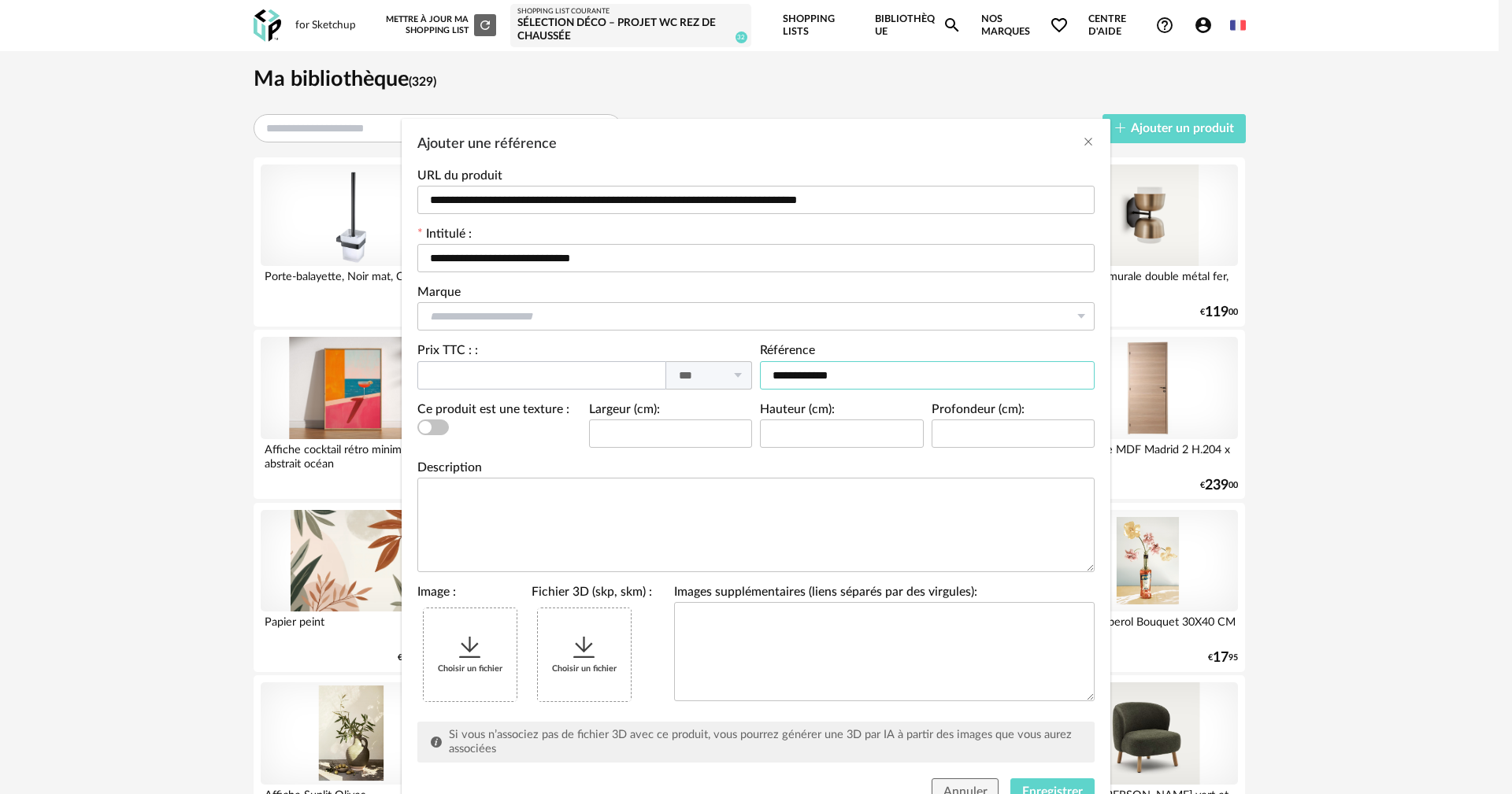
type input "**********"
click at [601, 364] on input "Ajouter une référence" at bounding box center [542, 375] width 249 height 28
click at [601, 371] on input "Ajouter une référence" at bounding box center [542, 375] width 249 height 28
type input "***"
click at [539, 309] on input "Ajouter une référence" at bounding box center [756, 315] width 677 height 28
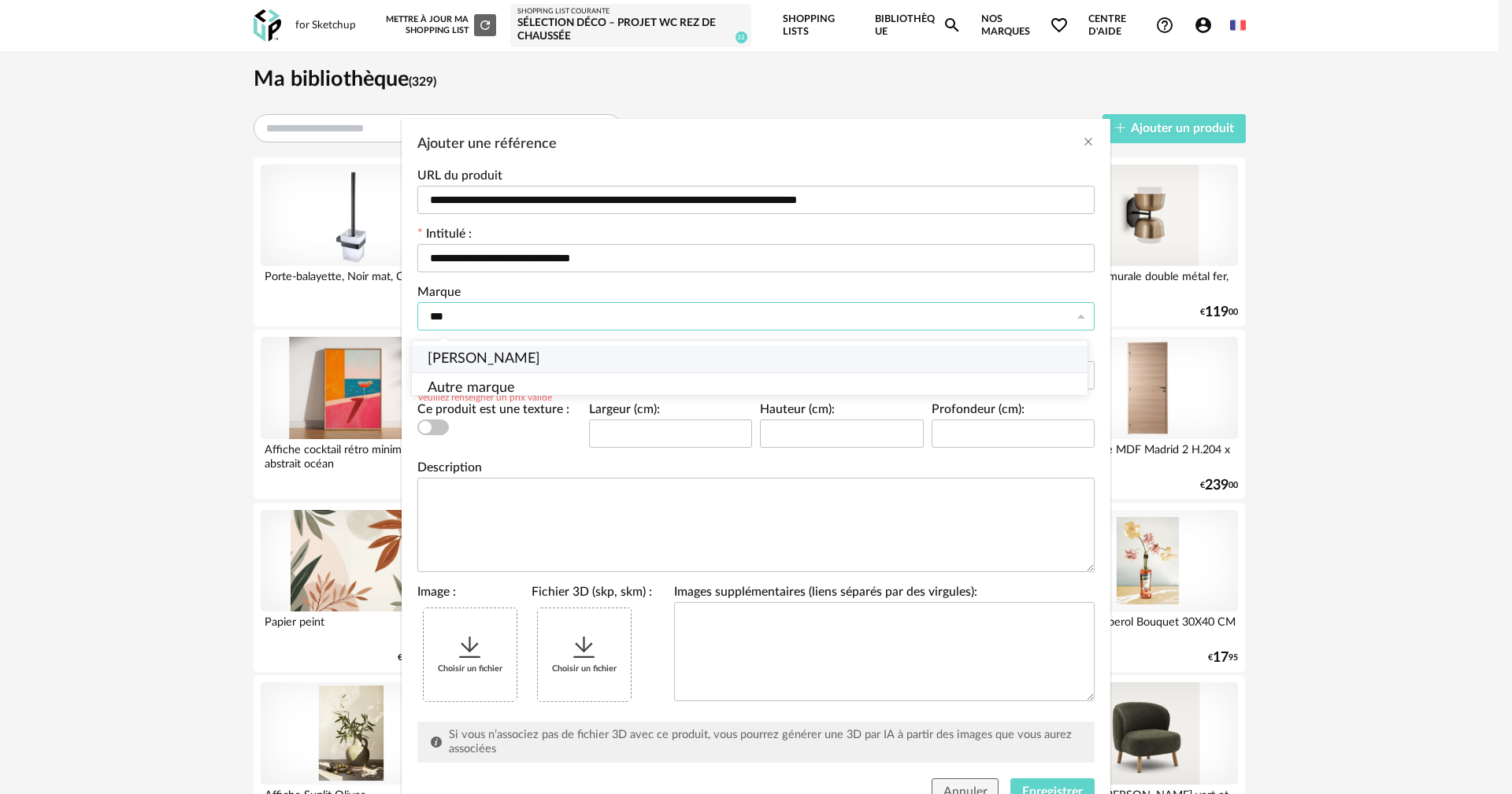
click at [500, 347] on li "[PERSON_NAME]" at bounding box center [756, 359] width 689 height 27
type input "**********"
click at [492, 378] on input "***" at bounding box center [542, 375] width 249 height 28
click at [492, 376] on input "***" at bounding box center [542, 375] width 249 height 28
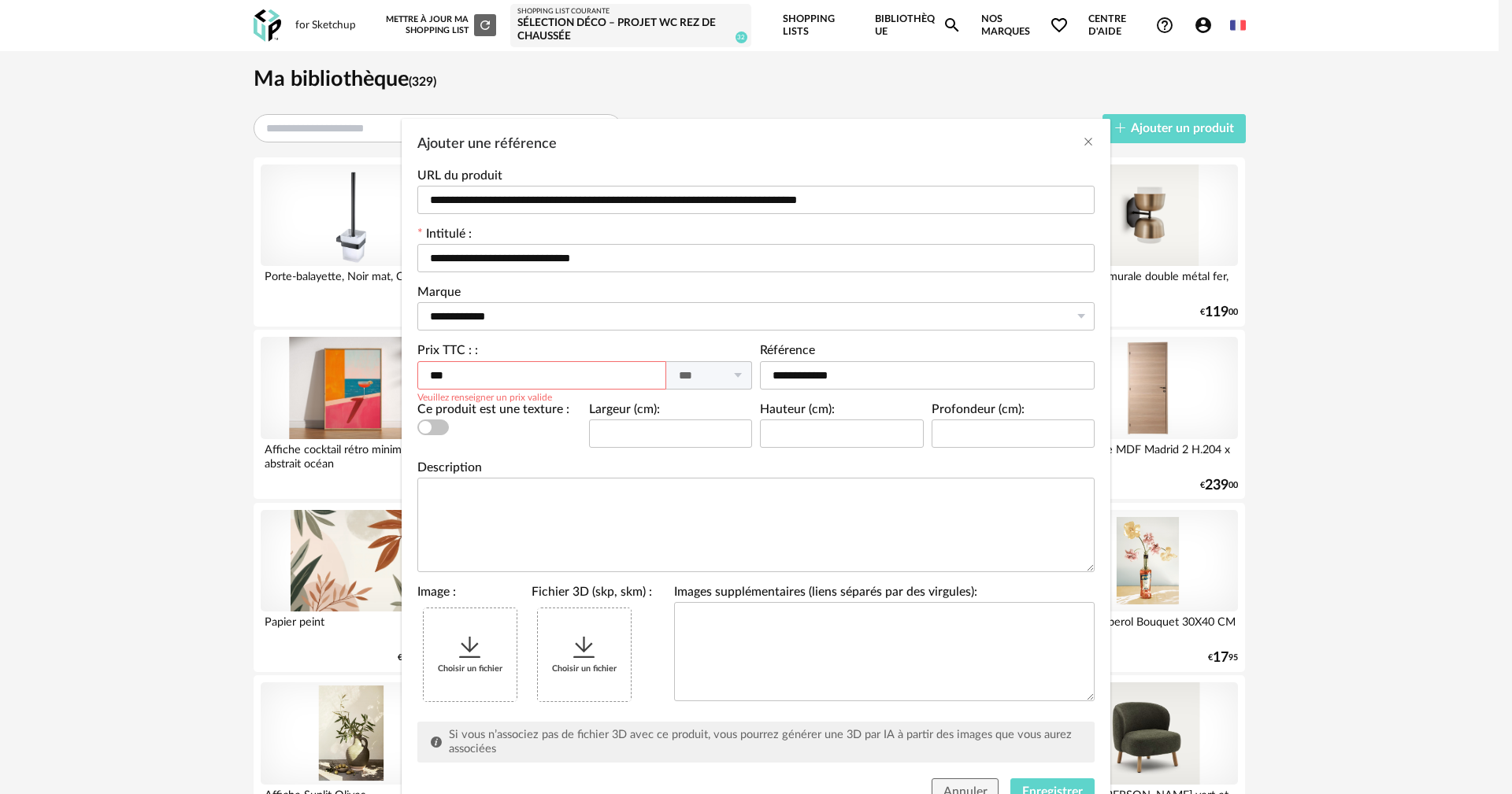
click at [492, 375] on input "***" at bounding box center [542, 375] width 249 height 28
type input "*"
type input "*****"
click at [650, 436] on input "Ajouter une référence" at bounding box center [670, 433] width 164 height 28
type input "**"
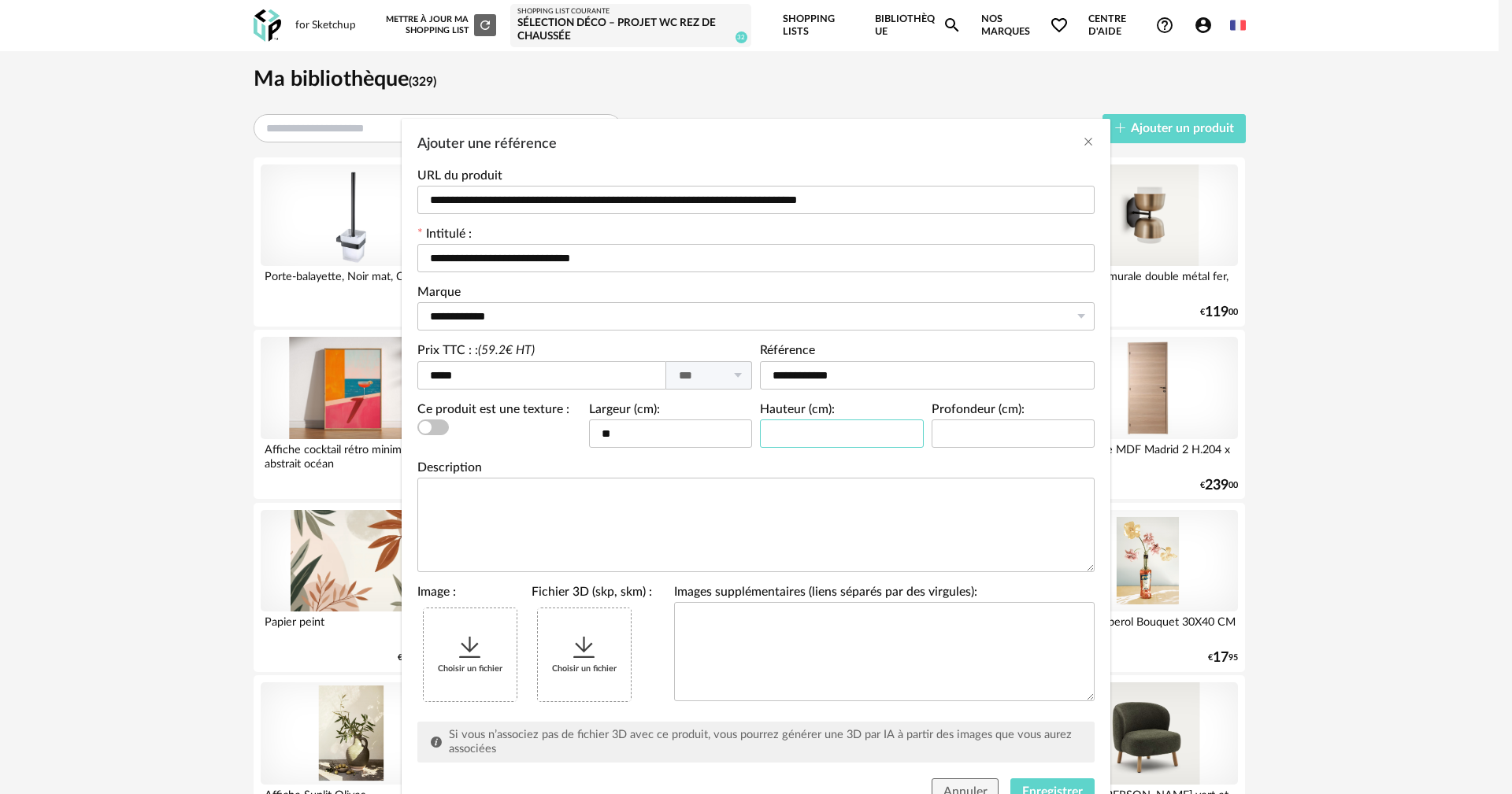
click at [870, 428] on input "Ajouter une référence" at bounding box center [842, 433] width 164 height 28
type input "**"
click at [482, 661] on div "Choisir un fichier" at bounding box center [469, 655] width 93 height 93
click at [587, 658] on icon "Ajouter une référence" at bounding box center [584, 647] width 28 height 28
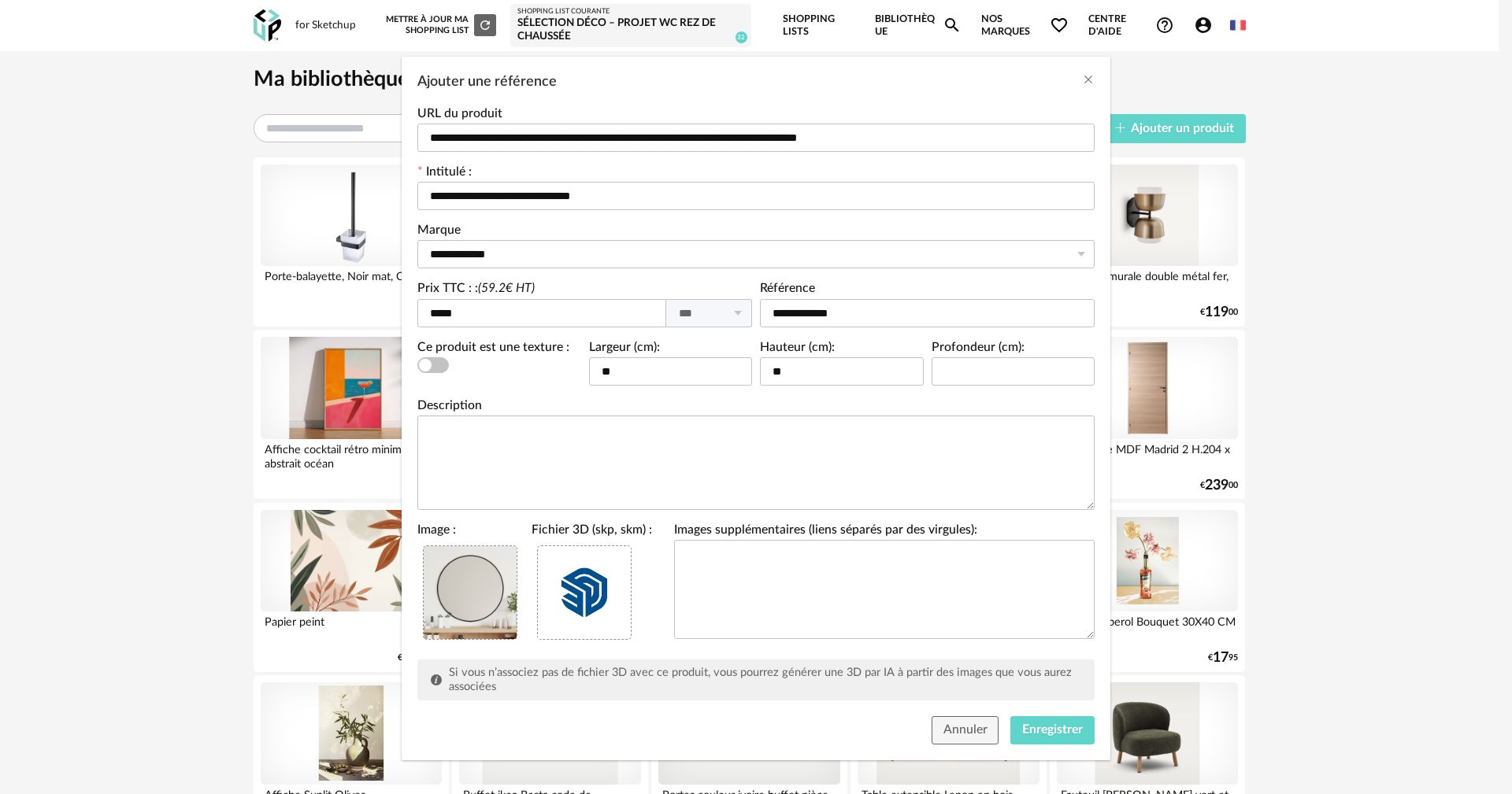
scroll to position [67, 0]
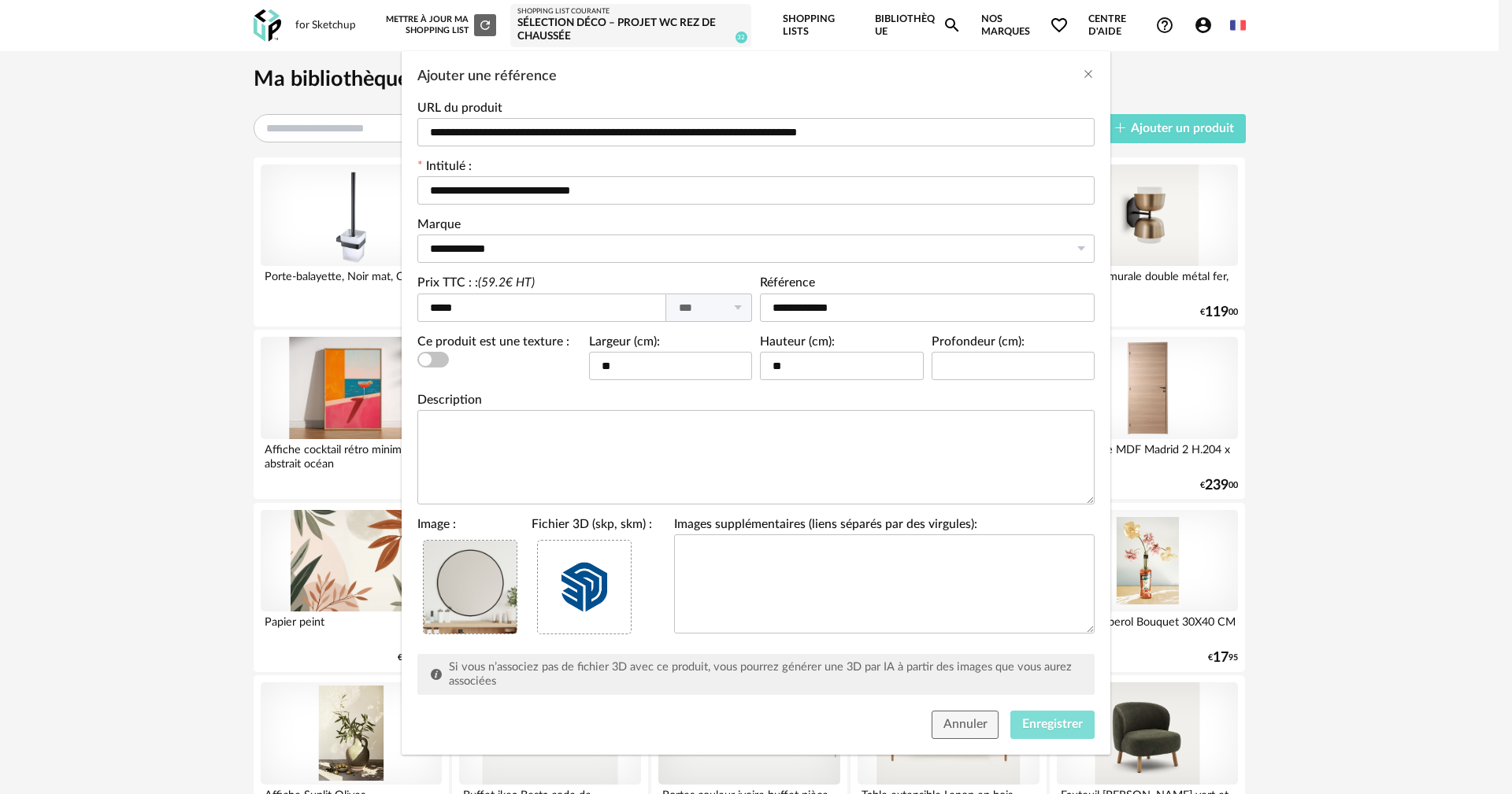
drag, startPoint x: 1041, startPoint y: 718, endPoint x: 1029, endPoint y: 699, distance: 22.5
click at [1042, 719] on span "Enregistrer" at bounding box center [1052, 724] width 61 height 12
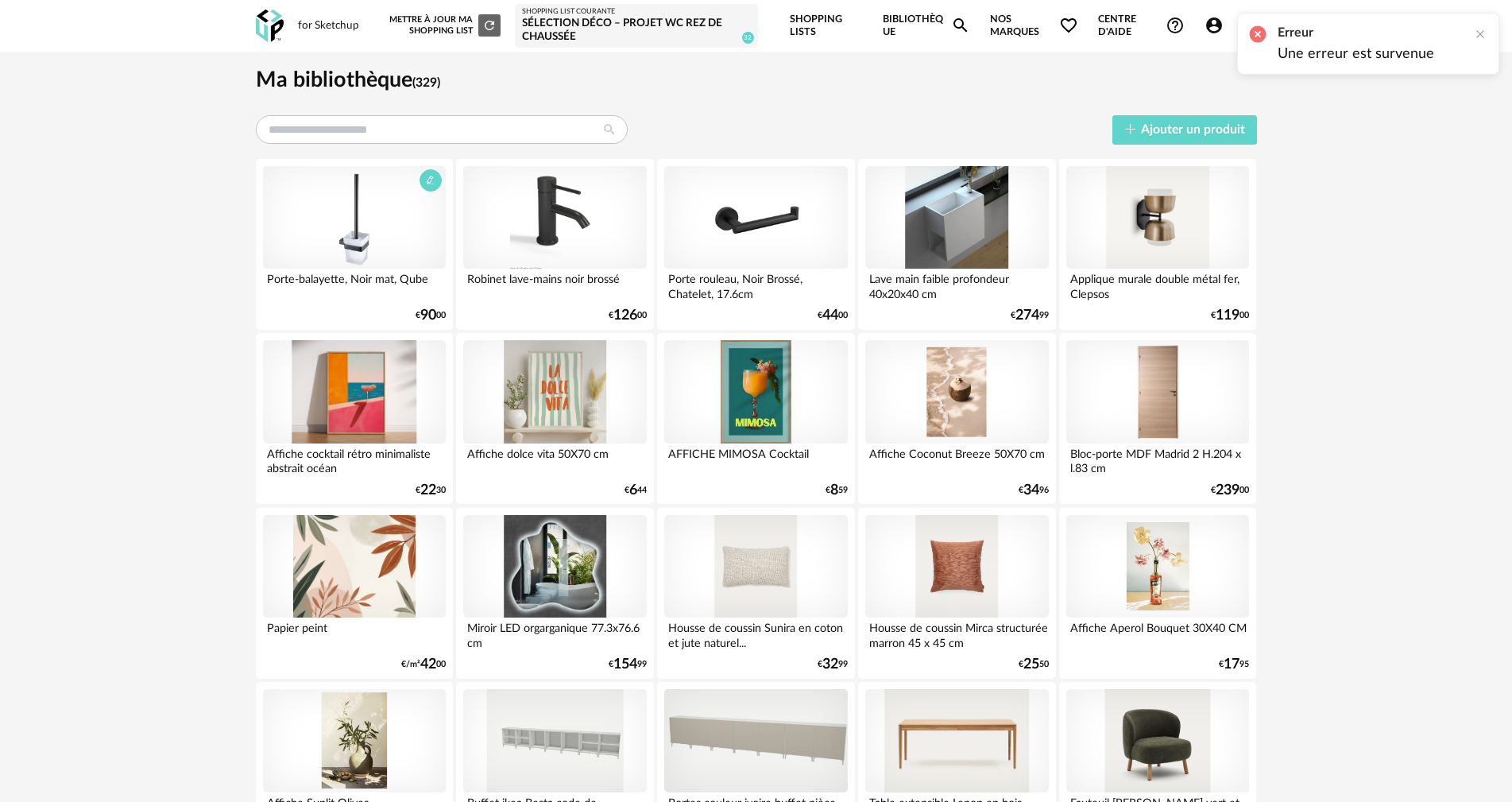
click at [348, 231] on div at bounding box center [354, 217] width 182 height 103
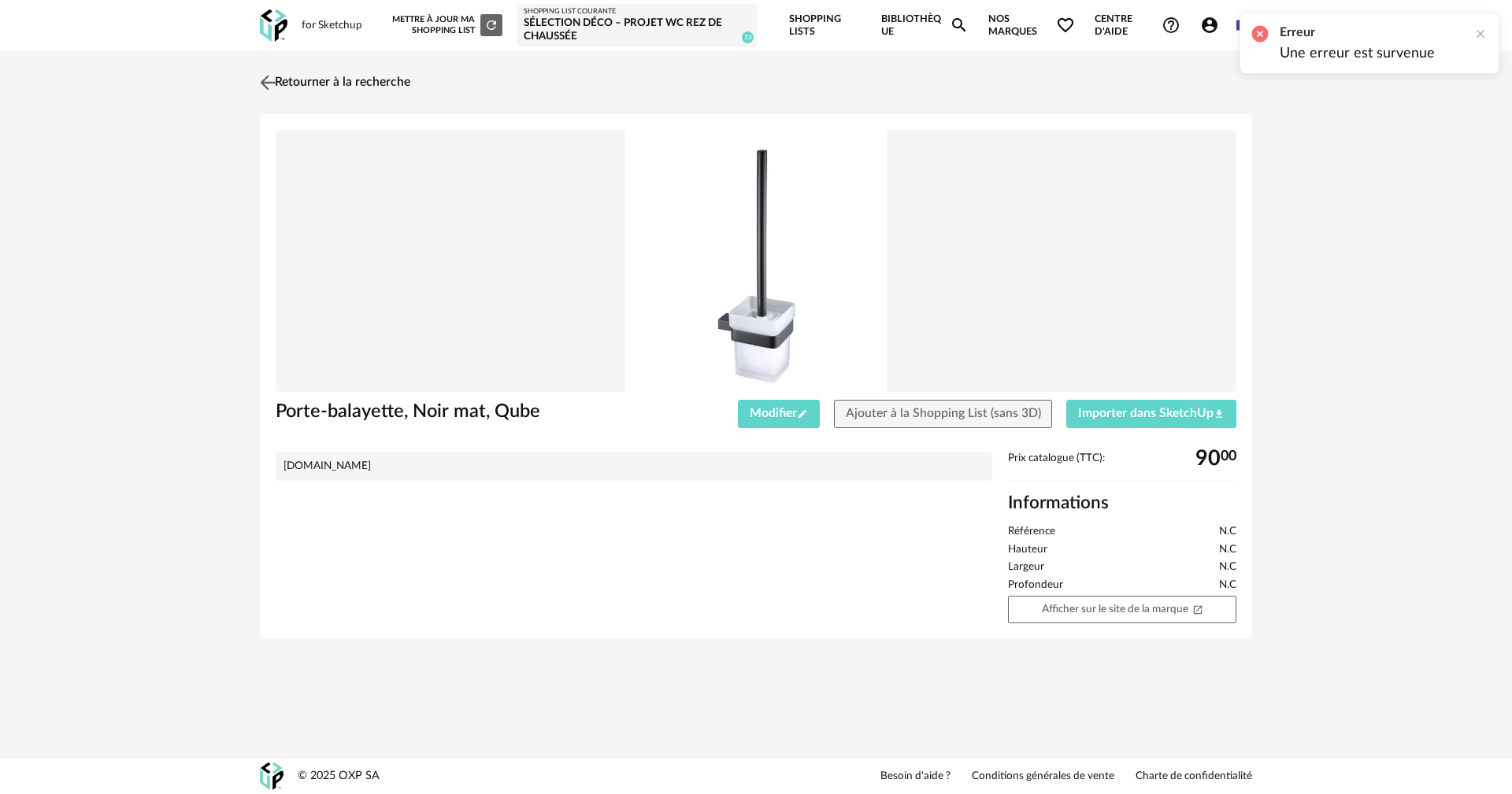
click at [278, 76] on img at bounding box center [268, 83] width 23 height 23
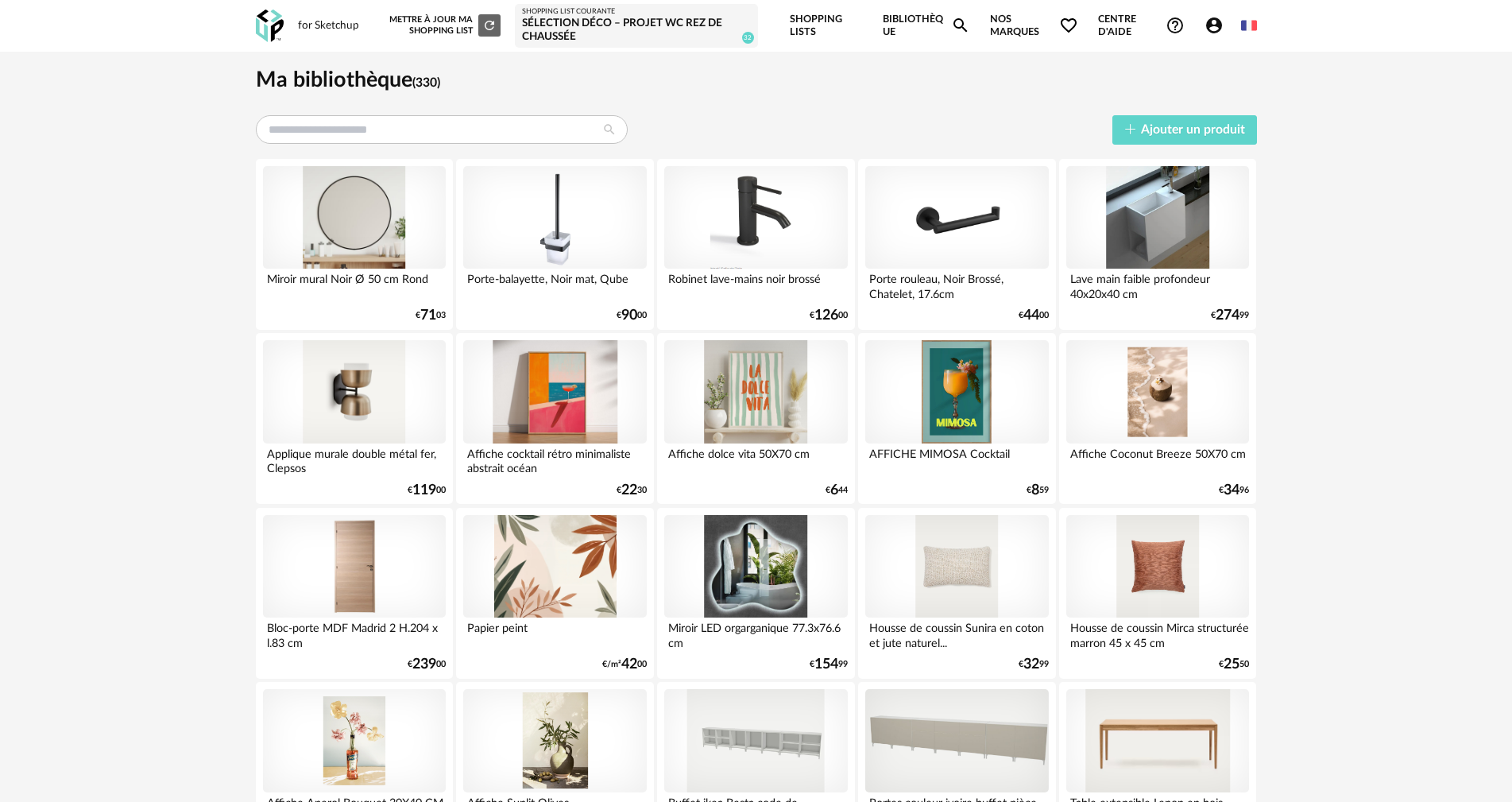
click at [317, 213] on div at bounding box center [354, 217] width 182 height 103
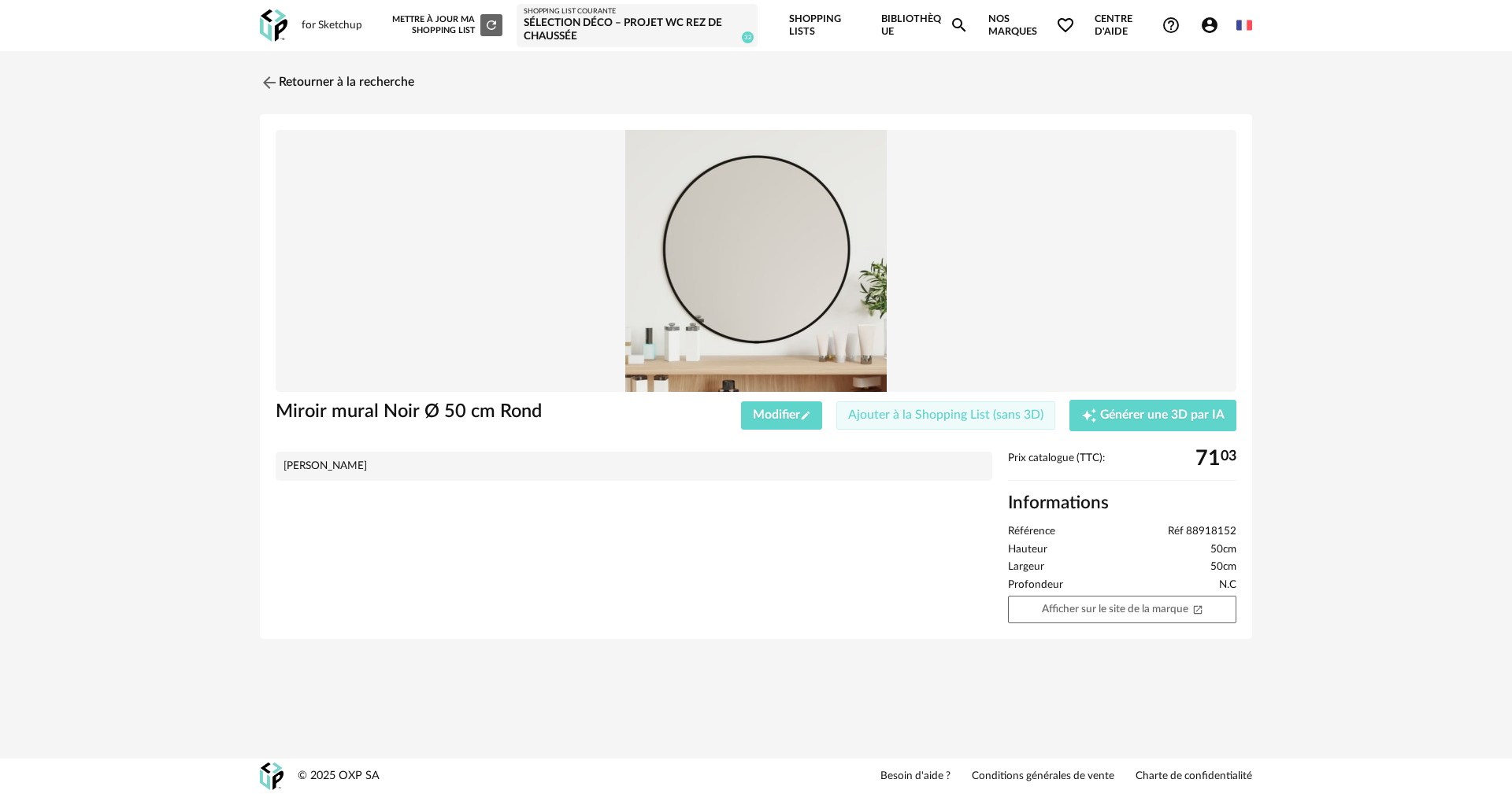
click at [917, 417] on span "Ajouter à la Shopping List (sans 3D)" at bounding box center [945, 414] width 195 height 12
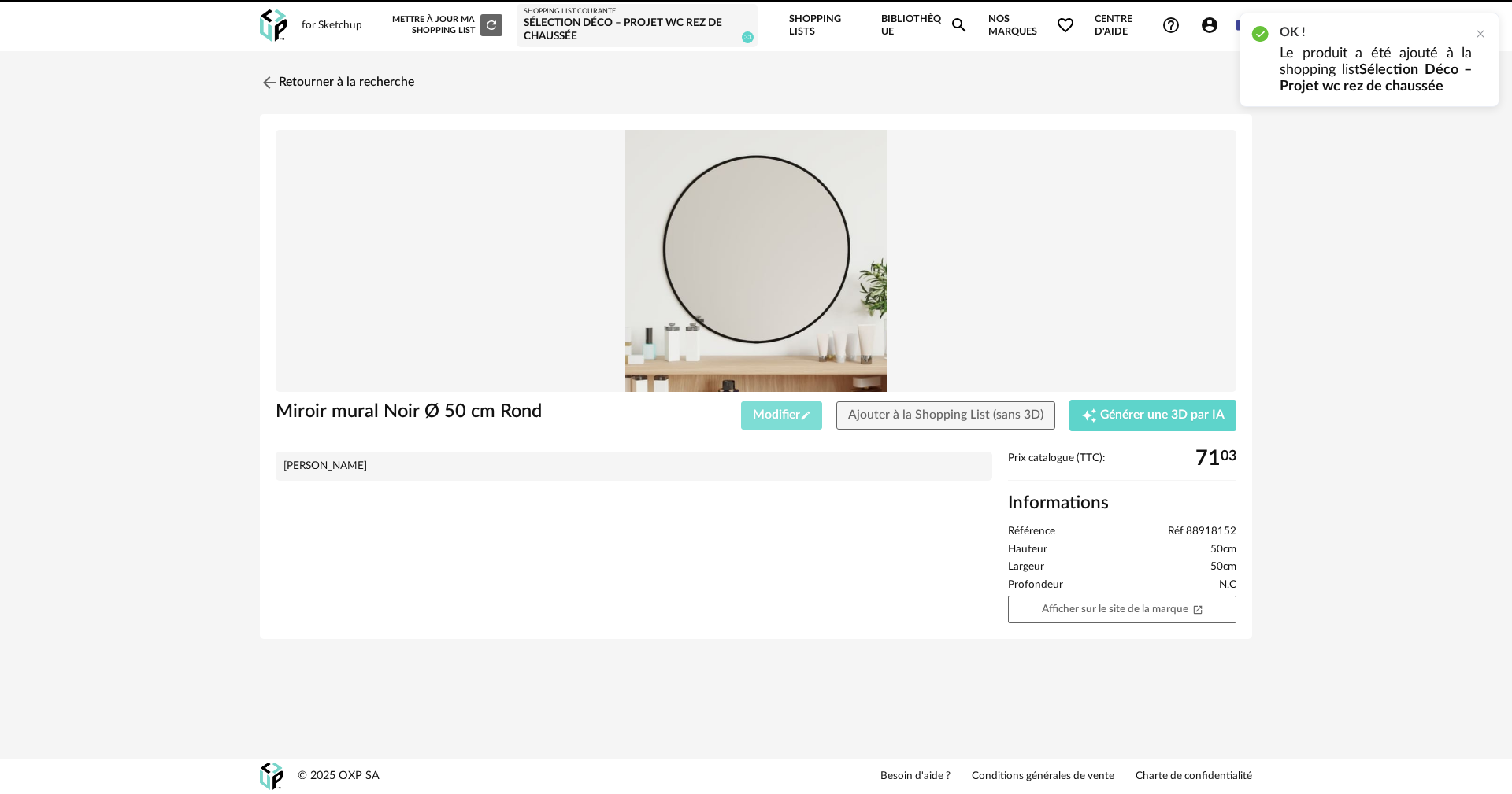
click at [782, 409] on span "Modifier Pencil icon" at bounding box center [782, 414] width 59 height 12
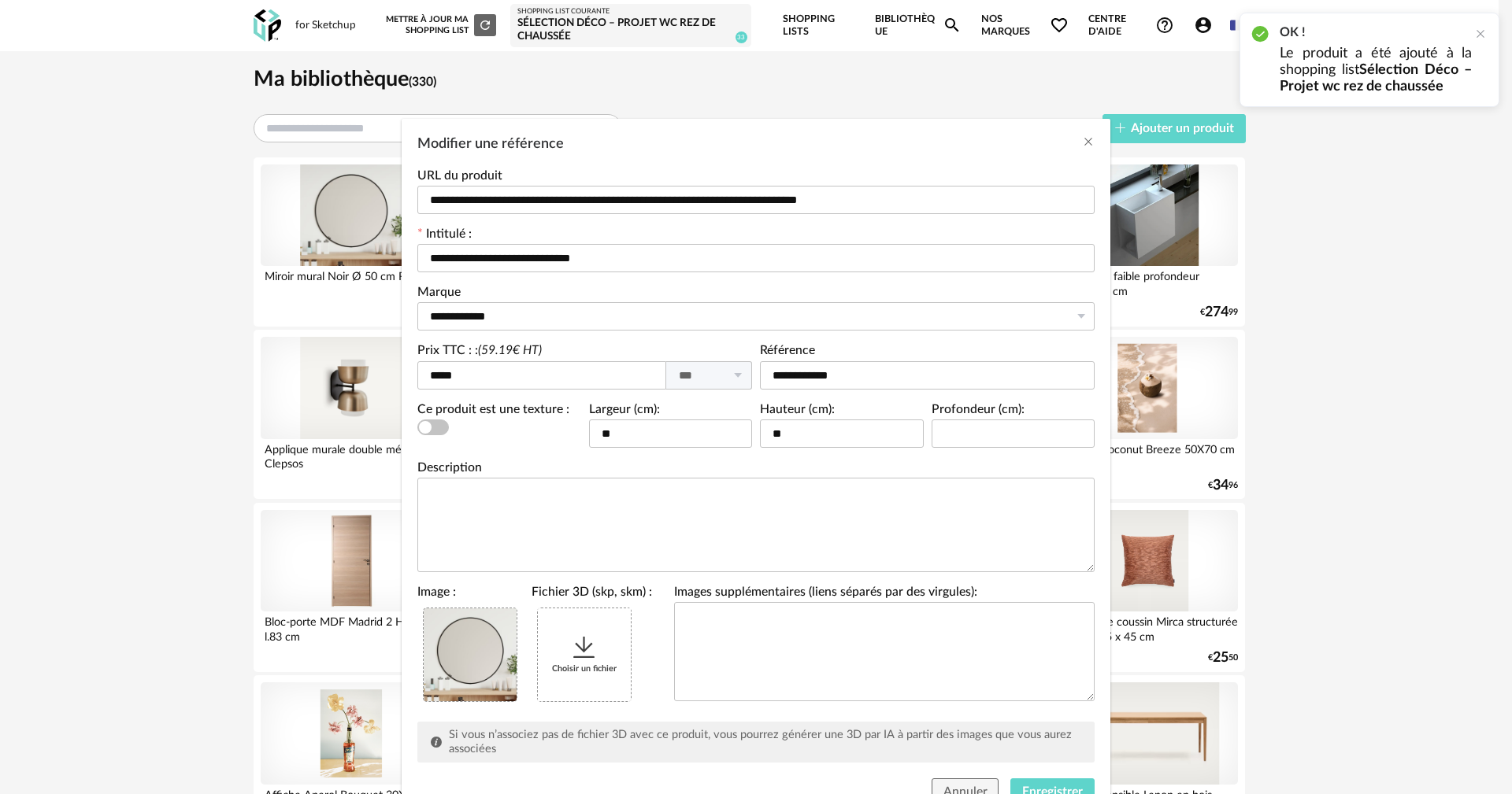
click at [561, 651] on div "Choisir un fichier" at bounding box center [584, 655] width 93 height 93
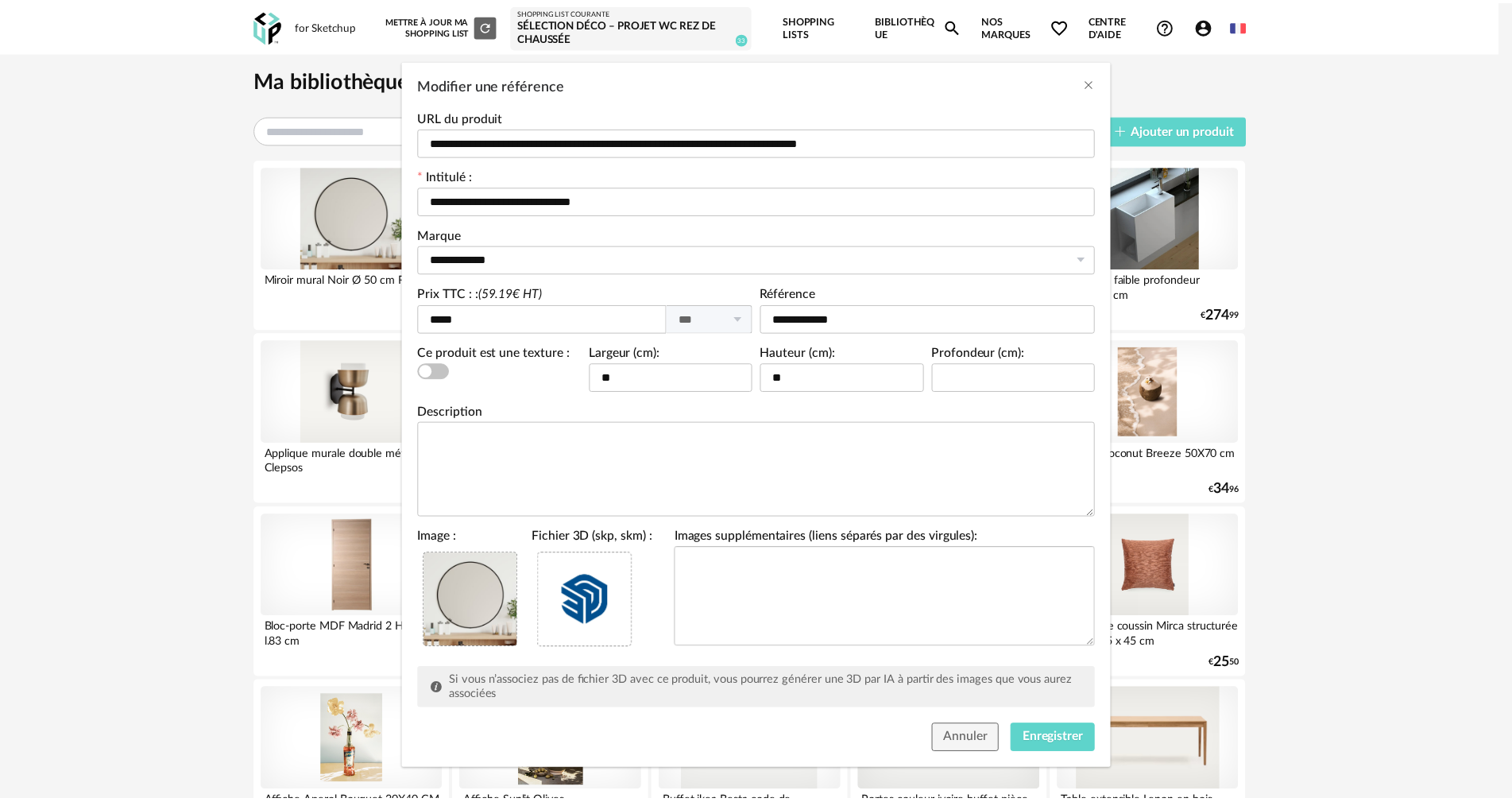
scroll to position [68, 0]
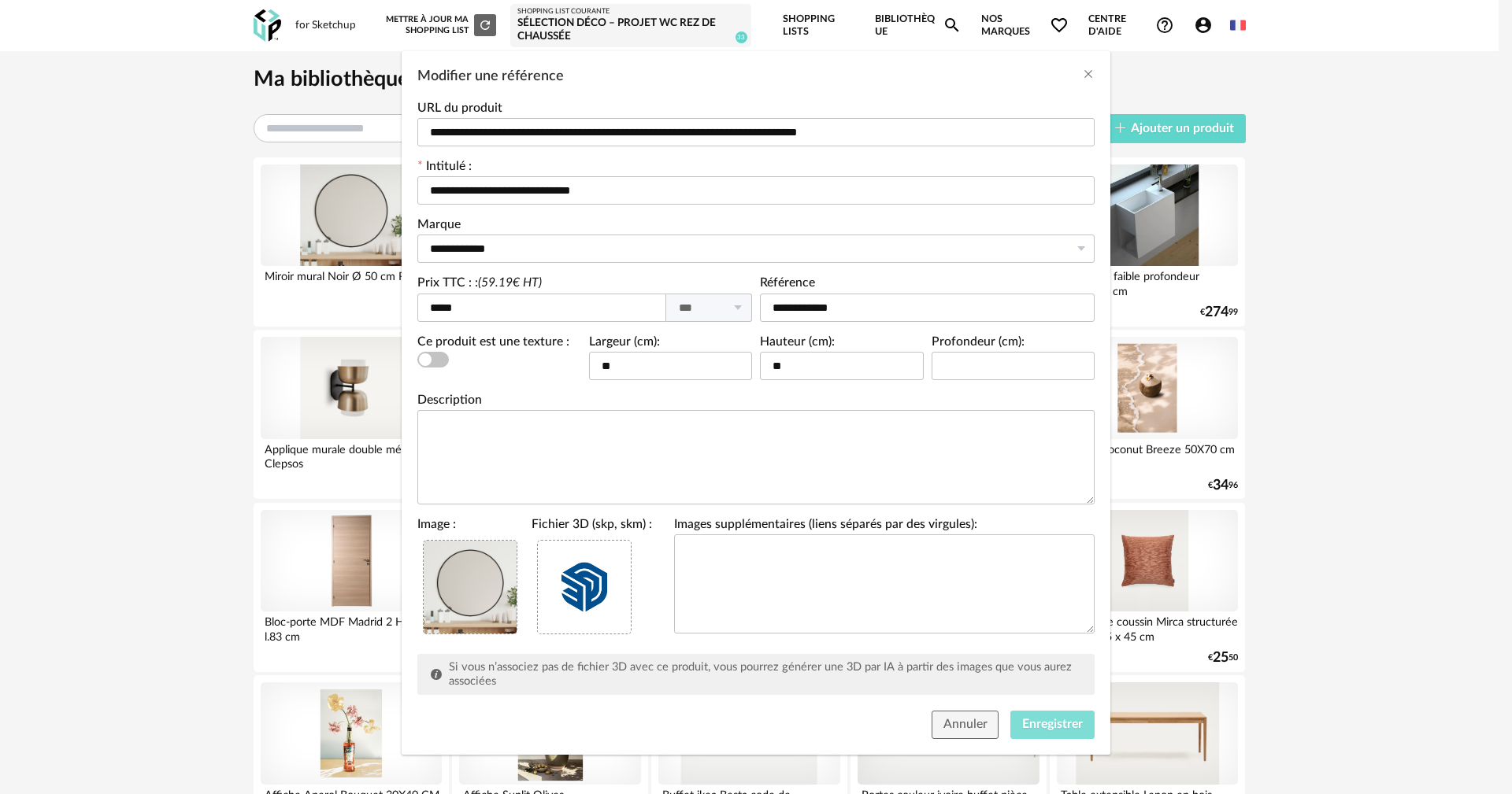
click at [1044, 722] on span "Enregistrer" at bounding box center [1052, 724] width 61 height 12
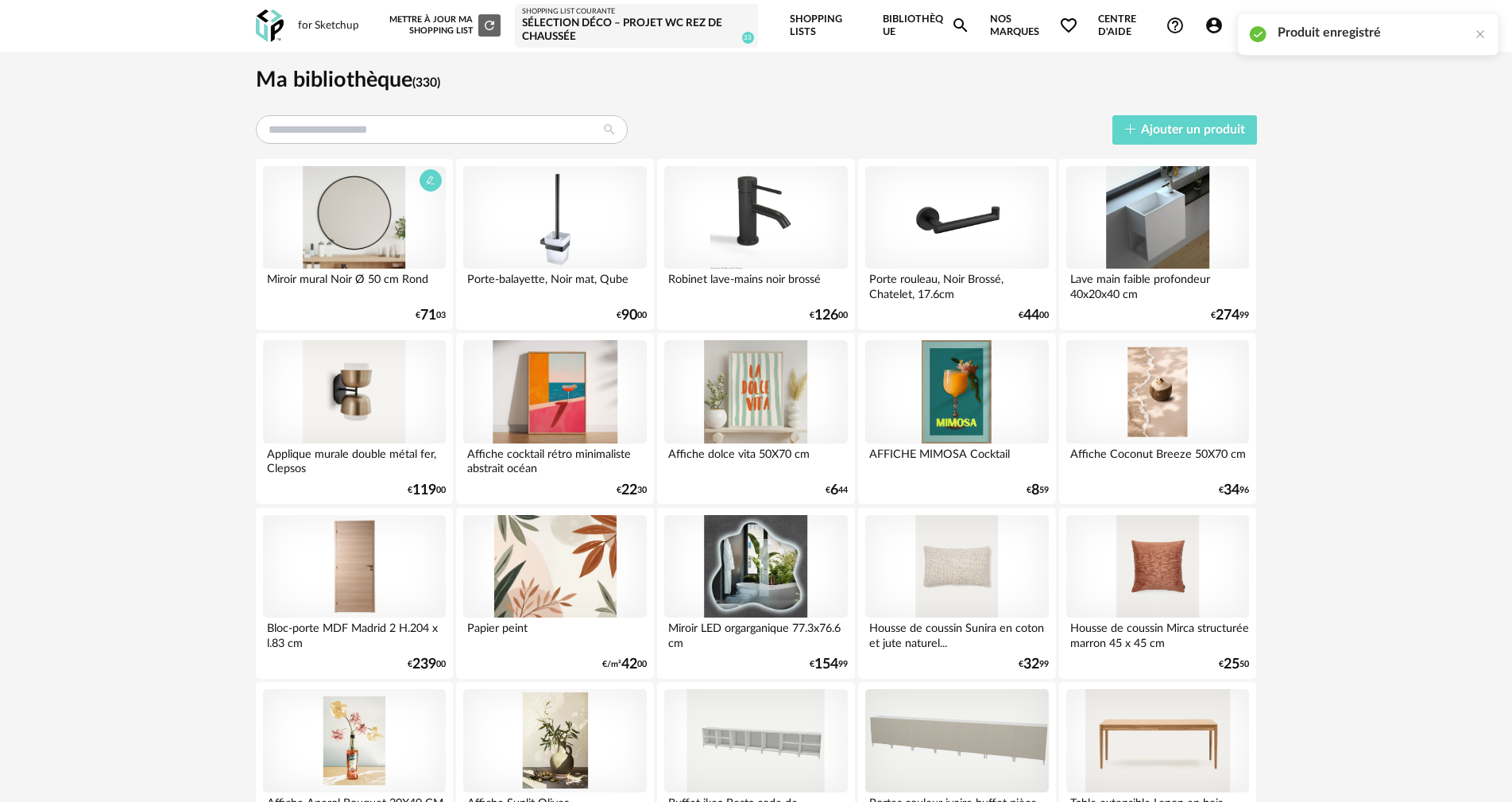
click at [364, 224] on div at bounding box center [354, 217] width 182 height 103
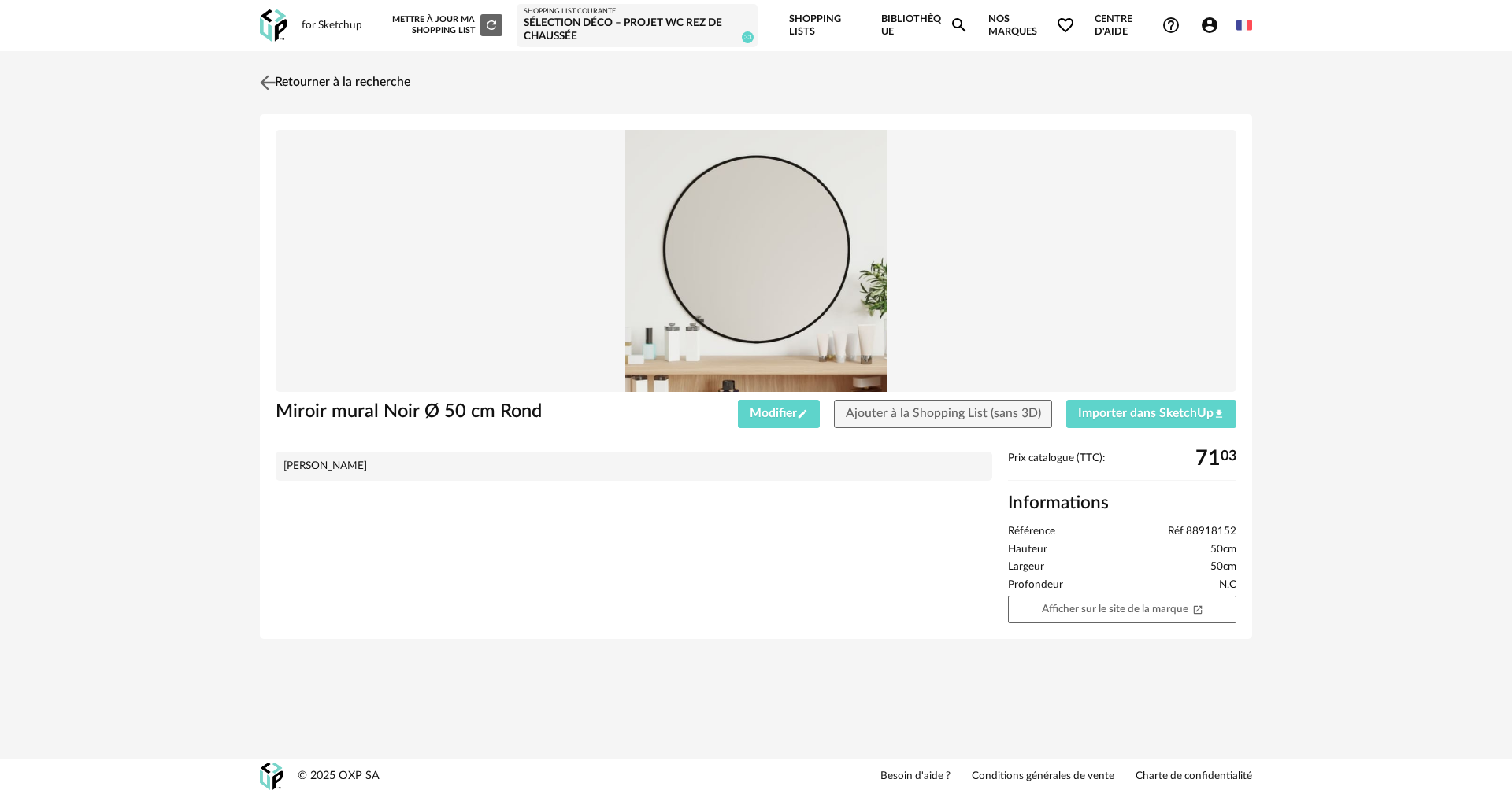
click at [328, 81] on link "Retourner à la recherche" at bounding box center [333, 83] width 154 height 35
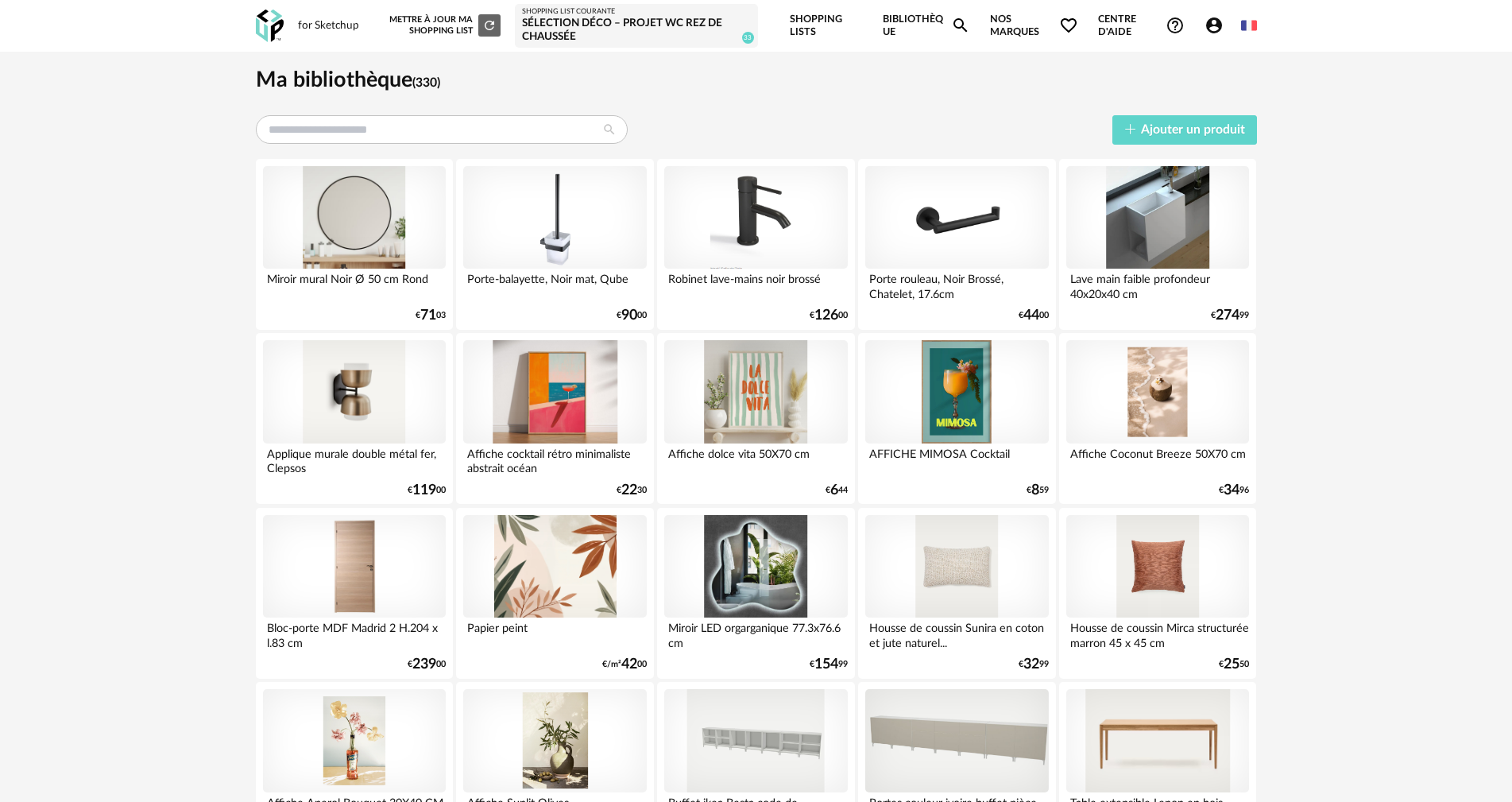
click at [609, 24] on div "Sélection Déco – Projet wc rez de chaussée" at bounding box center [637, 30] width 229 height 28
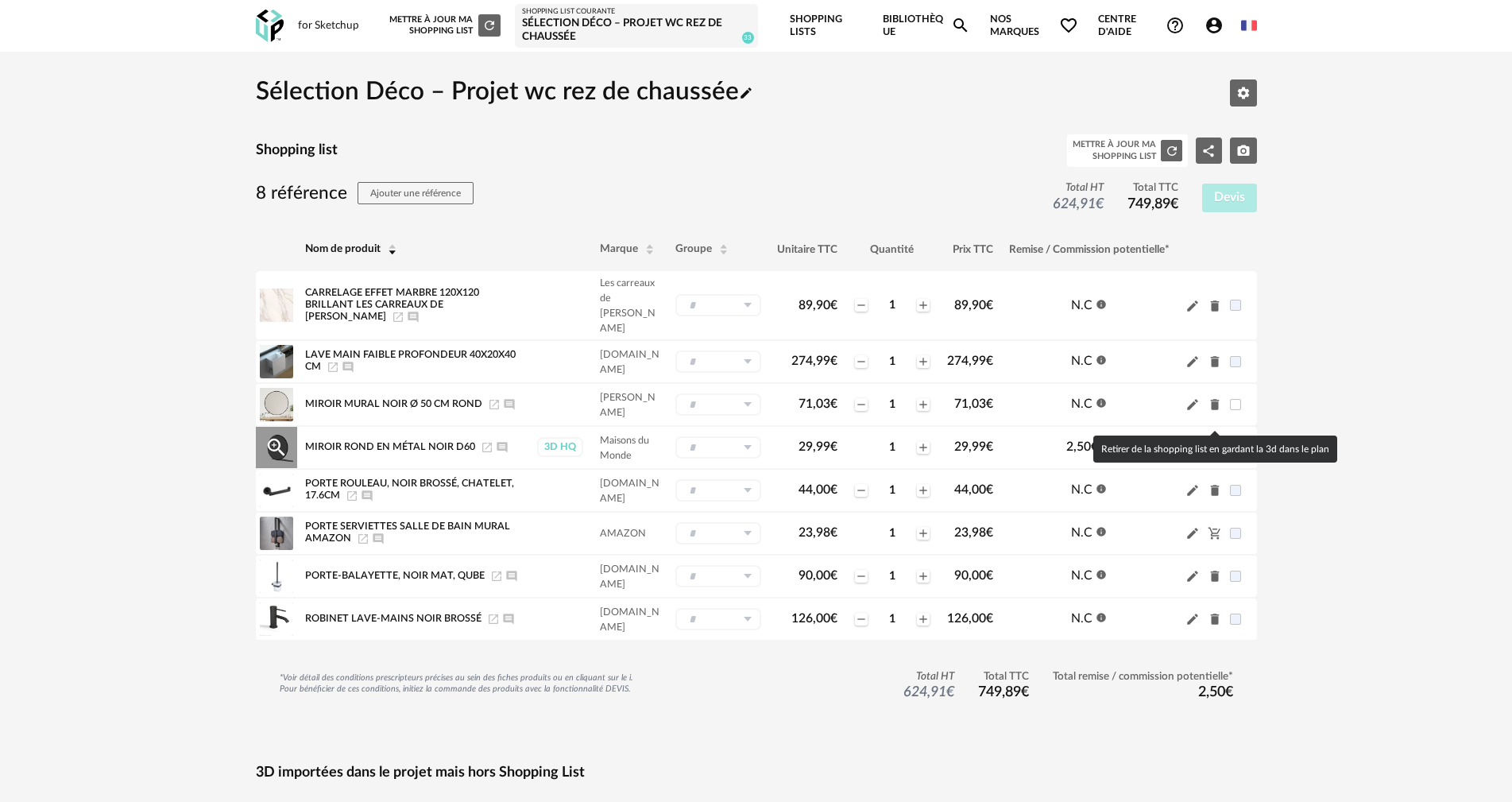
click at [1217, 441] on icon "Cart Minus icon" at bounding box center [1214, 448] width 15 height 15
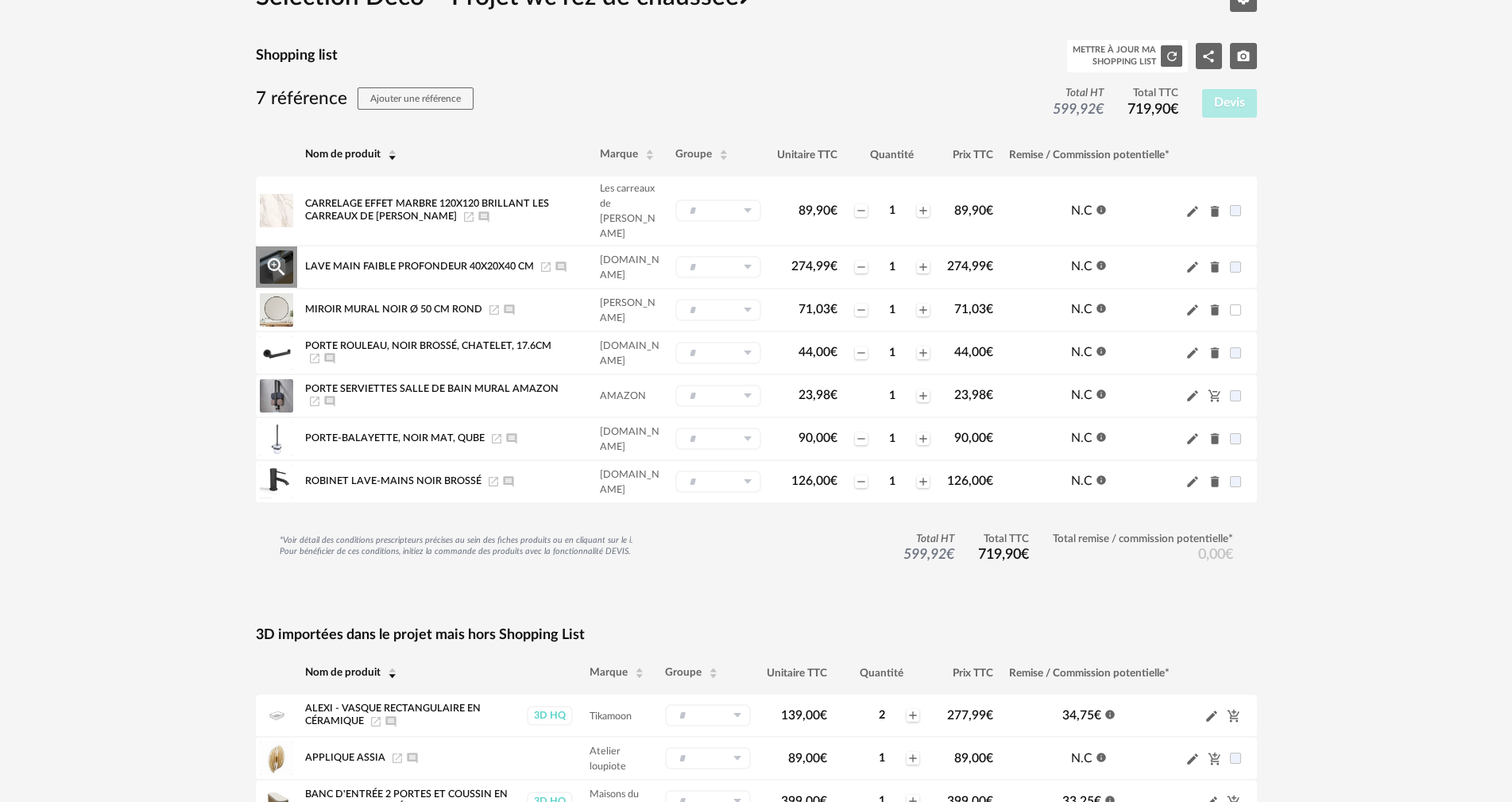
scroll to position [159, 0]
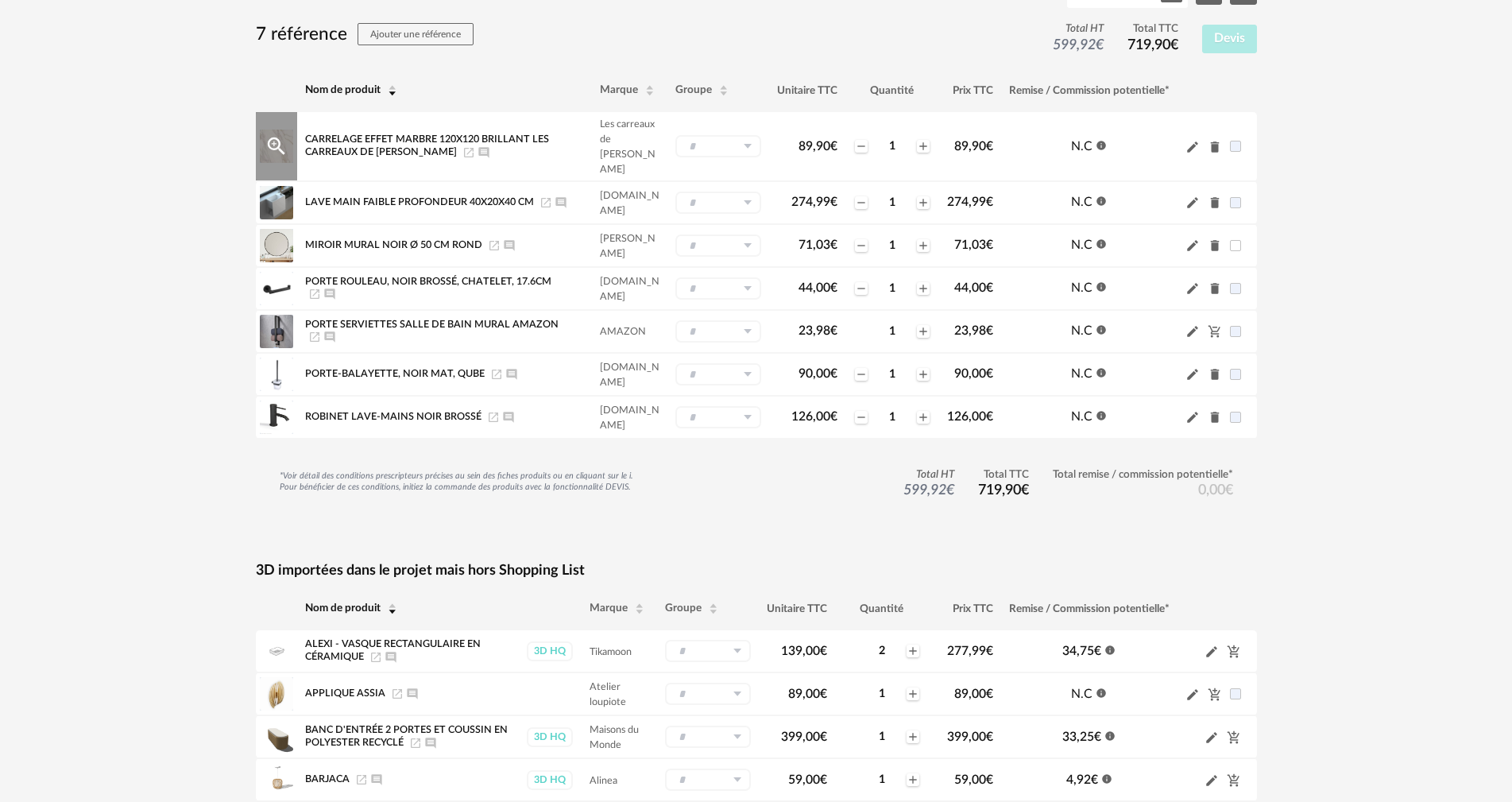
click at [710, 135] on input "text" at bounding box center [718, 146] width 85 height 22
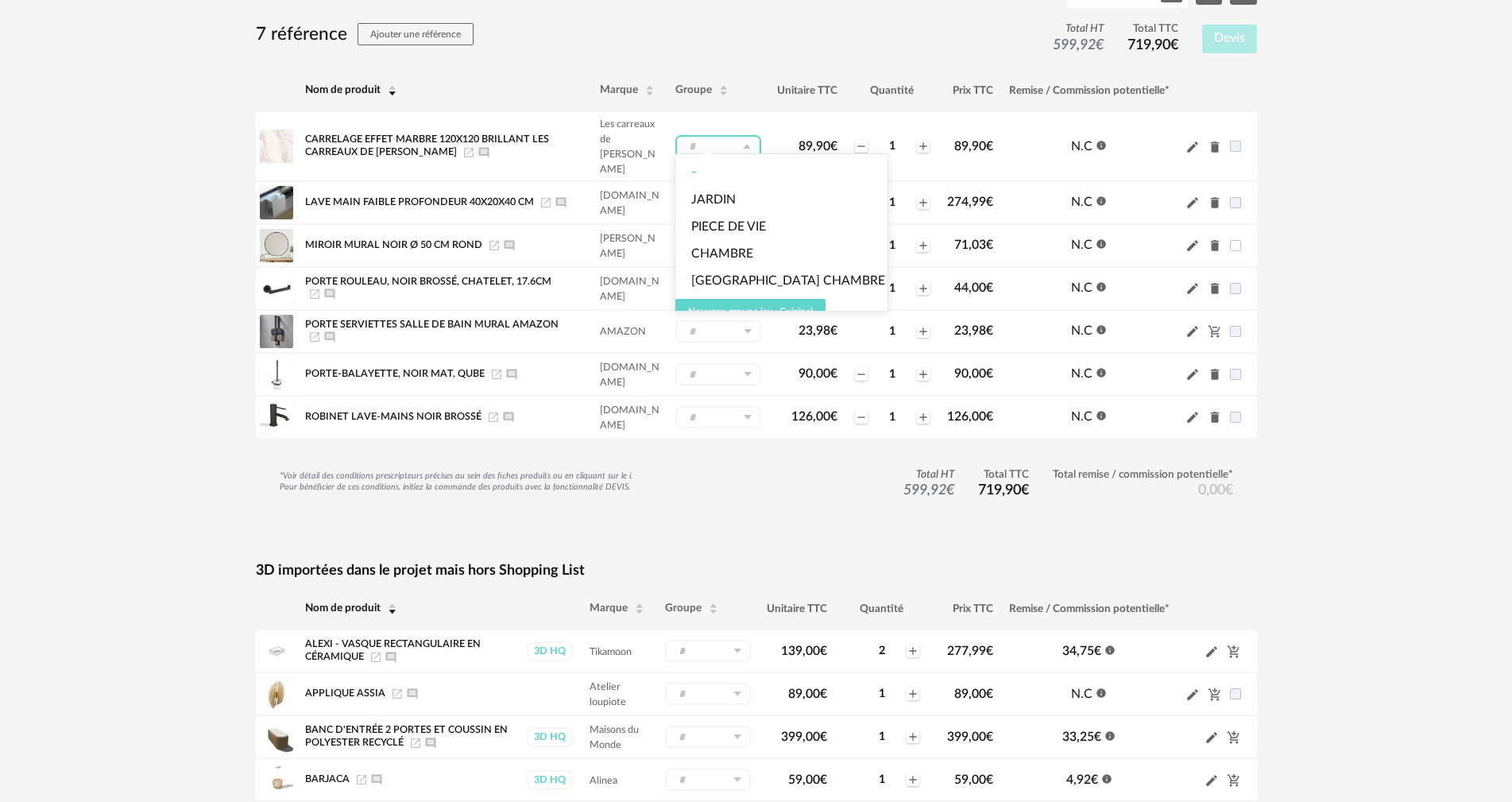
click at [765, 48] on div "7 référence Ajouter une référence Total HT 599,92 € Total TTC 719,90 € Devis" at bounding box center [756, 39] width 1001 height 33
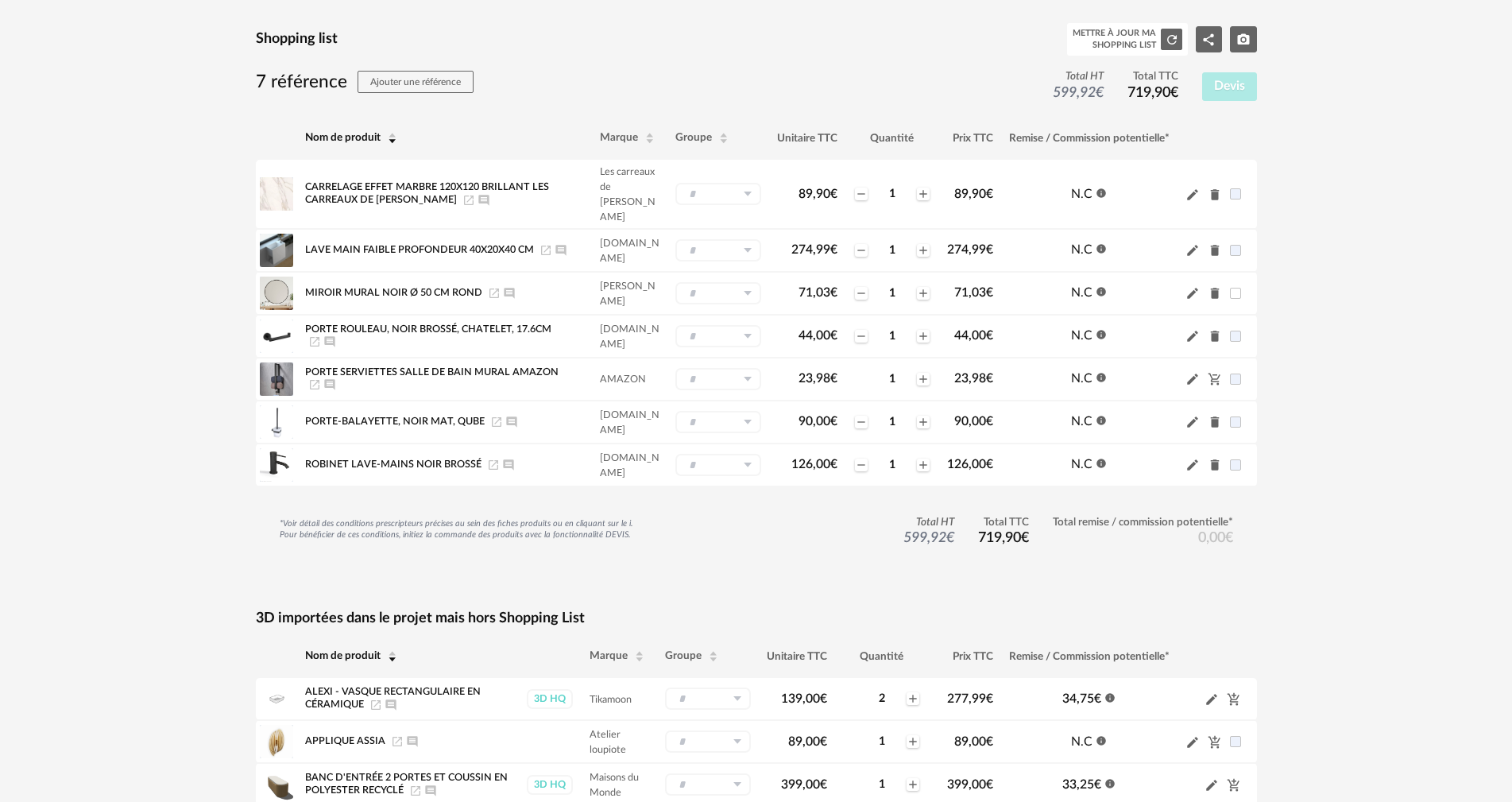
scroll to position [80, 0]
